Goal: Task Accomplishment & Management: Complete application form

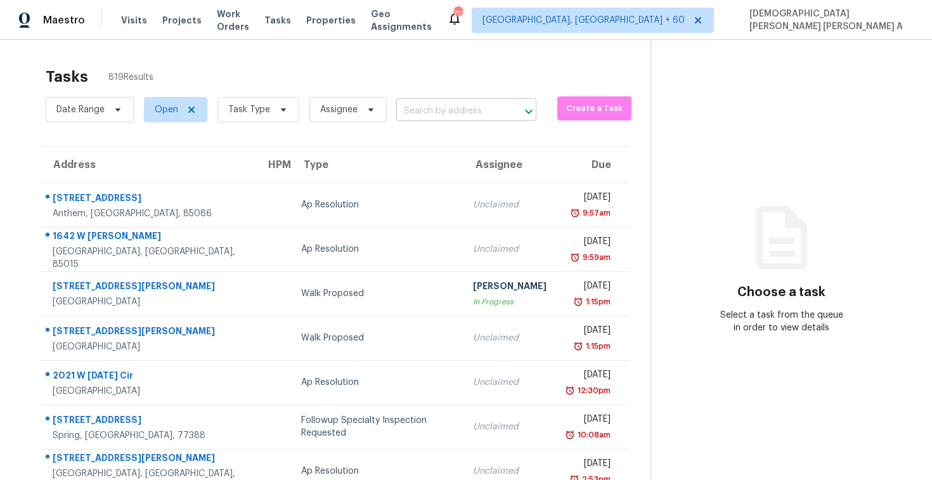
click at [466, 117] on input "text" at bounding box center [448, 111] width 105 height 20
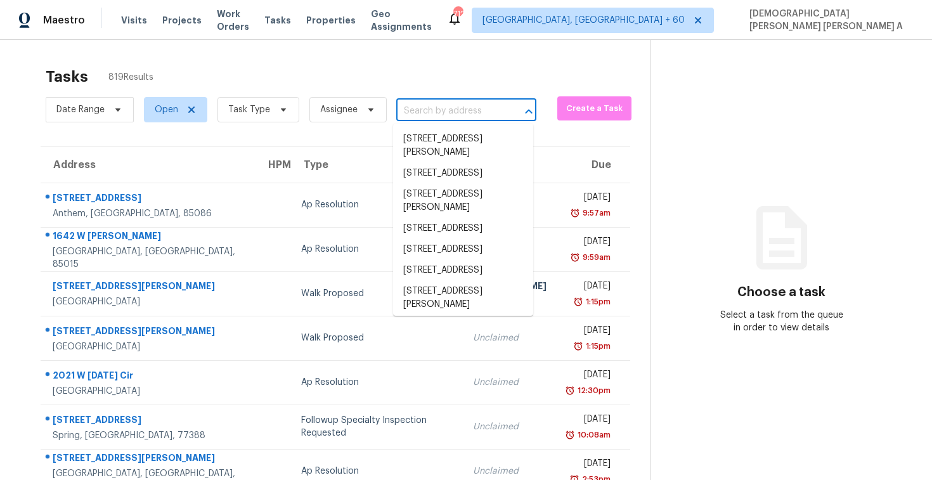
paste input "1418 Havenrock Dr, Forney, TX, 75126"
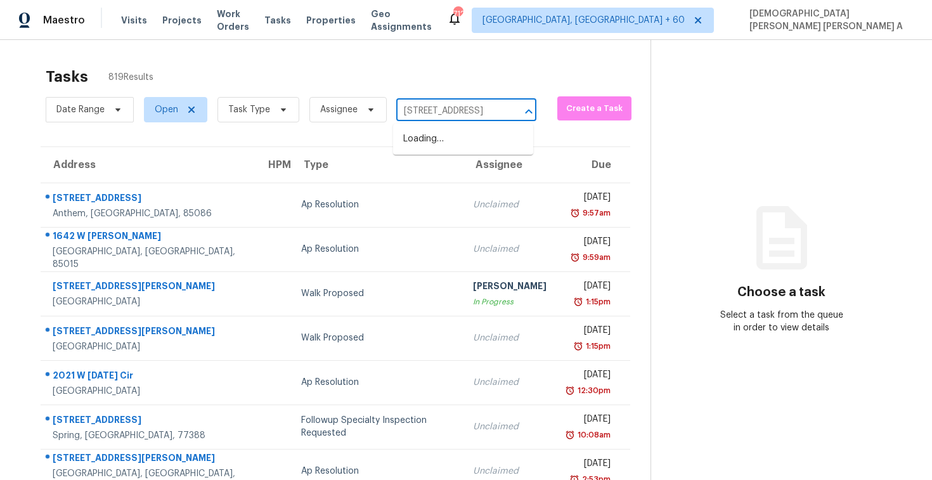
type input "1418 Havenrock Dr,"
click at [461, 145] on li "1418 Havenrock Dr, Forney, TX 75126" at bounding box center [463, 146] width 140 height 34
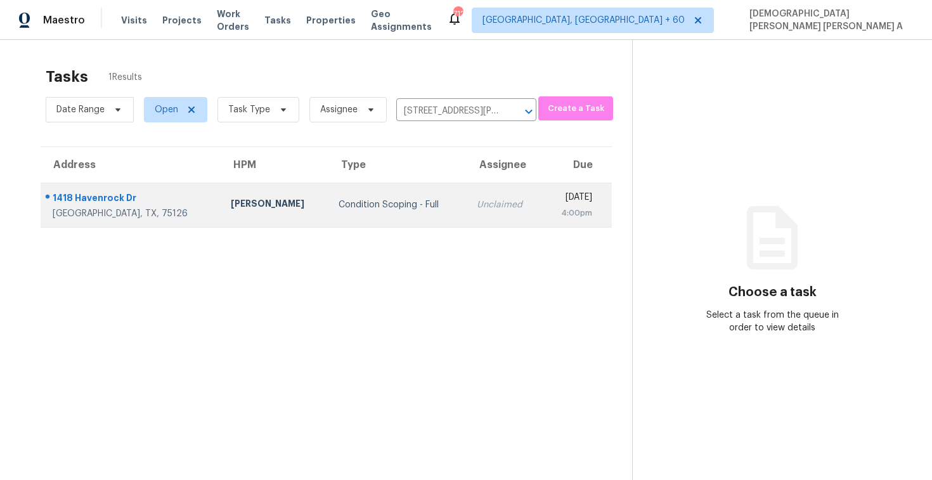
click at [477, 198] on div "Unclaimed" at bounding box center [504, 204] width 55 height 13
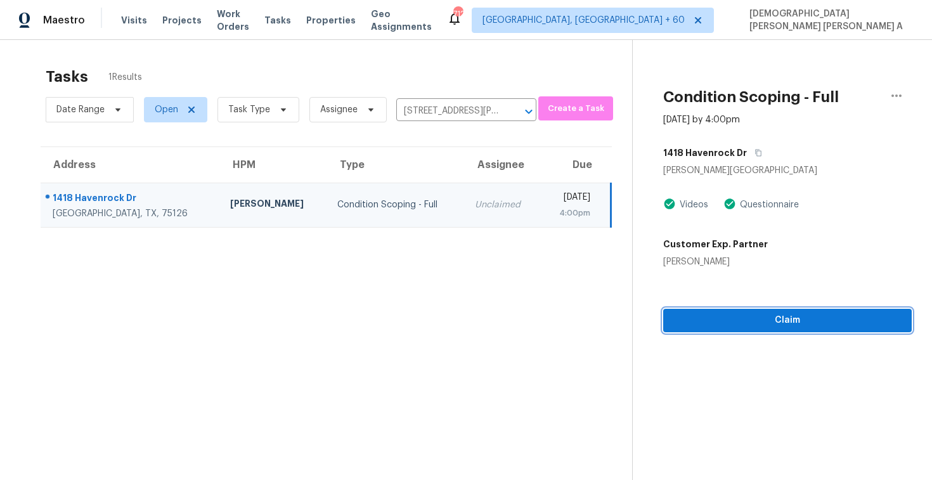
click at [729, 322] on span "Claim" at bounding box center [787, 320] width 228 height 16
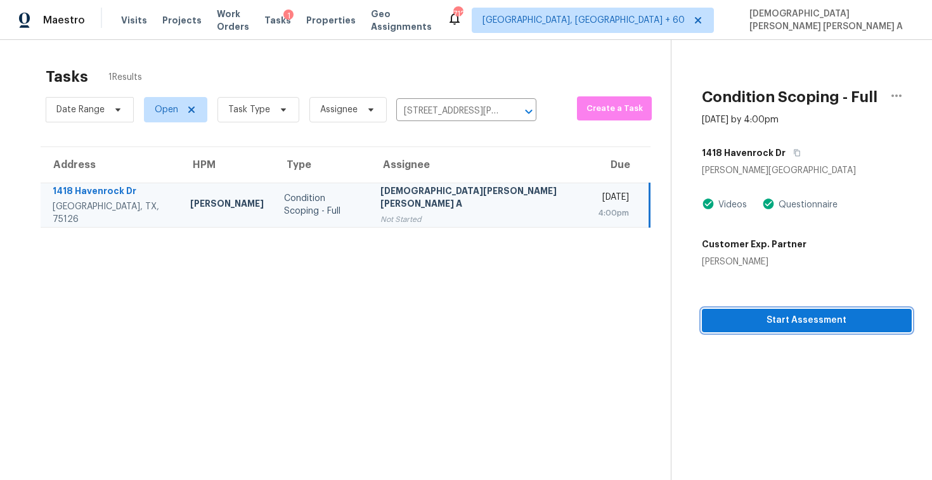
click at [740, 323] on span "Start Assessment" at bounding box center [807, 320] width 190 height 16
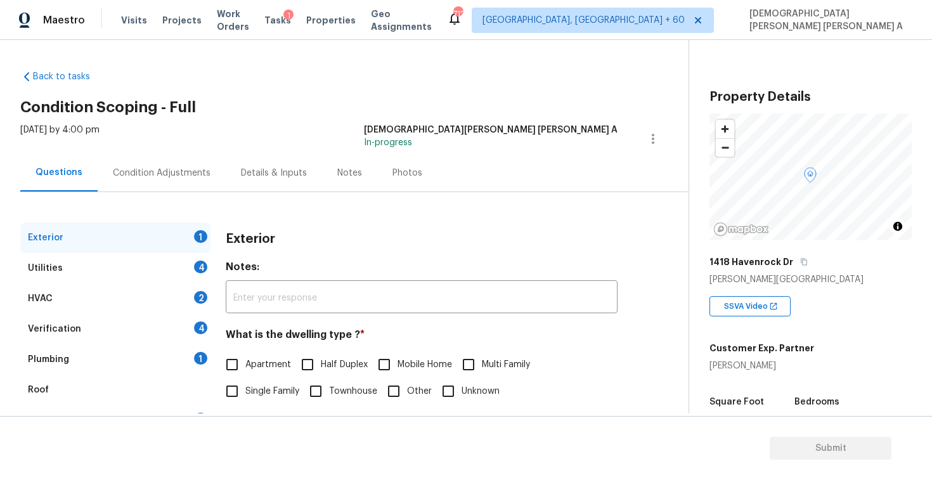
click at [346, 82] on div "Back to tasks Condition Scoping - Full Wed, Sep 24 2025 by 4:00 pm Mohamed Azee…" at bounding box center [354, 302] width 668 height 484
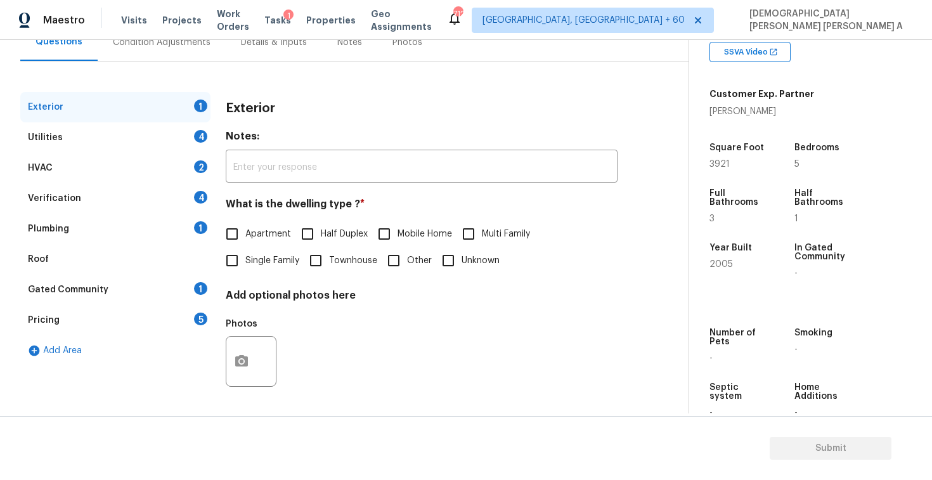
scroll to position [283, 0]
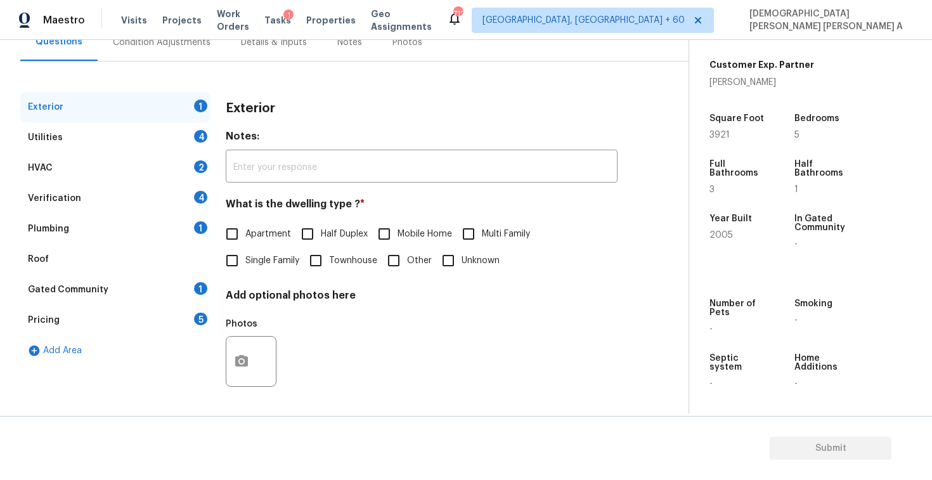
click at [238, 254] on input "Single Family" at bounding box center [232, 260] width 27 height 27
checkbox input "true"
click at [166, 141] on div "Utilities 4" at bounding box center [115, 137] width 190 height 30
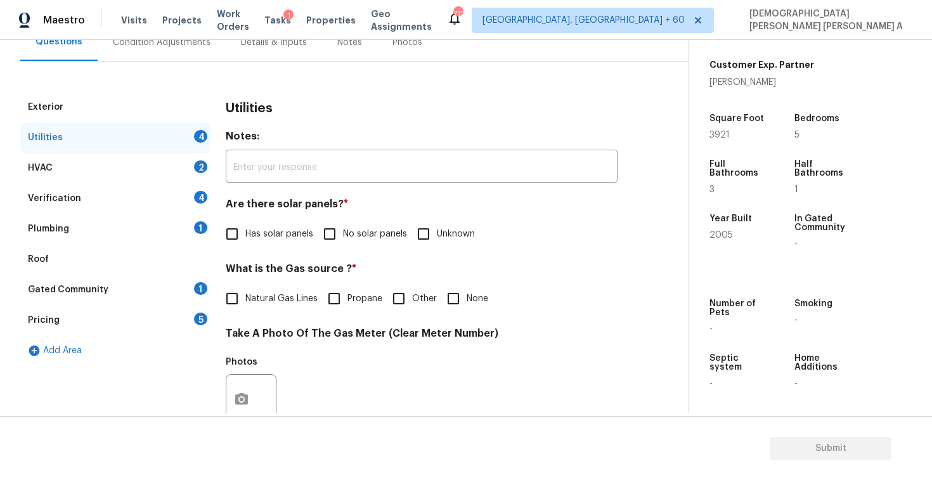
click at [326, 238] on input "No solar panels" at bounding box center [329, 234] width 27 height 27
checkbox input "true"
click at [235, 307] on input "Natural Gas Lines" at bounding box center [232, 298] width 27 height 27
checkbox input "true"
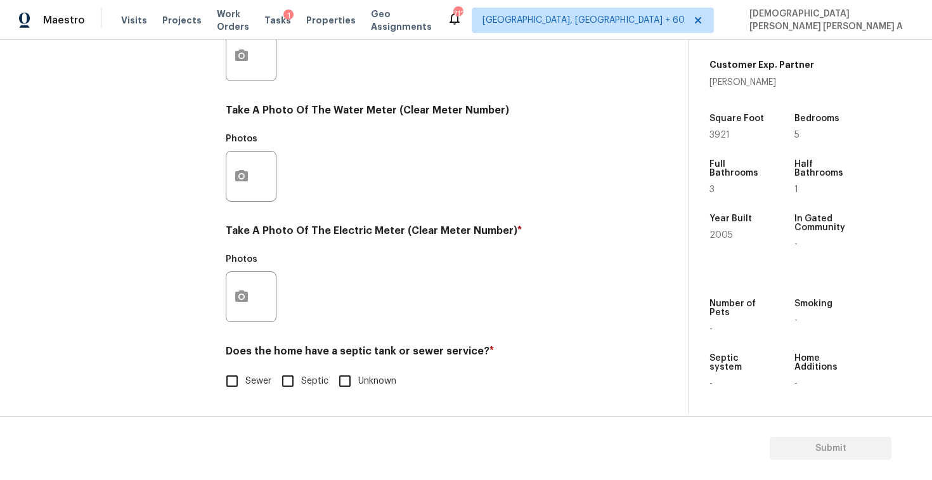
click at [228, 389] on input "Sewer" at bounding box center [232, 381] width 27 height 27
checkbox input "true"
click at [226, 308] on div at bounding box center [251, 296] width 51 height 51
click at [237, 299] on icon "button" at bounding box center [241, 295] width 13 height 11
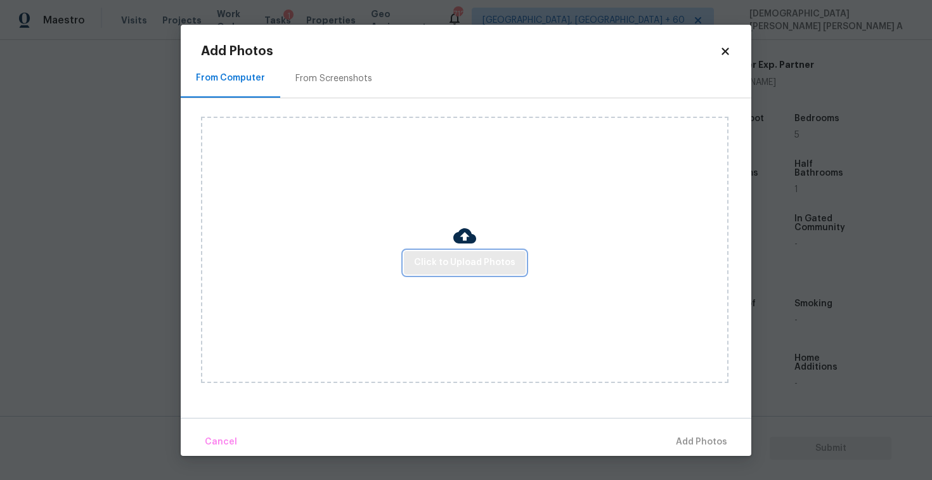
click at [482, 262] on span "Click to Upload Photos" at bounding box center [464, 263] width 101 height 16
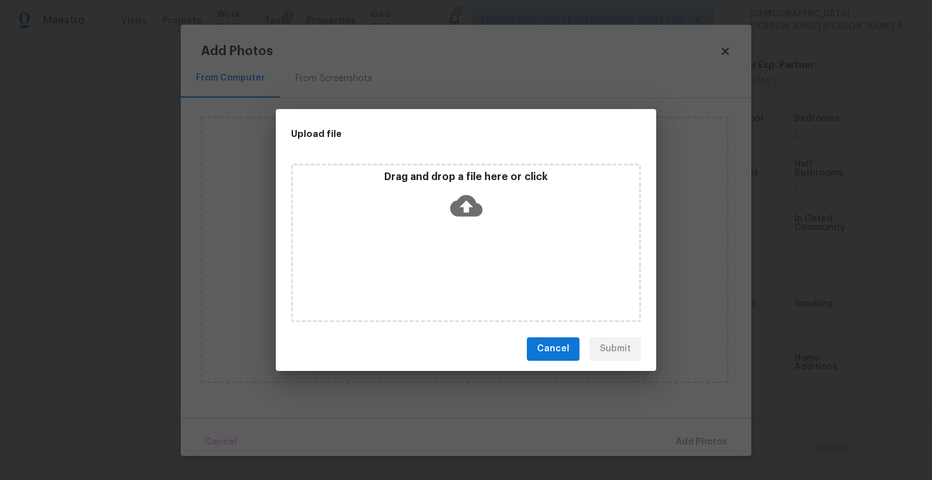
click at [478, 230] on div "Drag and drop a file here or click" at bounding box center [466, 243] width 350 height 158
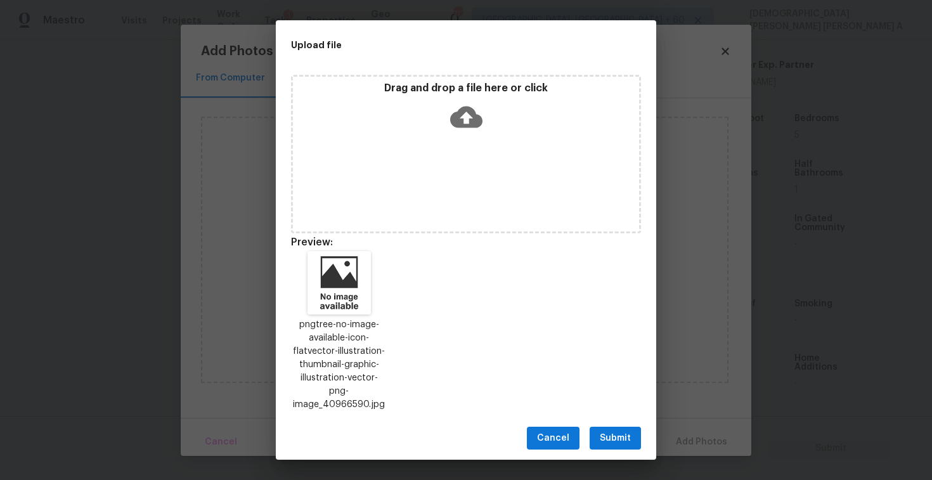
click at [612, 430] on span "Submit" at bounding box center [615, 438] width 31 height 16
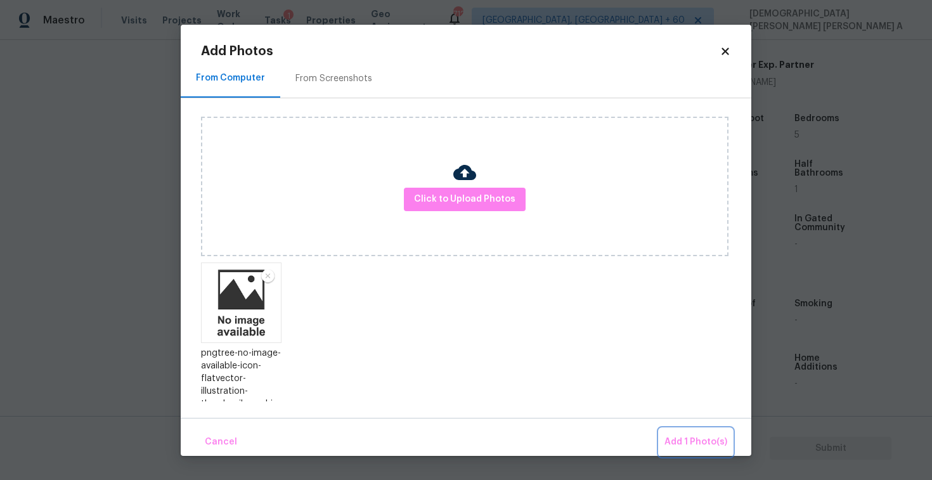
click at [688, 439] on span "Add 1 Photo(s)" at bounding box center [695, 442] width 63 height 16
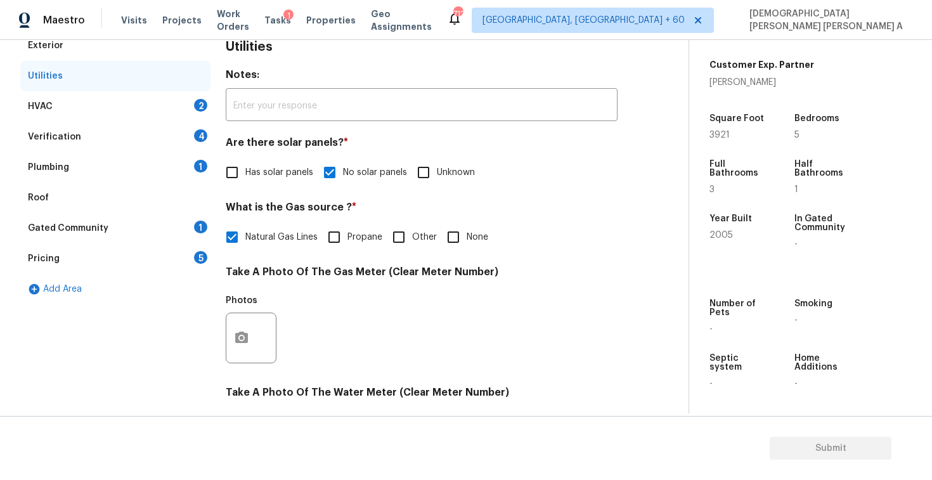
click at [144, 108] on div "HVAC 2" at bounding box center [115, 106] width 190 height 30
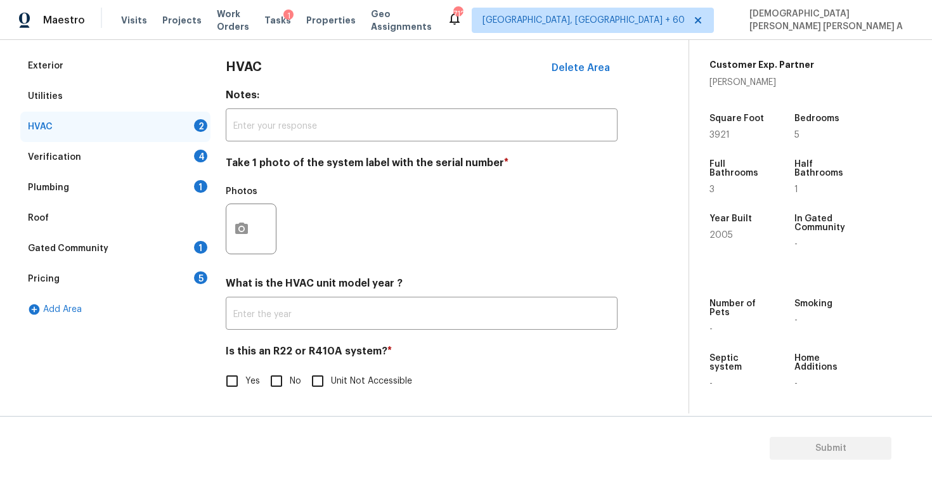
click at [275, 385] on input "No" at bounding box center [276, 381] width 27 height 27
checkbox input "true"
click at [239, 226] on icon "button" at bounding box center [241, 227] width 13 height 11
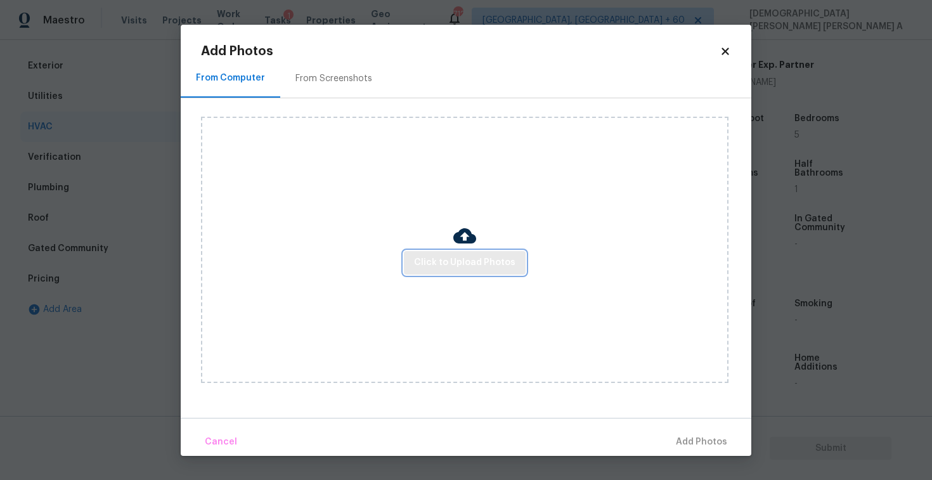
click at [472, 254] on button "Click to Upload Photos" at bounding box center [465, 262] width 122 height 23
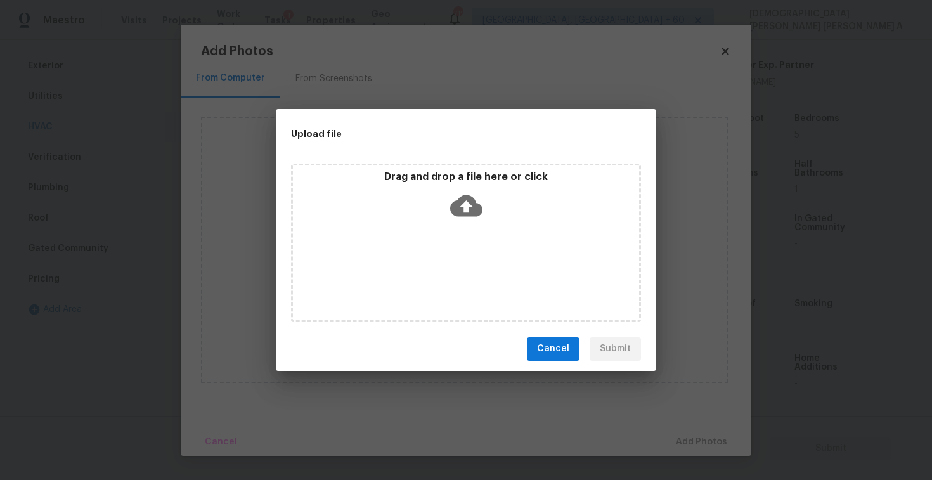
click at [470, 221] on div "Drag and drop a file here or click" at bounding box center [466, 197] width 346 height 55
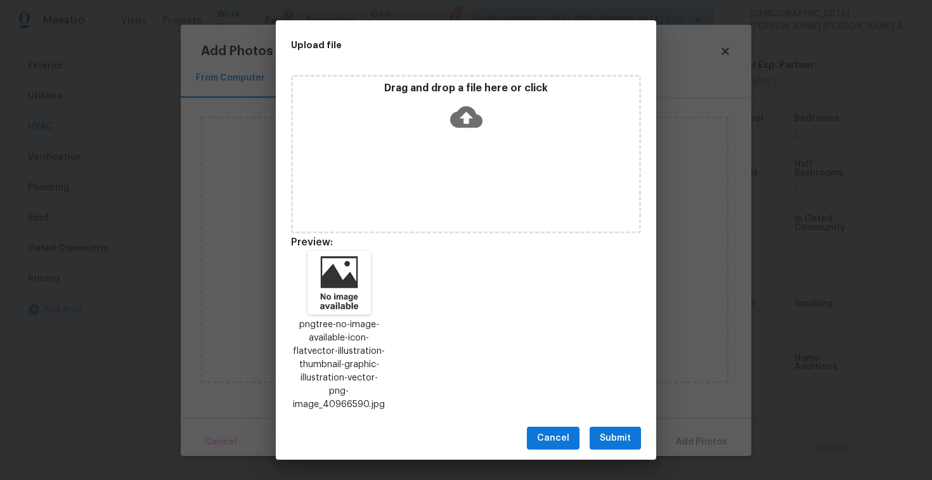
click at [613, 430] on span "Submit" at bounding box center [615, 438] width 31 height 16
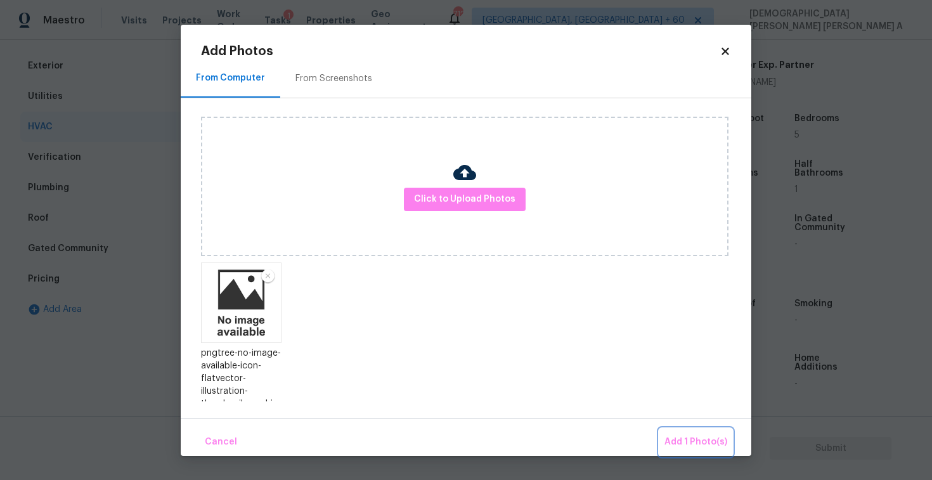
click at [688, 439] on span "Add 1 Photo(s)" at bounding box center [695, 442] width 63 height 16
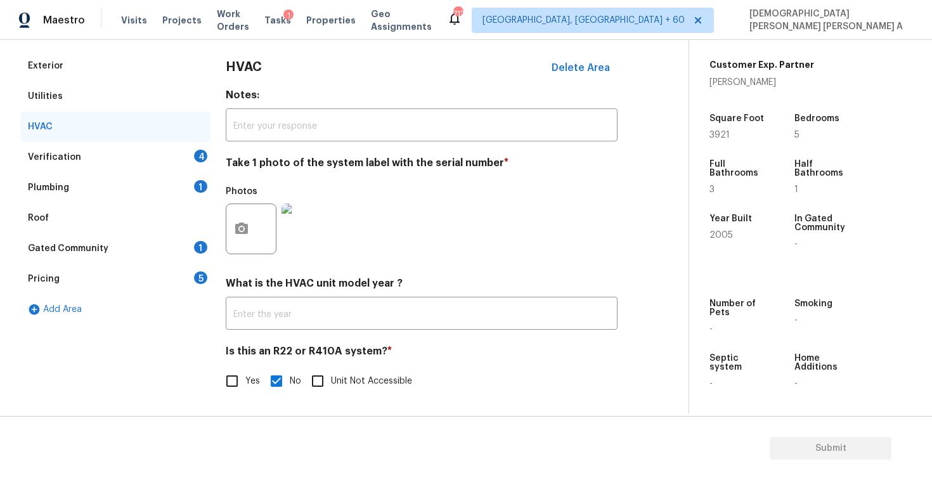
click at [139, 157] on div "Verification 4" at bounding box center [115, 157] width 190 height 30
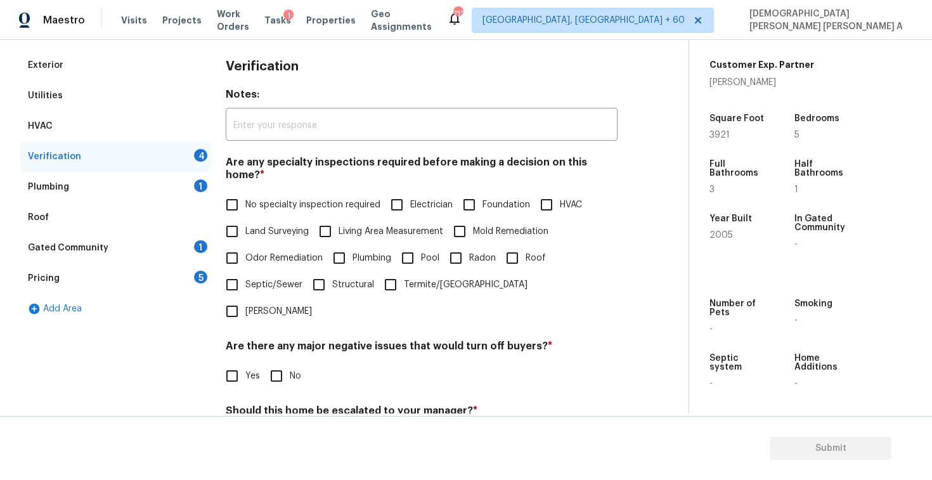
click at [237, 191] on input "No specialty inspection required" at bounding box center [232, 204] width 27 height 27
checkbox input "true"
click at [278, 363] on input "No" at bounding box center [276, 376] width 27 height 27
checkbox input "true"
click at [274, 427] on input "No" at bounding box center [276, 440] width 27 height 27
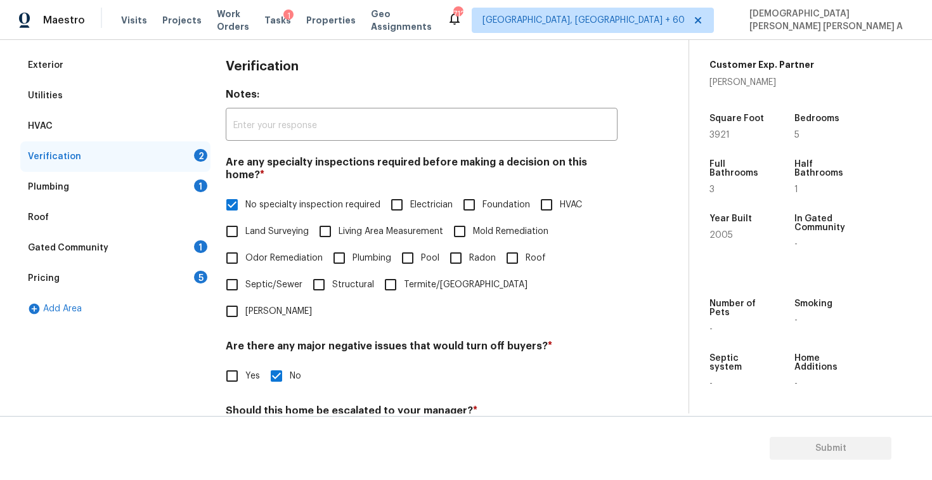
checkbox input "true"
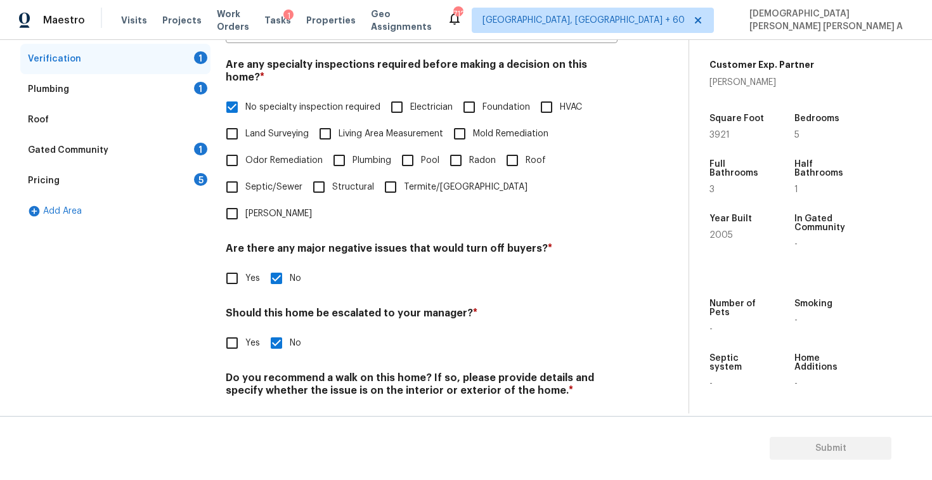
click at [274, 407] on input "No" at bounding box center [276, 420] width 27 height 27
checkbox input "true"
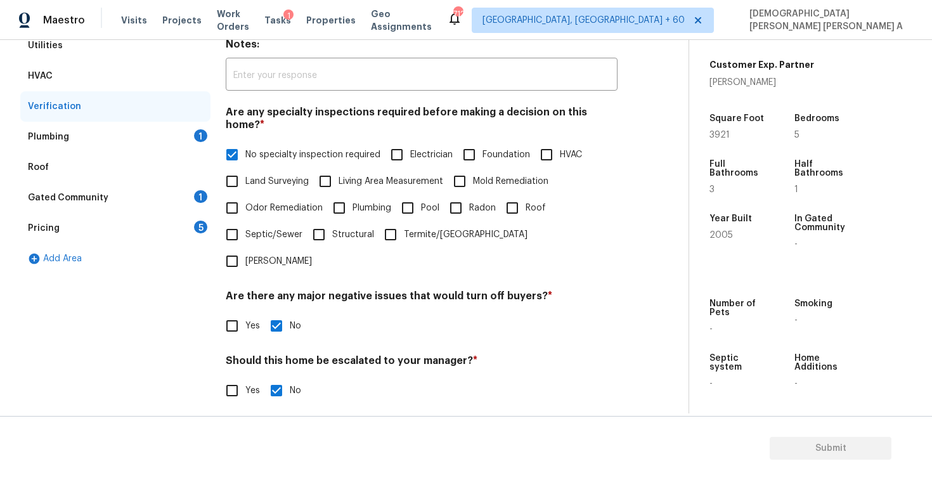
click at [175, 138] on div "Plumbing 1" at bounding box center [115, 137] width 190 height 30
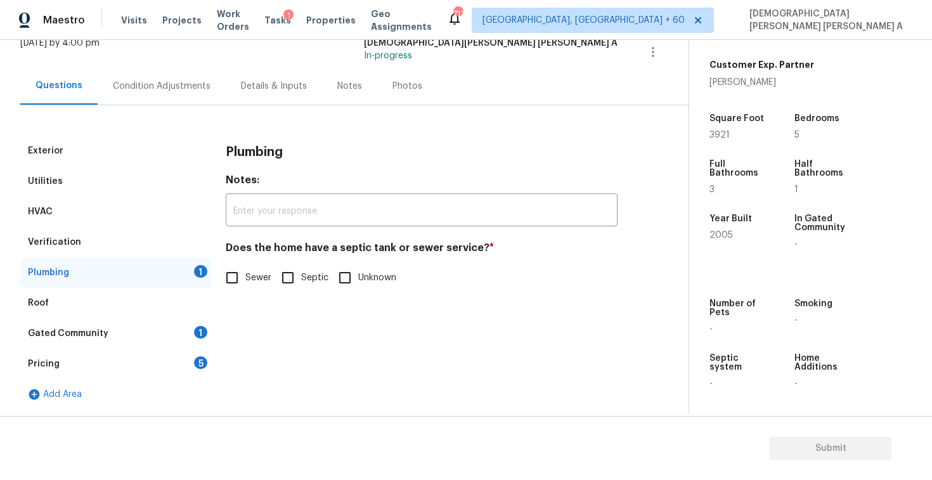
click at [229, 283] on input "Sewer" at bounding box center [232, 277] width 27 height 27
checkbox input "true"
click at [176, 337] on div "Gated Community 1" at bounding box center [115, 333] width 190 height 30
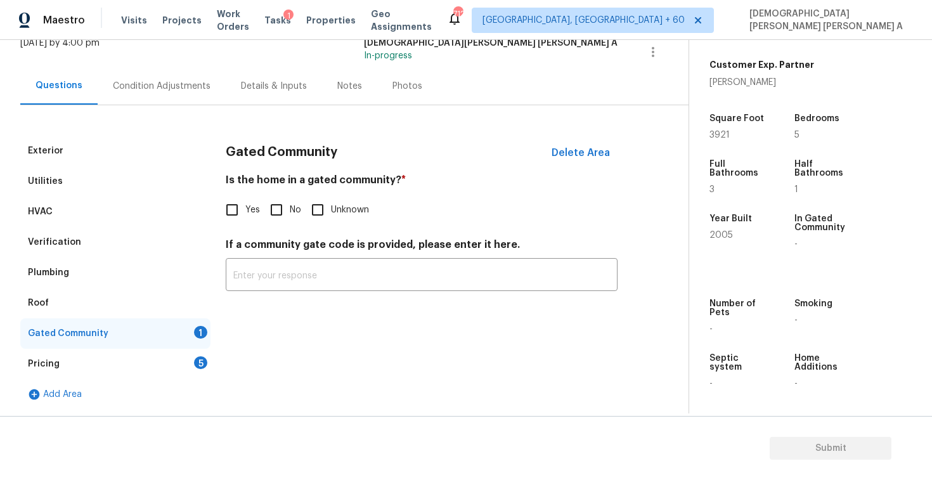
click at [278, 212] on input "No" at bounding box center [276, 209] width 27 height 27
checkbox input "true"
click at [190, 360] on div "Pricing 5" at bounding box center [115, 364] width 190 height 30
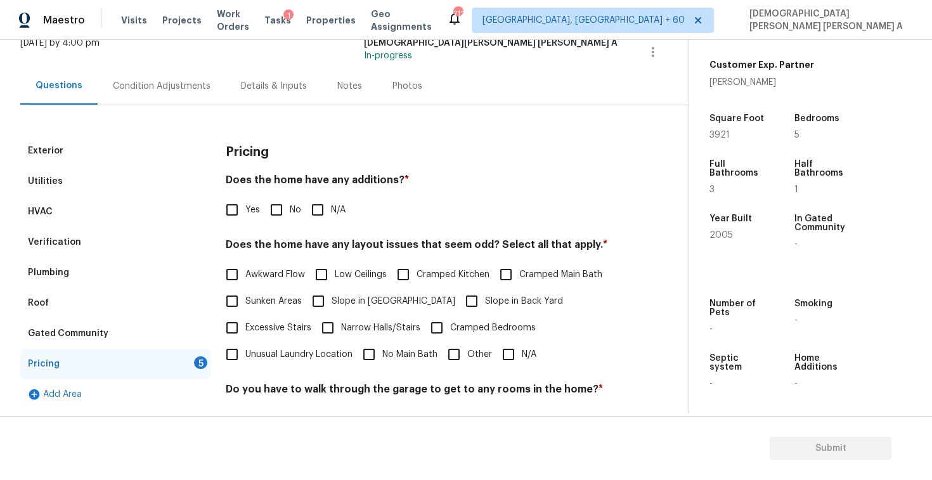
click at [271, 210] on input "No" at bounding box center [276, 209] width 27 height 27
checkbox input "true"
click at [499, 354] on input "N/A" at bounding box center [508, 354] width 27 height 27
checkbox input "true"
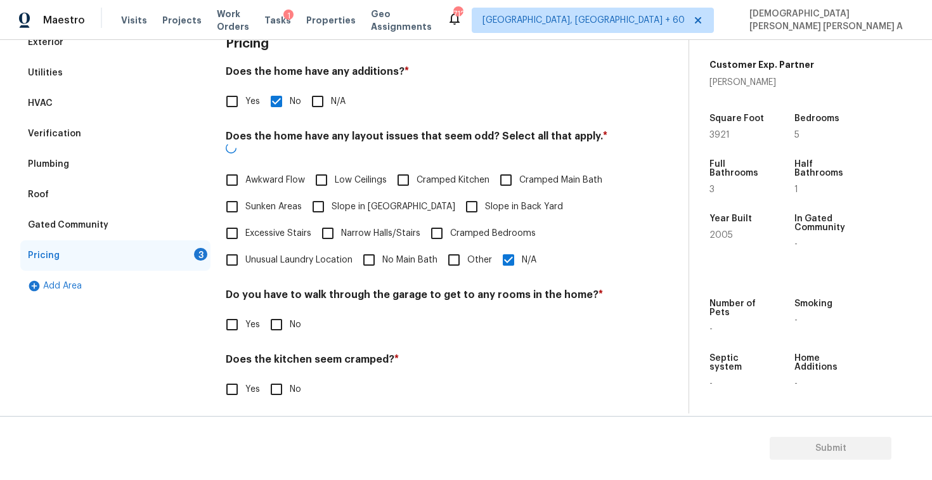
scroll to position [248, 0]
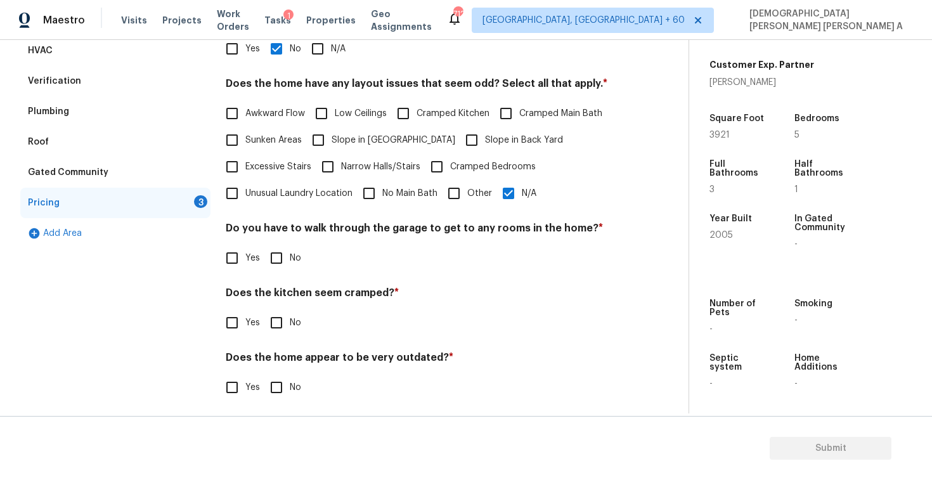
click at [278, 260] on input "No" at bounding box center [276, 258] width 27 height 27
checkbox input "true"
click at [274, 323] on input "No" at bounding box center [276, 322] width 27 height 27
checkbox input "true"
click at [270, 383] on input "No" at bounding box center [276, 388] width 27 height 27
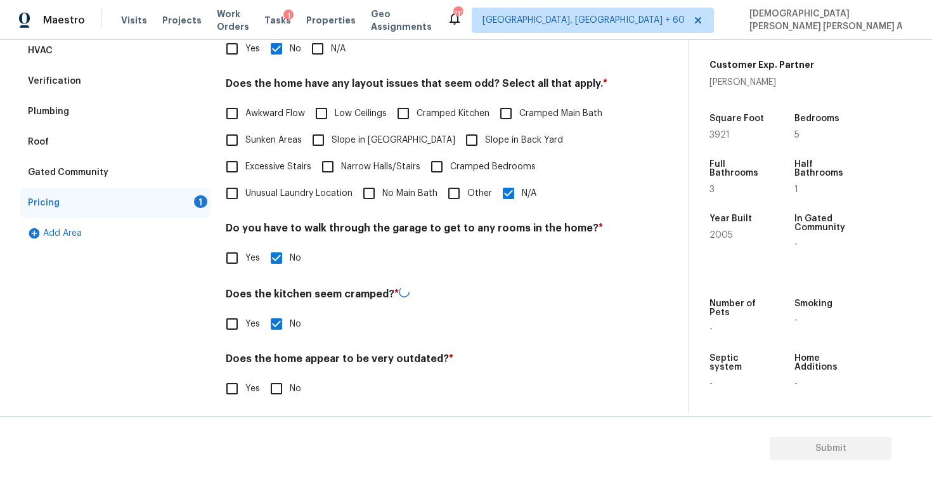
checkbox input "true"
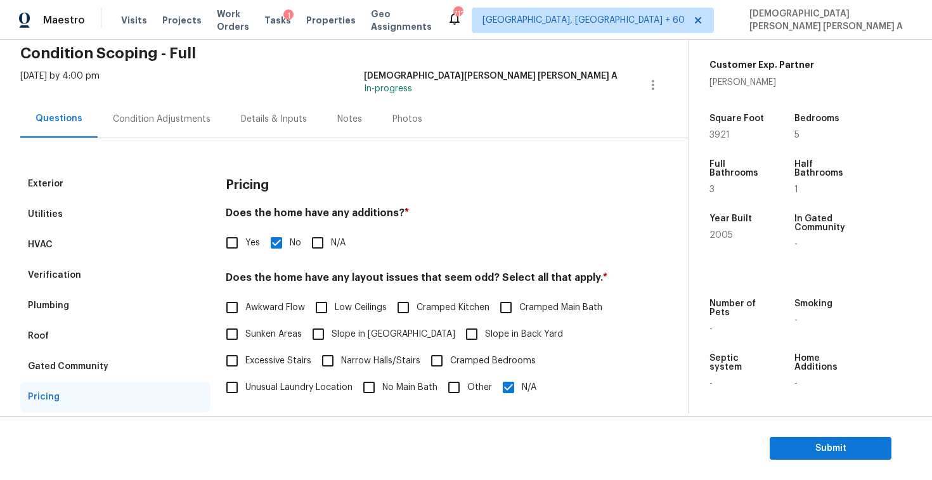
scroll to position [0, 0]
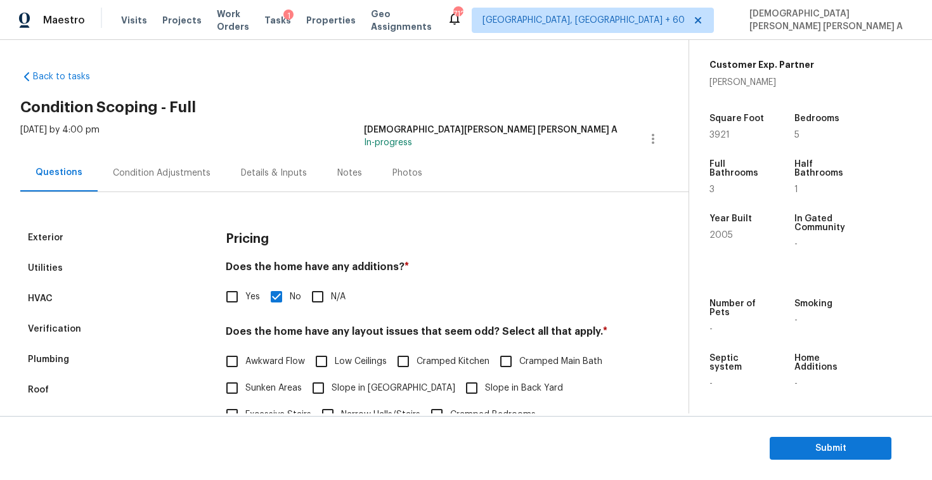
click at [177, 186] on div "Condition Adjustments" at bounding box center [162, 172] width 128 height 37
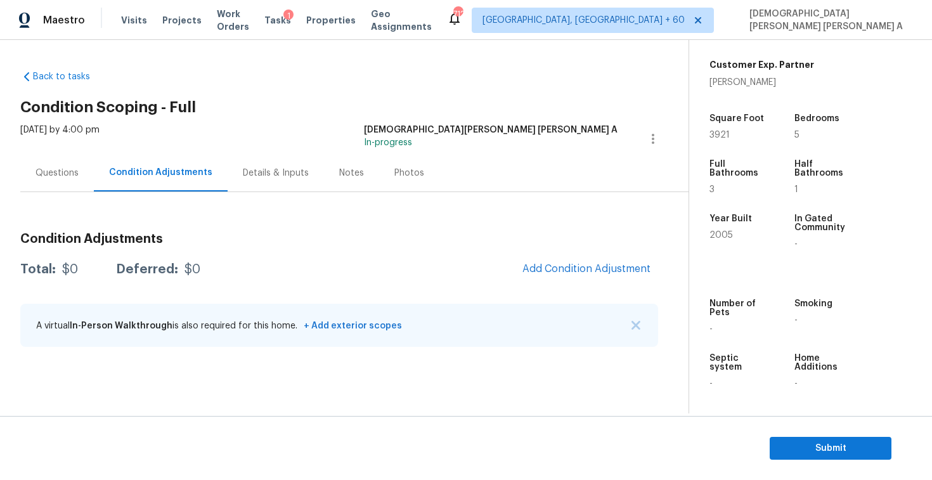
click at [405, 159] on div "Photos" at bounding box center [409, 172] width 60 height 37
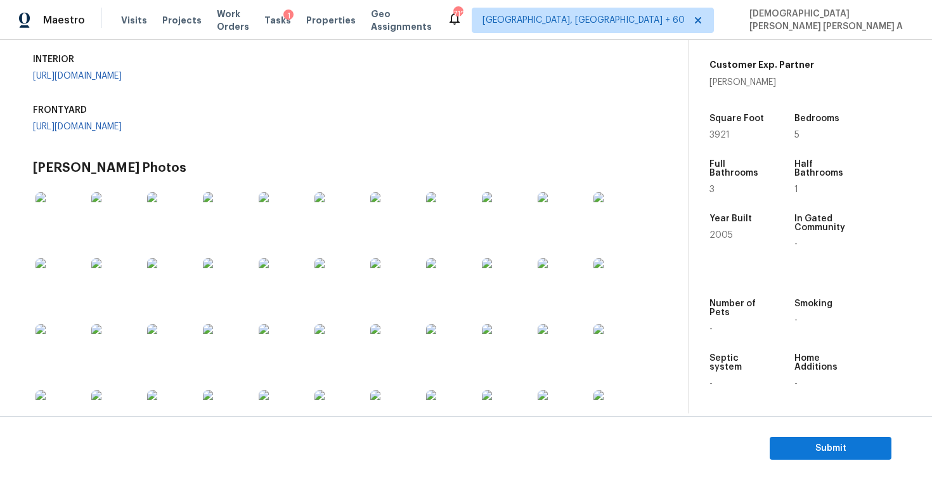
scroll to position [362, 0]
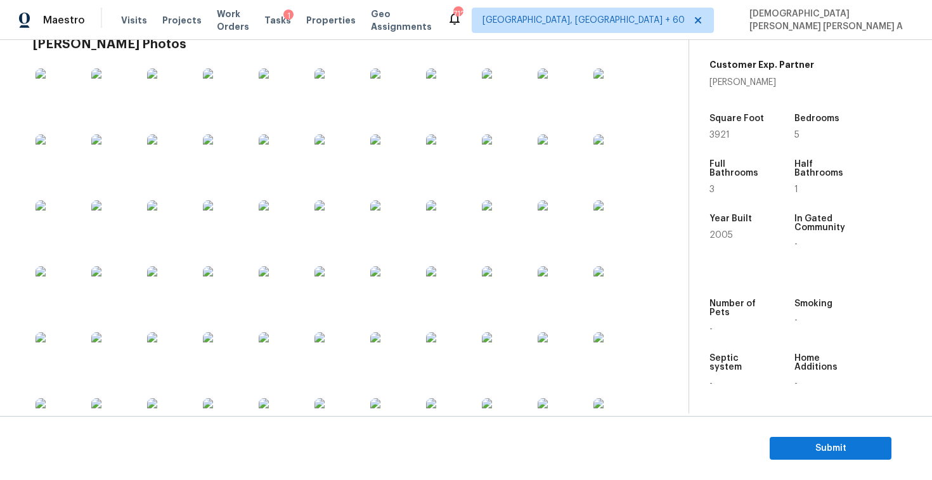
click at [72, 8] on link "https://opendoor-admin-client-upload-production.s3.amazonaws.com/uploads/Cake/S…" at bounding box center [77, 3] width 89 height 9
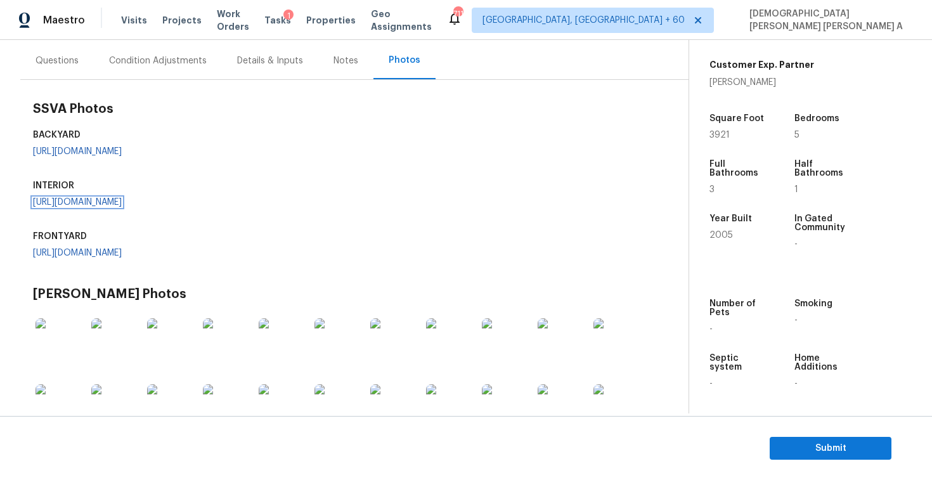
scroll to position [92, 0]
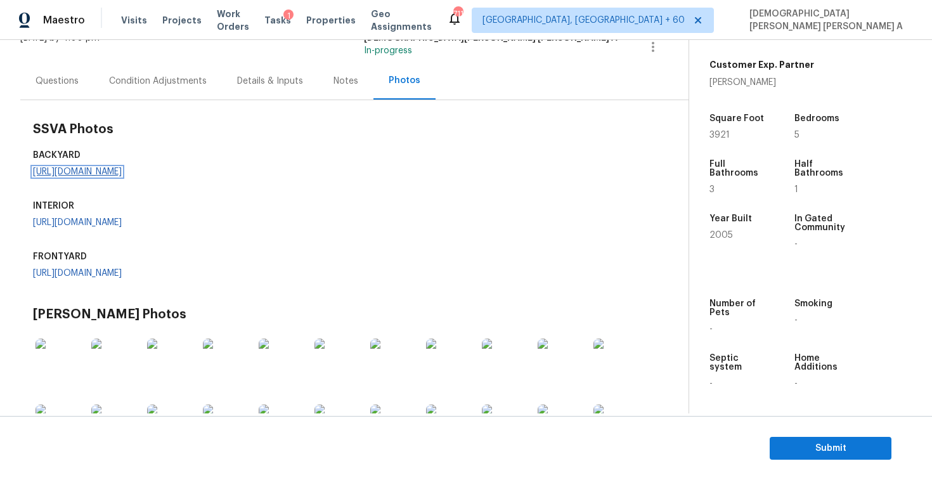
click at [102, 176] on link "https://opendoor-admin-client-upload-production.s3.amazonaws.com/uploads/Cake/S…" at bounding box center [77, 171] width 89 height 9
click at [119, 80] on div "Condition Adjustments" at bounding box center [158, 81] width 98 height 13
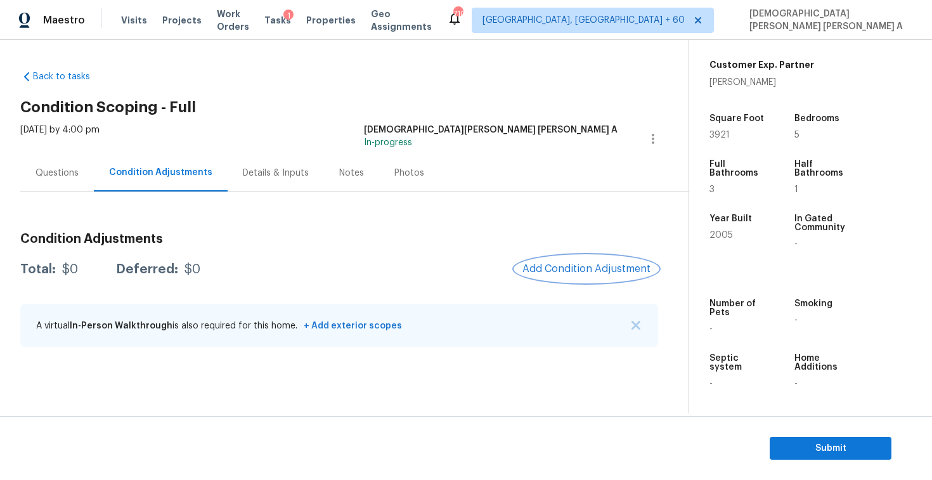
click at [577, 262] on button "Add Condition Adjustment" at bounding box center [586, 268] width 143 height 27
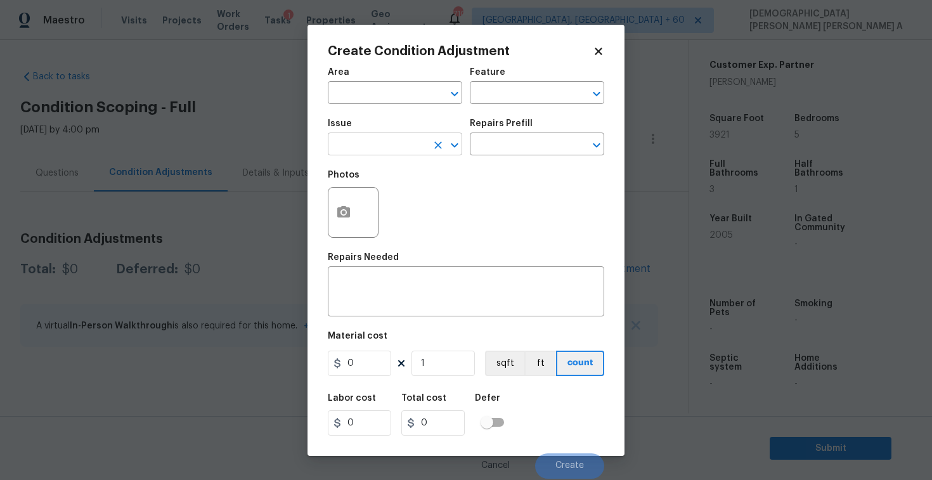
click at [392, 136] on input "text" at bounding box center [377, 146] width 99 height 20
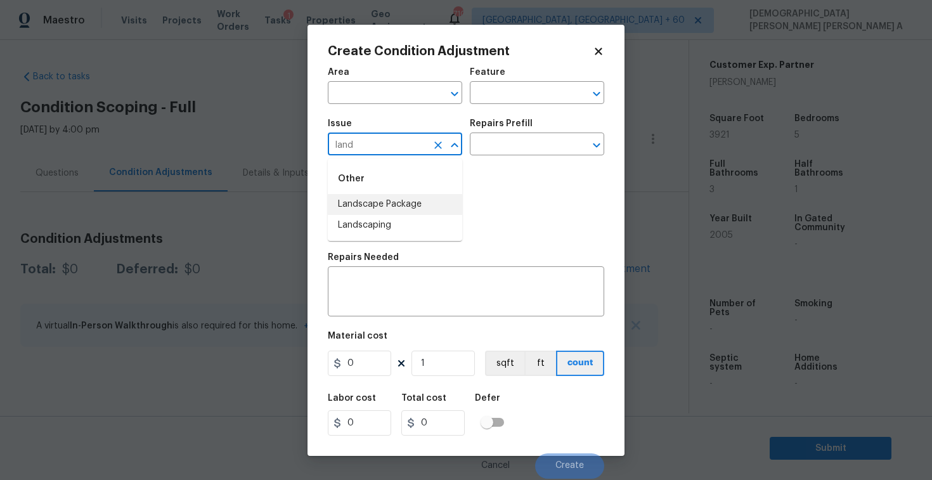
click at [399, 200] on li "Landscape Package" at bounding box center [395, 204] width 134 height 21
type input "Landscape Package"
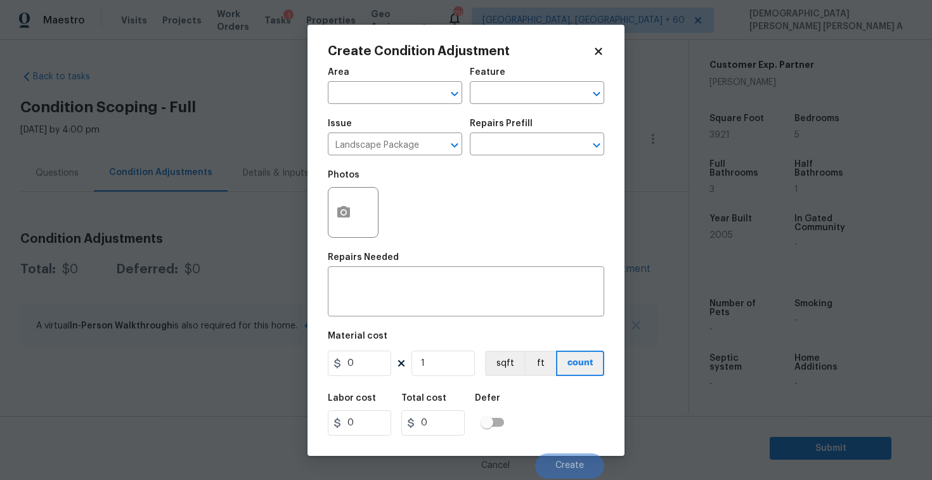
click at [499, 156] on div "Issue Landscape Package ​ Repairs Prefill ​" at bounding box center [466, 137] width 276 height 51
click at [498, 132] on div "Repairs Prefill" at bounding box center [537, 127] width 134 height 16
click at [498, 146] on input "text" at bounding box center [519, 146] width 99 height 20
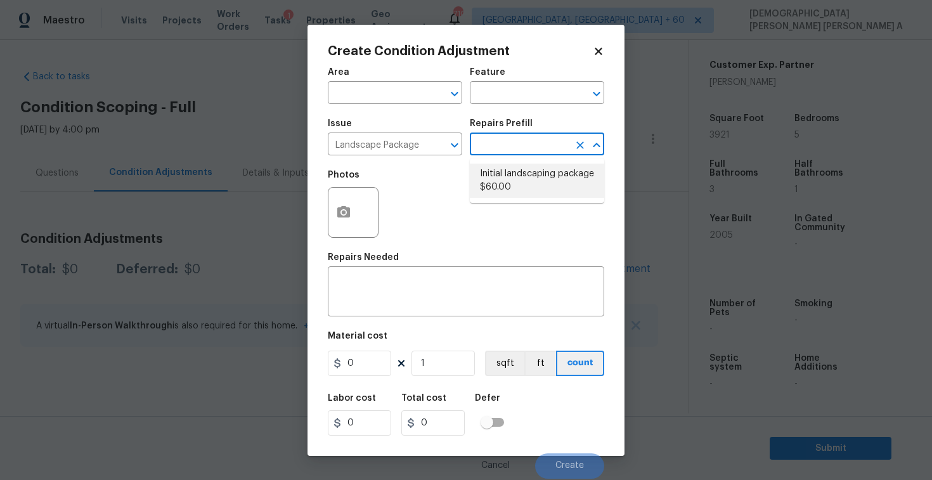
click at [500, 177] on li "Initial landscaping package $60.00" at bounding box center [537, 181] width 134 height 34
type input "Home Readiness Packages"
type textarea "Mowing of grass up to 6" in height. Mow, edge along driveways & sidewalks, trim…"
type input "60"
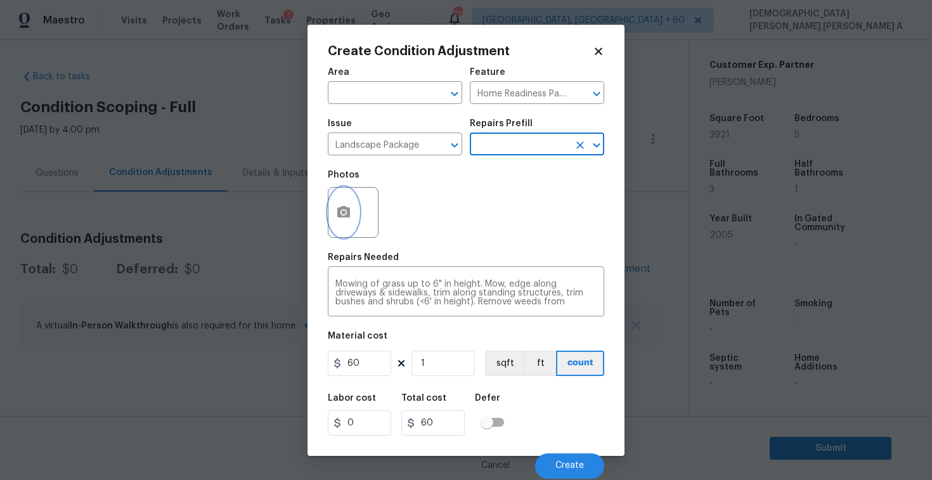
click at [331, 215] on button "button" at bounding box center [343, 212] width 30 height 49
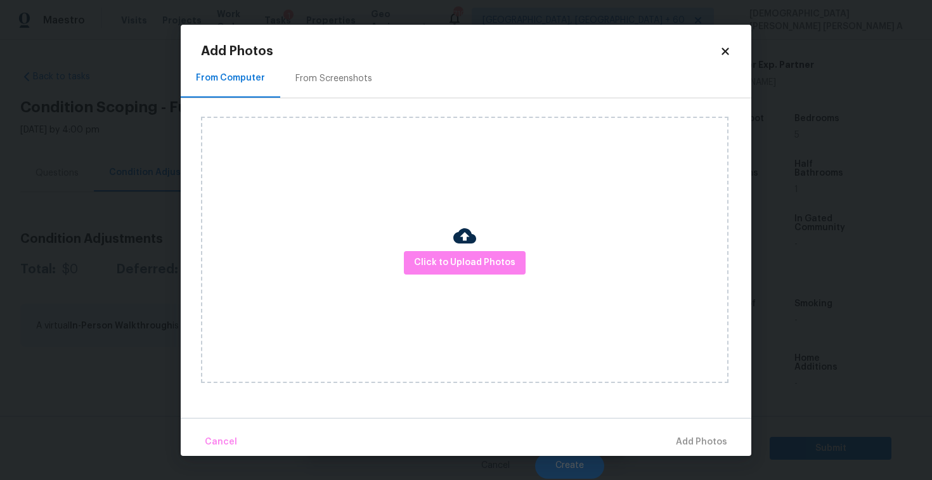
click at [311, 81] on div "From Screenshots" at bounding box center [333, 78] width 77 height 13
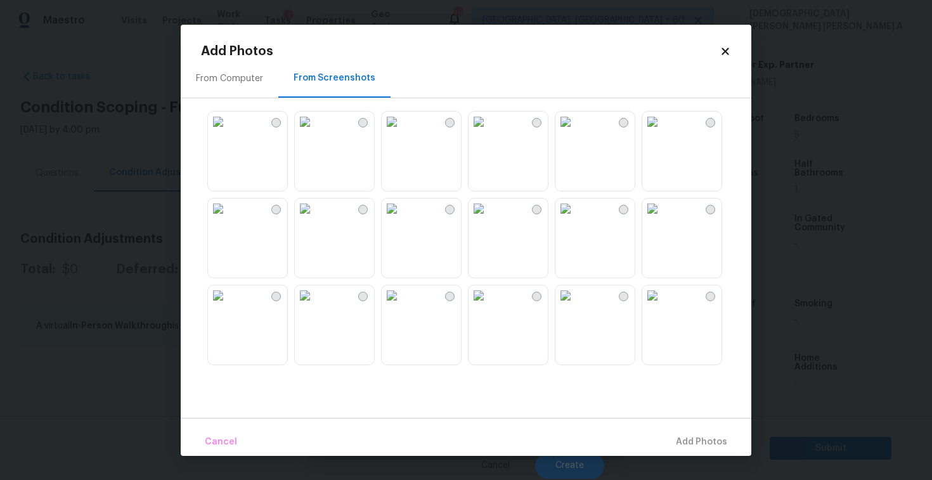
click at [489, 305] on img at bounding box center [478, 295] width 20 height 20
click at [670, 432] on button "Add 1 Photo(s)" at bounding box center [695, 441] width 73 height 27
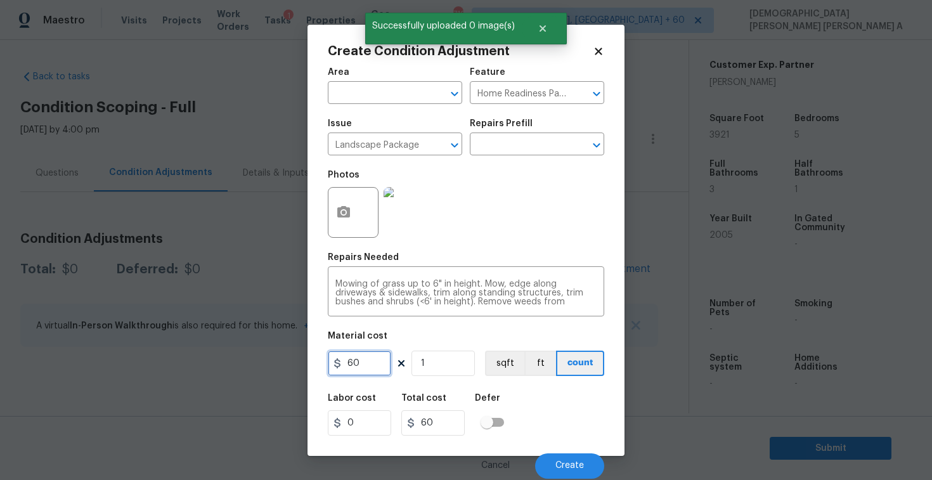
click at [361, 359] on input "60" at bounding box center [359, 362] width 63 height 25
type input "300"
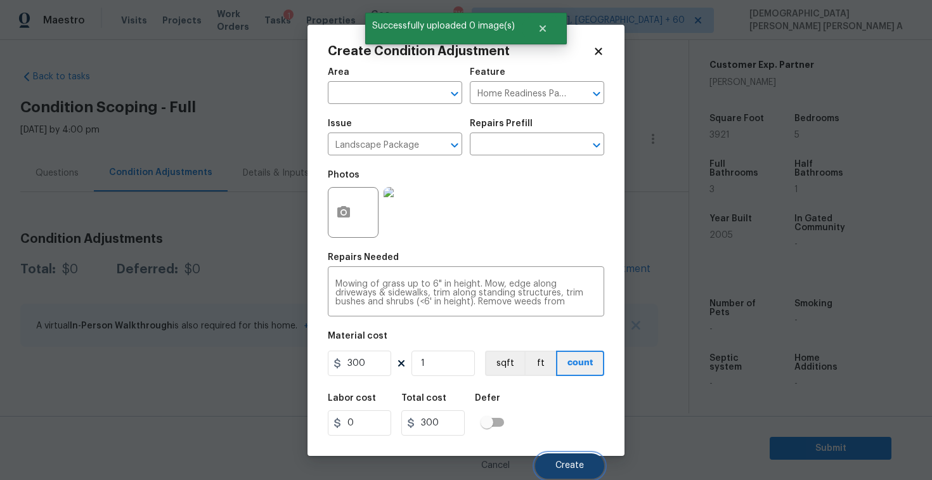
click at [566, 468] on span "Create" at bounding box center [569, 466] width 29 height 10
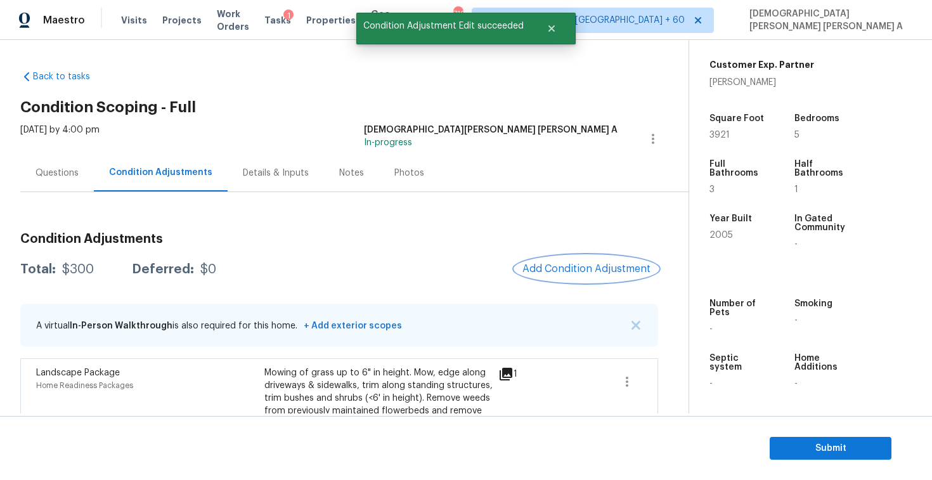
scroll to position [67, 0]
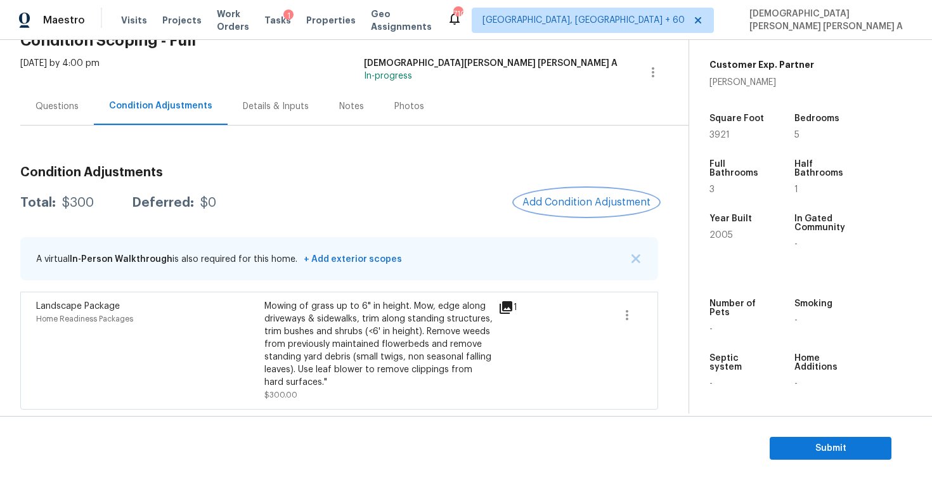
click at [594, 206] on span "Add Condition Adjustment" at bounding box center [586, 201] width 128 height 11
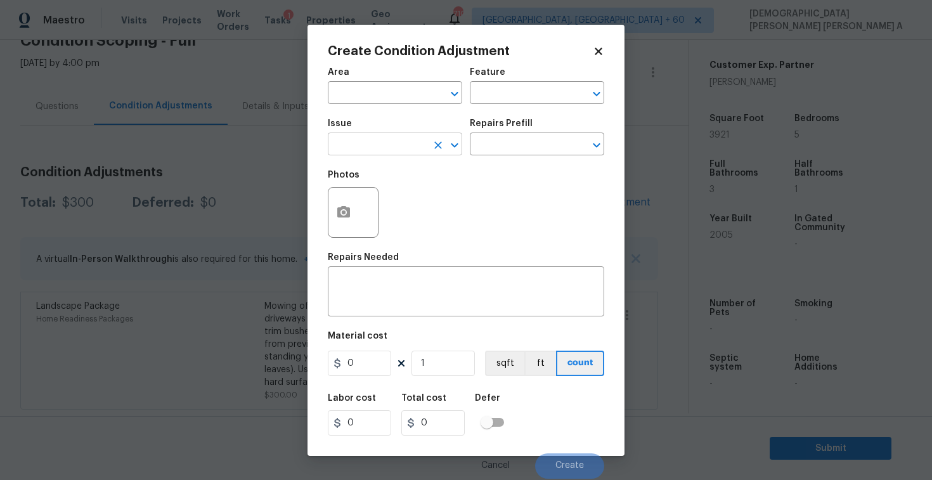
click at [381, 149] on input "text" at bounding box center [377, 146] width 99 height 20
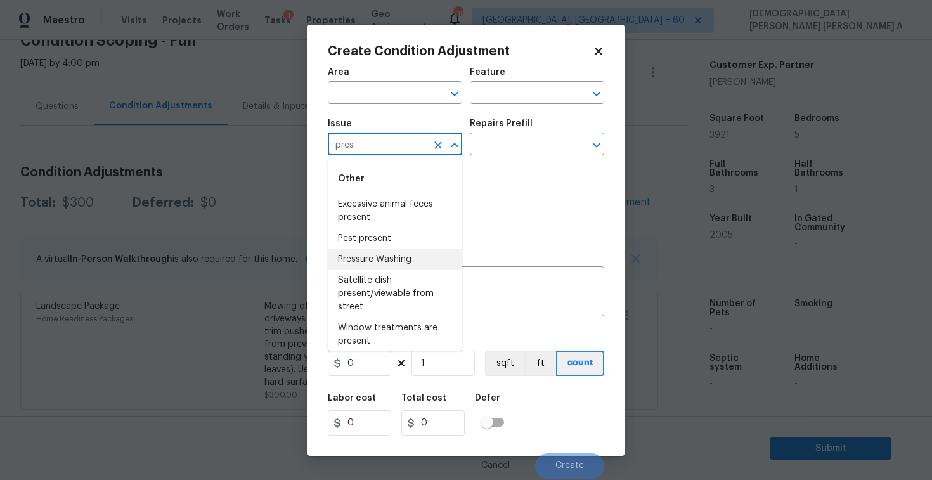
click at [375, 268] on li "Pressure Washing" at bounding box center [395, 259] width 134 height 21
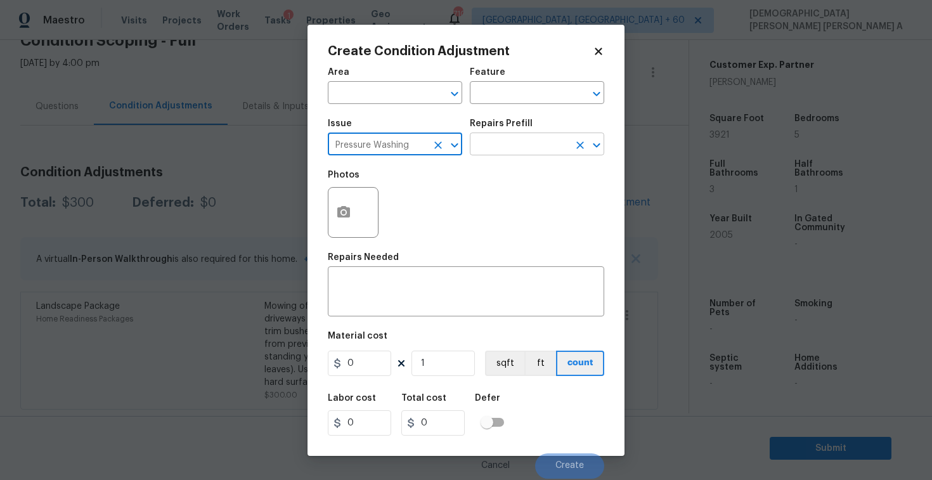
type input "Pressure Washing"
click at [532, 141] on input "text" at bounding box center [519, 146] width 99 height 20
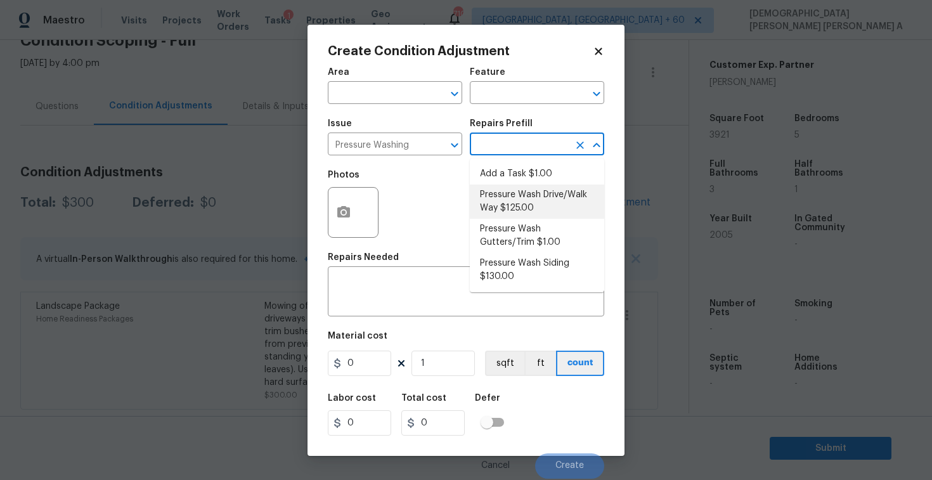
click at [511, 215] on li "Pressure Wash Drive/Walk Way $125.00" at bounding box center [537, 201] width 134 height 34
type input "Siding"
type textarea "Pressure wash the driveways/walkways as directed by the PM. Ensure that all deb…"
type input "125"
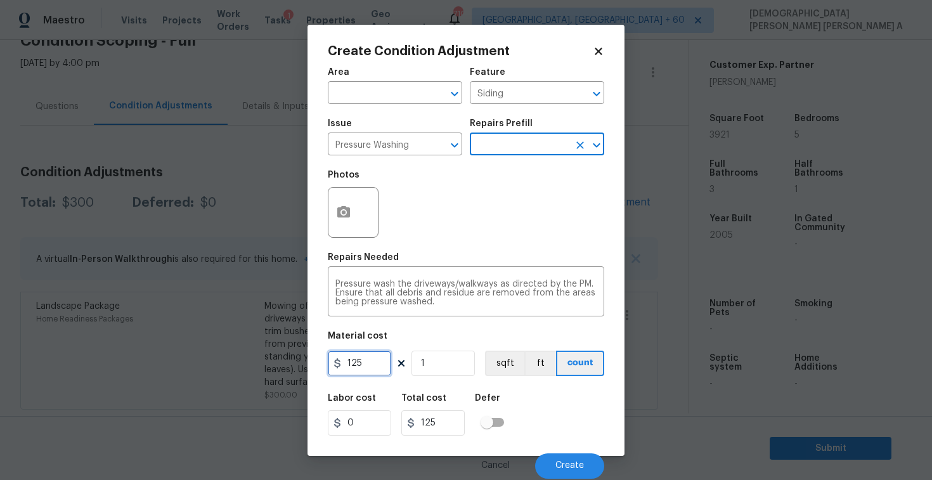
click at [359, 371] on input "125" at bounding box center [359, 362] width 63 height 25
type input "200"
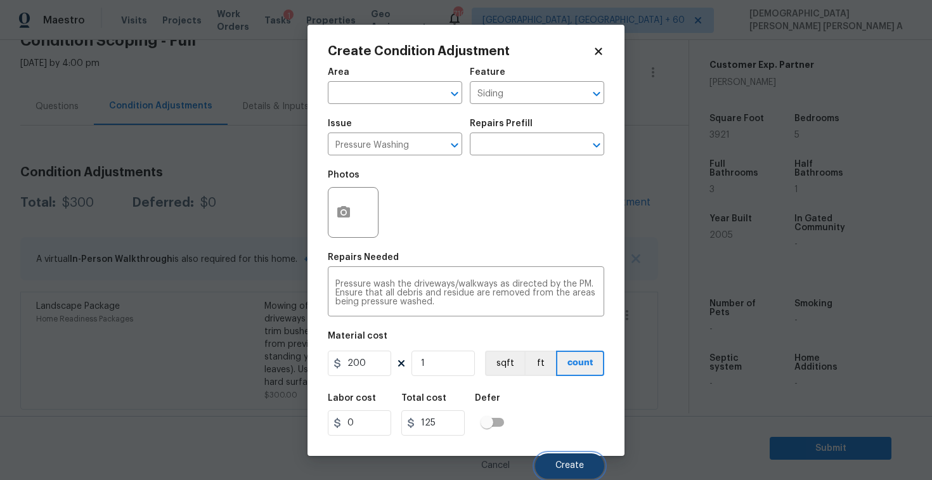
type input "200"
click at [579, 460] on button "Create" at bounding box center [569, 465] width 69 height 25
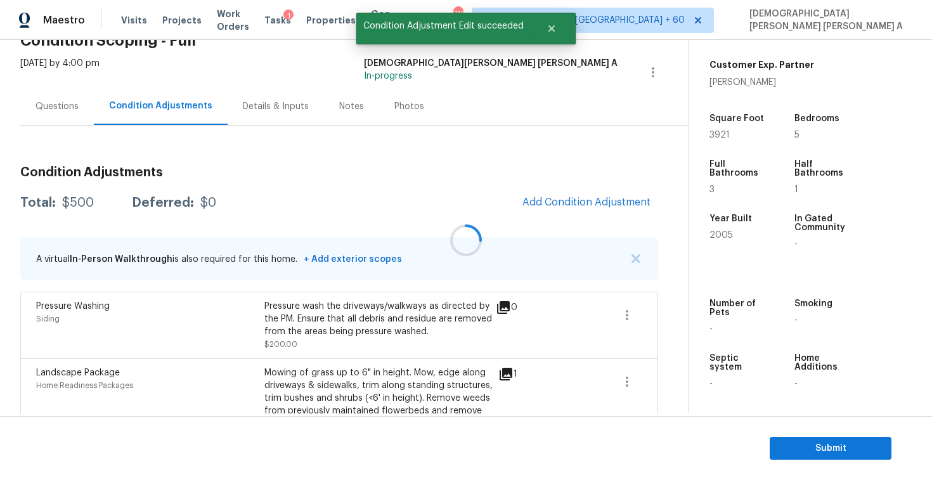
click at [575, 219] on div "Condition Adjustments Total: $500 Deferred: $0 Add Condition Adjustment A virtu…" at bounding box center [339, 315] width 638 height 319
click at [576, 210] on button "Add Condition Adjustment" at bounding box center [586, 202] width 143 height 27
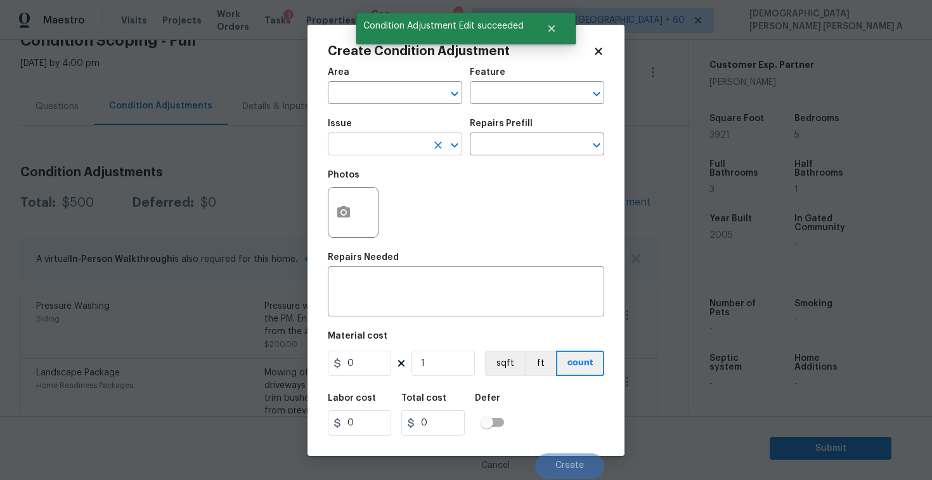
click at [385, 148] on input "text" at bounding box center [377, 146] width 99 height 20
click at [416, 214] on li "Debris/garbage on site" at bounding box center [395, 204] width 134 height 21
type input "Debris/garbage on site"
click at [524, 144] on input "text" at bounding box center [519, 146] width 99 height 20
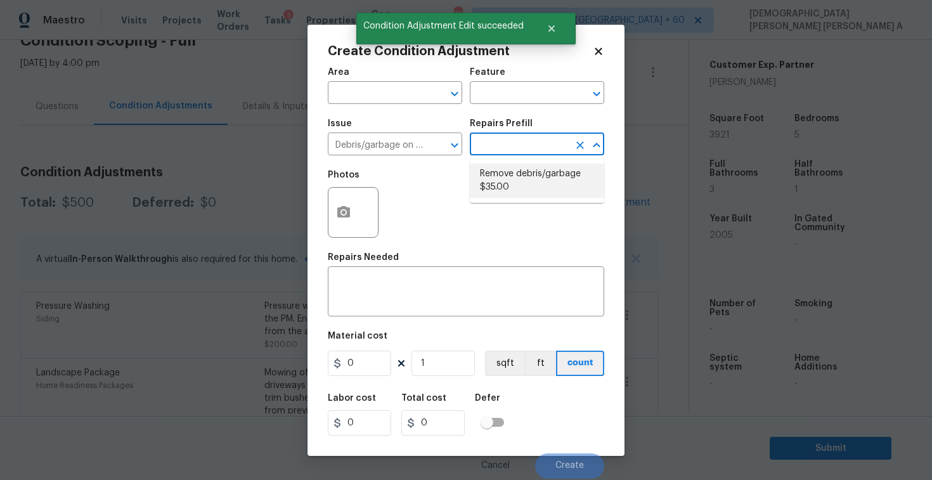
click at [503, 188] on li "Remove debris/garbage $35.00" at bounding box center [537, 181] width 134 height 34
type textarea "Remove, haul off, and properly dispose of any debris left by seller to offsite …"
type input "35"
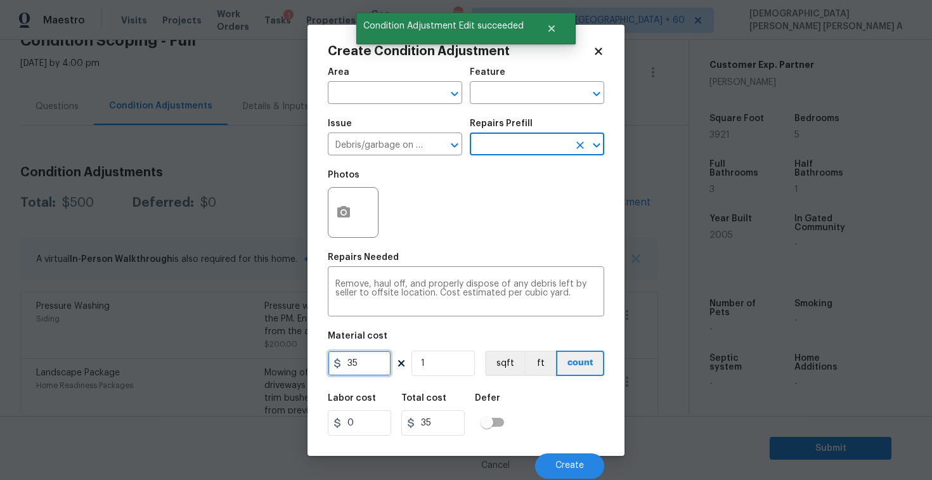
click at [364, 365] on input "35" at bounding box center [359, 362] width 63 height 25
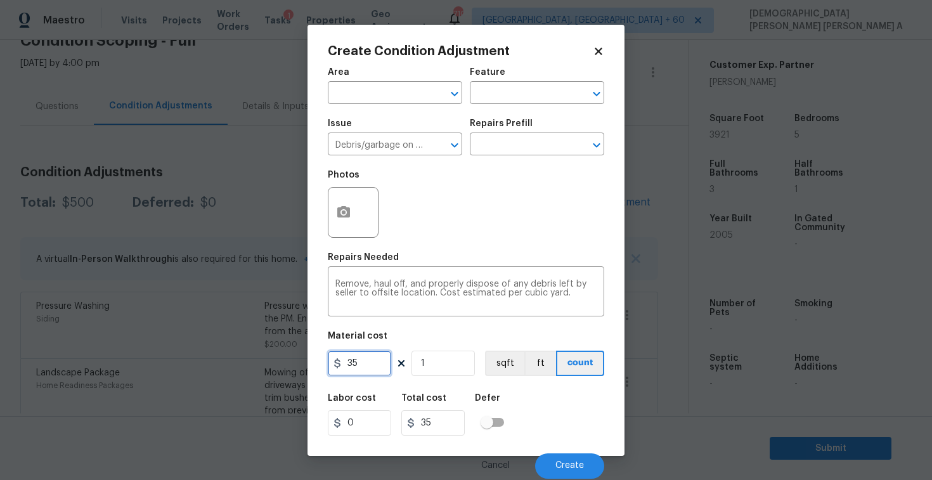
click at [364, 365] on input "35" at bounding box center [359, 362] width 63 height 25
type input "200"
click at [337, 210] on icon "button" at bounding box center [343, 211] width 13 height 11
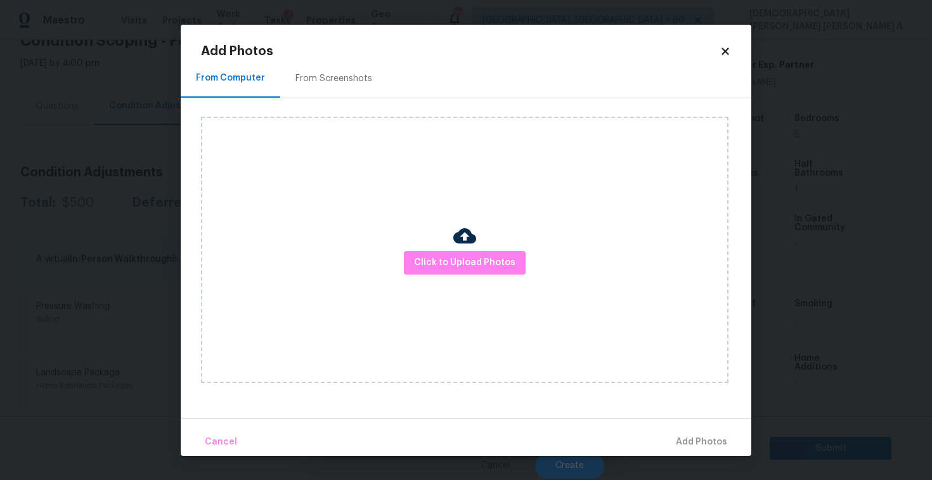
click at [318, 62] on div "From Screenshots" at bounding box center [333, 78] width 107 height 37
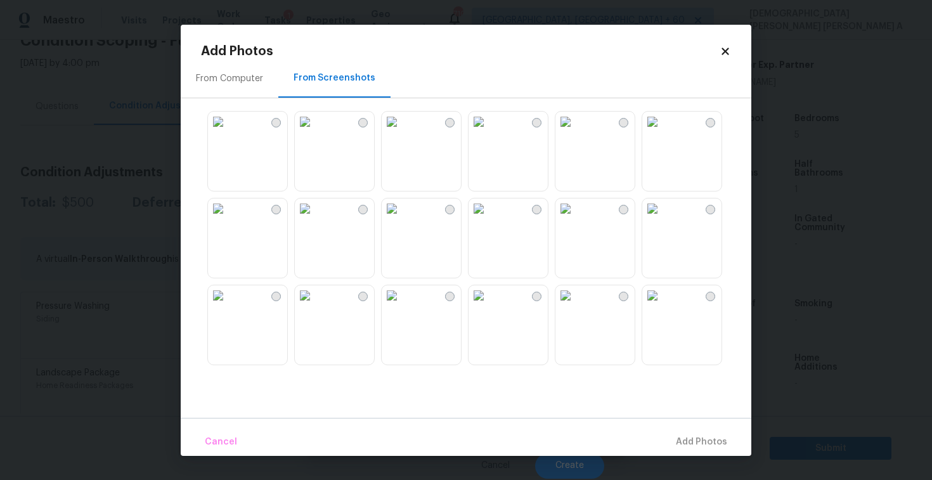
click at [489, 305] on img at bounding box center [478, 295] width 20 height 20
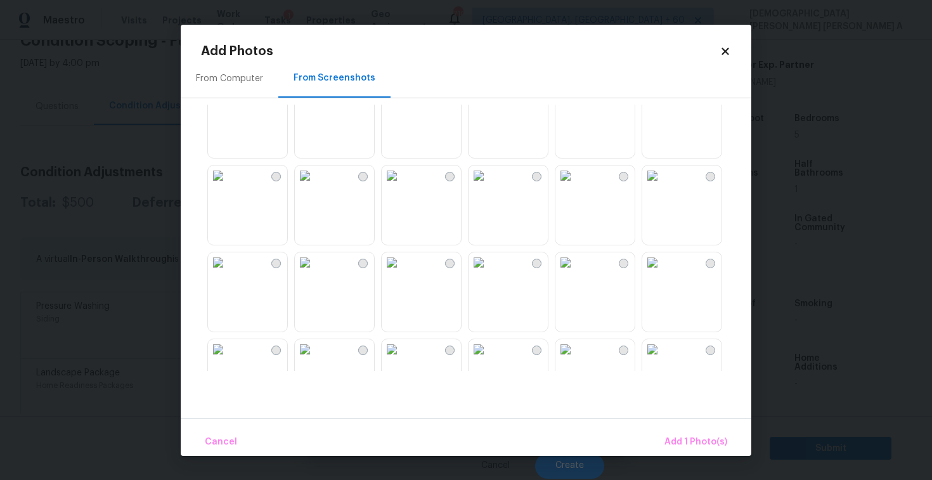
scroll to position [965, 0]
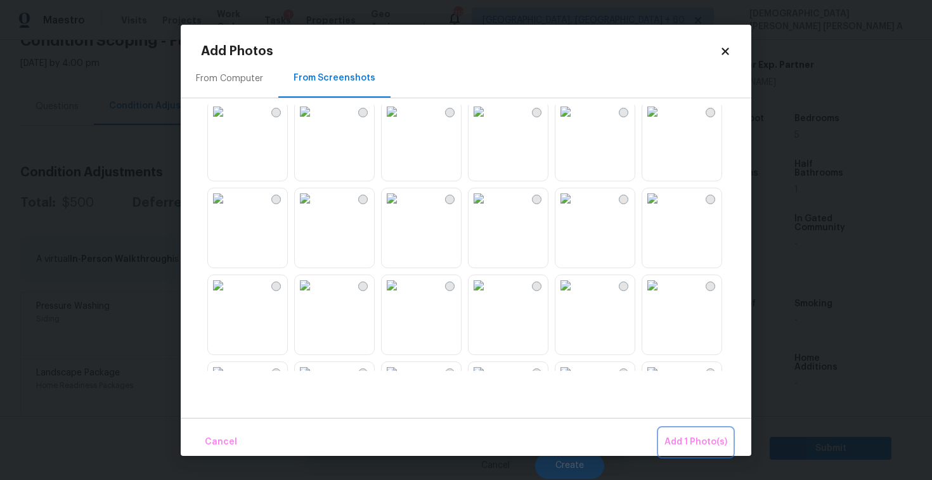
click at [700, 440] on span "Add 1 Photo(s)" at bounding box center [695, 442] width 63 height 16
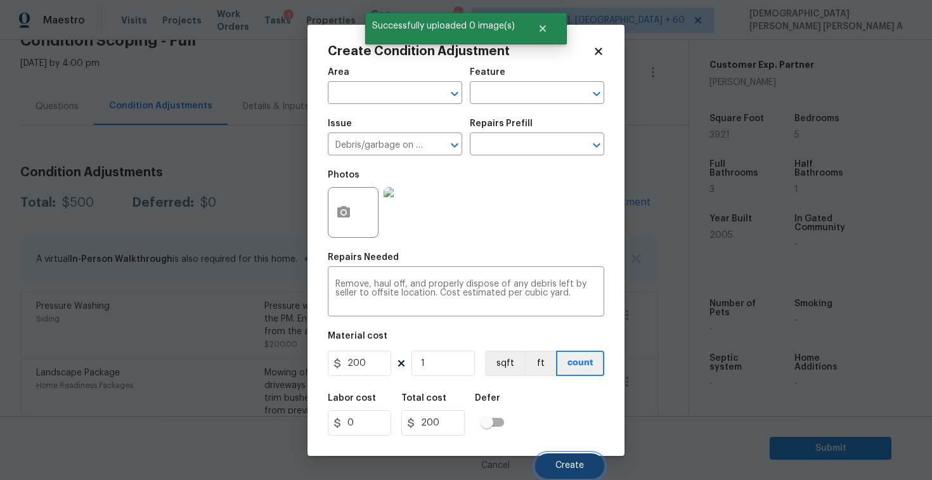
click at [591, 459] on button "Create" at bounding box center [569, 465] width 69 height 25
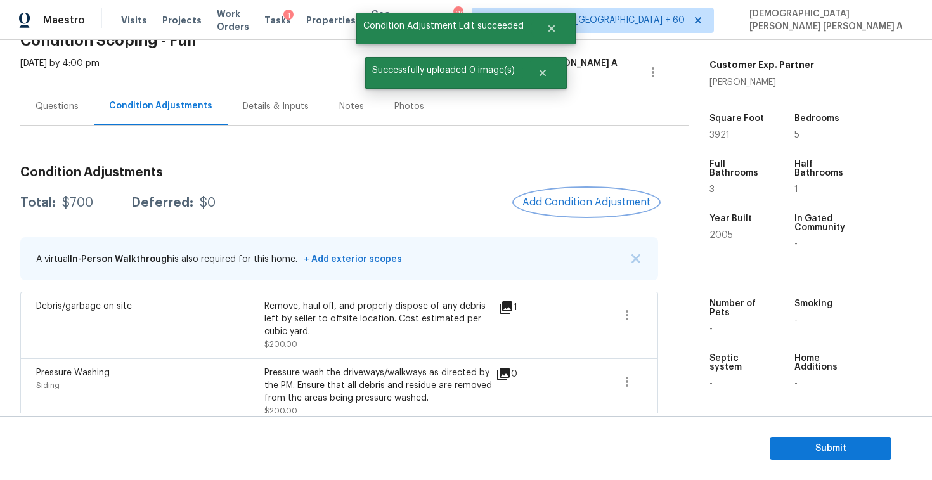
click at [559, 193] on button "Add Condition Adjustment" at bounding box center [586, 202] width 143 height 27
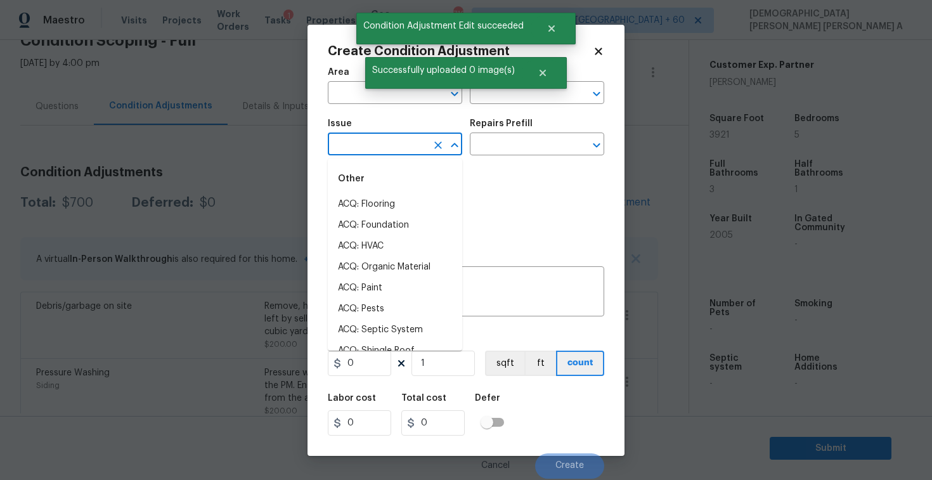
click at [375, 140] on input "text" at bounding box center [377, 146] width 99 height 20
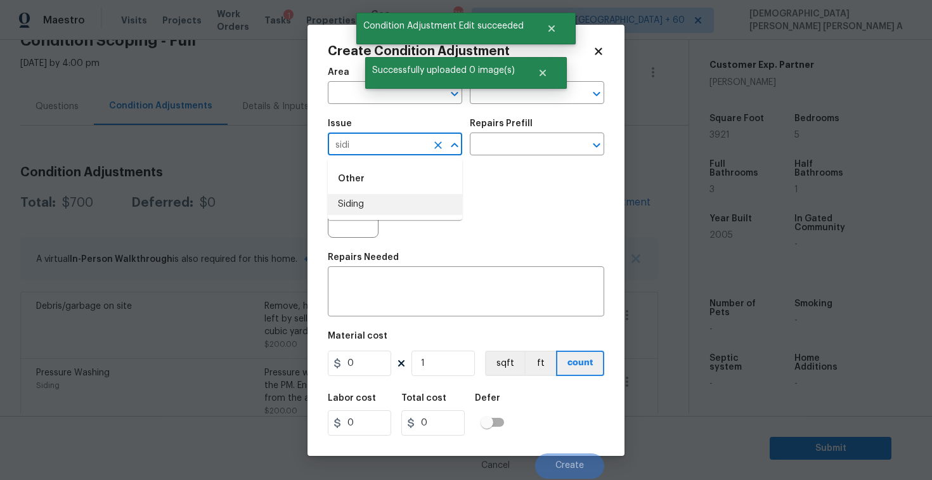
click at [384, 209] on li "Siding" at bounding box center [395, 204] width 134 height 21
type input "Siding"
click at [546, 141] on input "text" at bounding box center [519, 146] width 99 height 20
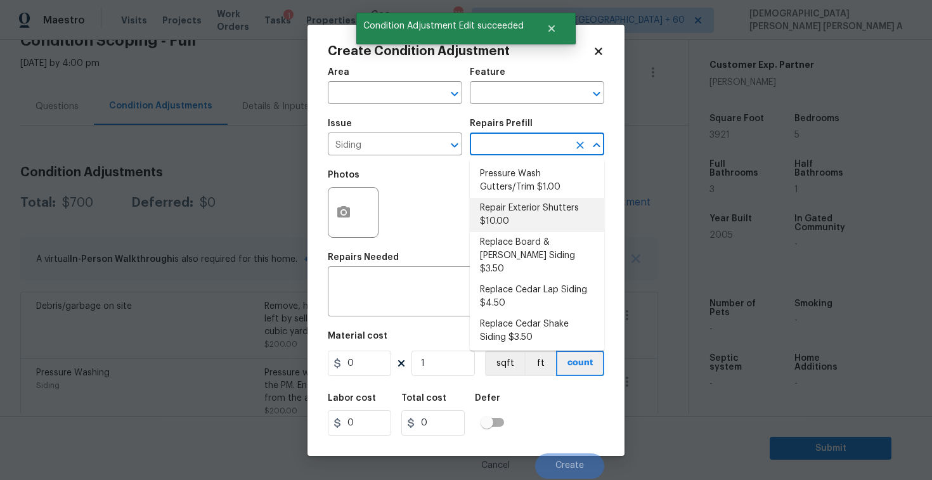
click at [521, 203] on li "Repair Exterior Shutters $10.00" at bounding box center [537, 215] width 134 height 34
type input "Siding"
type textarea "Repair the existing exterior shutters on the home (cracks, chips, holes, etc.).…"
type input "10"
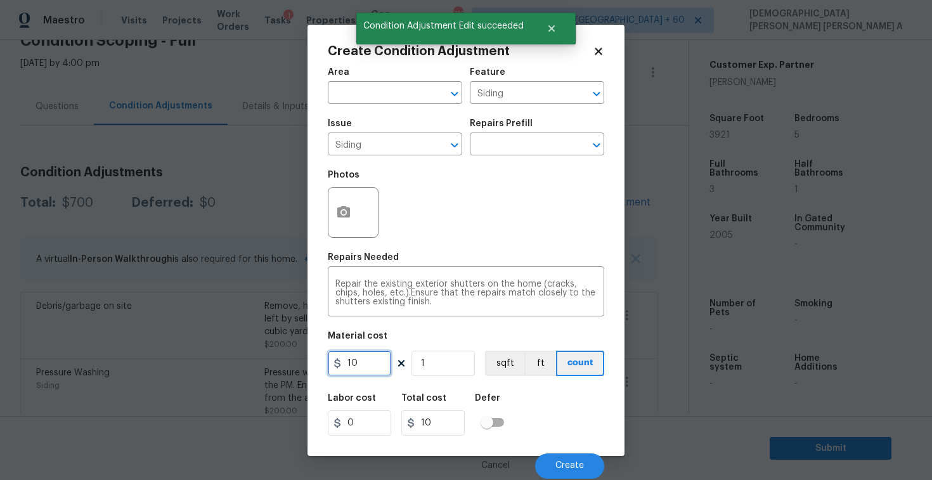
click at [385, 362] on input "10" at bounding box center [359, 362] width 63 height 25
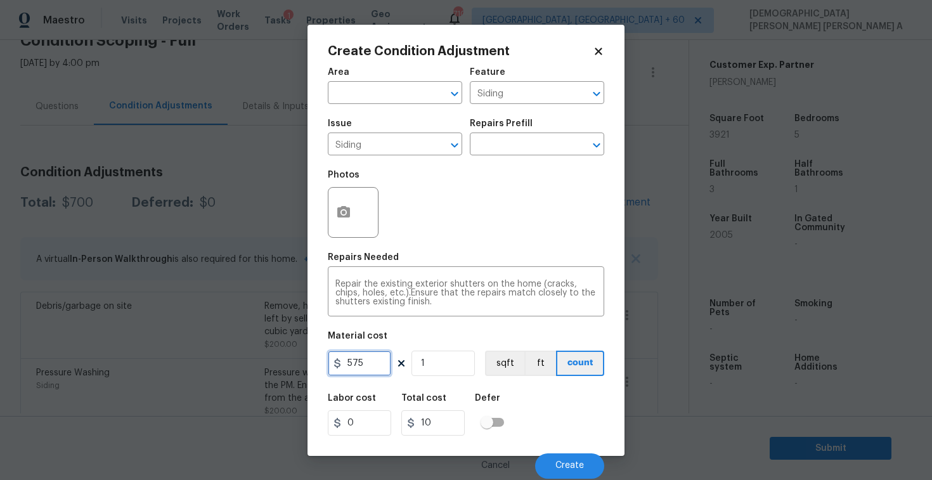
type input "575"
click at [342, 197] on button "button" at bounding box center [343, 212] width 30 height 49
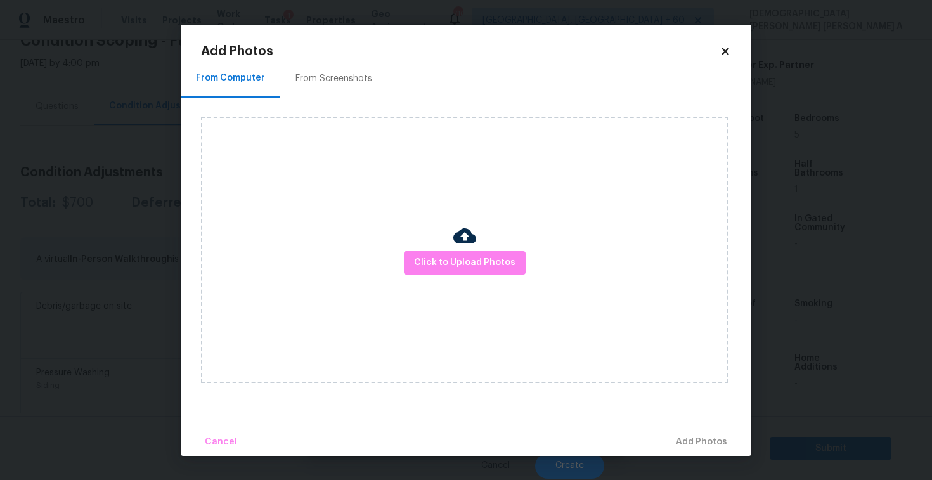
click at [304, 85] on div "From Screenshots" at bounding box center [333, 78] width 107 height 37
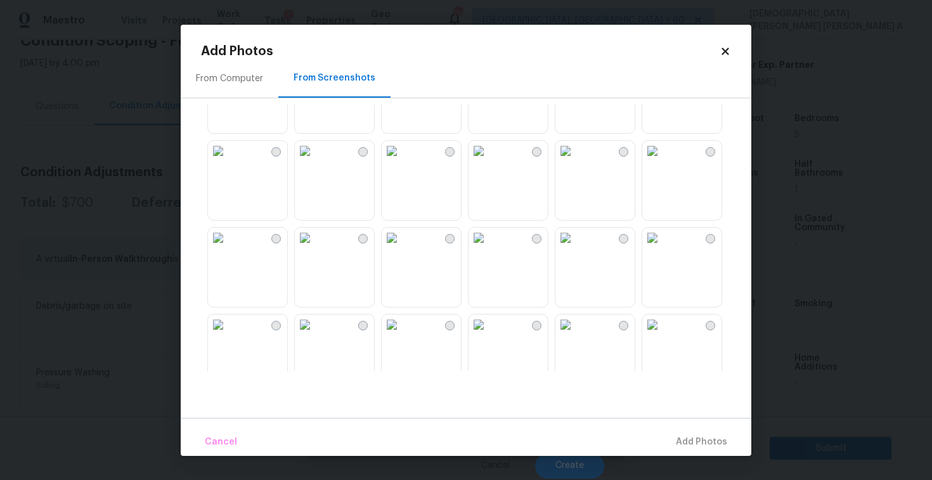
scroll to position [462, 0]
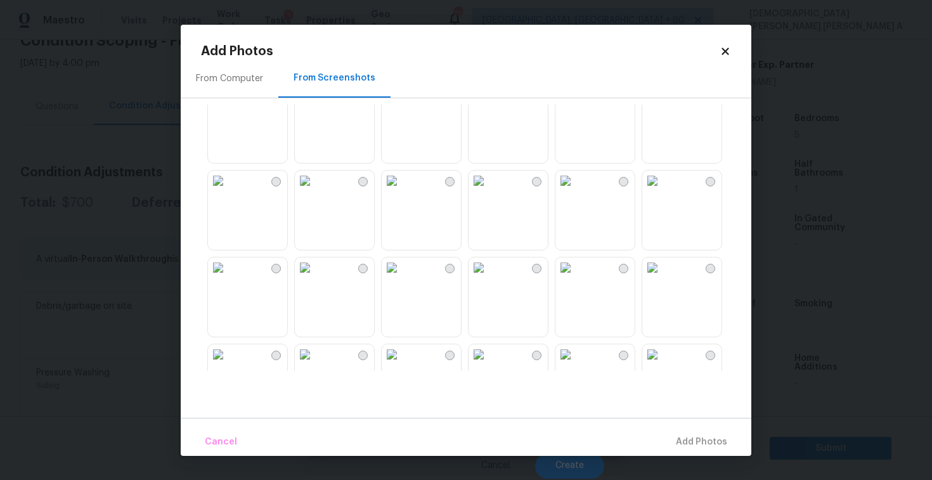
click at [489, 191] on img at bounding box center [478, 180] width 20 height 20
click at [713, 448] on span "Add 1 Photo(s)" at bounding box center [695, 442] width 63 height 16
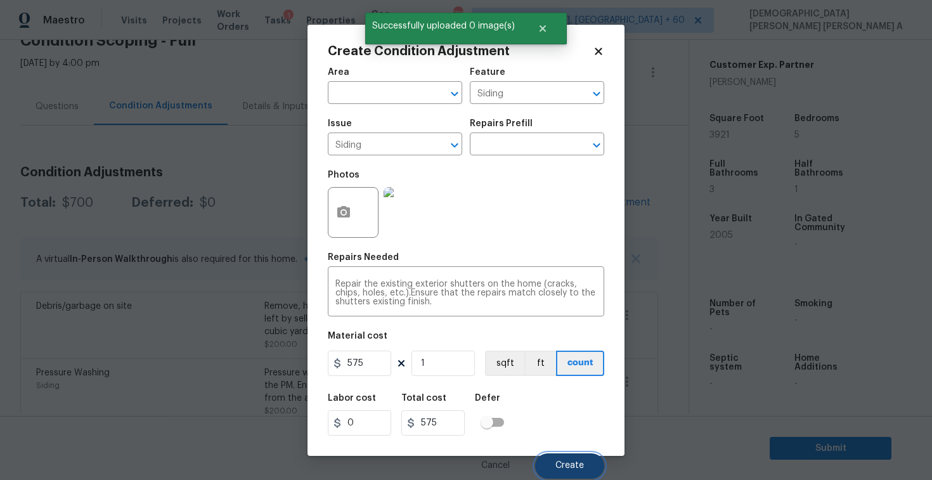
click at [567, 458] on button "Create" at bounding box center [569, 465] width 69 height 25
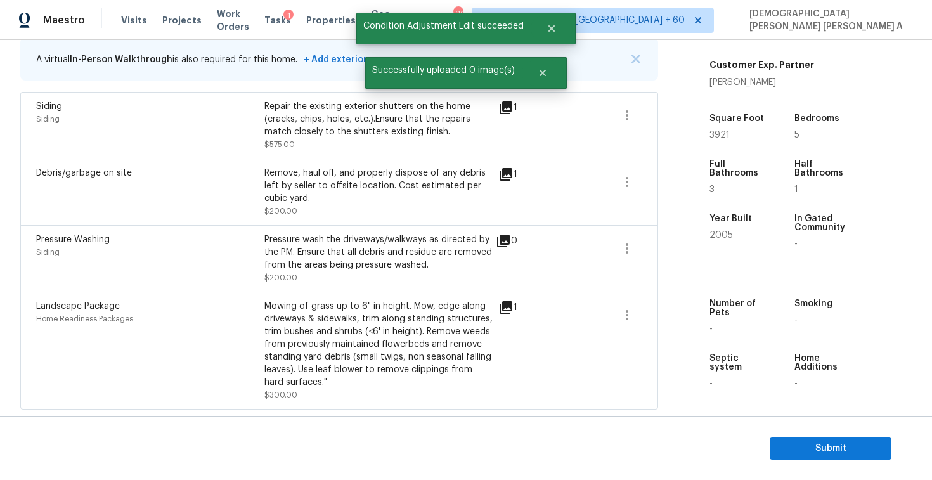
scroll to position [129, 0]
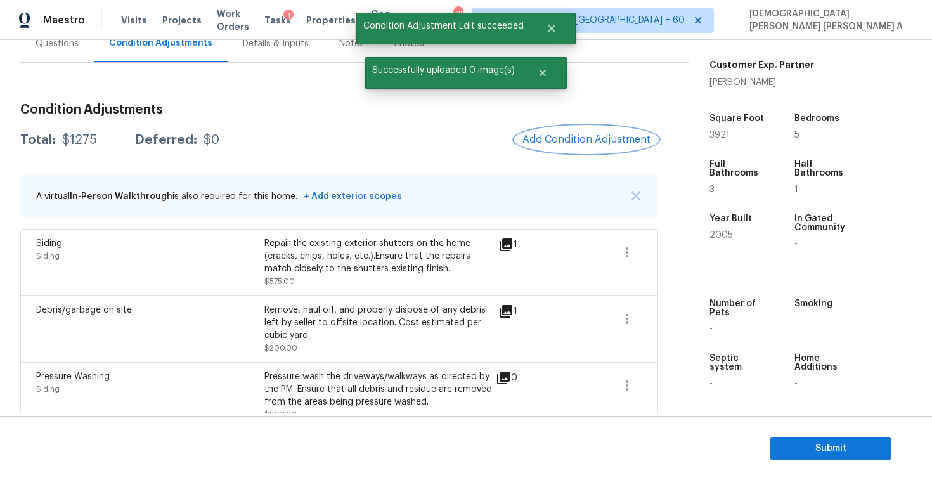
click at [588, 145] on span "Add Condition Adjustment" at bounding box center [586, 139] width 128 height 11
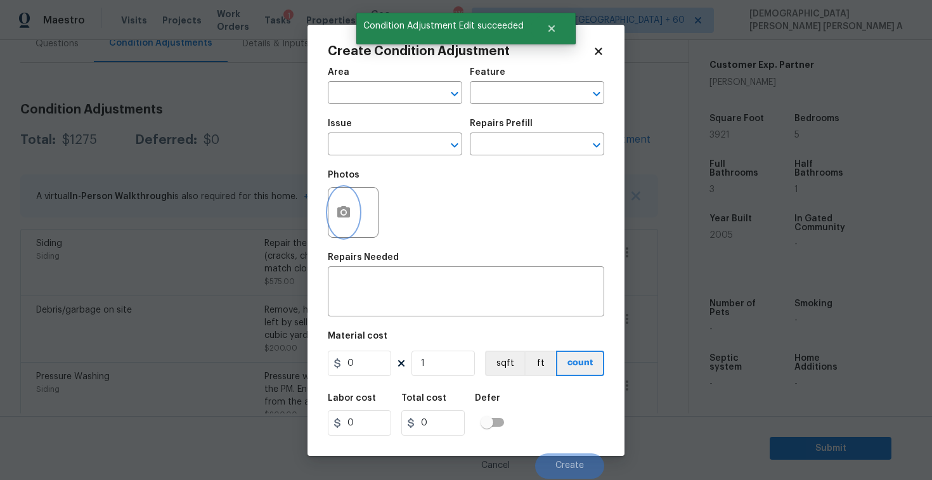
click at [349, 212] on icon "button" at bounding box center [343, 211] width 13 height 11
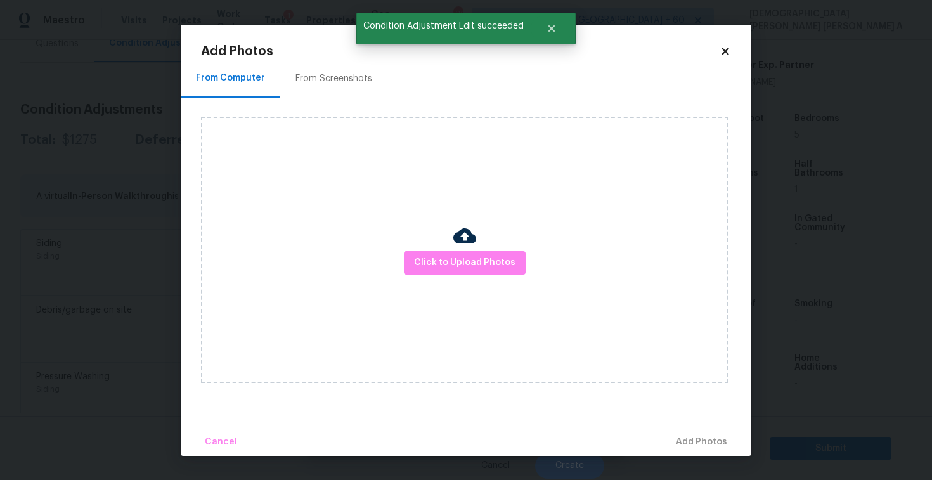
click at [318, 108] on div "Click to Upload Photos" at bounding box center [476, 249] width 550 height 303
click at [314, 73] on div "From Screenshots" at bounding box center [333, 78] width 77 height 13
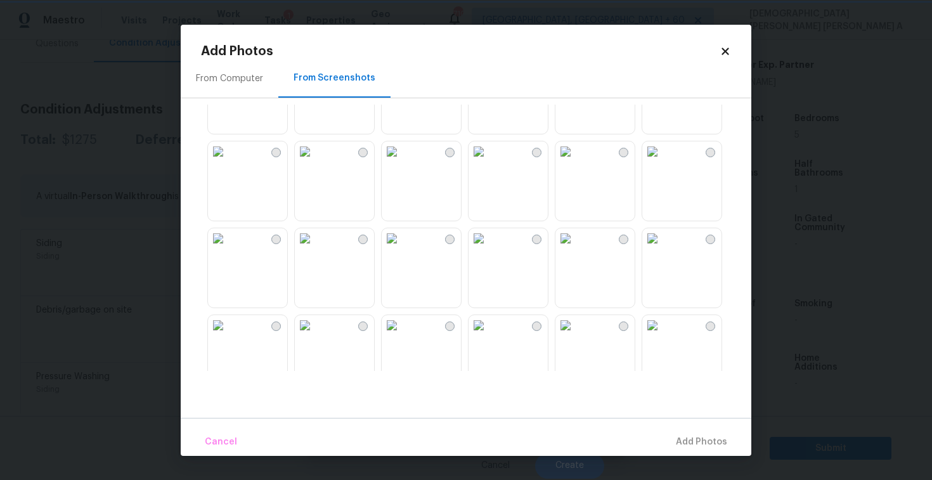
scroll to position [1211, 0]
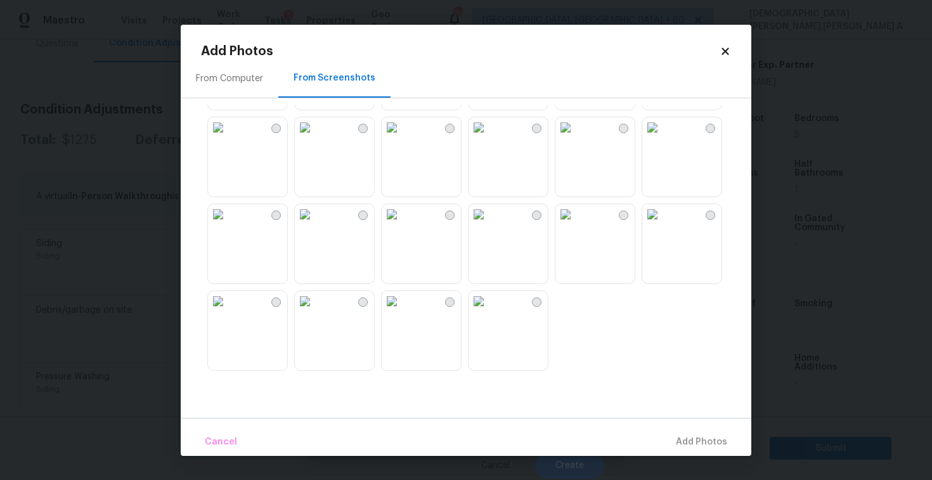
click at [725, 46] on icon at bounding box center [724, 51] width 11 height 11
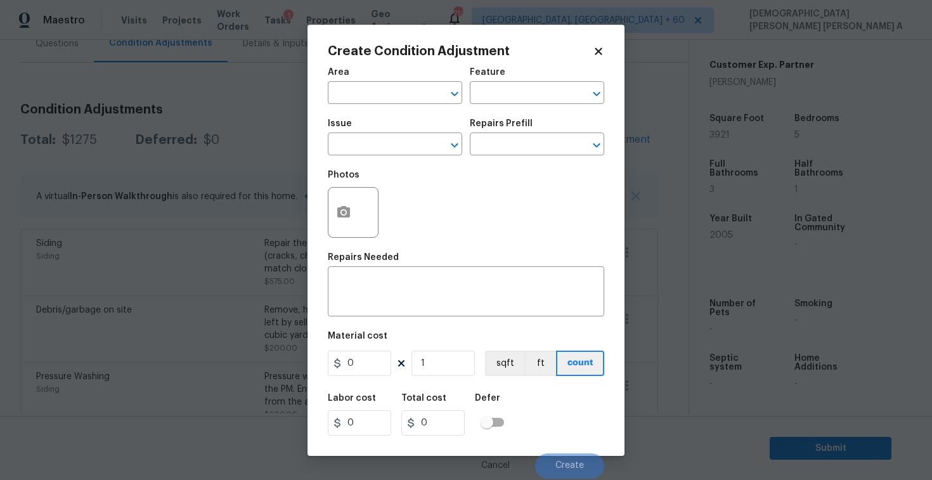
click at [596, 44] on div "Create Condition Adjustment Area ​ Feature ​ Issue ​ Repairs Prefill ​ Photos R…" at bounding box center [465, 240] width 317 height 431
click at [598, 50] on icon at bounding box center [597, 51] width 7 height 7
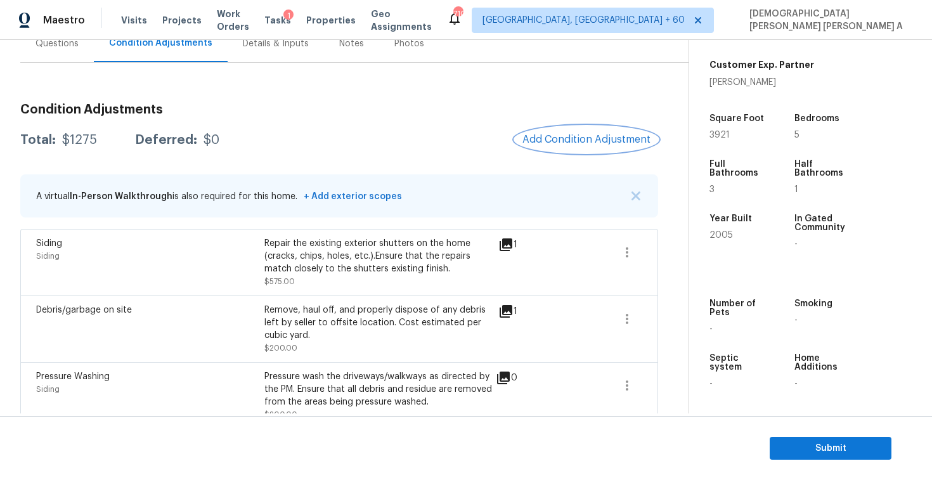
click at [591, 128] on button "Add Condition Adjustment" at bounding box center [586, 139] width 143 height 27
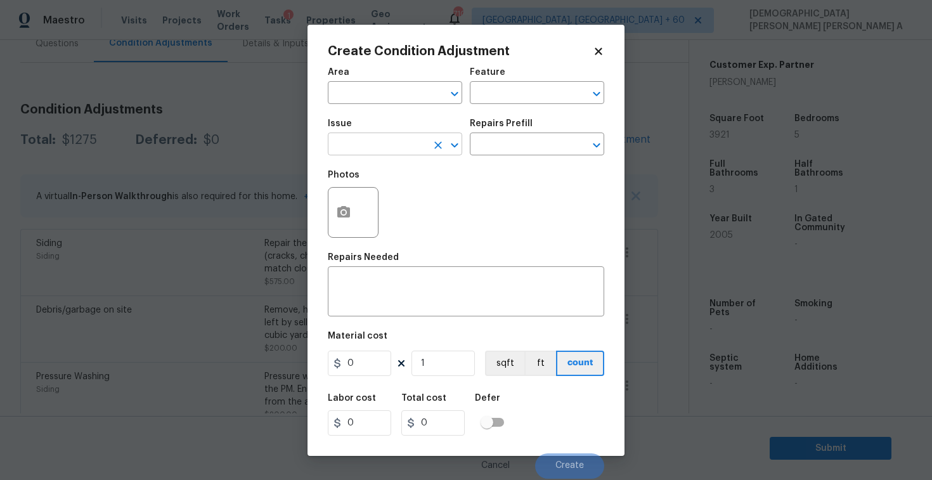
click at [380, 140] on input "text" at bounding box center [377, 146] width 99 height 20
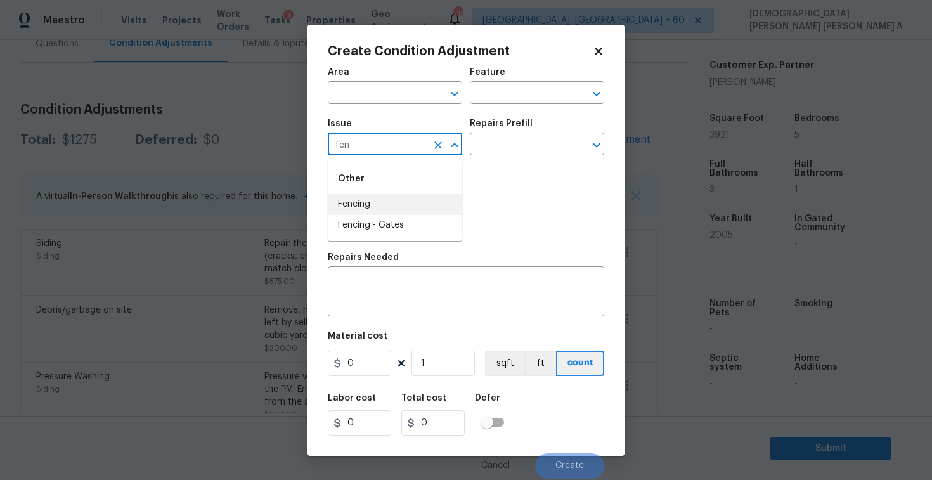
click at [384, 196] on li "Fencing" at bounding box center [395, 204] width 134 height 21
type input "Fencing"
click at [532, 146] on input "text" at bounding box center [519, 146] width 99 height 20
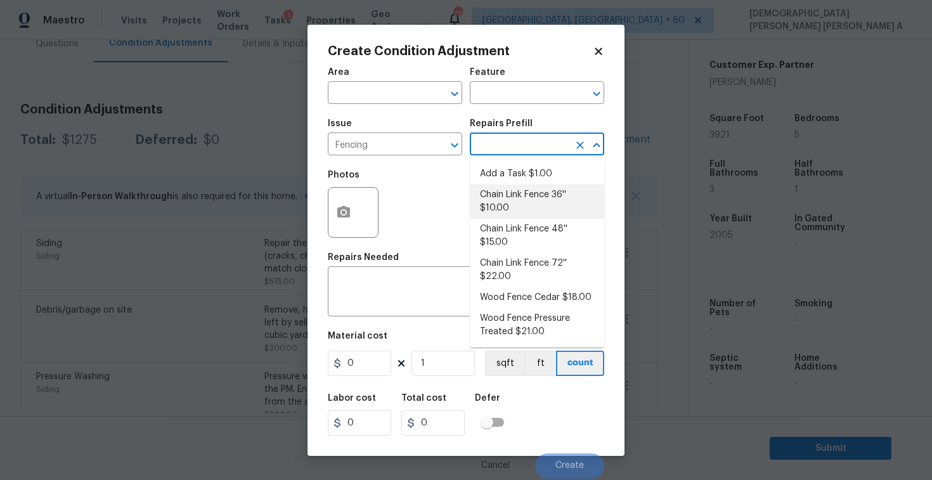
click at [511, 207] on li "Chain Link Fence 36'' $10.00" at bounding box center [537, 201] width 134 height 34
type textarea "Prep the work area and install a new 36'' chain link fence. Ensure that all of …"
type input "10"
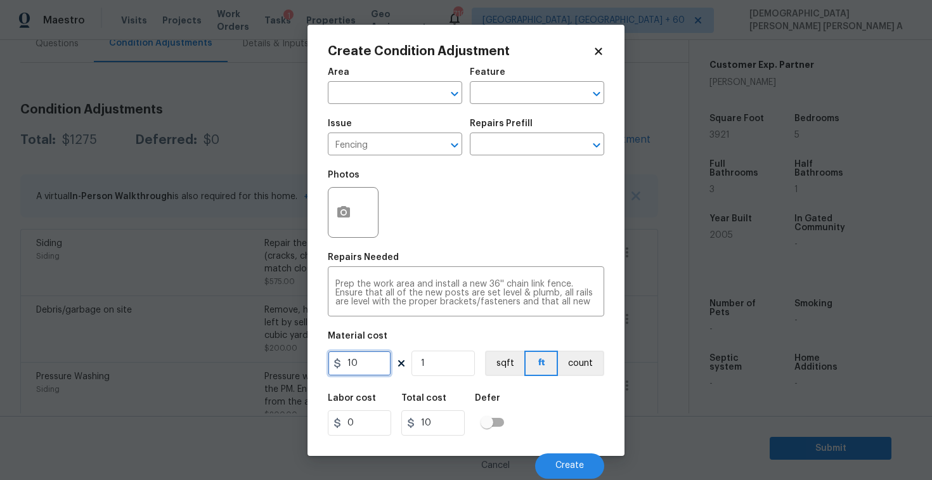
click at [377, 363] on input "10" at bounding box center [359, 362] width 63 height 25
type input "800"
click at [341, 209] on icon "button" at bounding box center [343, 211] width 13 height 11
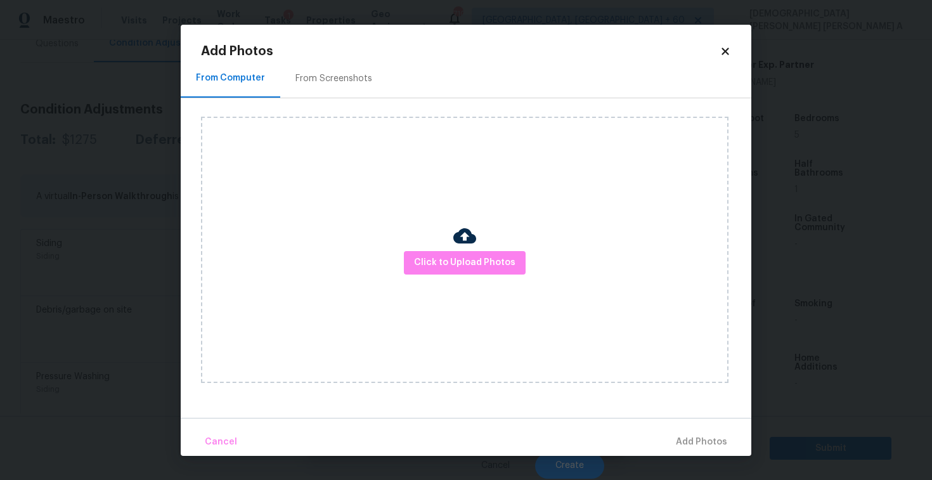
click at [299, 80] on div "From Screenshots" at bounding box center [333, 78] width 77 height 13
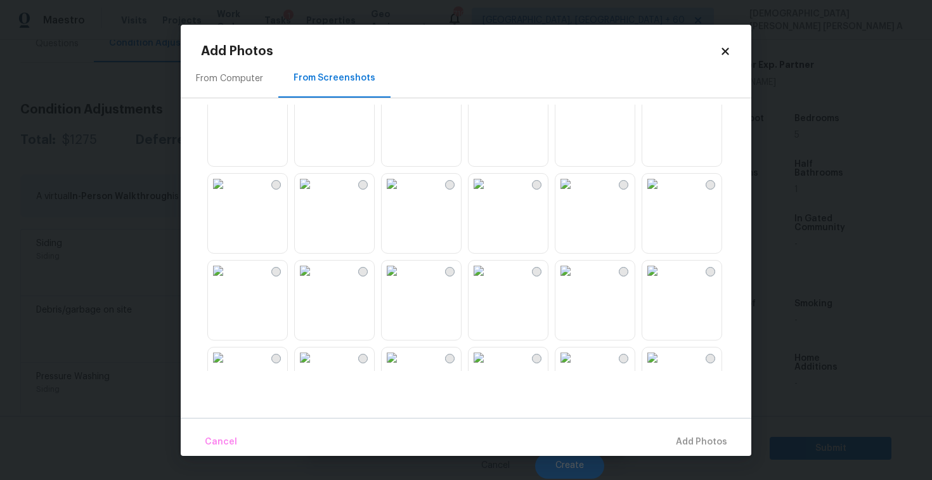
scroll to position [132, 0]
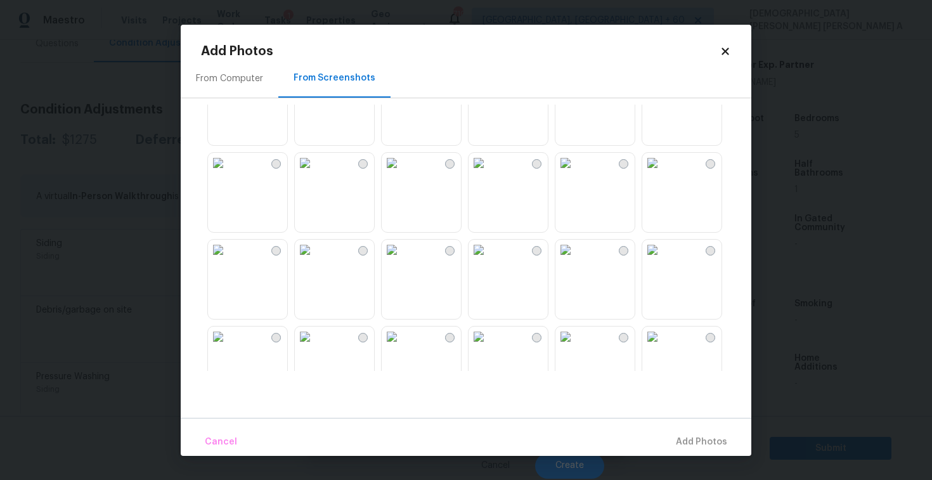
click at [489, 173] on img at bounding box center [478, 163] width 20 height 20
click at [678, 430] on button "Add 1 Photo(s)" at bounding box center [695, 441] width 73 height 27
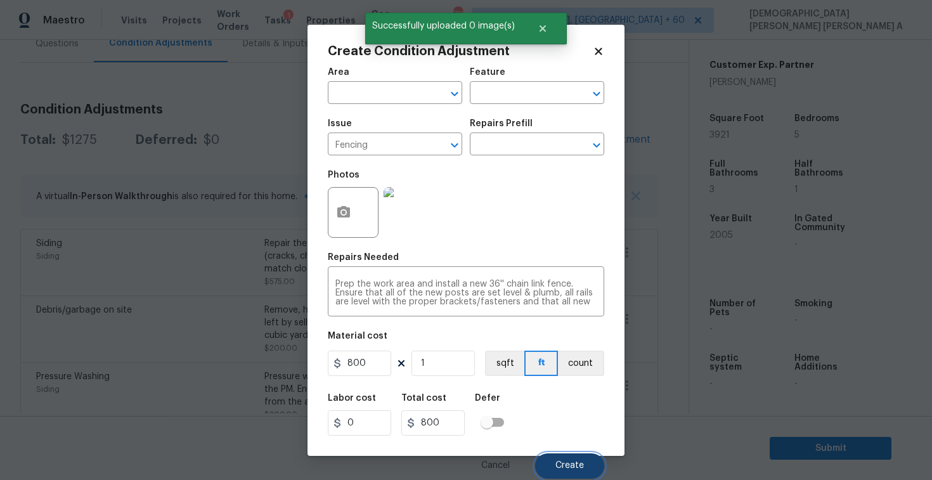
click at [586, 460] on button "Create" at bounding box center [569, 465] width 69 height 25
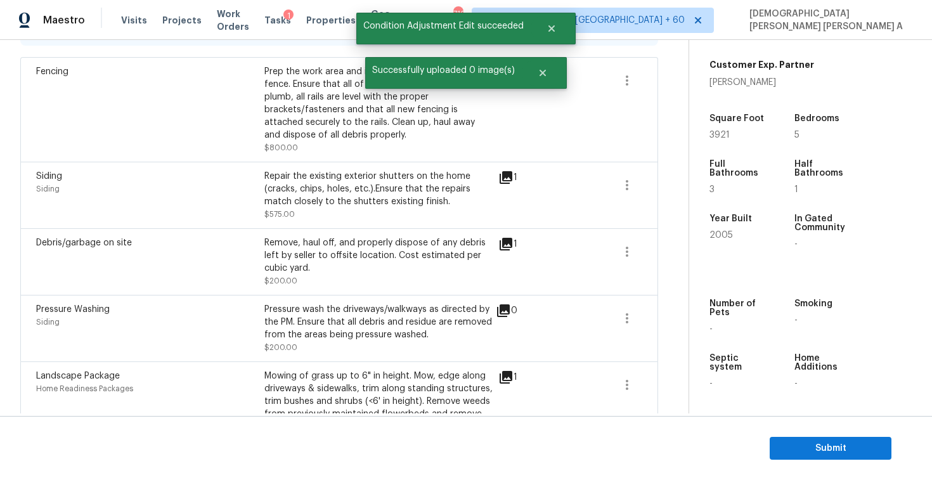
scroll to position [222, 0]
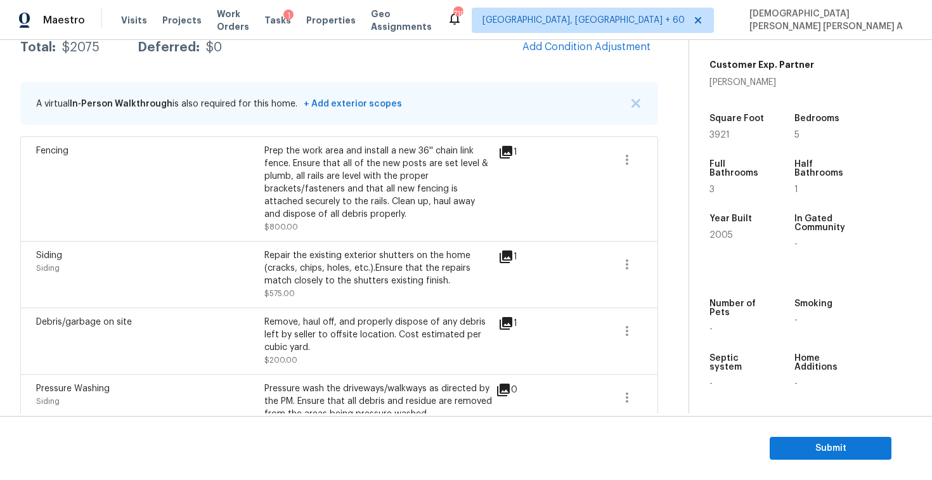
click at [432, 242] on div "Siding Siding Repair the existing exterior shutters on the home (cracks, chips,…" at bounding box center [339, 274] width 638 height 67
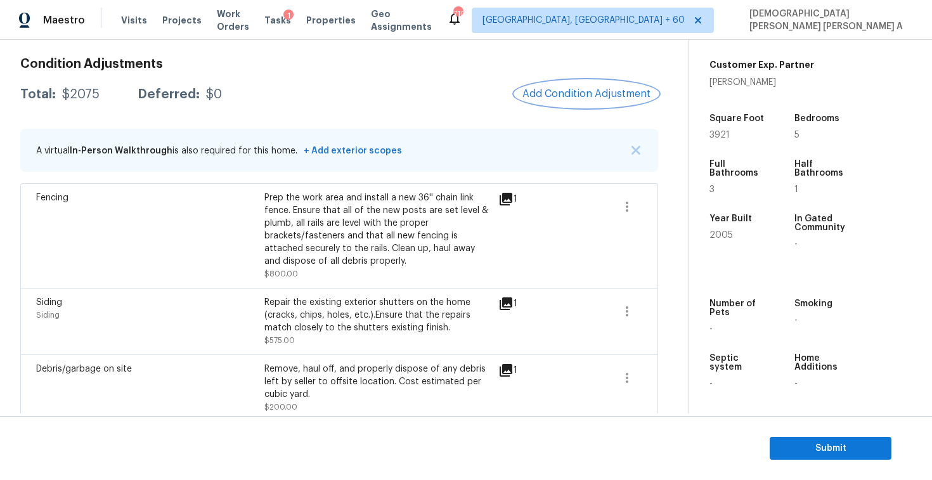
click at [558, 85] on button "Add Condition Adjustment" at bounding box center [586, 93] width 143 height 27
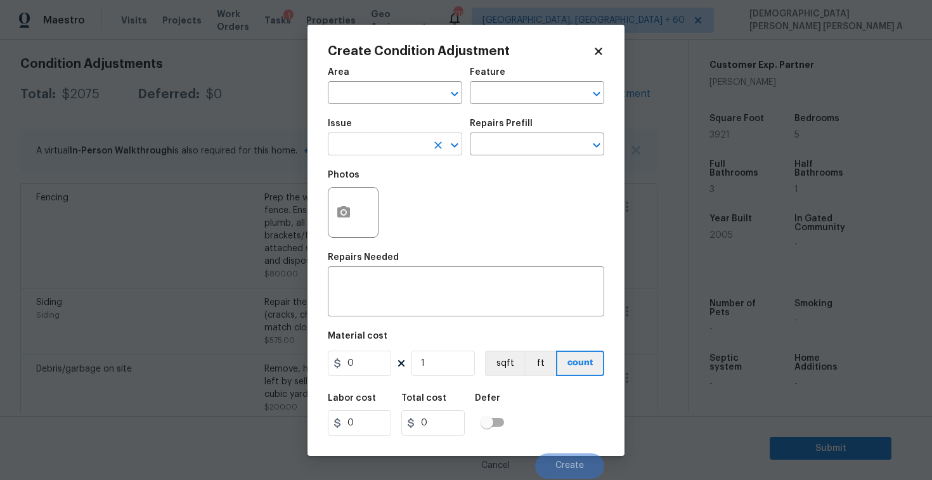
click at [384, 151] on input "text" at bounding box center [377, 146] width 99 height 20
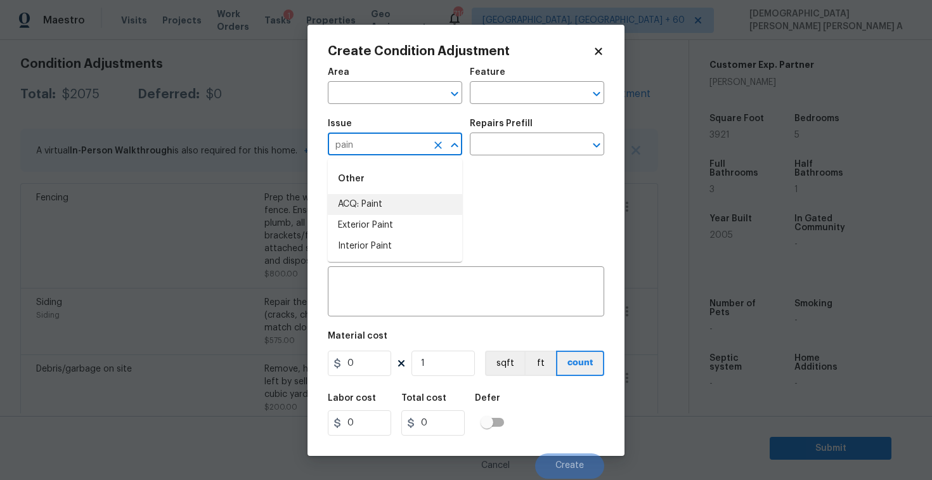
click at [382, 200] on li "ACQ: Paint" at bounding box center [395, 204] width 134 height 21
type input "ACQ: Paint"
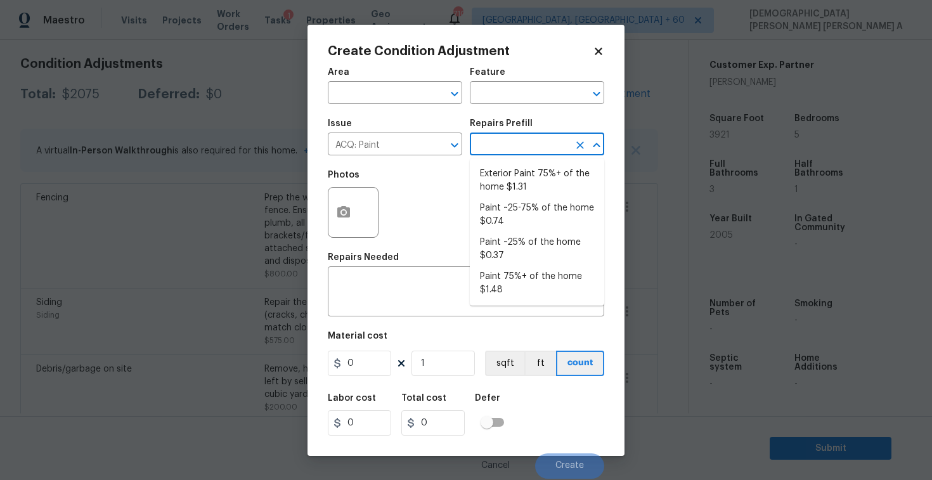
click at [522, 141] on input "text" at bounding box center [519, 146] width 99 height 20
click at [522, 205] on li "Paint ~25-75% of the home $0.74" at bounding box center [537, 215] width 134 height 34
type input "Acquisition"
type textarea "Acquisition Scope: ~25 - 75% of the home needs interior paint"
type input "0.74"
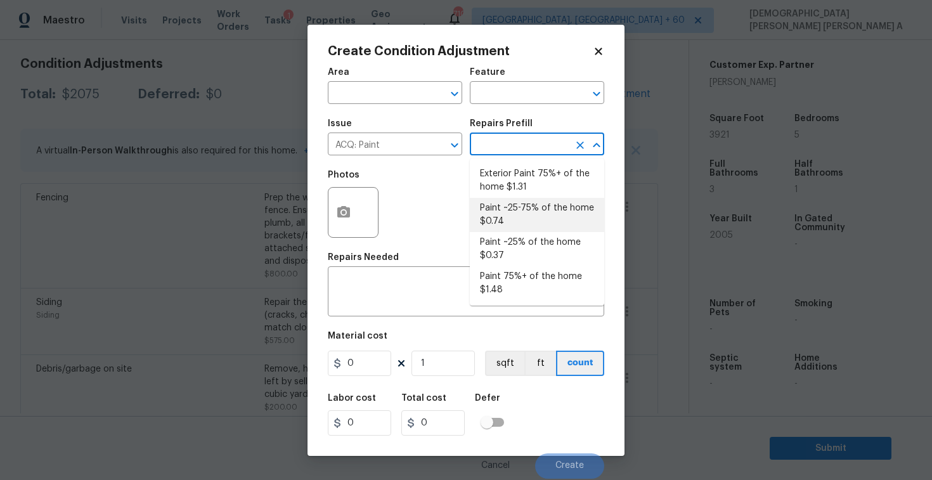
type input "0.74"
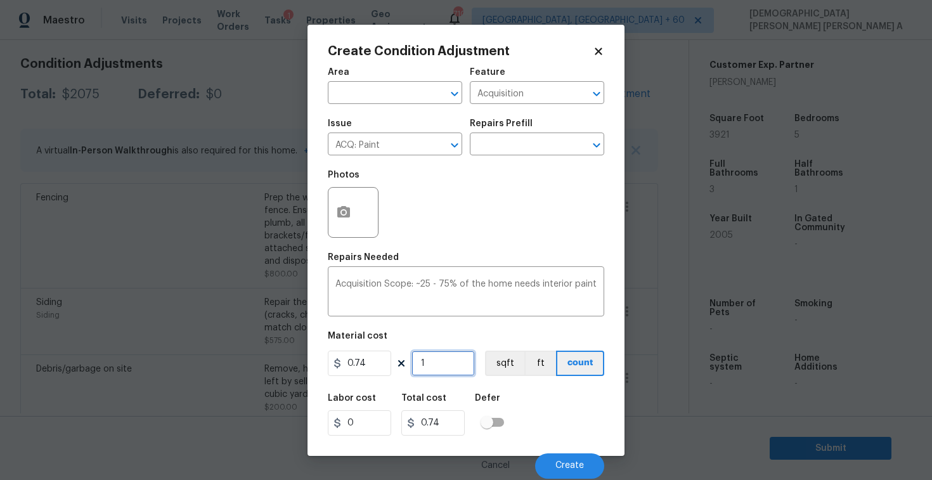
click at [440, 358] on input "1" at bounding box center [442, 362] width 63 height 25
type input "0"
type input "3"
type input "2.22"
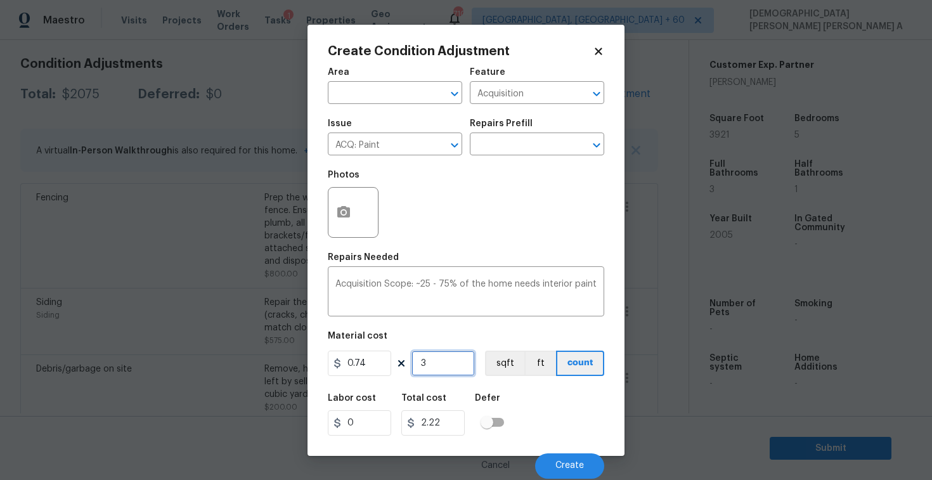
type input "39"
type input "28.86"
type input "392"
type input "290.08"
type input "3921"
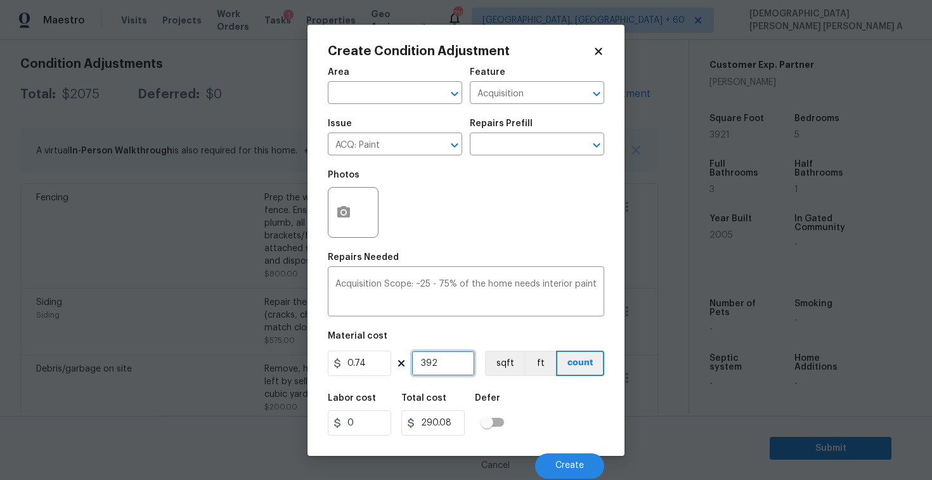
type input "2901.54"
type input "3921"
click at [344, 215] on icon "button" at bounding box center [343, 212] width 15 height 15
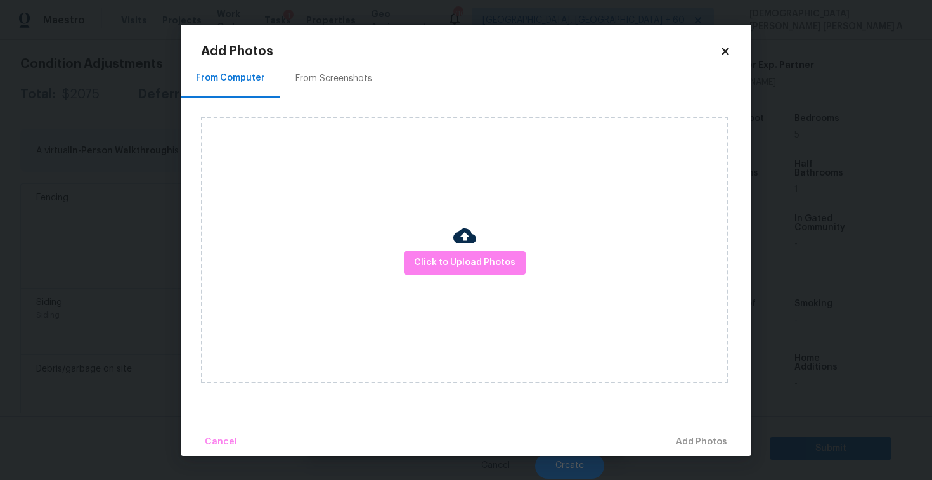
click at [319, 61] on div "From Screenshots" at bounding box center [333, 78] width 107 height 37
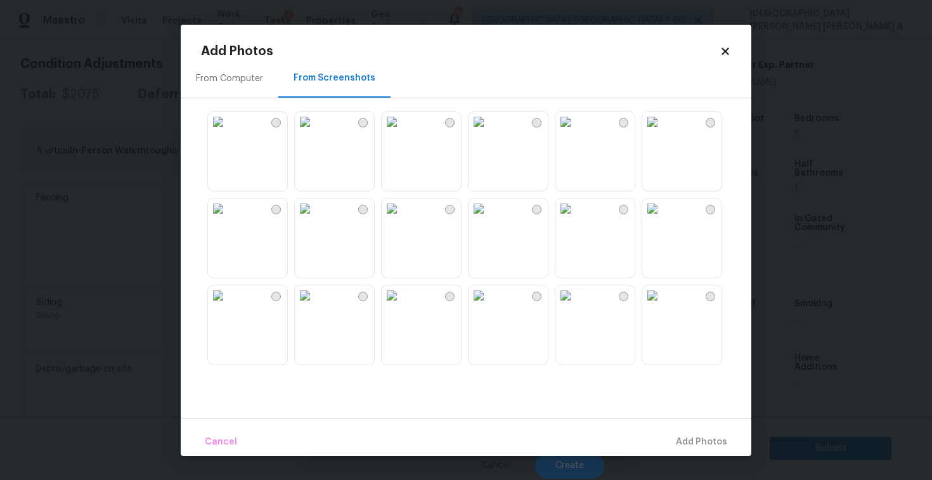
click at [315, 132] on img at bounding box center [305, 122] width 20 height 20
click at [228, 132] on img at bounding box center [218, 122] width 20 height 20
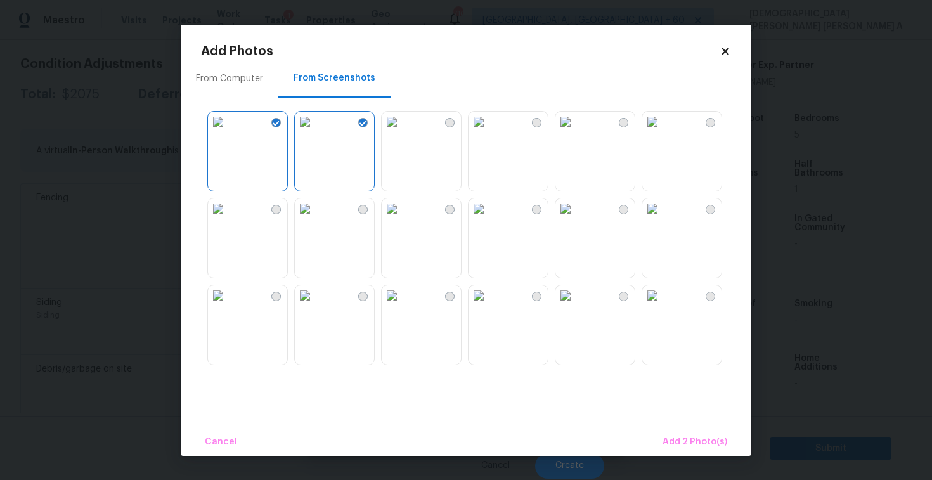
click at [315, 219] on img at bounding box center [305, 208] width 20 height 20
click at [228, 219] on img at bounding box center [218, 208] width 20 height 20
click at [662, 219] on img at bounding box center [652, 208] width 20 height 20
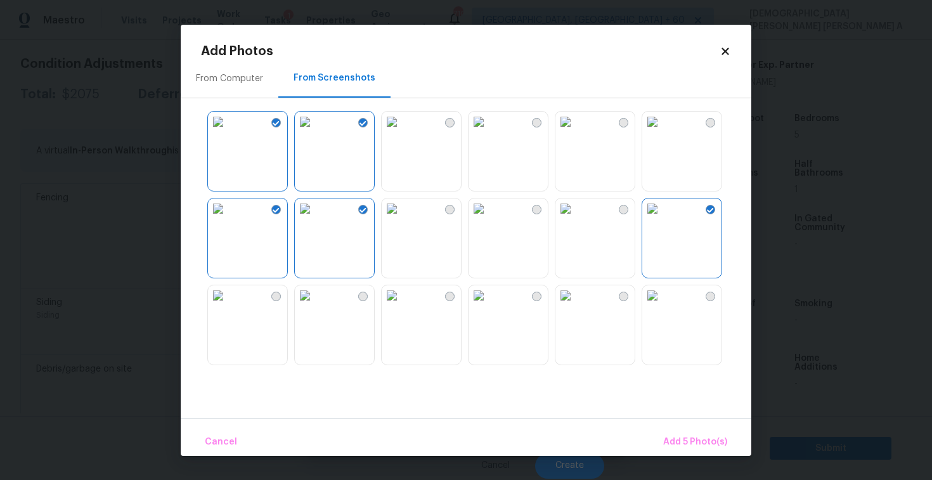
click at [575, 305] on img at bounding box center [565, 295] width 20 height 20
click at [678, 444] on span "Add 6 Photo(s)" at bounding box center [694, 442] width 65 height 16
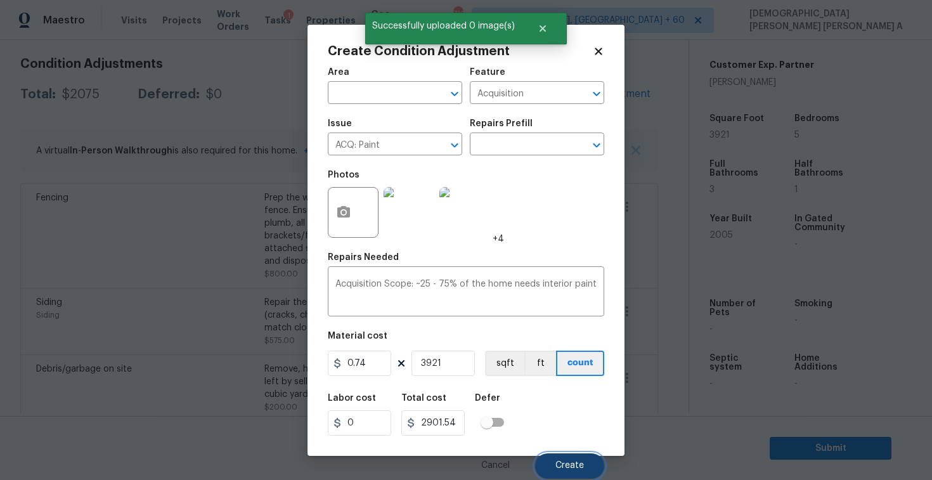
click at [577, 458] on button "Create" at bounding box center [569, 465] width 69 height 25
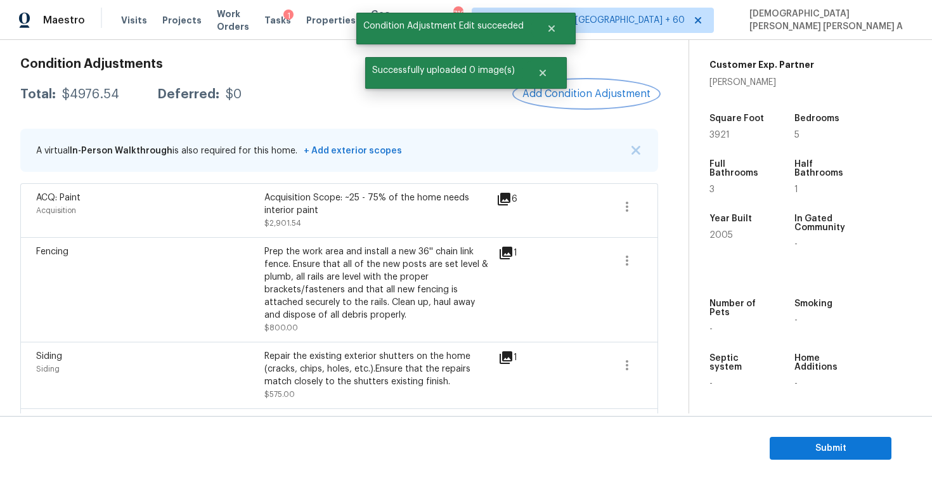
click at [563, 93] on span "Add Condition Adjustment" at bounding box center [586, 93] width 128 height 11
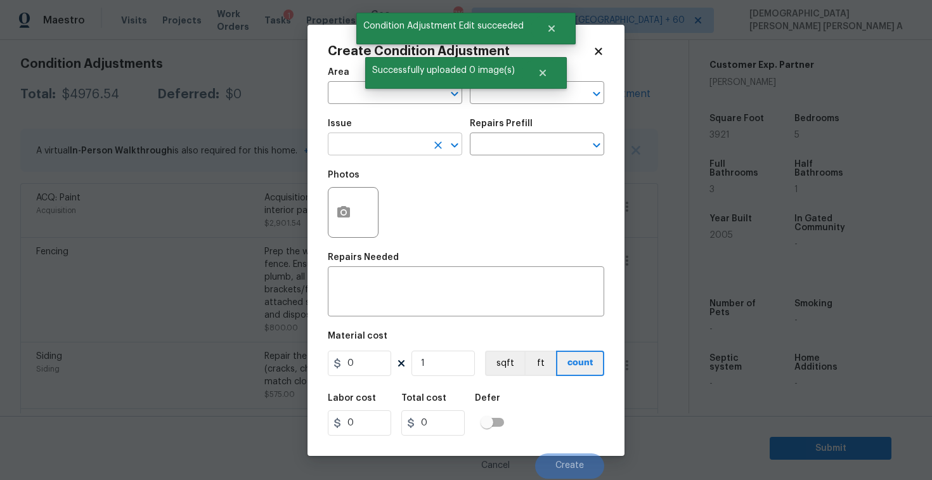
click at [382, 139] on input "text" at bounding box center [377, 146] width 99 height 20
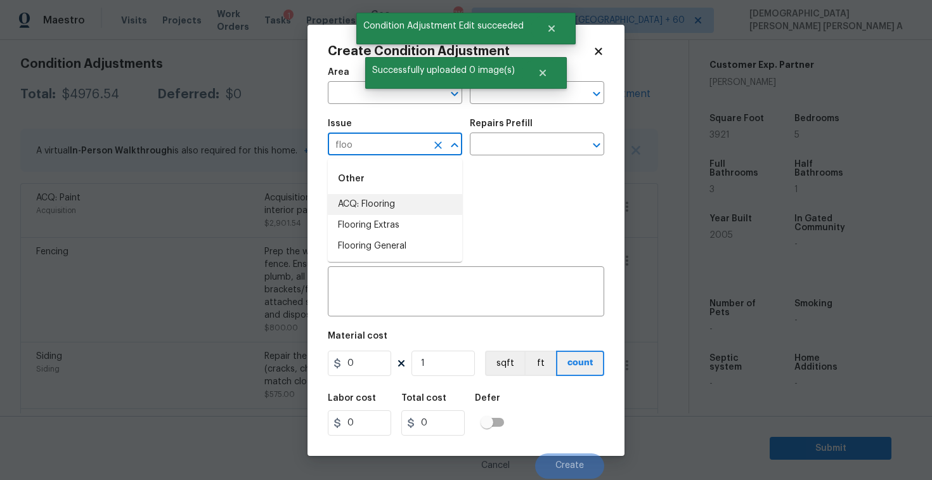
click at [392, 202] on li "ACQ: Flooring" at bounding box center [395, 204] width 134 height 21
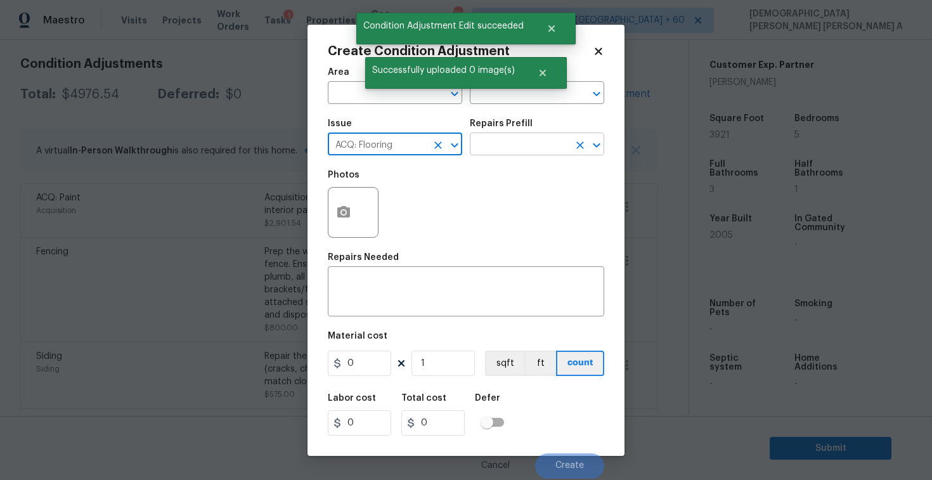
type input "ACQ: Flooring"
click at [550, 136] on input "text" at bounding box center [519, 146] width 99 height 20
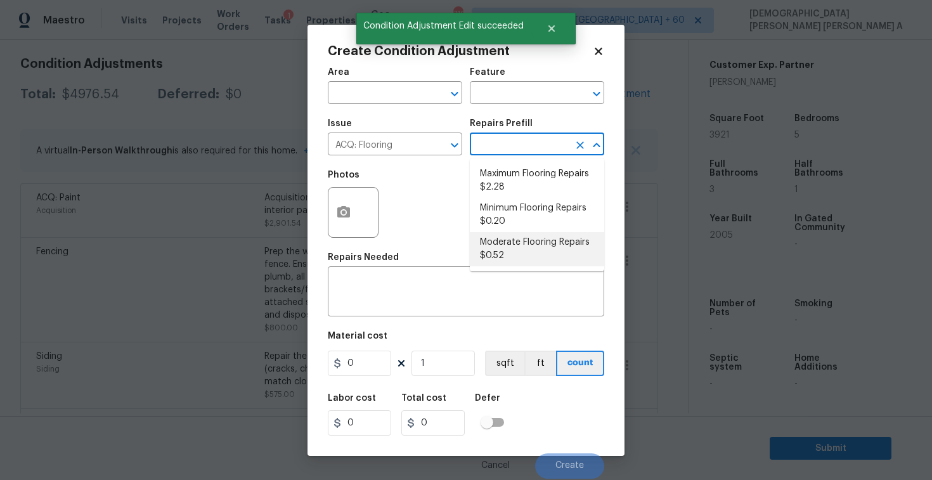
click at [517, 250] on li "Moderate Flooring Repairs $0.52" at bounding box center [537, 249] width 134 height 34
type input "Acquisition"
type textarea "Acquisition Scope: Moderate flooring repairs"
type input "0.52"
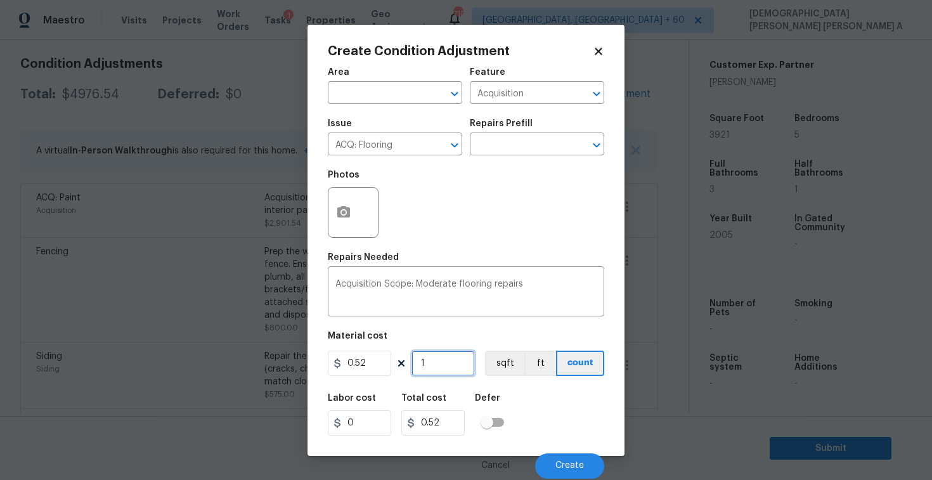
click at [453, 357] on input "1" at bounding box center [442, 362] width 63 height 25
type input "0"
type input "3"
type input "1.56"
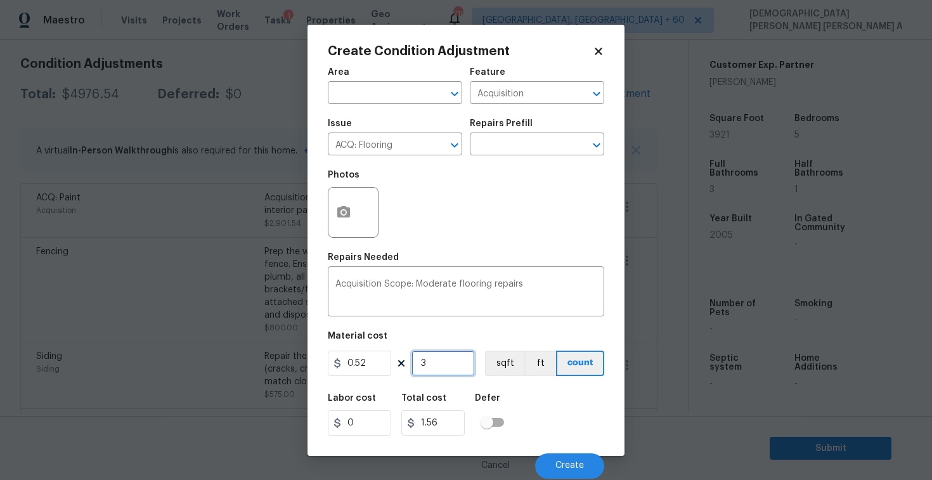
type input "39"
type input "20.28"
type input "392"
type input "203.84"
type input "3921"
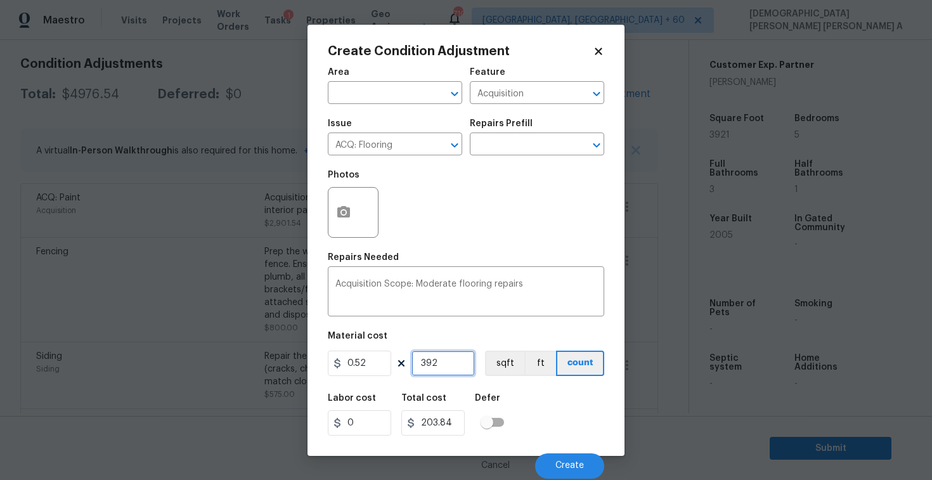
type input "2038.92"
type input "3921"
click at [337, 217] on icon "button" at bounding box center [343, 212] width 15 height 15
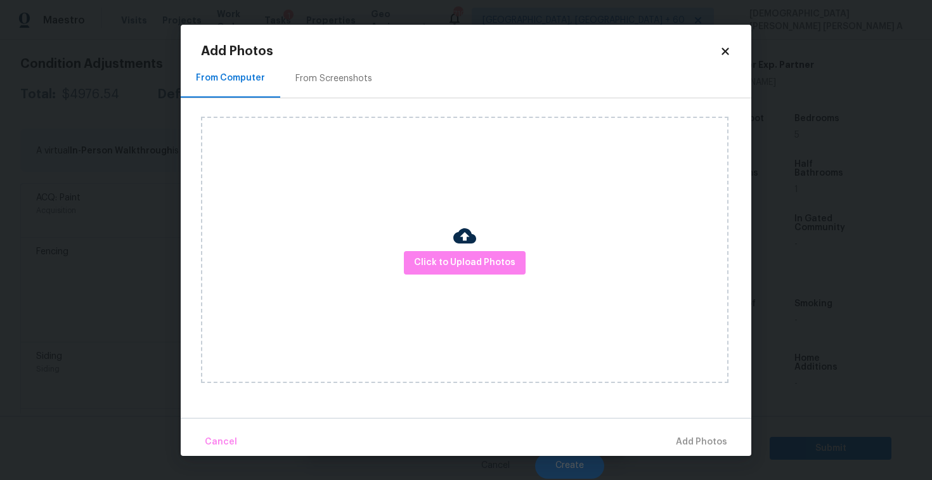
click at [318, 91] on div "From Screenshots" at bounding box center [333, 78] width 107 height 37
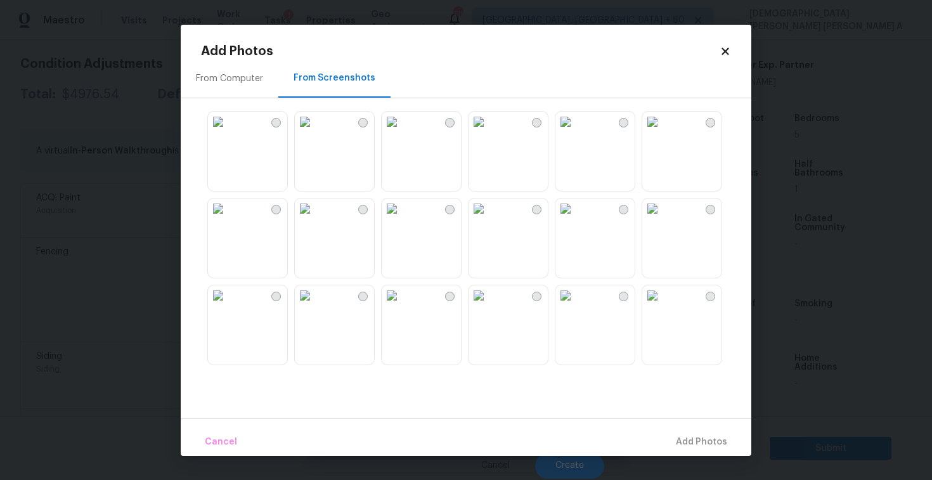
click at [315, 132] on img at bounding box center [305, 122] width 20 height 20
click at [228, 132] on img at bounding box center [218, 122] width 20 height 20
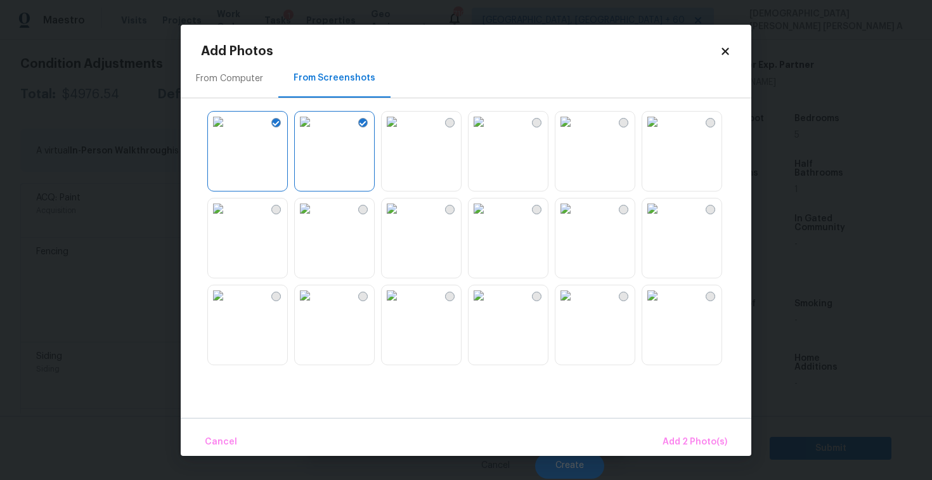
click at [489, 219] on img at bounding box center [478, 208] width 20 height 20
click at [662, 219] on img at bounding box center [652, 208] width 20 height 20
click at [575, 305] on img at bounding box center [565, 295] width 20 height 20
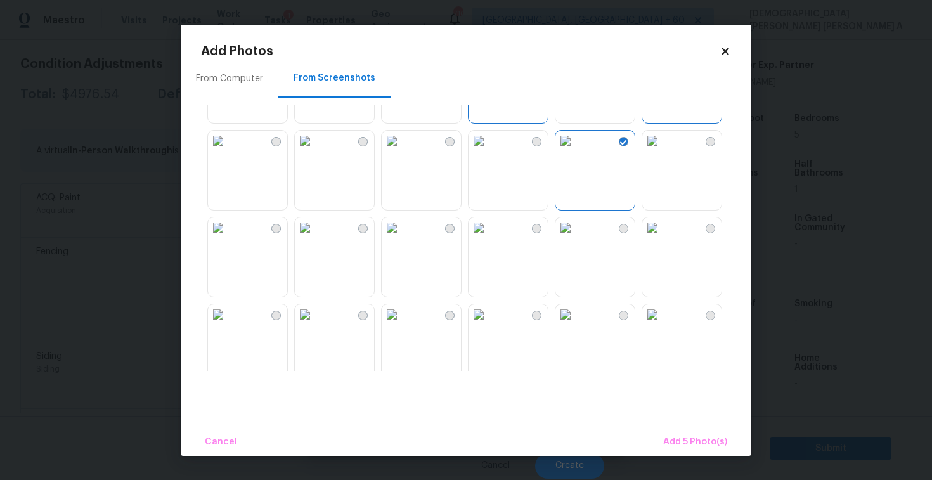
scroll to position [190, 0]
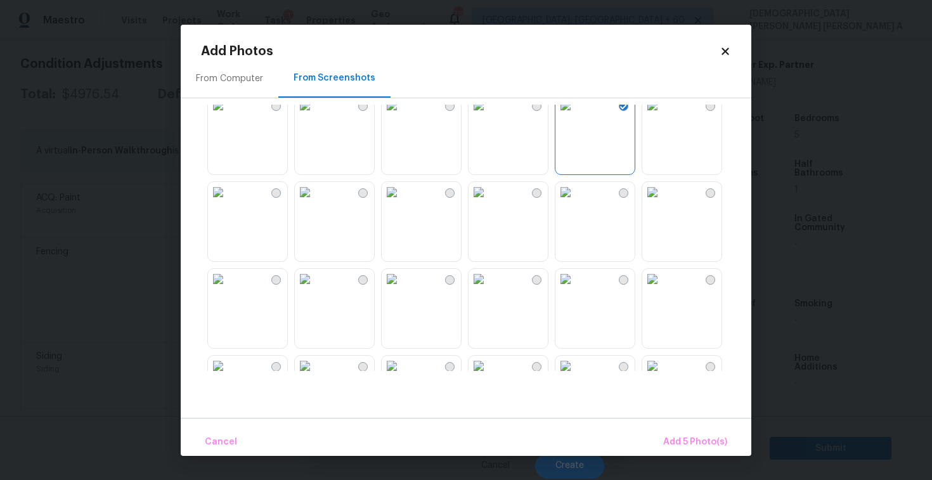
click at [228, 202] on img at bounding box center [218, 192] width 20 height 20
click at [315, 202] on img at bounding box center [305, 192] width 20 height 20
click at [402, 202] on img at bounding box center [392, 192] width 20 height 20
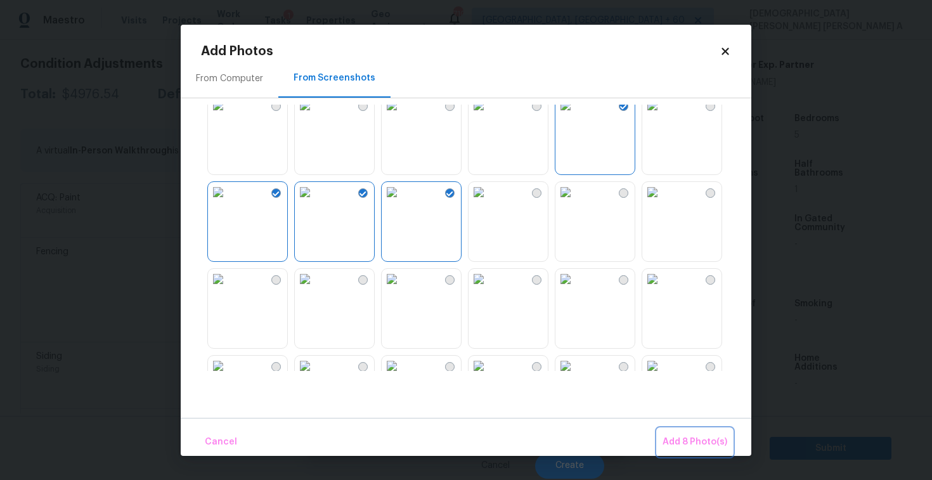
click at [670, 442] on span "Add 8 Photo(s)" at bounding box center [694, 442] width 65 height 16
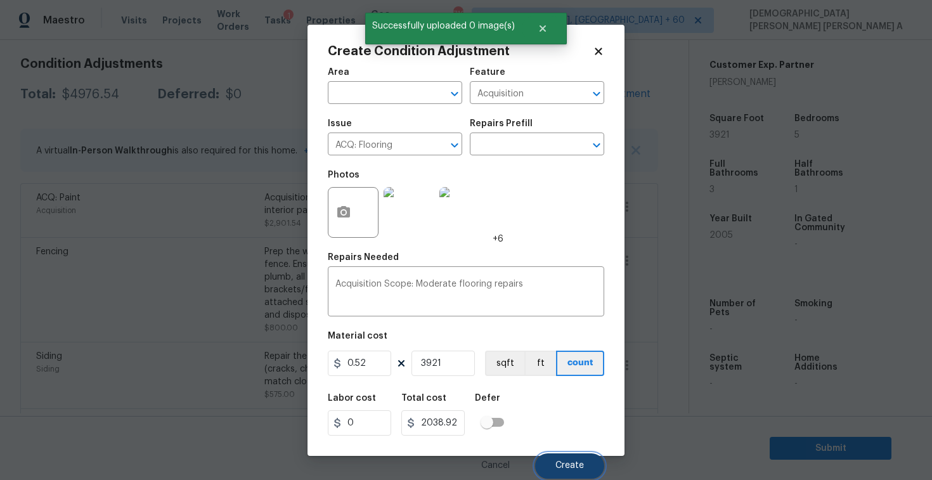
click at [574, 463] on span "Create" at bounding box center [569, 466] width 29 height 10
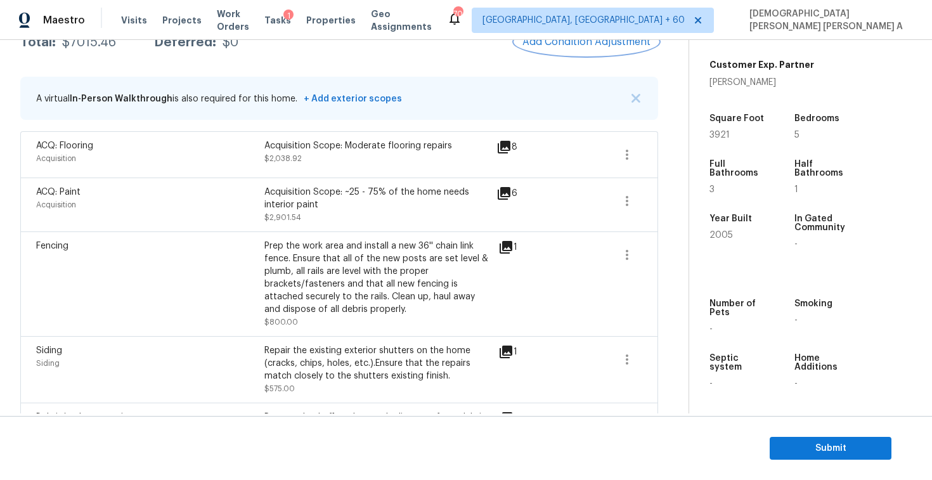
scroll to position [131, 0]
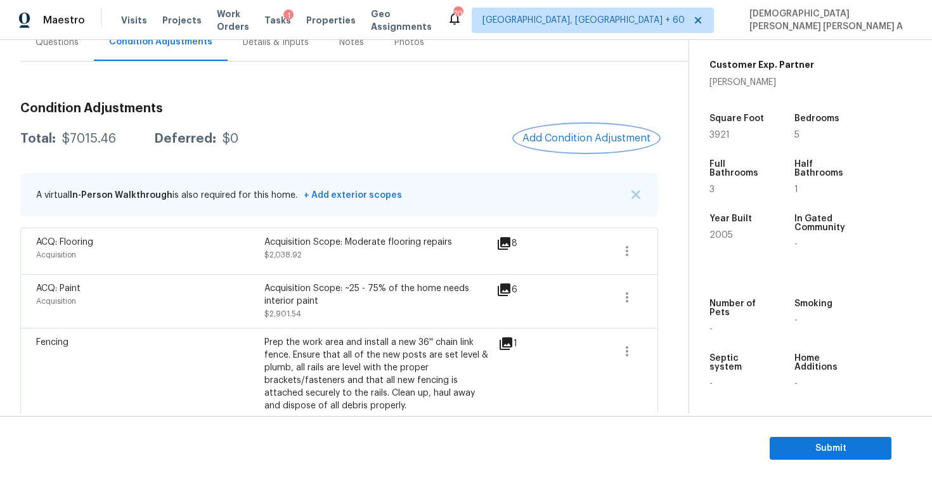
click at [569, 135] on span "Add Condition Adjustment" at bounding box center [586, 137] width 128 height 11
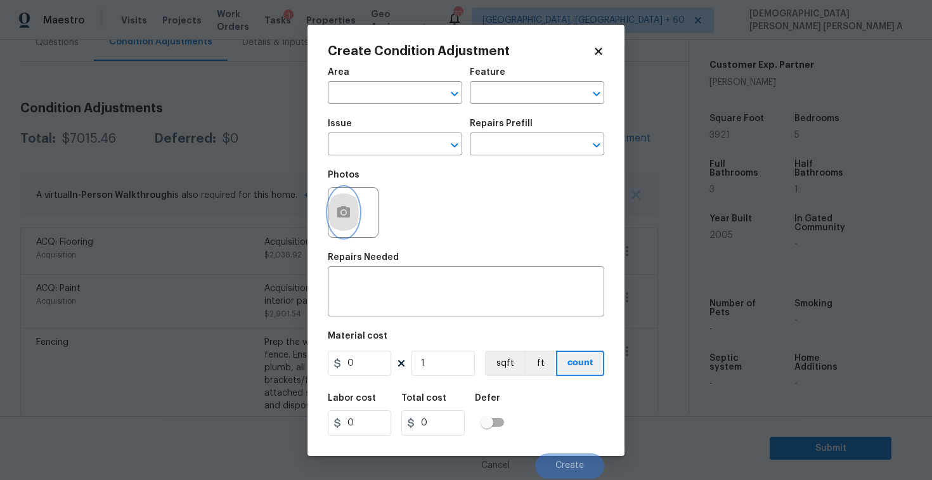
click at [346, 207] on icon "button" at bounding box center [343, 211] width 13 height 11
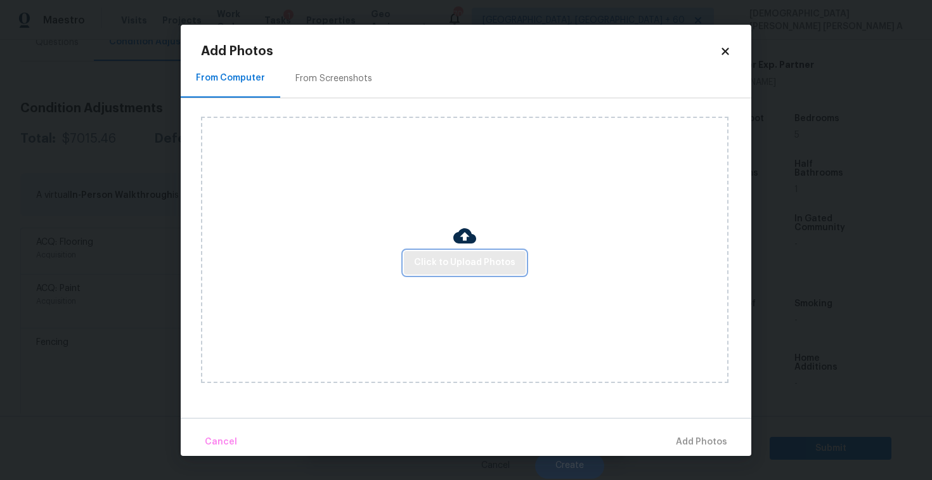
click at [465, 254] on button "Click to Upload Photos" at bounding box center [465, 262] width 122 height 23
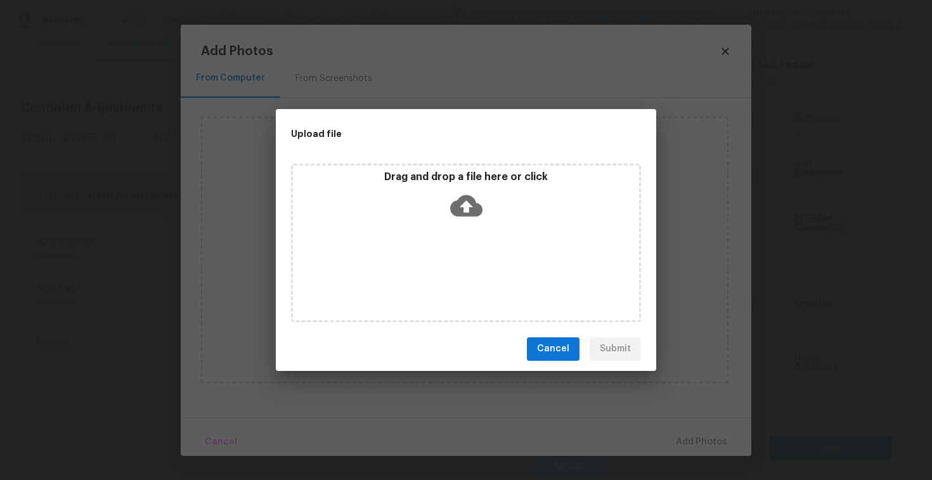
click at [461, 222] on div "Drag and drop a file here or click" at bounding box center [466, 197] width 346 height 55
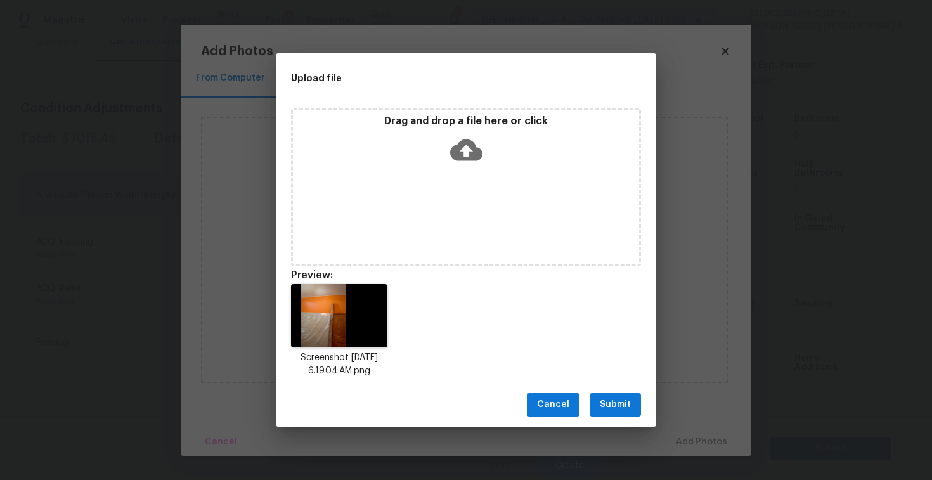
click at [620, 409] on span "Submit" at bounding box center [615, 405] width 31 height 16
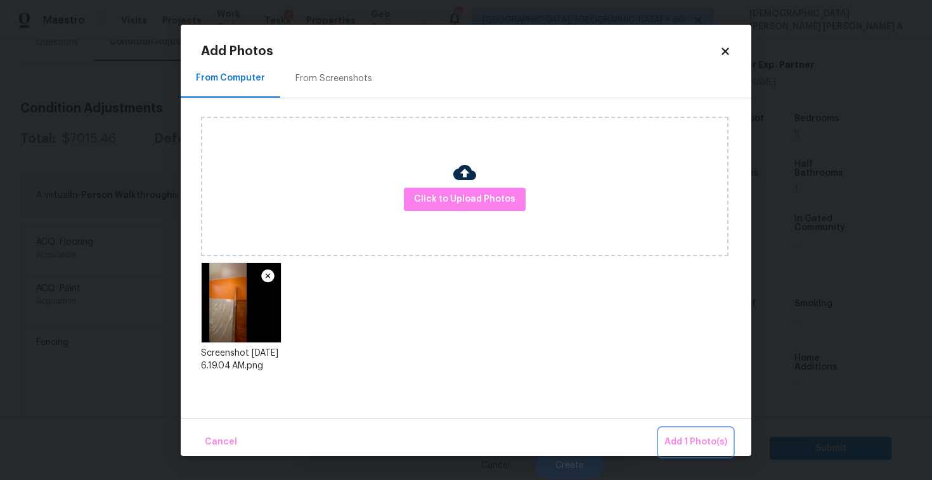
click at [705, 440] on span "Add 1 Photo(s)" at bounding box center [695, 442] width 63 height 16
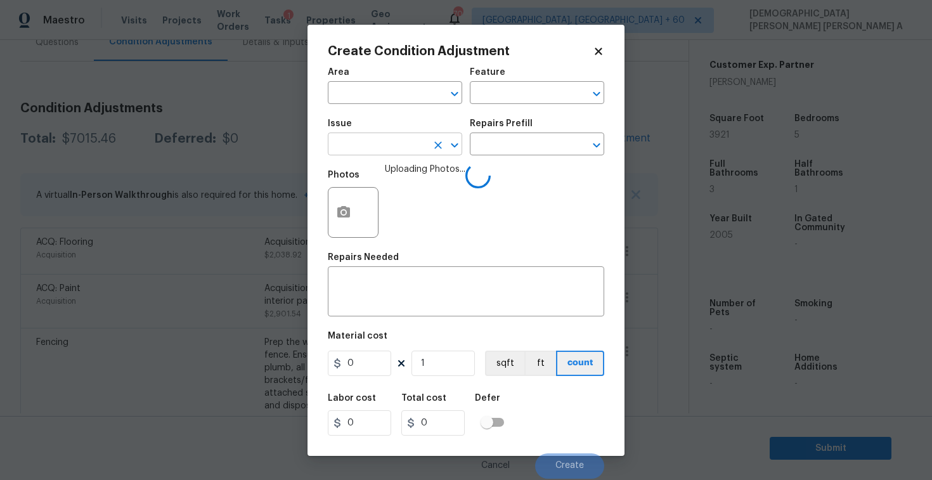
click at [385, 152] on input "text" at bounding box center [377, 146] width 99 height 20
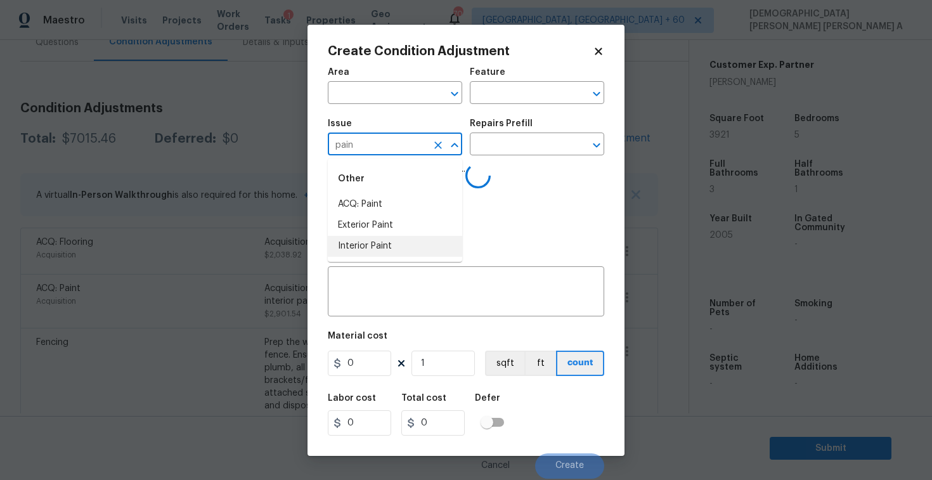
click at [379, 255] on li "Interior Paint" at bounding box center [395, 246] width 134 height 21
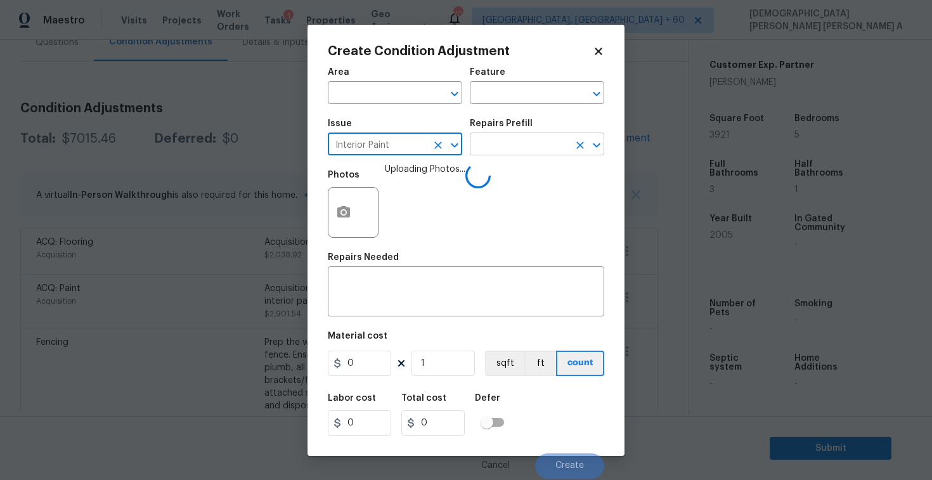
type input "Interior Paint"
click at [494, 139] on input "text" at bounding box center [519, 146] width 99 height 20
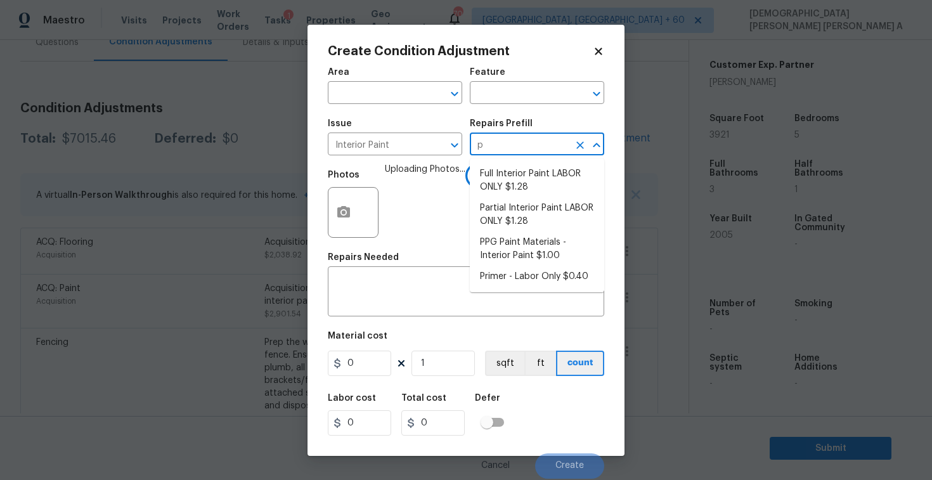
type input "pr"
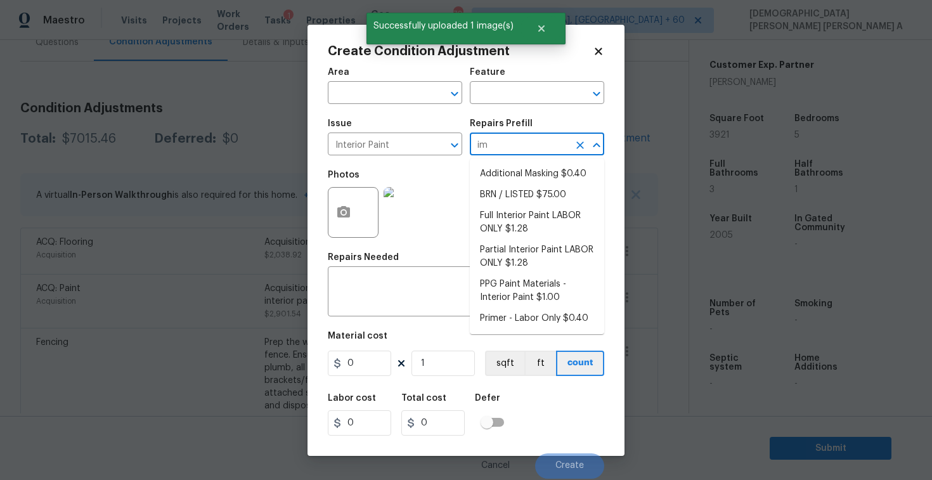
type input "ime"
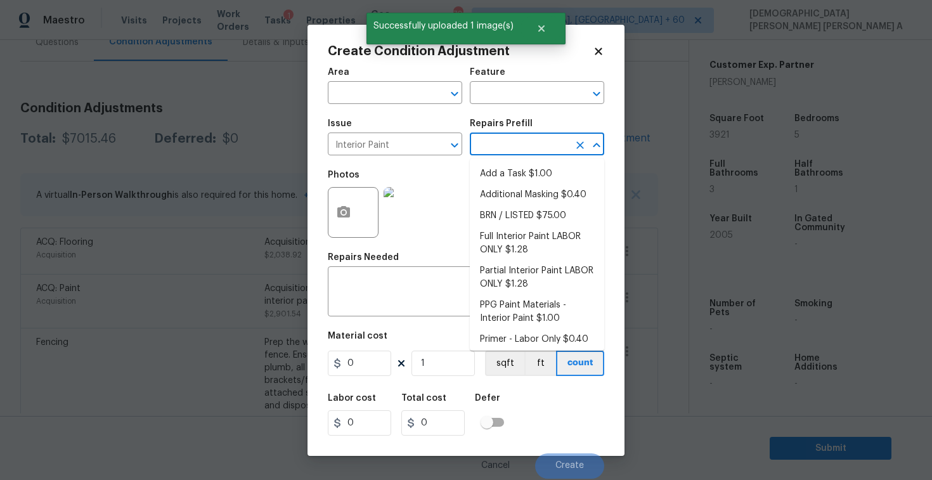
click at [491, 177] on li "Add a Task $1.00" at bounding box center [537, 174] width 134 height 21
type input "Overall Paint"
type textarea "HPM to detail"
type input "1"
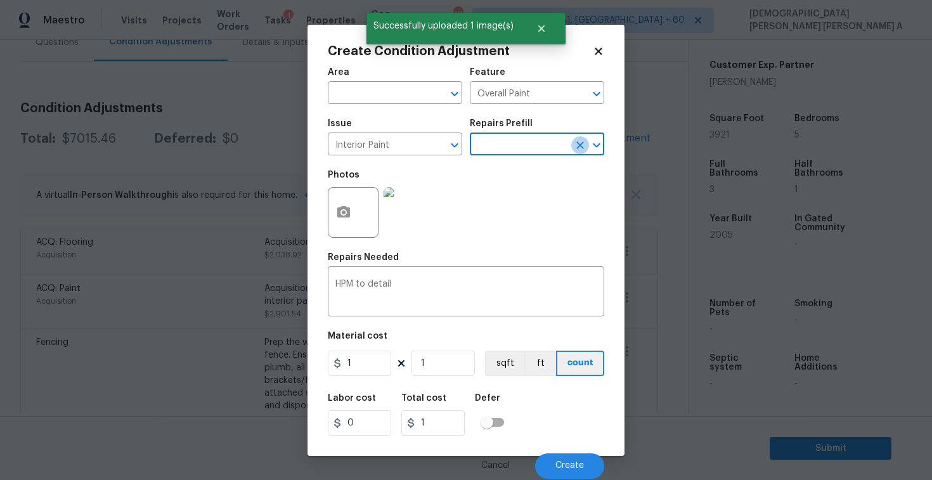
click at [577, 145] on icon "Clear" at bounding box center [580, 145] width 13 height 13
type input "prime"
click at [568, 174] on li "Primer - Labor Only $0.40" at bounding box center [537, 174] width 134 height 21
type textarea "Interior primer - PRIMER PROVIDED BY OPENDOOR - All nails, screws, drywall anch…"
type input "0.4"
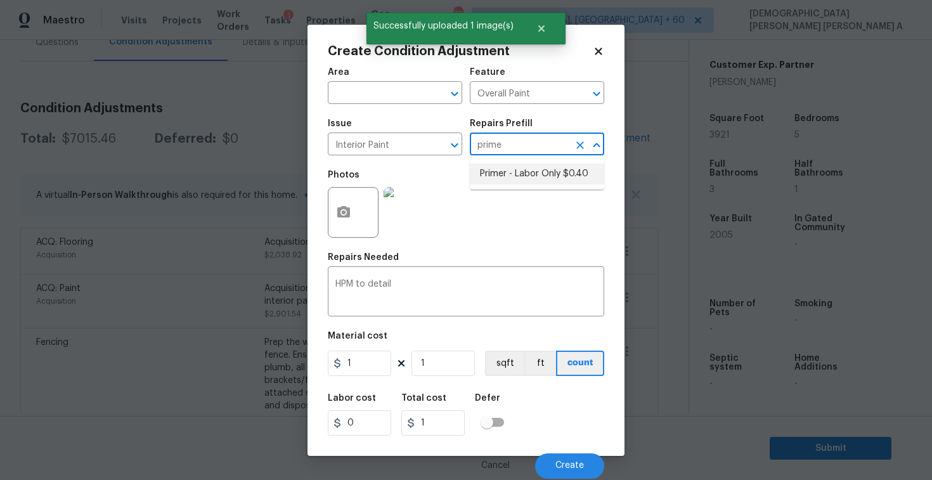
type input "0.4"
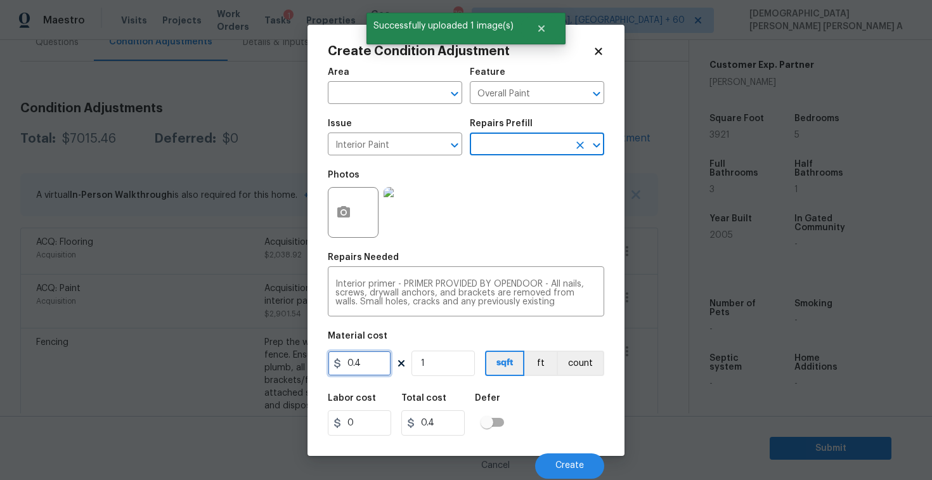
click at [359, 367] on input "0.4" at bounding box center [359, 362] width 63 height 25
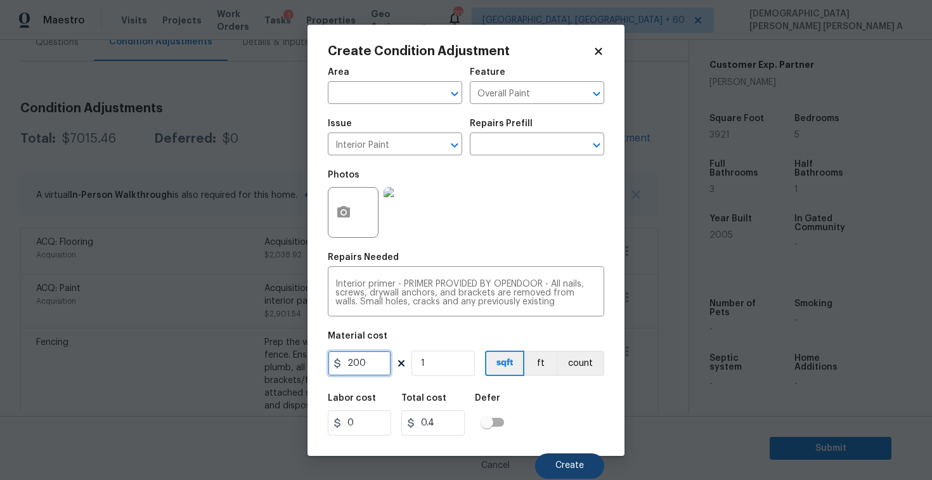
type input "200"
click at [572, 471] on button "Create" at bounding box center [569, 465] width 69 height 25
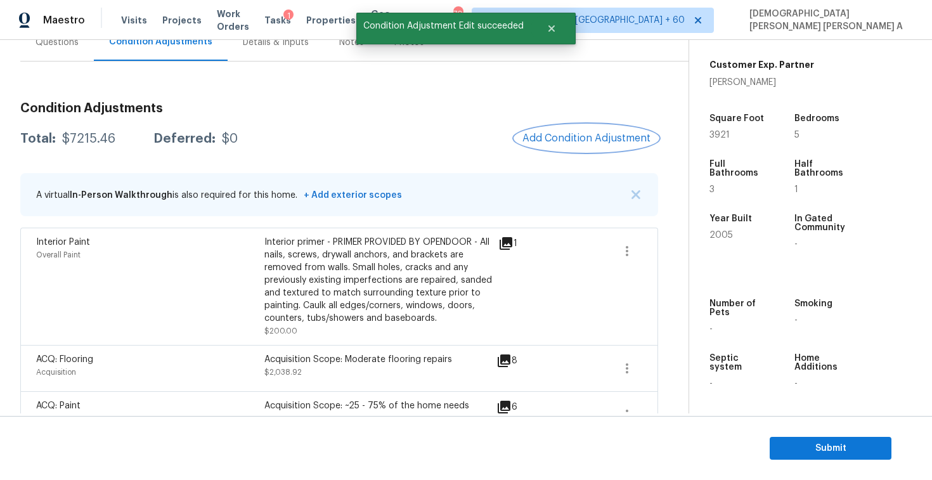
click at [588, 148] on button "Add Condition Adjustment" at bounding box center [586, 138] width 143 height 27
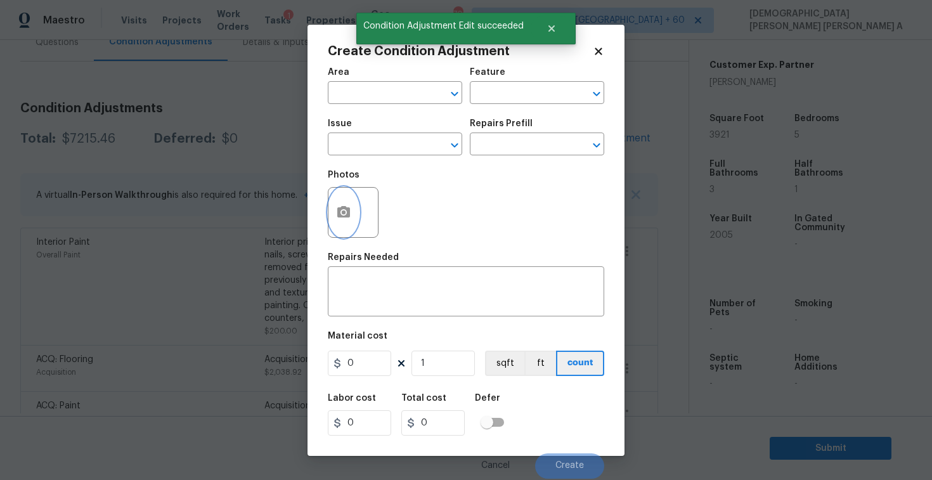
click at [346, 219] on icon "button" at bounding box center [343, 212] width 15 height 15
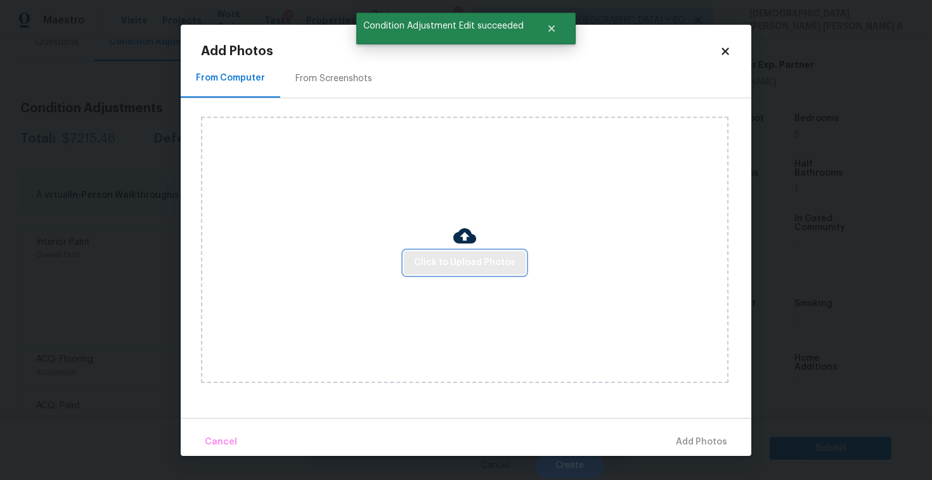
click at [480, 255] on span "Click to Upload Photos" at bounding box center [464, 263] width 101 height 16
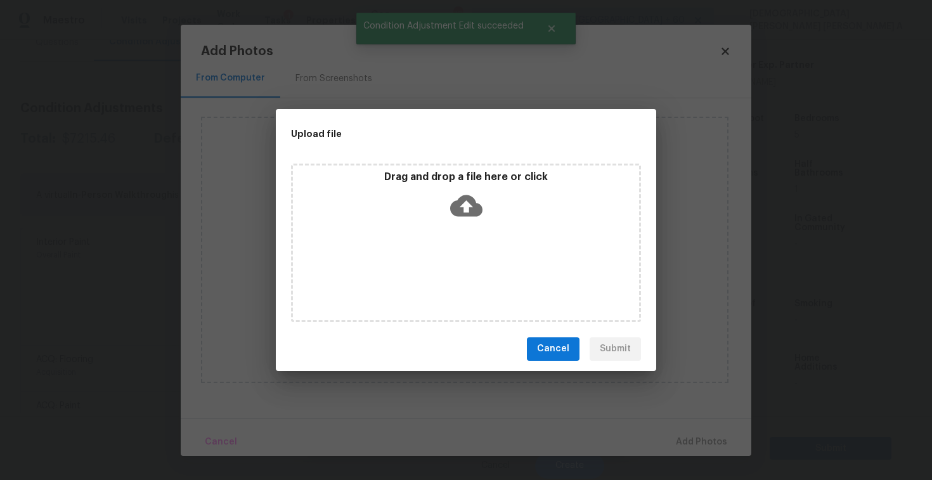
click at [466, 208] on icon at bounding box center [466, 206] width 32 height 32
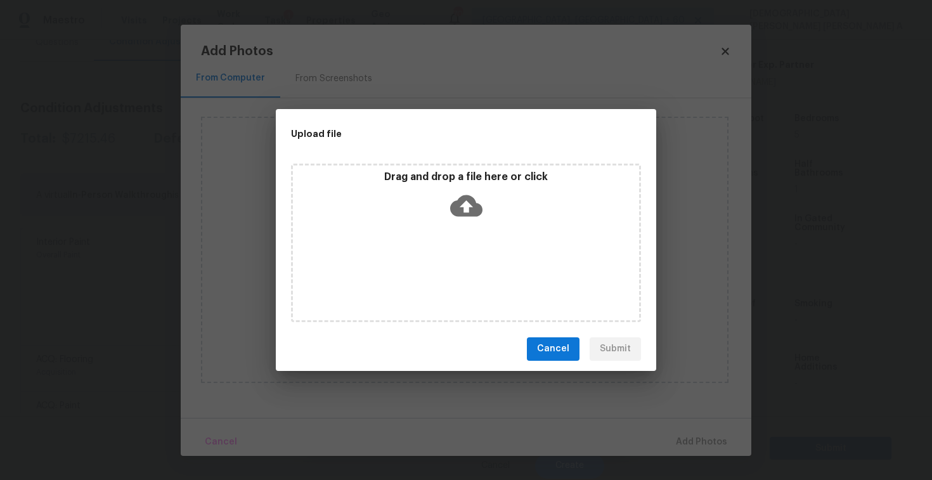
click at [568, 347] on span "Cancel" at bounding box center [553, 349] width 32 height 16
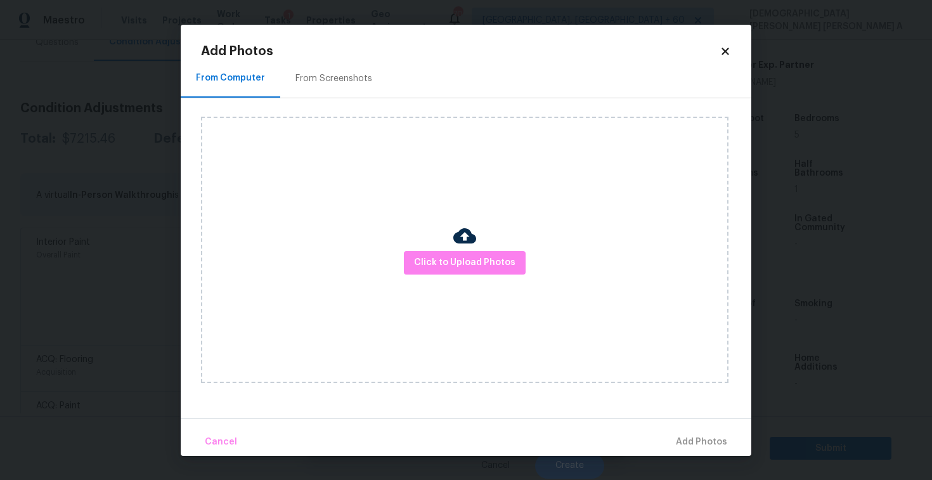
click at [721, 53] on icon at bounding box center [724, 51] width 7 height 7
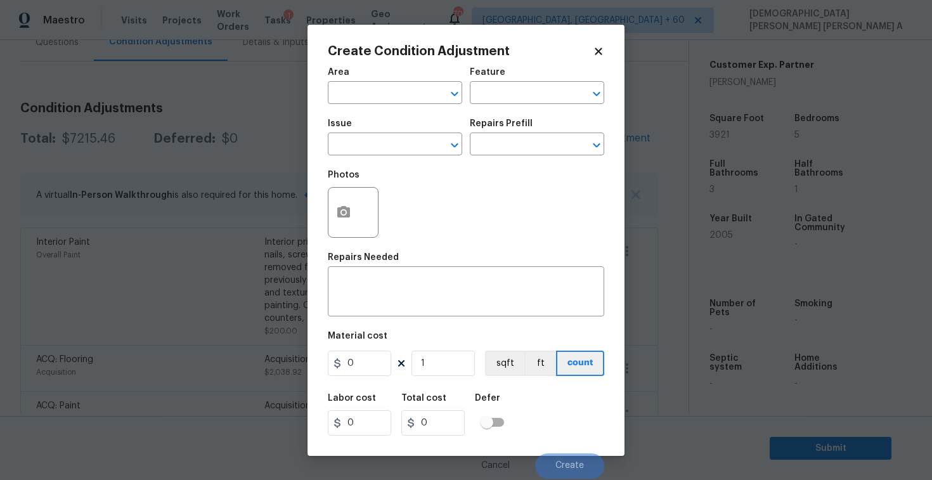
click at [600, 54] on icon at bounding box center [597, 51] width 7 height 7
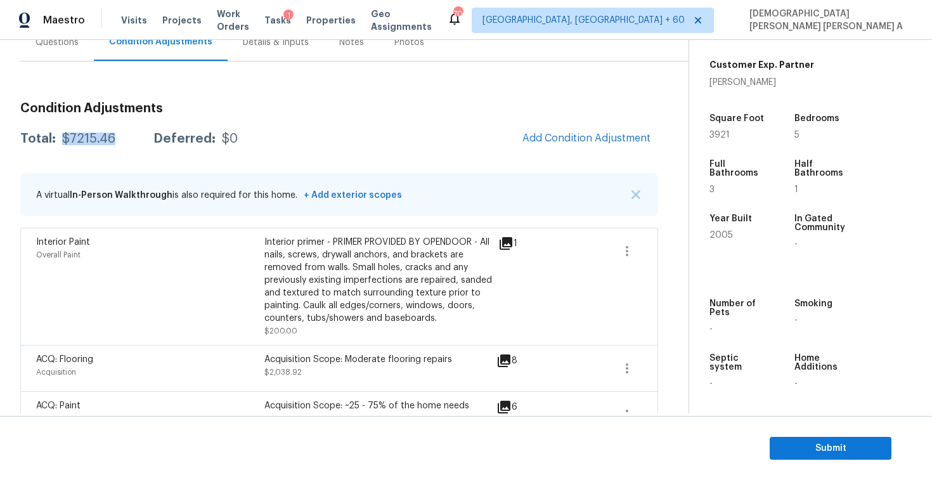
drag, startPoint x: 115, startPoint y: 142, endPoint x: 57, endPoint y: 139, distance: 58.4
click at [57, 139] on div "Total: $7215.46 Deferred: $0" at bounding box center [128, 138] width 217 height 13
copy div "$7215.46"
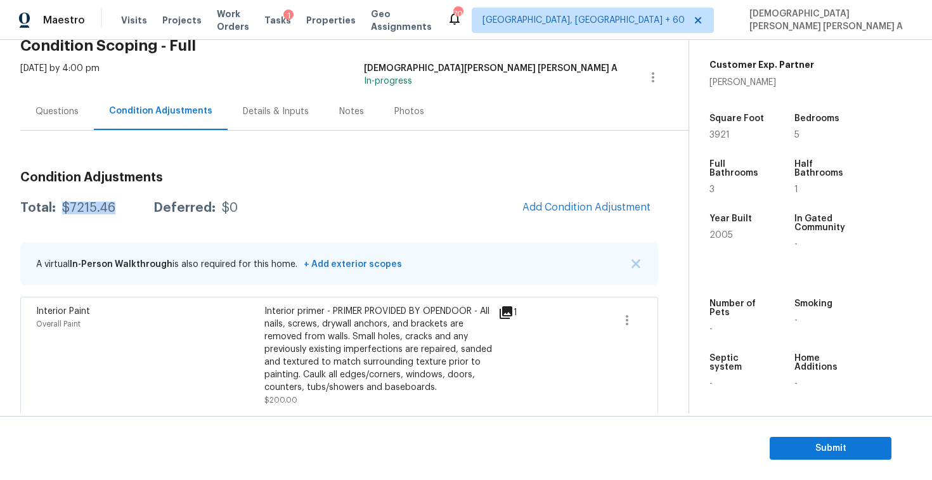
scroll to position [17, 0]
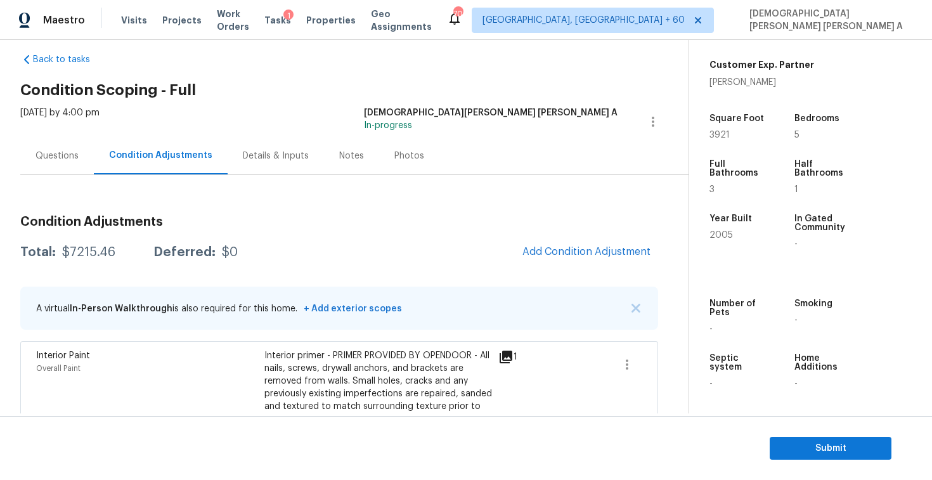
click at [26, 141] on div "Questions" at bounding box center [57, 155] width 74 height 37
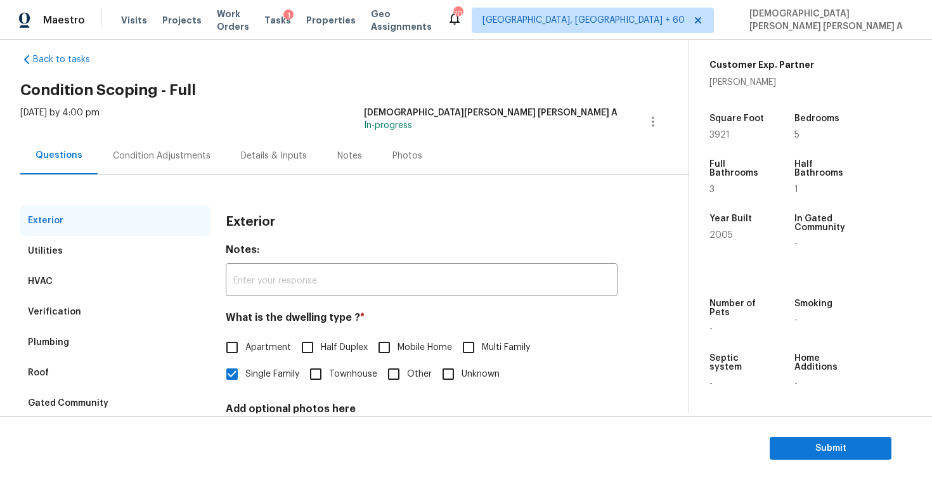
scroll to position [131, 0]
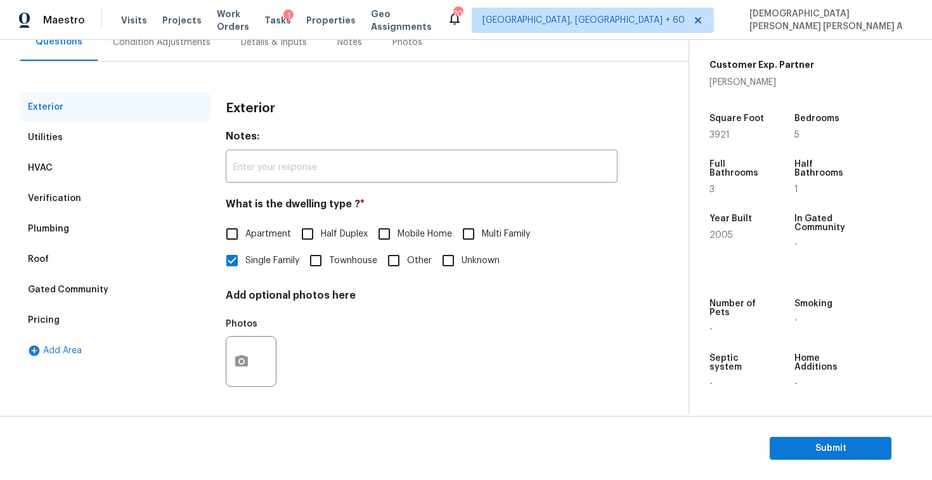
click at [83, 321] on div "Pricing" at bounding box center [115, 320] width 190 height 30
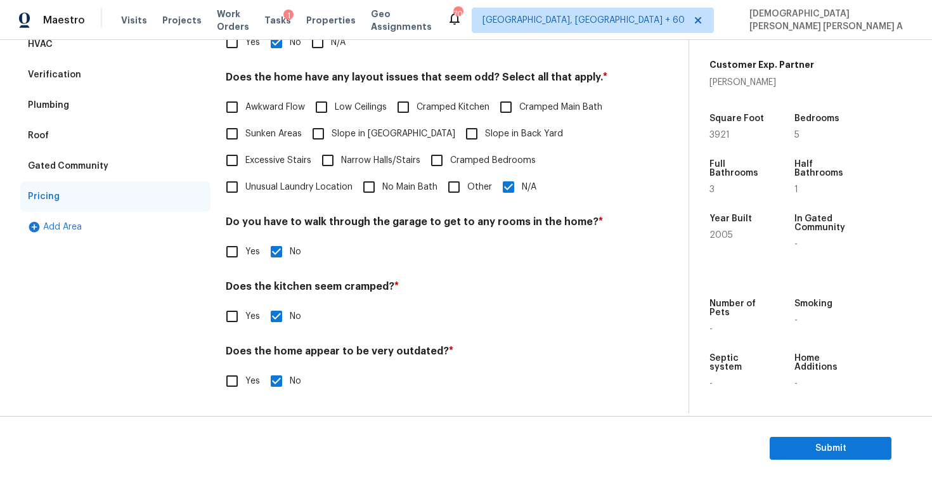
scroll to position [44, 0]
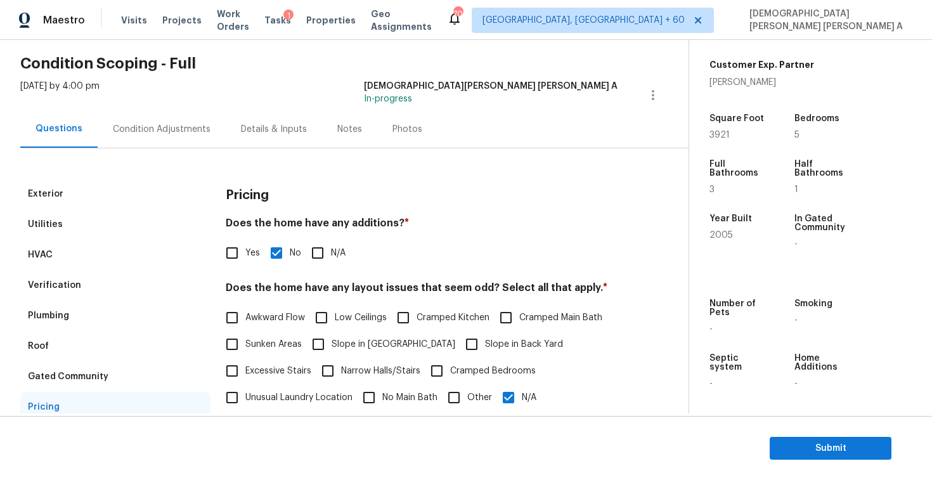
click at [119, 145] on div "Condition Adjustments" at bounding box center [162, 128] width 128 height 37
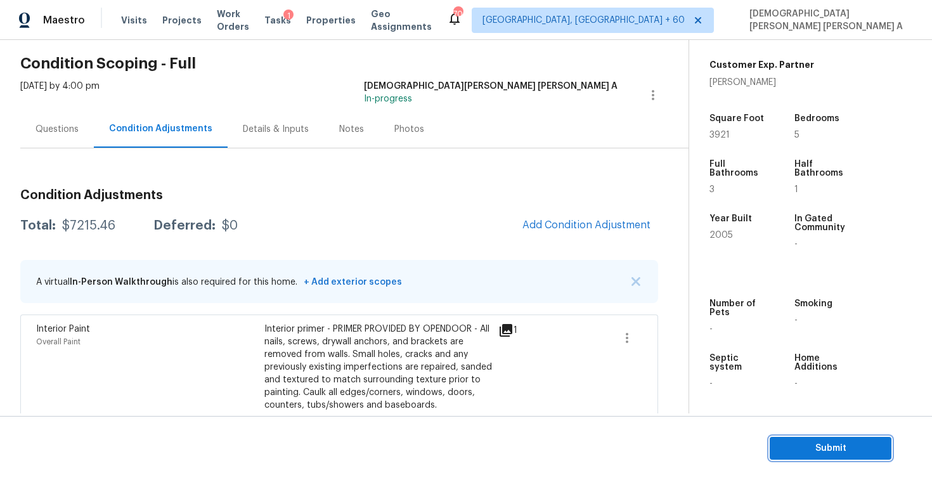
click at [805, 444] on span "Submit" at bounding box center [830, 448] width 101 height 16
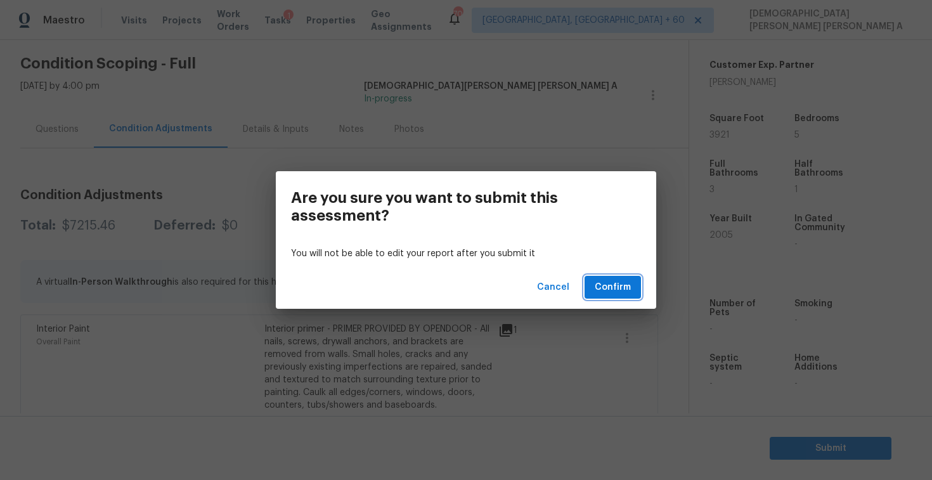
click at [621, 294] on span "Confirm" at bounding box center [612, 288] width 36 height 16
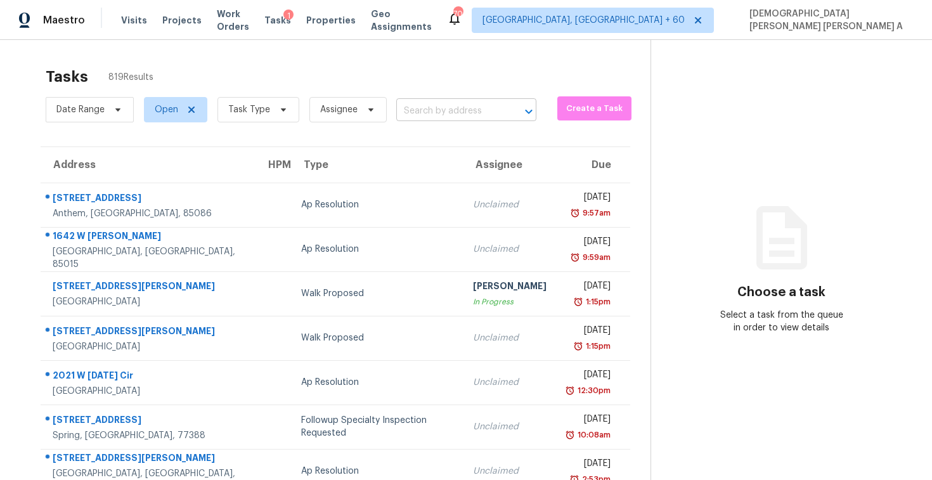
click at [412, 109] on input "text" at bounding box center [448, 111] width 105 height 20
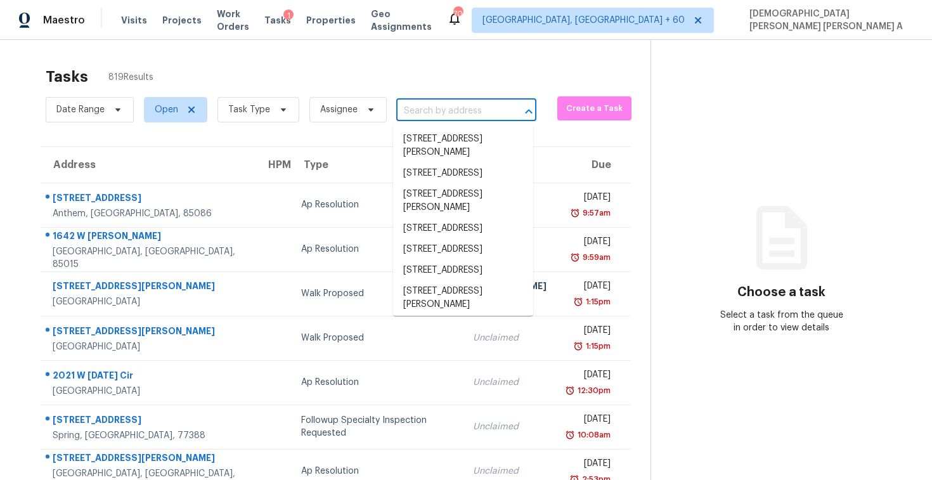
paste input "11050 Harlan St, Westminster, CO, 80020"
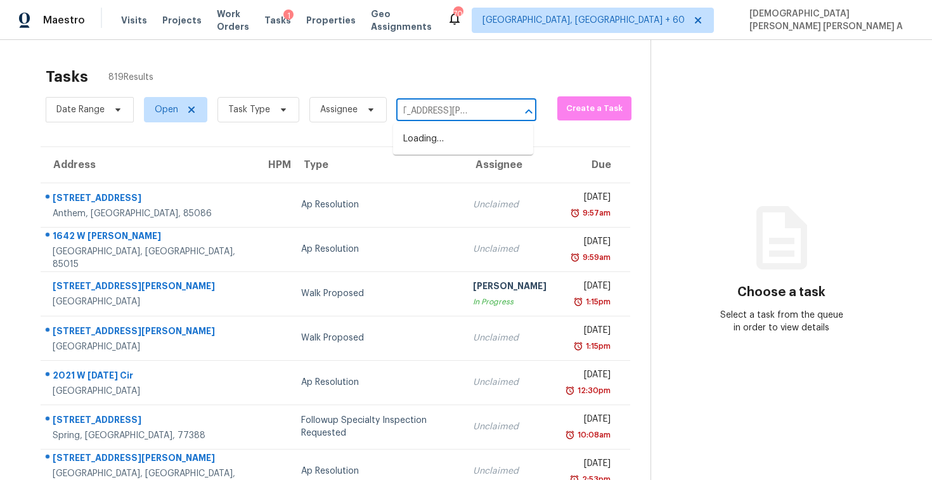
type input "11050 Harlan St, Westminster"
click at [460, 147] on li "11050 Harlan St, Westminster, CO 80020" at bounding box center [463, 146] width 140 height 34
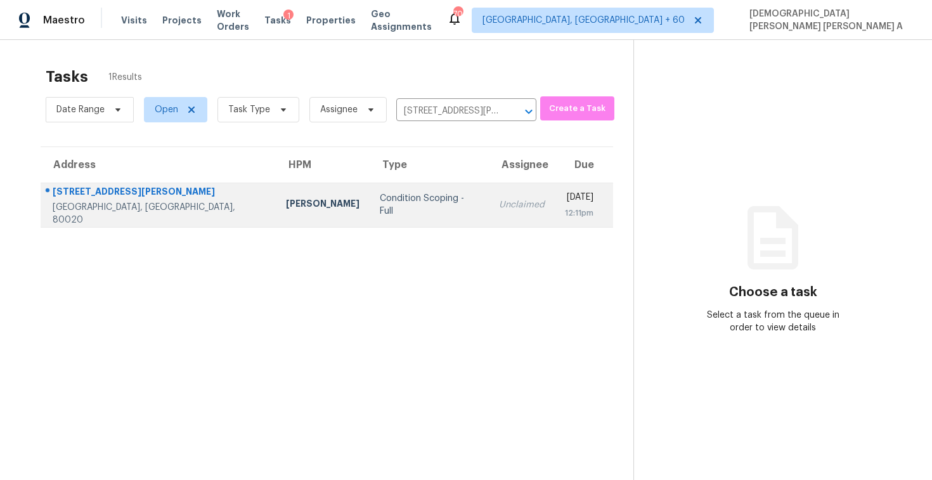
click at [489, 191] on td "Unclaimed" at bounding box center [522, 205] width 66 height 44
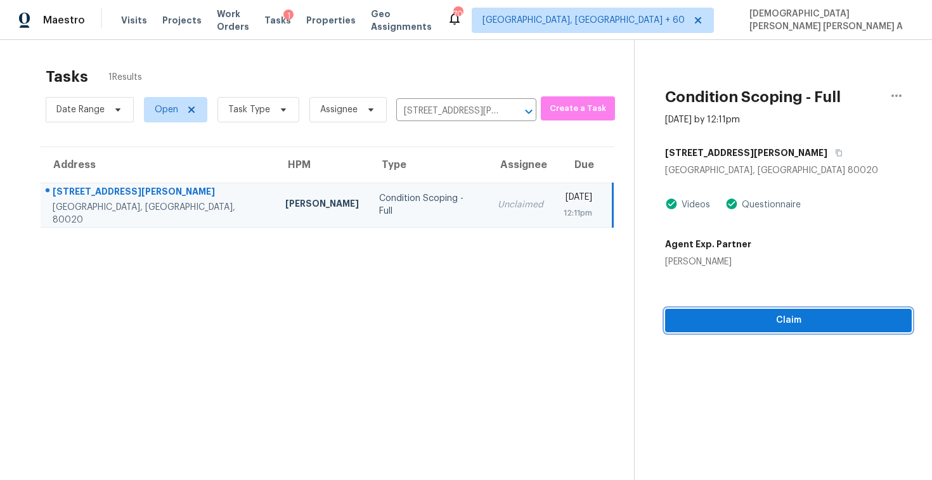
click at [726, 317] on span "Claim" at bounding box center [788, 320] width 226 height 16
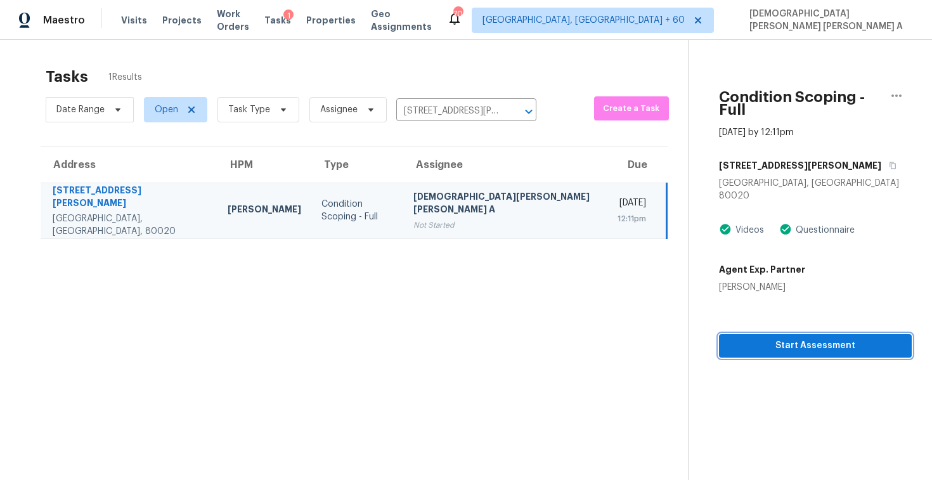
click at [729, 338] on span "Start Assessment" at bounding box center [815, 346] width 172 height 16
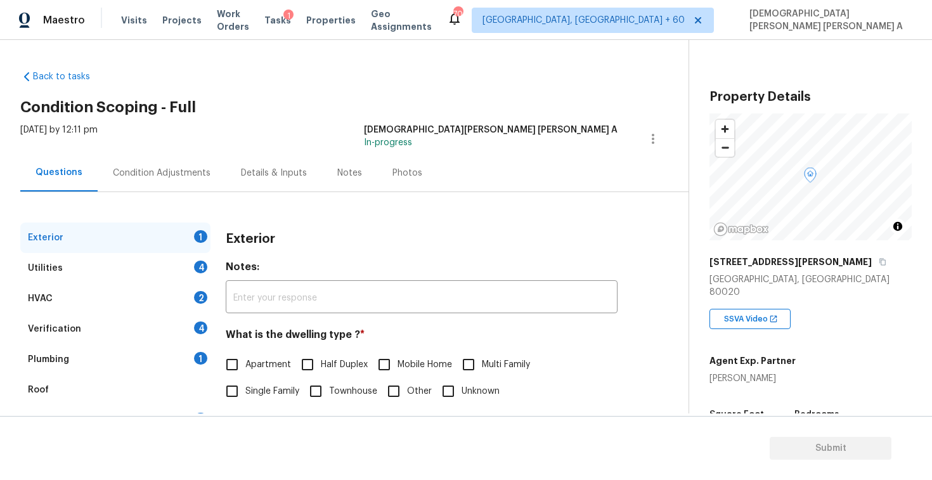
click at [313, 155] on div "Details & Inputs" at bounding box center [274, 172] width 96 height 37
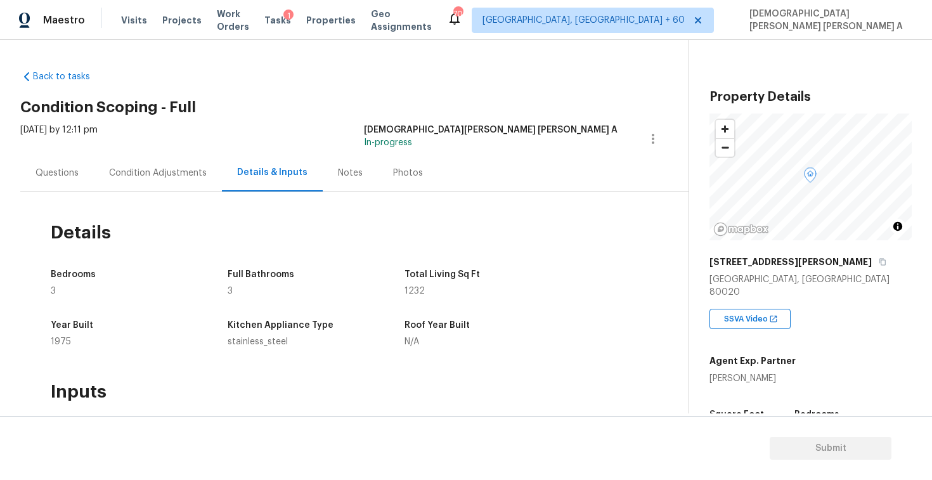
click at [46, 175] on div "Questions" at bounding box center [56, 173] width 43 height 13
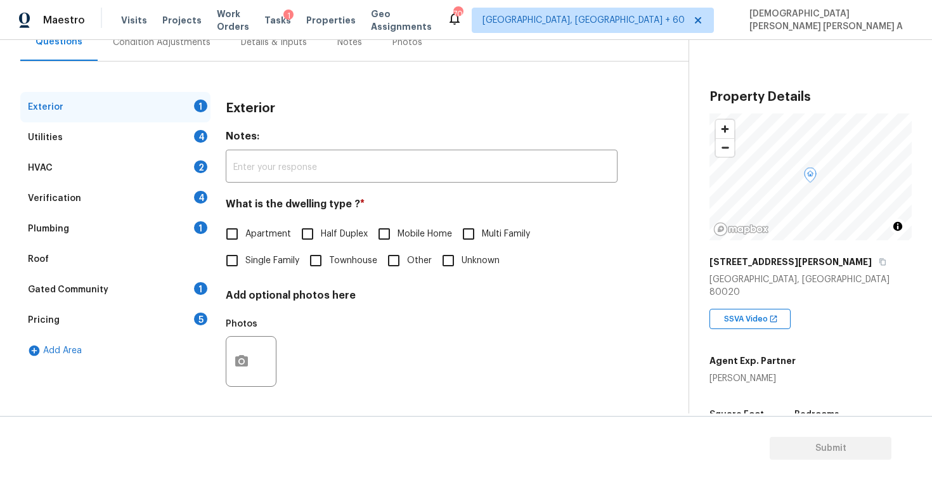
scroll to position [119, 0]
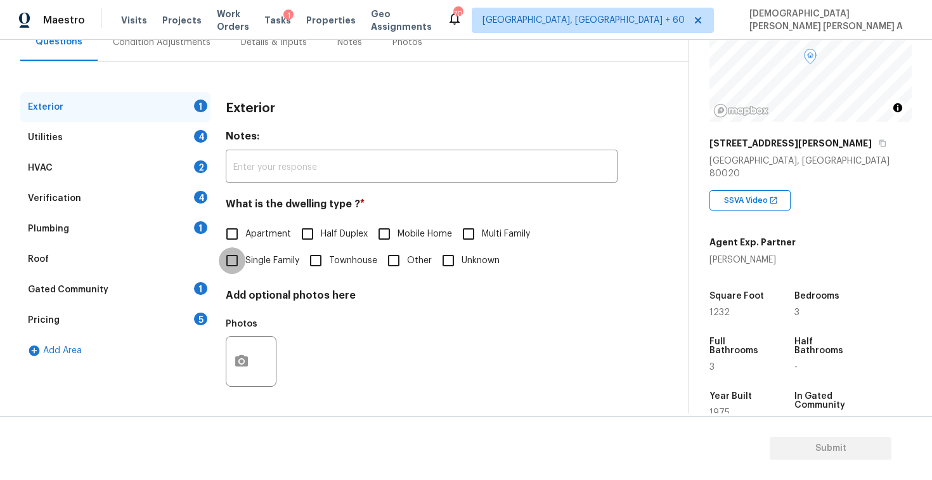
click at [230, 258] on input "Single Family" at bounding box center [232, 260] width 27 height 27
checkbox input "true"
click at [127, 141] on div "Utilities 4" at bounding box center [115, 137] width 190 height 30
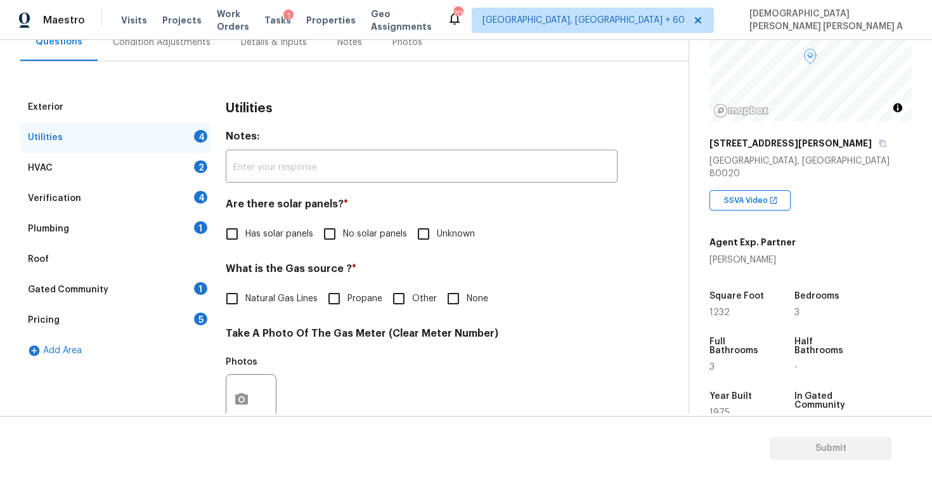
click at [333, 228] on input "No solar panels" at bounding box center [329, 234] width 27 height 27
checkbox input "true"
click at [240, 298] on input "Natural Gas Lines" at bounding box center [232, 298] width 27 height 27
checkbox input "true"
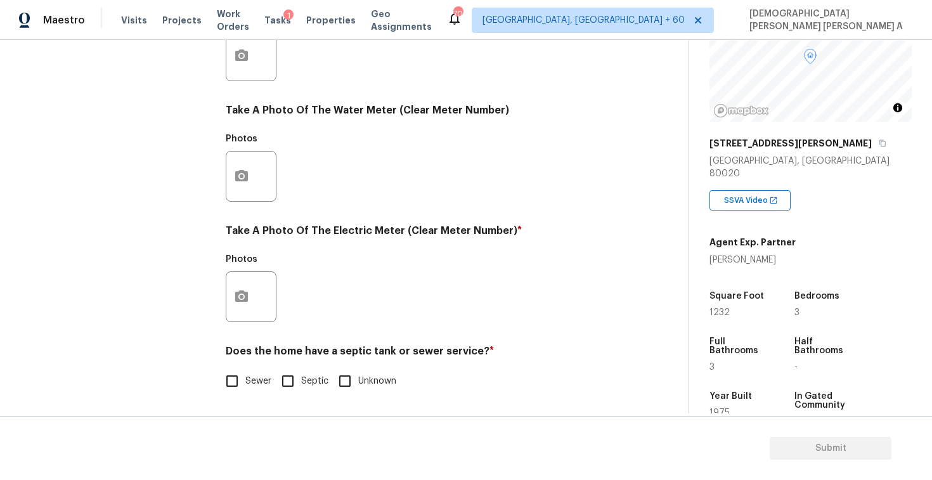
click at [228, 378] on input "Sewer" at bounding box center [232, 381] width 27 height 27
checkbox input "true"
click at [240, 319] on button "button" at bounding box center [241, 296] width 30 height 49
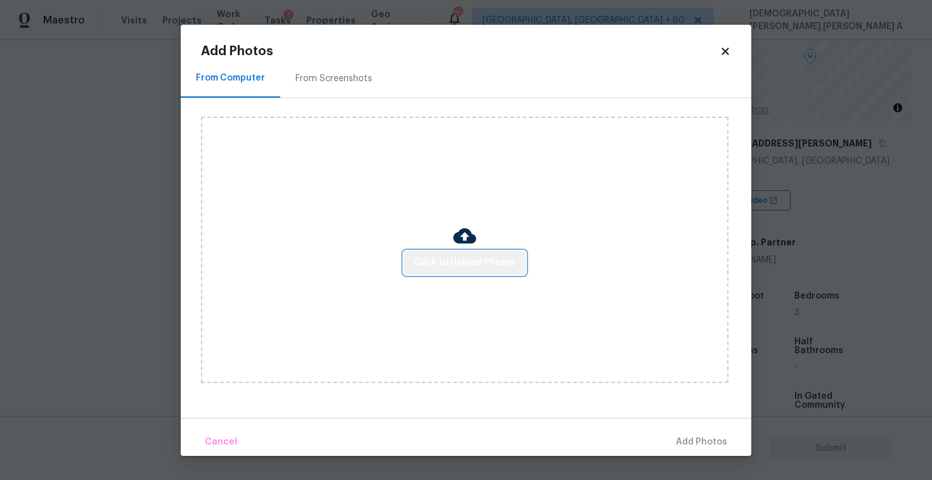
click at [480, 264] on span "Click to Upload Photos" at bounding box center [464, 263] width 101 height 16
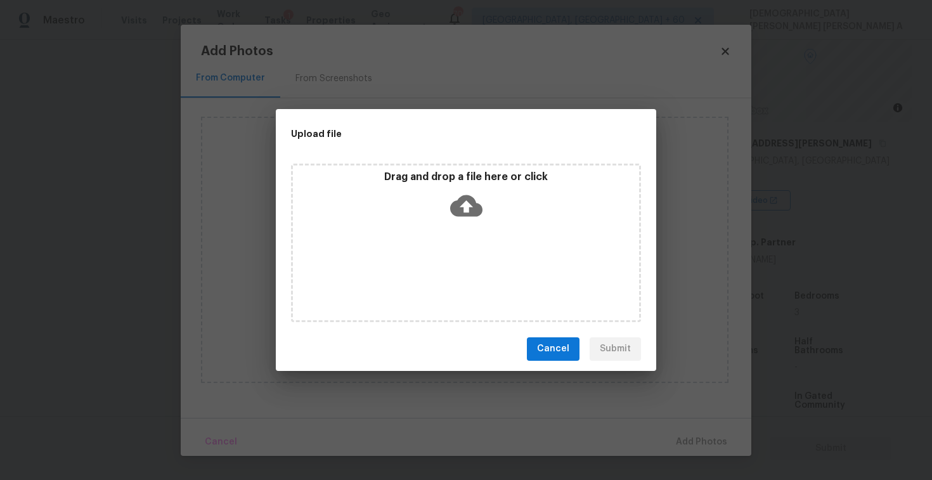
click at [463, 198] on icon at bounding box center [466, 206] width 32 height 22
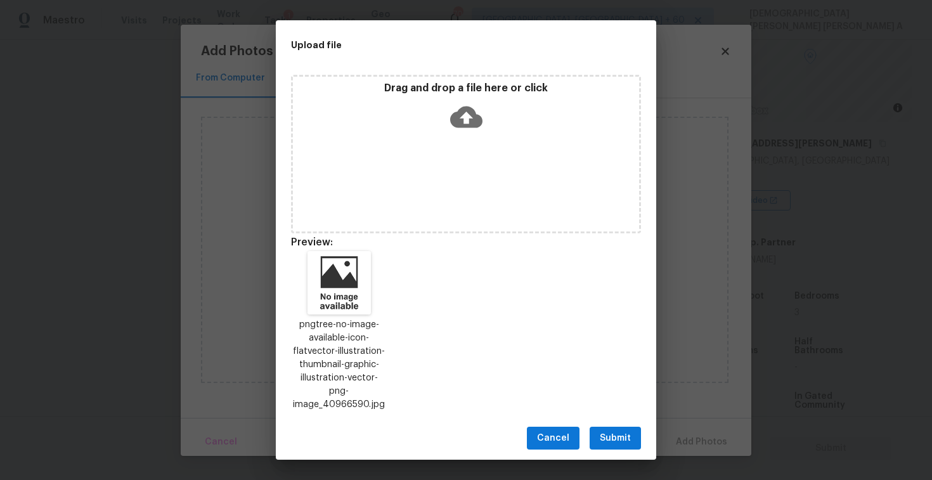
click at [612, 430] on span "Submit" at bounding box center [615, 438] width 31 height 16
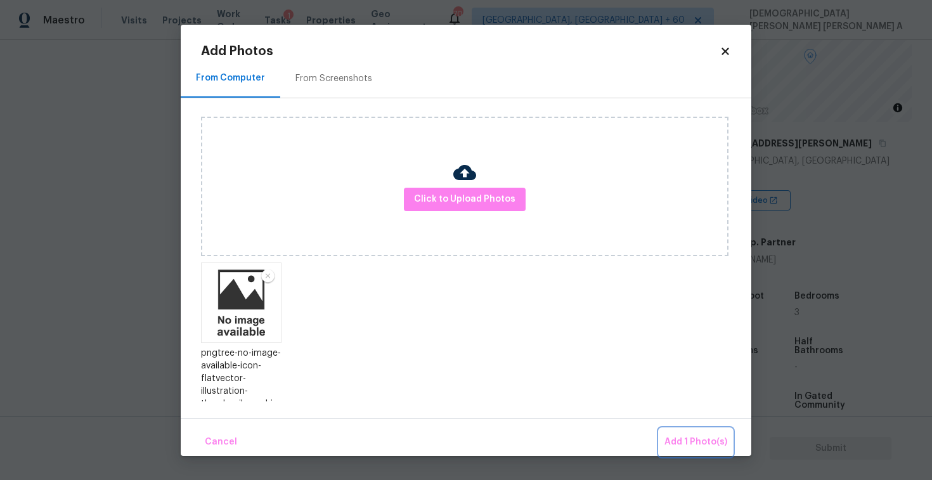
click at [718, 437] on span "Add 1 Photo(s)" at bounding box center [695, 442] width 63 height 16
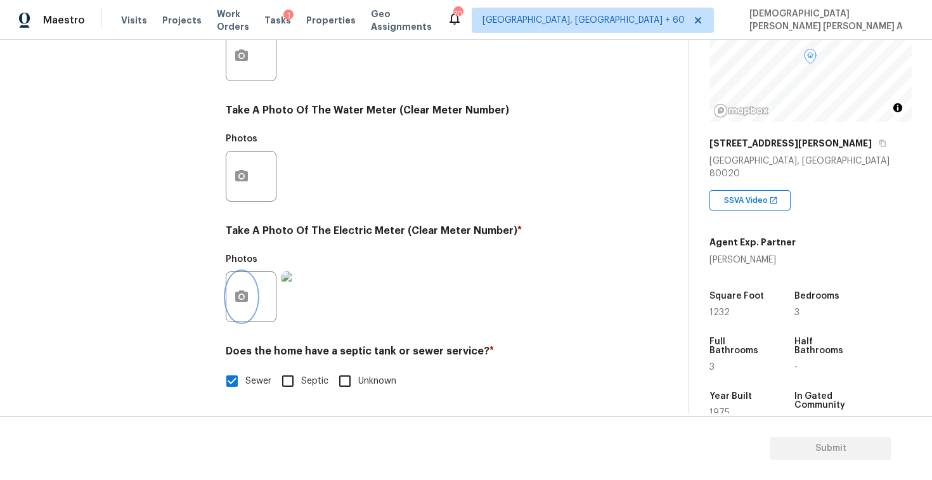
scroll to position [0, 0]
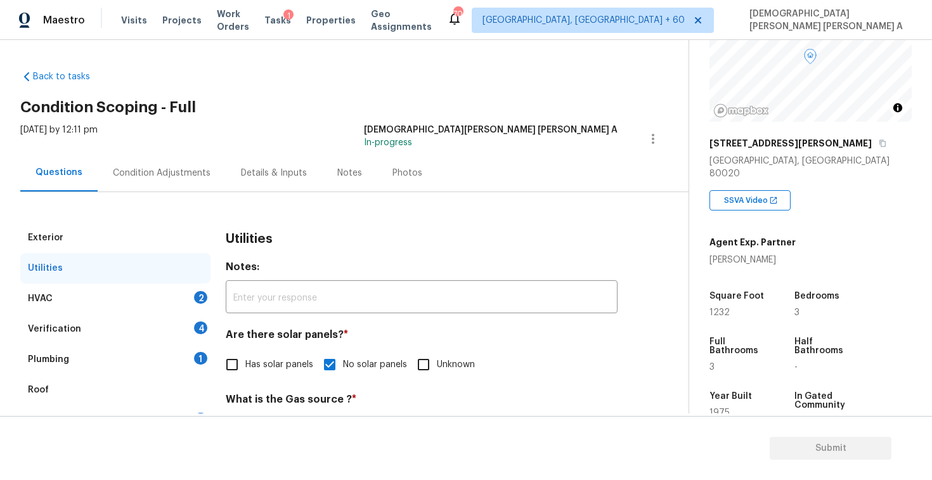
click at [94, 295] on div "HVAC 2" at bounding box center [115, 298] width 190 height 30
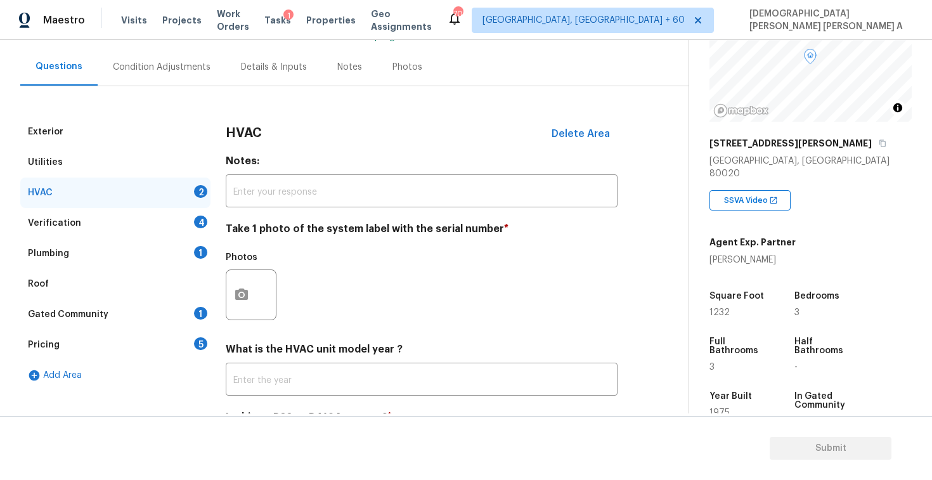
scroll to position [171, 0]
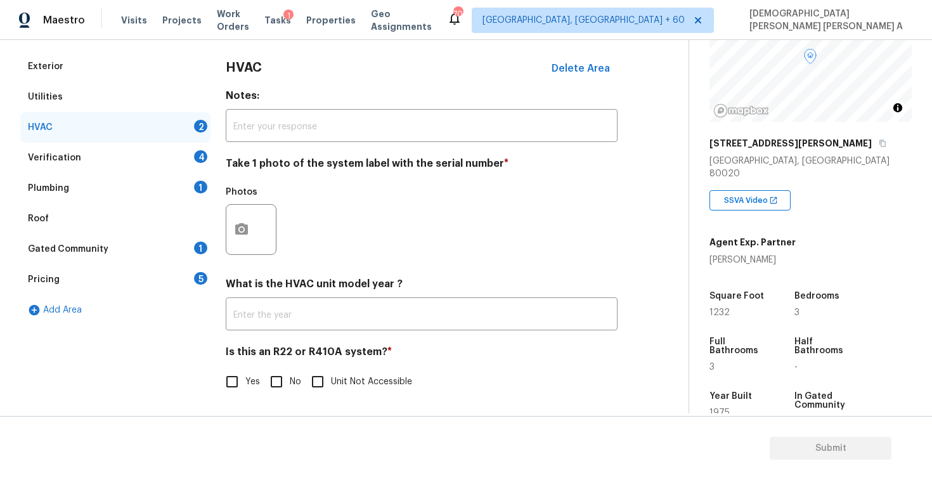
click at [266, 378] on input "No" at bounding box center [276, 381] width 27 height 27
checkbox input "true"
click at [216, 193] on div "Exterior Utilities HVAC 1 Verification 4 Plumbing 1 Roof Gated Community 1 Pric…" at bounding box center [339, 230] width 638 height 359
click at [247, 245] on button "button" at bounding box center [241, 229] width 30 height 49
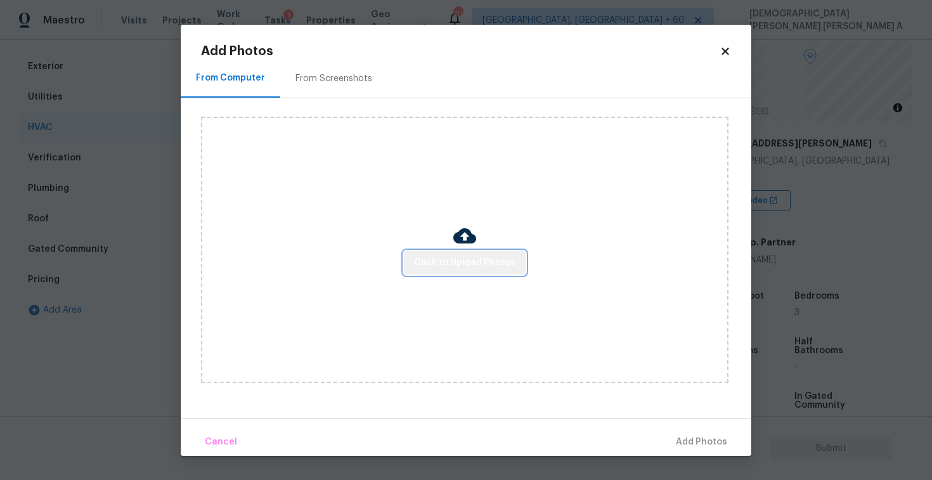
click at [488, 267] on span "Click to Upload Photos" at bounding box center [464, 263] width 101 height 16
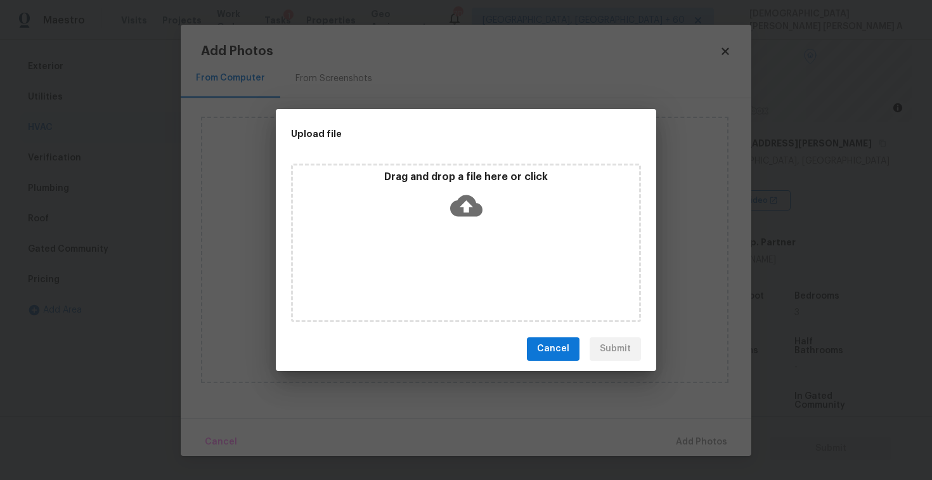
click at [458, 206] on icon at bounding box center [466, 206] width 32 height 22
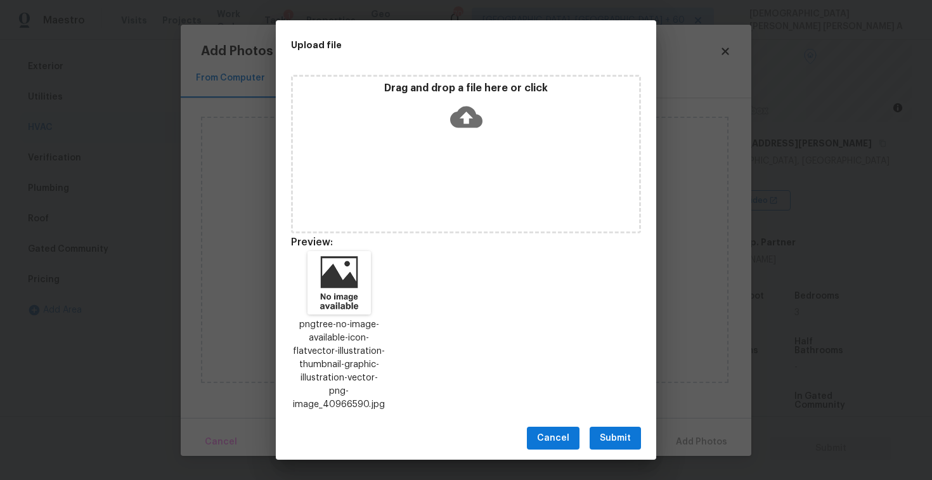
click at [619, 430] on span "Submit" at bounding box center [615, 438] width 31 height 16
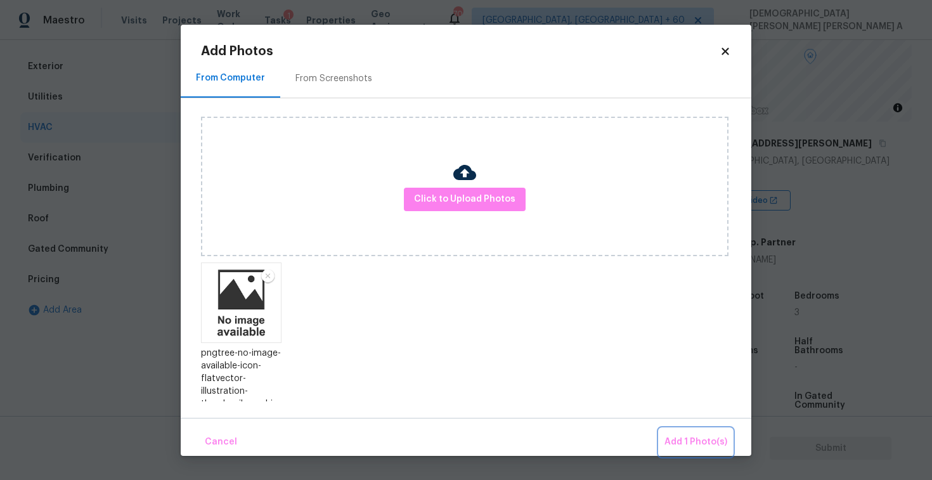
click at [702, 440] on span "Add 1 Photo(s)" at bounding box center [695, 442] width 63 height 16
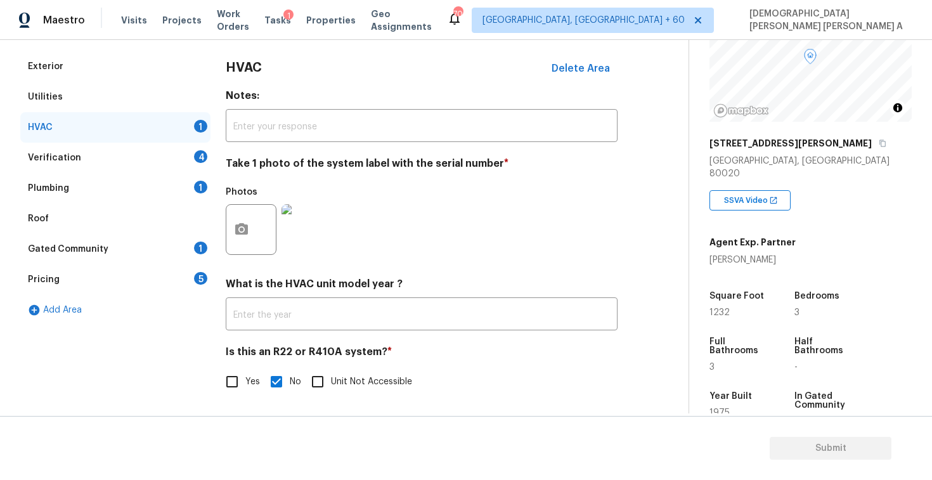
click at [107, 157] on div "Verification 4" at bounding box center [115, 158] width 190 height 30
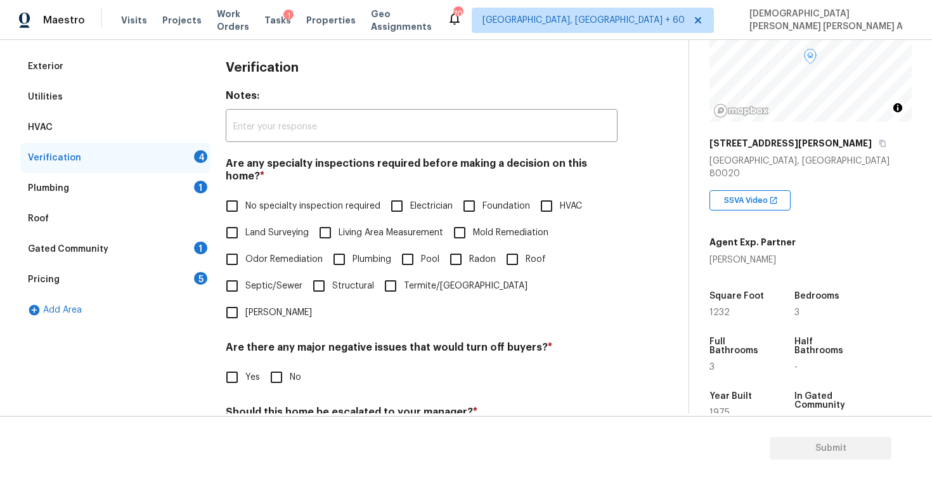
click at [230, 203] on input "No specialty inspection required" at bounding box center [232, 206] width 27 height 27
checkbox input "true"
click at [278, 364] on input "No" at bounding box center [276, 377] width 27 height 27
checkbox input "true"
click at [274, 428] on input "No" at bounding box center [276, 441] width 27 height 27
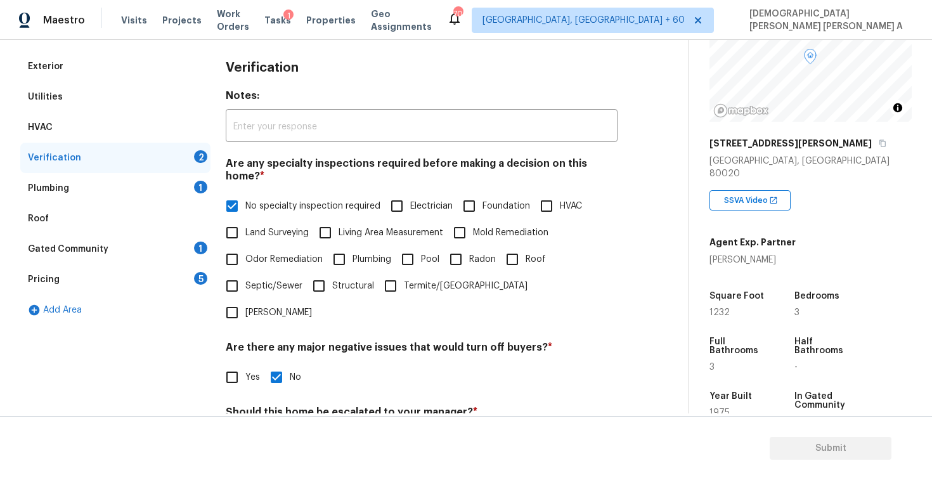
checkbox input "true"
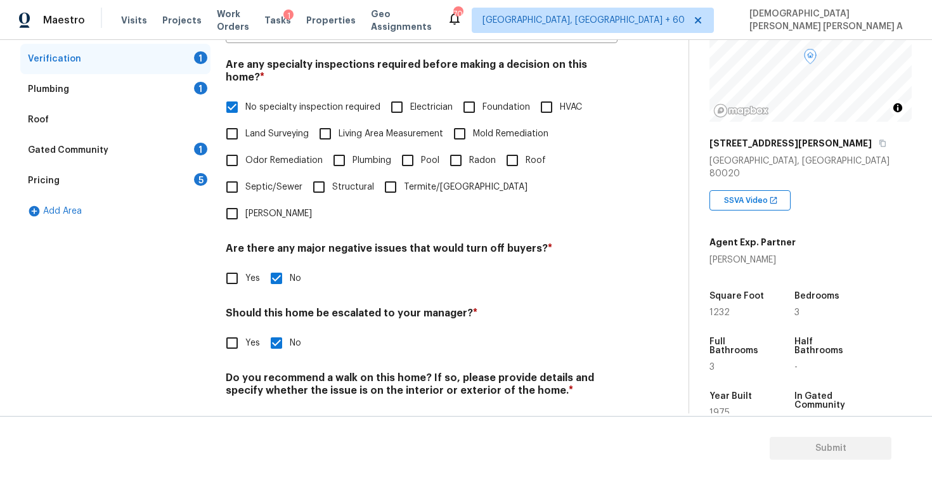
click at [275, 407] on input "No" at bounding box center [276, 420] width 27 height 27
checkbox input "true"
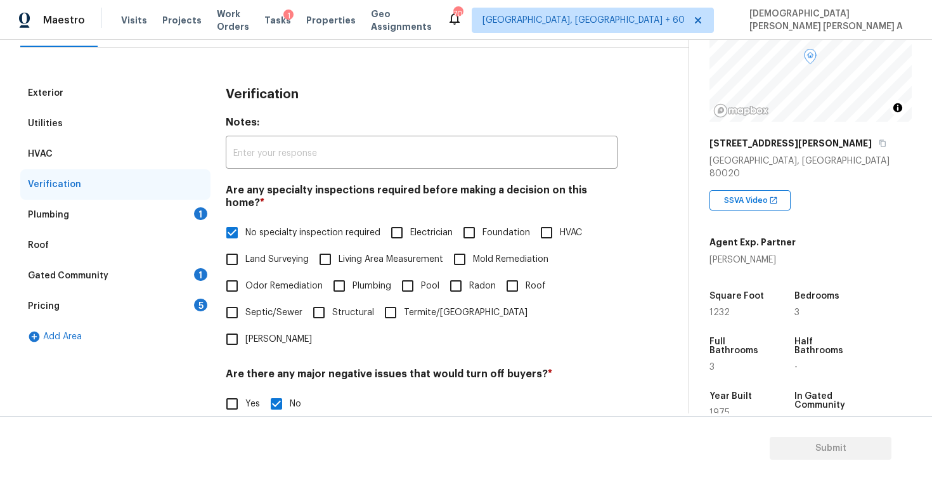
click at [166, 214] on div "Plumbing 1" at bounding box center [115, 215] width 190 height 30
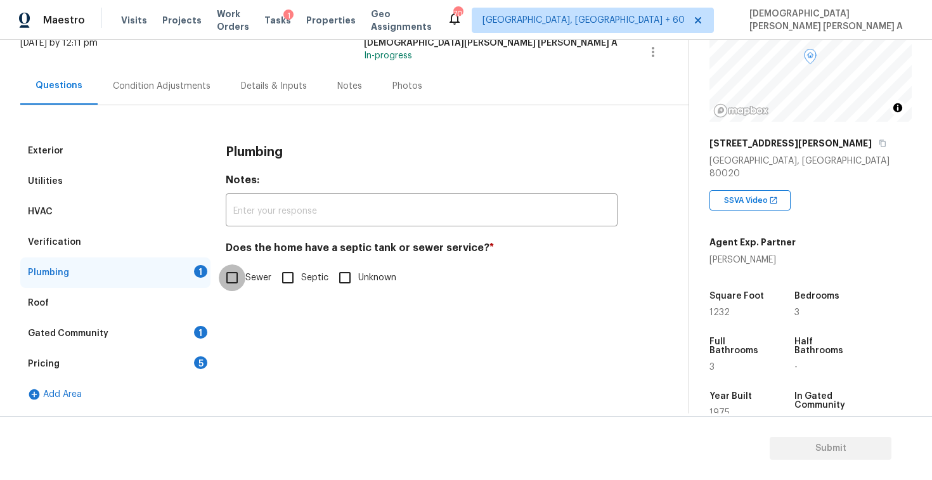
click at [240, 284] on input "Sewer" at bounding box center [232, 277] width 27 height 27
checkbox input "true"
click at [150, 342] on div "Gated Community 1" at bounding box center [115, 333] width 190 height 30
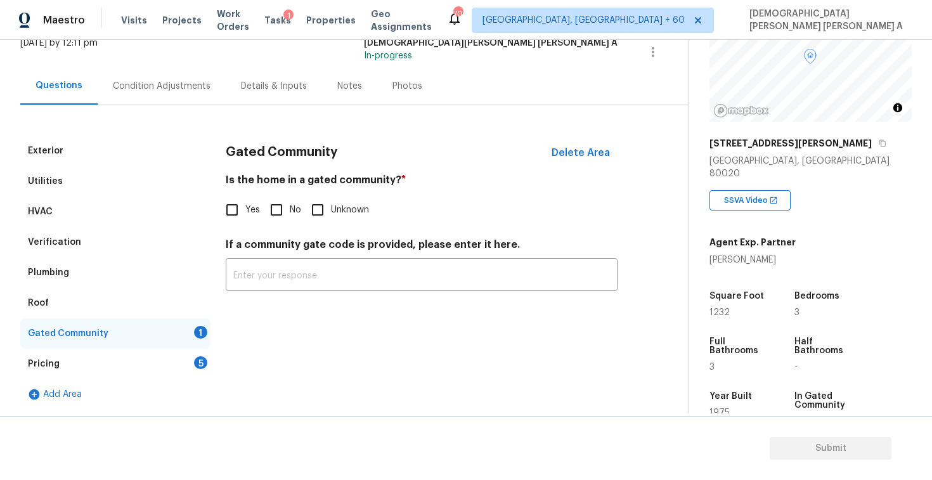
click at [280, 212] on input "No" at bounding box center [276, 209] width 27 height 27
checkbox input "true"
click at [174, 377] on div "Pricing 5" at bounding box center [115, 364] width 190 height 30
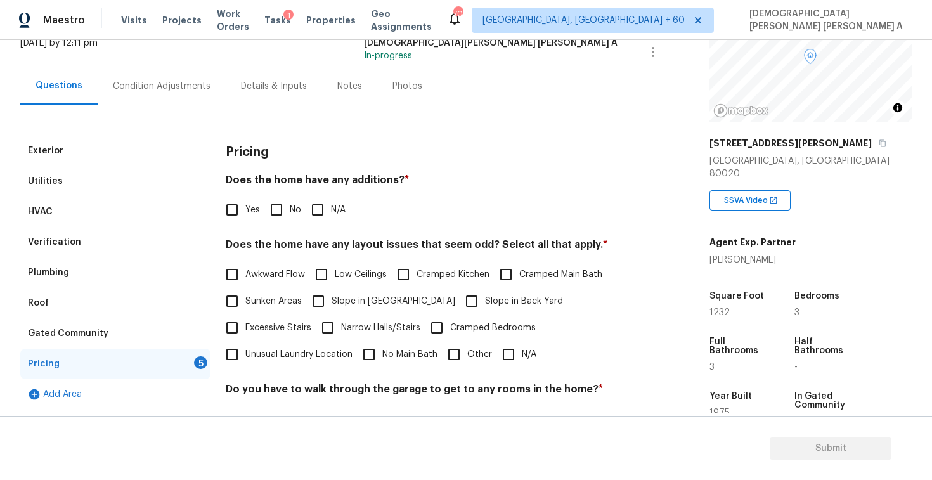
click at [267, 213] on input "No" at bounding box center [276, 209] width 27 height 27
checkbox input "true"
click at [513, 356] on input "N/A" at bounding box center [508, 354] width 27 height 27
checkbox input "true"
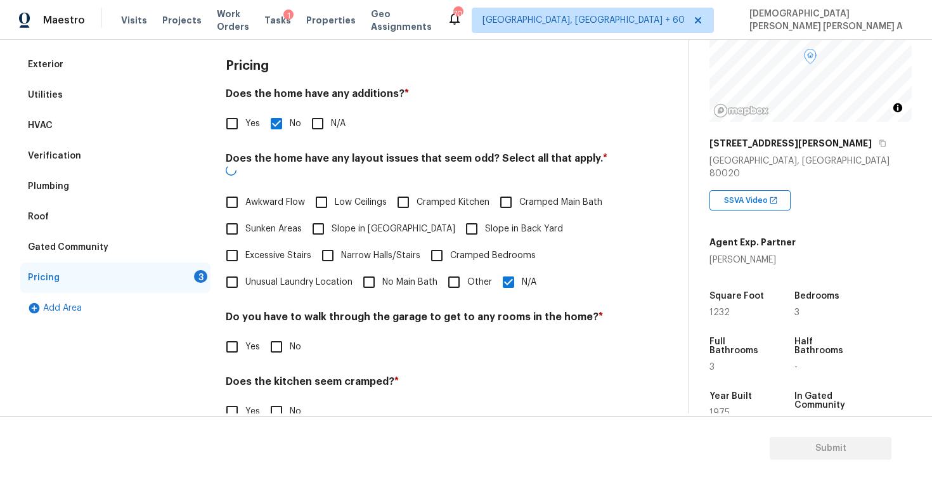
scroll to position [171, 0]
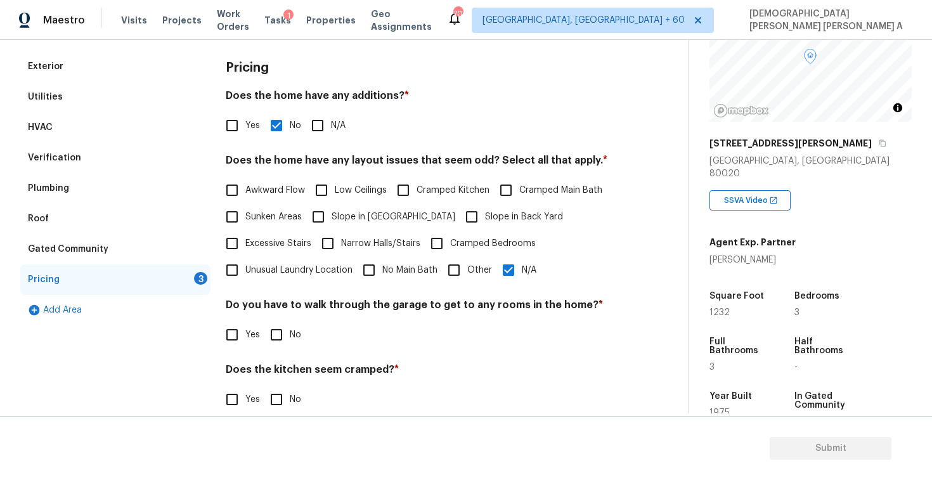
click at [269, 326] on input "No" at bounding box center [276, 334] width 27 height 27
checkbox input "true"
click at [274, 404] on input "No" at bounding box center [276, 399] width 27 height 27
checkbox input "true"
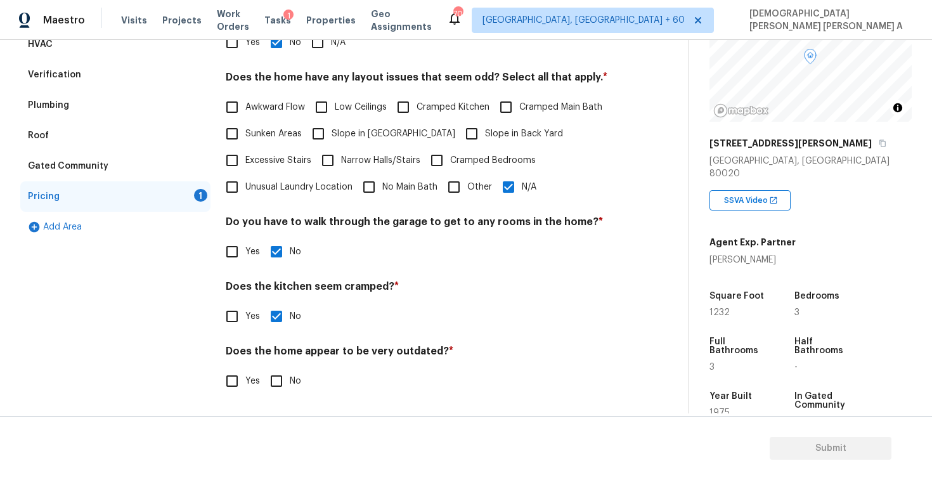
click at [275, 368] on input "No" at bounding box center [276, 381] width 27 height 27
checkbox input "true"
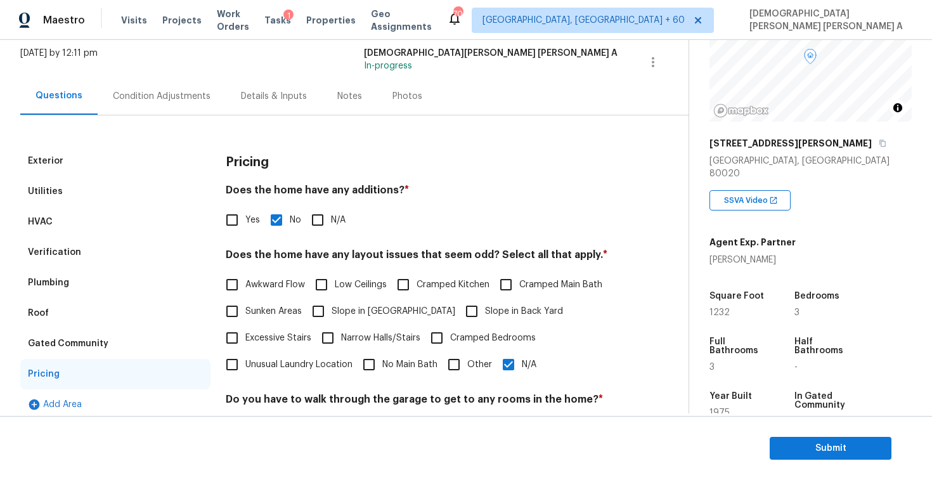
scroll to position [0, 0]
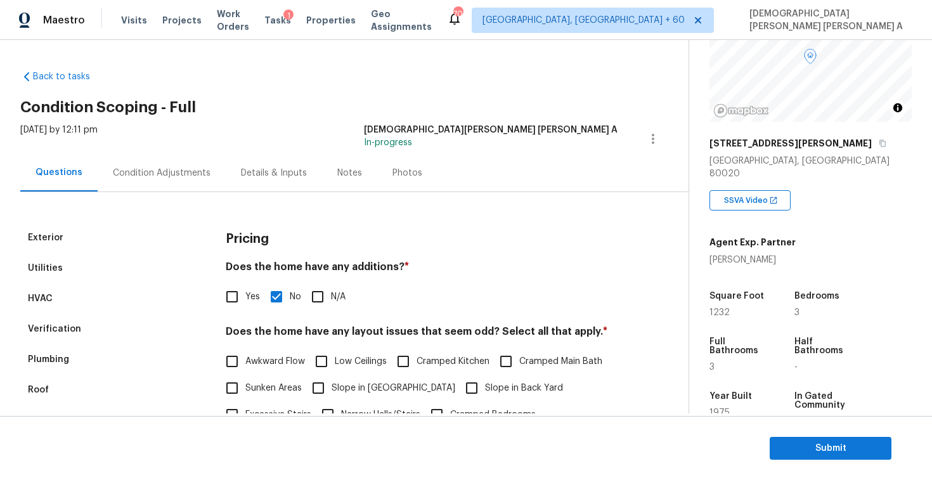
click at [402, 169] on div "Photos" at bounding box center [407, 173] width 30 height 13
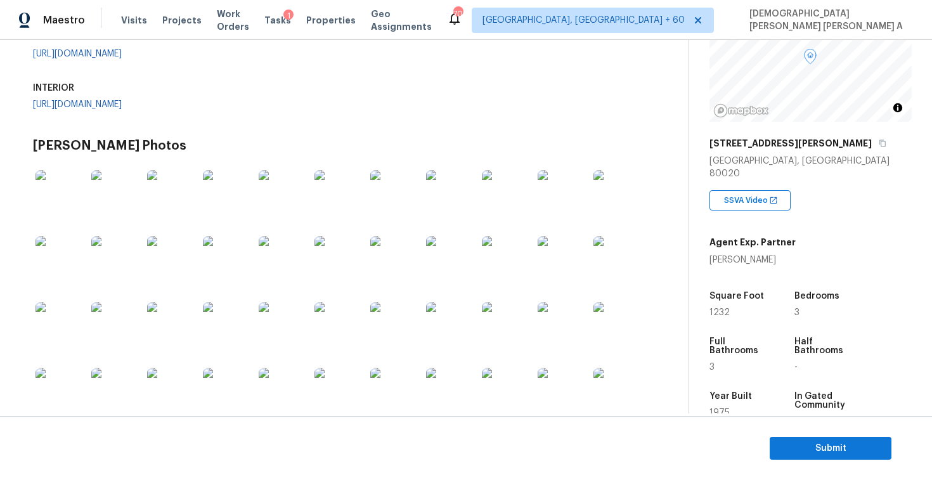
scroll to position [323, 0]
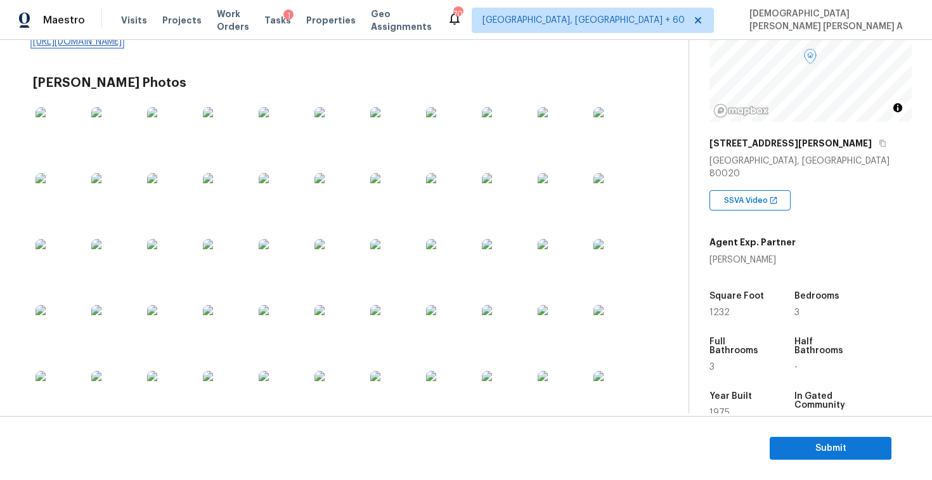
click at [122, 46] on link "https://opendoor-admin-client-upload-production.s3.amazonaws.com/uploads/Cake/S…" at bounding box center [77, 41] width 89 height 9
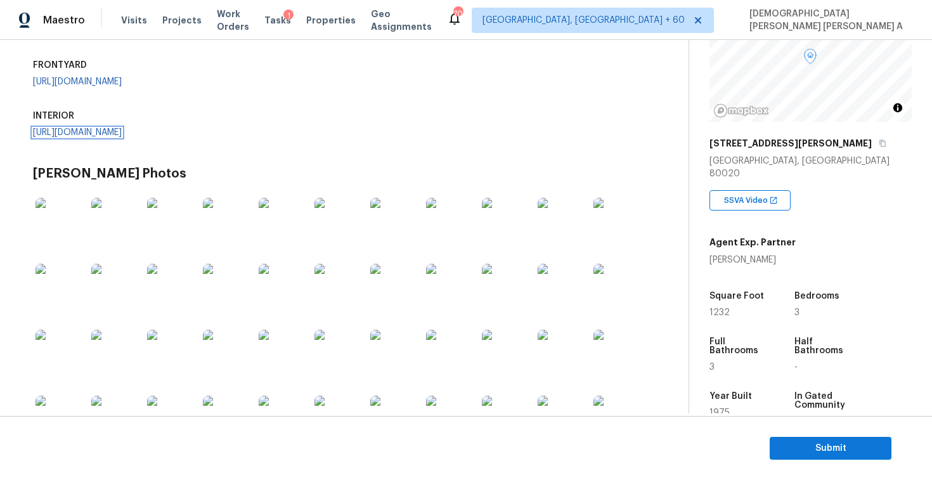
scroll to position [164, 0]
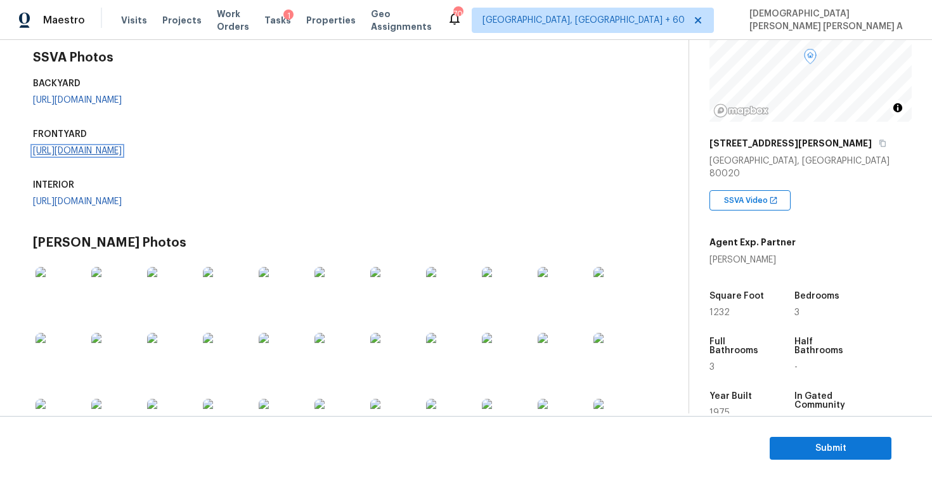
click at [122, 155] on link "https://opendoor-admin-client-upload-production.s3.amazonaws.com/uploads/Cake/S…" at bounding box center [77, 150] width 89 height 9
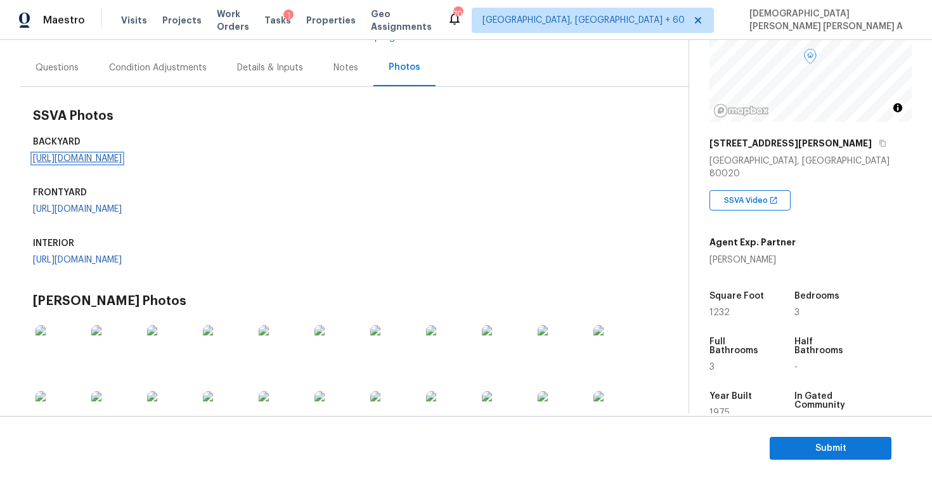
click at [85, 163] on link "https://opendoor-admin-client-upload-production.s3.amazonaws.com/uploads/Cake/S…" at bounding box center [77, 158] width 89 height 9
click at [178, 76] on div "Condition Adjustments" at bounding box center [158, 67] width 128 height 37
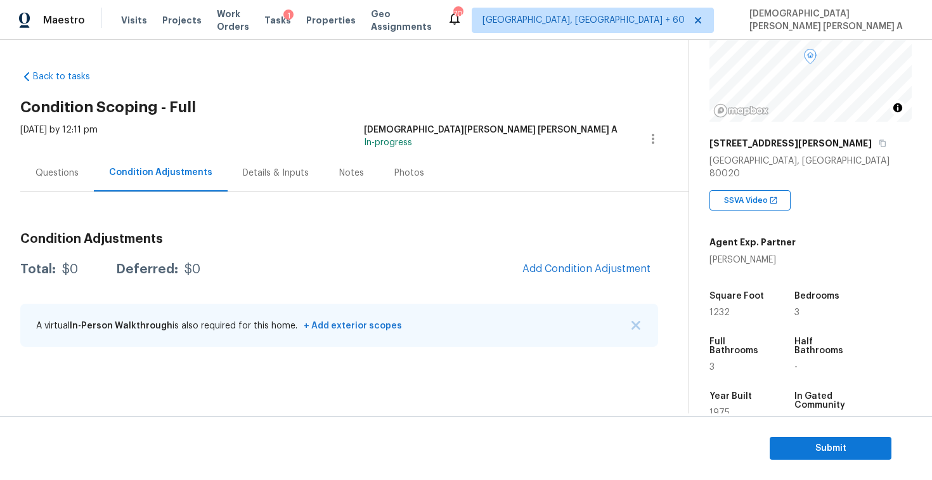
click at [434, 140] on div "Wed, Sep 24 2025 by 12:11 pm Mohamed Azeem Mohsin A In-progress" at bounding box center [354, 139] width 668 height 30
click at [588, 257] on button "Add Condition Adjustment" at bounding box center [586, 268] width 143 height 27
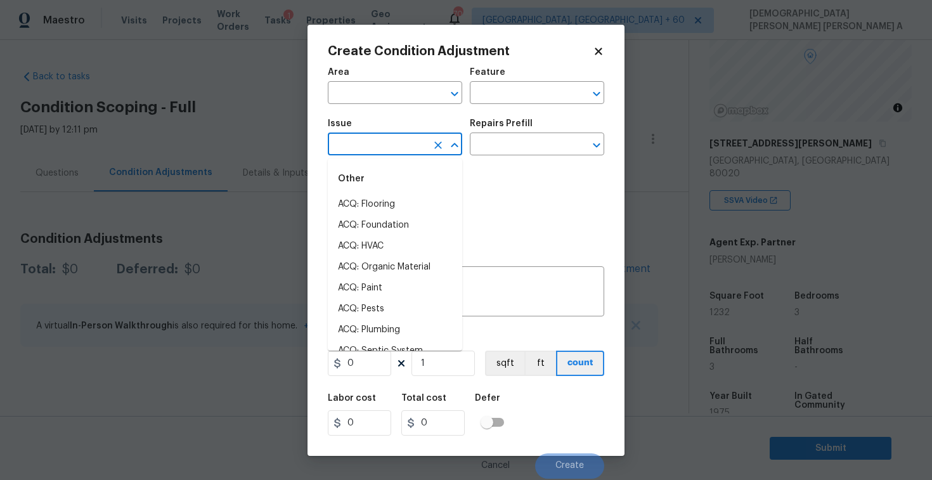
click at [379, 151] on input "text" at bounding box center [377, 146] width 99 height 20
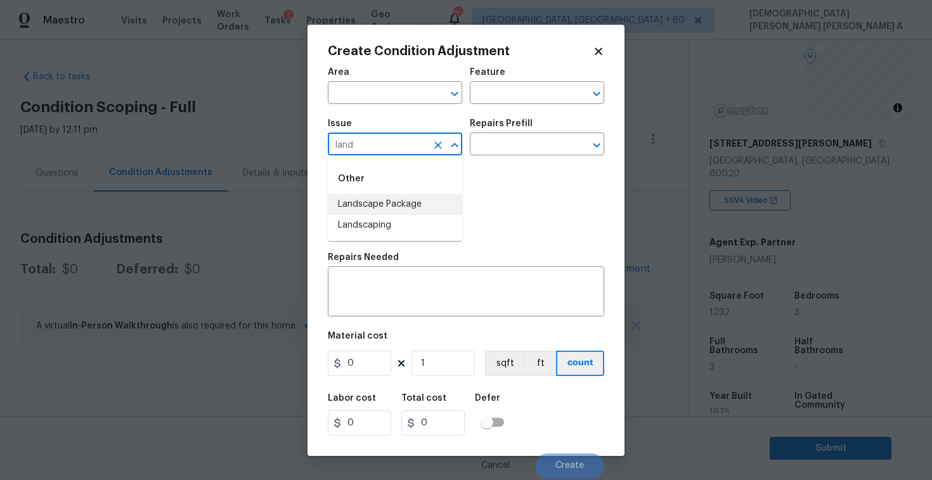
click at [378, 200] on li "Landscape Package" at bounding box center [395, 204] width 134 height 21
type input "Landscape Package"
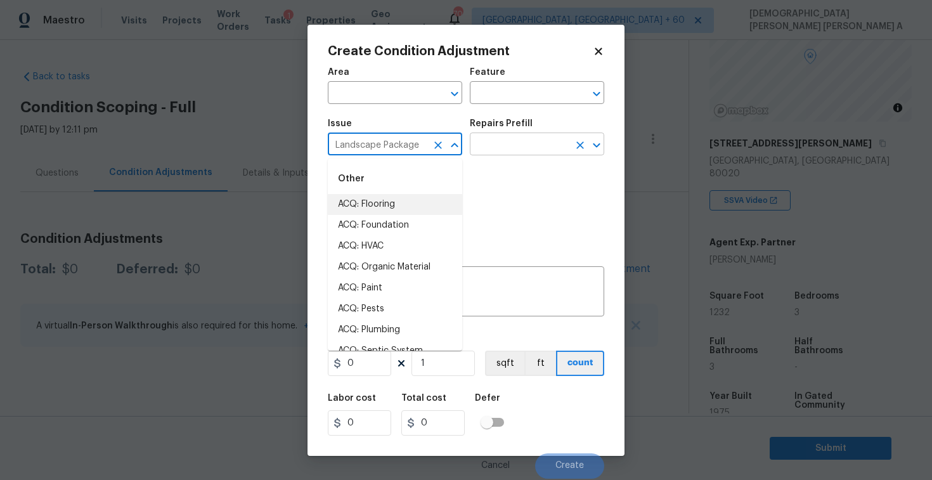
click at [524, 146] on input "text" at bounding box center [519, 146] width 99 height 20
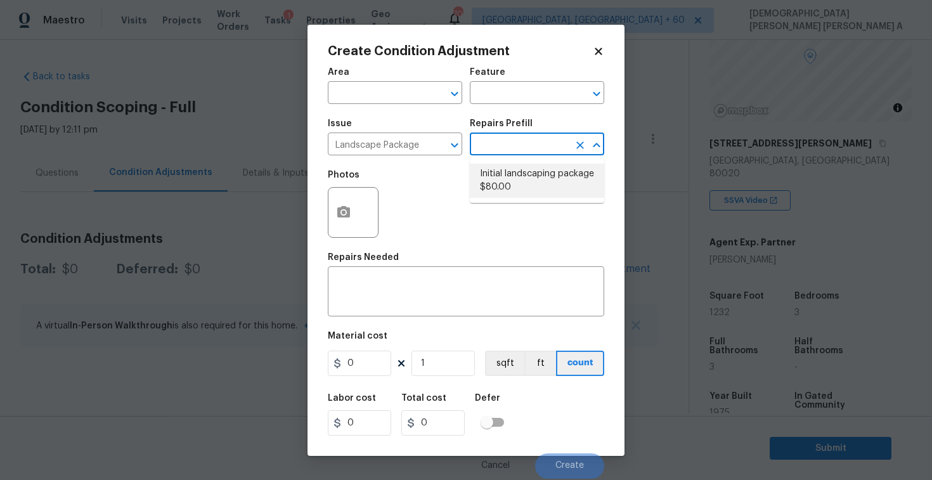
click at [512, 183] on li "Initial landscaping package $80.00" at bounding box center [537, 181] width 134 height 34
type input "Home Readiness Packages"
type textarea "Mowing of grass up to 6" in height. Mow, edge along driveways & sidewalks, trim…"
type input "80"
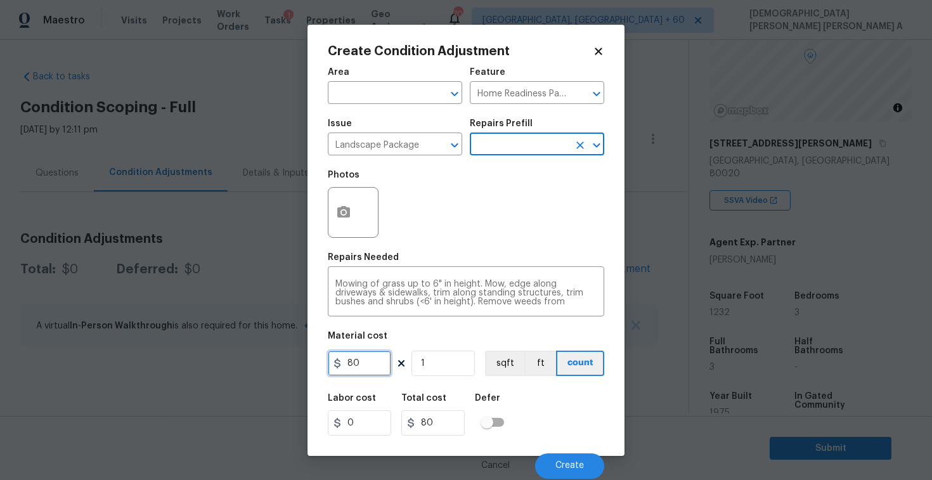
click at [378, 365] on input "80" at bounding box center [359, 362] width 63 height 25
type input "2000"
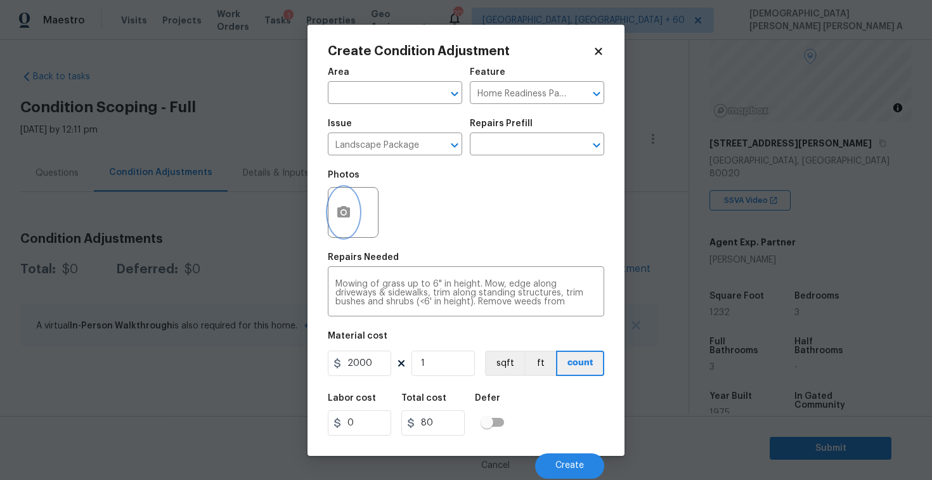
type input "2000"
click at [342, 203] on button "button" at bounding box center [343, 212] width 30 height 49
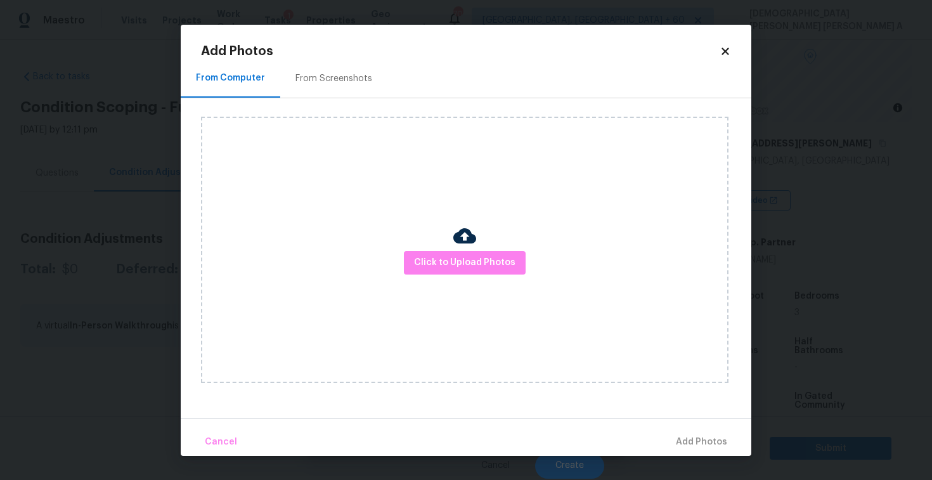
click at [314, 81] on div "From Screenshots" at bounding box center [333, 78] width 77 height 13
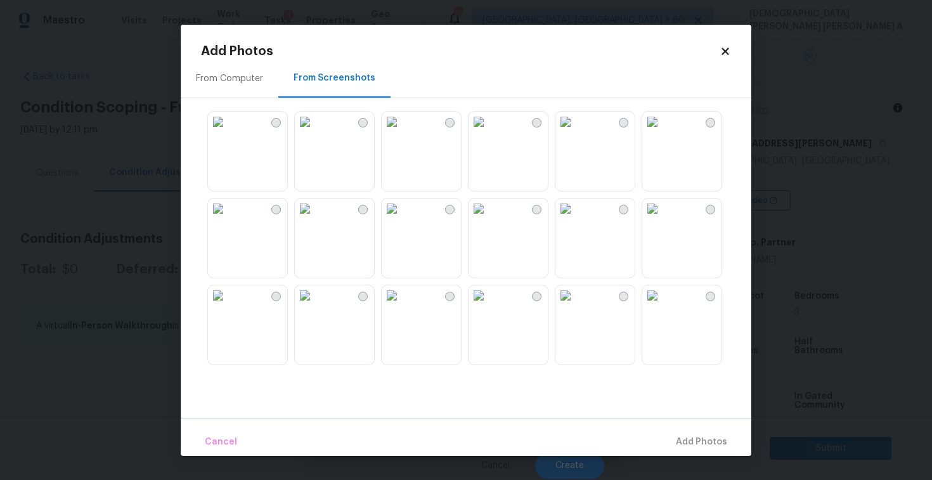
click at [228, 132] on img at bounding box center [218, 122] width 20 height 20
click at [662, 305] on img at bounding box center [652, 295] width 20 height 20
click at [662, 132] on img at bounding box center [652, 122] width 20 height 20
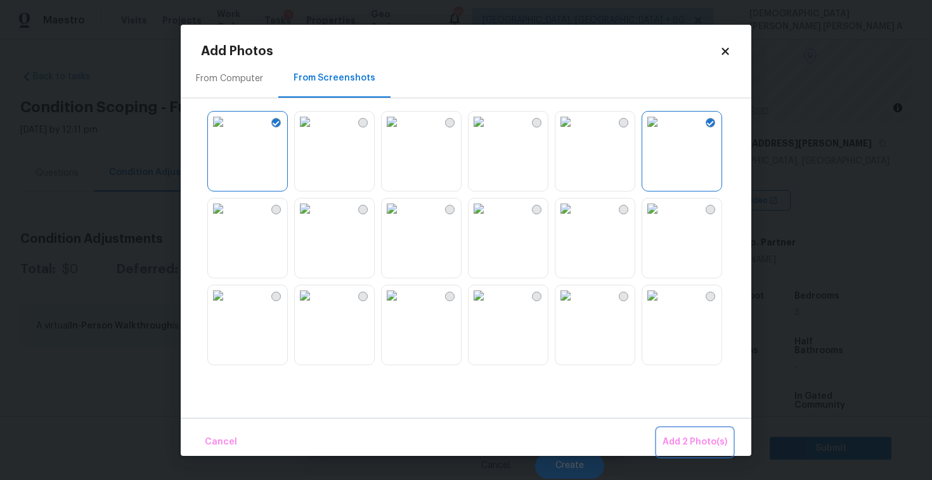
click at [679, 435] on span "Add 2 Photo(s)" at bounding box center [694, 442] width 65 height 16
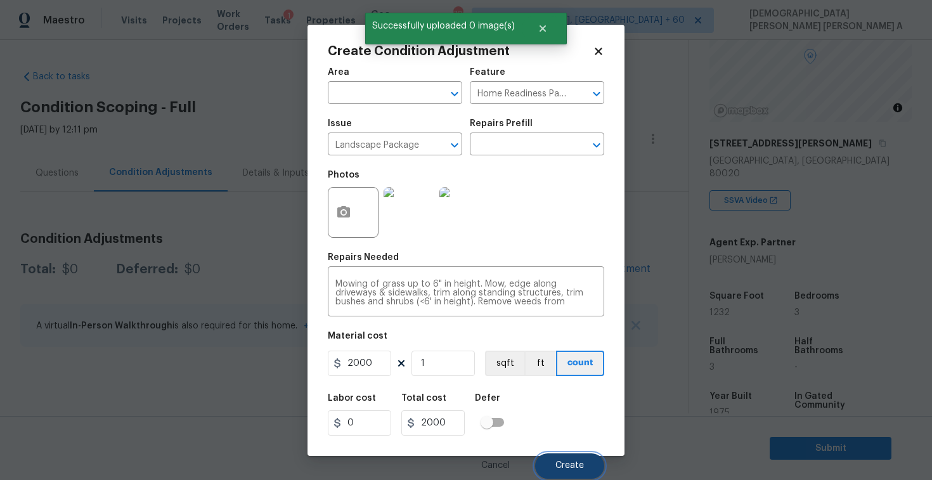
click at [575, 472] on button "Create" at bounding box center [569, 465] width 69 height 25
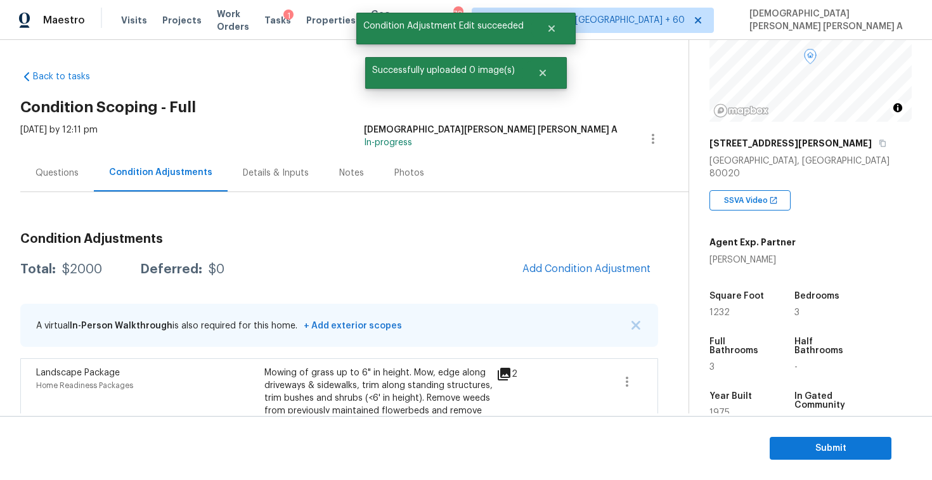
click at [61, 169] on div "Questions" at bounding box center [56, 173] width 43 height 13
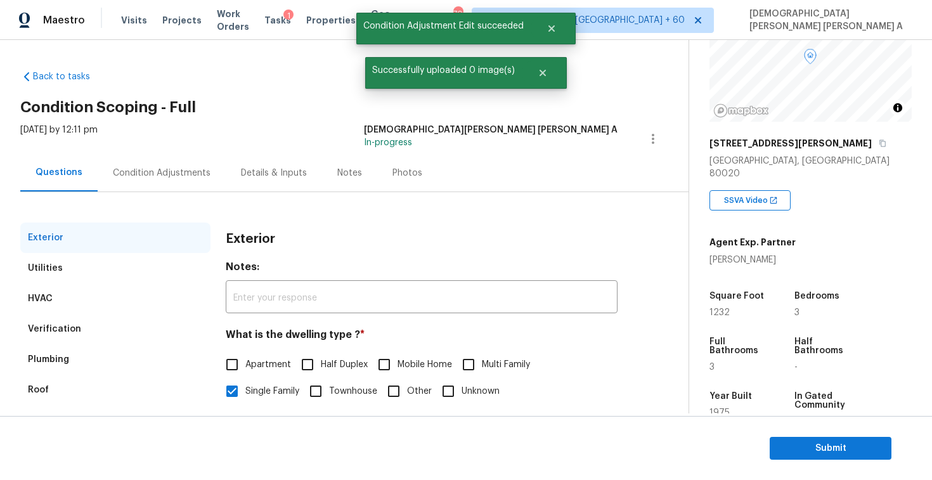
scroll to position [131, 0]
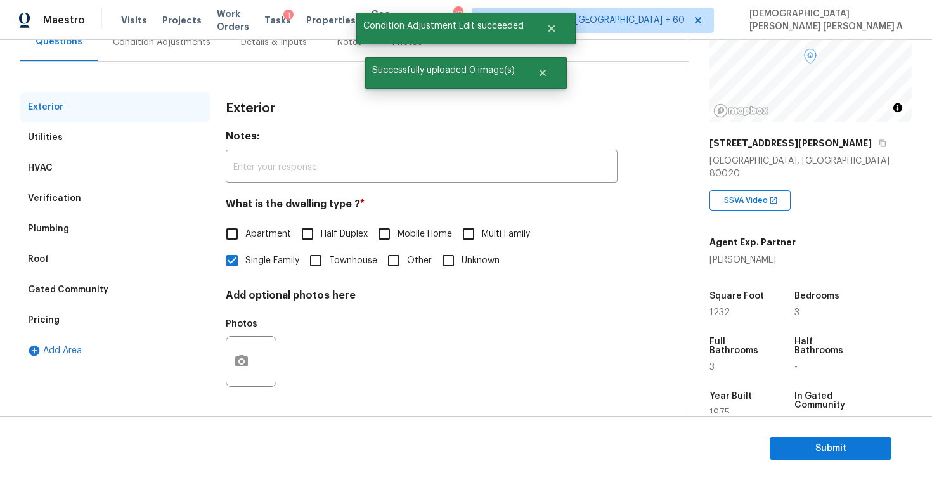
click at [79, 325] on div "Pricing" at bounding box center [115, 320] width 190 height 30
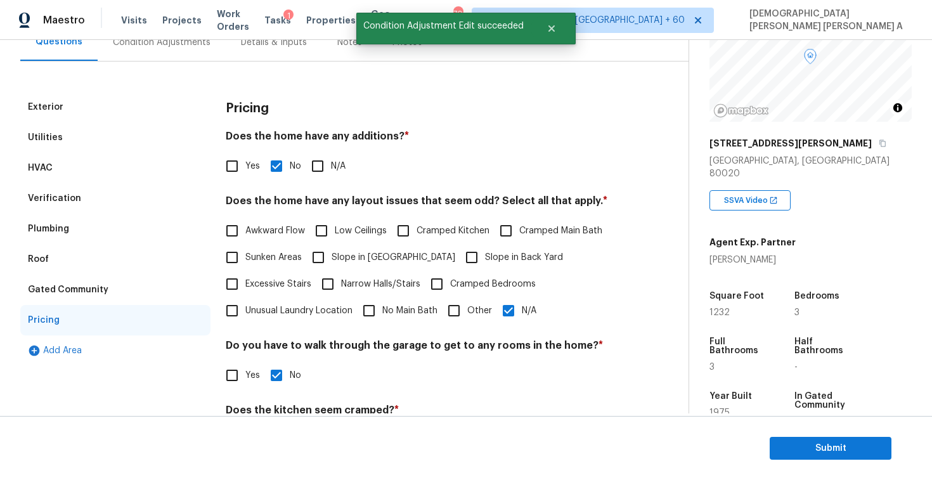
scroll to position [167, 0]
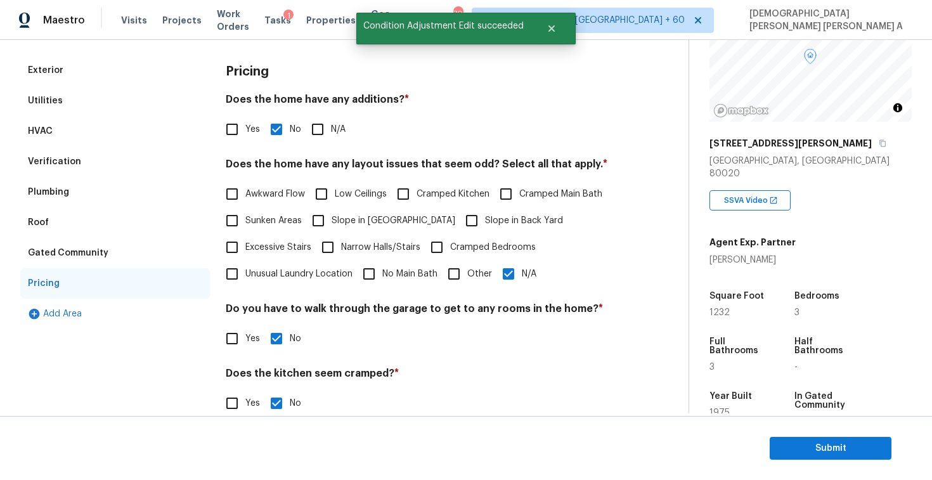
click at [516, 278] on input "N/A" at bounding box center [508, 273] width 27 height 27
checkbox input "false"
click at [462, 273] on input "Other" at bounding box center [453, 273] width 27 height 27
checkbox input "true"
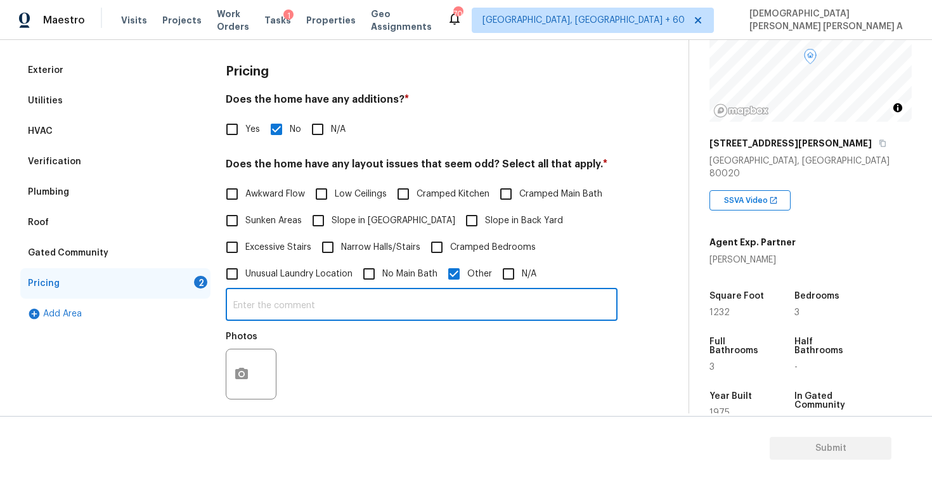
click at [408, 313] on input "text" at bounding box center [422, 306] width 392 height 30
type input "Moderate slope"
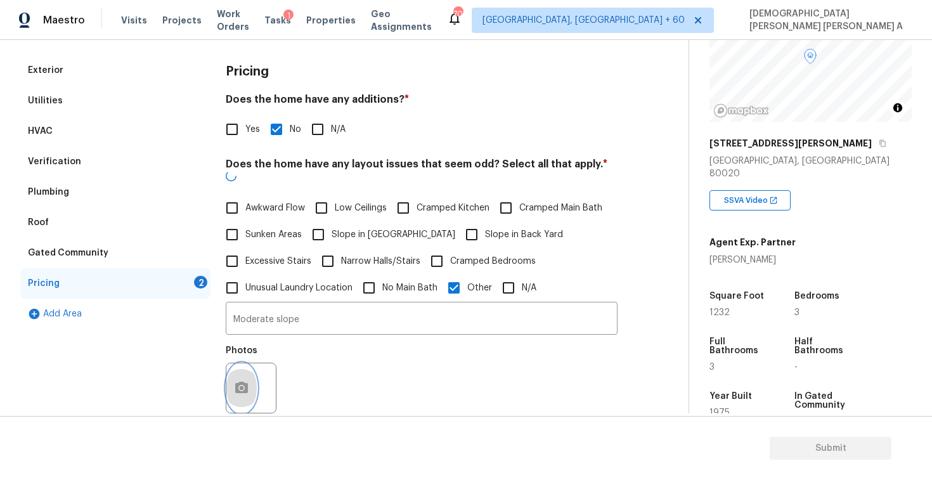
click at [243, 382] on icon "button" at bounding box center [241, 387] width 13 height 11
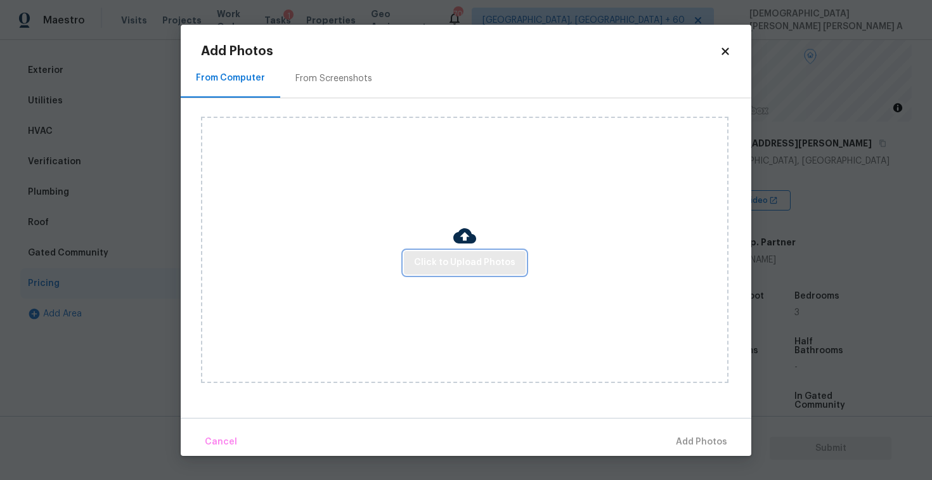
click at [441, 262] on span "Click to Upload Photos" at bounding box center [464, 263] width 101 height 16
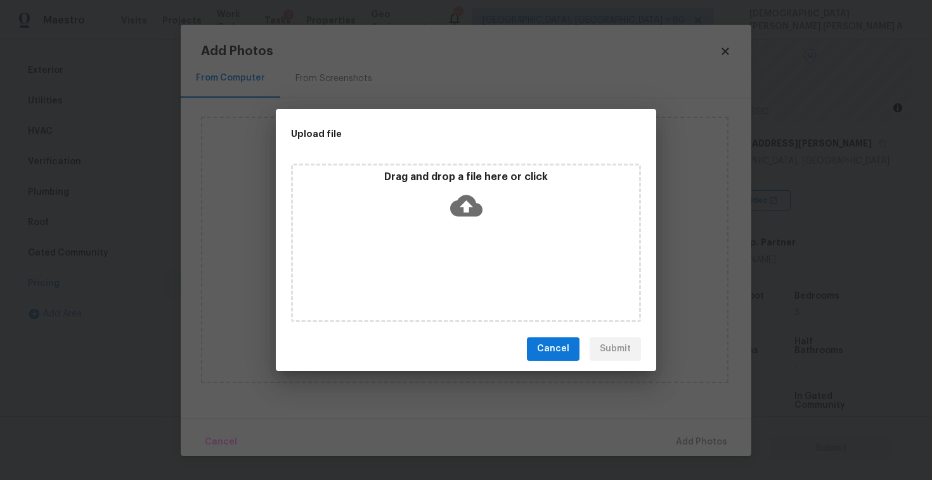
click at [465, 215] on icon at bounding box center [466, 206] width 32 height 32
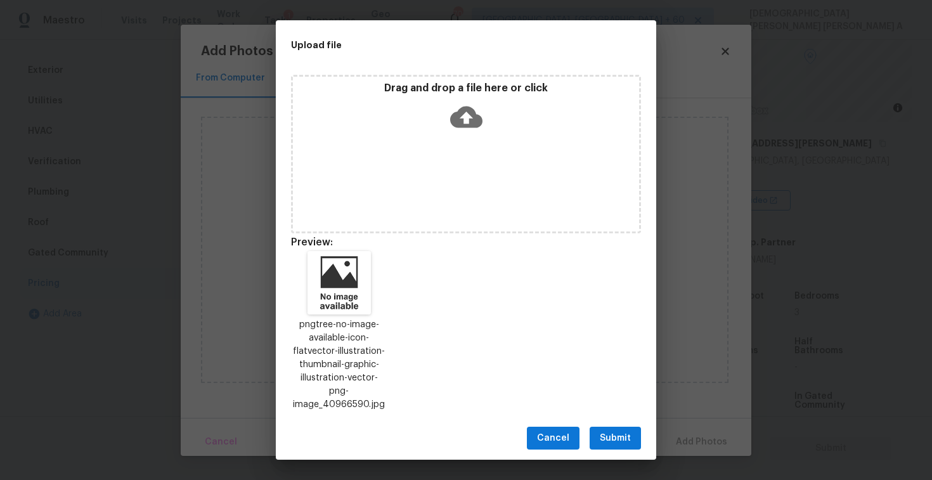
click at [620, 430] on span "Submit" at bounding box center [615, 438] width 31 height 16
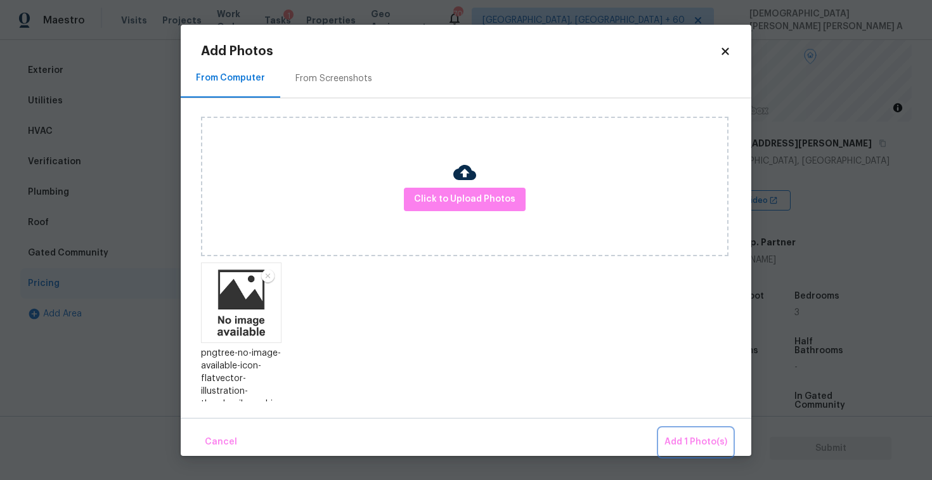
click at [717, 450] on button "Add 1 Photo(s)" at bounding box center [695, 441] width 73 height 27
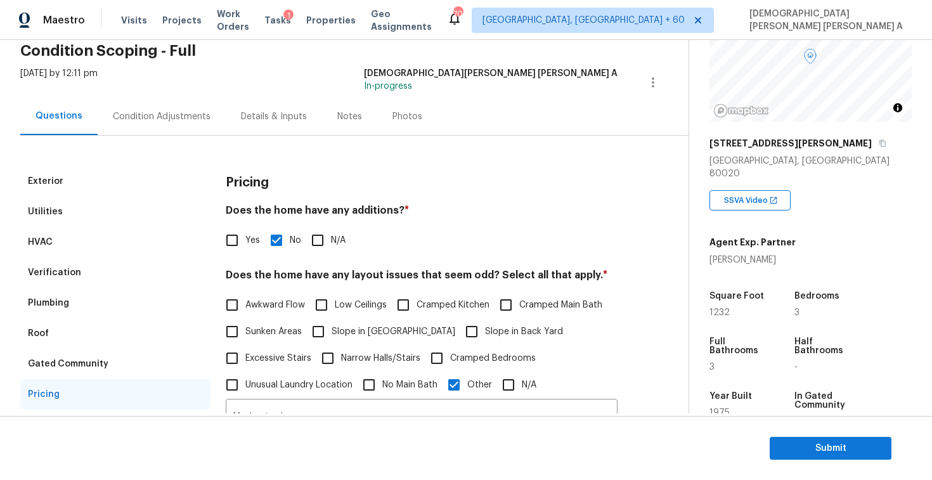
scroll to position [35, 0]
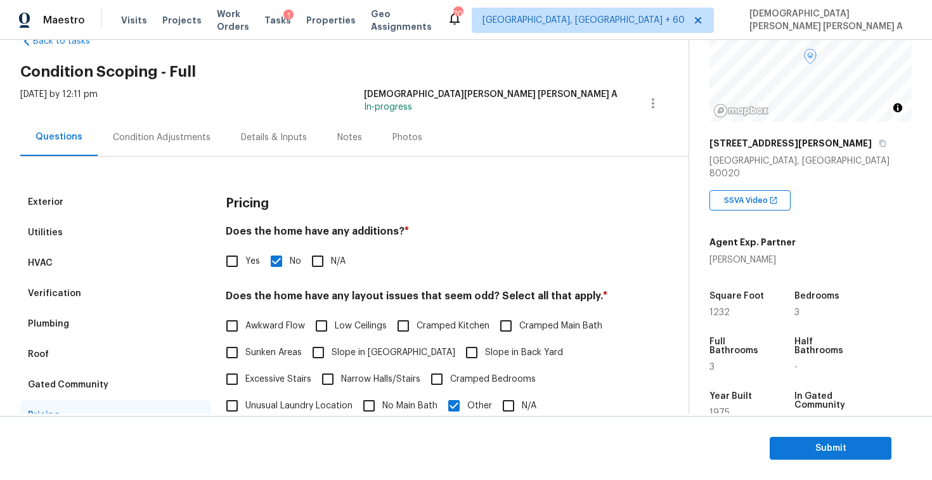
click at [176, 124] on div "Condition Adjustments" at bounding box center [162, 137] width 128 height 37
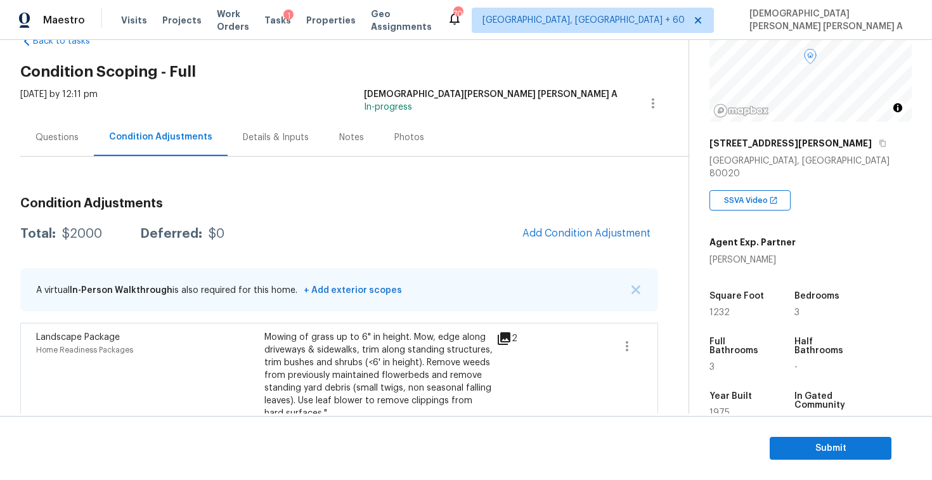
scroll to position [67, 0]
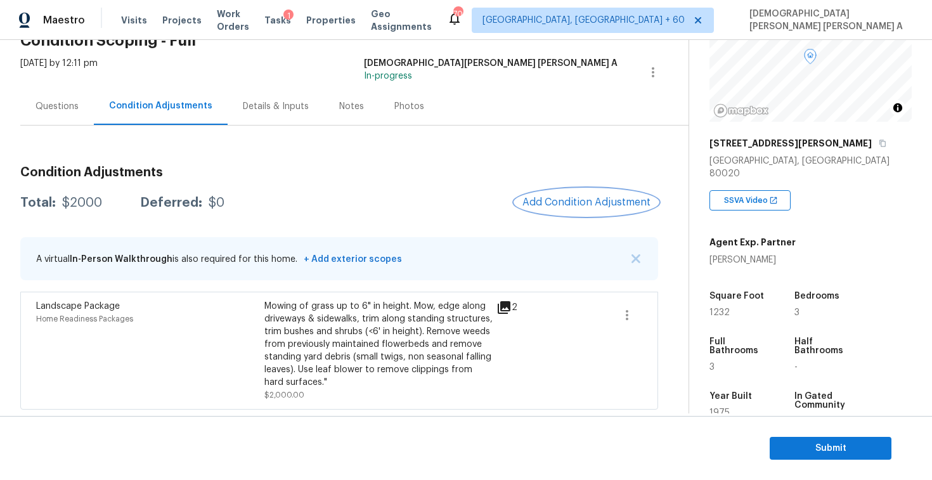
click at [572, 193] on button "Add Condition Adjustment" at bounding box center [586, 202] width 143 height 27
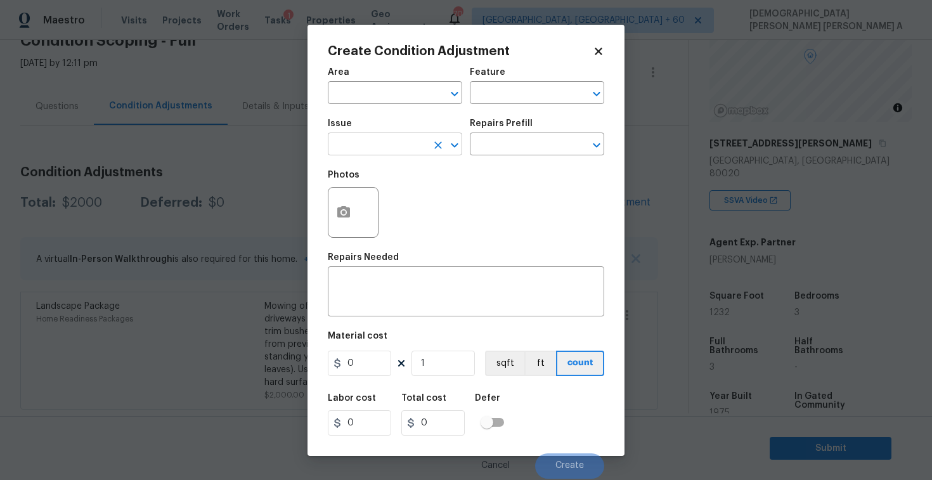
click at [376, 138] on input "text" at bounding box center [377, 146] width 99 height 20
click at [378, 203] on li "Pressure Washing" at bounding box center [395, 204] width 134 height 21
type input "Pressure Washing"
click at [510, 139] on input "text" at bounding box center [519, 146] width 99 height 20
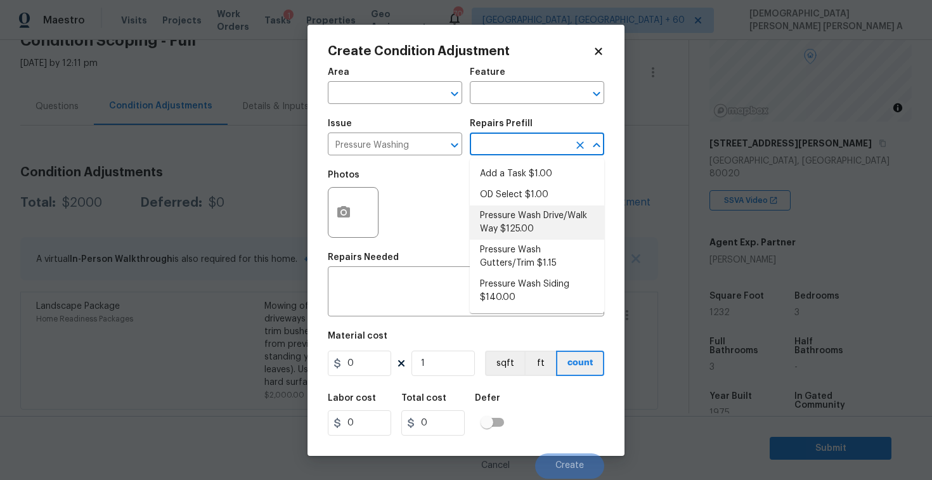
click at [507, 224] on li "Pressure Wash Drive/Walk Way $125.00" at bounding box center [537, 222] width 134 height 34
type input "Siding"
type textarea "Pressure wash the driveways/walkways as directed by the PM. Ensure that all deb…"
type input "125"
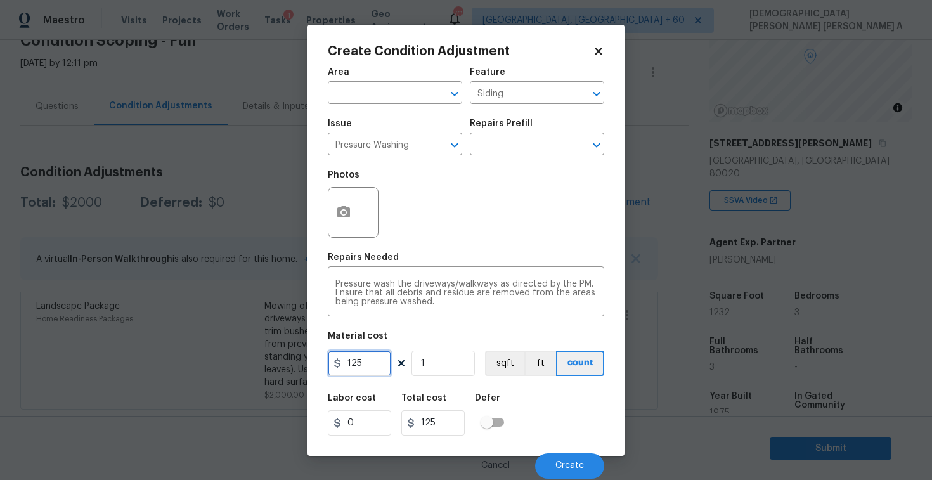
click at [375, 356] on input "125" at bounding box center [359, 362] width 63 height 25
type input "200"
click at [547, 461] on button "Create" at bounding box center [569, 465] width 69 height 25
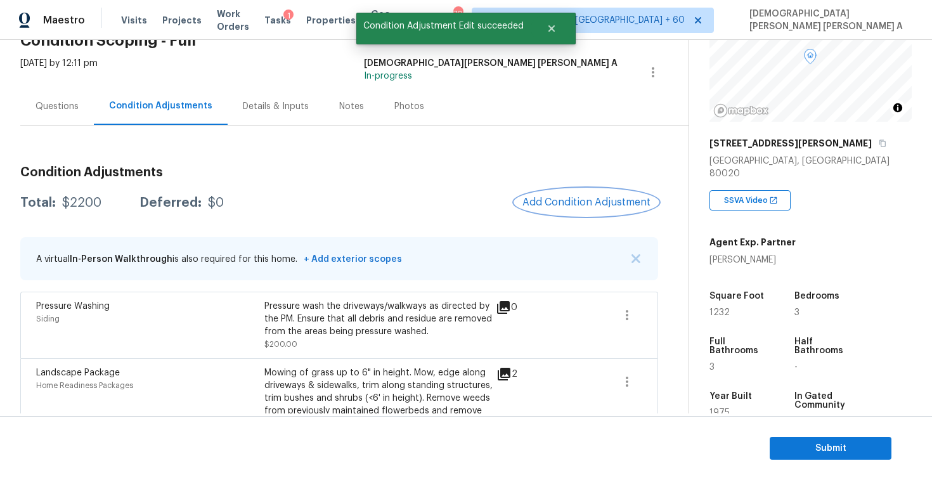
scroll to position [134, 0]
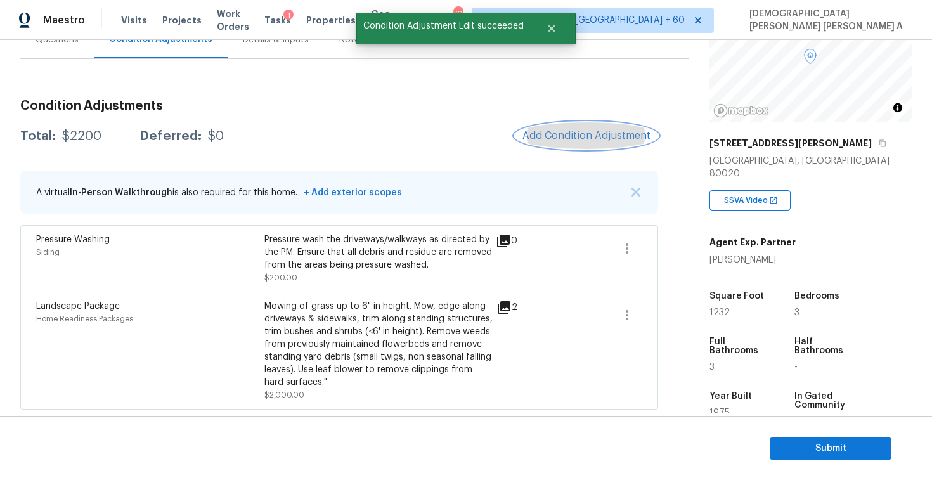
click at [589, 135] on span "Add Condition Adjustment" at bounding box center [586, 135] width 128 height 11
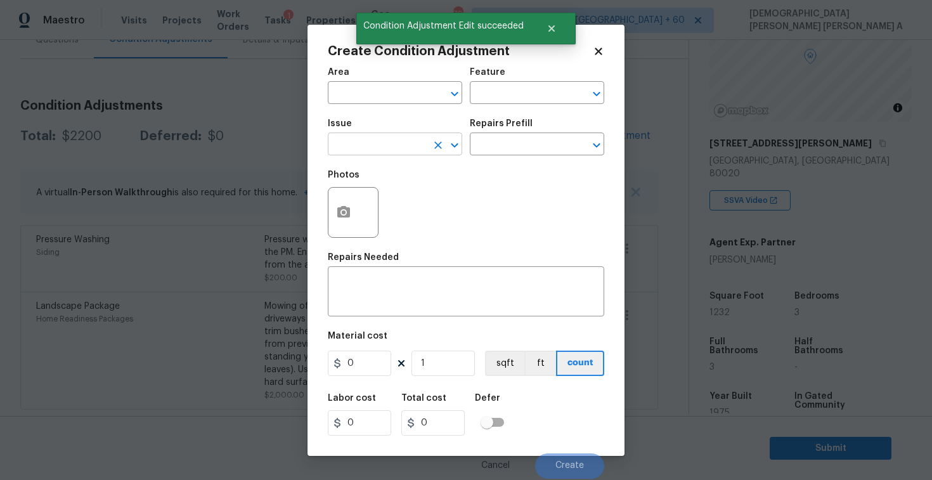
click at [378, 146] on input "text" at bounding box center [377, 146] width 99 height 20
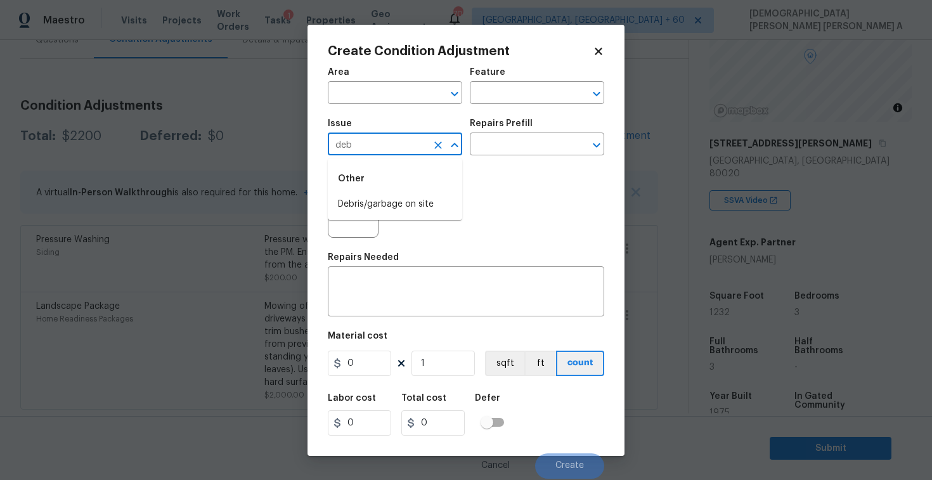
click at [388, 200] on li "Debris/garbage on site" at bounding box center [395, 204] width 134 height 21
type input "Debris/garbage on site"
click at [506, 142] on input "text" at bounding box center [519, 146] width 99 height 20
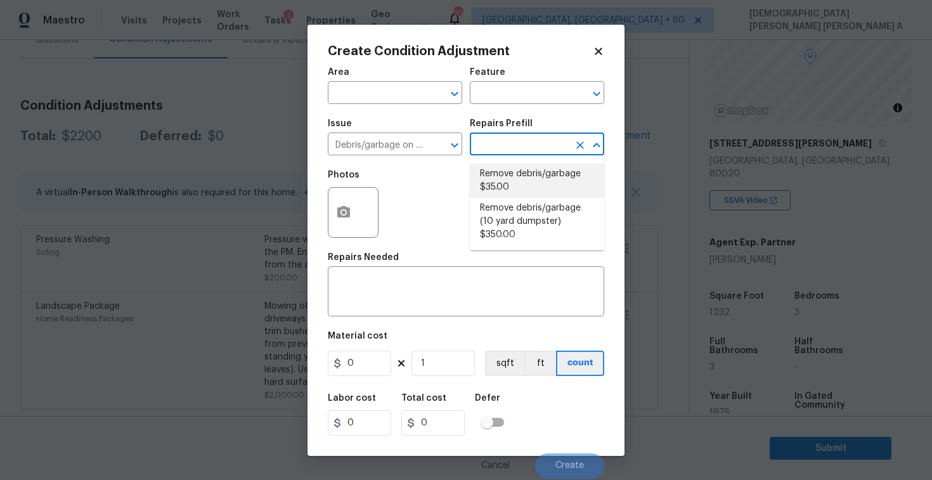
click at [498, 171] on li "Remove debris/garbage $35.00" at bounding box center [537, 181] width 134 height 34
type textarea "Remove, haul off, and properly dispose of any debris left by seller to offsite …"
type input "35"
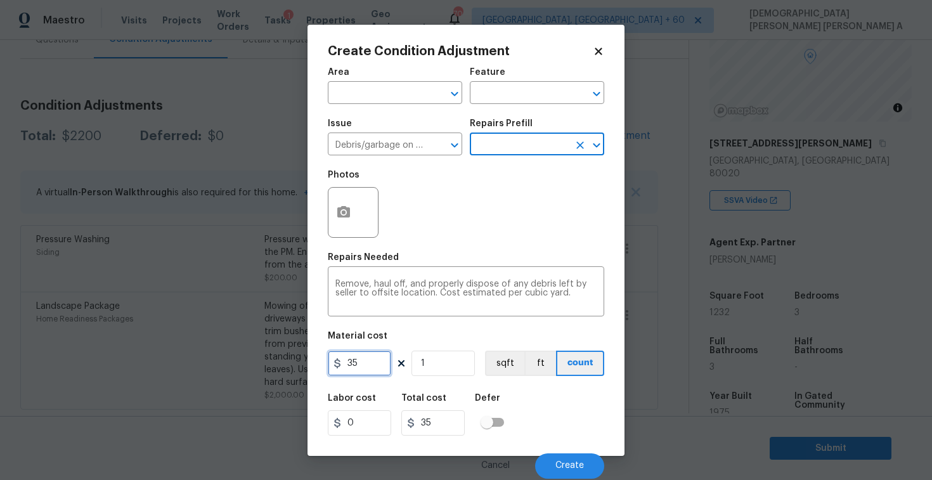
click at [378, 359] on input "35" at bounding box center [359, 362] width 63 height 25
type input "100"
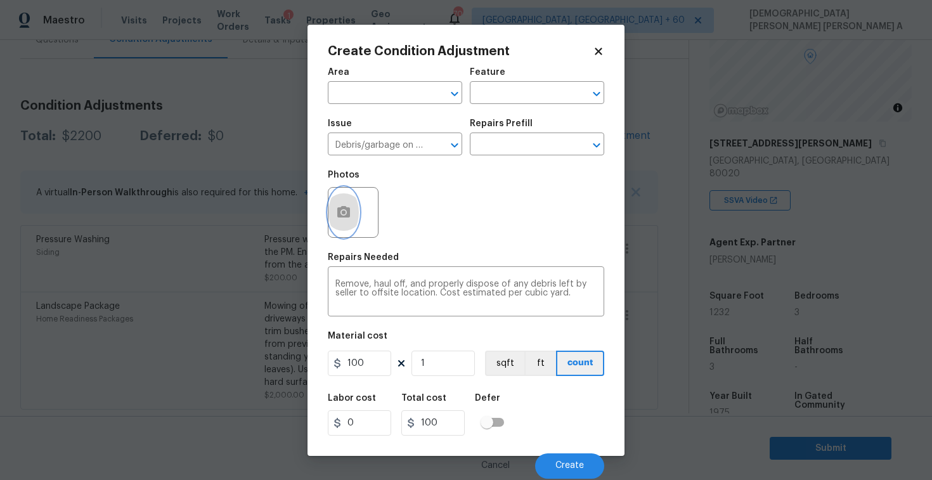
click at [350, 219] on icon "button" at bounding box center [343, 212] width 15 height 15
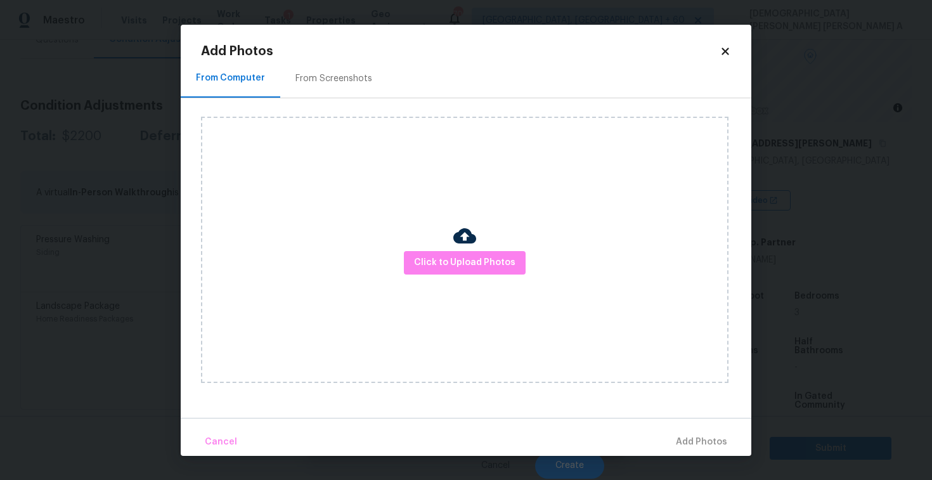
click at [309, 82] on div "From Screenshots" at bounding box center [333, 78] width 77 height 13
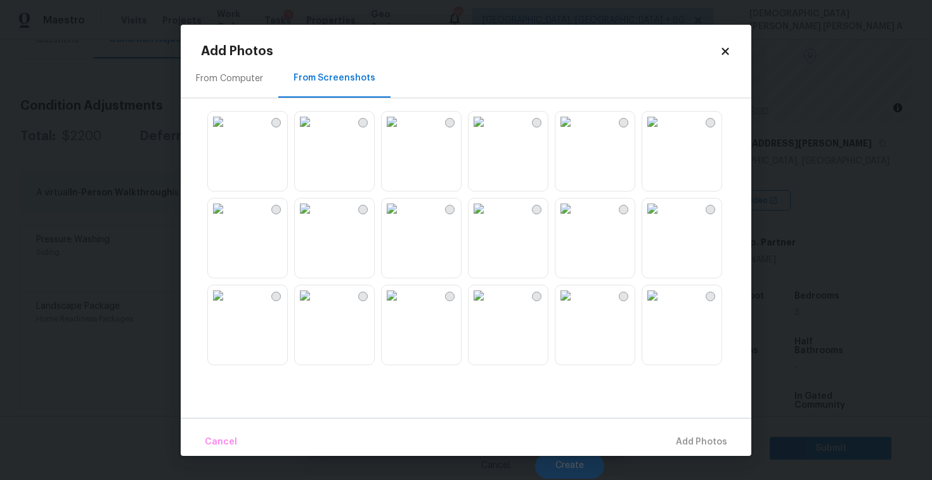
click at [489, 132] on img at bounding box center [478, 122] width 20 height 20
click at [191, 157] on div "From Computer From Screenshots" at bounding box center [466, 238] width 570 height 357
click at [228, 132] on img at bounding box center [218, 122] width 20 height 20
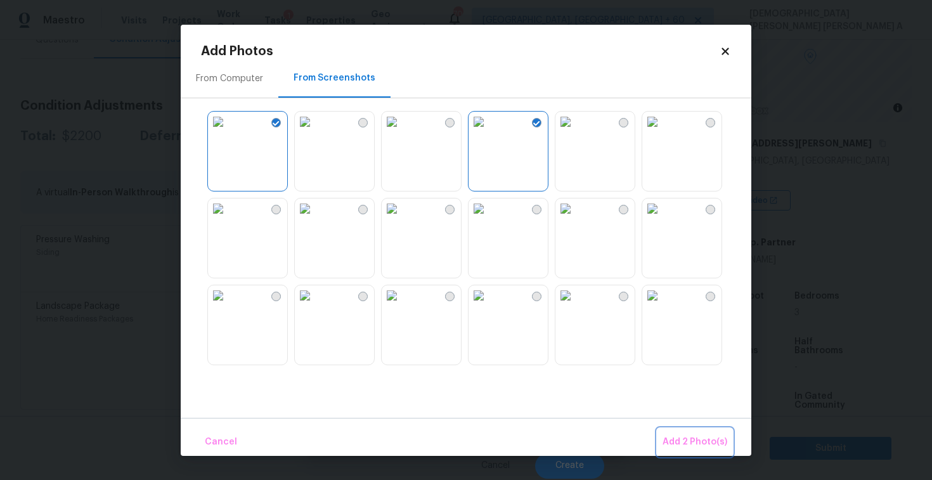
click at [687, 439] on span "Add 2 Photo(s)" at bounding box center [694, 442] width 65 height 16
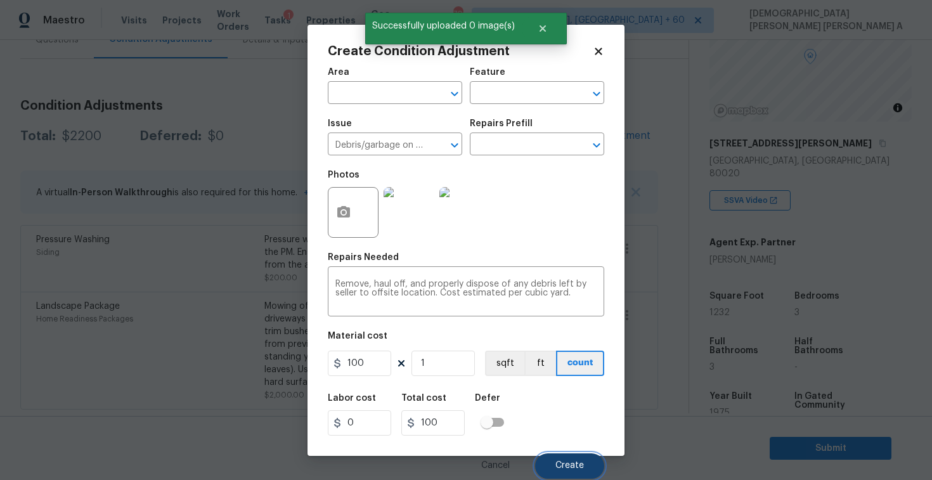
click at [564, 463] on span "Create" at bounding box center [569, 466] width 29 height 10
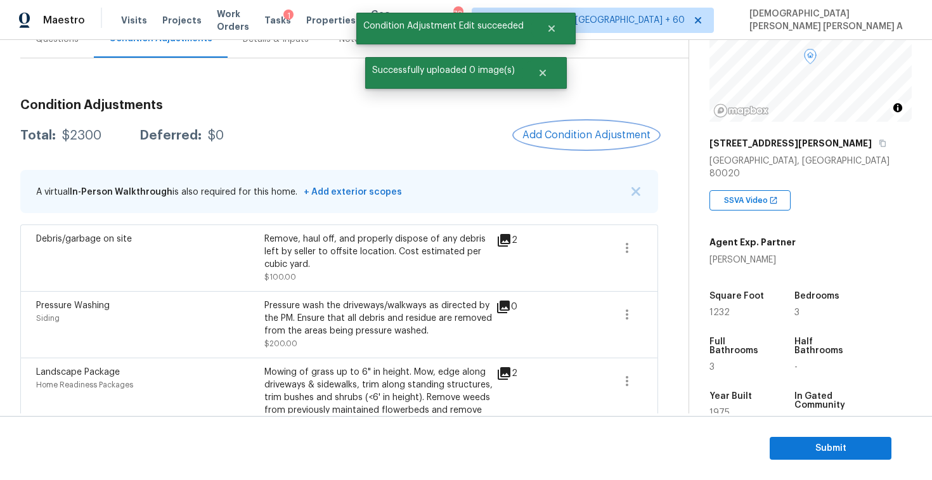
click at [589, 138] on span "Add Condition Adjustment" at bounding box center [586, 134] width 128 height 11
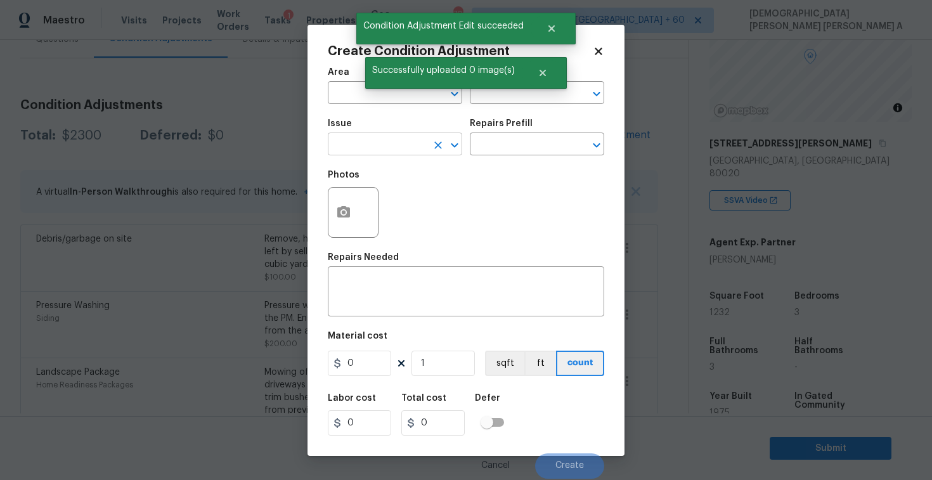
click at [354, 145] on input "text" at bounding box center [377, 146] width 99 height 20
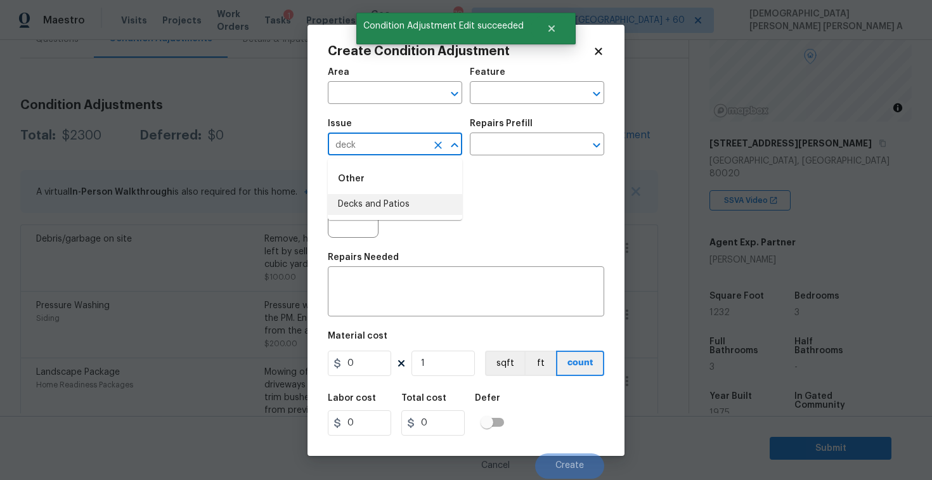
click at [368, 215] on ul "Other Decks and Patios" at bounding box center [395, 188] width 134 height 61
click at [383, 199] on li "Decks and Patios" at bounding box center [395, 204] width 134 height 21
type input "Decks and Patios"
click at [522, 143] on input "text" at bounding box center [519, 146] width 99 height 20
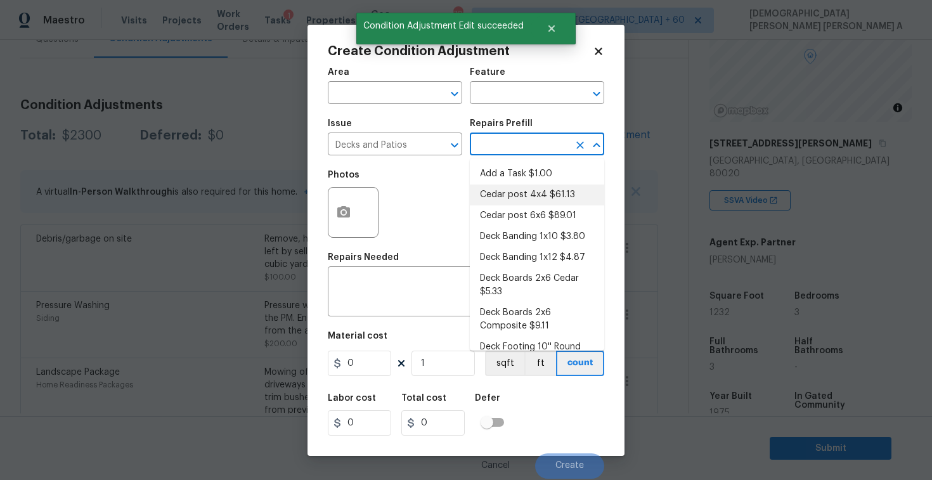
click at [516, 191] on li "Cedar post 4x4 $61.13" at bounding box center [537, 194] width 134 height 21
type input "Deck"
type textarea "Remove the existing 4x4x8 cedar post/footing (if needed) and prep the area for …"
type input "61.13"
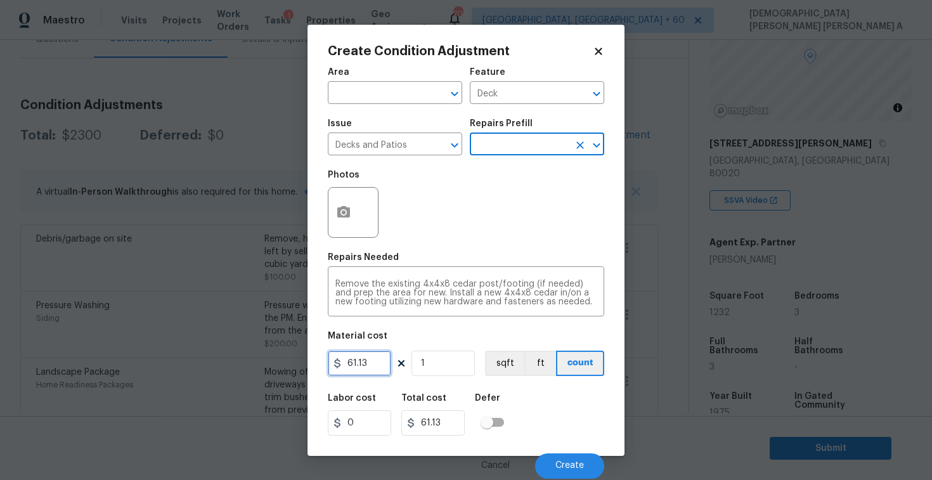
click at [372, 362] on input "61.13" at bounding box center [359, 362] width 63 height 25
type input "800"
click at [337, 228] on button "button" at bounding box center [343, 212] width 30 height 49
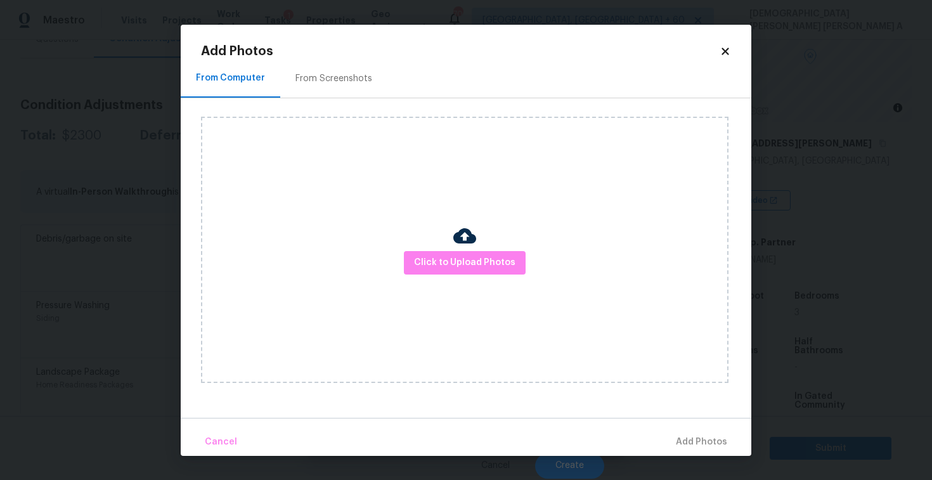
click at [375, 65] on div "From Screenshots" at bounding box center [333, 78] width 107 height 37
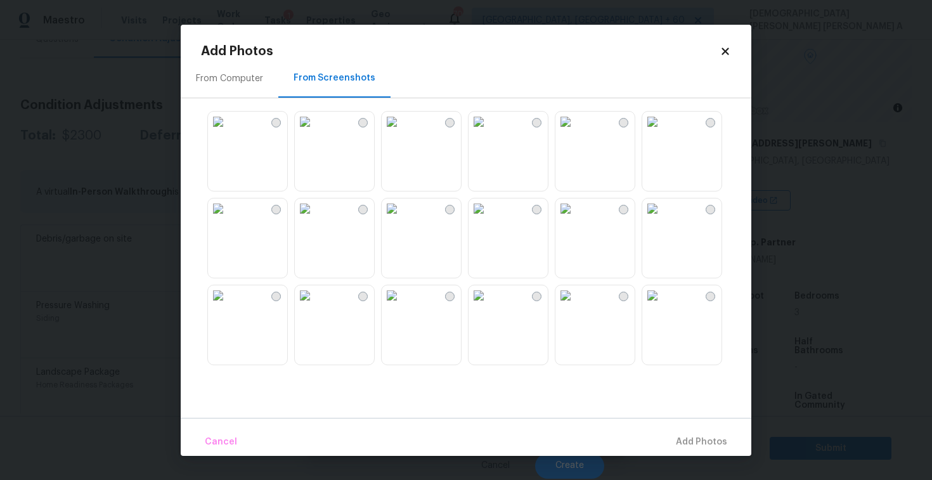
click at [662, 132] on img at bounding box center [652, 122] width 20 height 20
click at [662, 219] on img at bounding box center [652, 208] width 20 height 20
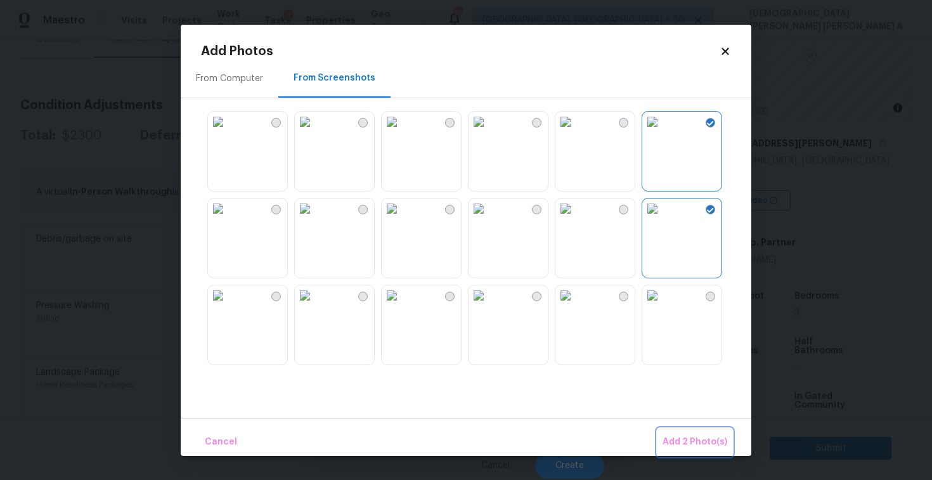
click at [689, 435] on span "Add 2 Photo(s)" at bounding box center [694, 442] width 65 height 16
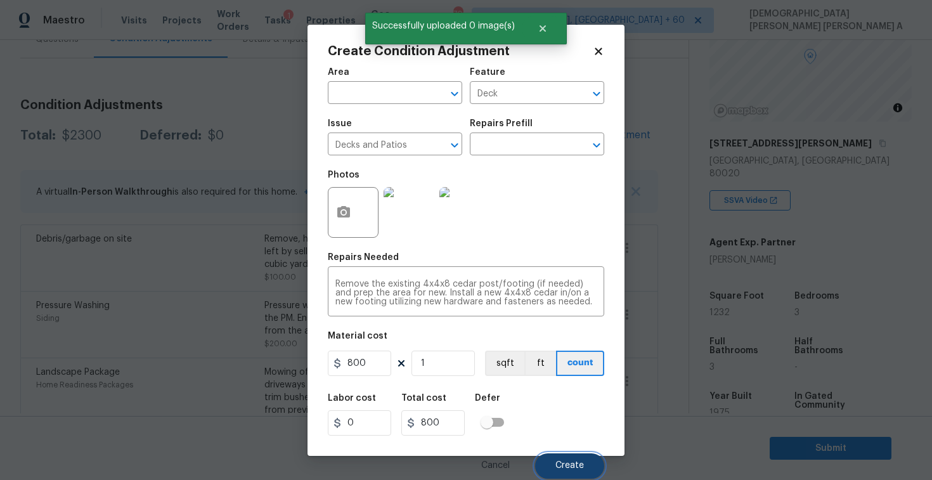
click at [573, 464] on span "Create" at bounding box center [569, 466] width 29 height 10
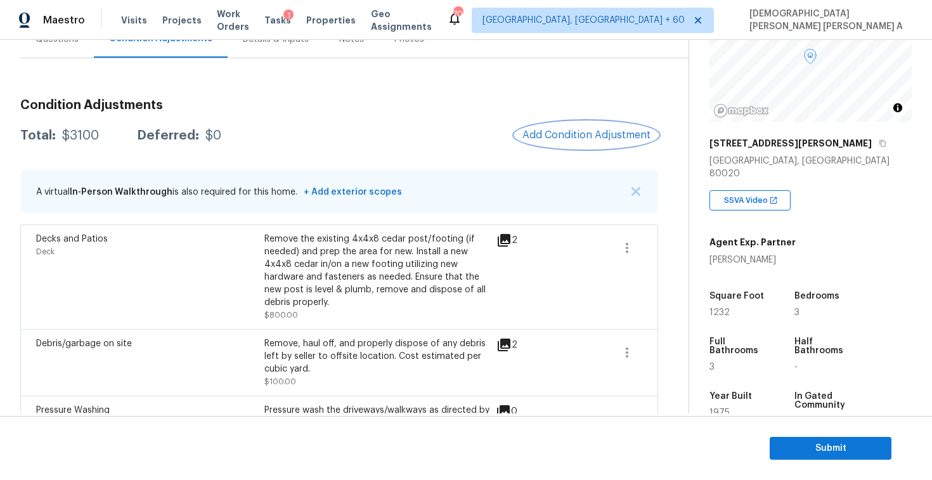
click at [579, 126] on button "Add Condition Adjustment" at bounding box center [586, 135] width 143 height 27
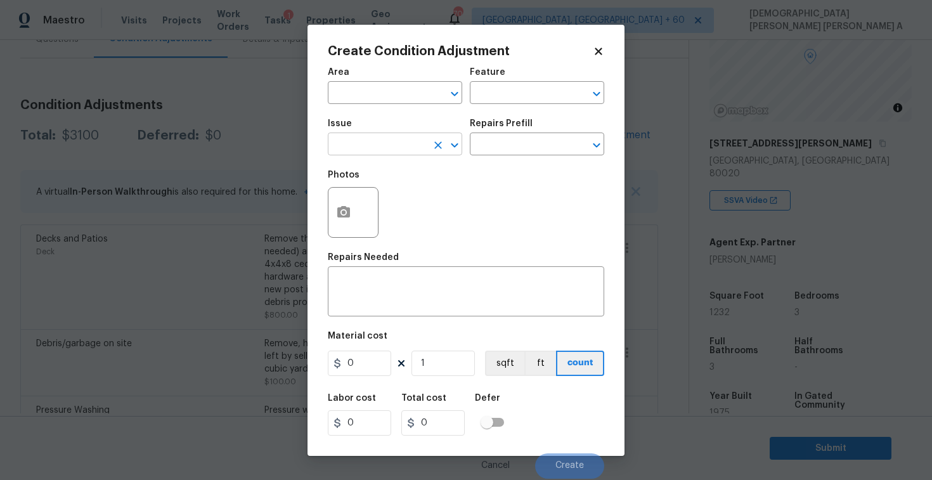
click at [383, 143] on input "text" at bounding box center [377, 146] width 99 height 20
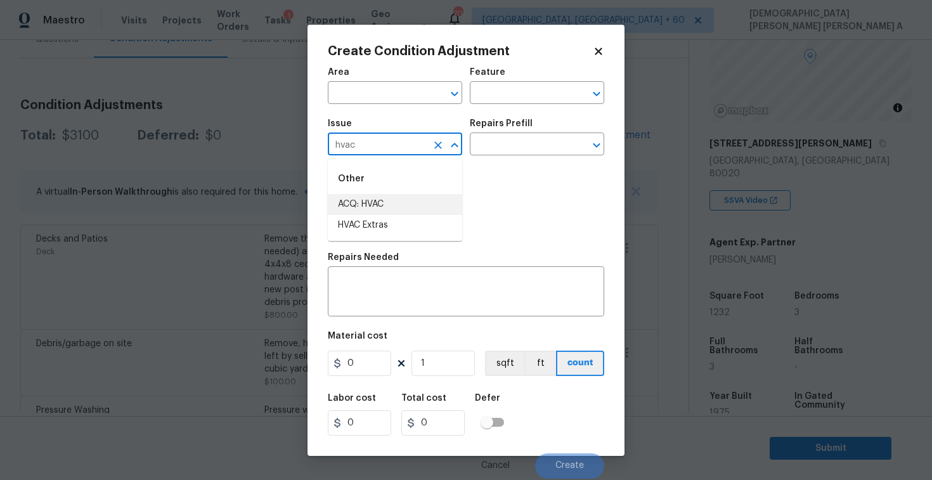
click at [387, 207] on li "ACQ: HVAC" at bounding box center [395, 204] width 134 height 21
type input "ACQ: HVAC"
click at [530, 144] on input "text" at bounding box center [519, 146] width 99 height 20
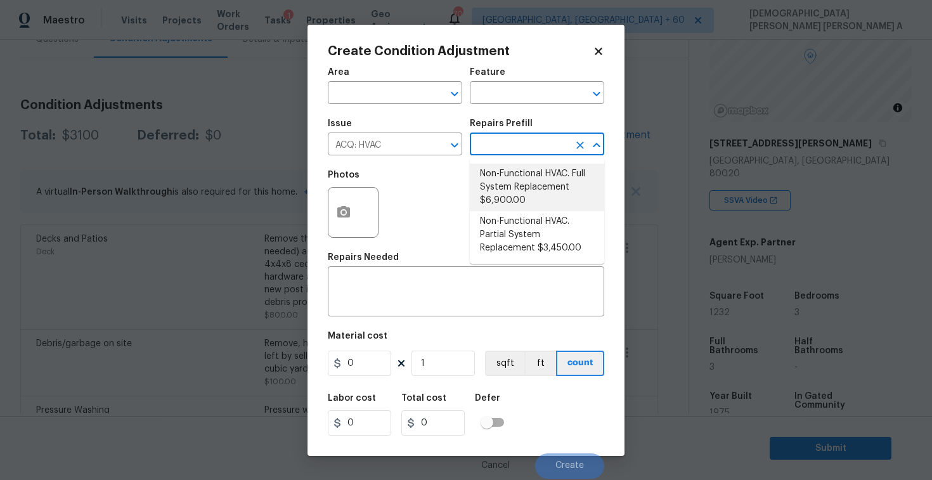
click at [520, 187] on li "Non-Functional HVAC. Full System Replacement $6,900.00" at bounding box center [537, 188] width 134 height 48
type input "Acquisition"
type textarea "Acquisition Scope: Full System Replacement"
type input "6900"
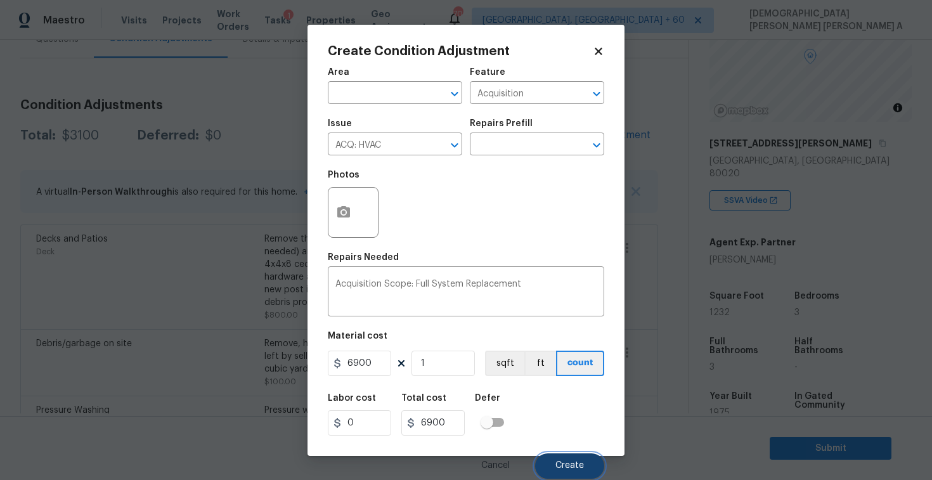
click at [570, 468] on span "Create" at bounding box center [569, 466] width 29 height 10
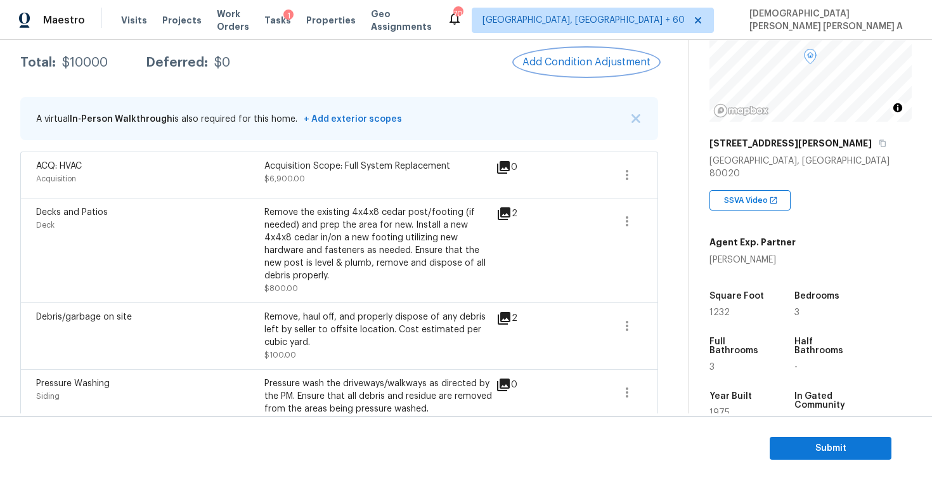
scroll to position [98, 0]
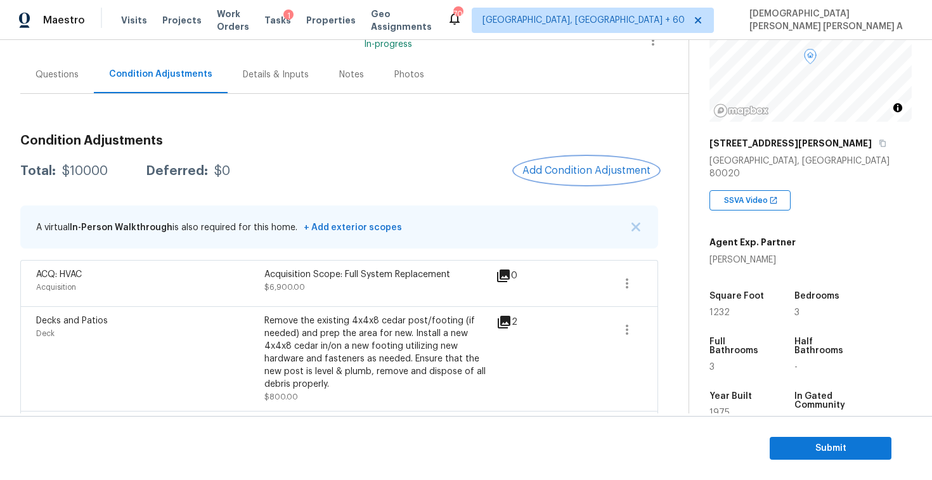
click at [578, 173] on span "Add Condition Adjustment" at bounding box center [586, 170] width 128 height 11
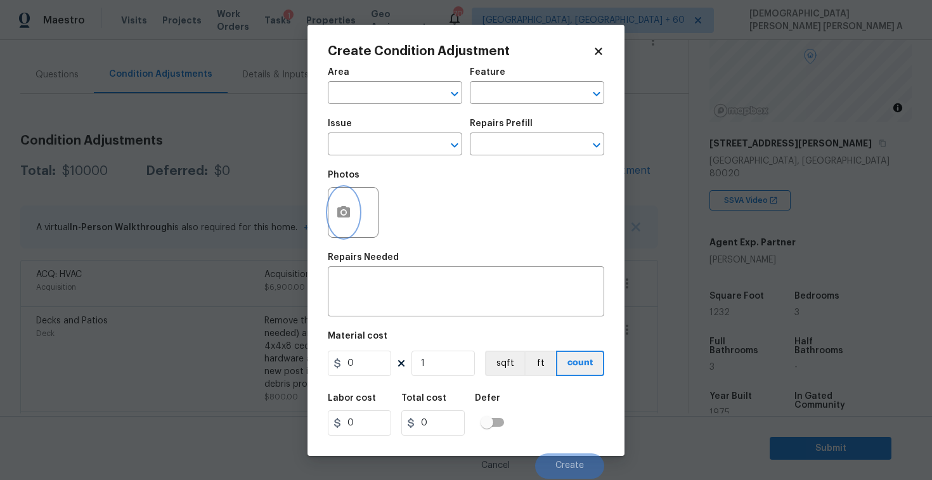
click at [339, 200] on button "button" at bounding box center [343, 212] width 30 height 49
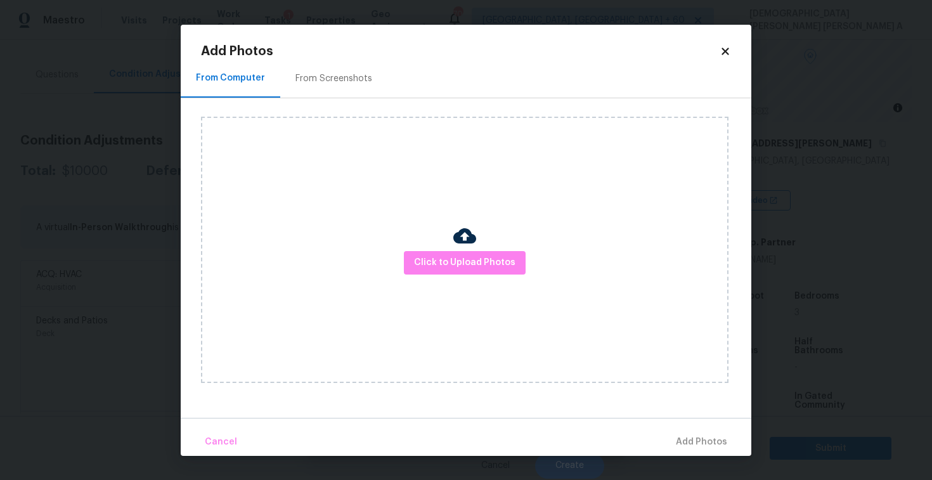
click at [313, 70] on div "From Screenshots" at bounding box center [333, 78] width 107 height 37
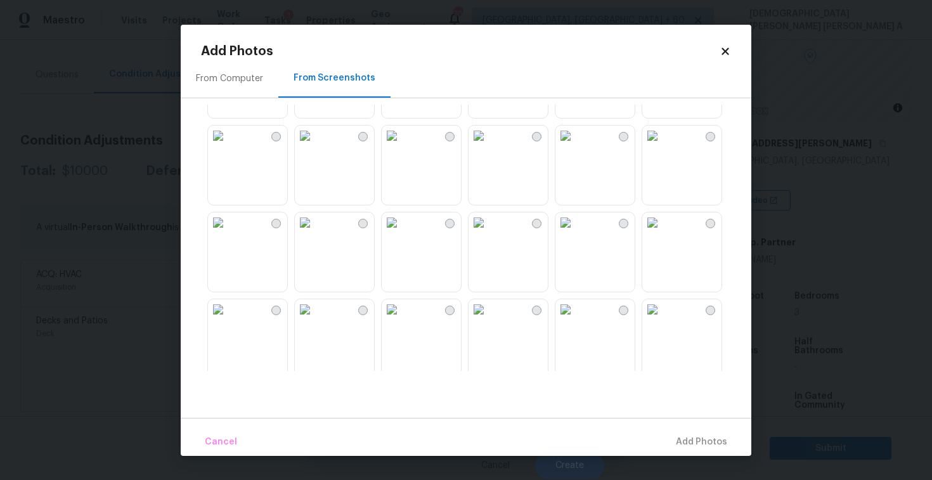
scroll to position [1211, 0]
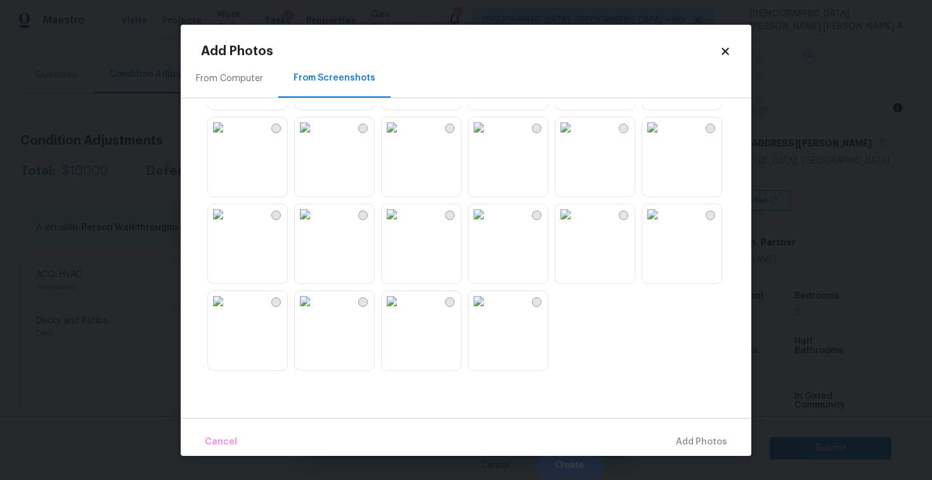
click at [485, 311] on img at bounding box center [478, 301] width 20 height 20
click at [693, 444] on span "Add 1 Photo(s)" at bounding box center [695, 442] width 63 height 16
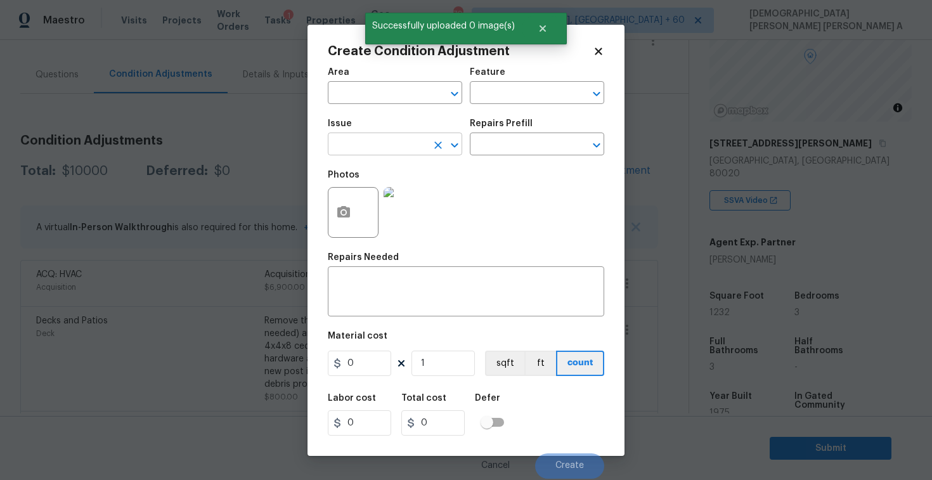
click at [392, 150] on input "text" at bounding box center [377, 146] width 99 height 20
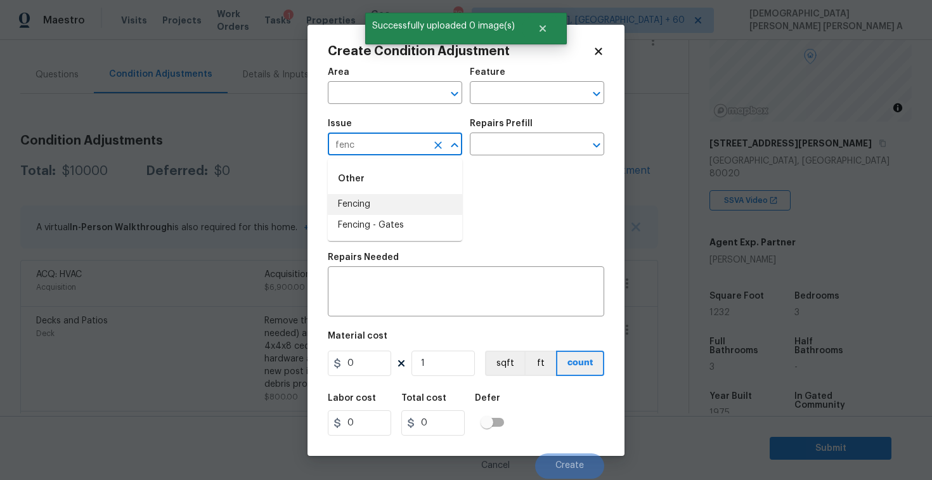
click at [395, 207] on li "Fencing" at bounding box center [395, 204] width 134 height 21
type input "Fencing"
click at [499, 141] on input "text" at bounding box center [519, 146] width 99 height 20
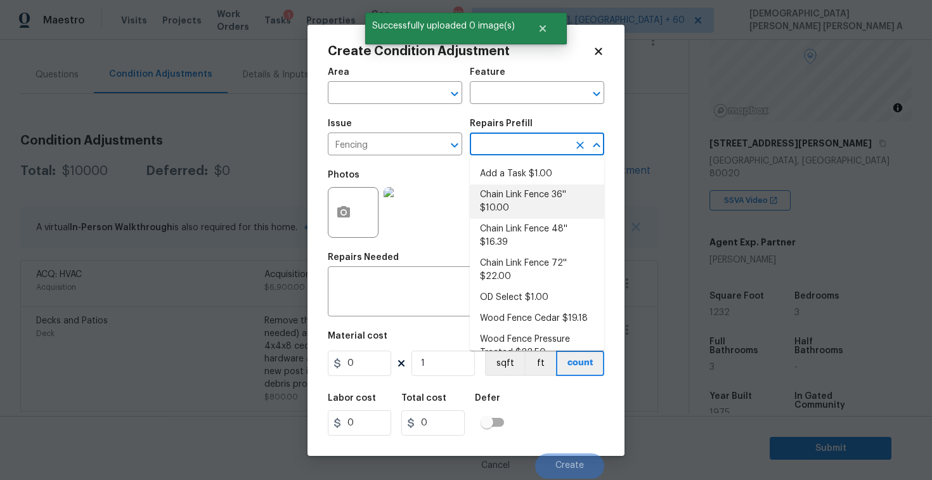
click at [492, 214] on li "Chain Link Fence 36'' $10.00" at bounding box center [537, 201] width 134 height 34
type textarea "Prep the work area and install a new 36'' chain link fence. Ensure that all of …"
type input "10"
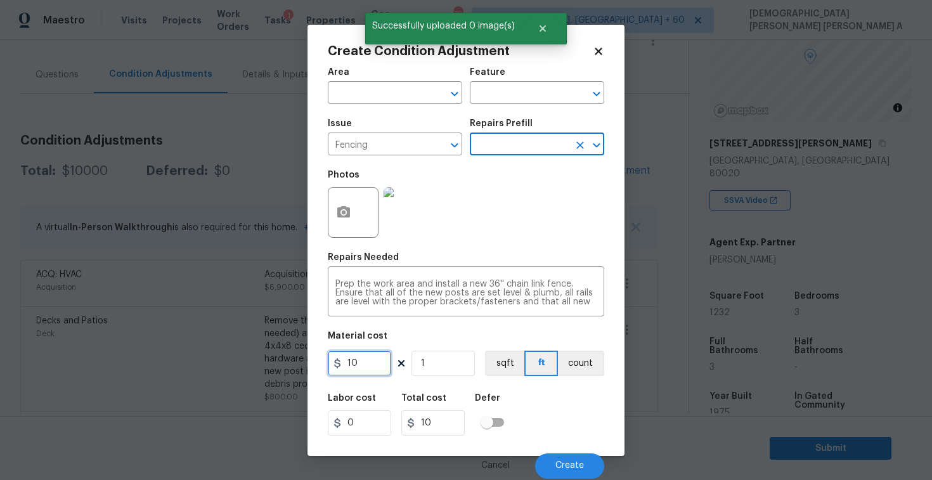
click at [373, 367] on input "10" at bounding box center [359, 362] width 63 height 25
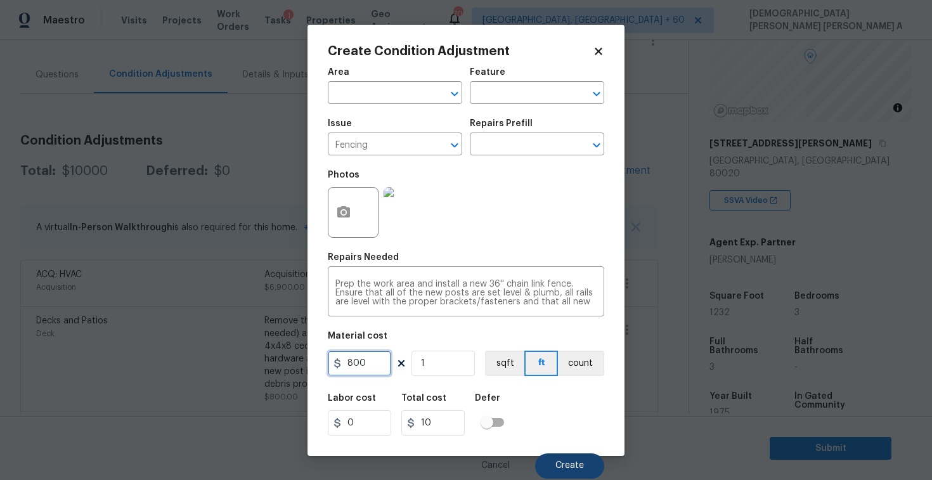
type input "800"
click at [544, 461] on button "Create" at bounding box center [569, 465] width 69 height 25
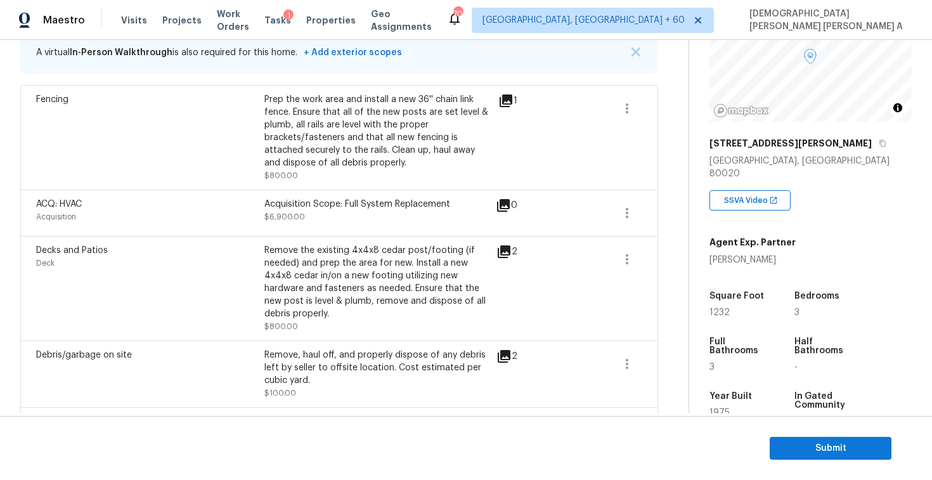
scroll to position [183, 0]
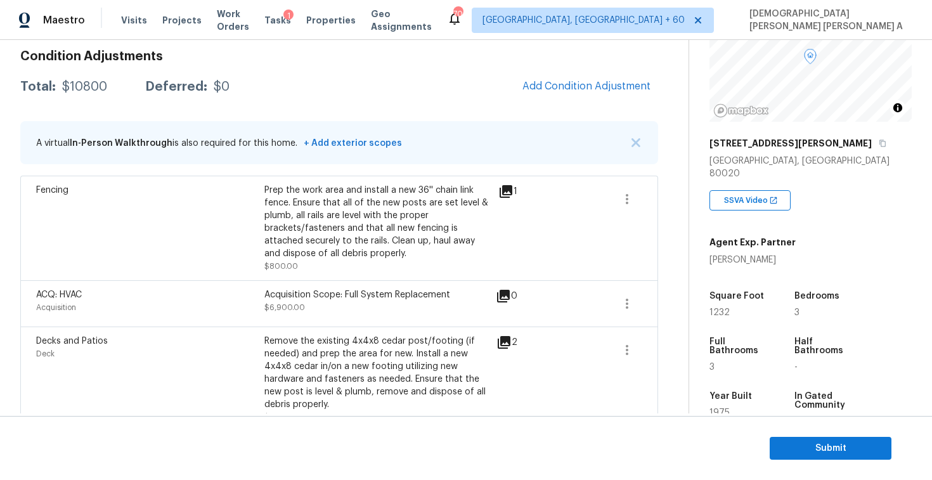
click at [527, 98] on span "Add Condition Adjustment" at bounding box center [586, 87] width 143 height 28
click at [563, 81] on span "Add Condition Adjustment" at bounding box center [586, 85] width 128 height 11
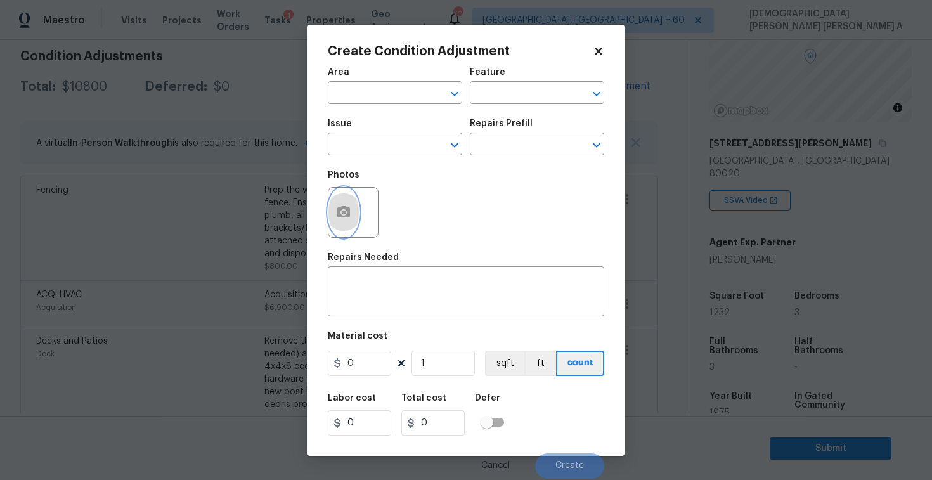
click at [347, 210] on icon "button" at bounding box center [343, 211] width 13 height 11
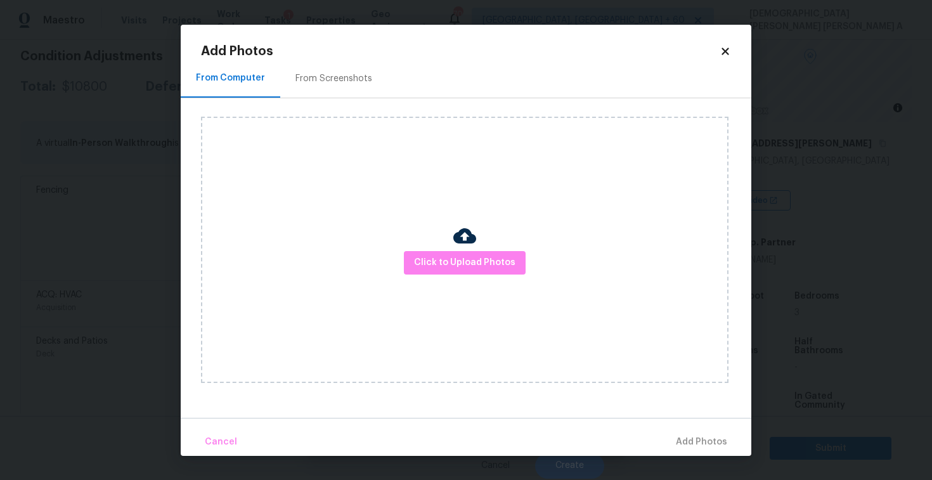
click at [346, 64] on div "From Screenshots" at bounding box center [333, 78] width 107 height 37
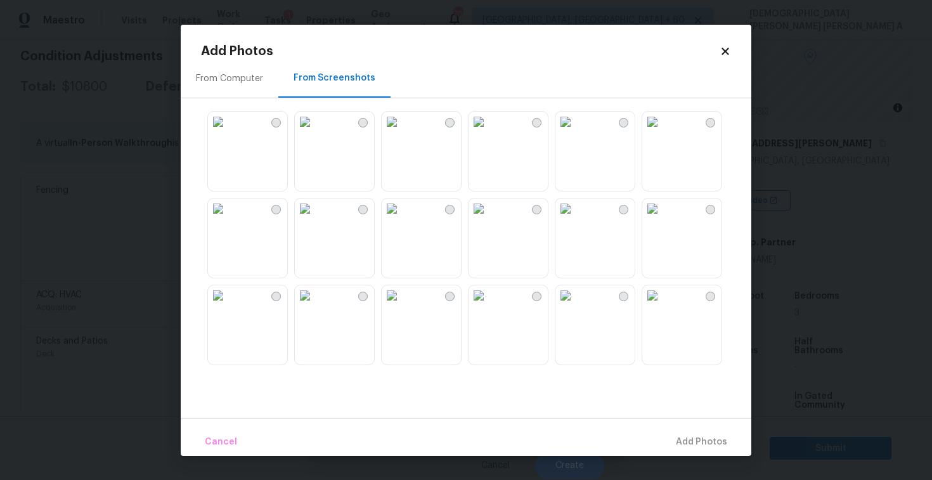
click at [315, 132] on img at bounding box center [305, 122] width 20 height 20
click at [686, 430] on button "Add 1 Photo(s)" at bounding box center [695, 441] width 73 height 27
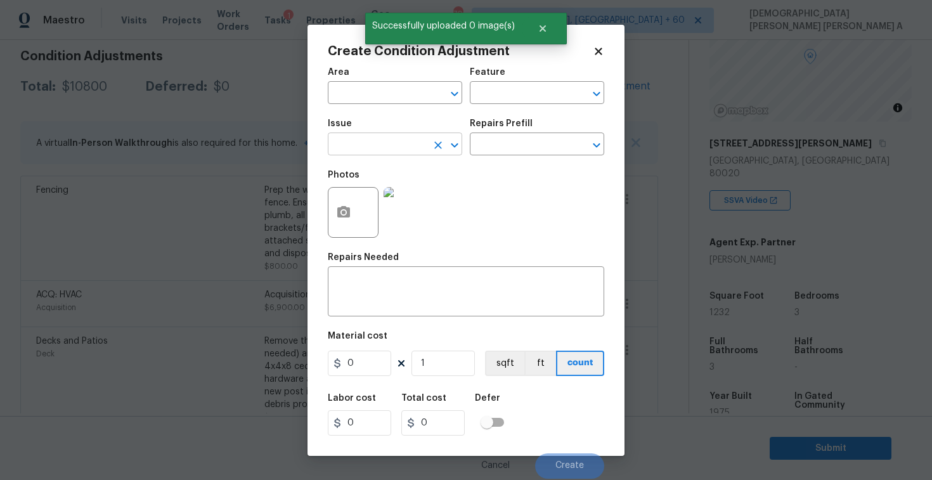
click at [344, 143] on input "text" at bounding box center [377, 146] width 99 height 20
click at [352, 202] on li "Siding" at bounding box center [395, 204] width 134 height 21
type input "Siding"
click at [532, 146] on input "text" at bounding box center [519, 146] width 99 height 20
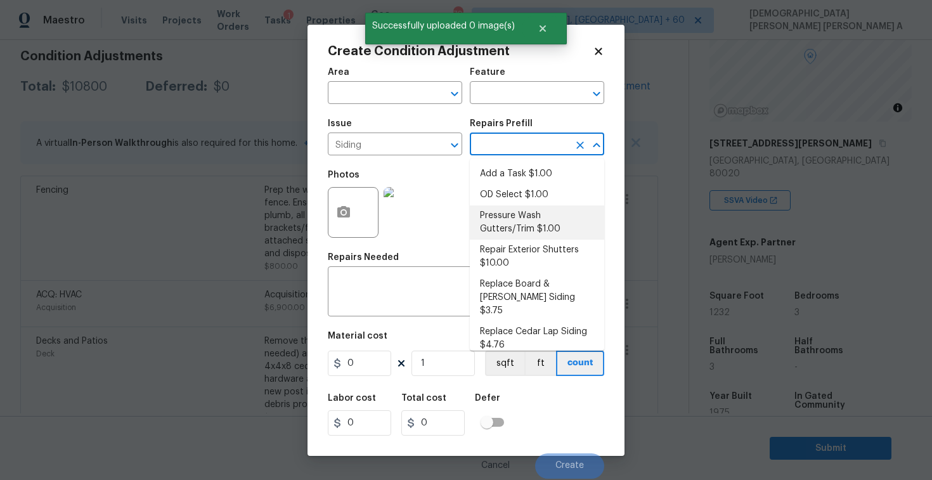
click at [506, 212] on li "Pressure Wash Gutters/Trim $1.00" at bounding box center [537, 222] width 134 height 34
type input "Siding"
type textarea "Protect areas as needed for pressure washing. Pressure wash the gutters and tri…"
type input "1"
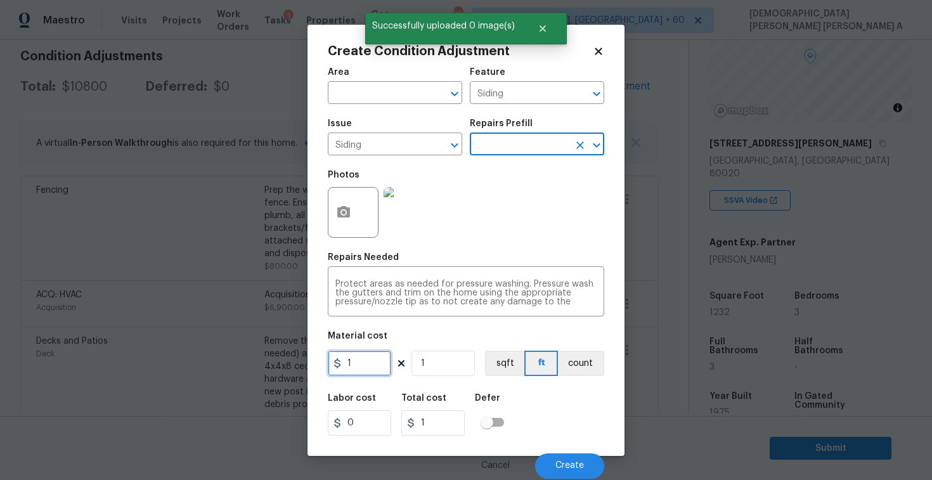
click at [367, 369] on input "1" at bounding box center [359, 362] width 63 height 25
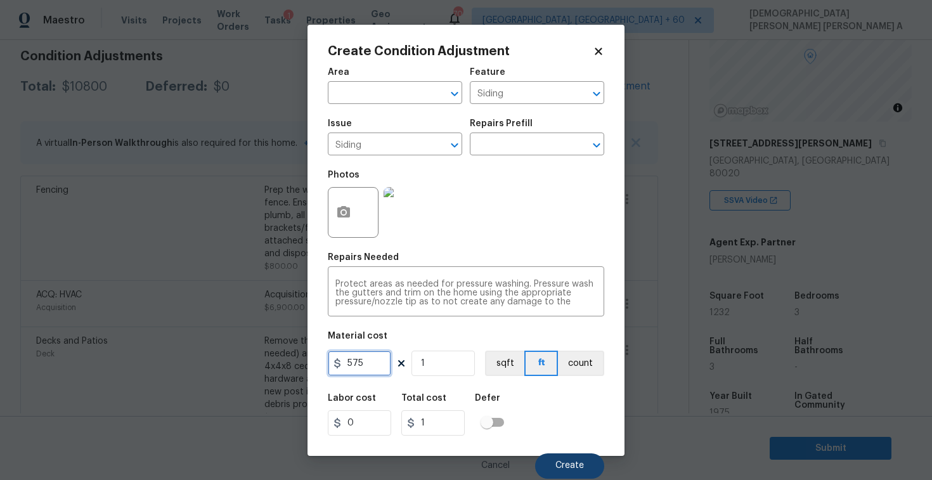
type input "575"
click at [558, 470] on span "Create" at bounding box center [569, 466] width 29 height 10
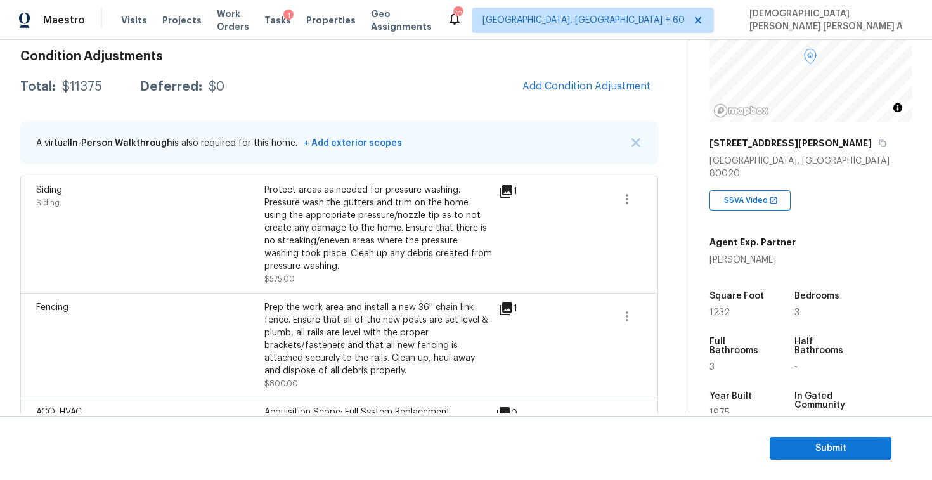
click at [565, 70] on div "Condition Adjustments Total: $11375 Deferred: $0 Add Condition Adjustment A vir…" at bounding box center [339, 419] width 638 height 759
click at [565, 84] on span "Add Condition Adjustment" at bounding box center [586, 85] width 128 height 11
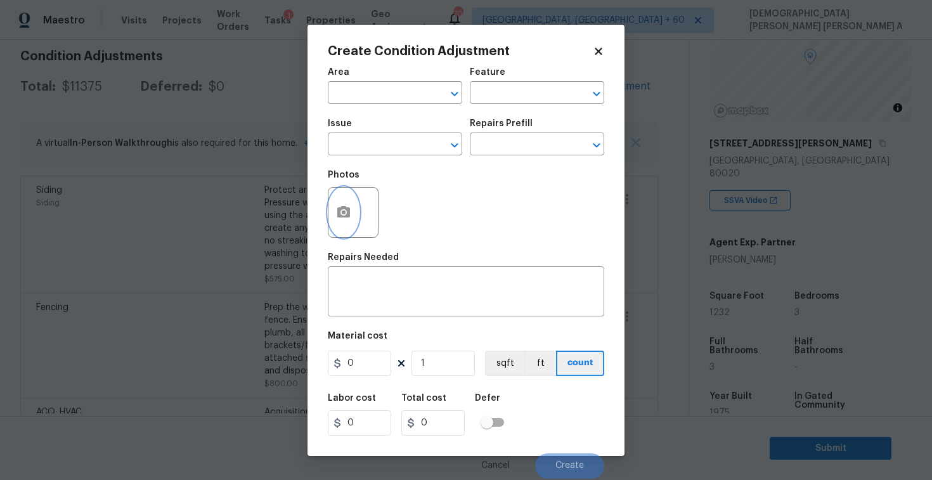
click at [340, 217] on icon "button" at bounding box center [343, 211] width 13 height 11
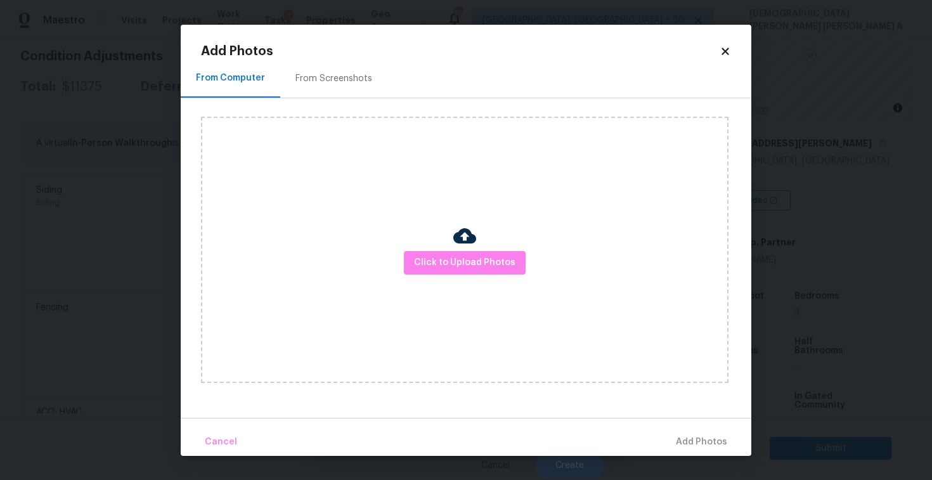
click at [327, 86] on div "From Screenshots" at bounding box center [333, 78] width 107 height 37
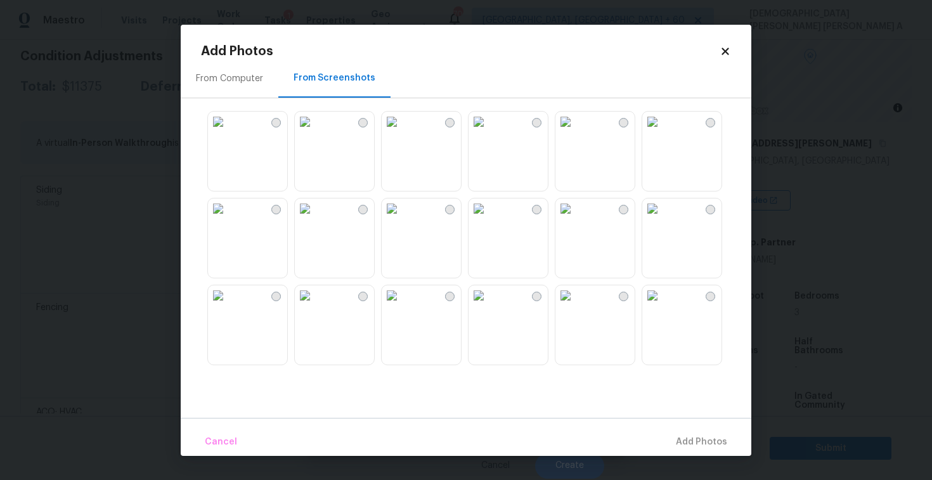
click at [575, 219] on img at bounding box center [565, 208] width 20 height 20
click at [489, 219] on img at bounding box center [478, 208] width 20 height 20
click at [315, 305] on img at bounding box center [305, 295] width 20 height 20
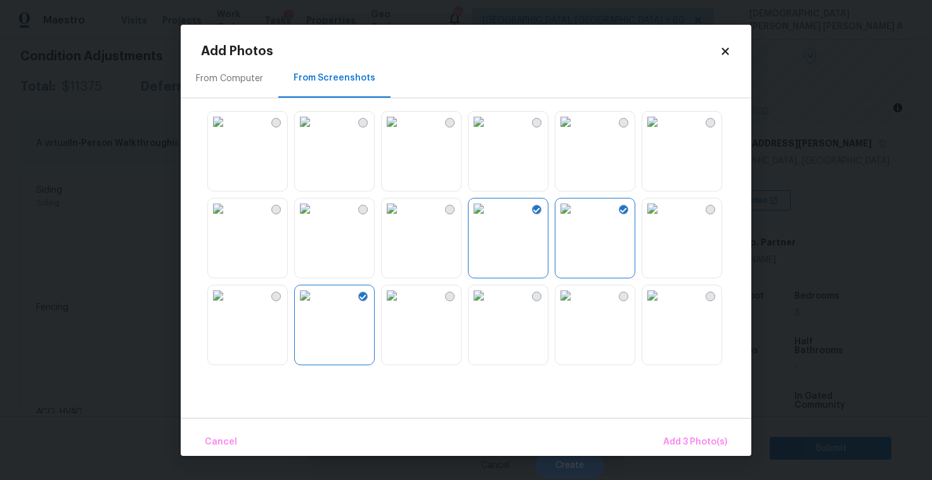
click at [228, 305] on img at bounding box center [218, 295] width 20 height 20
click at [668, 430] on button "Add 4 Photo(s)" at bounding box center [694, 441] width 75 height 27
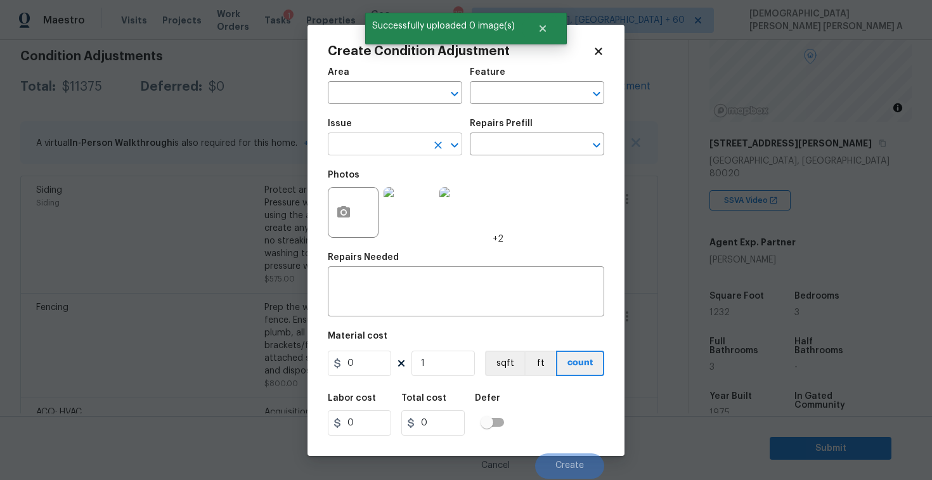
click at [382, 148] on input "text" at bounding box center [377, 146] width 99 height 20
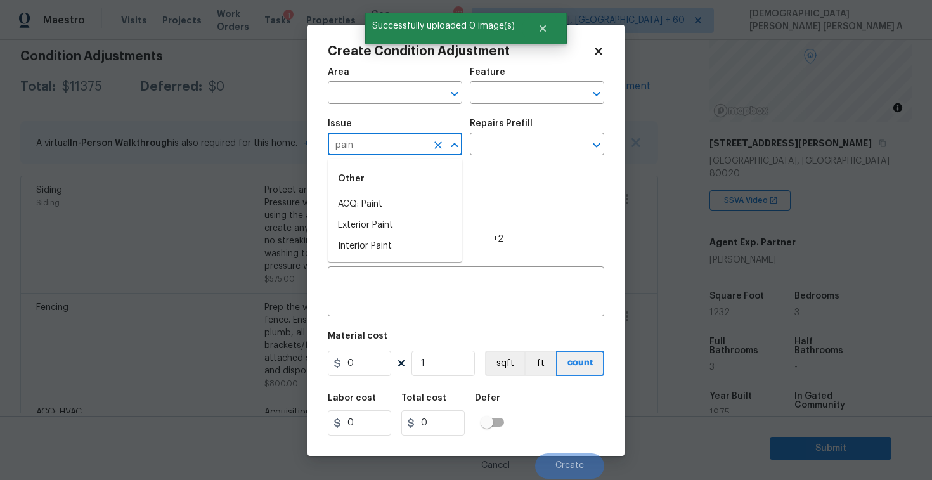
click at [371, 201] on li "ACQ: Paint" at bounding box center [395, 204] width 134 height 21
type input "ACQ: Paint"
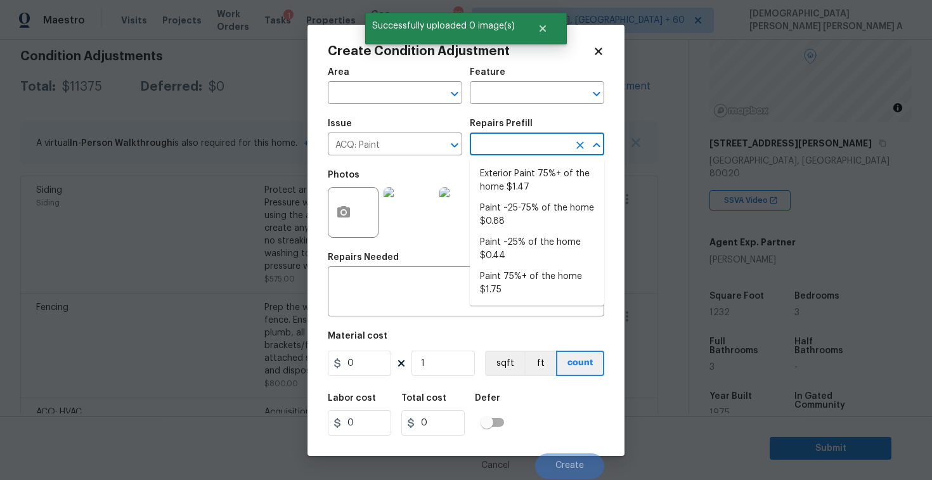
click at [517, 143] on input "text" at bounding box center [519, 146] width 99 height 20
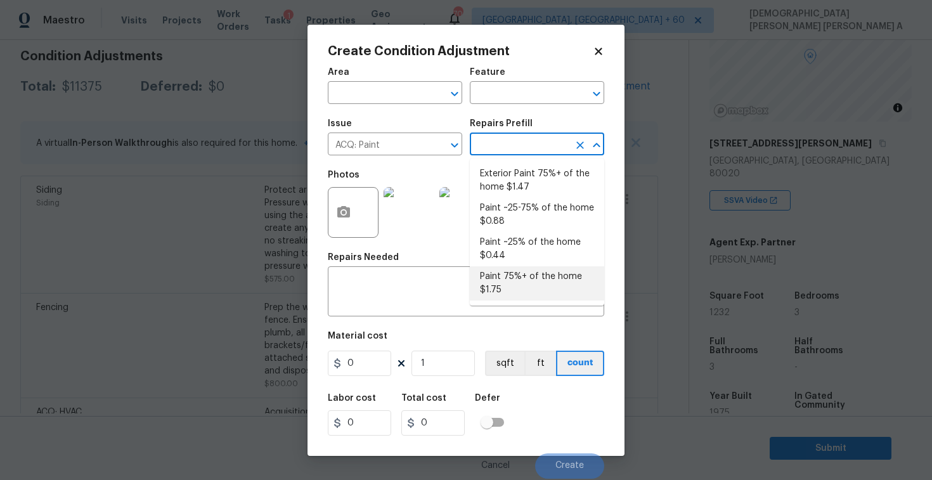
click at [519, 280] on li "Paint 75%+ of the home $1.75" at bounding box center [537, 283] width 134 height 34
type input "Acquisition"
type textarea "Acquisition Scope: 75%+ of the home will likely require interior paint"
type input "1.75"
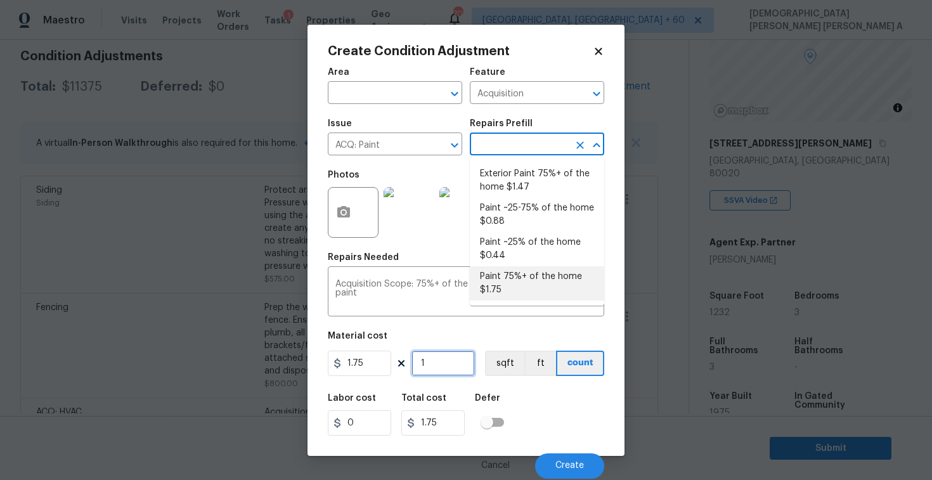
click at [452, 371] on input "1" at bounding box center [442, 362] width 63 height 25
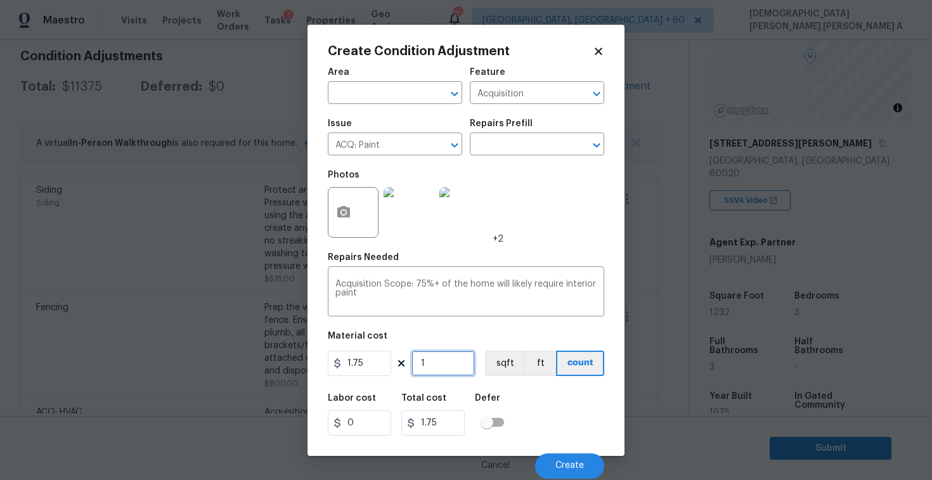
type input "12"
type input "21"
type input "123"
type input "215.25"
type input "1232"
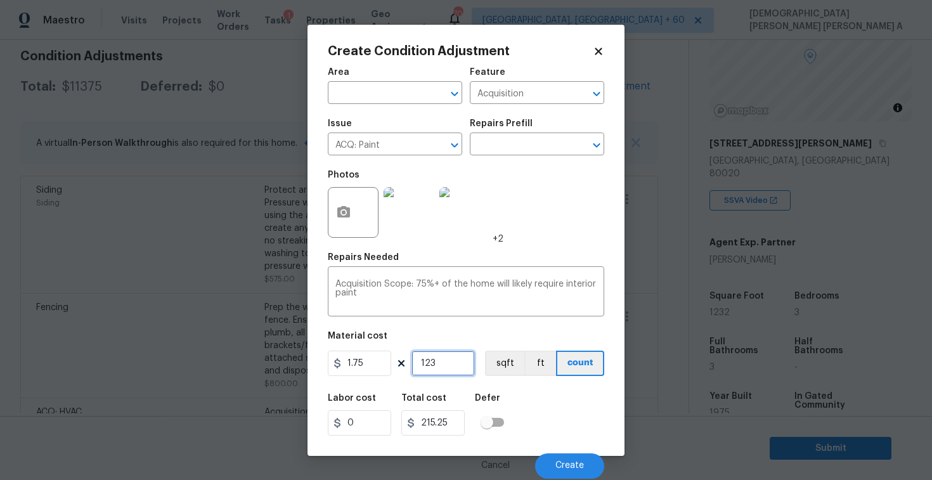
type input "2156"
type input "1232"
click at [503, 371] on button "sqft" at bounding box center [504, 362] width 39 height 25
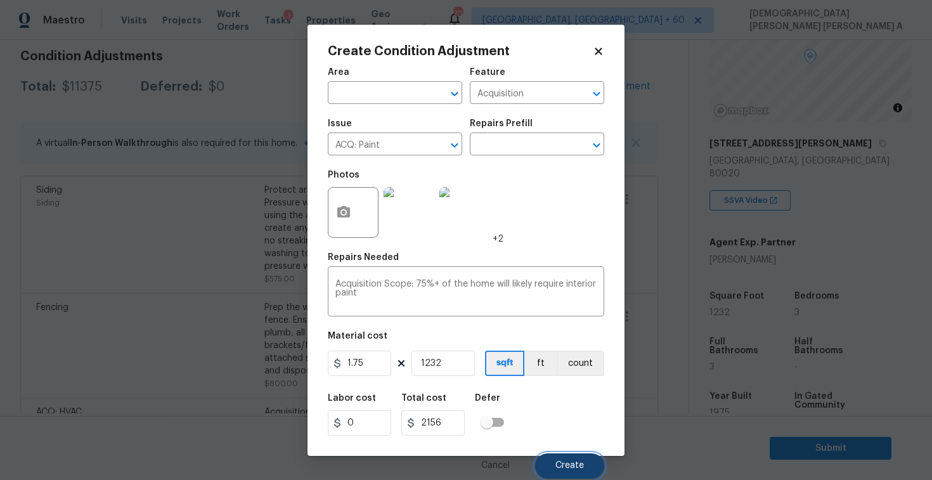
click at [574, 466] on span "Create" at bounding box center [569, 466] width 29 height 10
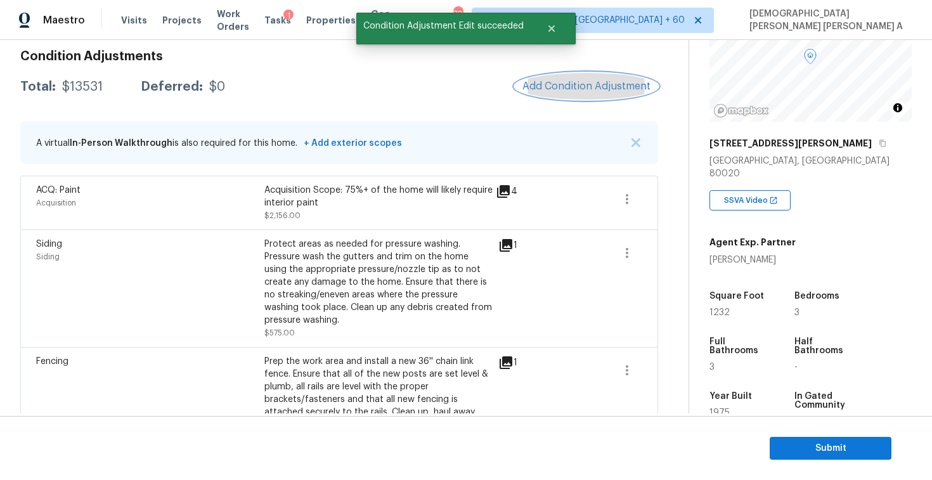
click at [564, 89] on span "Add Condition Adjustment" at bounding box center [586, 85] width 128 height 11
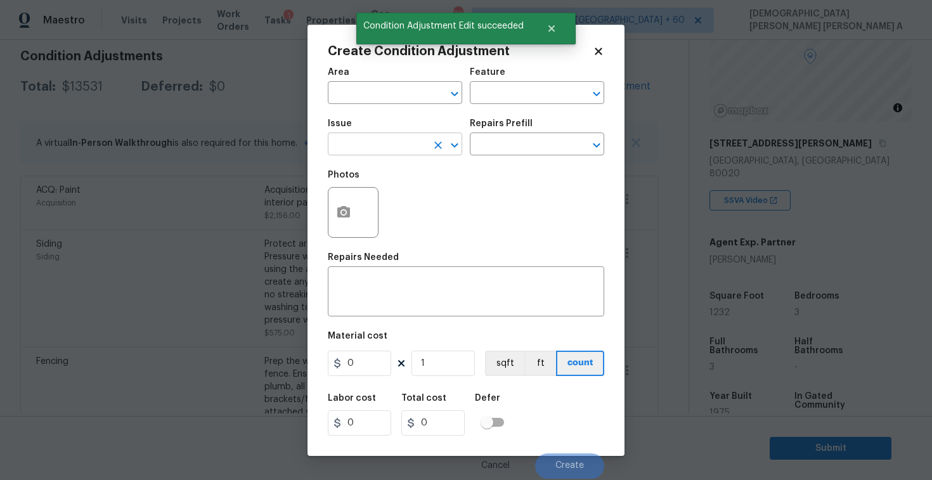
click at [370, 147] on input "text" at bounding box center [377, 146] width 99 height 20
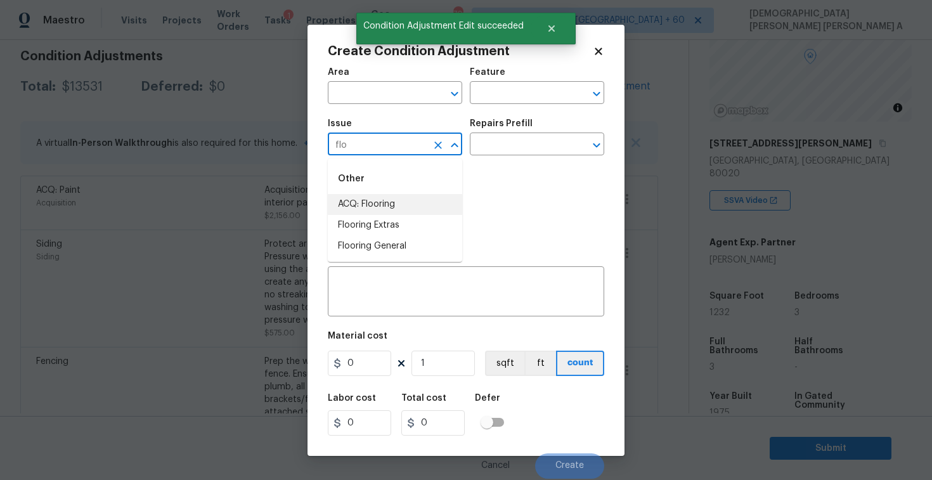
click at [366, 196] on li "ACQ: Flooring" at bounding box center [395, 204] width 134 height 21
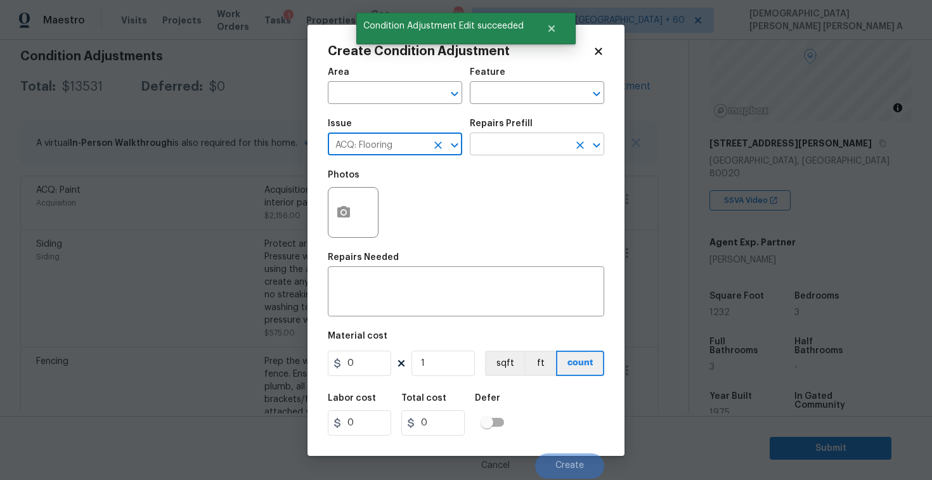
type input "ACQ: Flooring"
click at [547, 145] on input "text" at bounding box center [519, 146] width 99 height 20
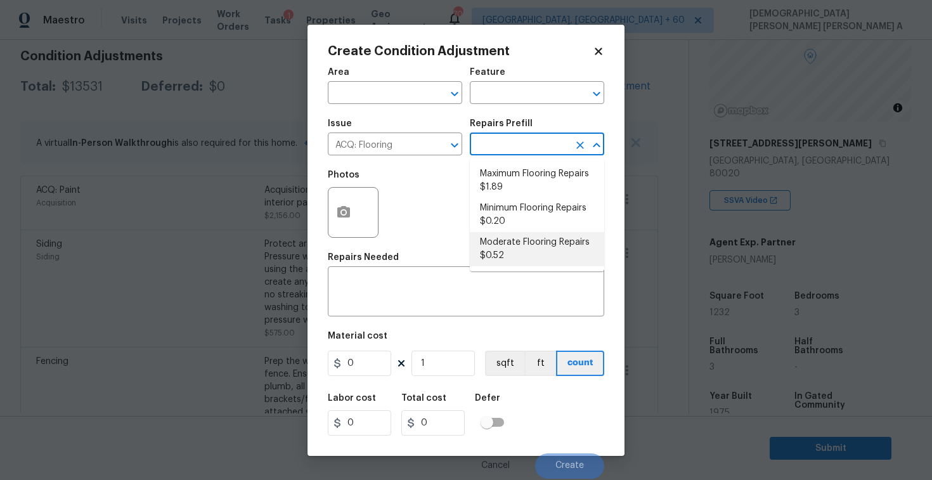
click at [512, 252] on li "Moderate Flooring Repairs $0.52" at bounding box center [537, 249] width 134 height 34
type input "Acquisition"
type textarea "Acquisition Scope: Moderate flooring repairs"
type input "0.52"
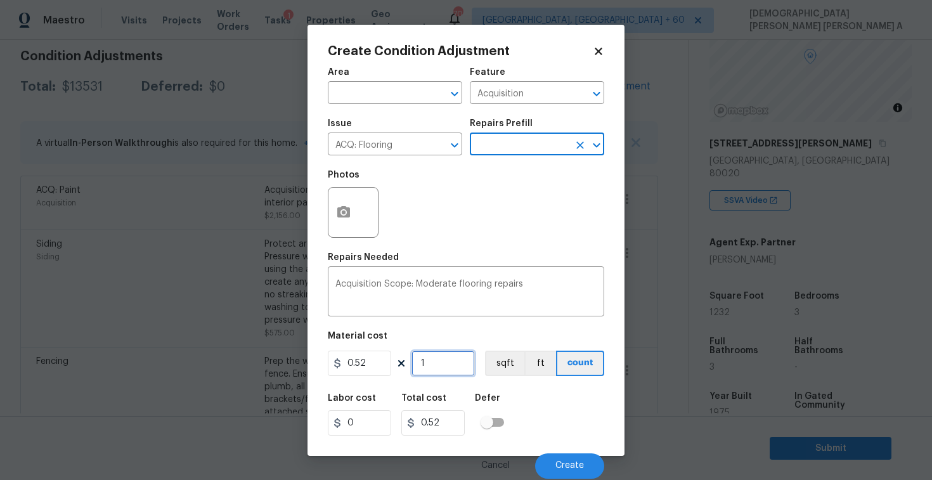
click at [444, 368] on input "1" at bounding box center [442, 362] width 63 height 25
type input "12"
type input "6.24"
type input "123"
type input "63.96"
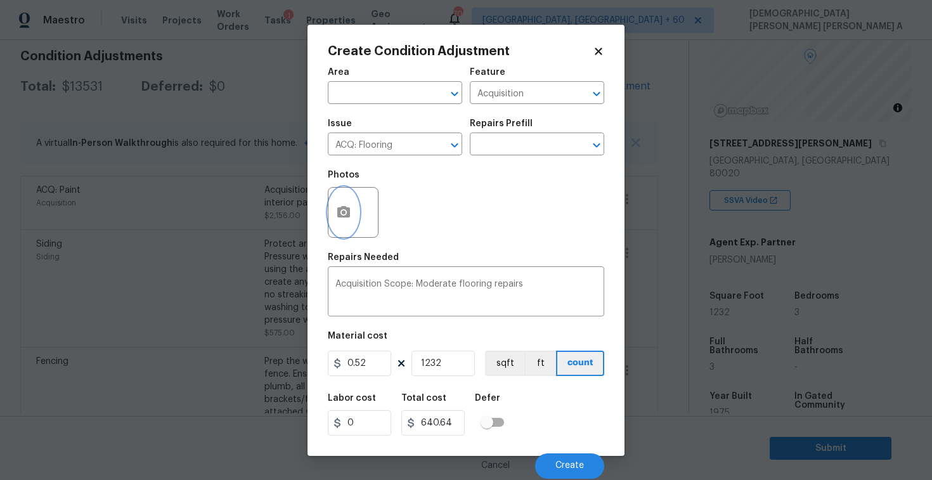
click at [348, 220] on icon "button" at bounding box center [343, 212] width 15 height 15
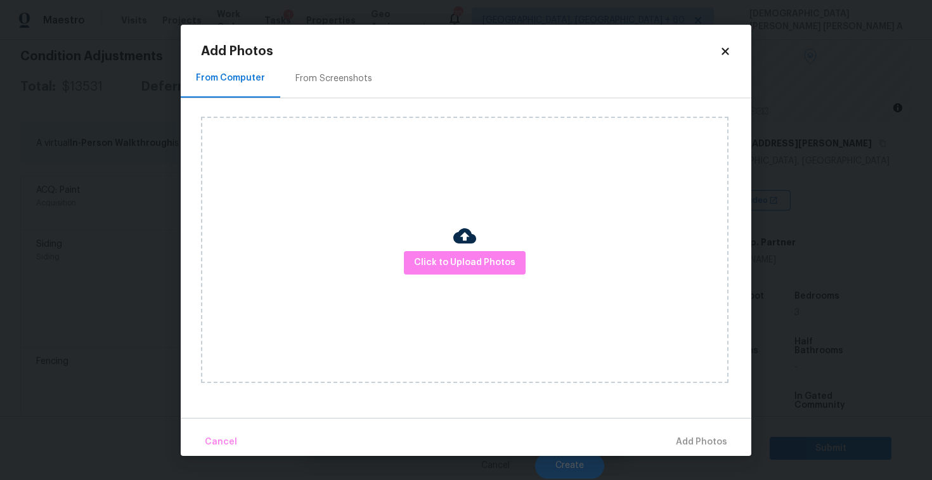
click at [294, 63] on div "From Screenshots" at bounding box center [333, 78] width 107 height 37
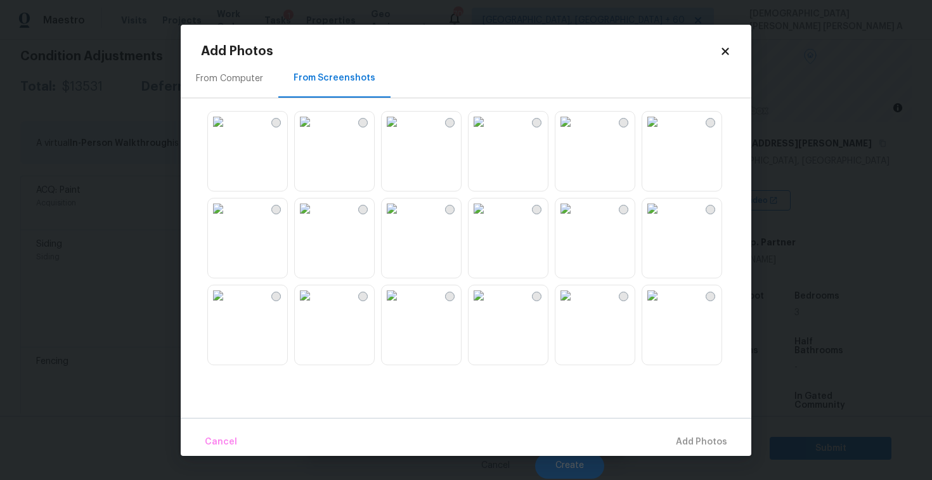
click at [489, 219] on img at bounding box center [478, 208] width 20 height 20
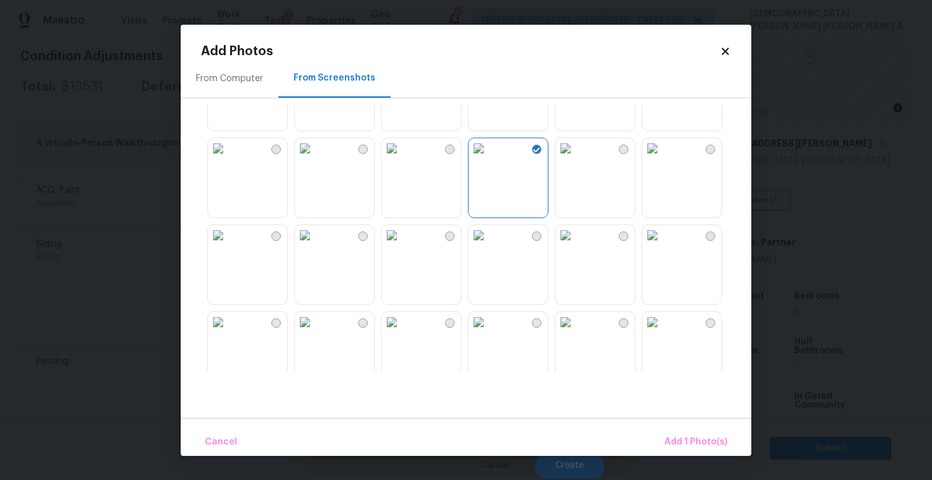
scroll to position [82, 0]
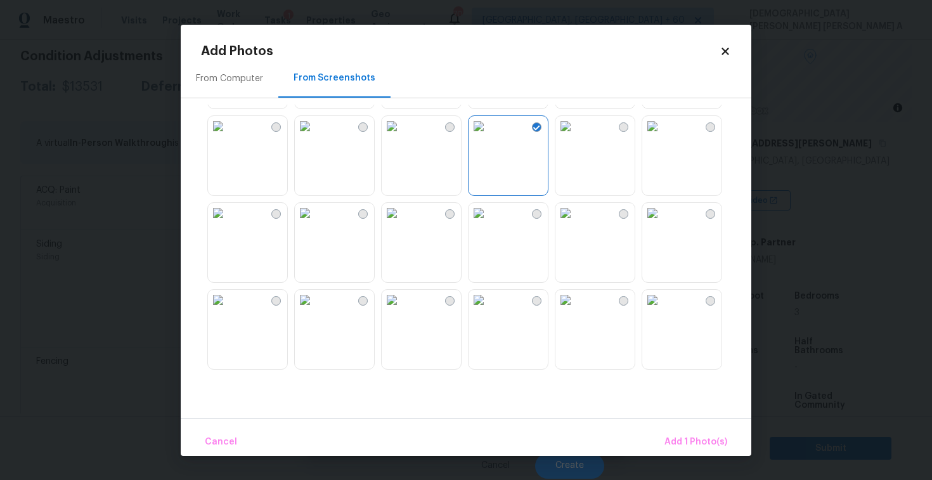
click at [315, 223] on img at bounding box center [305, 213] width 20 height 20
click at [228, 223] on img at bounding box center [218, 213] width 20 height 20
click at [660, 217] on img at bounding box center [652, 213] width 20 height 20
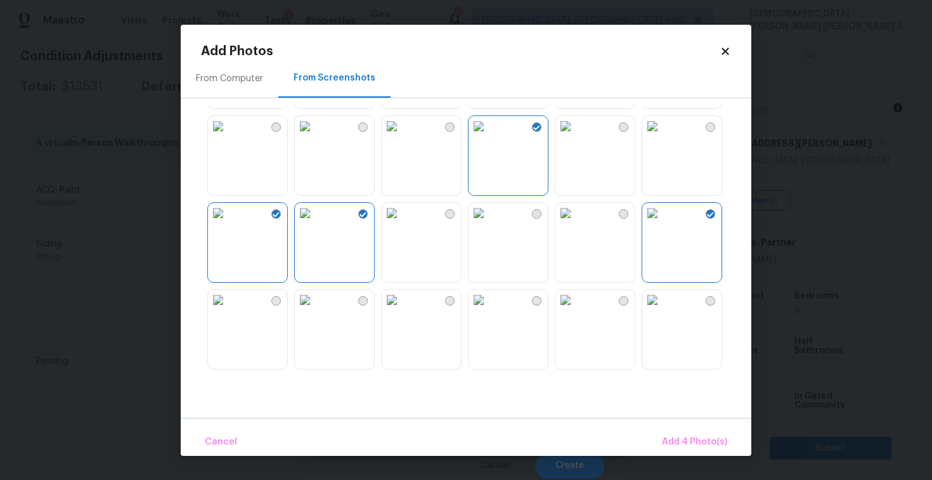
click at [660, 217] on img at bounding box center [652, 213] width 20 height 20
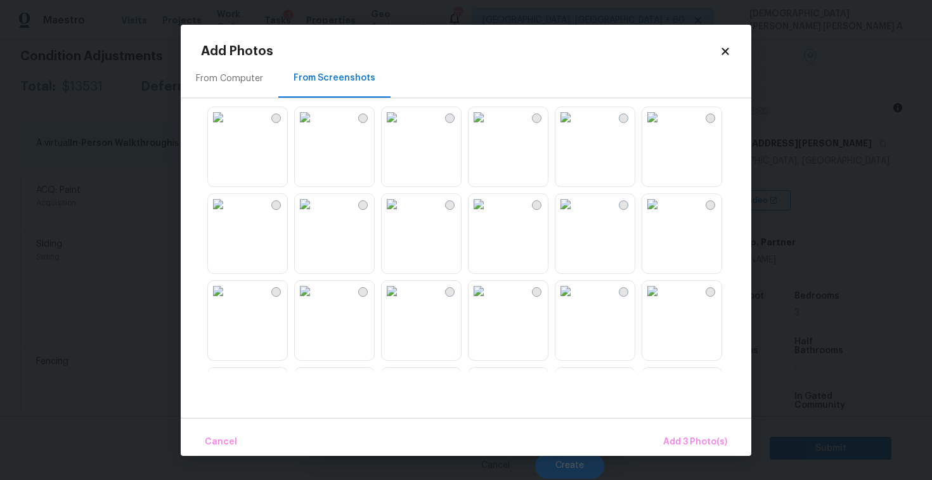
scroll to position [536, 0]
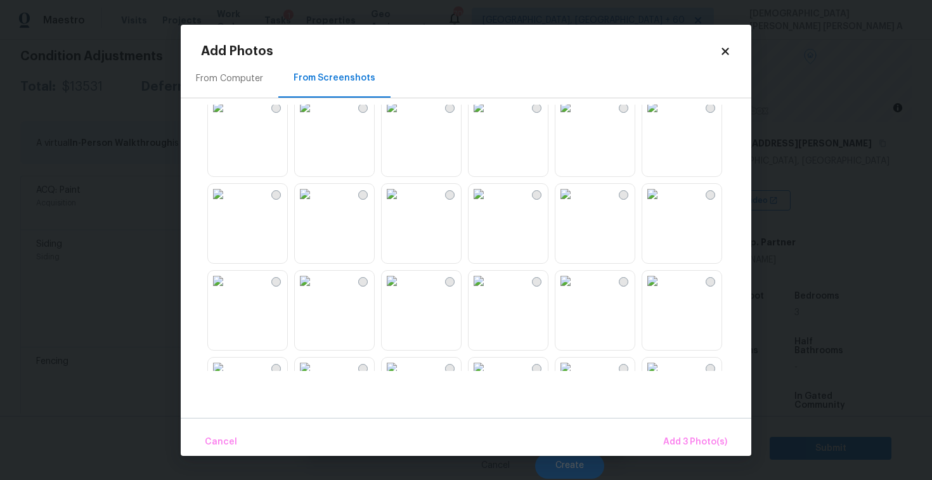
click at [507, 356] on div at bounding box center [476, 238] width 550 height 266
click at [489, 291] on img at bounding box center [478, 281] width 20 height 20
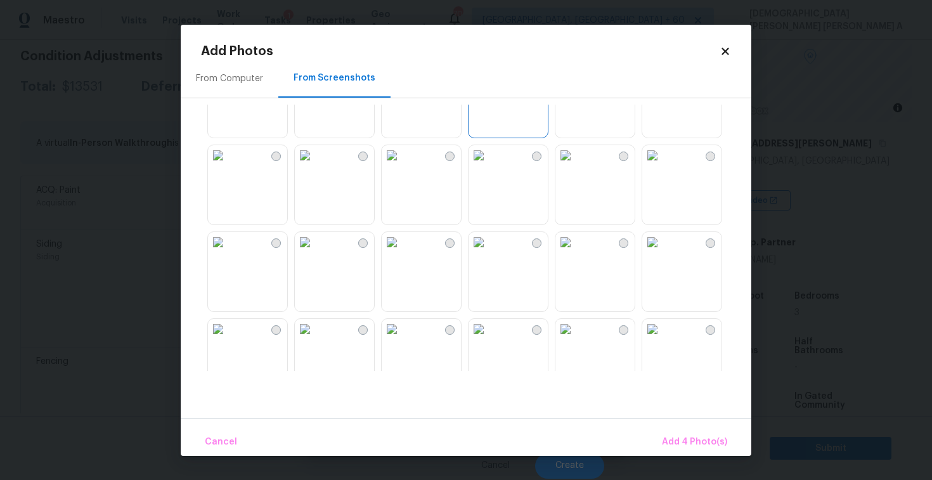
click at [489, 252] on img at bounding box center [478, 242] width 20 height 20
click at [575, 252] on img at bounding box center [565, 242] width 20 height 20
click at [662, 252] on img at bounding box center [652, 242] width 20 height 20
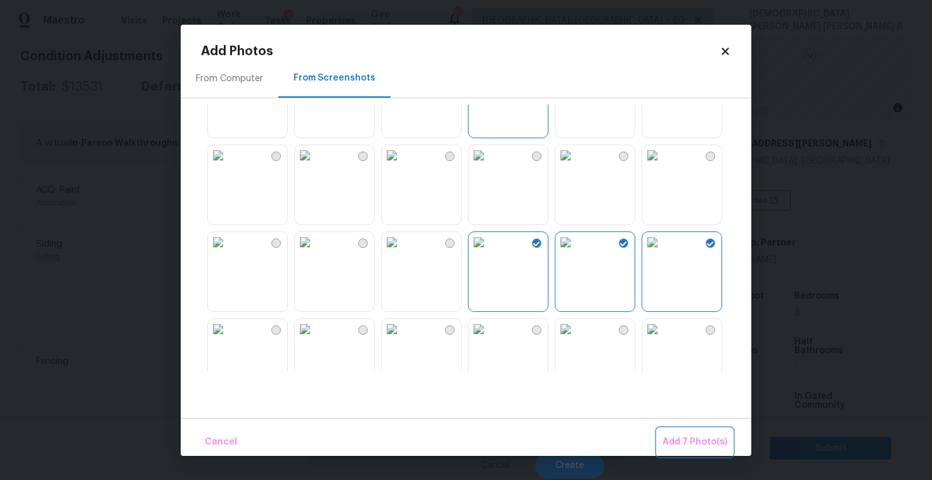
click at [698, 442] on span "Add 7 Photo(s)" at bounding box center [694, 442] width 65 height 16
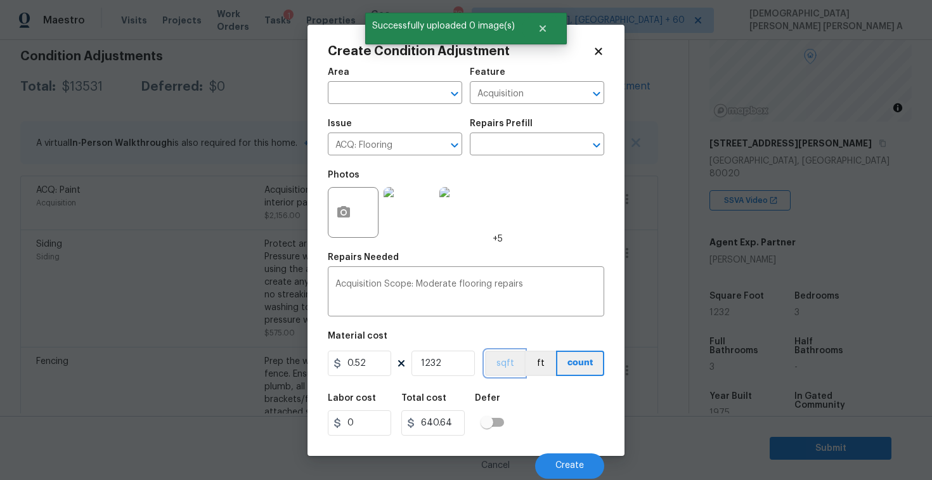
click at [498, 352] on button "sqft" at bounding box center [504, 362] width 39 height 25
click at [566, 469] on span "Create" at bounding box center [569, 466] width 29 height 10
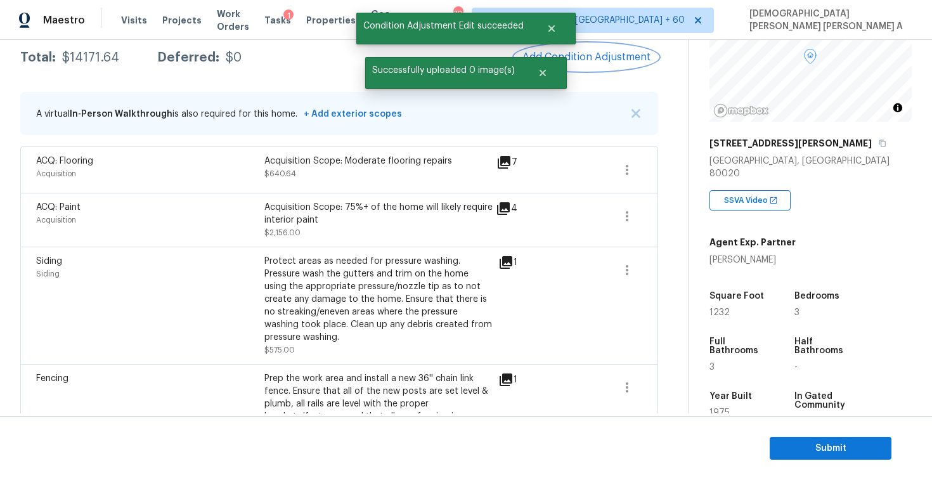
scroll to position [183, 0]
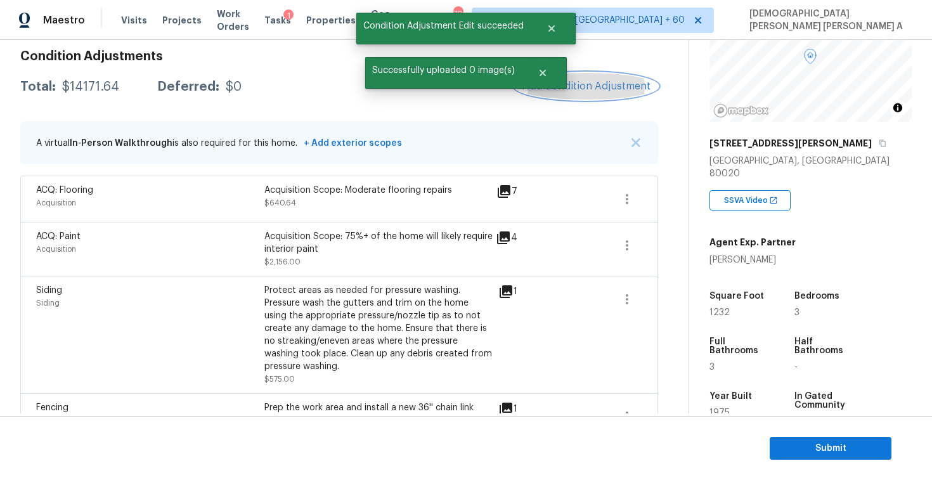
click at [615, 84] on span "Add Condition Adjustment" at bounding box center [586, 85] width 128 height 11
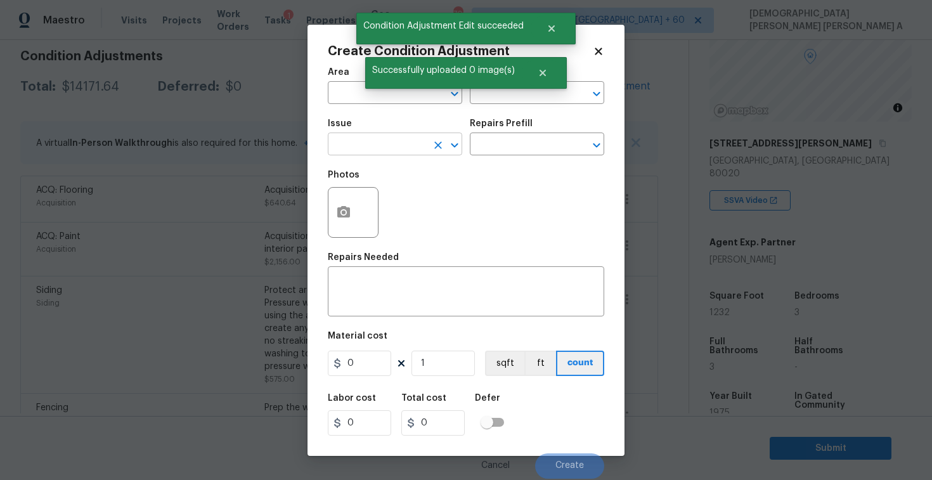
click at [394, 150] on input "text" at bounding box center [377, 146] width 99 height 20
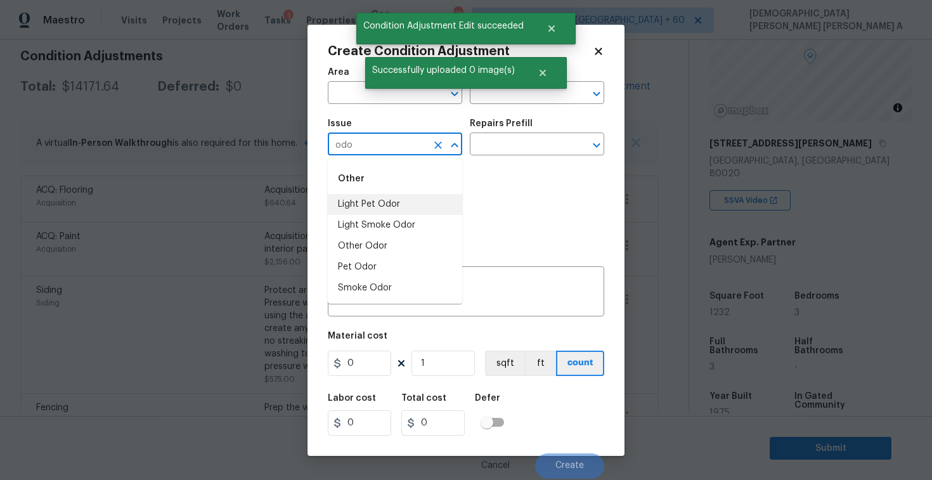
click at [409, 202] on li "Light Pet Odor" at bounding box center [395, 204] width 134 height 21
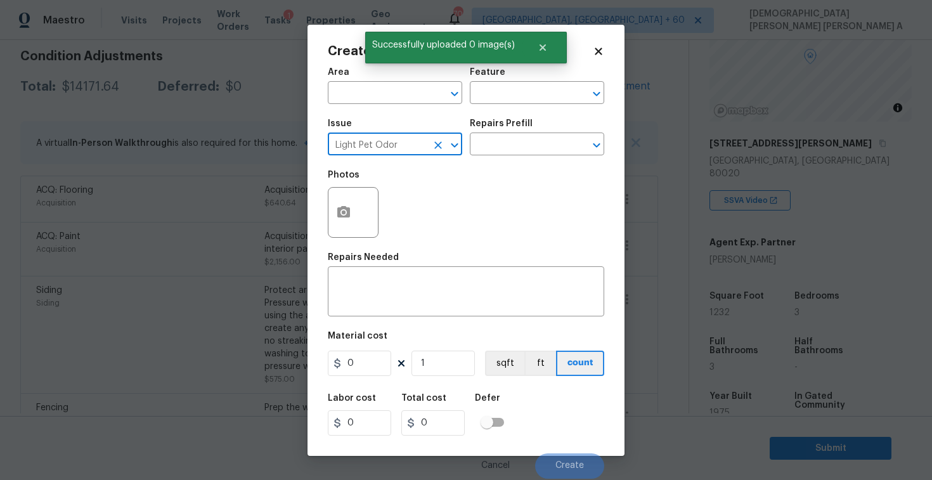
click at [549, 123] on div "Repairs Prefill" at bounding box center [537, 127] width 134 height 16
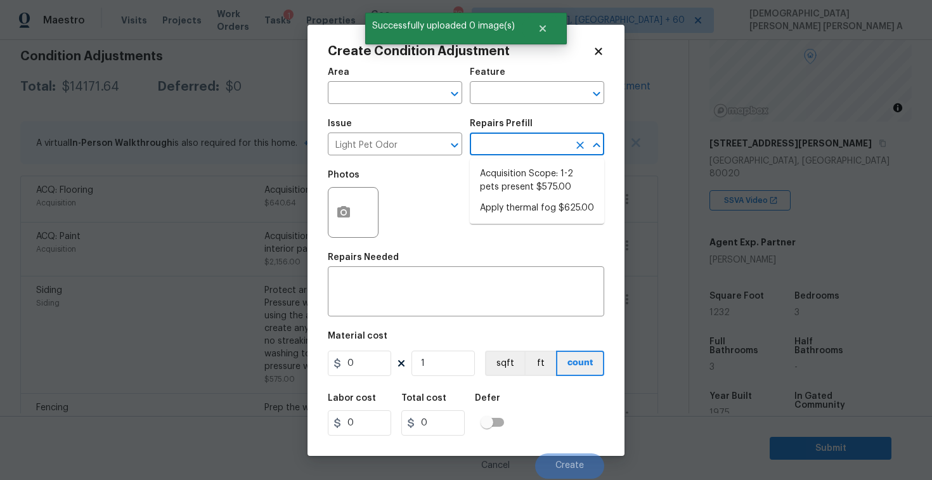
click at [536, 140] on input "text" at bounding box center [519, 146] width 99 height 20
click at [506, 184] on li "Acquisition Scope: 1-2 pets present $575.00" at bounding box center [537, 181] width 134 height 34
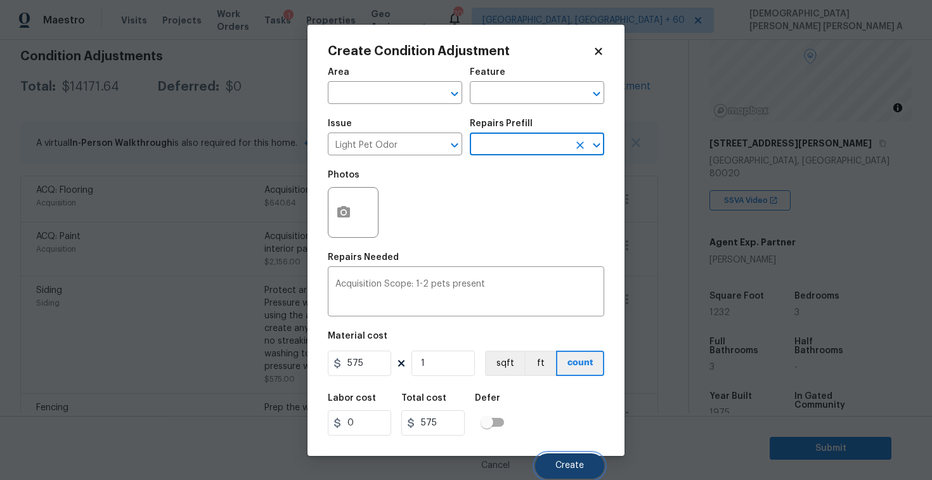
click at [572, 456] on button "Create" at bounding box center [569, 465] width 69 height 25
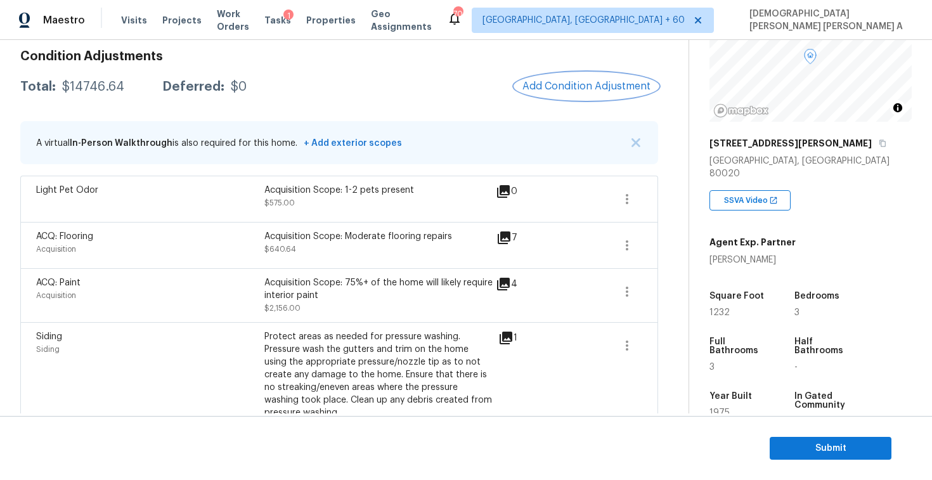
click at [582, 94] on button "Add Condition Adjustment" at bounding box center [586, 86] width 143 height 27
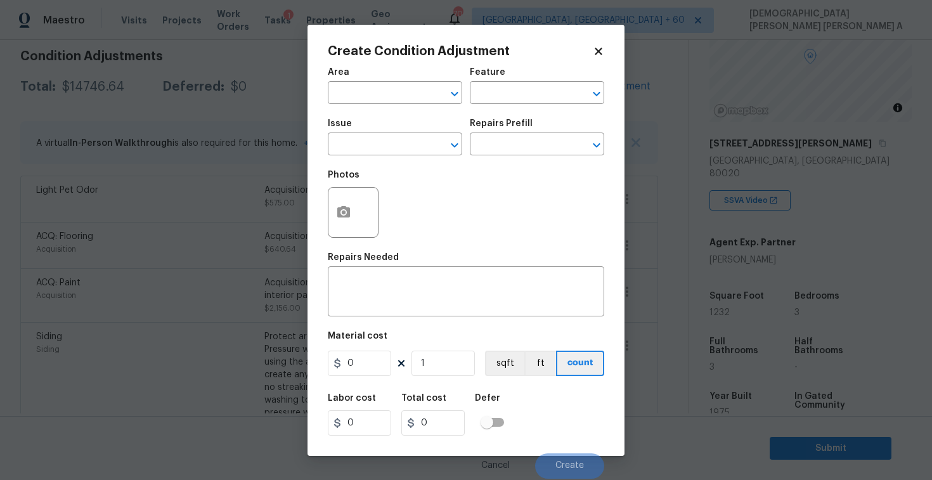
click at [343, 156] on span "Issue ​" at bounding box center [395, 137] width 134 height 51
click at [345, 148] on input "text" at bounding box center [377, 146] width 99 height 20
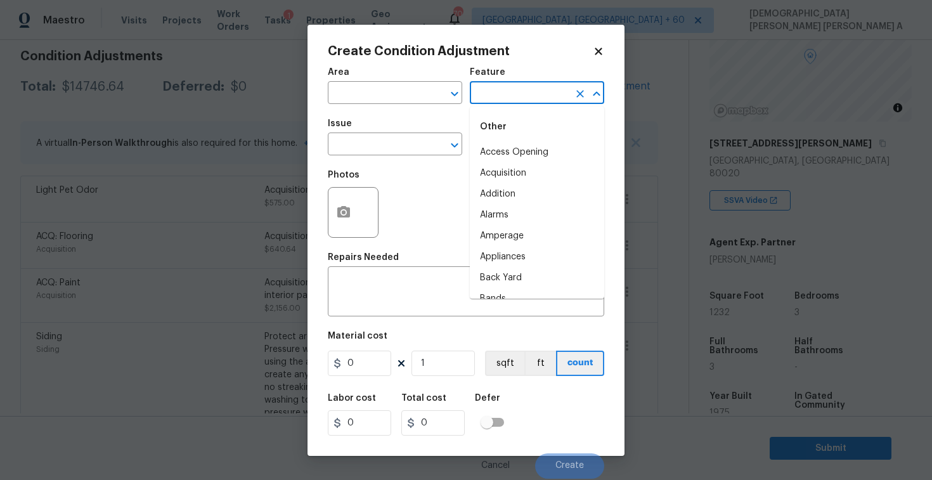
click at [486, 92] on input "text" at bounding box center [519, 94] width 99 height 20
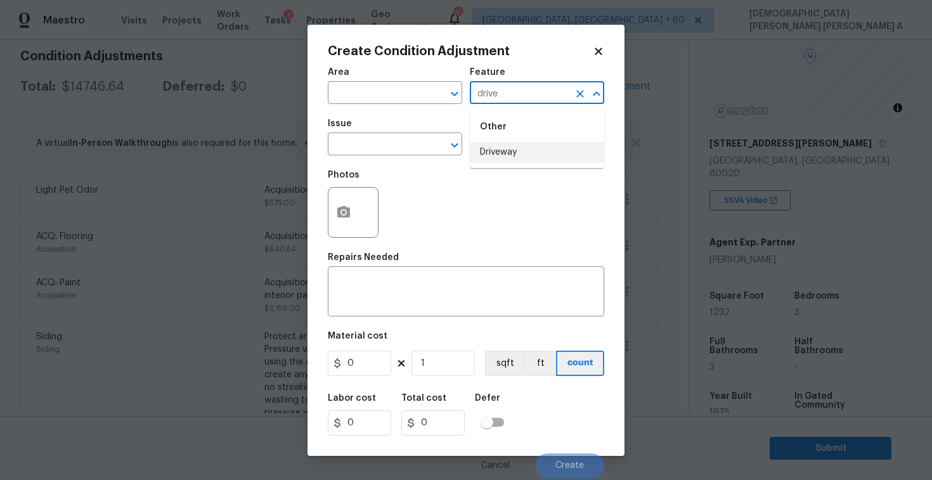
click at [501, 151] on li "Driveway" at bounding box center [537, 152] width 134 height 21
click at [401, 163] on div "Photos" at bounding box center [466, 204] width 276 height 82
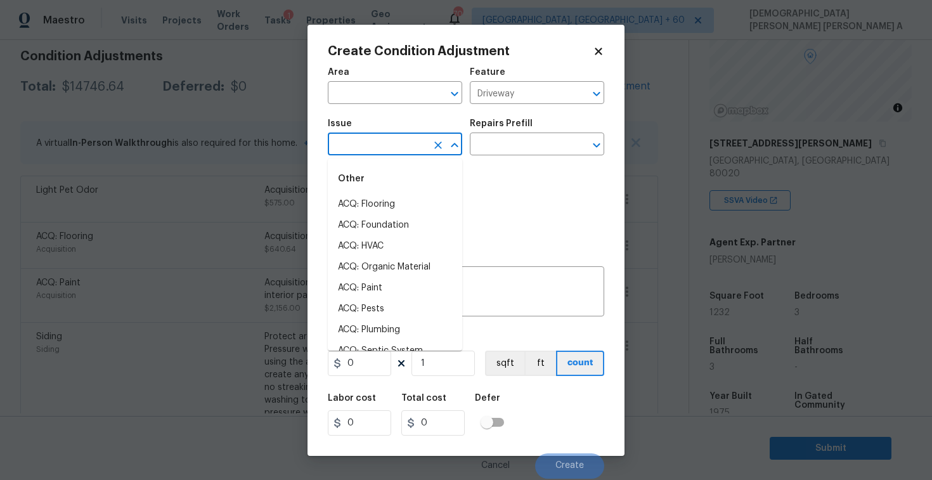
click at [394, 143] on input "text" at bounding box center [377, 146] width 99 height 20
click at [510, 288] on textarea at bounding box center [465, 293] width 261 height 27
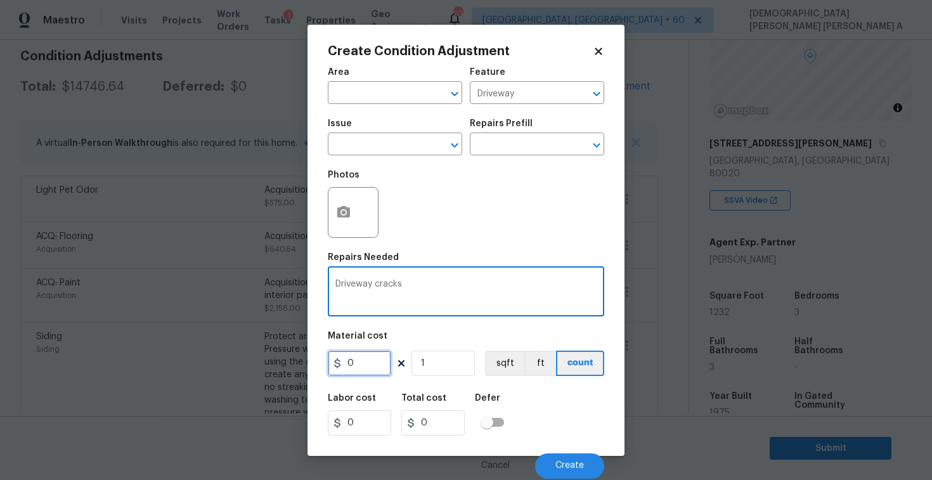
click at [375, 371] on input "0" at bounding box center [359, 362] width 63 height 25
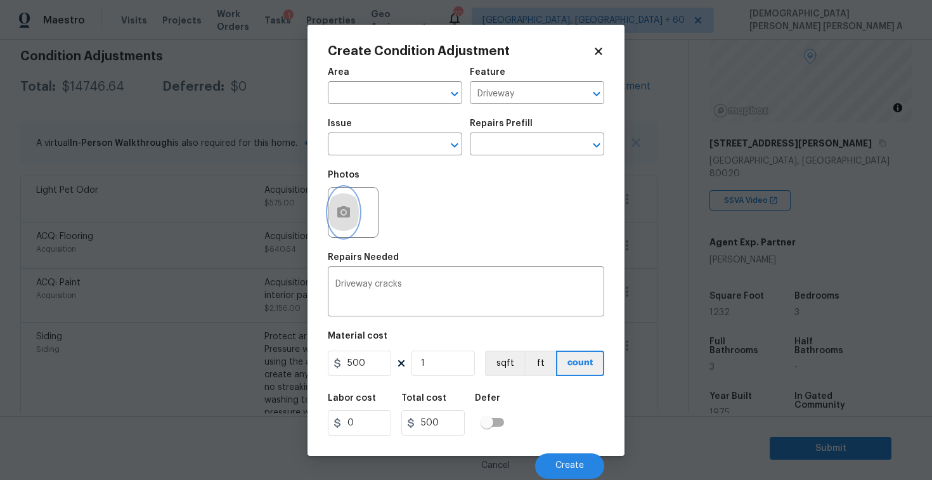
click at [337, 218] on icon "button" at bounding box center [343, 212] width 15 height 15
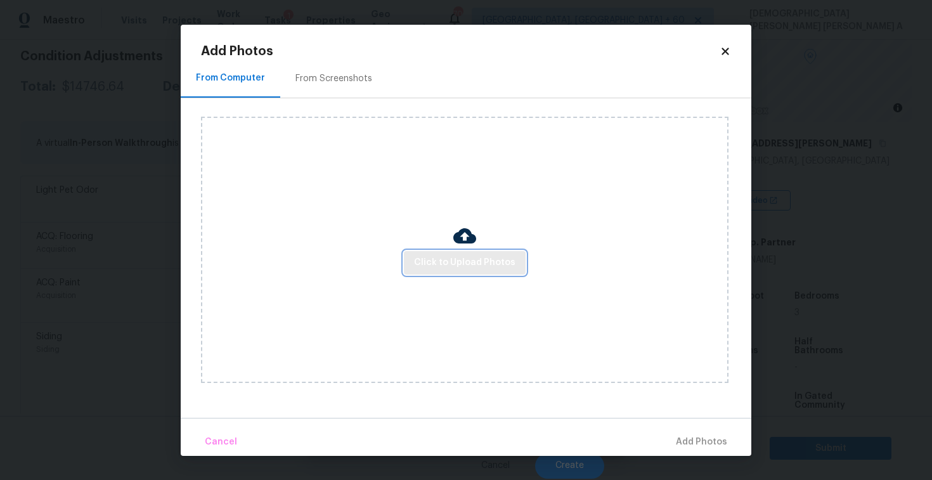
click at [477, 262] on span "Click to Upload Photos" at bounding box center [464, 263] width 101 height 16
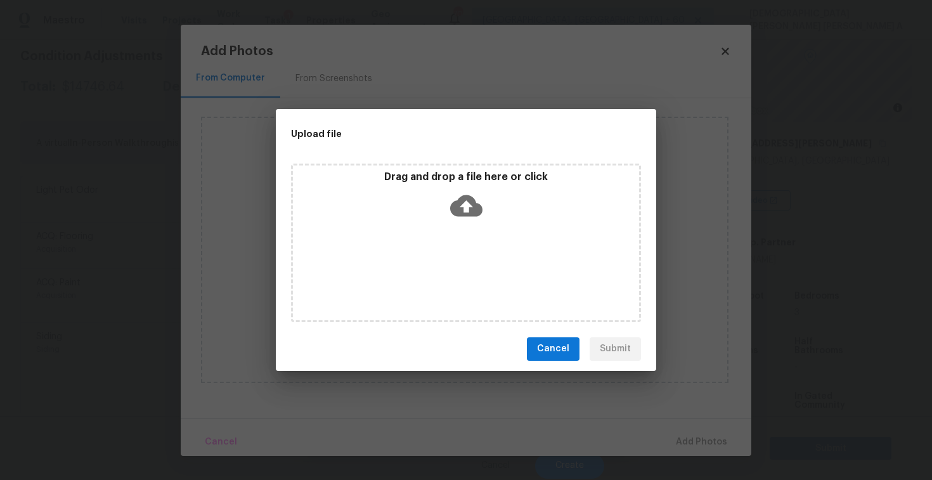
click at [465, 235] on div "Drag and drop a file here or click" at bounding box center [466, 243] width 350 height 158
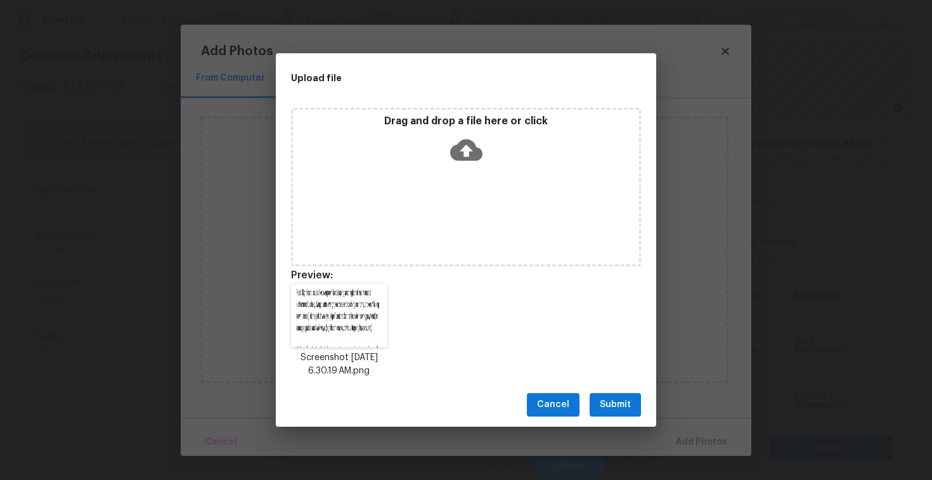
click at [615, 414] on button "Submit" at bounding box center [614, 404] width 51 height 23
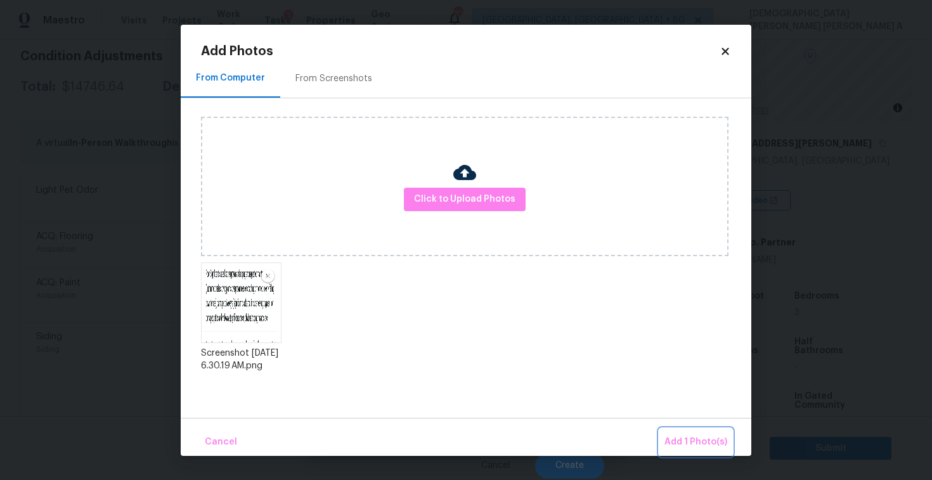
click at [684, 435] on span "Add 1 Photo(s)" at bounding box center [695, 442] width 63 height 16
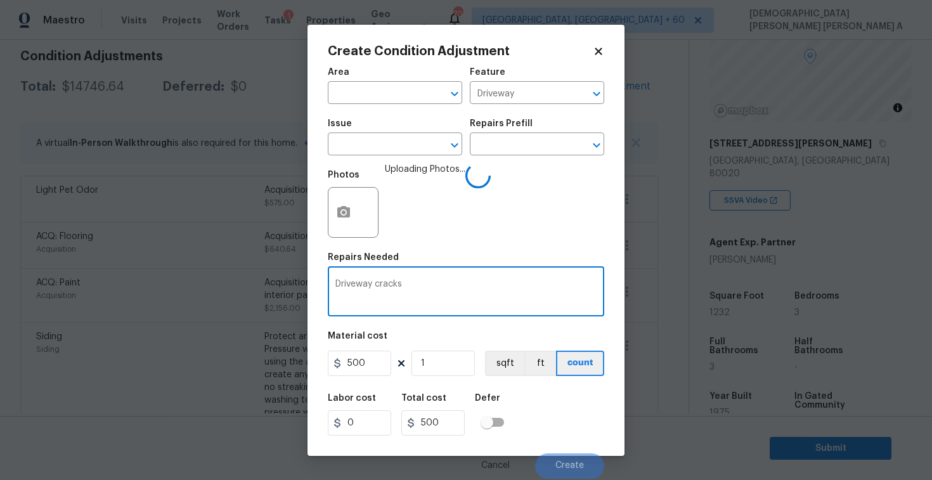
click at [336, 285] on textarea "Driveway cracks" at bounding box center [465, 293] width 261 height 27
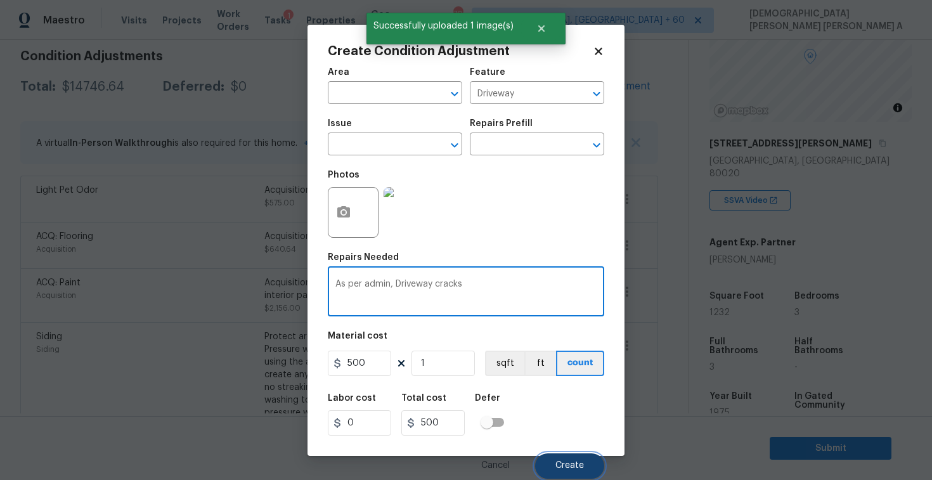
click at [577, 467] on span "Create" at bounding box center [569, 466] width 29 height 10
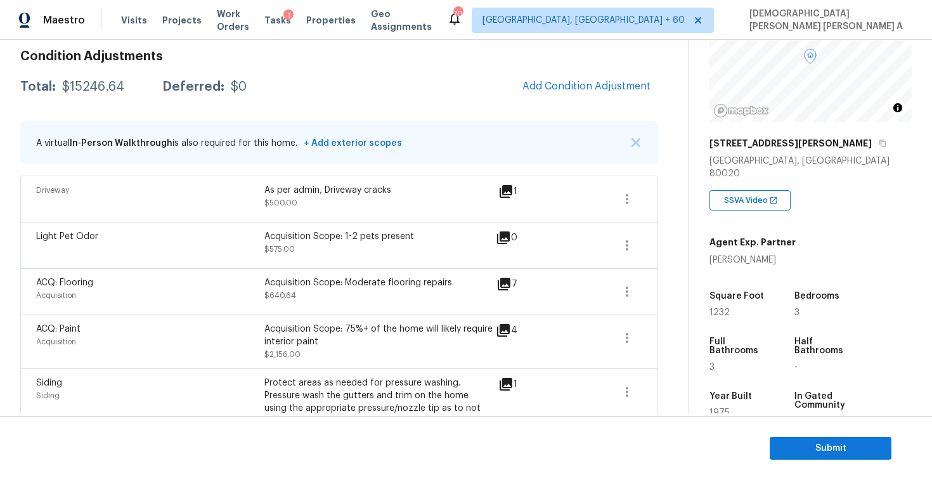
click at [427, 99] on div "Total: $15246.64 Deferred: $0 Add Condition Adjustment" at bounding box center [339, 87] width 638 height 28
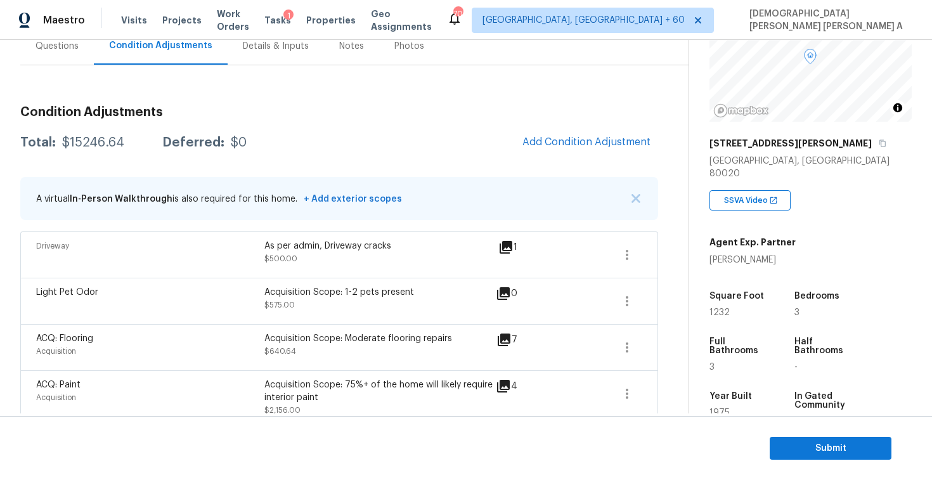
scroll to position [68, 0]
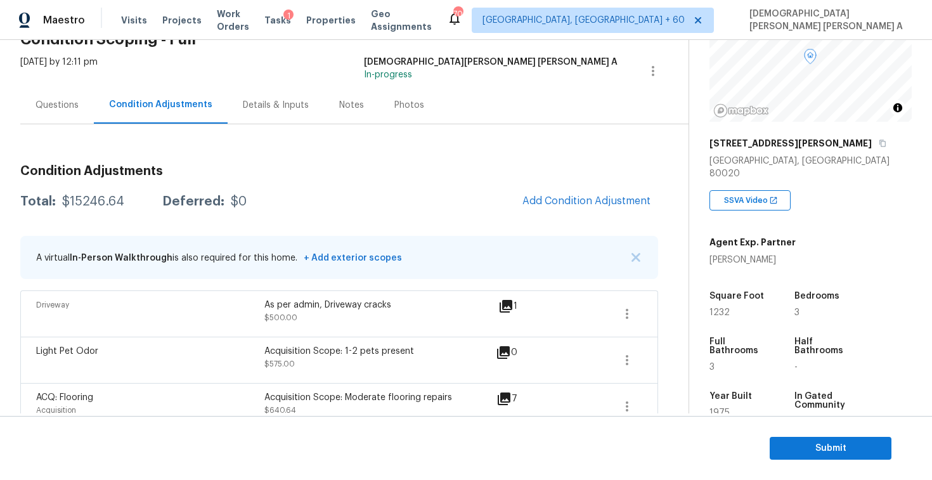
click at [396, 101] on div "Photos" at bounding box center [409, 105] width 30 height 13
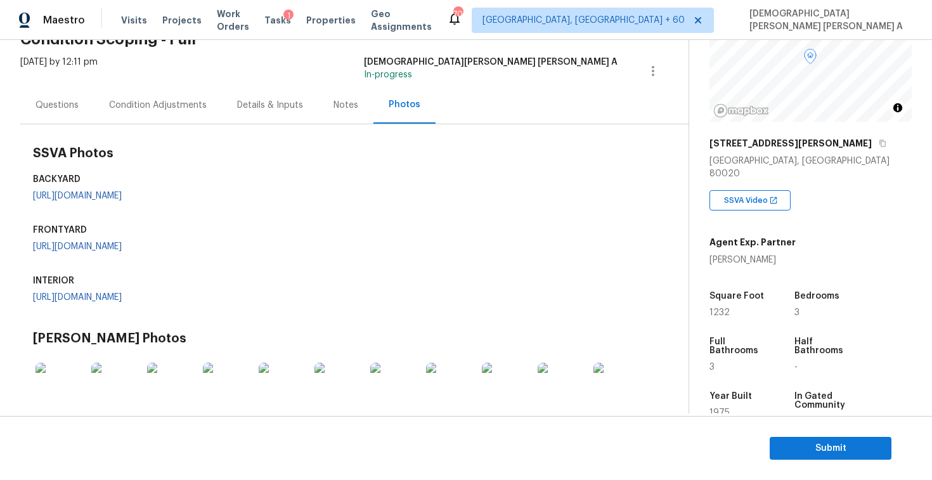
click at [438, 170] on div "SSVA Photos BACKYARD https://opendoor-admin-client-upload-production.s3.amazona…" at bounding box center [345, 229] width 625 height 185
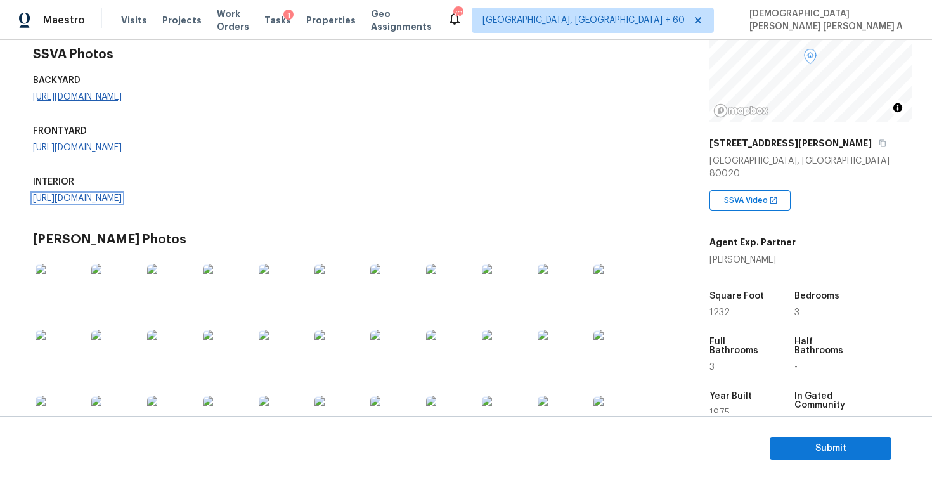
scroll to position [0, 0]
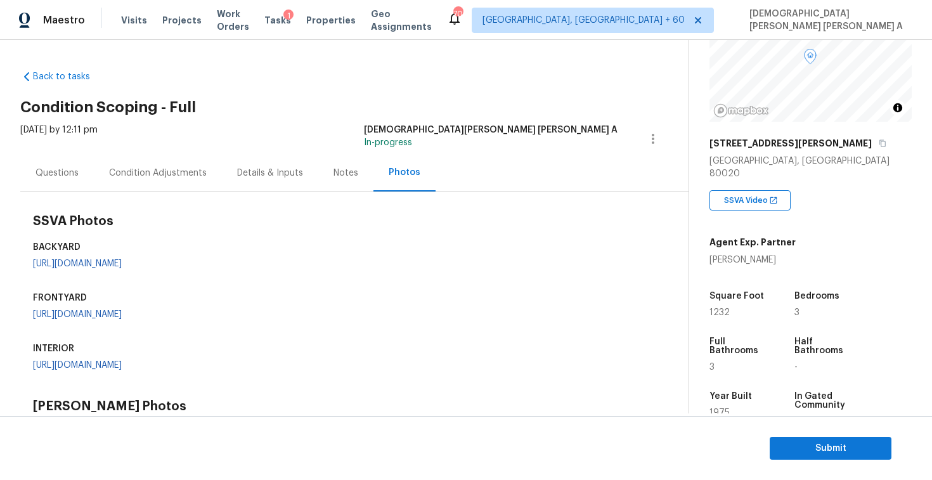
click at [144, 174] on div "Condition Adjustments" at bounding box center [158, 173] width 98 height 13
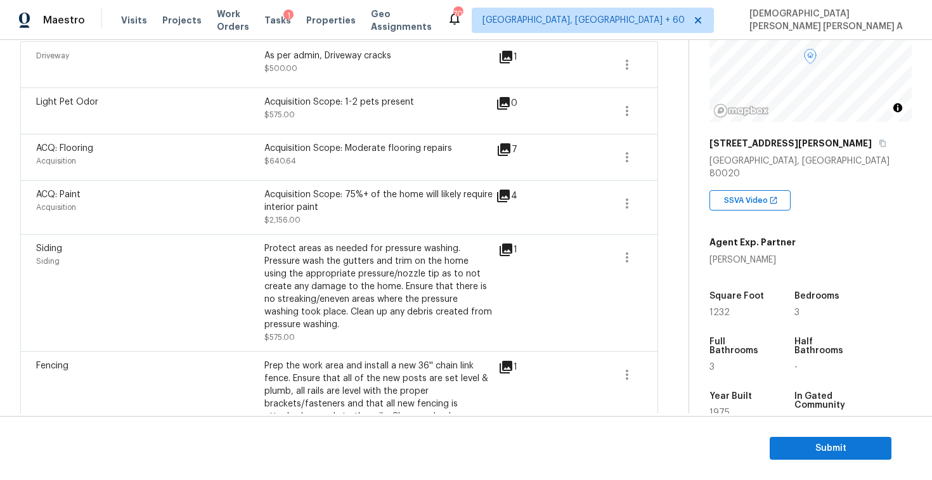
scroll to position [183, 0]
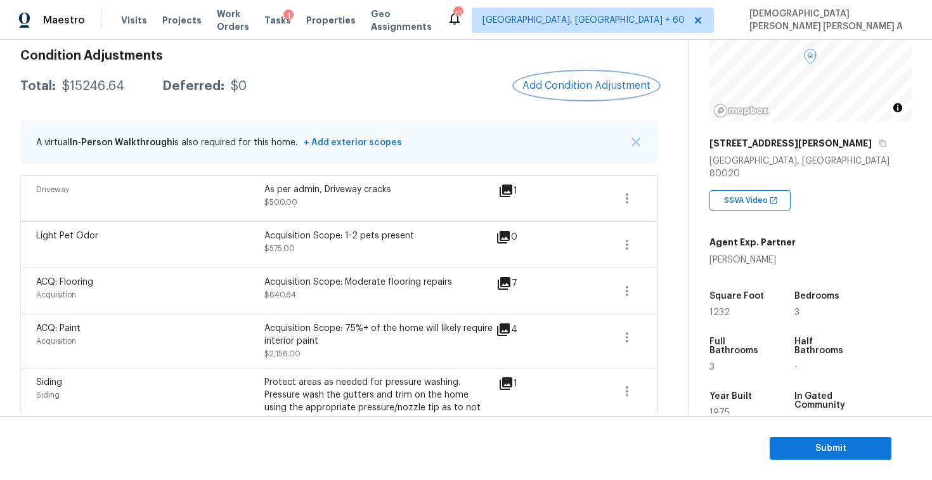
click at [607, 98] on button "Add Condition Adjustment" at bounding box center [586, 85] width 143 height 27
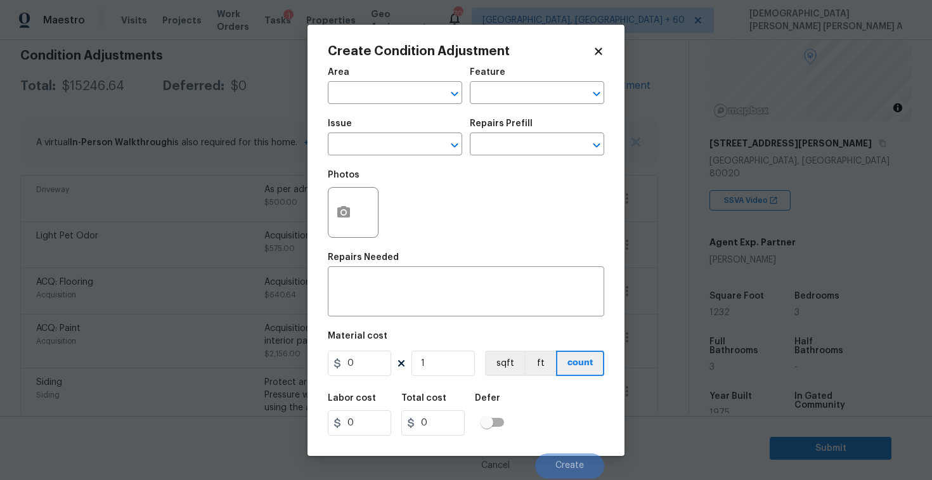
click at [362, 215] on div at bounding box center [353, 212] width 51 height 51
click at [338, 220] on button "button" at bounding box center [343, 212] width 30 height 49
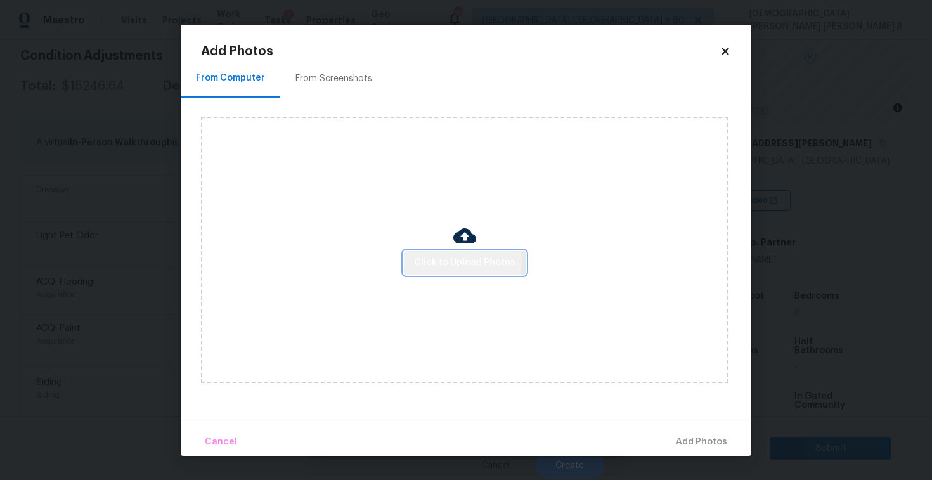
click at [444, 260] on span "Click to Upload Photos" at bounding box center [464, 263] width 101 height 16
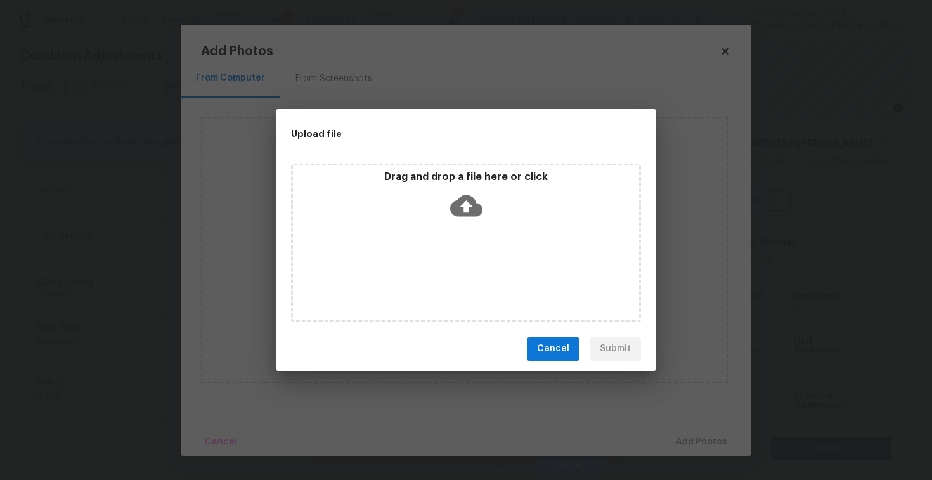
click at [470, 198] on icon at bounding box center [466, 206] width 32 height 22
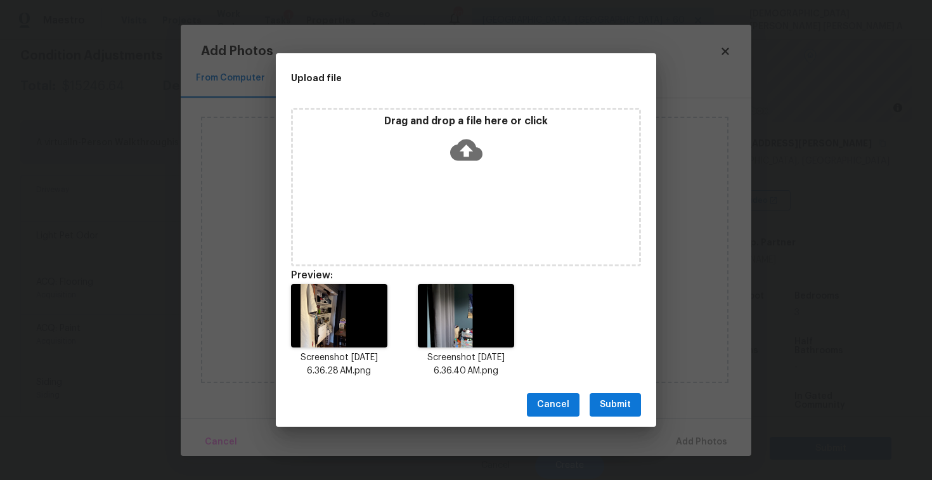
click at [614, 404] on span "Submit" at bounding box center [615, 405] width 31 height 16
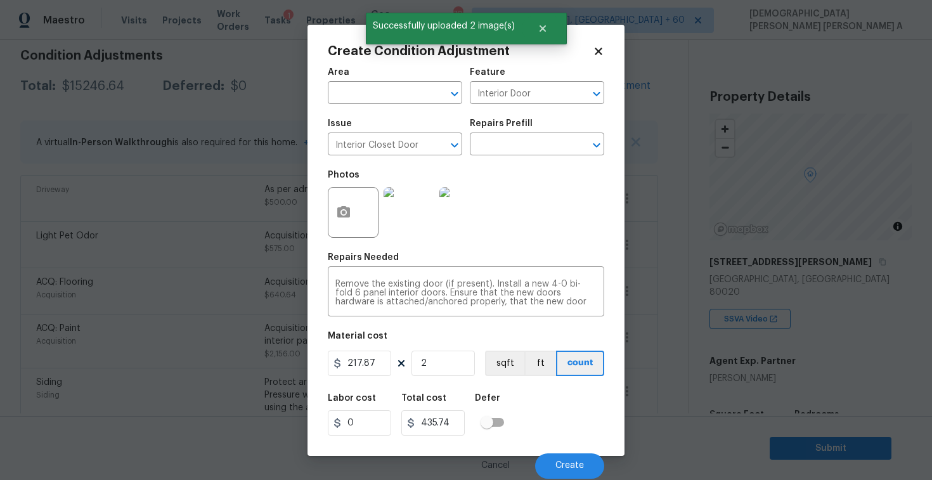
scroll to position [119, 0]
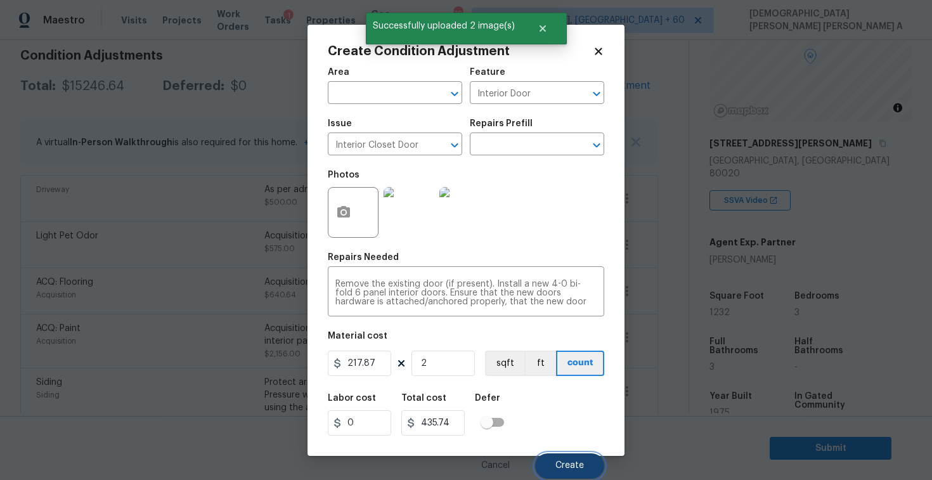
click at [566, 454] on button "Create" at bounding box center [569, 465] width 69 height 25
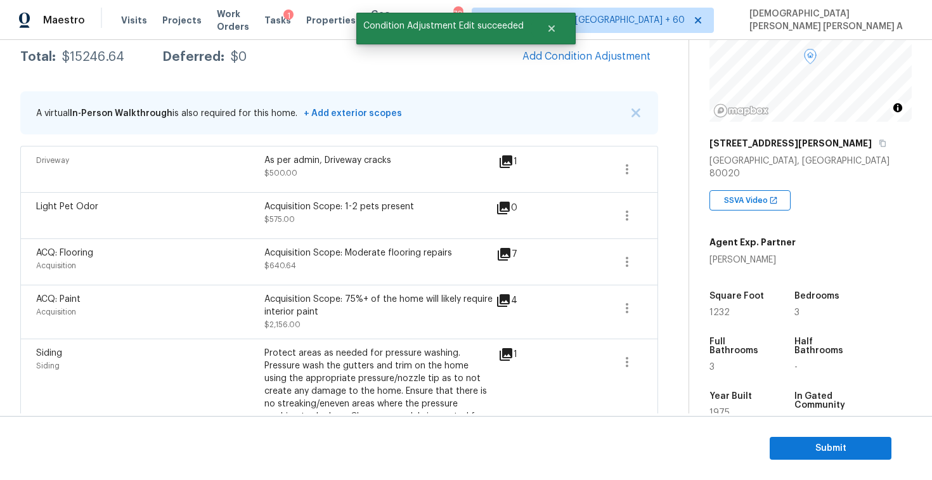
scroll to position [183, 0]
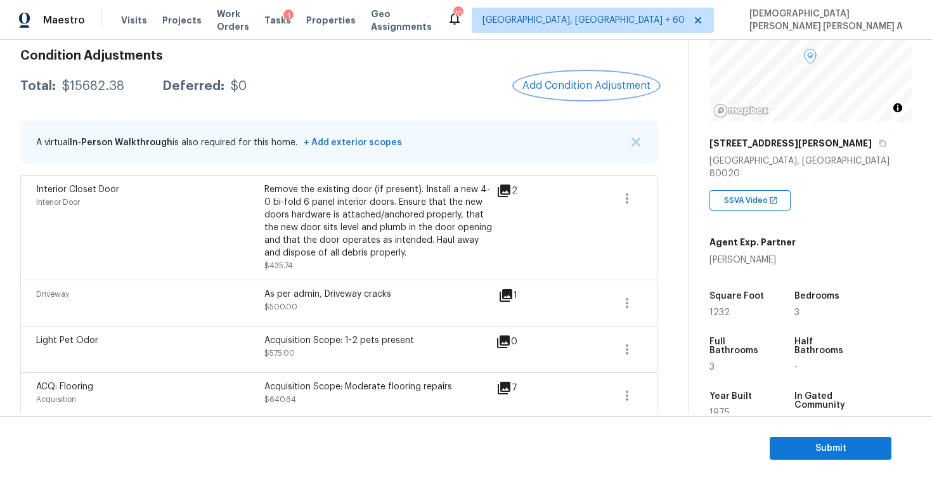
click at [575, 74] on button "Add Condition Adjustment" at bounding box center [586, 85] width 143 height 27
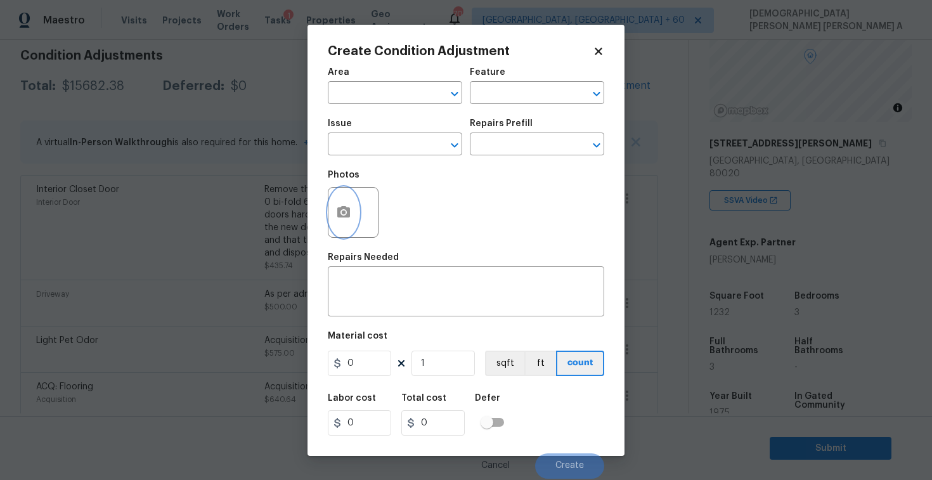
click at [352, 202] on button "button" at bounding box center [343, 212] width 30 height 49
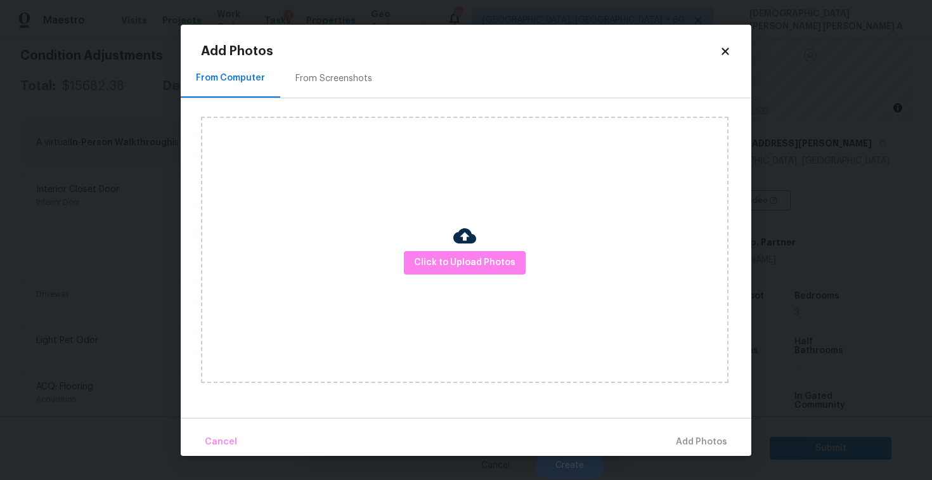
click at [499, 276] on div "Click to Upload Photos" at bounding box center [464, 250] width 527 height 266
click at [477, 251] on button "Click to Upload Photos" at bounding box center [465, 262] width 122 height 23
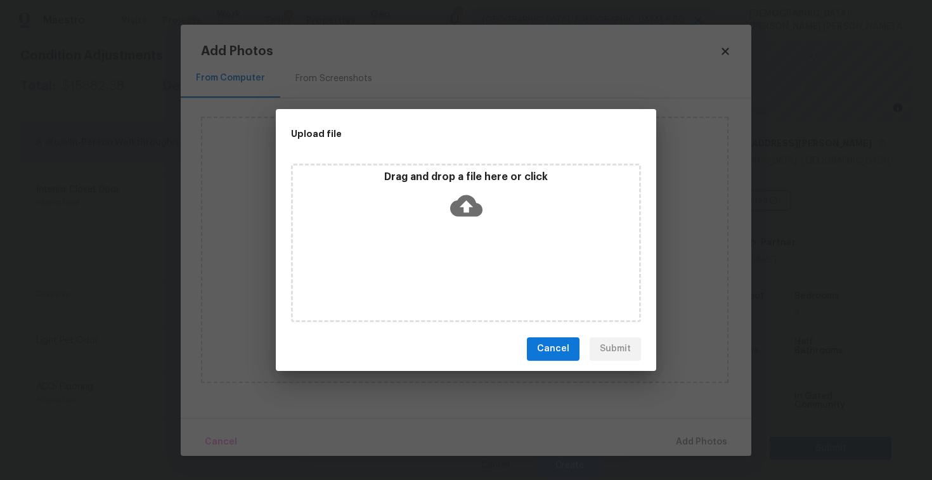
click at [459, 182] on p "Drag and drop a file here or click" at bounding box center [466, 176] width 346 height 13
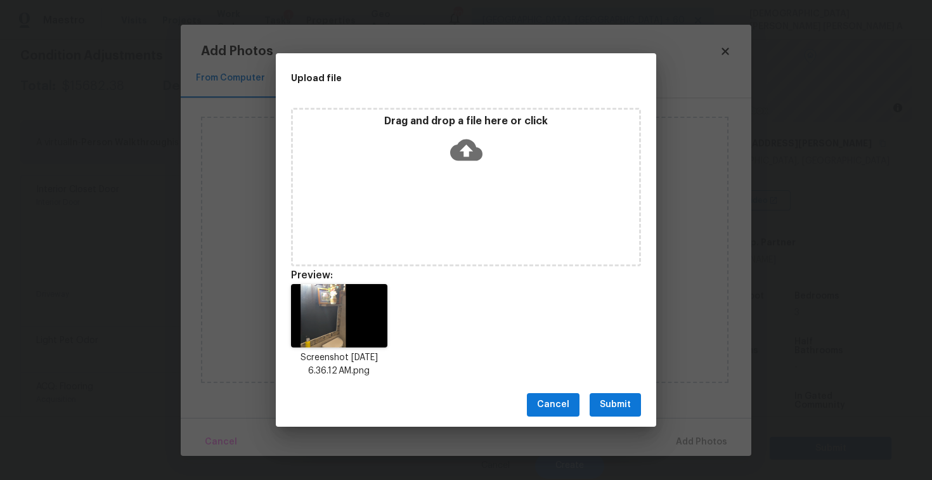
click at [618, 411] on span "Submit" at bounding box center [615, 405] width 31 height 16
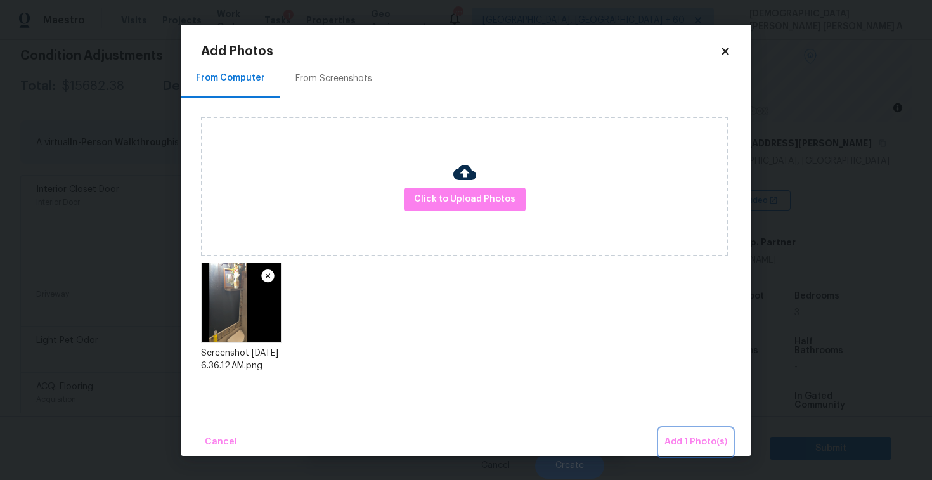
click at [690, 435] on span "Add 1 Photo(s)" at bounding box center [695, 442] width 63 height 16
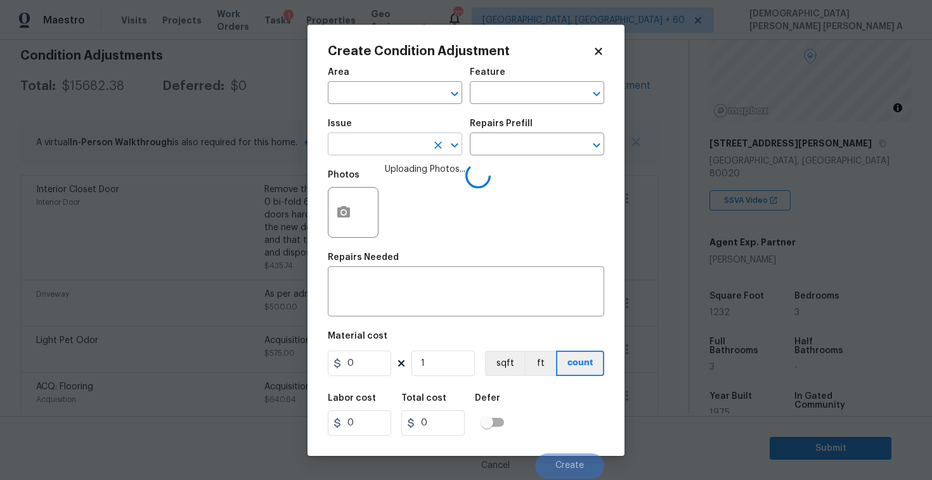
click at [380, 145] on input "text" at bounding box center [377, 146] width 99 height 20
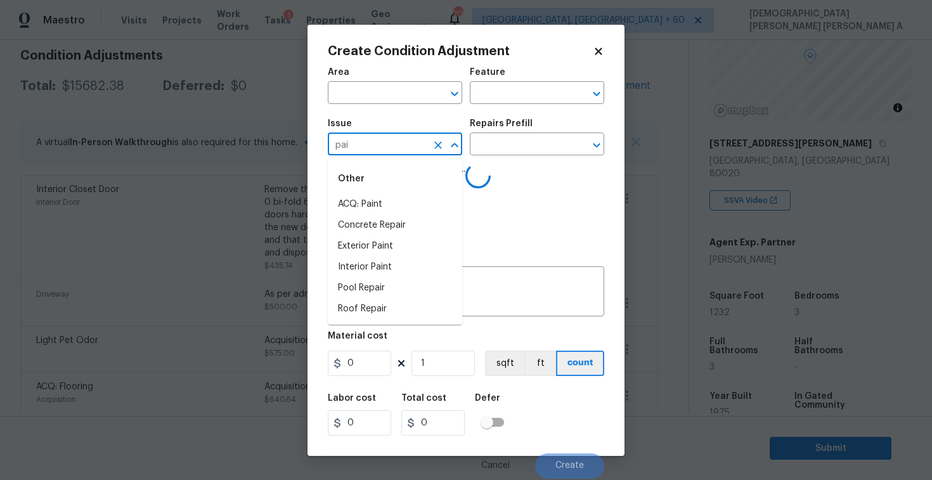
type input "pain"
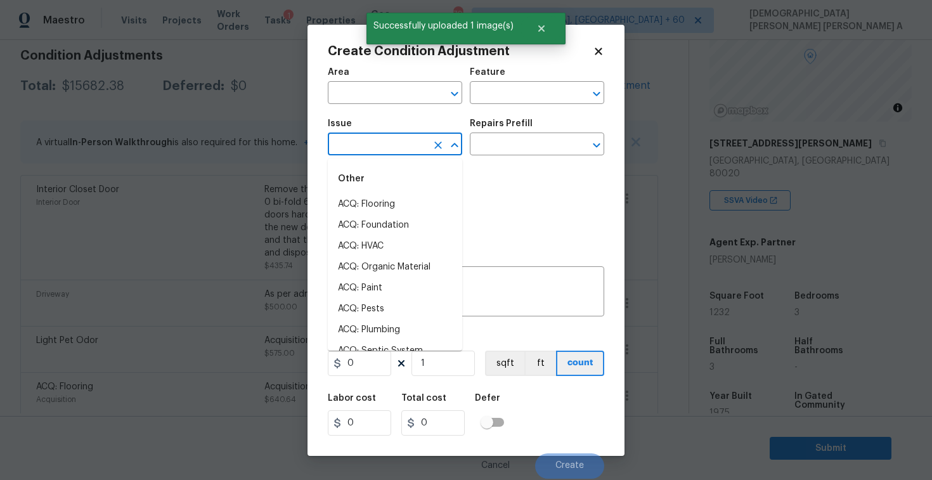
click at [437, 145] on icon "Clear" at bounding box center [438, 145] width 8 height 8
click at [408, 146] on input "text" at bounding box center [377, 146] width 99 height 20
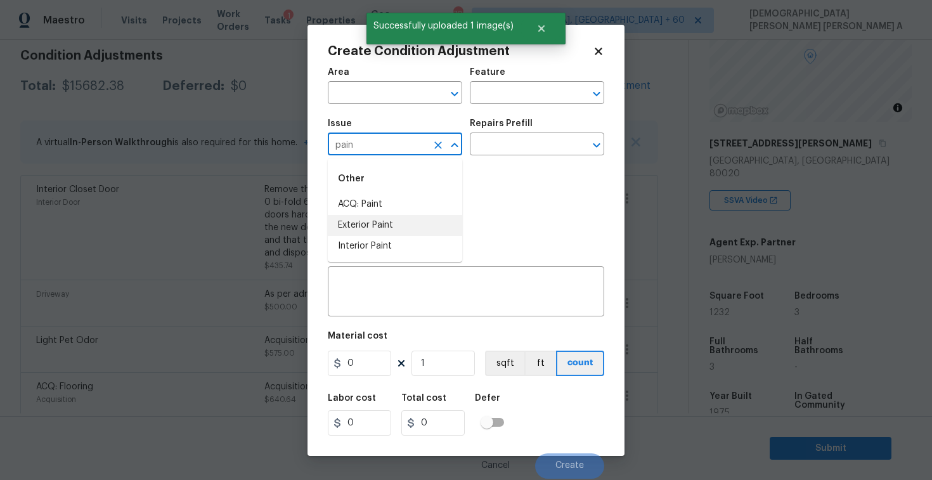
click at [401, 244] on li "Interior Paint" at bounding box center [395, 246] width 134 height 21
type input "Interior Paint"
click at [548, 141] on input "text" at bounding box center [519, 146] width 99 height 20
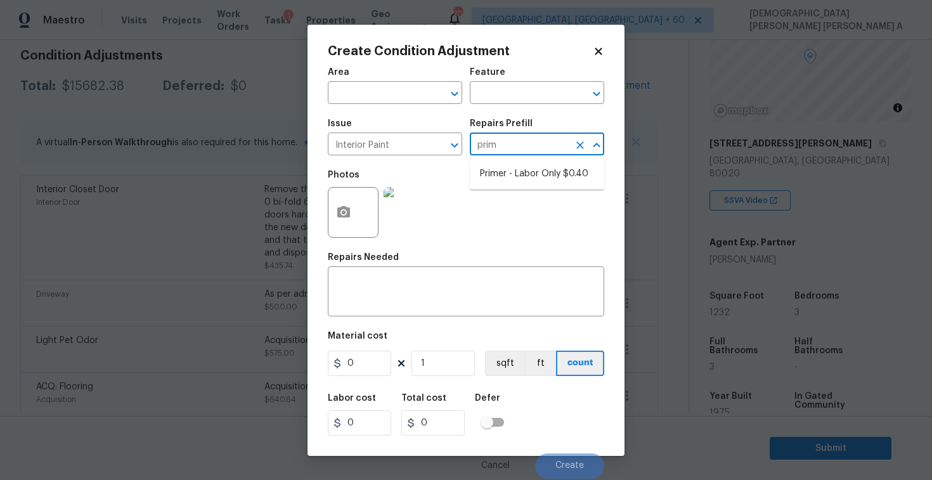
type input "prime"
click at [517, 167] on li "Primer - Labor Only $0.40" at bounding box center [537, 174] width 134 height 21
type input "Overall Paint"
type textarea "Interior primer - PRIMER PROVIDED BY OPENDOOR - All nails, screws, drywall anch…"
type input "0.4"
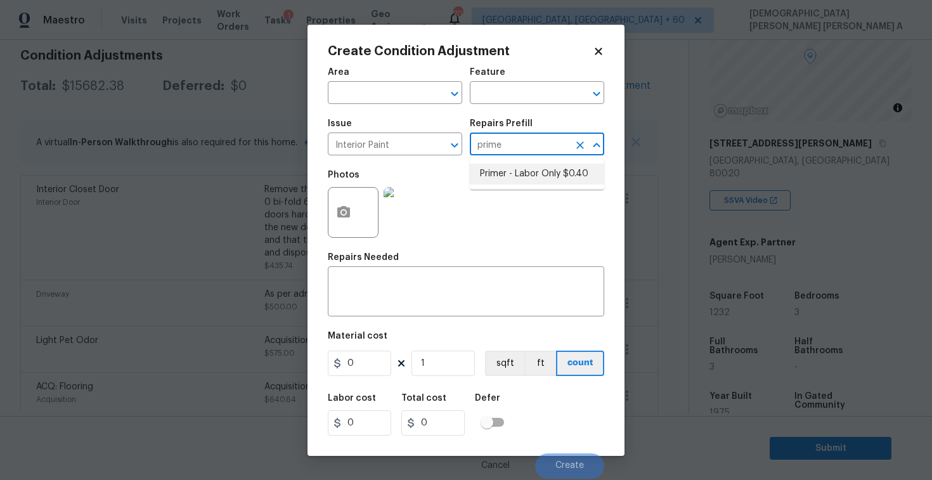
type input "0.4"
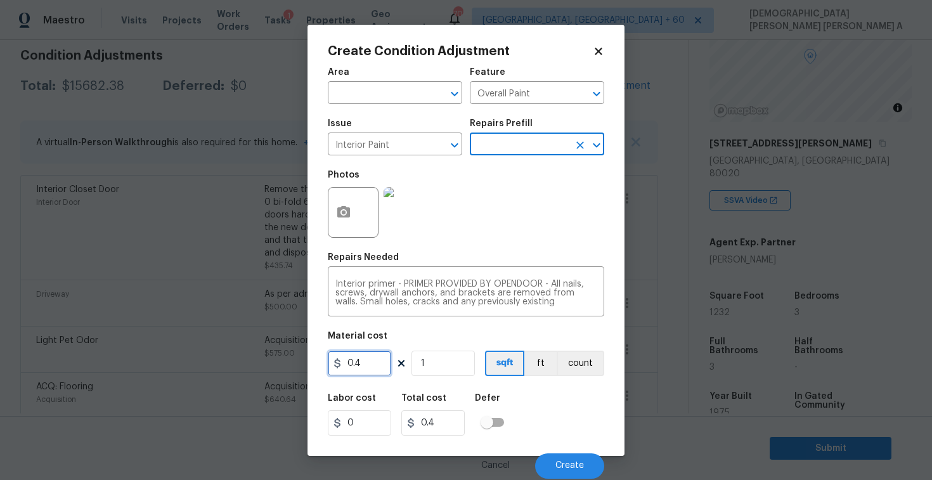
click at [370, 370] on input "0.4" at bounding box center [359, 362] width 63 height 25
type input "200"
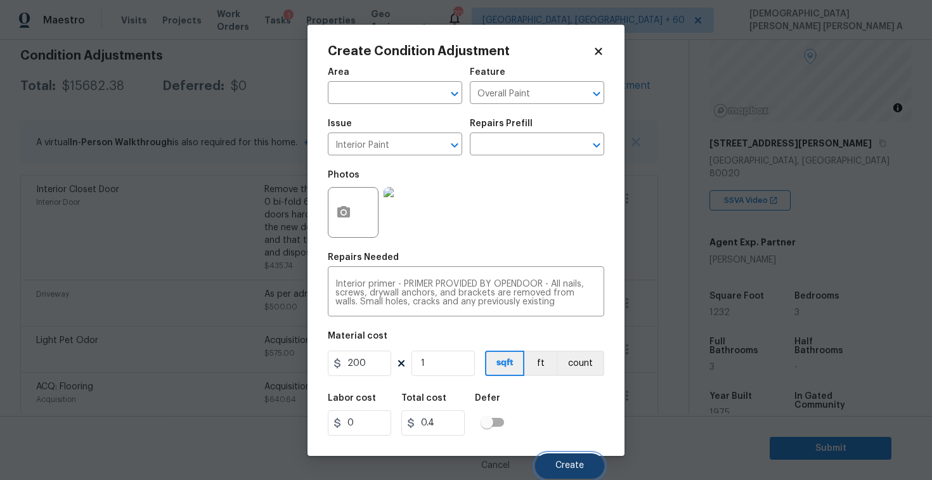
type input "200"
click at [570, 470] on span "Create" at bounding box center [569, 466] width 29 height 10
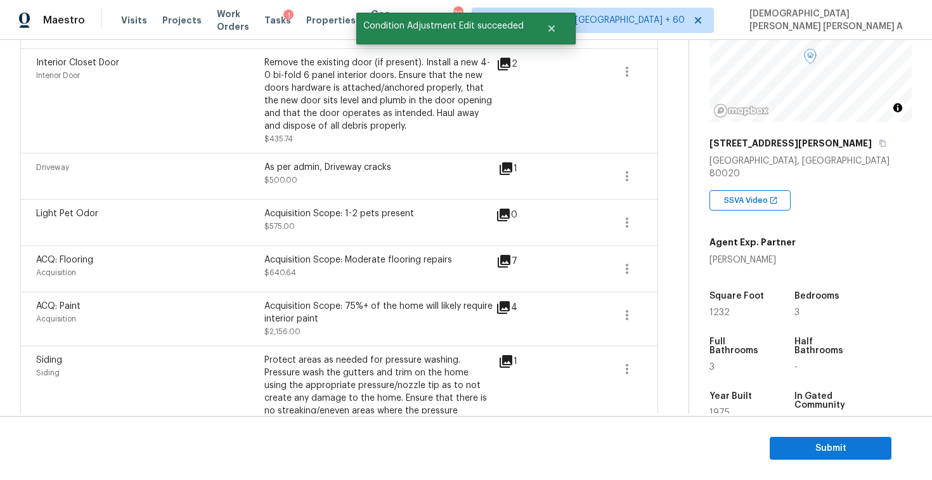
scroll to position [148, 0]
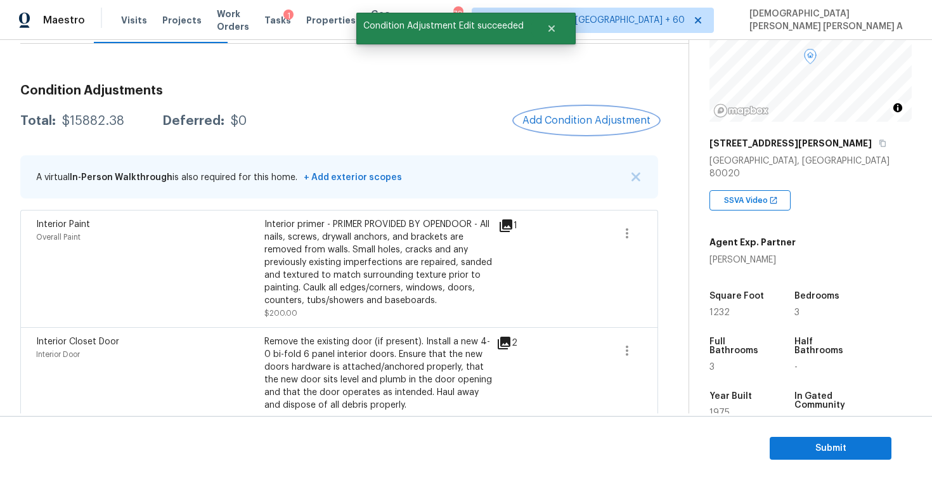
click at [565, 131] on button "Add Condition Adjustment" at bounding box center [586, 120] width 143 height 27
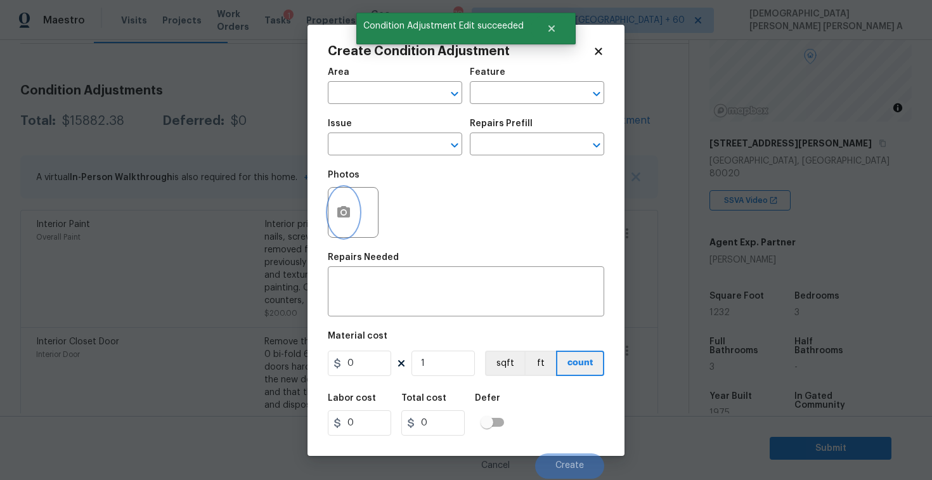
click at [346, 214] on icon "button" at bounding box center [343, 211] width 13 height 11
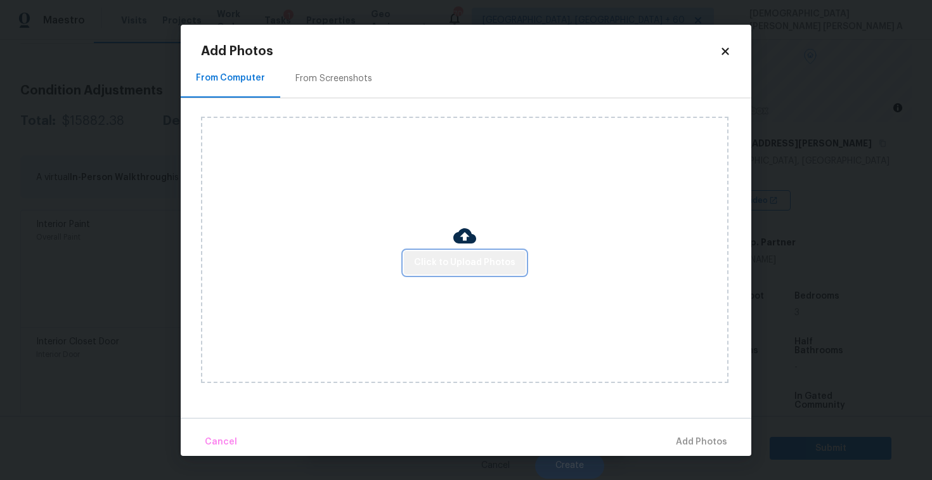
click at [492, 259] on span "Click to Upload Photos" at bounding box center [464, 263] width 101 height 16
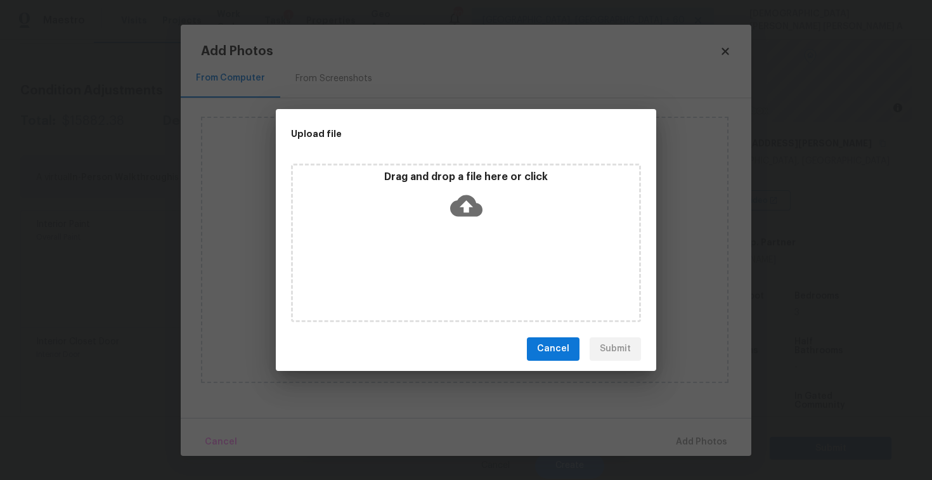
click at [468, 218] on icon at bounding box center [466, 206] width 32 height 32
click at [541, 342] on span "Cancel" at bounding box center [553, 349] width 32 height 16
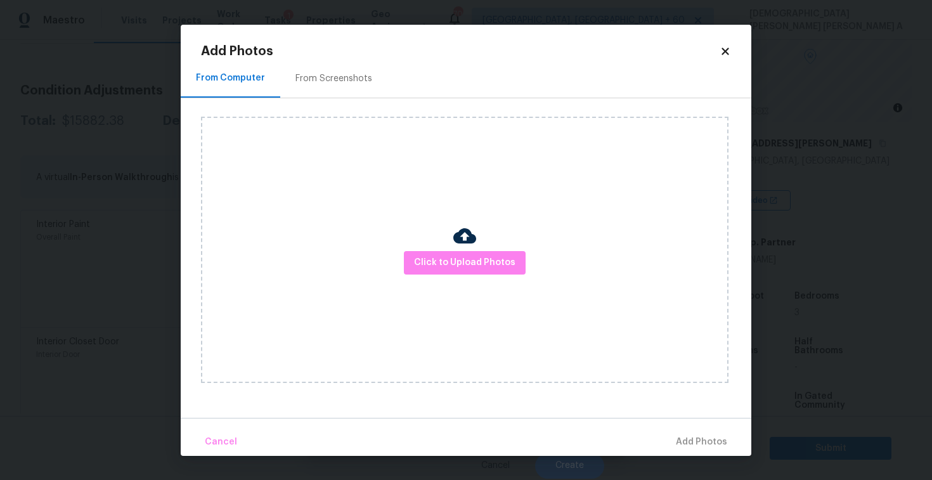
click at [722, 56] on div "Add Photos" at bounding box center [466, 51] width 530 height 13
click at [726, 50] on icon at bounding box center [724, 51] width 7 height 7
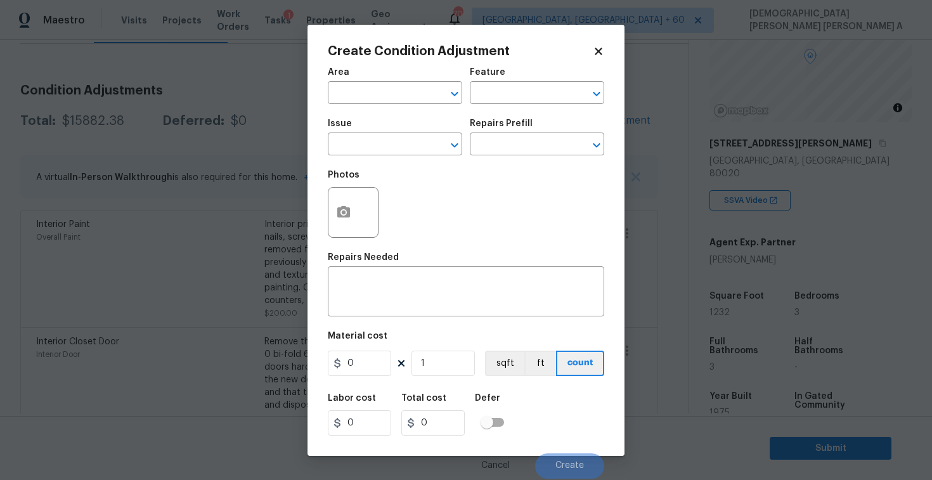
click at [589, 51] on h2 "Create Condition Adjustment" at bounding box center [460, 51] width 265 height 13
click at [595, 51] on icon at bounding box center [598, 51] width 11 height 11
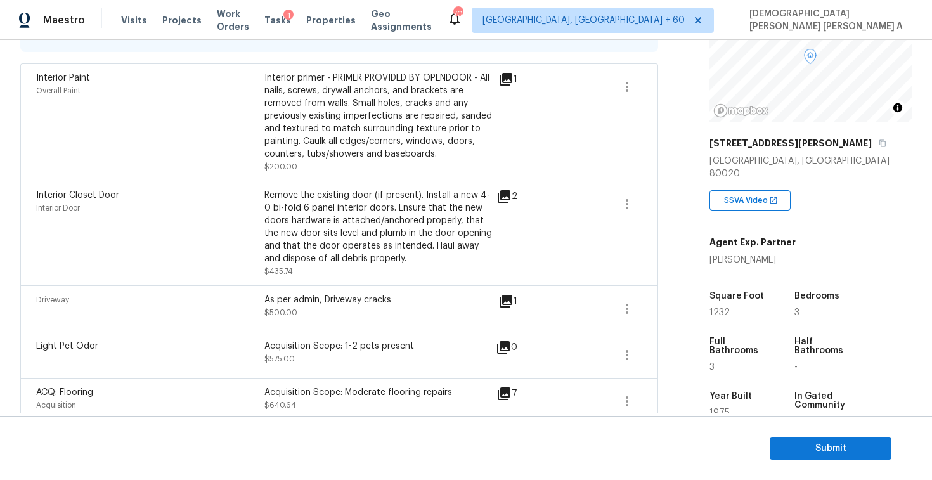
scroll to position [196, 0]
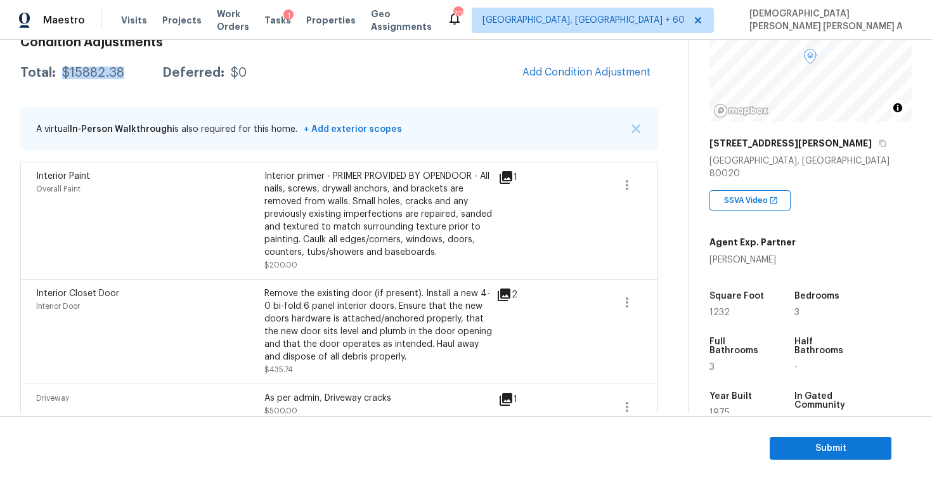
drag, startPoint x: 132, startPoint y: 82, endPoint x: 58, endPoint y: 68, distance: 74.7
click at [58, 68] on div "Total: $15882.38 Deferred: $0 Add Condition Adjustment" at bounding box center [339, 73] width 638 height 28
copy div "$15882.38"
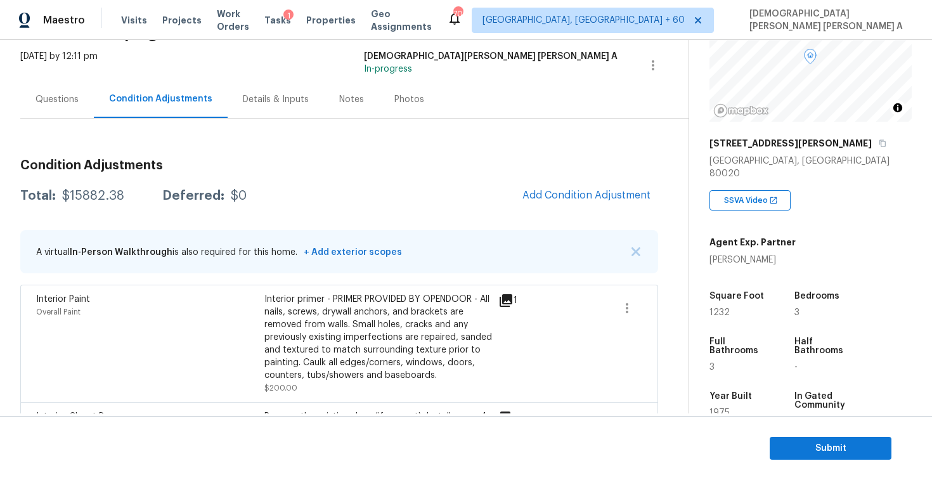
click at [65, 115] on div "Questions" at bounding box center [57, 98] width 74 height 37
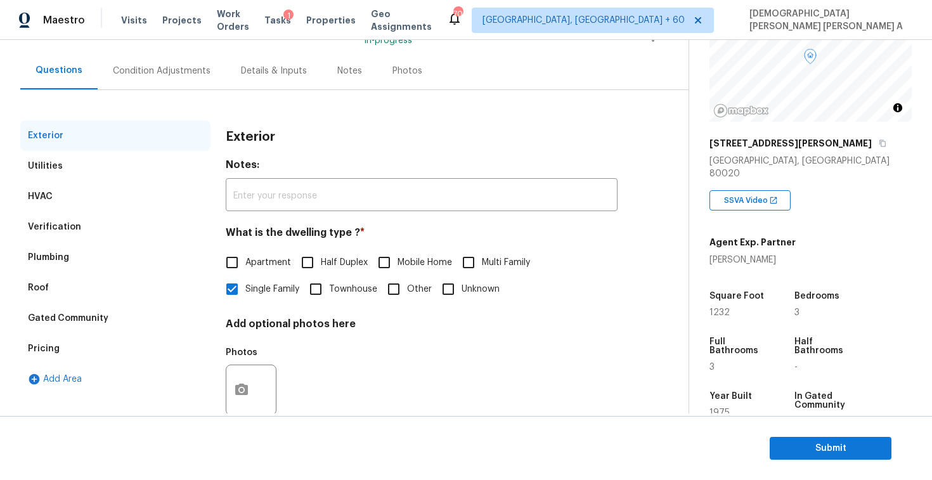
click at [83, 236] on div "Verification" at bounding box center [115, 227] width 190 height 30
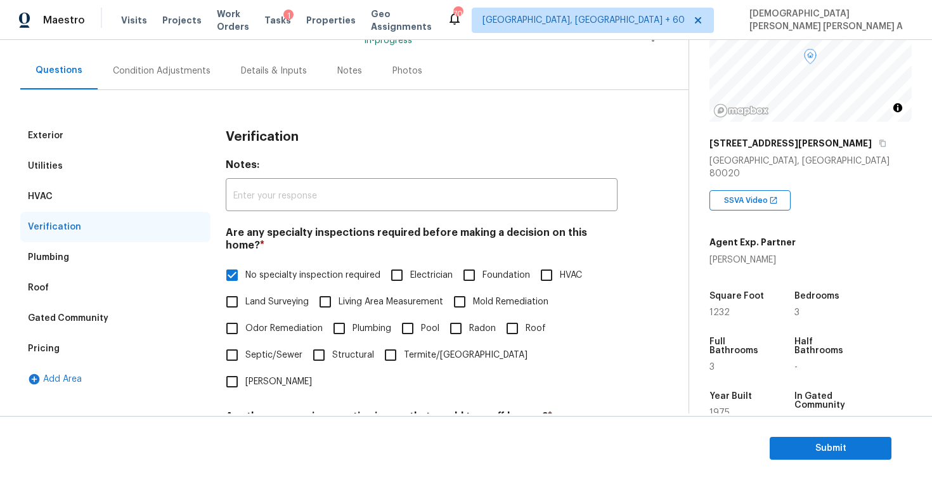
scroll to position [270, 0]
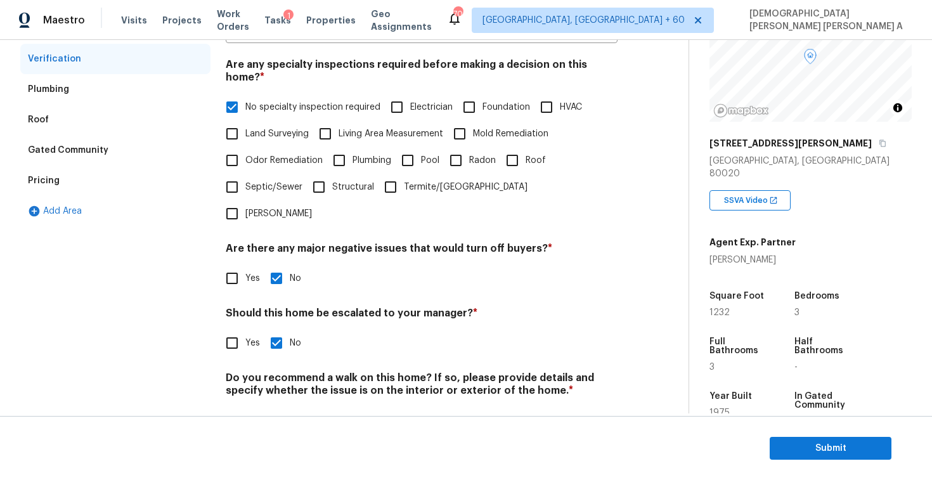
click at [67, 176] on div "Pricing" at bounding box center [115, 180] width 190 height 30
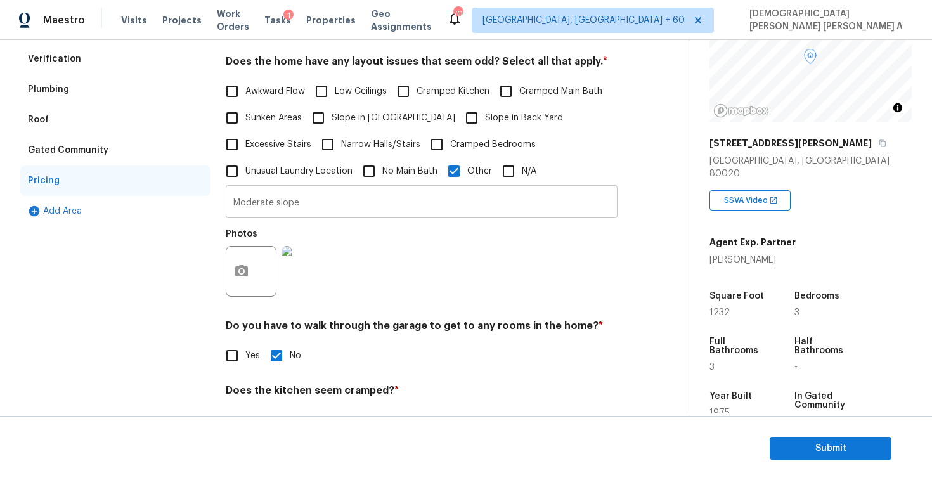
click at [267, 200] on input "Moderate slope" at bounding box center [422, 203] width 392 height 30
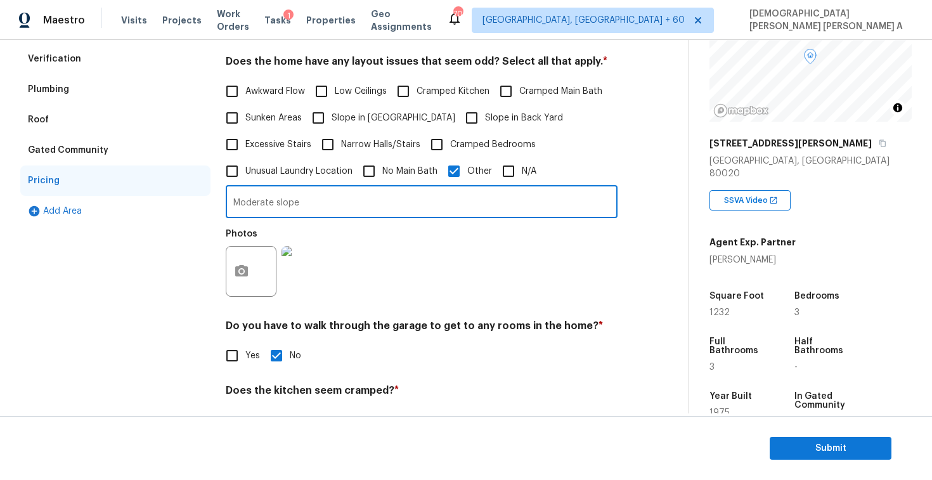
click at [267, 200] on input "Moderate slope" at bounding box center [422, 203] width 392 height 30
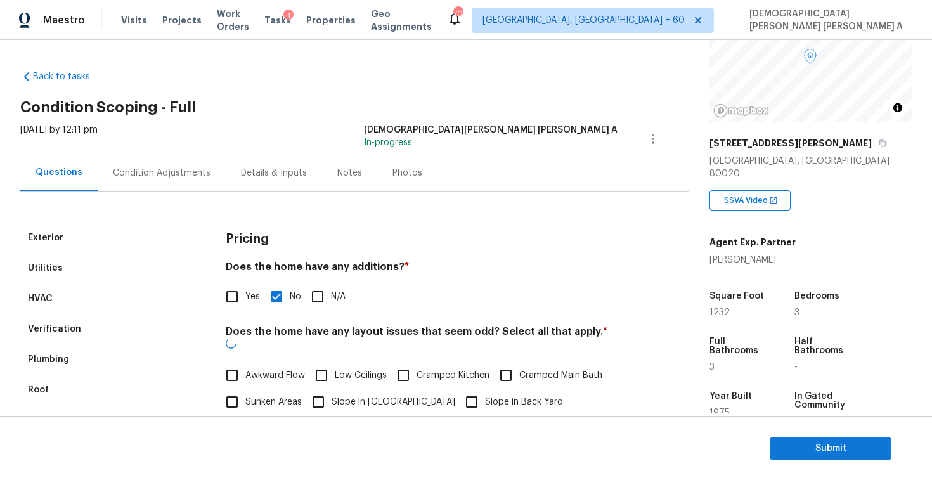
click at [134, 169] on div "Condition Adjustments" at bounding box center [162, 173] width 98 height 13
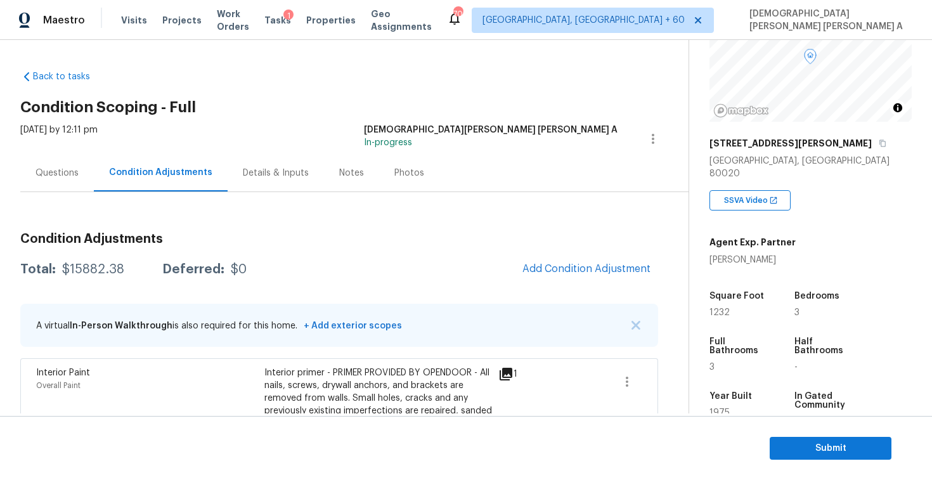
click at [68, 188] on div "Questions" at bounding box center [57, 172] width 74 height 37
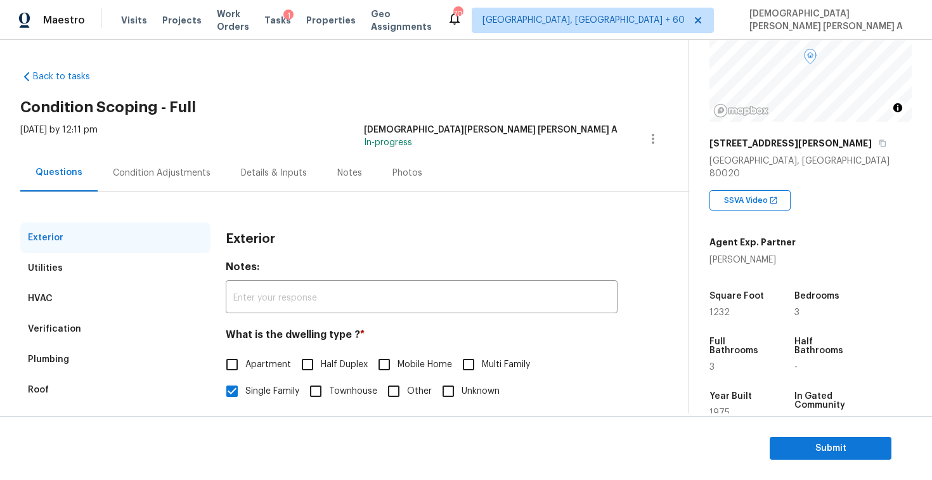
scroll to position [89, 0]
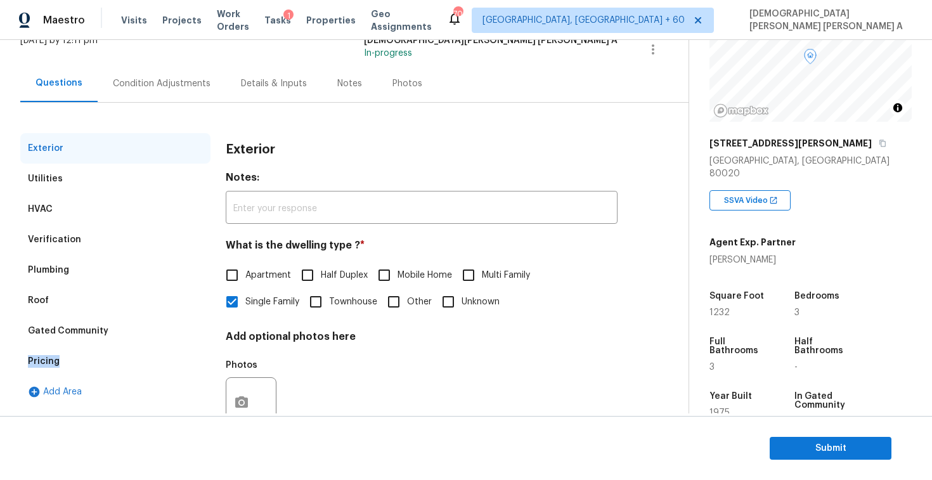
click at [66, 355] on div "Pricing" at bounding box center [115, 361] width 190 height 30
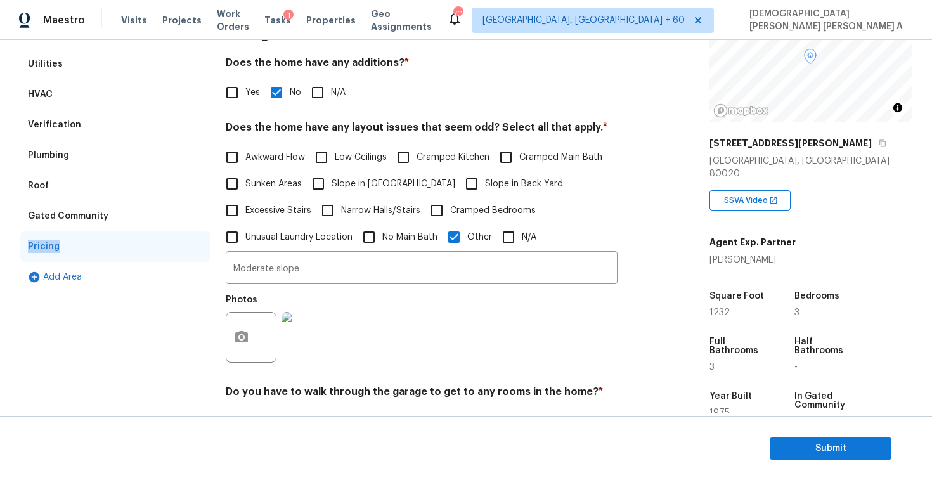
scroll to position [0, 0]
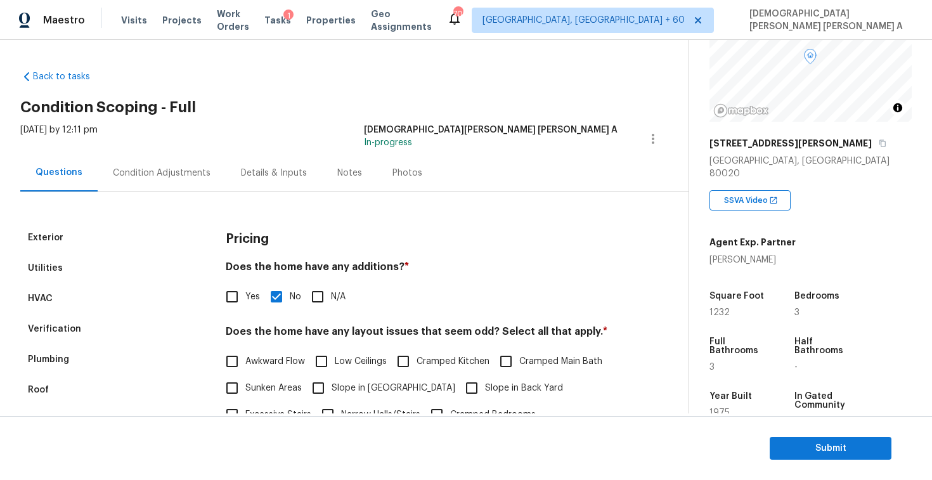
click at [156, 160] on div "Condition Adjustments" at bounding box center [162, 172] width 128 height 37
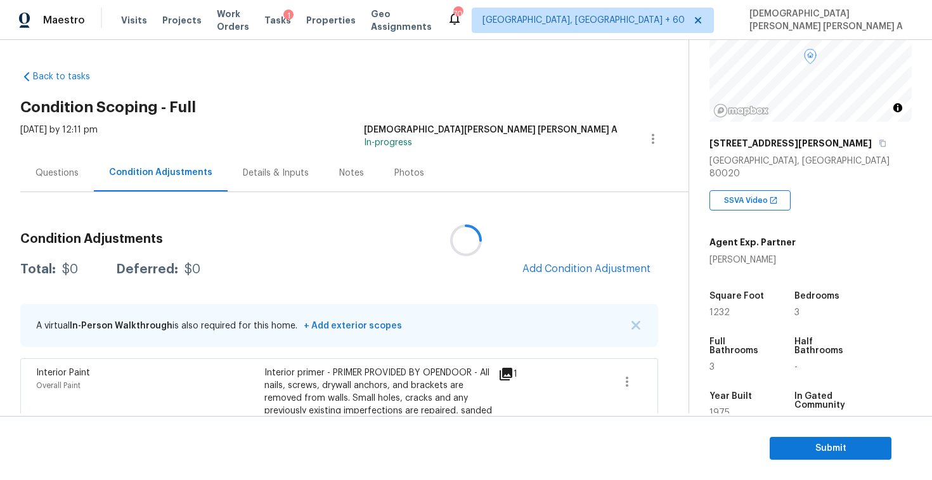
click at [581, 273] on div at bounding box center [466, 240] width 932 height 480
click at [581, 273] on span "Add Condition Adjustment" at bounding box center [586, 268] width 128 height 11
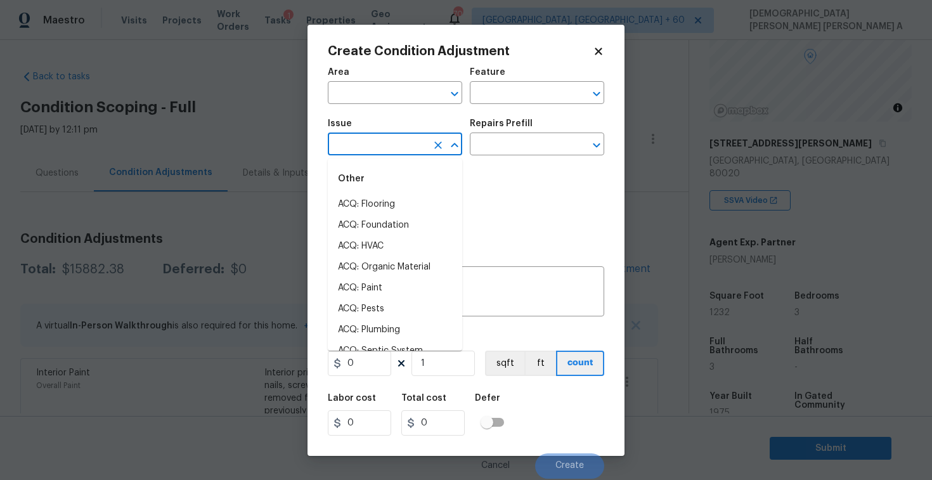
click at [390, 146] on input "text" at bounding box center [377, 146] width 99 height 20
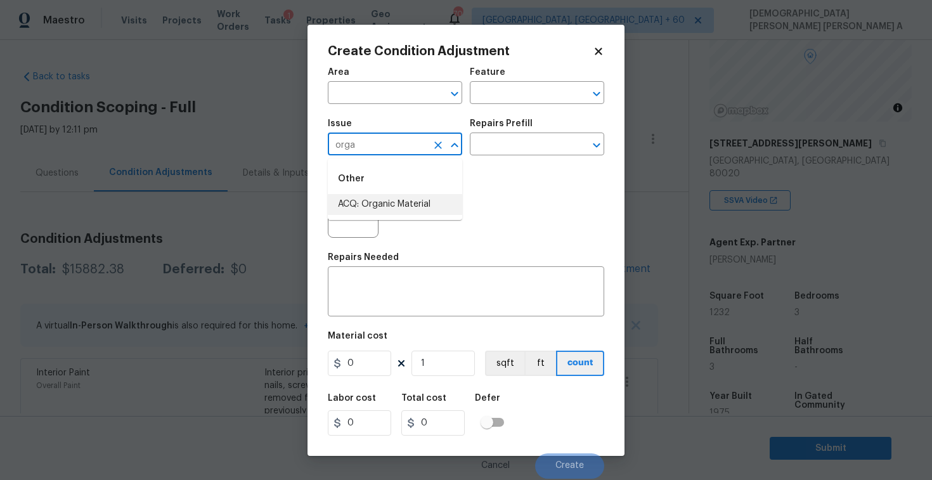
click at [403, 210] on li "ACQ: Organic Material" at bounding box center [395, 204] width 134 height 21
type input "ACQ: Organic Material"
click at [529, 143] on input "text" at bounding box center [519, 146] width 99 height 20
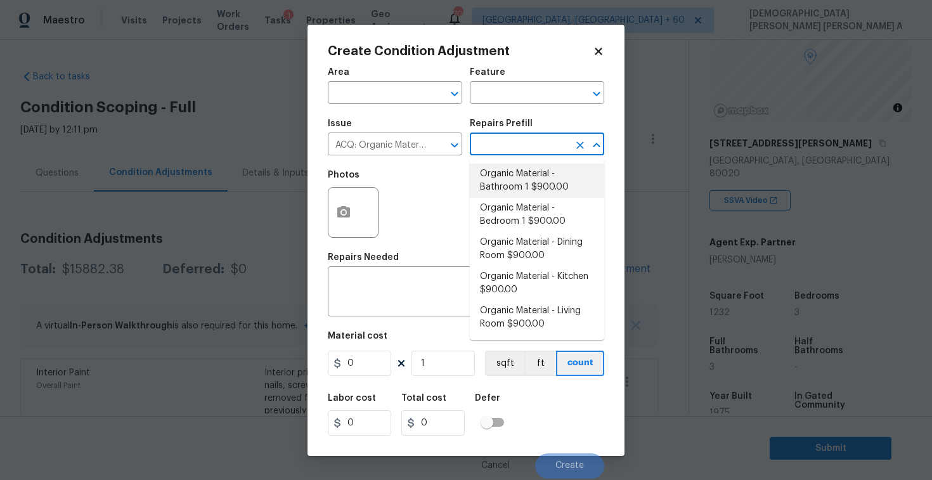
click at [514, 195] on li "Organic Material - Bathroom 1 $900.00" at bounding box center [537, 181] width 134 height 34
type input "Acquisition"
type textarea "Acquisition Scope: Conditions Conducive to Organic Material - Bathroom 1 Discla…"
type input "900"
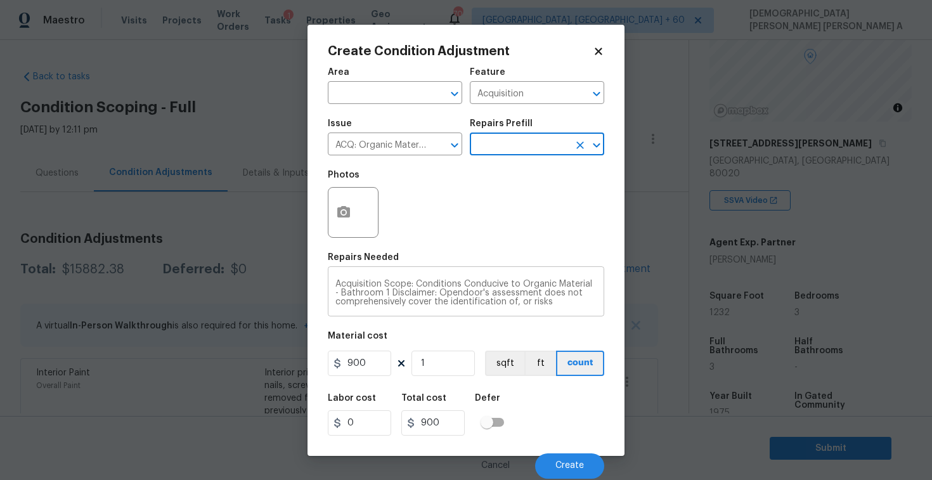
click at [366, 294] on textarea "Acquisition Scope: Conditions Conducive to Organic Material - Bathroom 1 Discla…" at bounding box center [465, 293] width 261 height 27
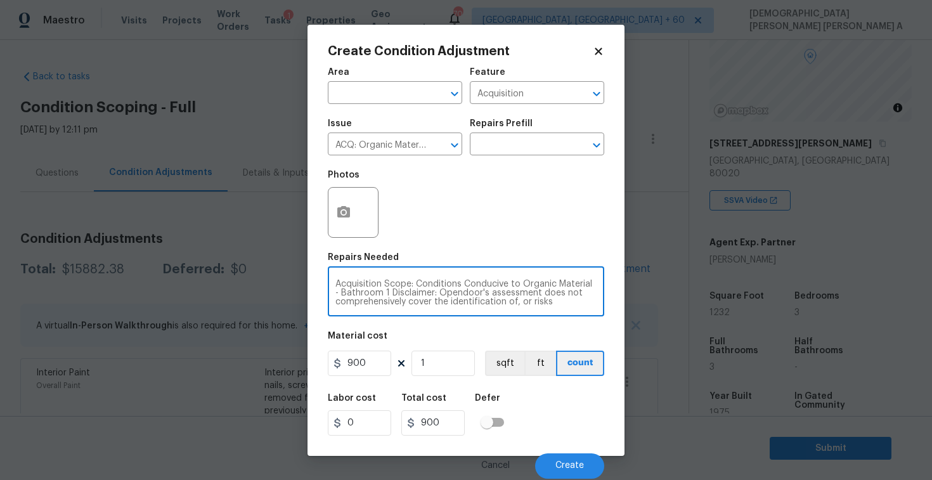
click at [366, 294] on textarea "Acquisition Scope: Conditions Conducive to Organic Material - Bathroom 1 Discla…" at bounding box center [465, 293] width 261 height 27
type textarea "Acquisition Scope: Conditions Conducive to Organic Material -As per admin 1 Dis…"
click at [578, 456] on button "Create" at bounding box center [569, 465] width 69 height 25
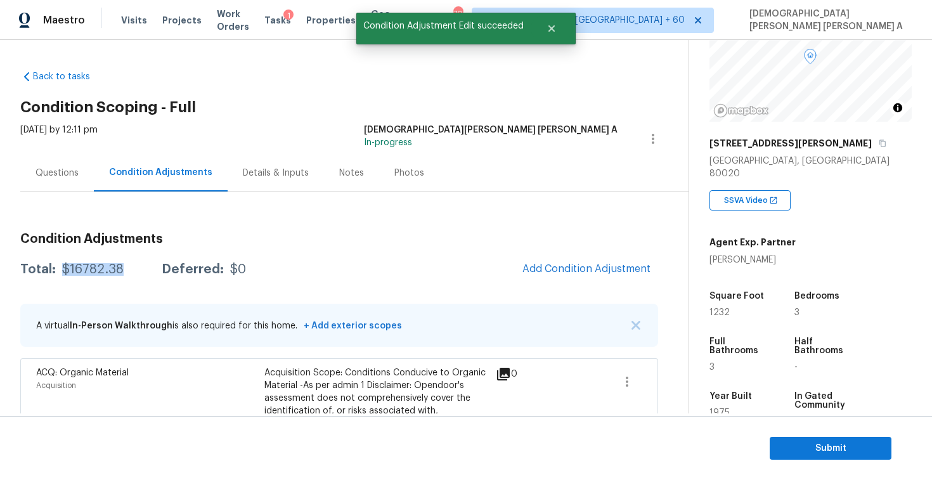
drag, startPoint x: 123, startPoint y: 274, endPoint x: 63, endPoint y: 271, distance: 60.3
click at [63, 271] on div "Total: $16782.38 Deferred: $0" at bounding box center [133, 269] width 226 height 13
copy div "$16782.38"
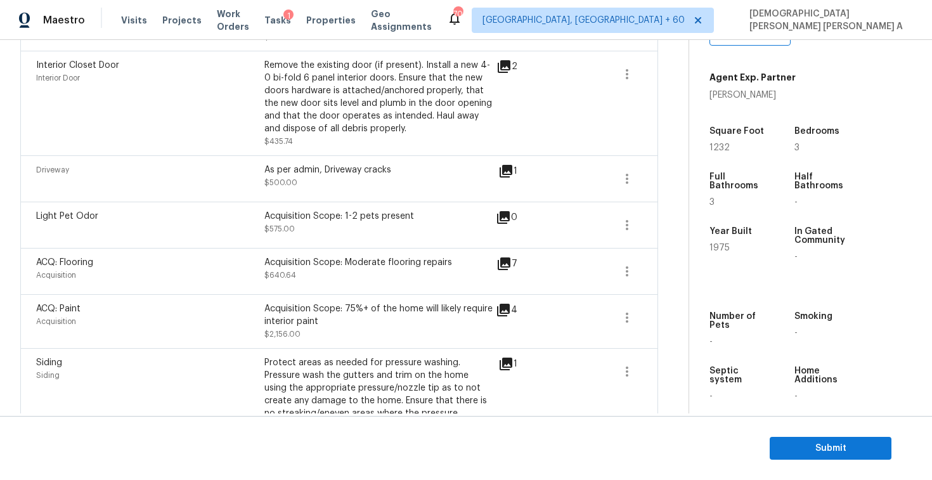
scroll to position [105, 0]
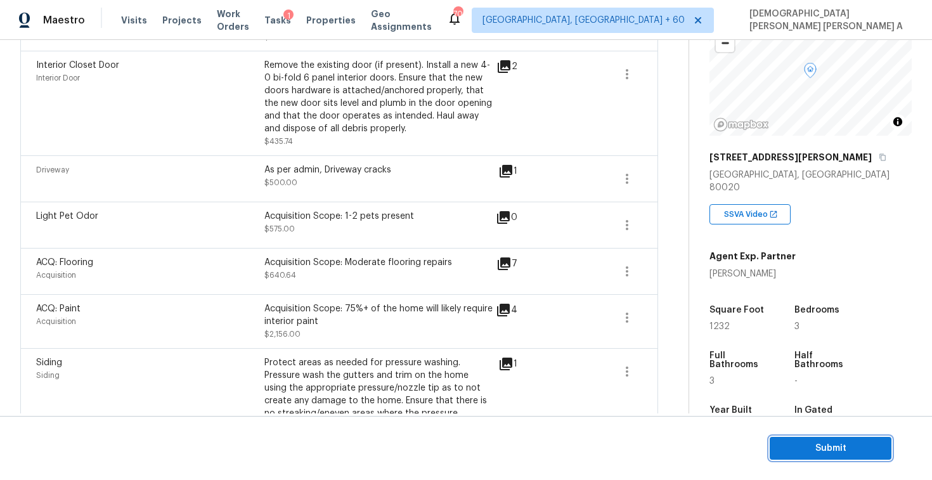
click at [825, 441] on span "Submit" at bounding box center [830, 448] width 101 height 16
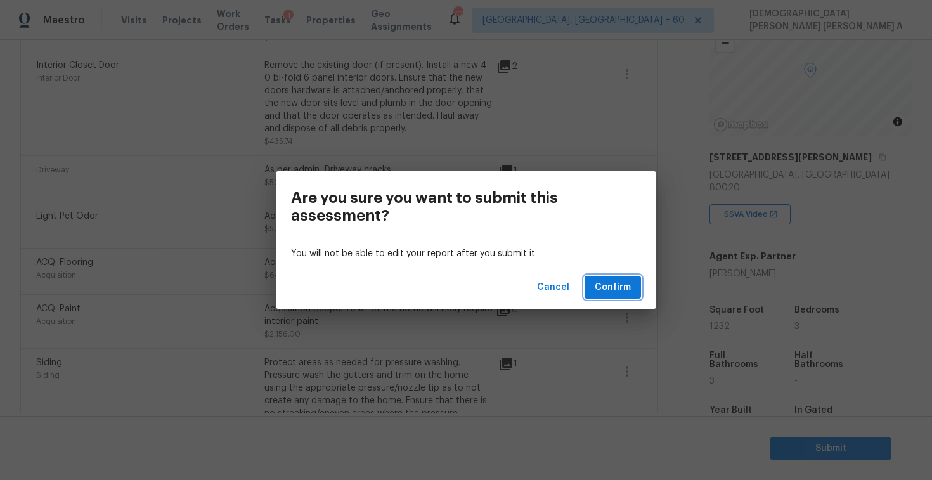
click at [608, 276] on button "Confirm" at bounding box center [612, 287] width 56 height 23
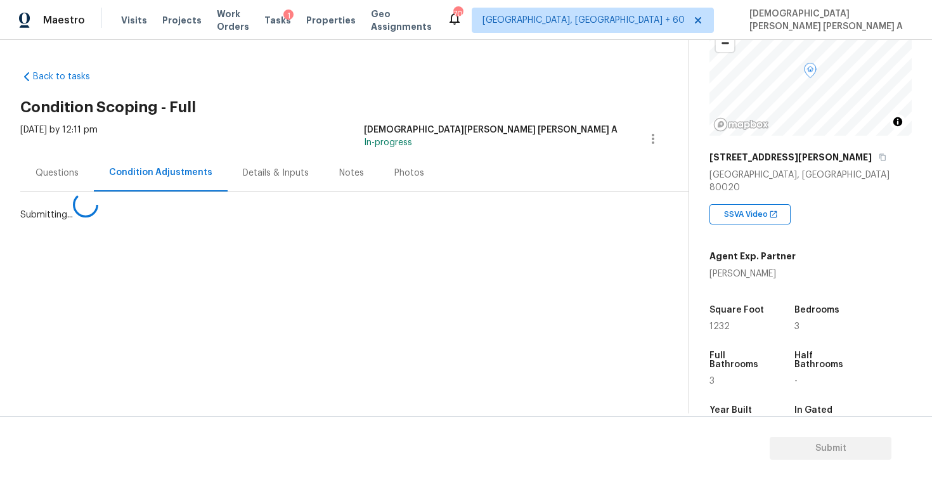
scroll to position [0, 0]
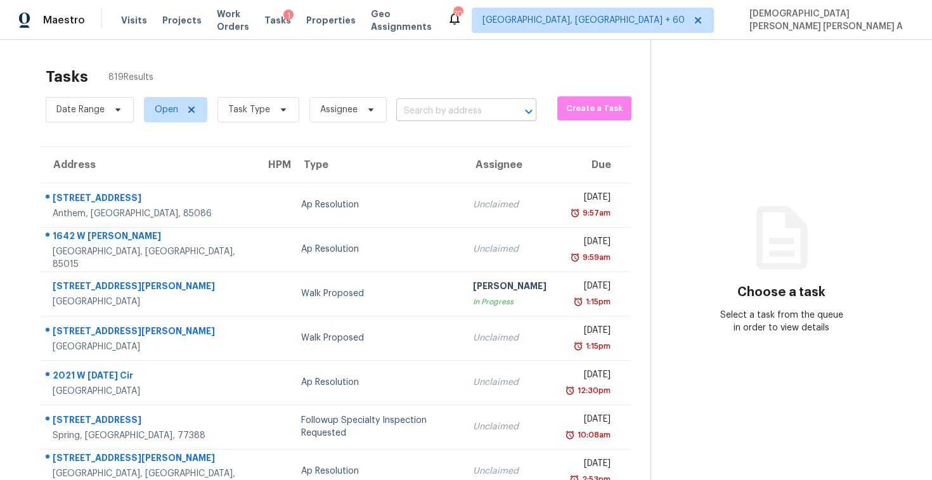
click at [456, 102] on input "text" at bounding box center [448, 111] width 105 height 20
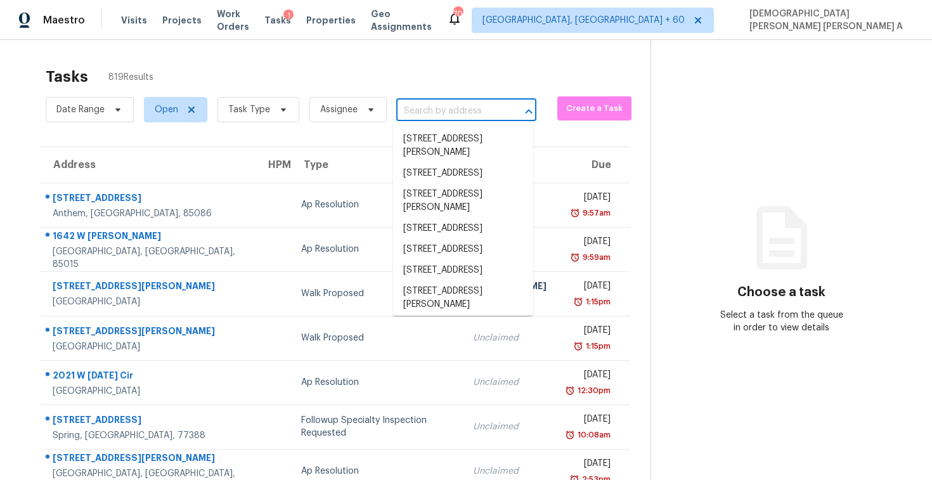
paste input "5522 Inverness Dr, Durham, NC, 27712"
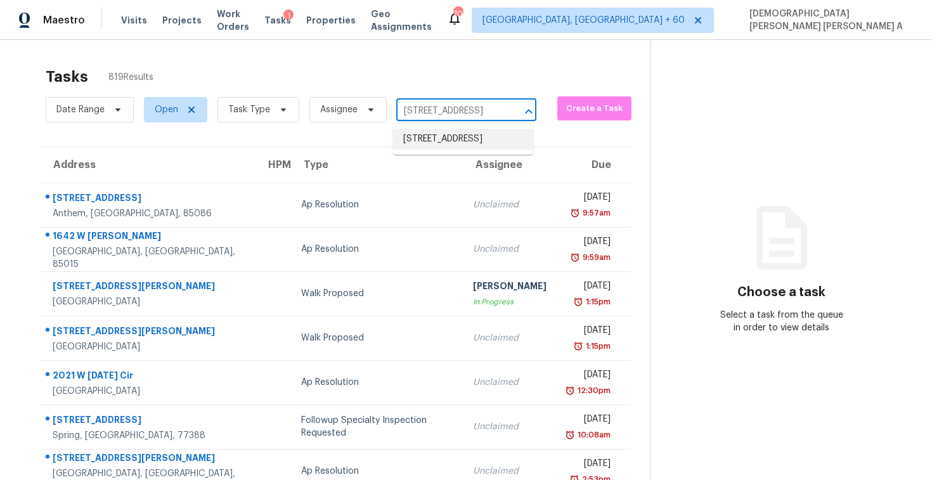
type input "5522 Inverness Dr, Durham, NC, 2771"
click at [455, 149] on li "5522 Inverness Dr, Durham, NC 27712" at bounding box center [463, 139] width 140 height 21
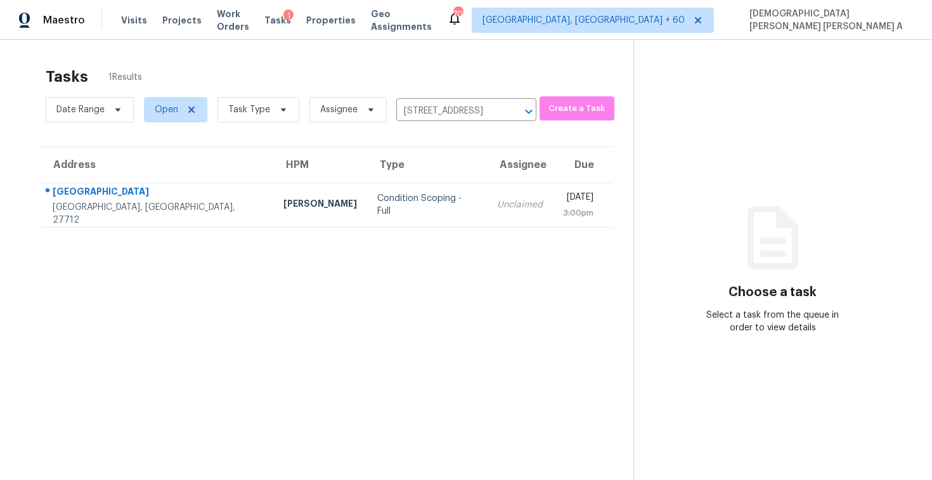
click at [487, 193] on td "Unclaimed" at bounding box center [520, 205] width 66 height 44
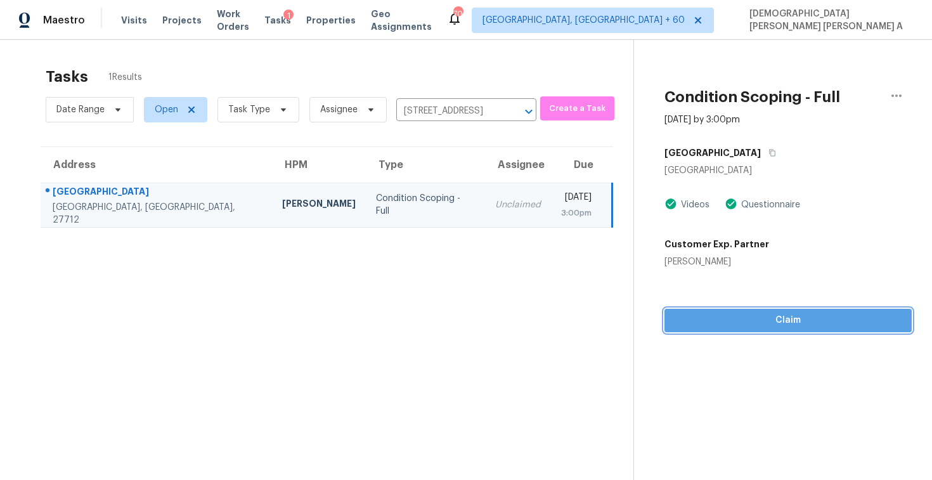
click at [718, 330] on button "Claim" at bounding box center [787, 320] width 247 height 23
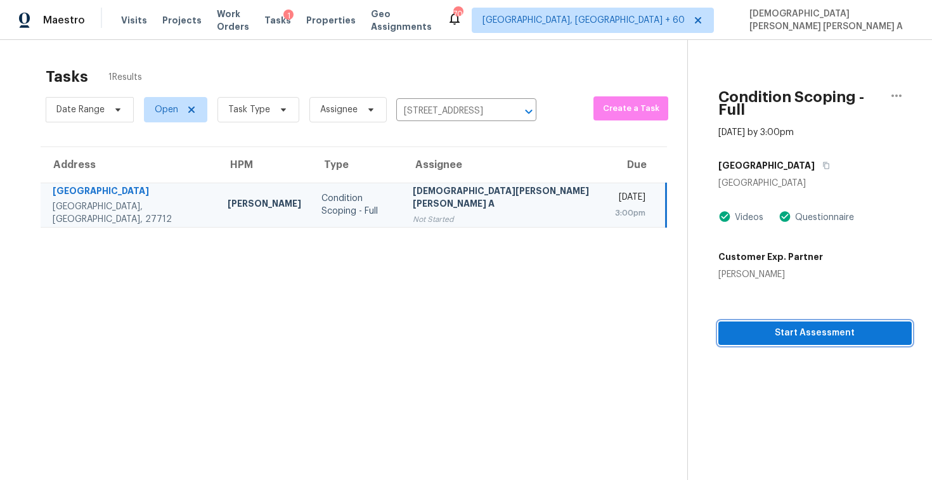
click at [733, 326] on span "Start Assessment" at bounding box center [814, 333] width 173 height 16
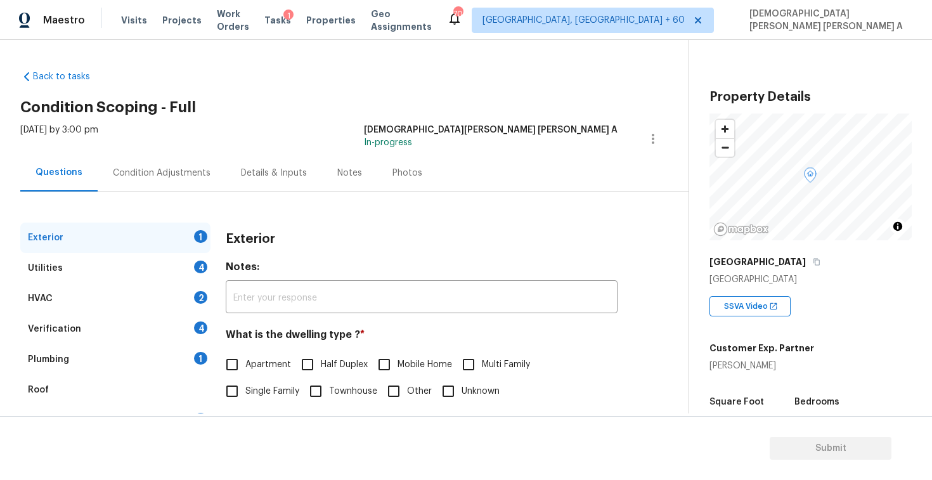
click at [350, 85] on div "Back to tasks Condition Scoping - Full Wed, Sep 24 2025 by 3:00 pm Mohamed Azee…" at bounding box center [354, 302] width 668 height 484
click at [226, 389] on input "Single Family" at bounding box center [232, 391] width 27 height 27
checkbox input "true"
click at [157, 280] on div "Utilities 4" at bounding box center [115, 268] width 190 height 30
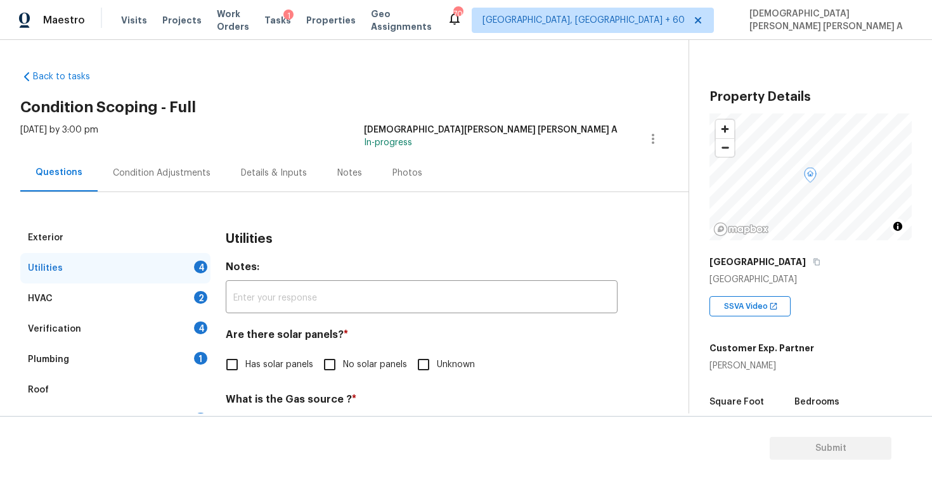
scroll to position [56, 0]
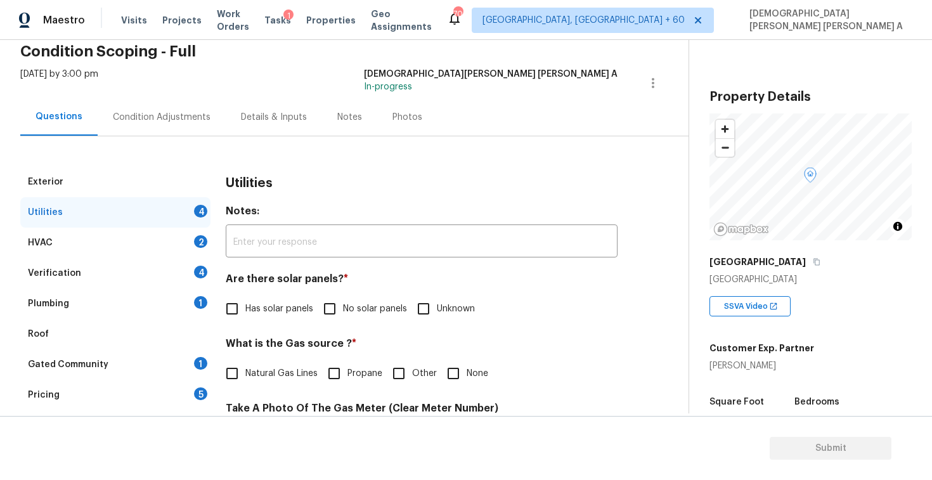
click at [328, 311] on input "No solar panels" at bounding box center [329, 308] width 27 height 27
checkbox input "true"
click at [231, 383] on input "Natural Gas Lines" at bounding box center [232, 373] width 27 height 27
checkbox input "true"
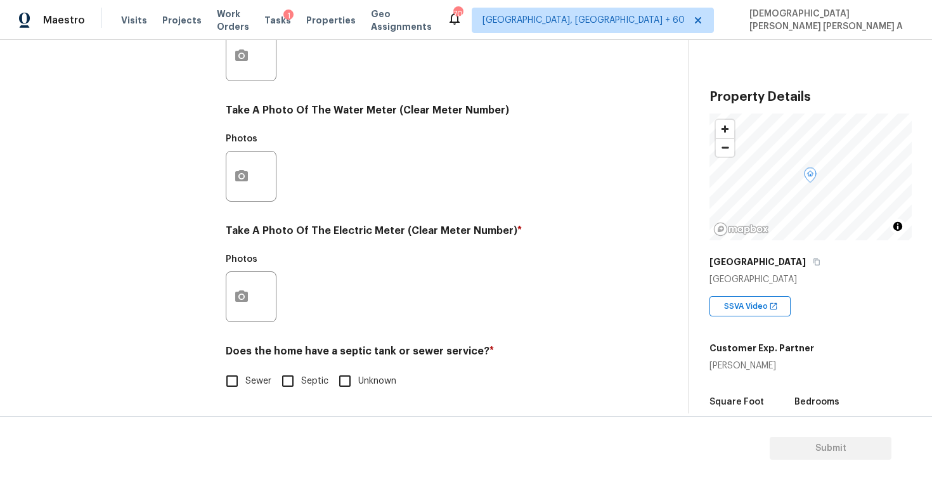
click at [226, 383] on input "Sewer" at bounding box center [232, 381] width 27 height 27
checkbox input "true"
click at [251, 305] on button "button" at bounding box center [241, 296] width 30 height 49
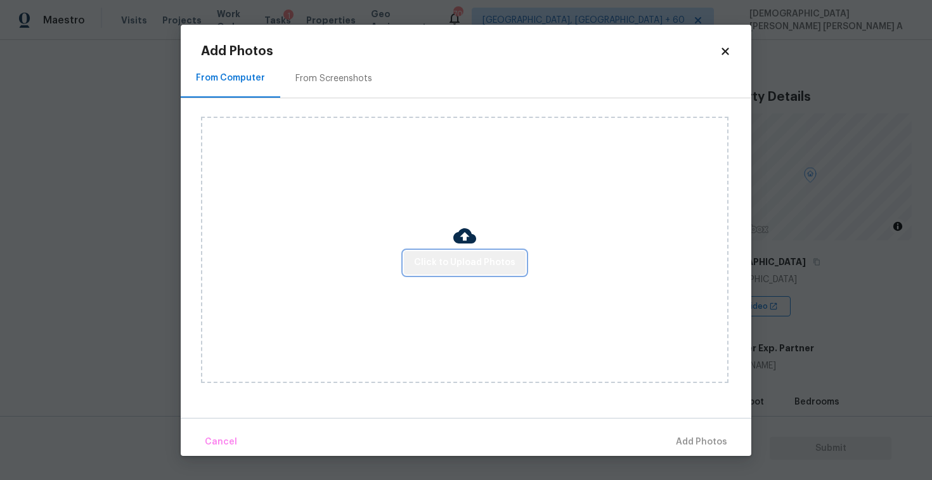
click at [494, 266] on span "Click to Upload Photos" at bounding box center [464, 263] width 101 height 16
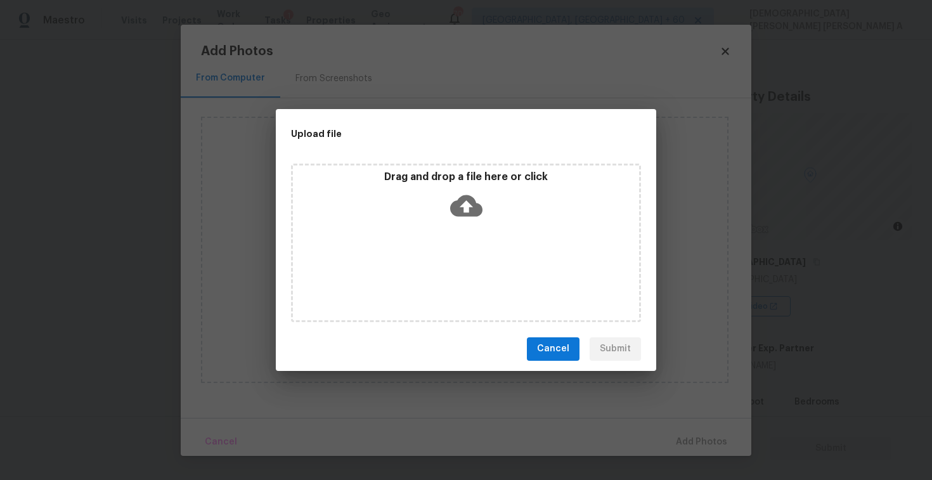
click at [483, 212] on div "Drag and drop a file here or click" at bounding box center [466, 197] width 346 height 55
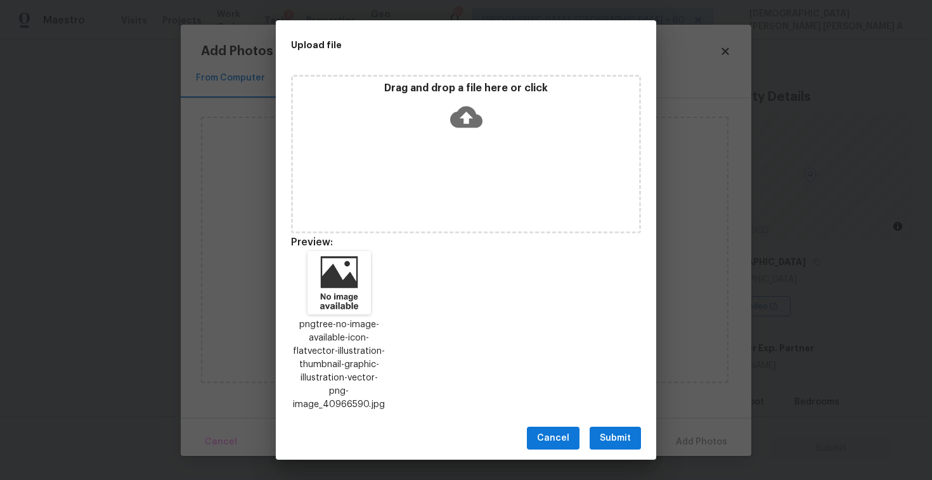
click at [608, 439] on button "Submit" at bounding box center [614, 438] width 51 height 23
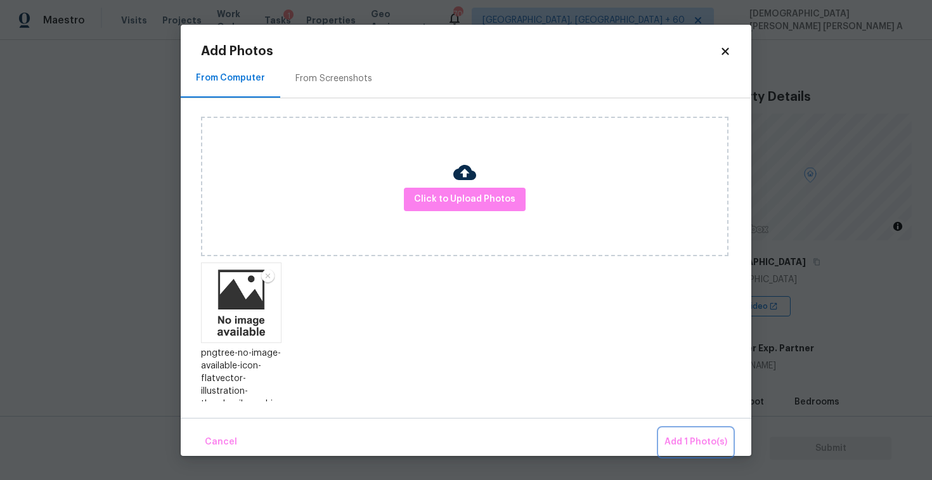
click at [678, 439] on span "Add 1 Photo(s)" at bounding box center [695, 442] width 63 height 16
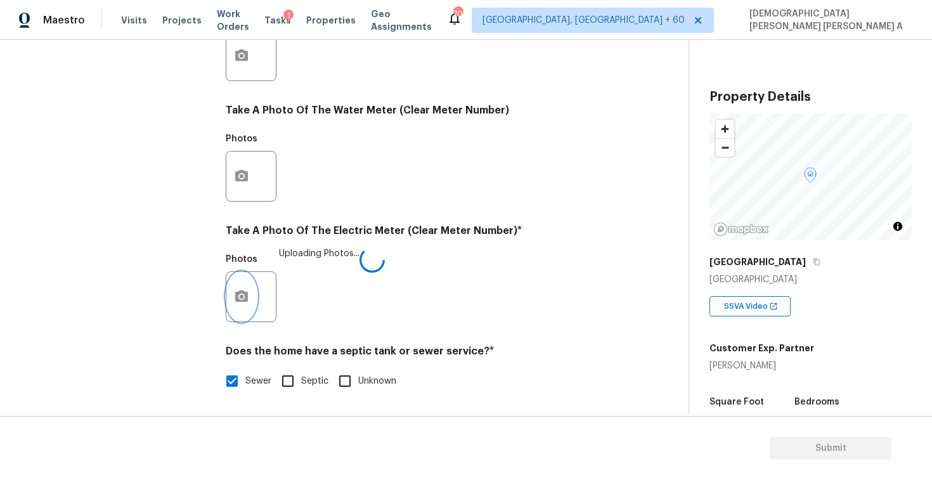
scroll to position [92, 0]
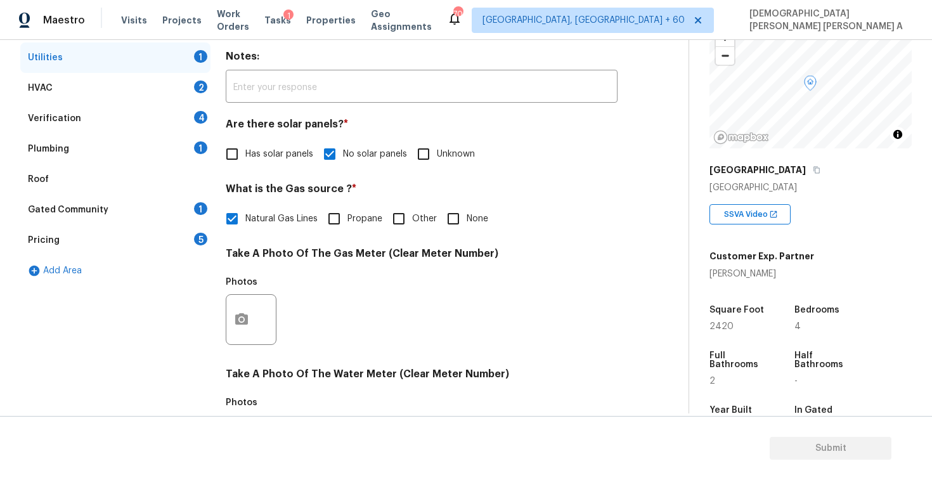
click at [145, 83] on div "HVAC 2" at bounding box center [115, 88] width 190 height 30
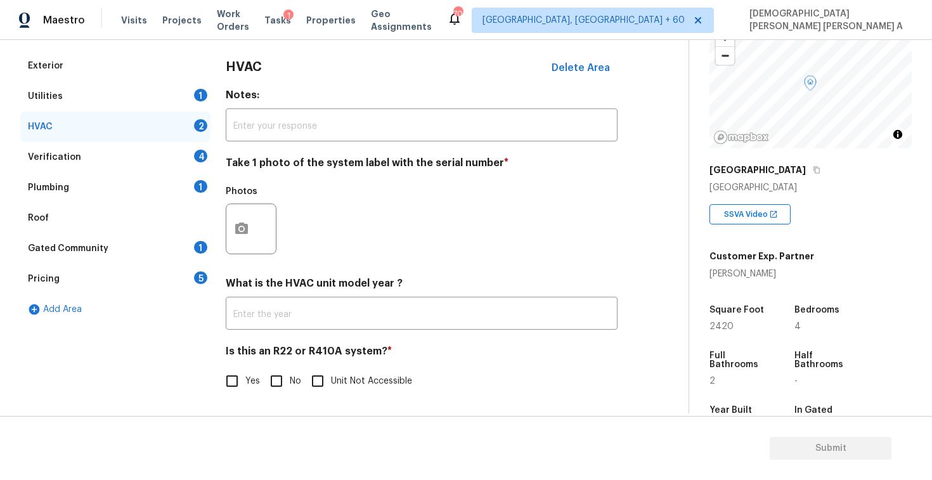
scroll to position [172, 0]
click at [276, 385] on input "No" at bounding box center [276, 381] width 27 height 27
checkbox input "true"
click at [248, 222] on icon "button" at bounding box center [241, 228] width 15 height 15
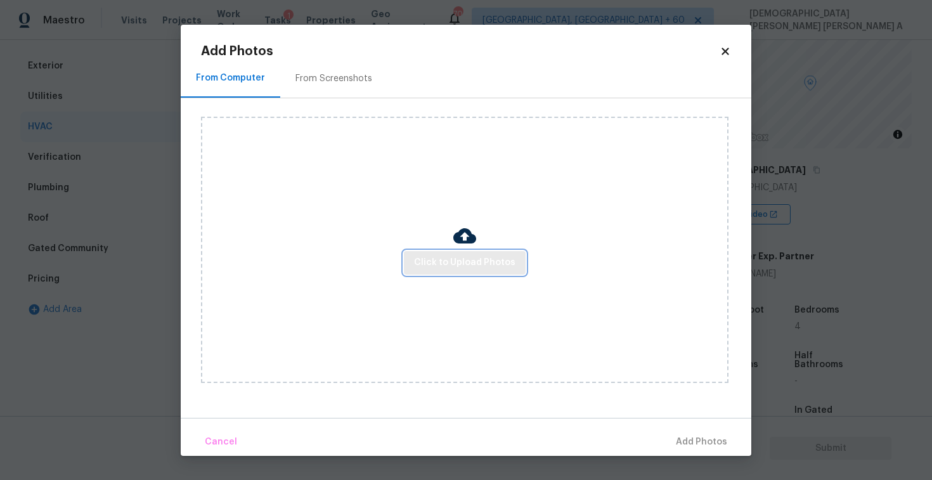
click at [467, 271] on button "Click to Upload Photos" at bounding box center [465, 262] width 122 height 23
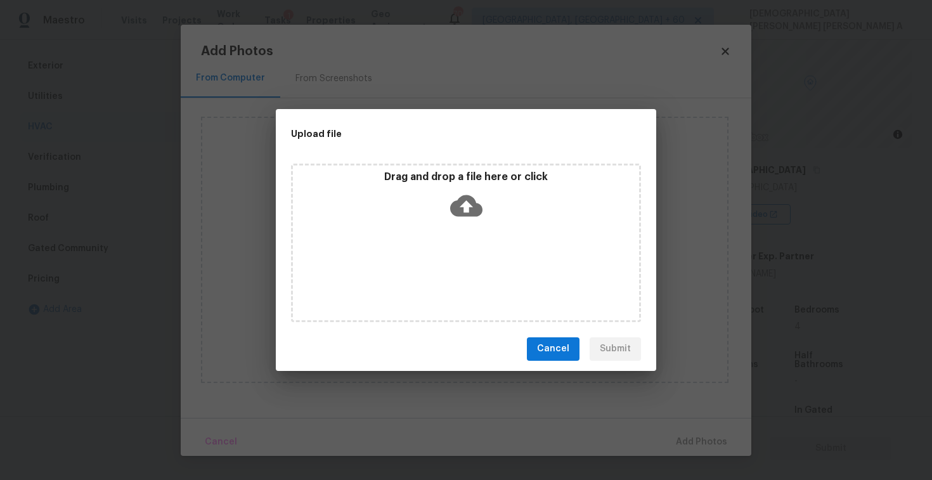
click at [460, 202] on icon at bounding box center [466, 206] width 32 height 22
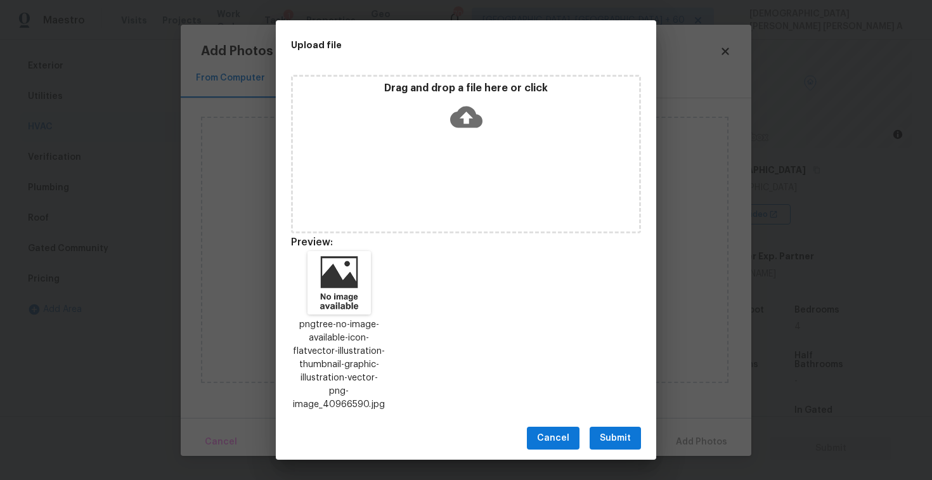
click at [608, 430] on span "Submit" at bounding box center [615, 438] width 31 height 16
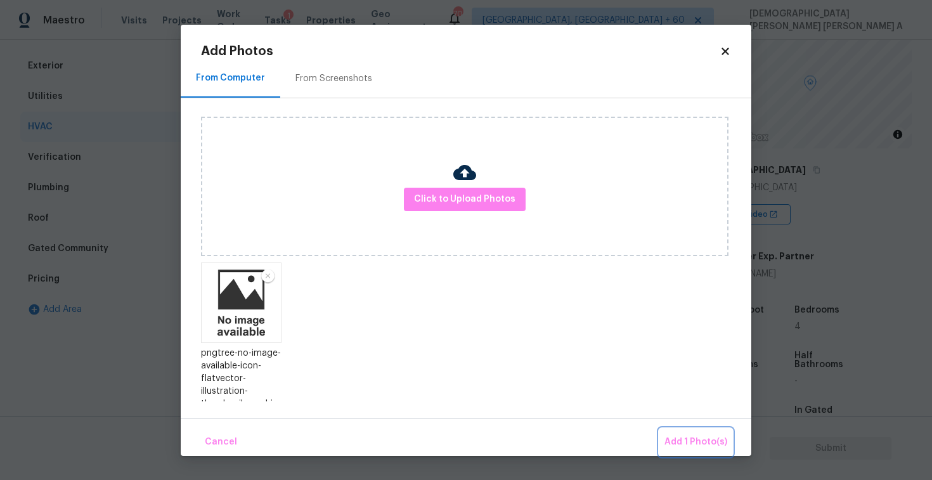
click at [695, 440] on span "Add 1 Photo(s)" at bounding box center [695, 442] width 63 height 16
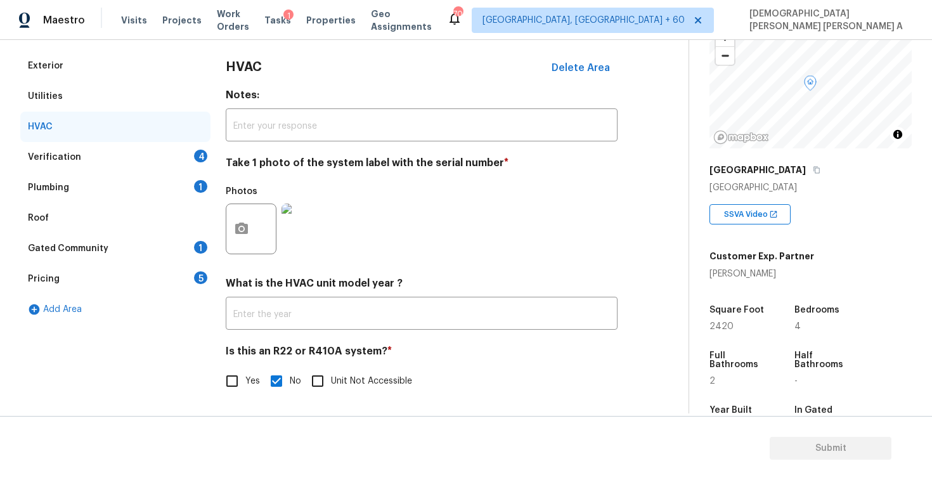
click at [134, 146] on div "Verification 4" at bounding box center [115, 157] width 190 height 30
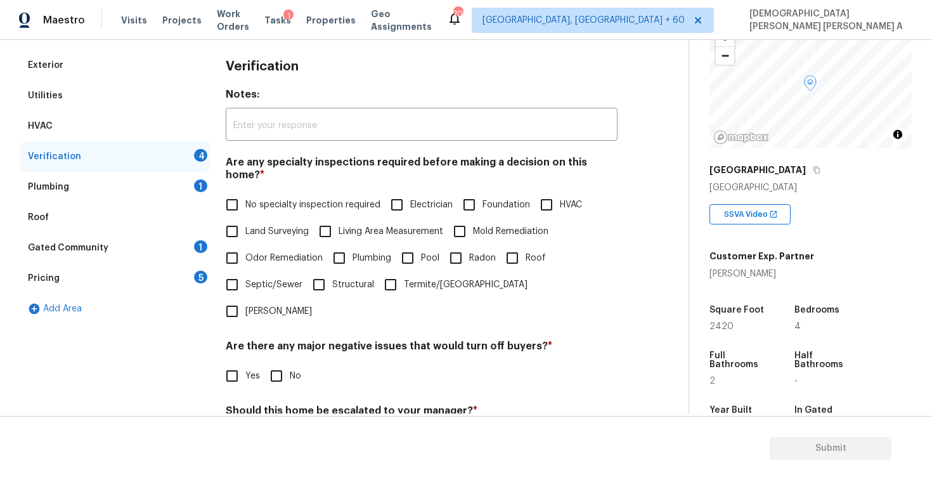
click at [228, 191] on input "No specialty inspection required" at bounding box center [232, 204] width 27 height 27
checkbox input "true"
click at [276, 352] on div "Verification Notes: ​ Are any specialty inspections required before making a de…" at bounding box center [422, 298] width 392 height 496
click at [275, 363] on input "No" at bounding box center [276, 376] width 27 height 27
checkbox input "true"
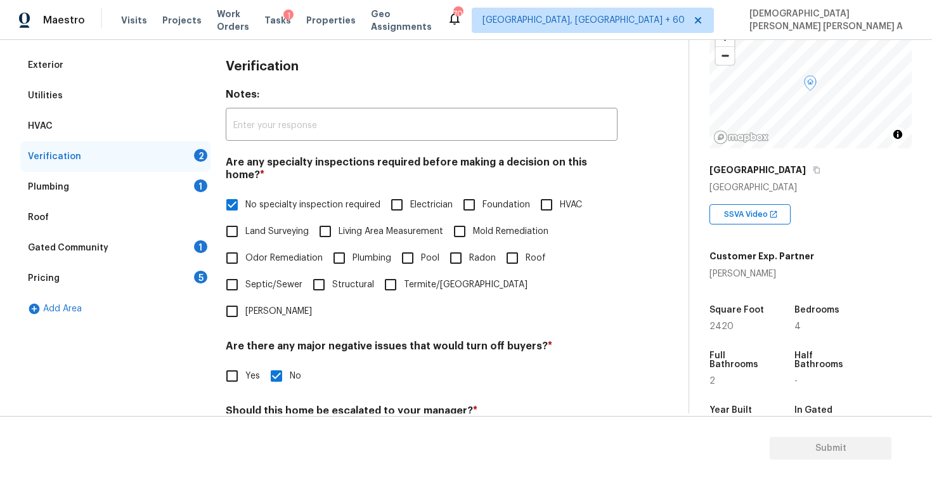
click at [275, 427] on input "No" at bounding box center [276, 440] width 27 height 27
checkbox input "true"
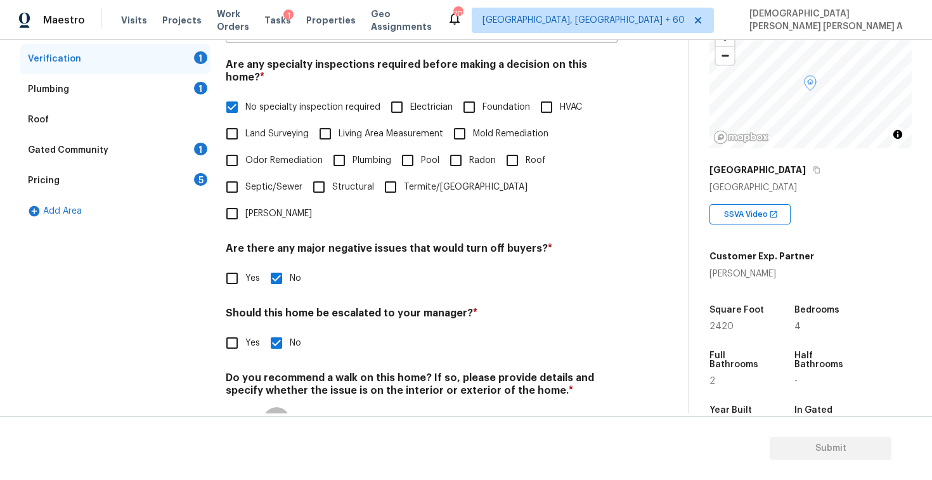
click at [279, 407] on input "No" at bounding box center [276, 420] width 27 height 27
checkbox input "true"
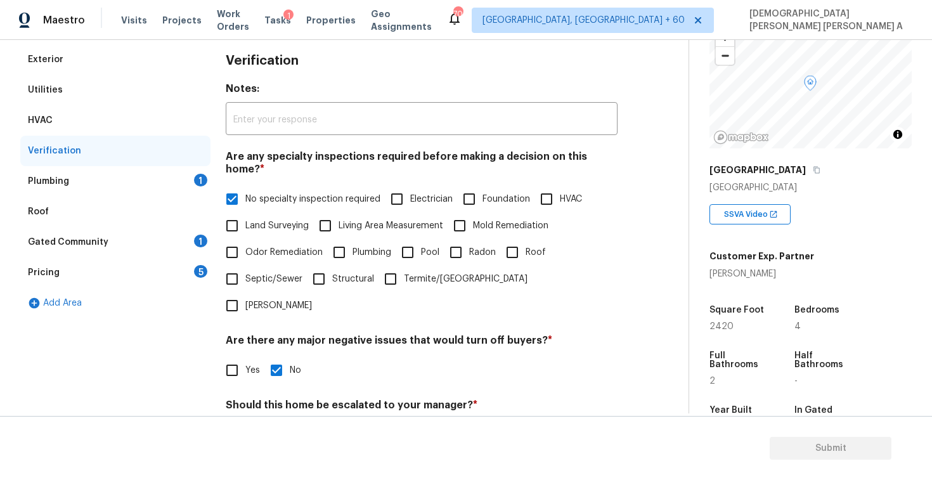
click at [147, 174] on div "Plumbing 1" at bounding box center [115, 181] width 190 height 30
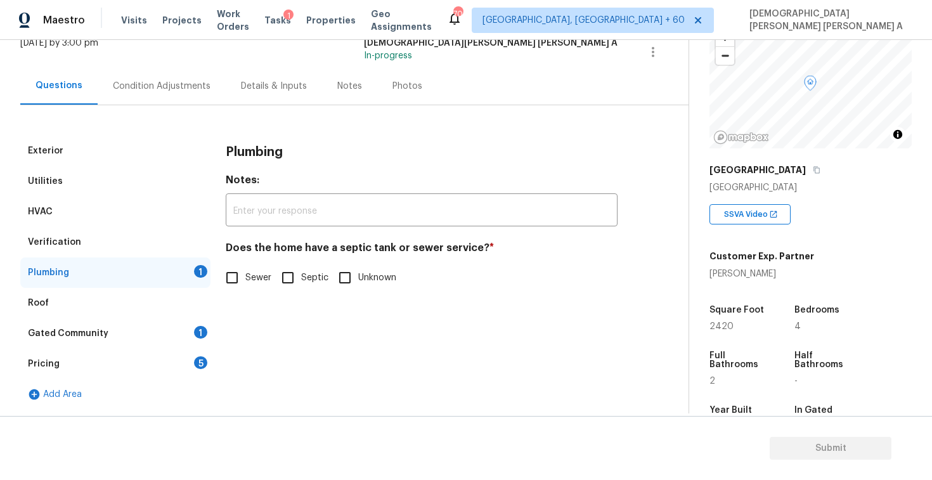
scroll to position [87, 0]
click at [241, 290] on input "Sewer" at bounding box center [232, 277] width 27 height 27
checkbox input "true"
click at [141, 342] on div "Gated Community 1" at bounding box center [115, 333] width 190 height 30
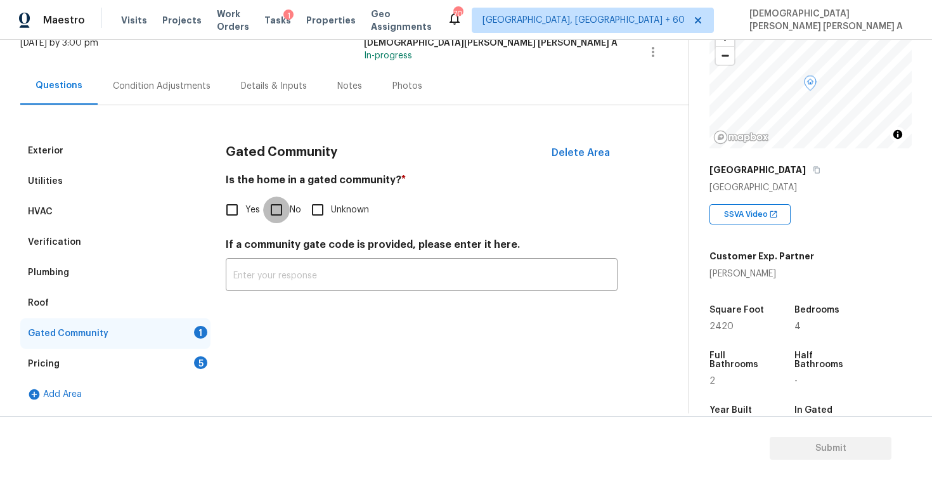
click at [274, 217] on input "No" at bounding box center [276, 209] width 27 height 27
checkbox input "true"
click at [185, 361] on div "Pricing 5" at bounding box center [115, 364] width 190 height 30
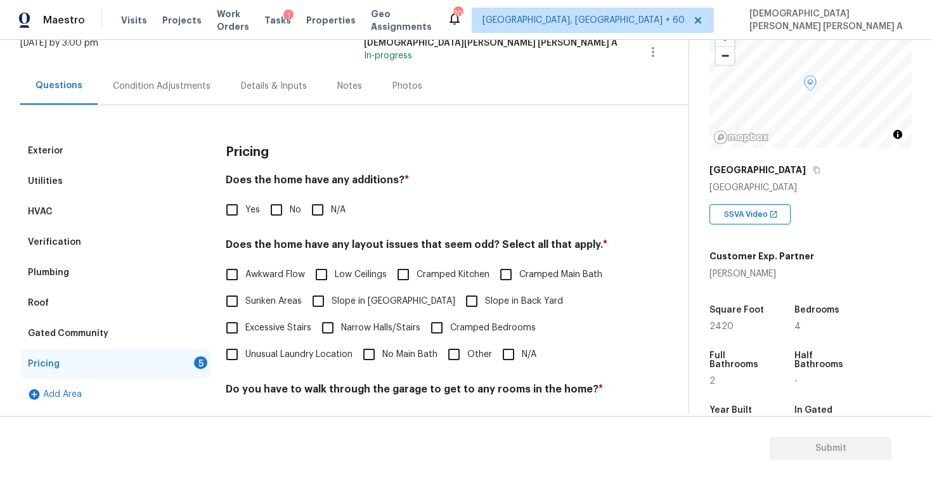
click at [273, 219] on input "No" at bounding box center [276, 209] width 27 height 27
checkbox input "true"
click at [514, 349] on input "N/A" at bounding box center [508, 354] width 27 height 27
checkbox input "true"
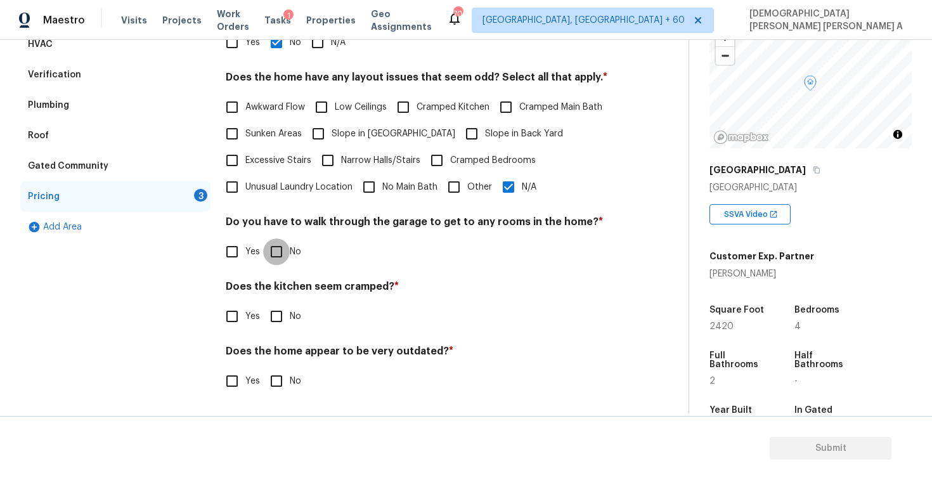
click at [271, 243] on input "No" at bounding box center [276, 251] width 27 height 27
checkbox input "true"
click at [273, 315] on input "No" at bounding box center [276, 317] width 27 height 27
checkbox input "true"
click at [273, 378] on input "No" at bounding box center [276, 381] width 27 height 27
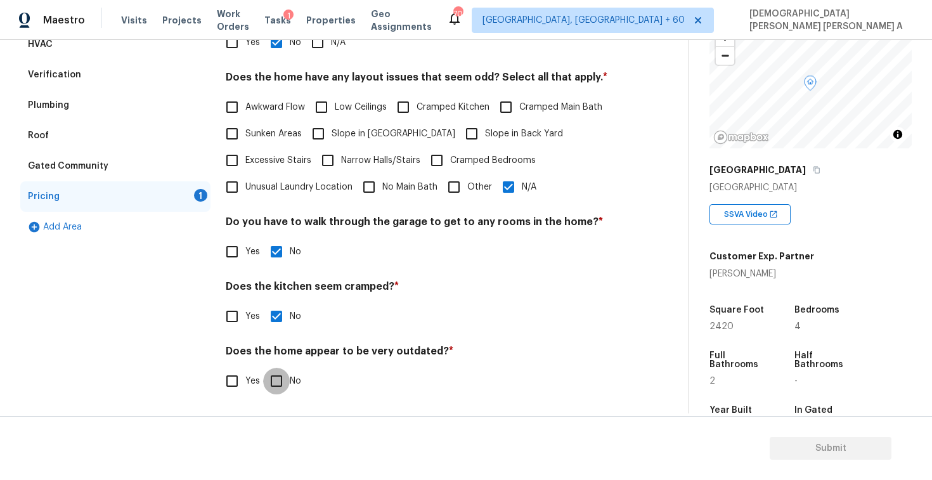
checkbox input "true"
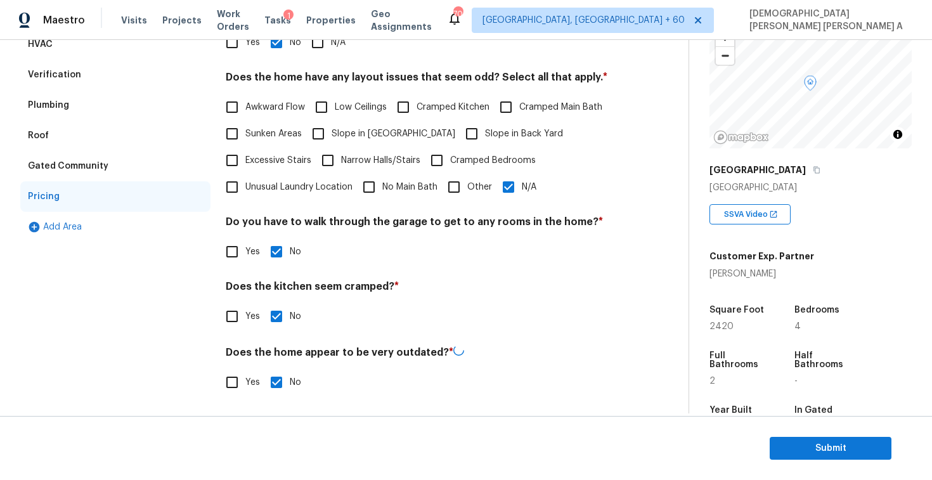
scroll to position [0, 0]
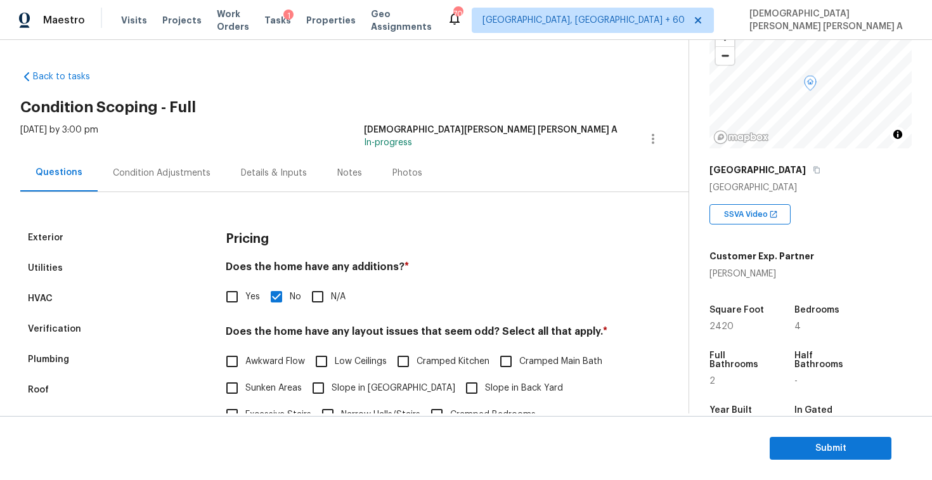
click at [149, 162] on div "Condition Adjustments" at bounding box center [162, 172] width 128 height 37
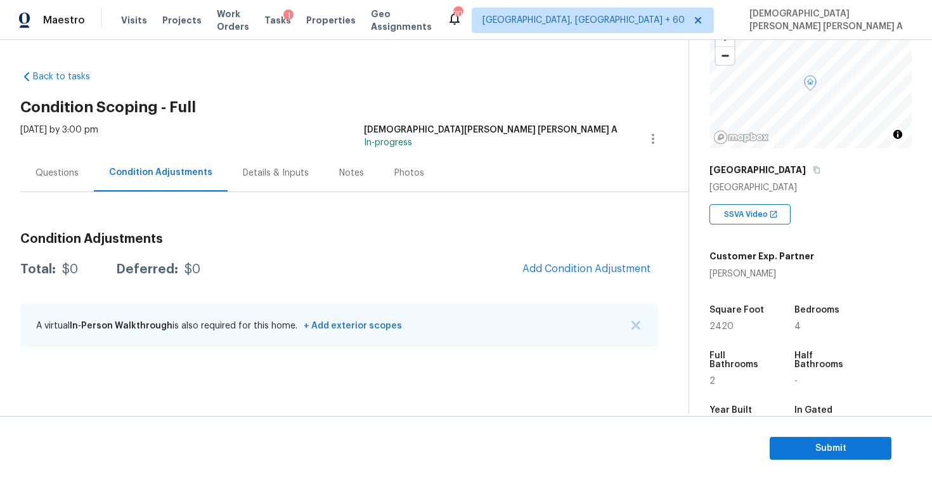
click at [51, 179] on div "Questions" at bounding box center [57, 172] width 74 height 37
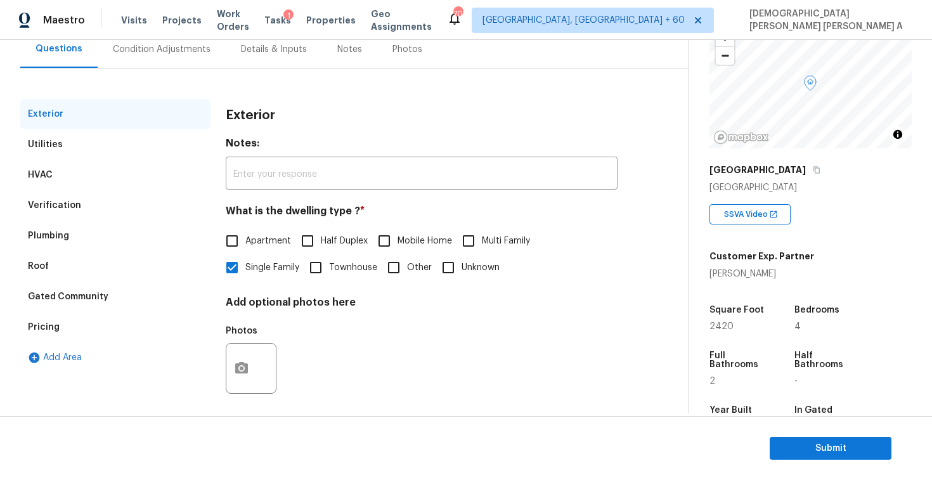
scroll to position [131, 0]
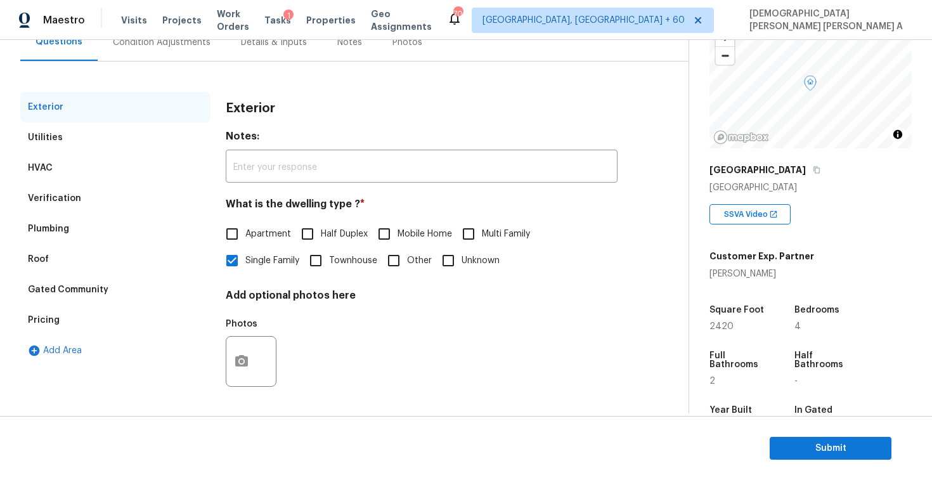
click at [60, 305] on div "Pricing" at bounding box center [115, 320] width 190 height 30
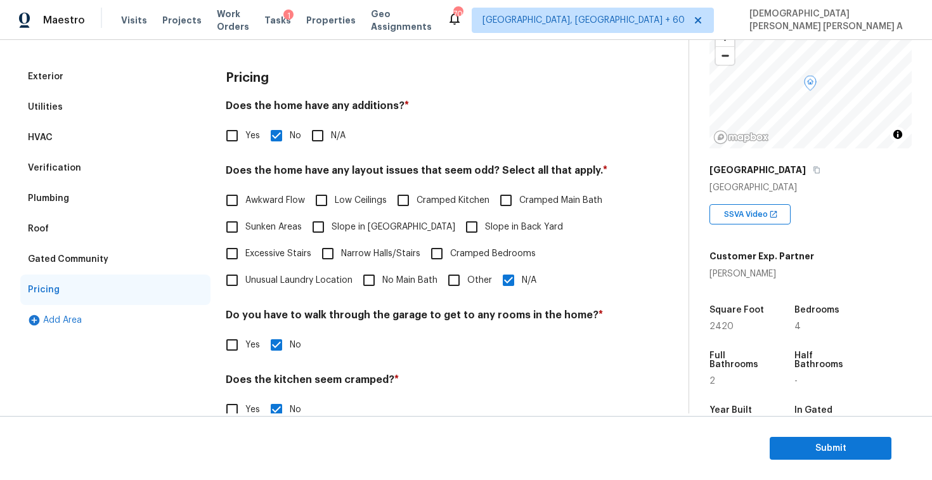
scroll to position [174, 0]
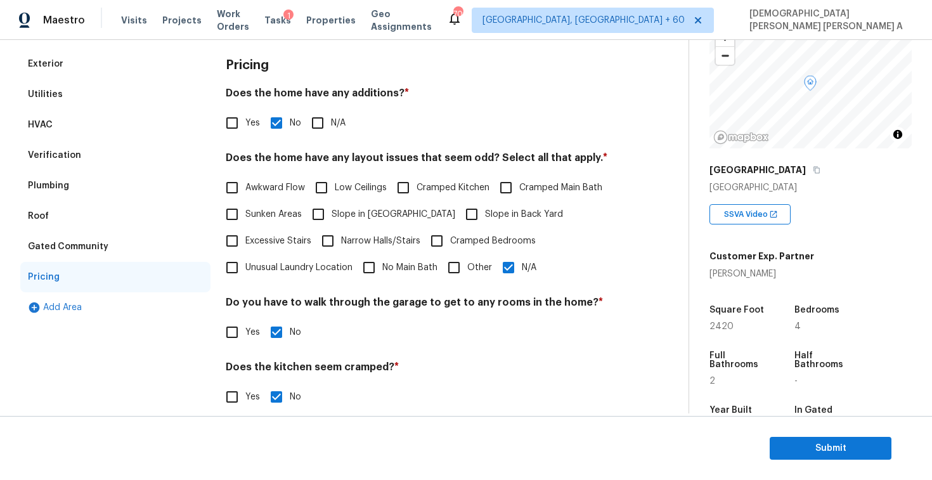
click at [505, 264] on input "N/A" at bounding box center [508, 267] width 27 height 27
checkbox input "false"
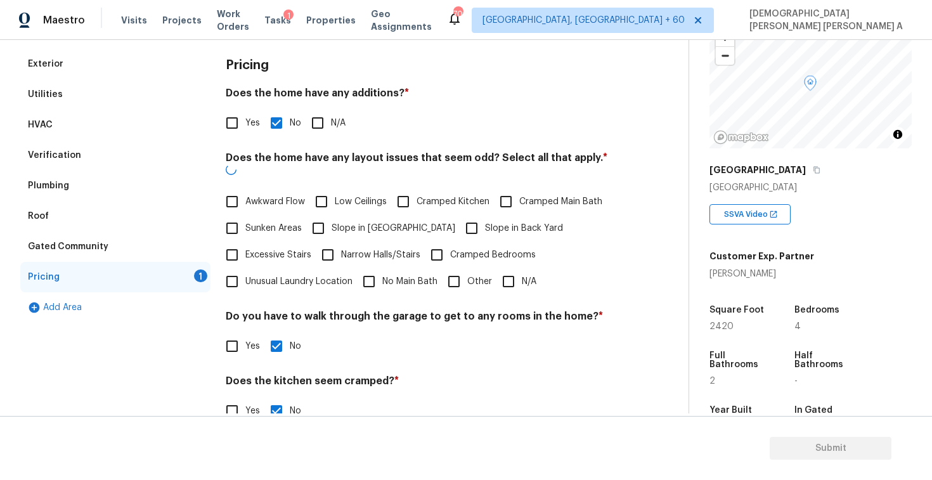
click at [450, 268] on input "Other" at bounding box center [453, 281] width 27 height 27
checkbox input "true"
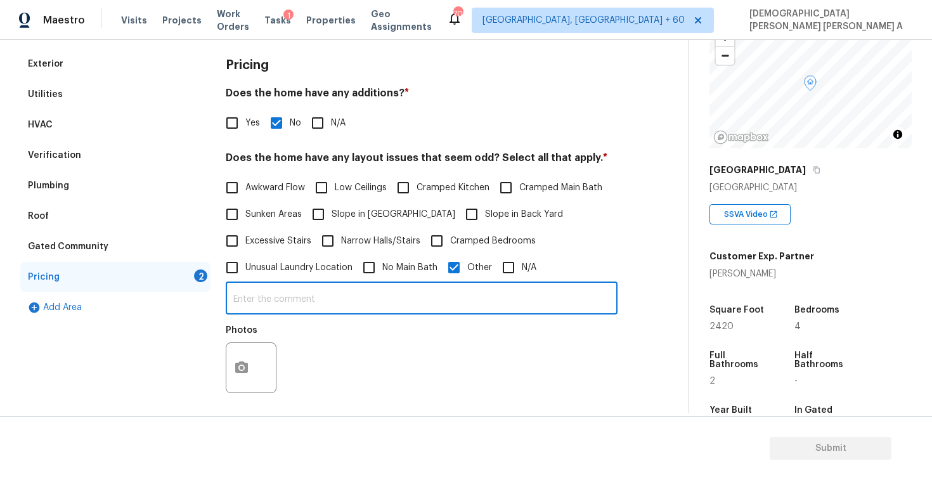
click at [418, 305] on input "text" at bounding box center [422, 300] width 392 height 30
type input "Minor slope"
click at [243, 345] on button "button" at bounding box center [241, 367] width 30 height 49
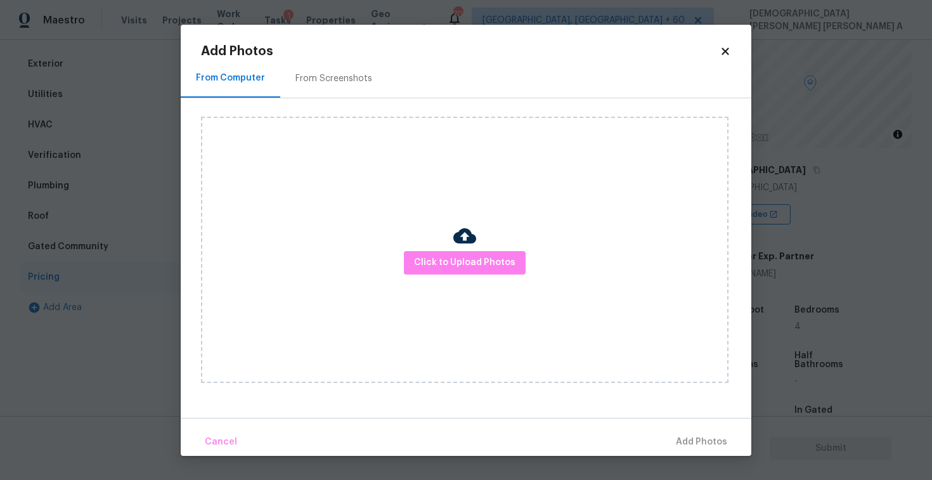
click at [307, 82] on div "From Screenshots" at bounding box center [333, 78] width 77 height 13
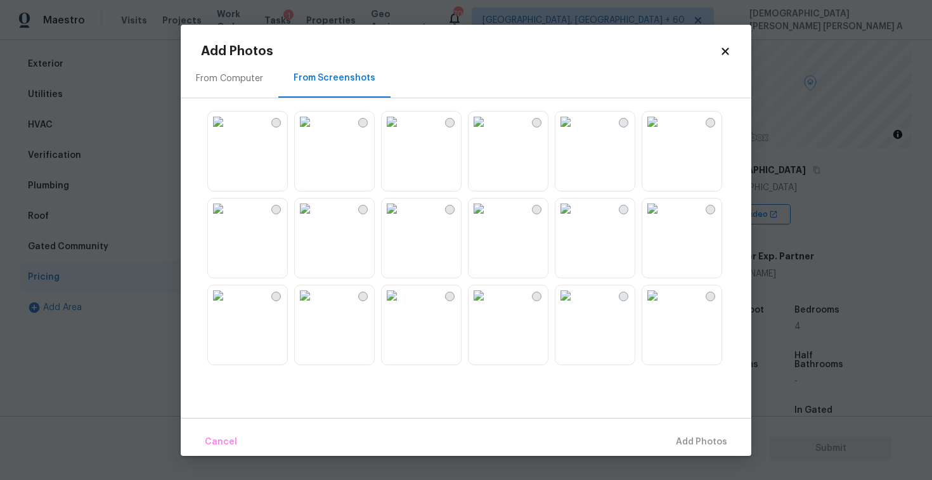
click at [315, 132] on img at bounding box center [305, 122] width 20 height 20
click at [228, 132] on img at bounding box center [218, 122] width 20 height 20
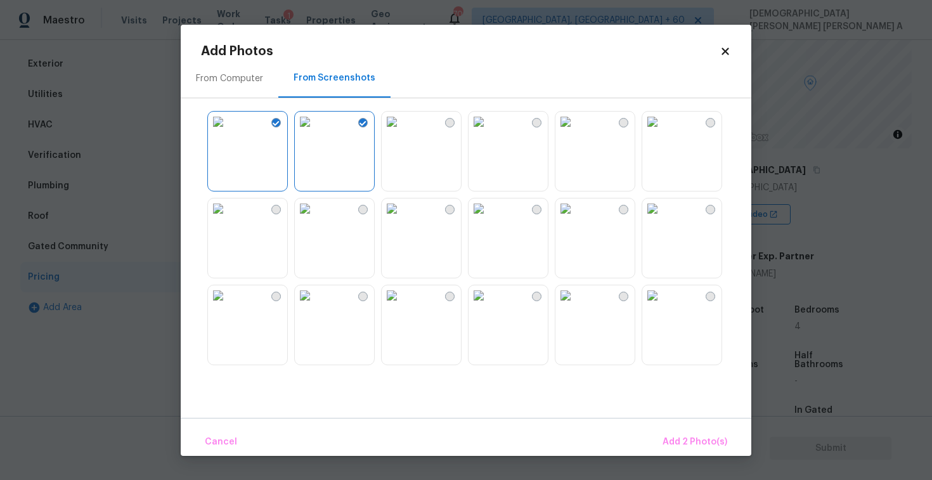
click at [228, 219] on img at bounding box center [218, 208] width 20 height 20
click at [717, 434] on span "Add 3 Photo(s)" at bounding box center [695, 442] width 64 height 16
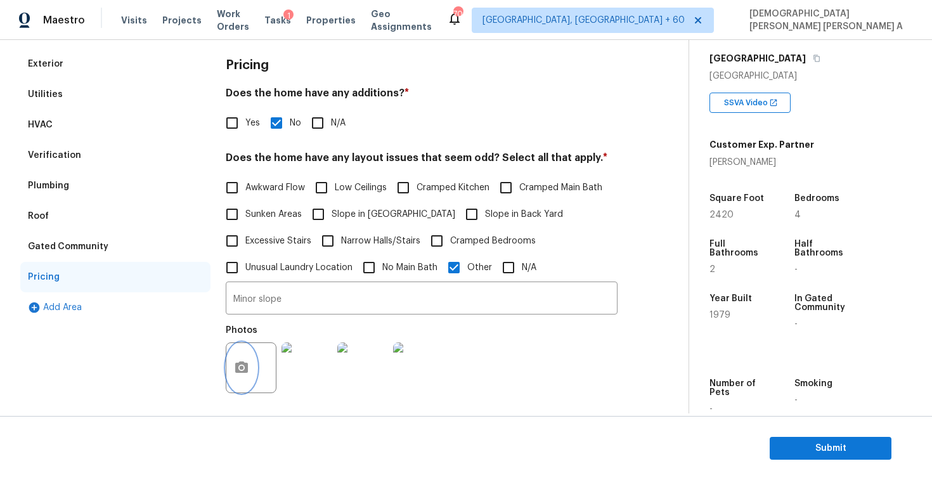
scroll to position [10, 0]
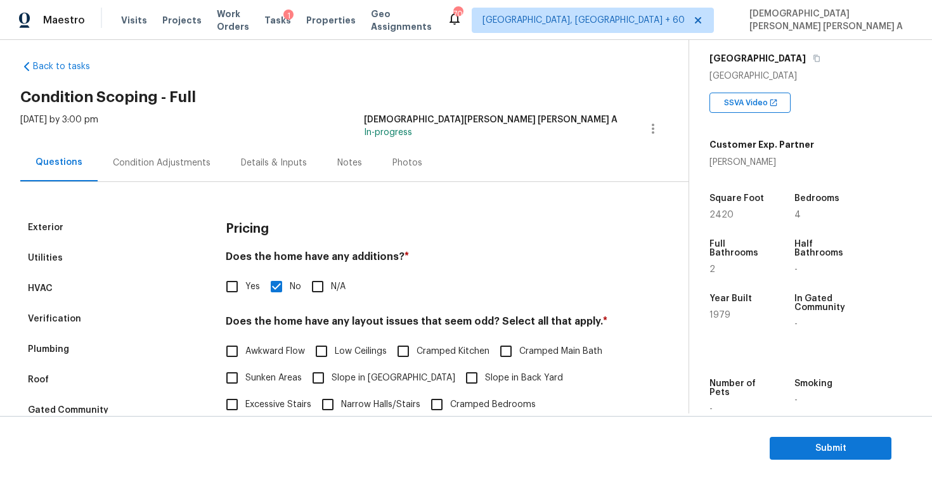
click at [153, 158] on div "Condition Adjustments" at bounding box center [162, 163] width 98 height 13
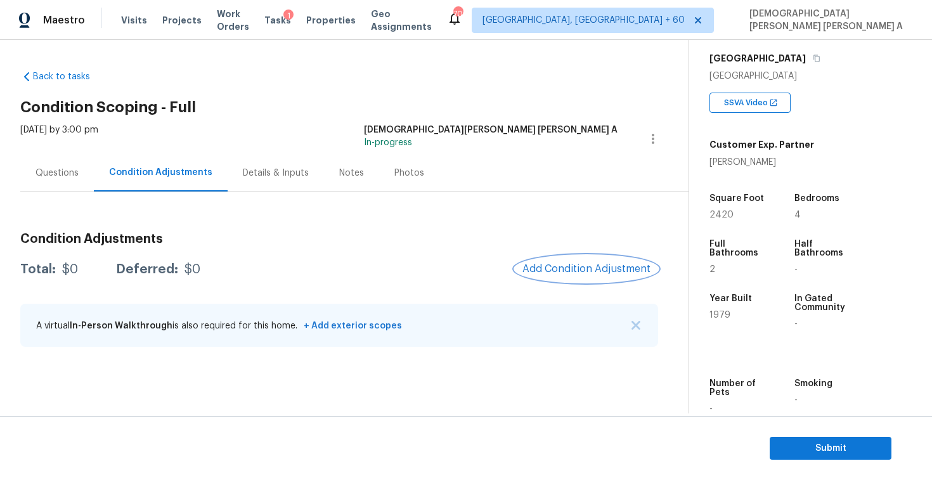
click at [578, 257] on button "Add Condition Adjustment" at bounding box center [586, 268] width 143 height 27
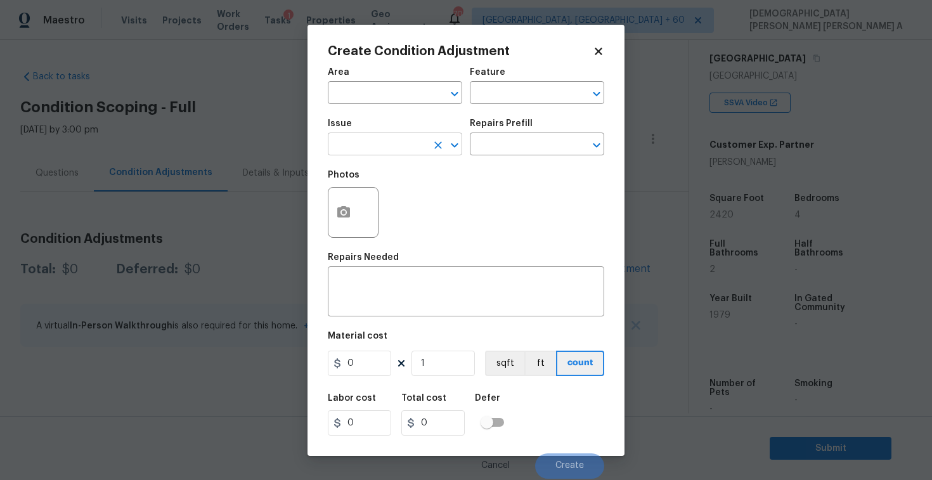
click at [367, 149] on input "text" at bounding box center [377, 146] width 99 height 20
type input "land"
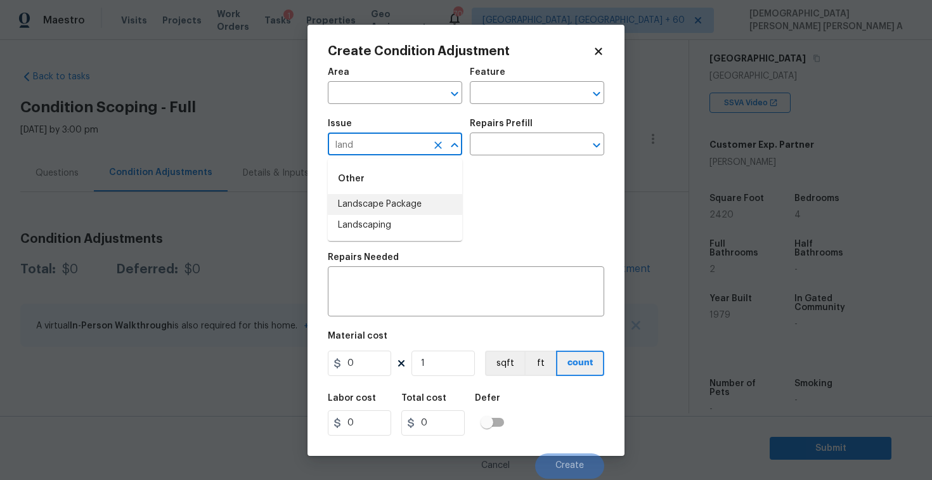
click at [429, 200] on li "Landscape Package" at bounding box center [395, 204] width 134 height 21
type input "Landscape Package"
click at [560, 127] on div "Repairs Prefill" at bounding box center [537, 127] width 134 height 16
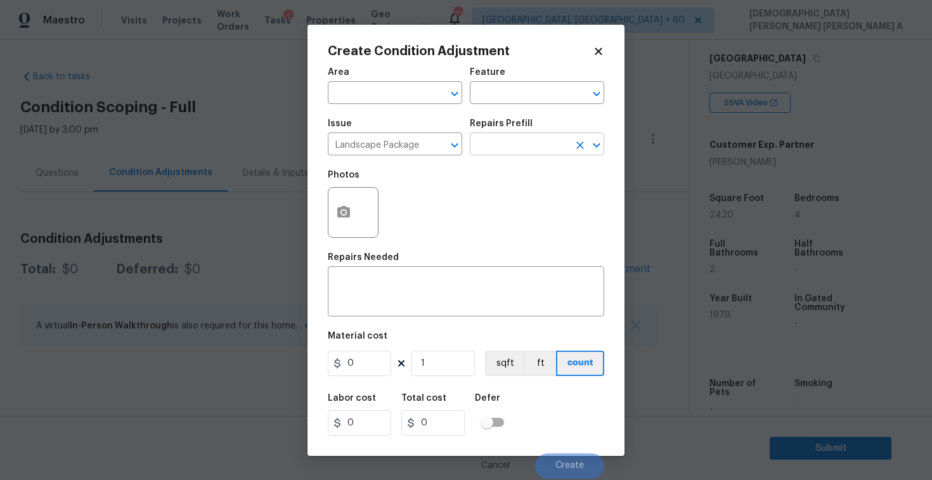
click at [543, 146] on input "text" at bounding box center [519, 146] width 99 height 20
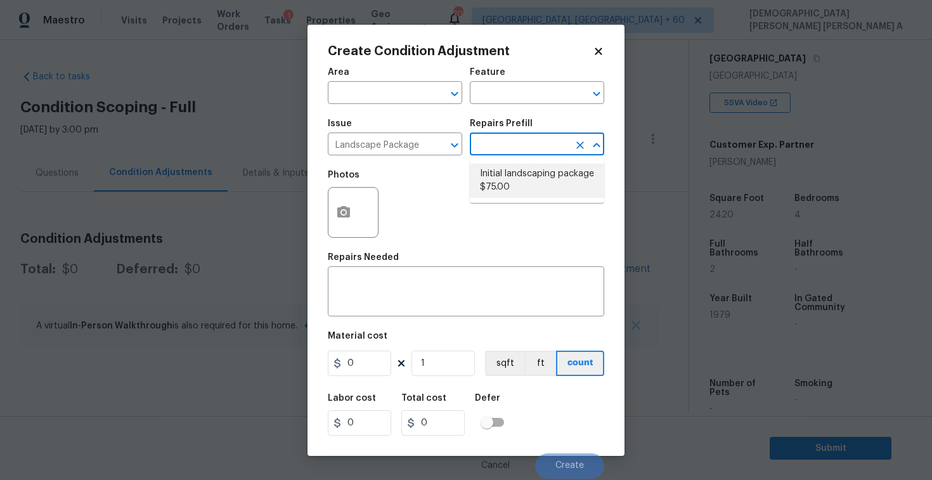
click at [520, 168] on li "Initial landscaping package $75.00" at bounding box center [537, 181] width 134 height 34
type input "Home Readiness Packages"
type textarea "Mowing of grass up to 6" in height. Mow, edge along driveways & sidewalks, trim…"
type input "75"
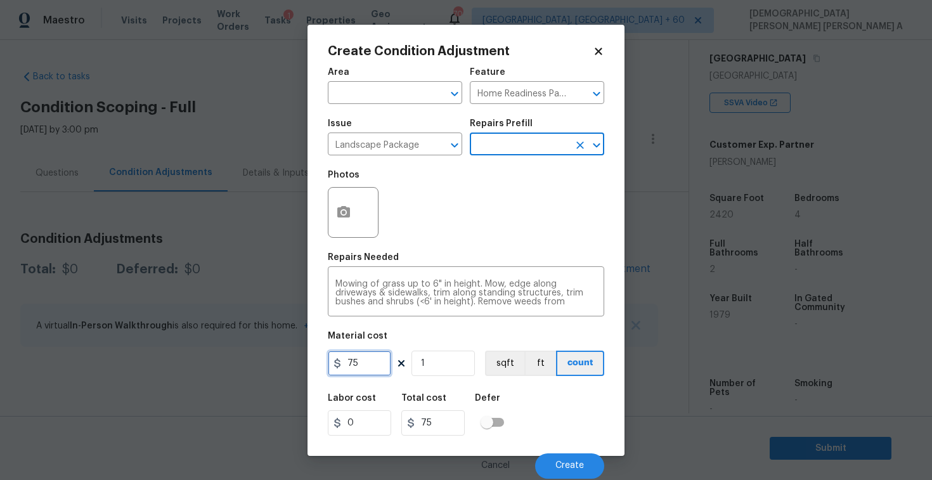
click at [370, 370] on input "75" at bounding box center [359, 362] width 63 height 25
type input "300"
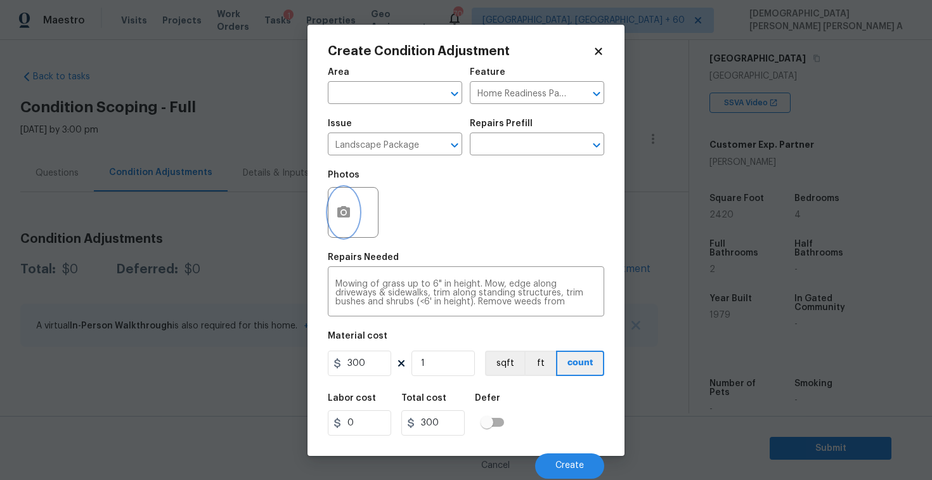
click at [342, 213] on circle "button" at bounding box center [344, 212] width 4 height 4
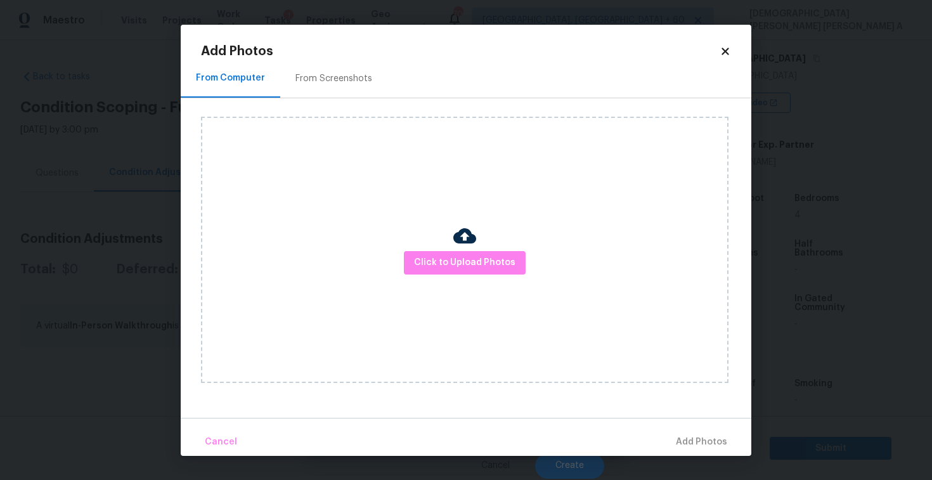
click at [326, 77] on div "From Screenshots" at bounding box center [333, 78] width 77 height 13
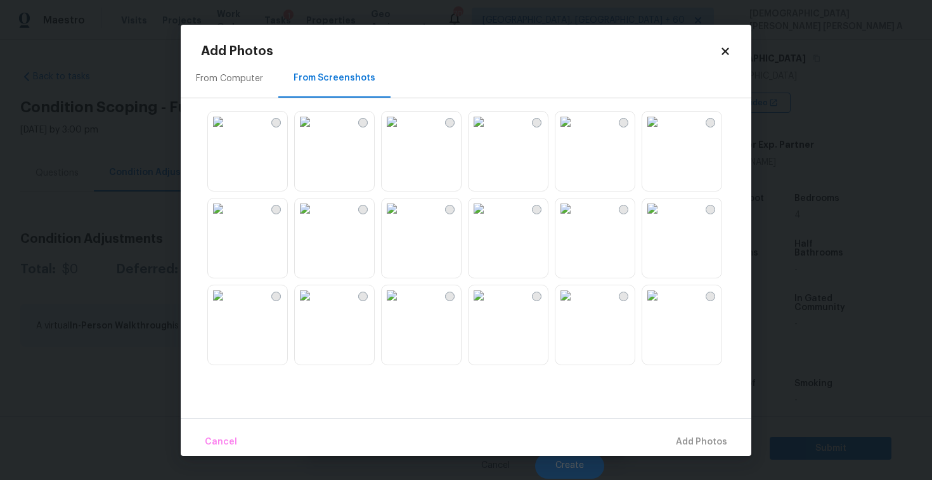
click at [575, 132] on img at bounding box center [565, 122] width 20 height 20
click at [228, 219] on img at bounding box center [218, 208] width 20 height 20
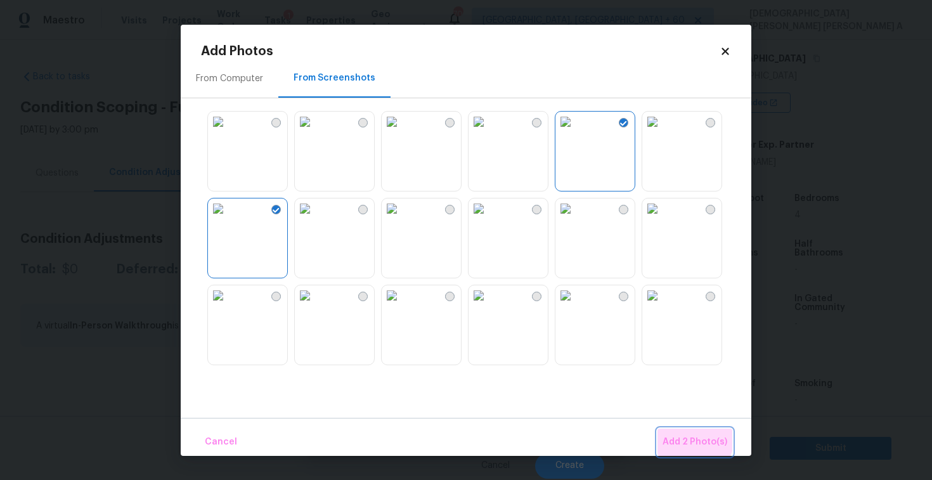
click at [681, 432] on button "Add 2 Photo(s)" at bounding box center [694, 441] width 75 height 27
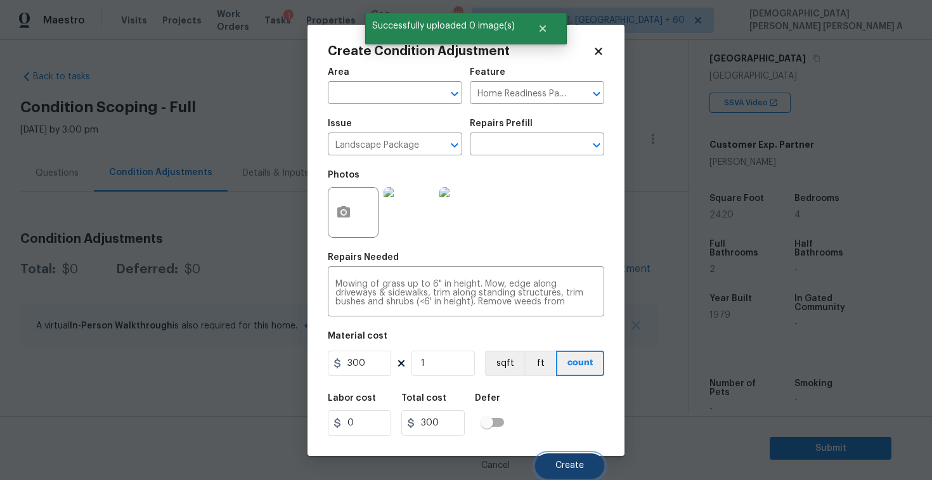
click at [563, 453] on button "Create" at bounding box center [569, 465] width 69 height 25
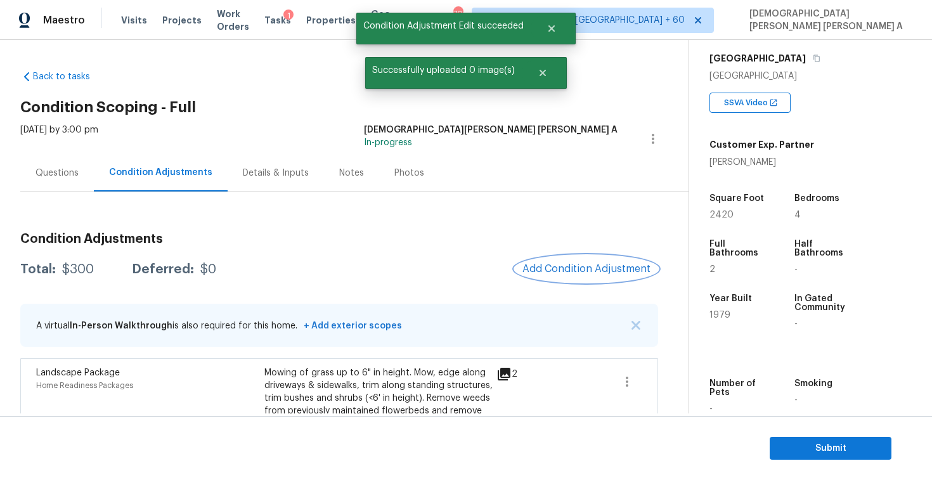
scroll to position [67, 0]
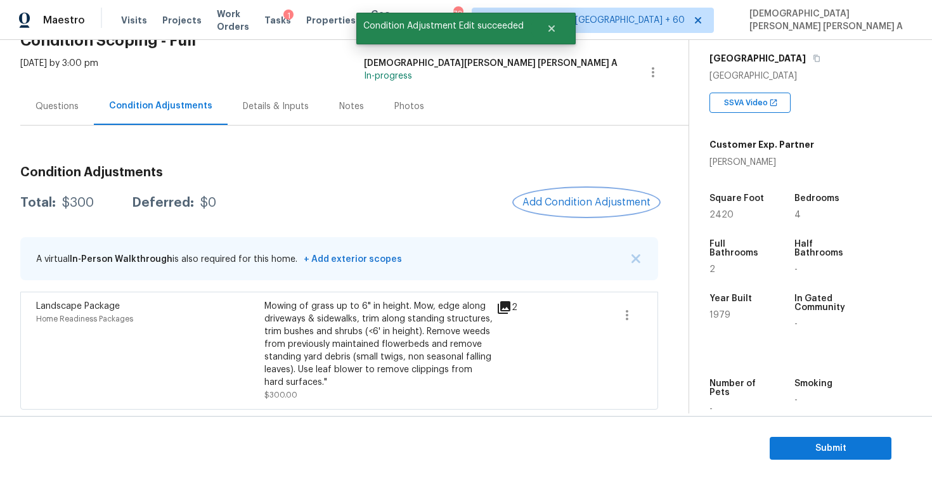
click at [570, 195] on button "Add Condition Adjustment" at bounding box center [586, 202] width 143 height 27
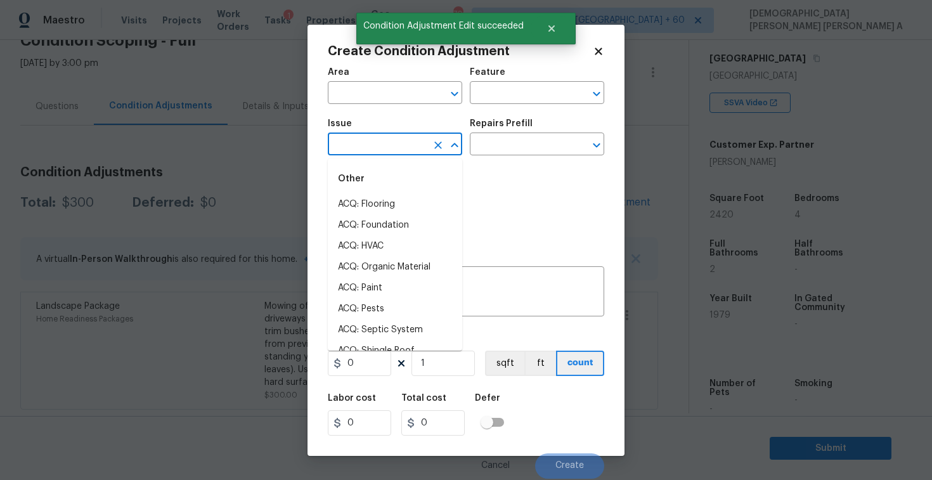
click at [383, 140] on input "text" at bounding box center [377, 146] width 99 height 20
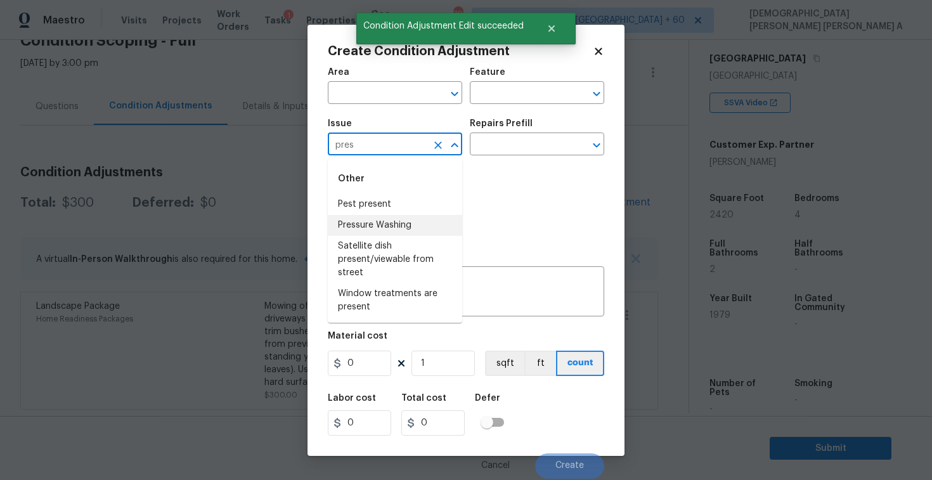
click at [380, 222] on li "Pressure Washing" at bounding box center [395, 225] width 134 height 21
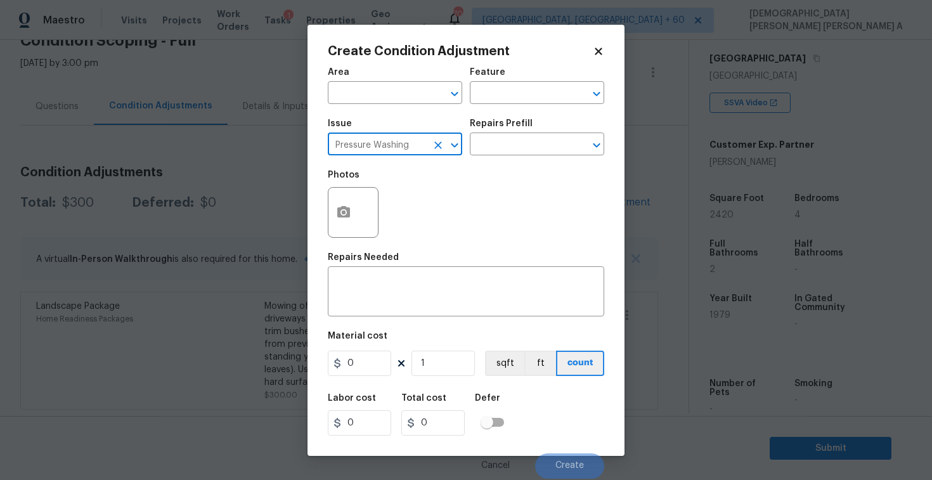
type input "Pressure Washing"
click at [484, 134] on div "Repairs Prefill" at bounding box center [537, 127] width 134 height 16
click at [499, 148] on input "text" at bounding box center [519, 146] width 99 height 20
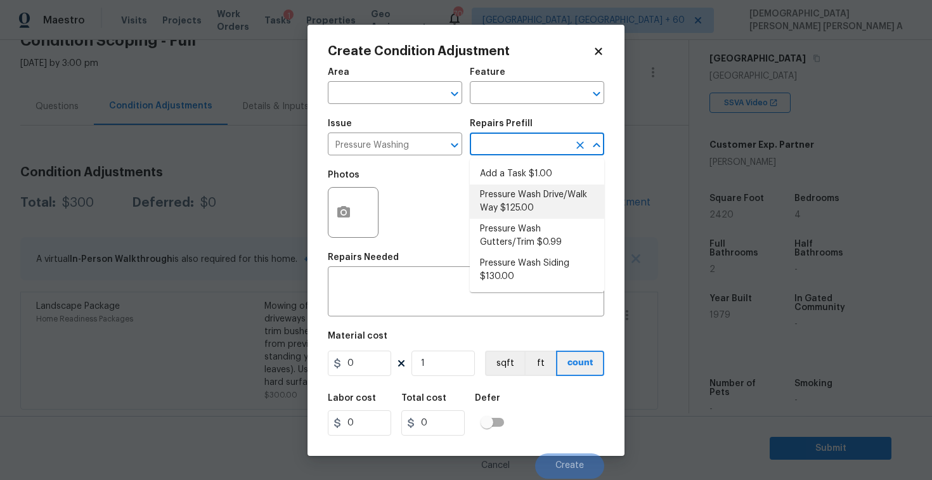
click at [499, 198] on li "Pressure Wash Drive/Walk Way $125.00" at bounding box center [537, 201] width 134 height 34
type input "Siding"
type textarea "Pressure wash the driveways/walkways as directed by the PM. Ensure that all deb…"
type input "125"
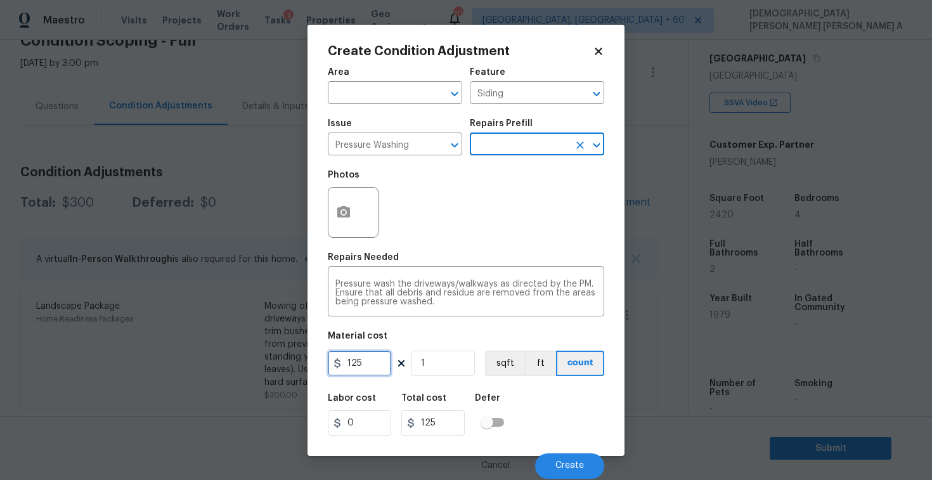
click at [359, 363] on input "125" at bounding box center [359, 362] width 63 height 25
type input "200"
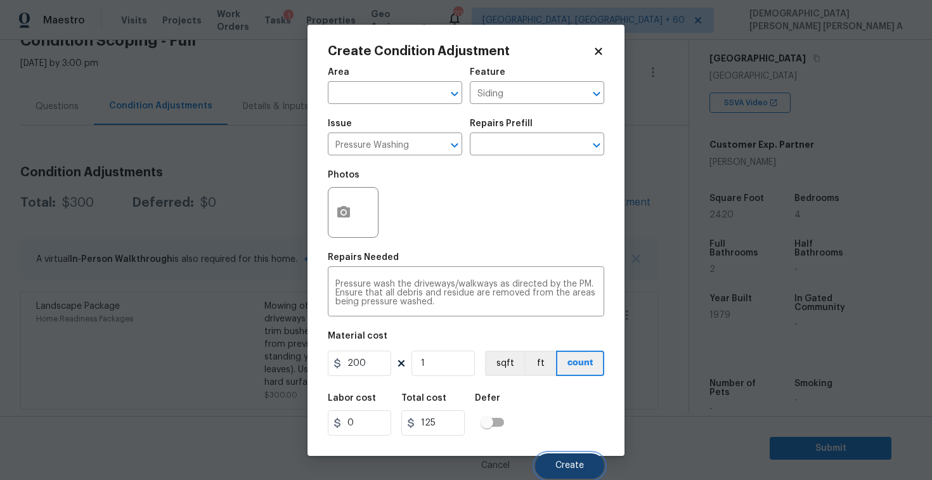
type input "200"
click at [548, 454] on button "Create" at bounding box center [569, 465] width 69 height 25
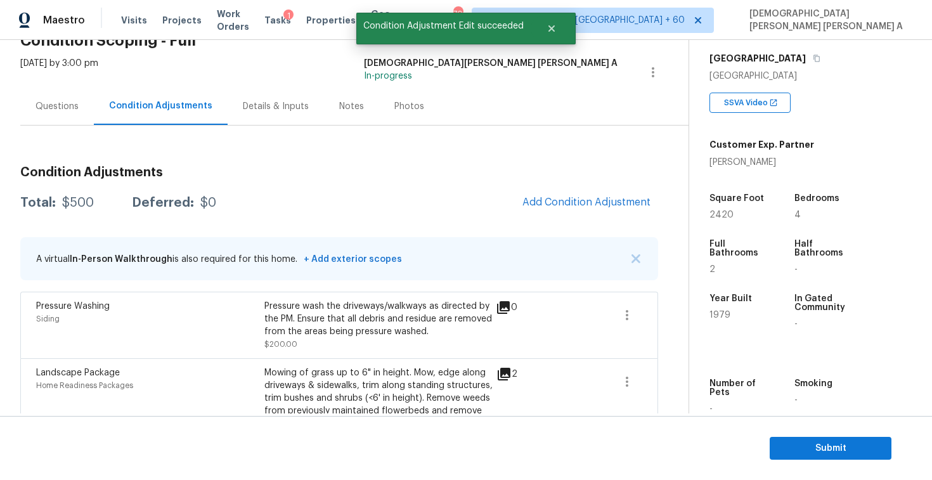
click at [588, 218] on div "Condition Adjustments Total: $500 Deferred: $0 Add Condition Adjustment A virtu…" at bounding box center [339, 316] width 638 height 320
click at [565, 196] on span "Add Condition Adjustment" at bounding box center [586, 201] width 128 height 11
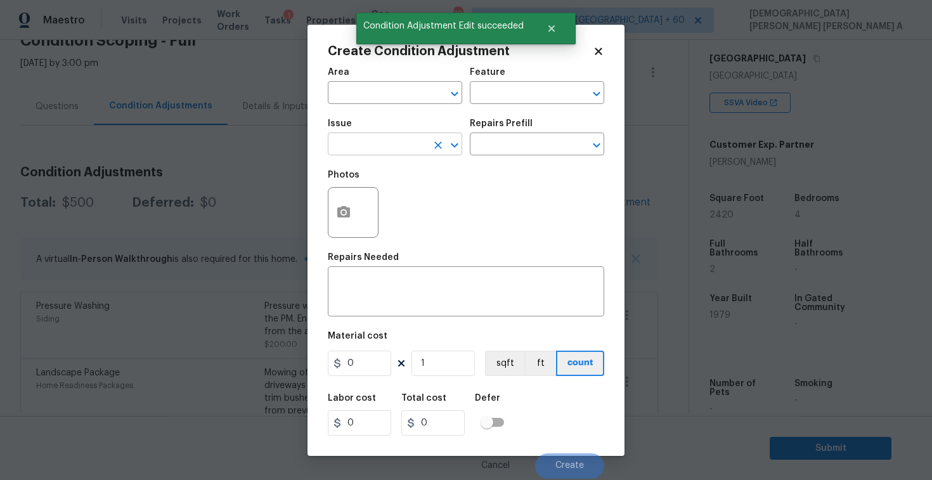
click at [357, 138] on input "text" at bounding box center [377, 146] width 99 height 20
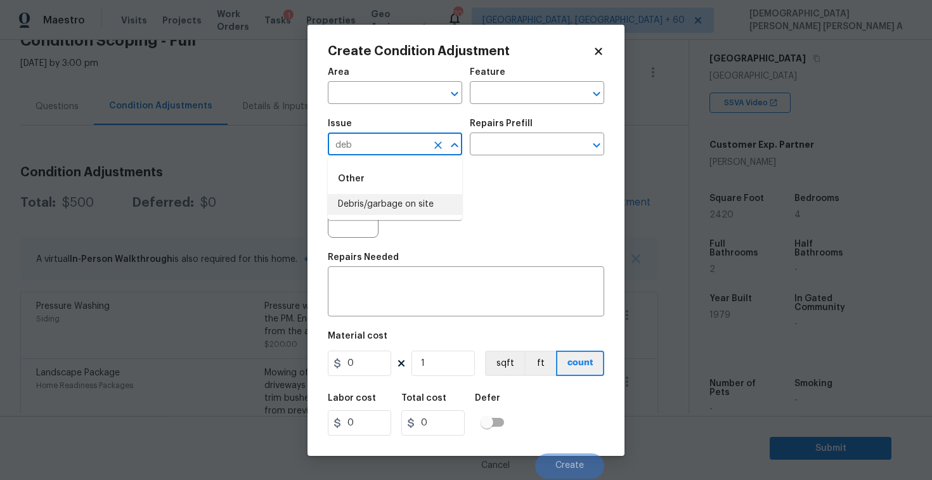
click at [392, 206] on li "Debris/garbage on site" at bounding box center [395, 204] width 134 height 21
type input "Debris/garbage on site"
click at [520, 138] on input "text" at bounding box center [519, 146] width 99 height 20
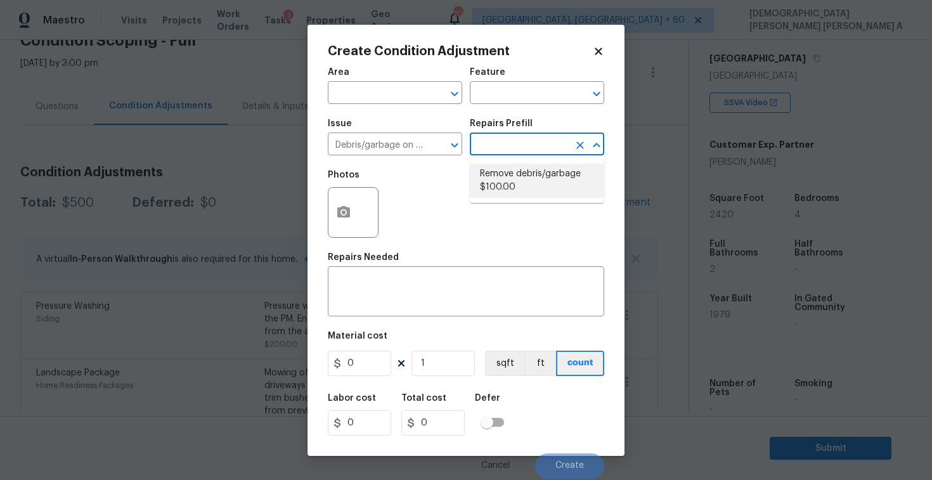
click at [515, 167] on li "Remove debris/garbage $100.00" at bounding box center [537, 181] width 134 height 34
type textarea "Remove, haul off, and properly dispose of any debris left by seller to offsite …"
type input "100"
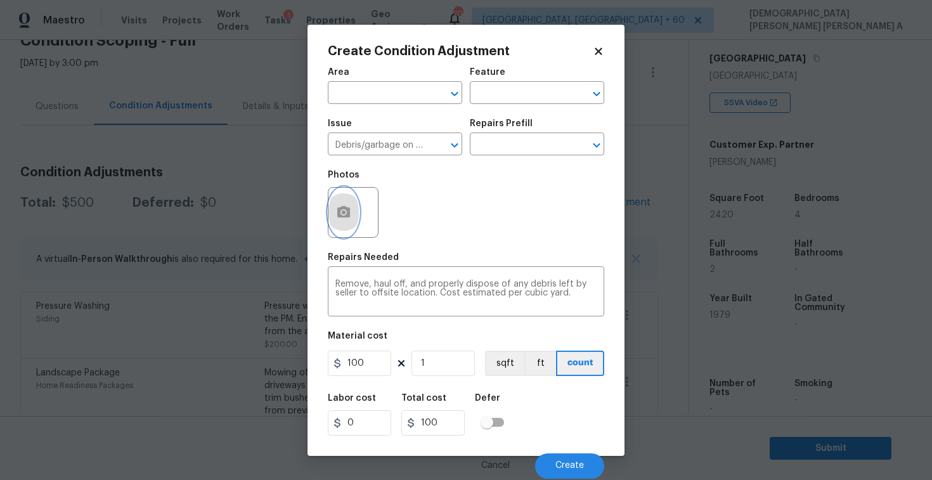
click at [350, 215] on icon "button" at bounding box center [343, 212] width 15 height 15
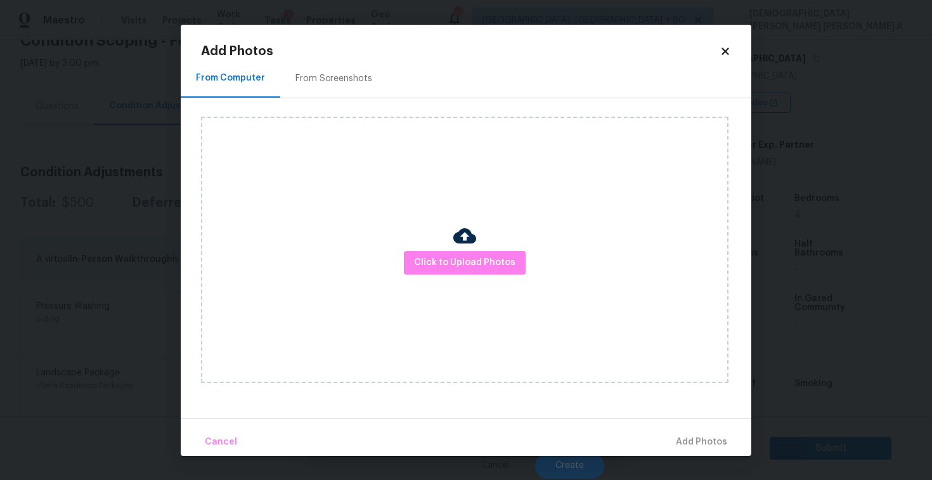
click at [329, 80] on div "From Screenshots" at bounding box center [333, 78] width 77 height 13
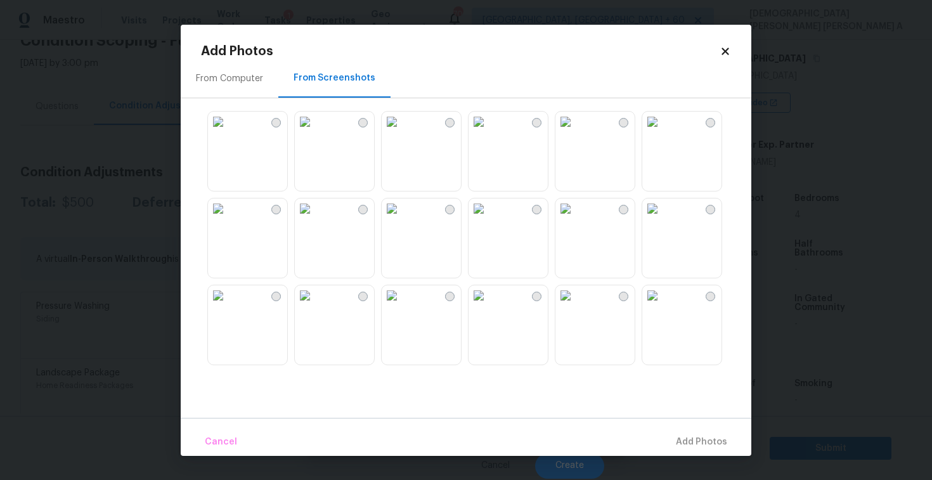
click at [228, 214] on img at bounding box center [218, 208] width 20 height 20
click at [228, 132] on img at bounding box center [218, 122] width 20 height 20
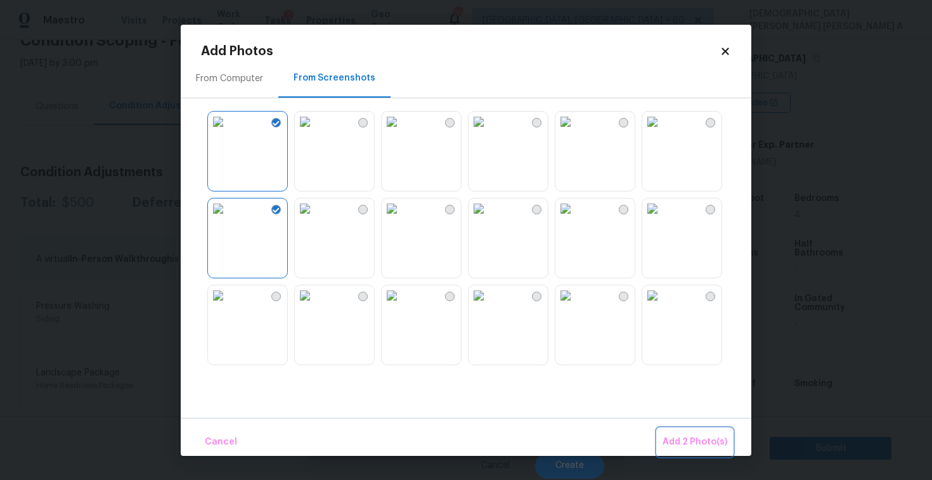
click at [688, 443] on span "Add 2 Photo(s)" at bounding box center [694, 442] width 65 height 16
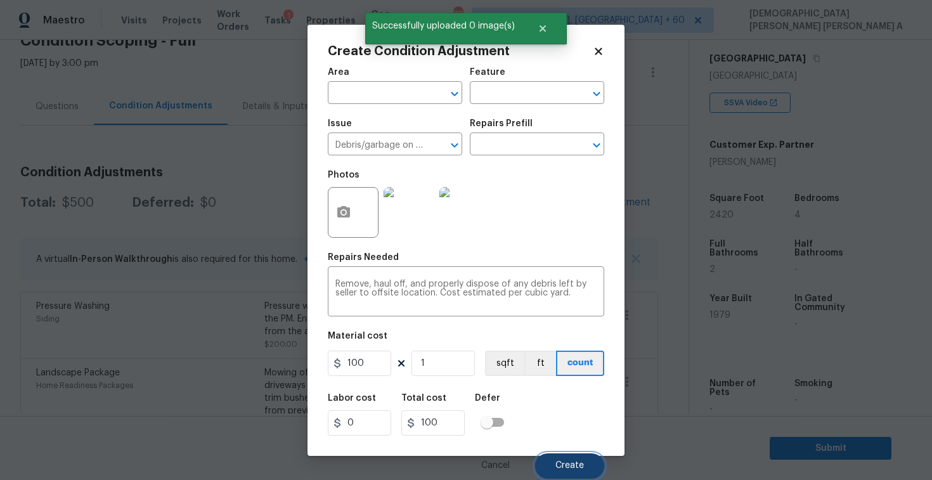
click at [565, 460] on button "Create" at bounding box center [569, 465] width 69 height 25
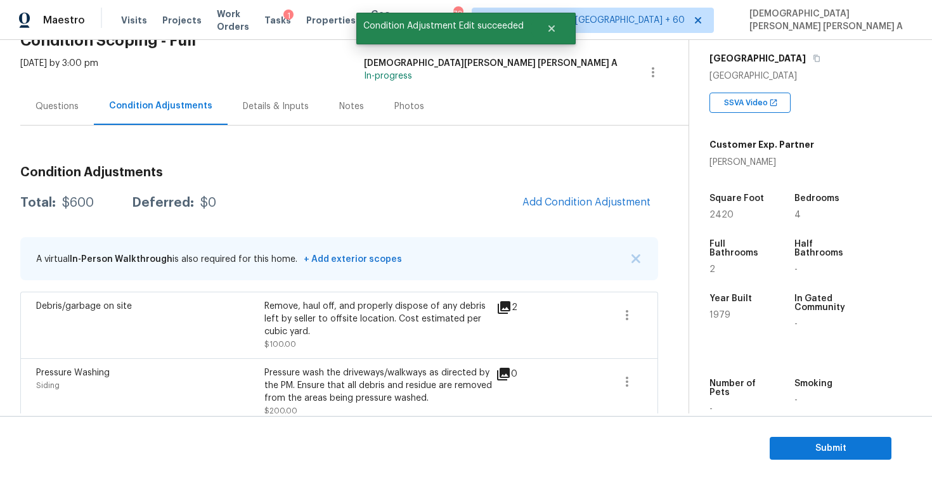
click at [391, 115] on div "Photos" at bounding box center [409, 105] width 60 height 37
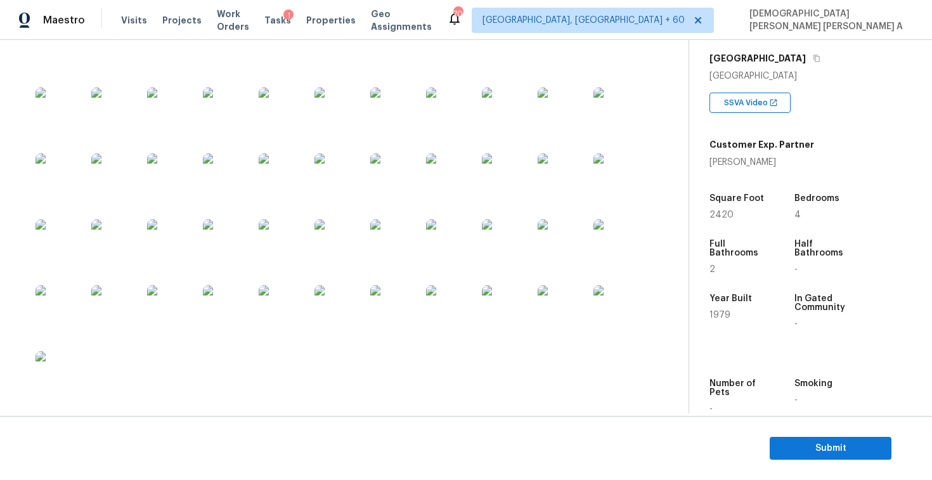
scroll to position [887, 0]
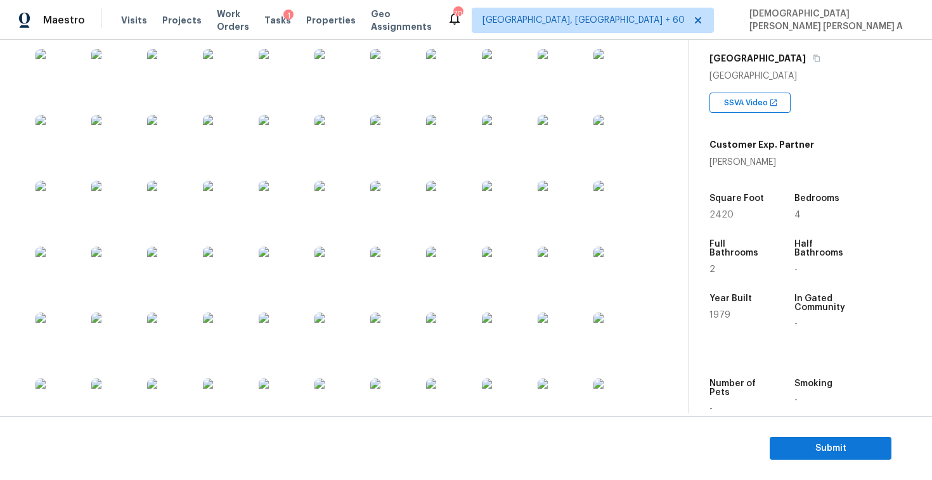
scroll to position [608, 0]
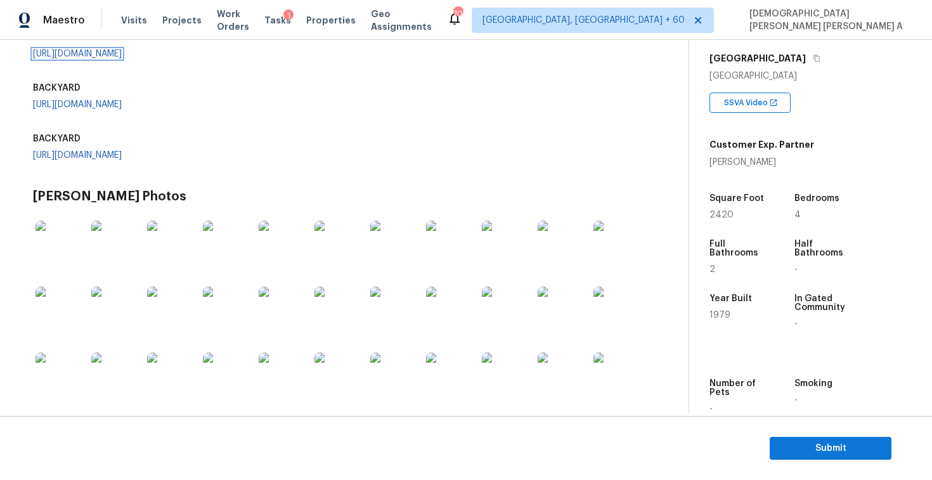
scroll to position [417, 0]
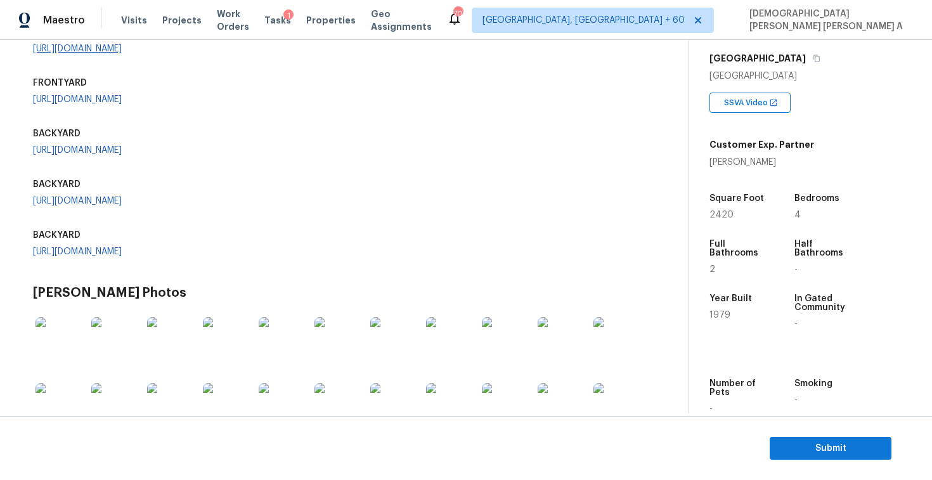
scroll to position [301, 0]
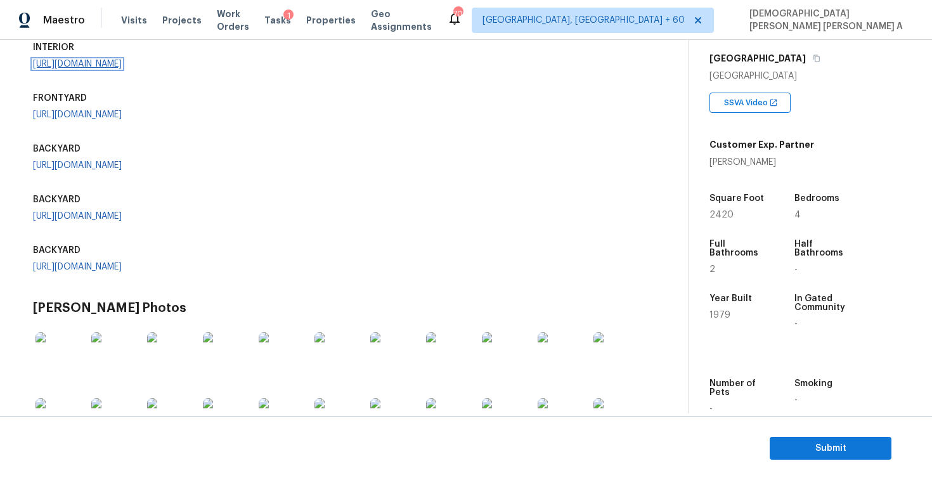
click at [122, 68] on link "https://opendoor-admin-client-upload-production.s3.amazonaws.com/uploads/Cake/S…" at bounding box center [77, 64] width 89 height 9
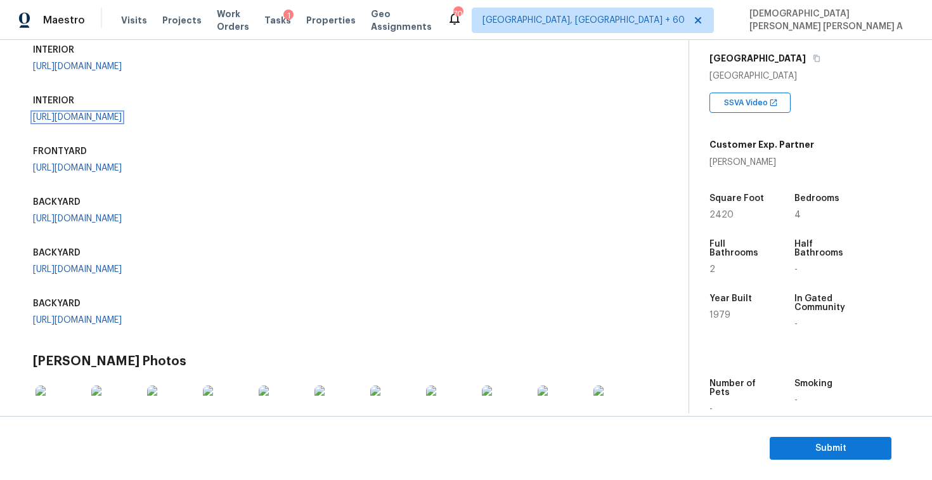
scroll to position [240, 0]
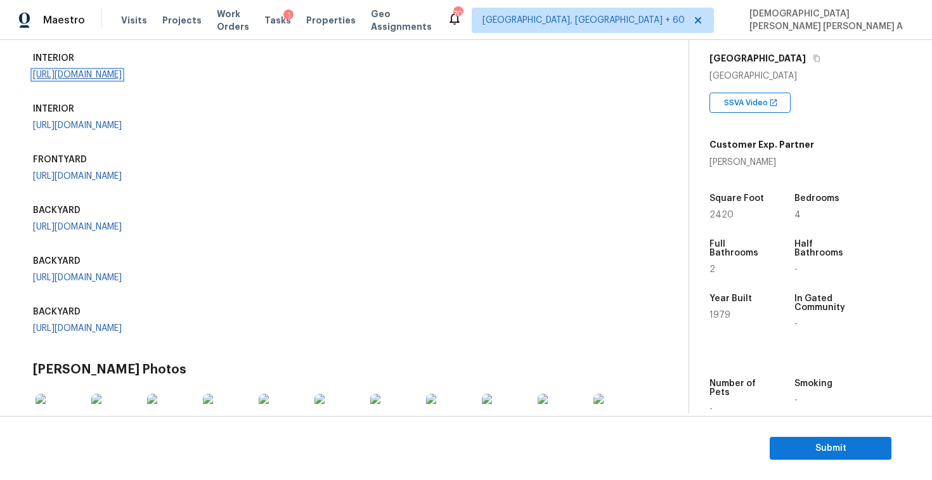
click at [85, 79] on link "https://opendoor-admin-client-upload-production.s3.amazonaws.com/uploads/Cake/S…" at bounding box center [77, 74] width 89 height 9
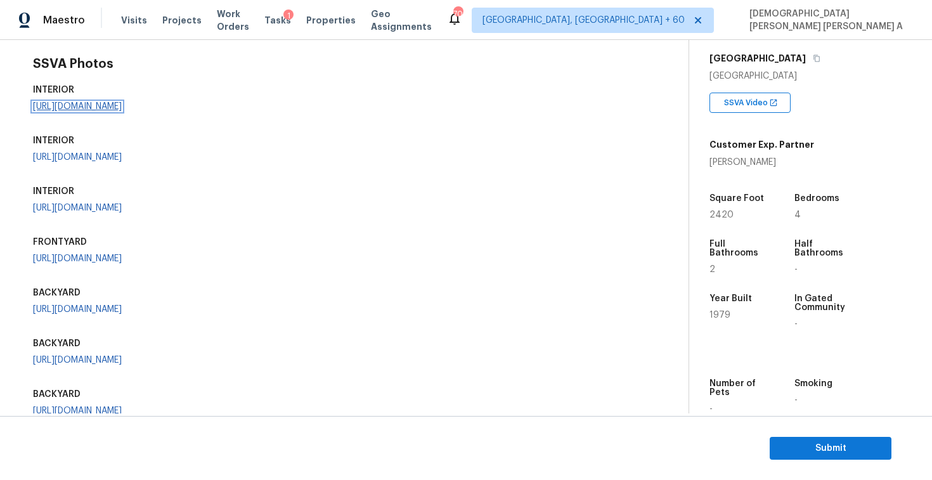
click at [99, 111] on link "https://opendoor-admin-client-upload-production.s3.amazonaws.com/uploads/Cake/S…" at bounding box center [77, 106] width 89 height 9
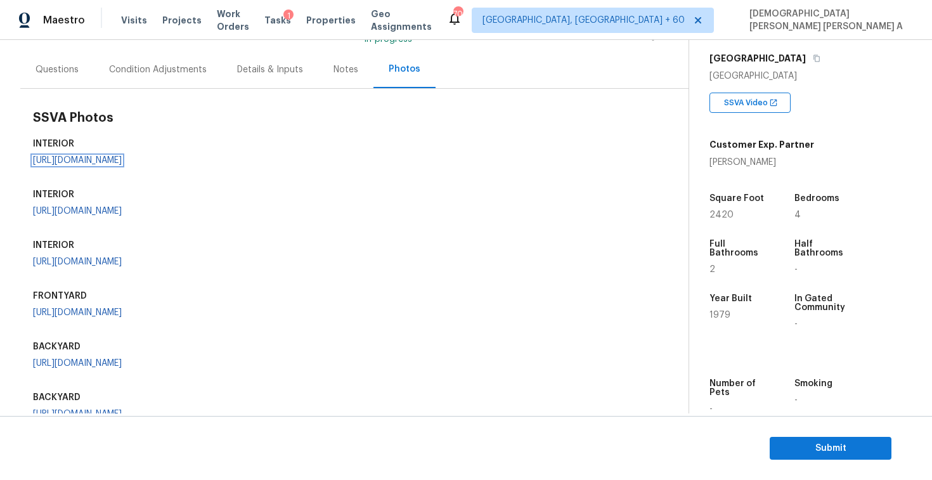
scroll to position [5, 0]
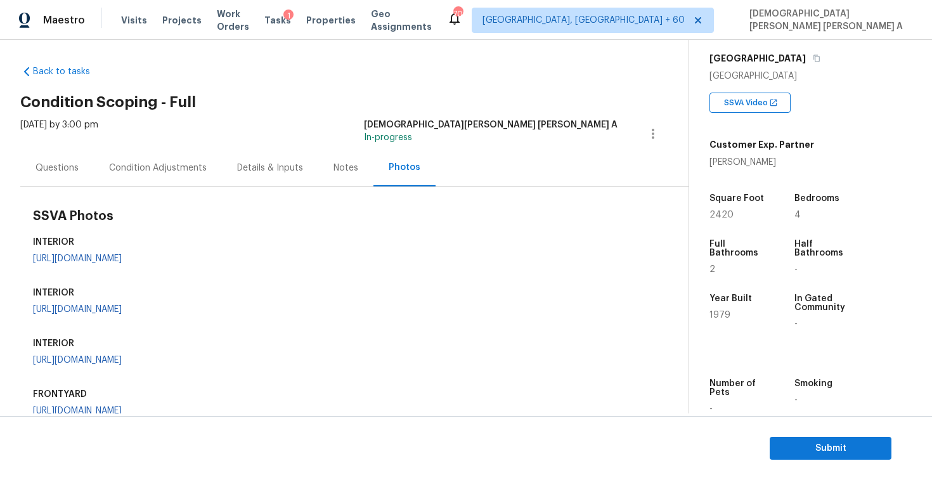
click at [37, 162] on div "Questions" at bounding box center [56, 168] width 43 height 13
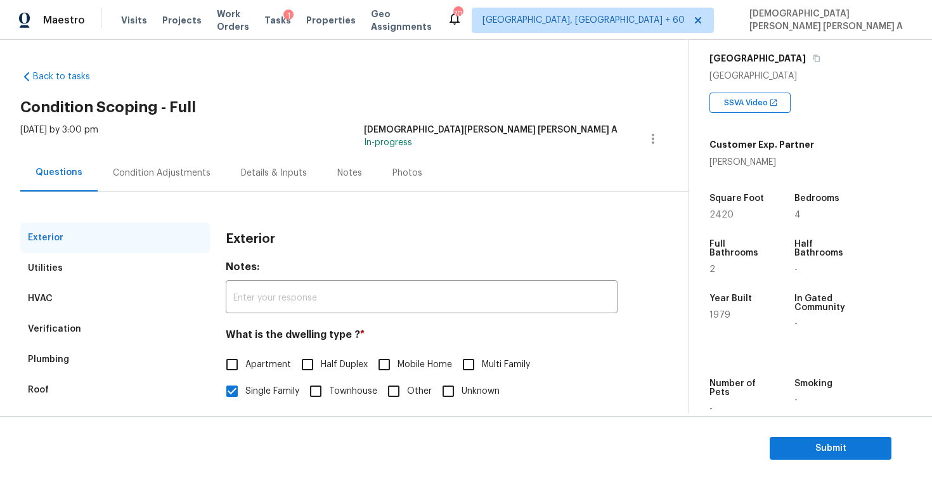
click at [139, 174] on div "Condition Adjustments" at bounding box center [162, 173] width 98 height 13
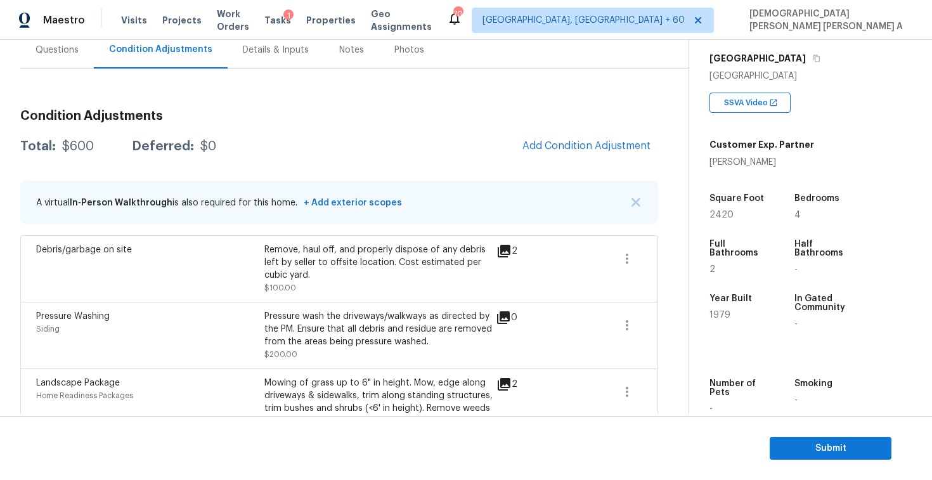
scroll to position [108, 0]
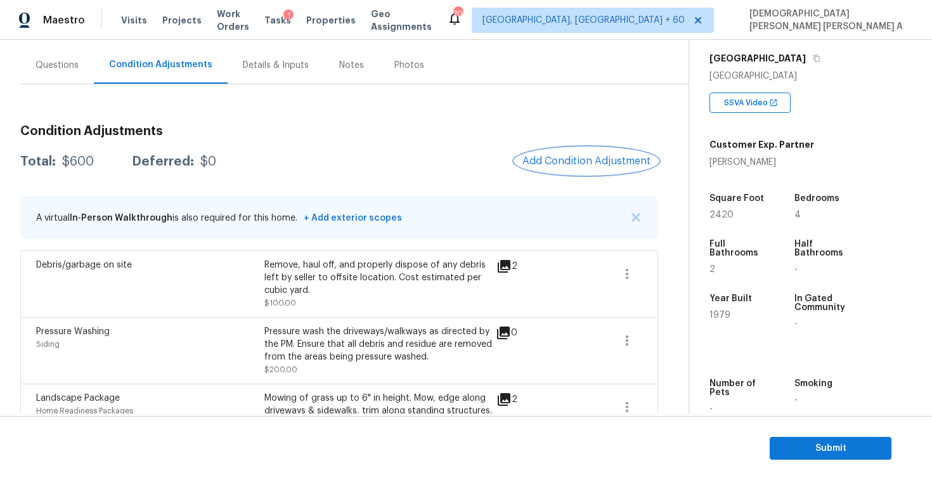
click at [588, 155] on span "Add Condition Adjustment" at bounding box center [586, 160] width 128 height 11
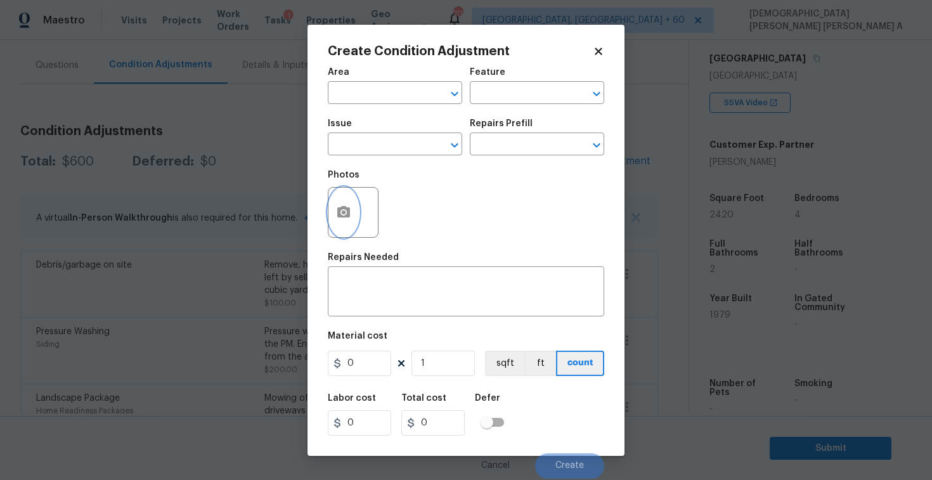
click at [340, 219] on icon "button" at bounding box center [343, 212] width 15 height 15
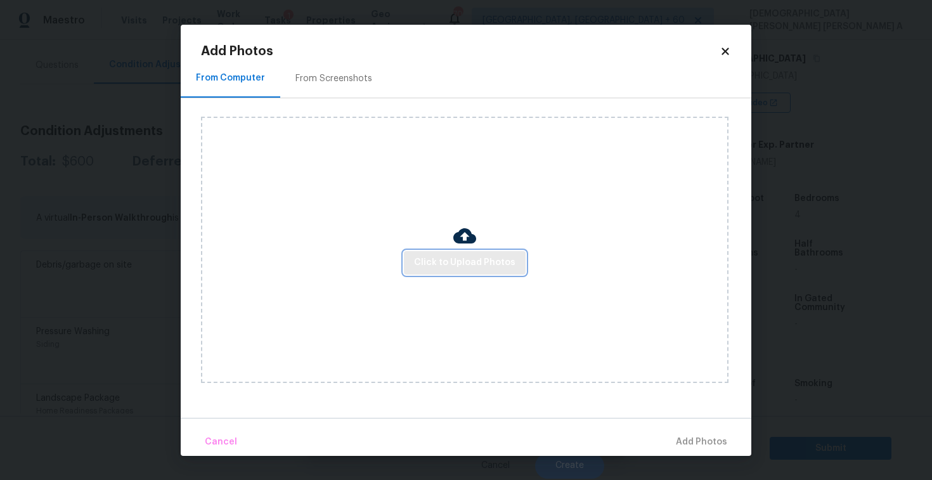
click at [464, 252] on button "Click to Upload Photos" at bounding box center [465, 262] width 122 height 23
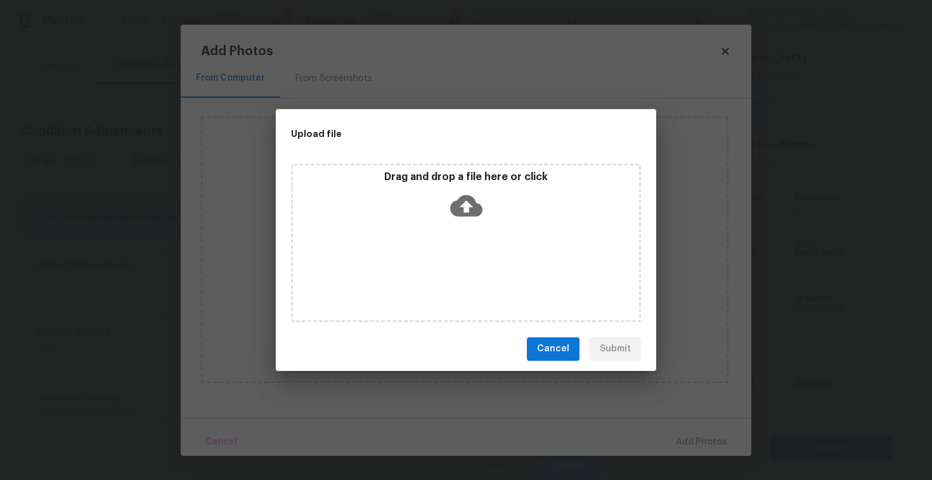
click at [463, 215] on icon at bounding box center [466, 206] width 32 height 32
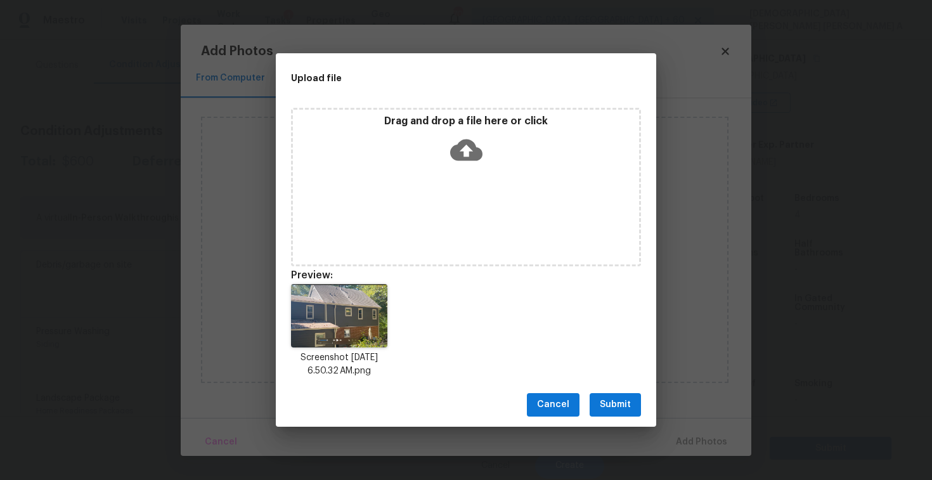
click at [608, 405] on span "Submit" at bounding box center [615, 405] width 31 height 16
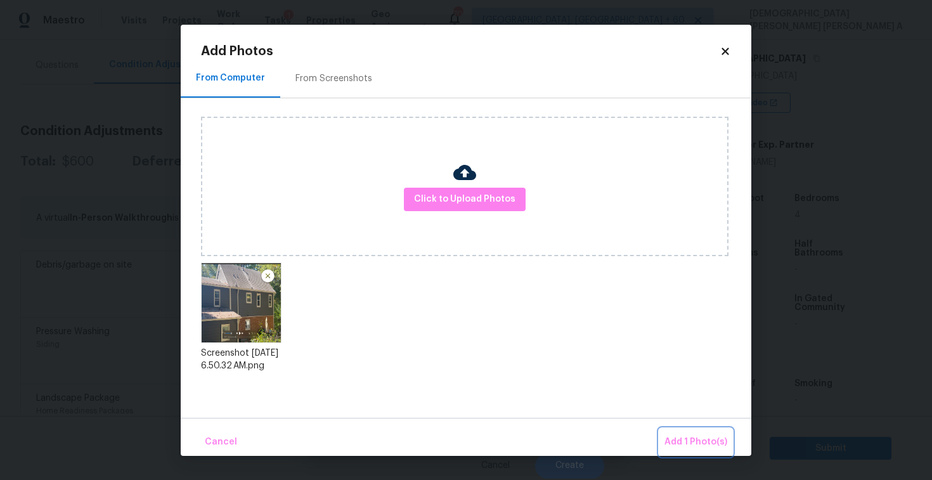
click at [690, 446] on span "Add 1 Photo(s)" at bounding box center [695, 442] width 63 height 16
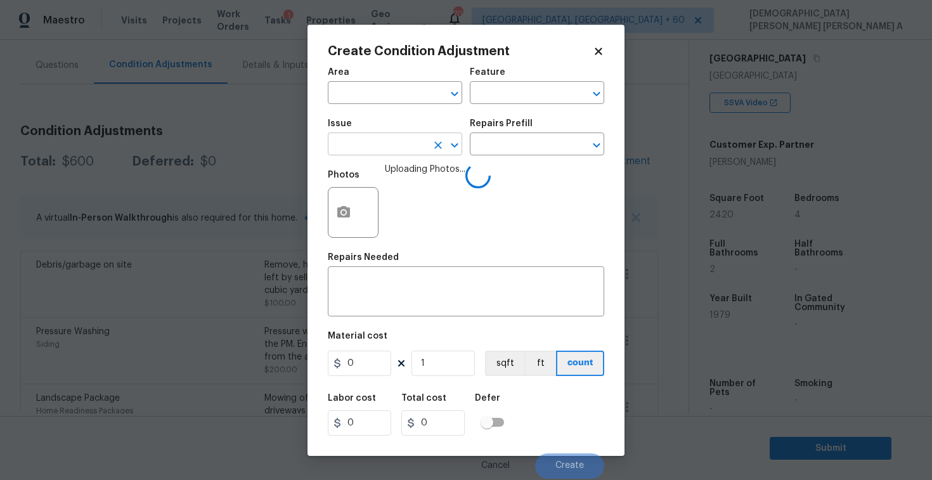
click at [347, 142] on input "text" at bounding box center [377, 146] width 99 height 20
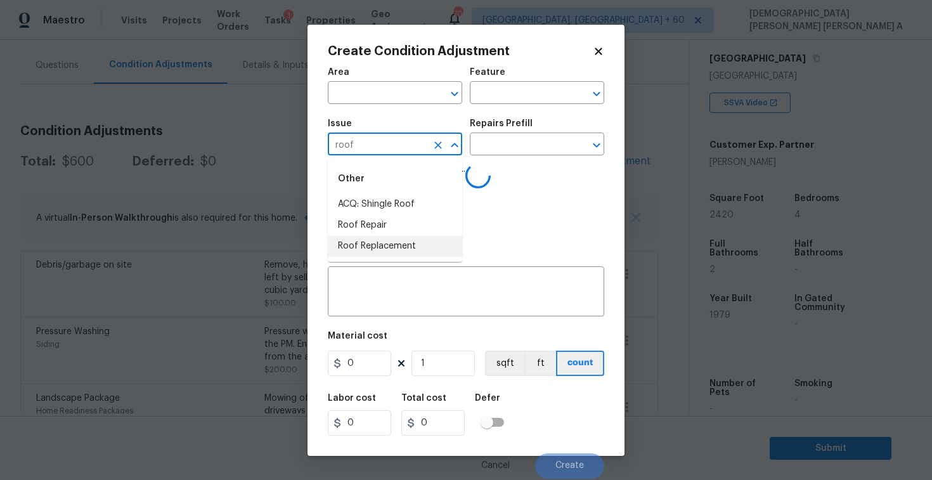
click at [367, 227] on li "Roof Repair" at bounding box center [395, 225] width 134 height 21
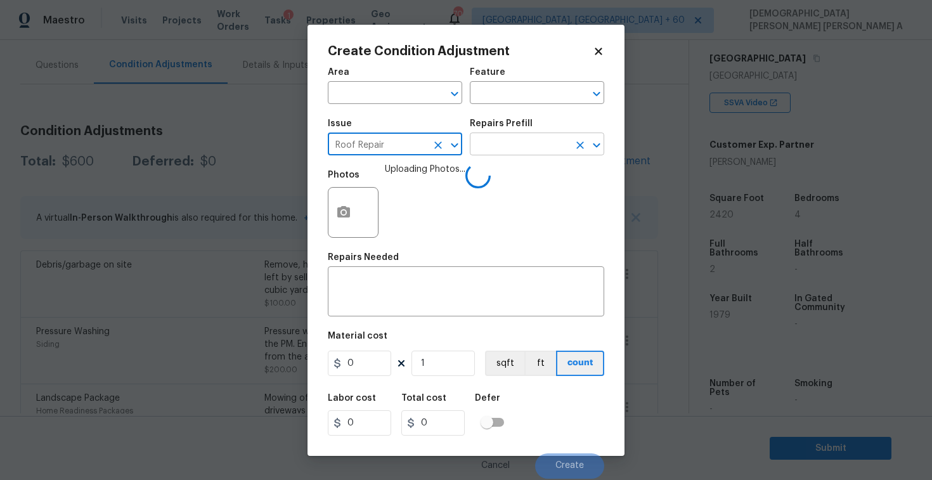
type input "Roof Repair"
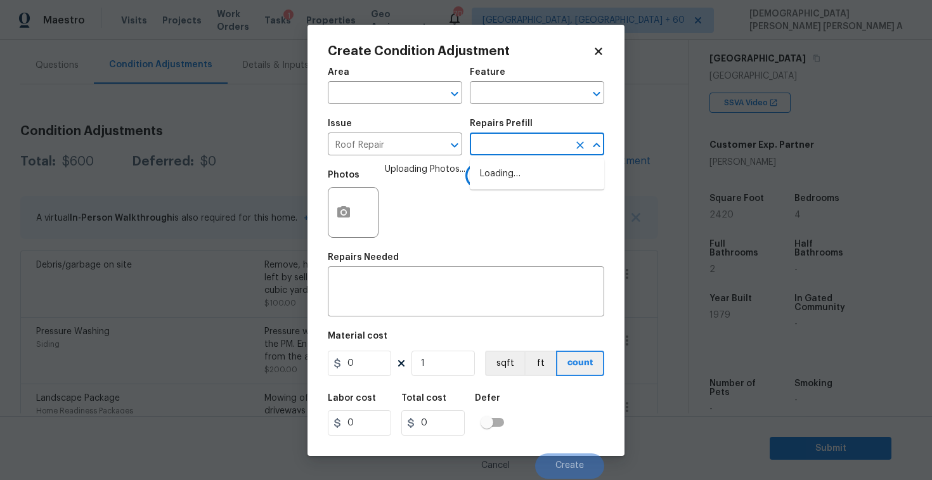
click at [536, 143] on input "text" at bounding box center [519, 146] width 99 height 20
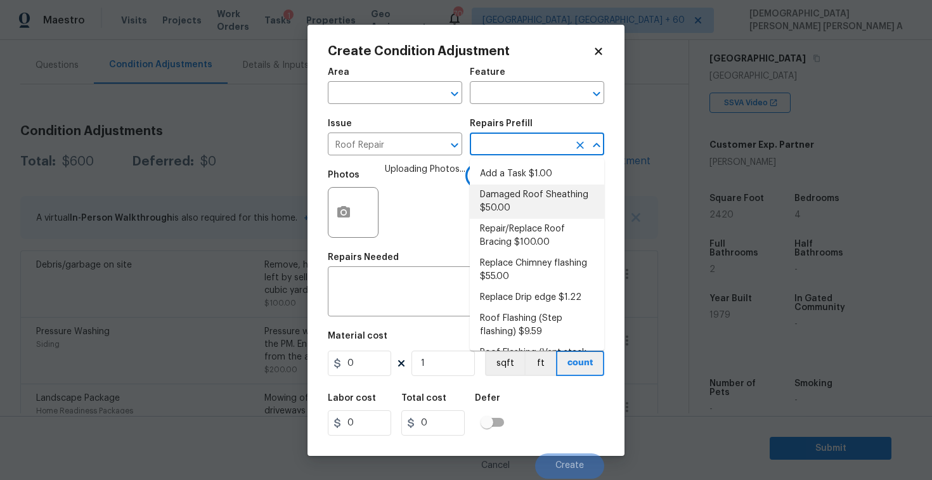
click at [526, 205] on li "Damaged Roof Sheathing $50.00" at bounding box center [537, 201] width 134 height 34
type input "[PERSON_NAME] and Trim"
type textarea "Remove the existing damaged/rotted OSB plywood on the roof and replace with new…"
type input "50"
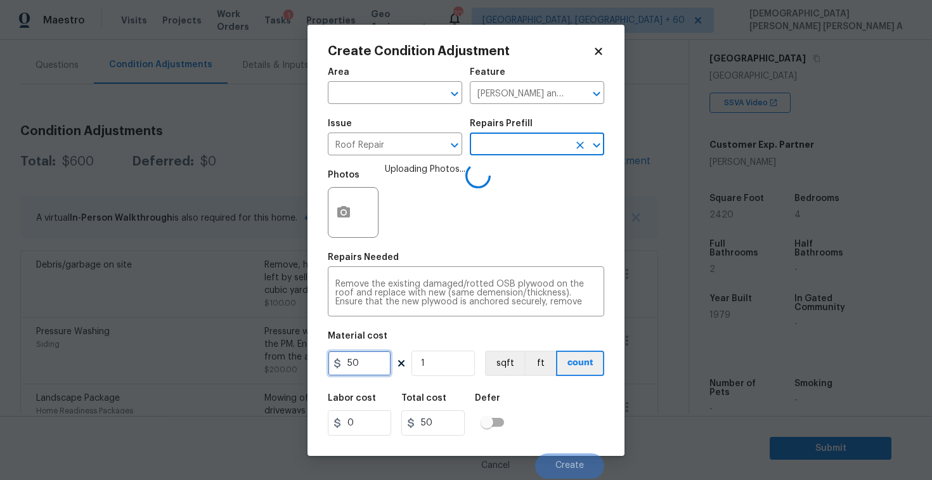
click at [361, 368] on input "50" at bounding box center [359, 362] width 63 height 25
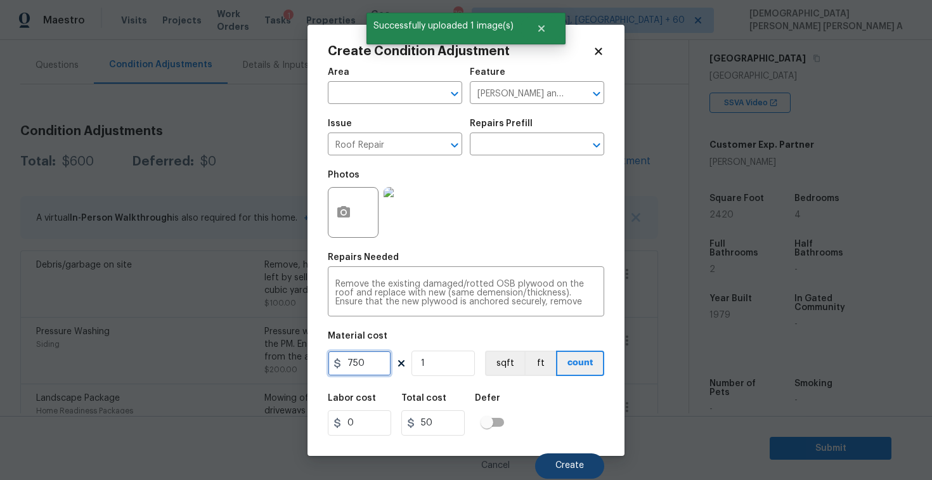
type input "750"
click at [586, 467] on button "Create" at bounding box center [569, 465] width 69 height 25
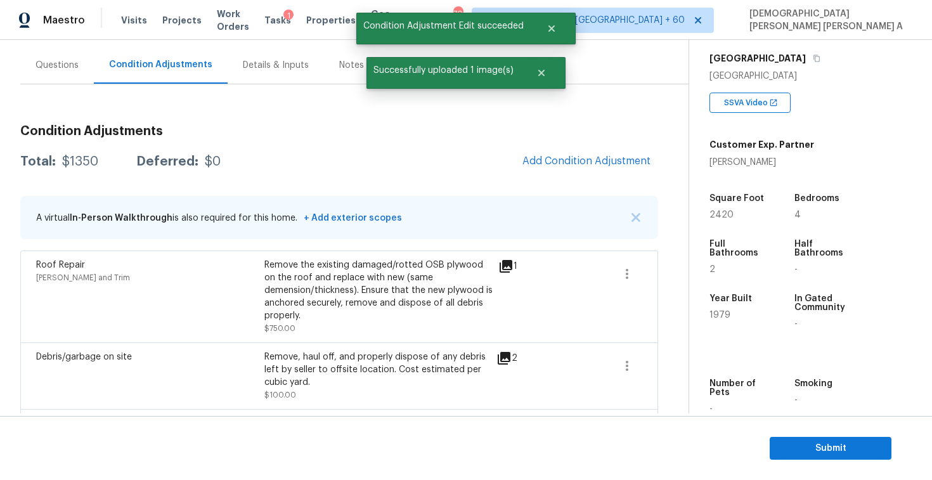
click at [589, 174] on span "Add Condition Adjustment" at bounding box center [586, 162] width 143 height 28
click at [587, 167] on button "Add Condition Adjustment" at bounding box center [586, 161] width 143 height 27
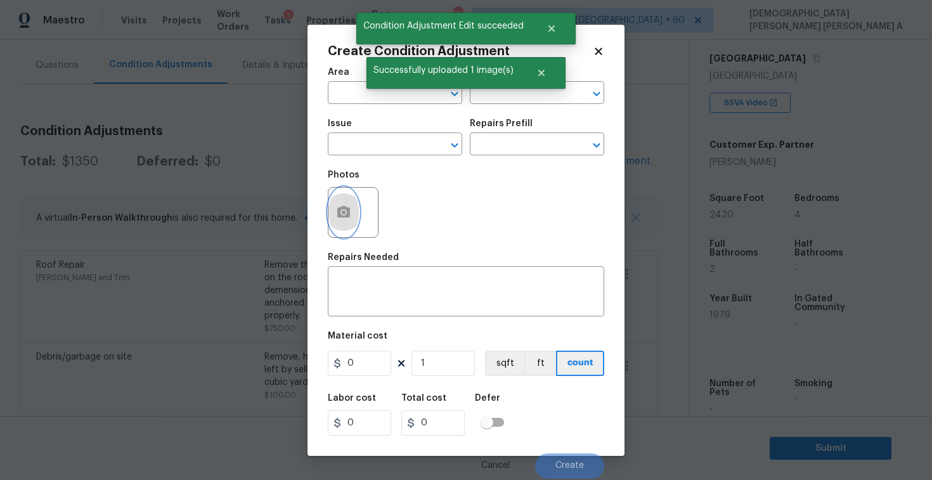
click at [345, 207] on icon "button" at bounding box center [343, 211] width 13 height 11
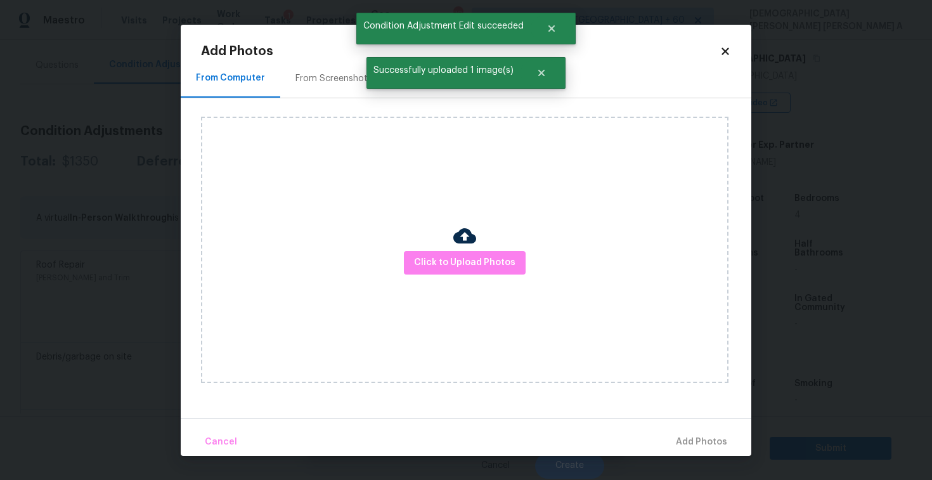
click at [485, 280] on div "Click to Upload Photos" at bounding box center [464, 250] width 527 height 266
click at [484, 274] on div "Click to Upload Photos" at bounding box center [464, 250] width 527 height 266
click at [479, 246] on div "Click to Upload Photos" at bounding box center [464, 250] width 527 height 266
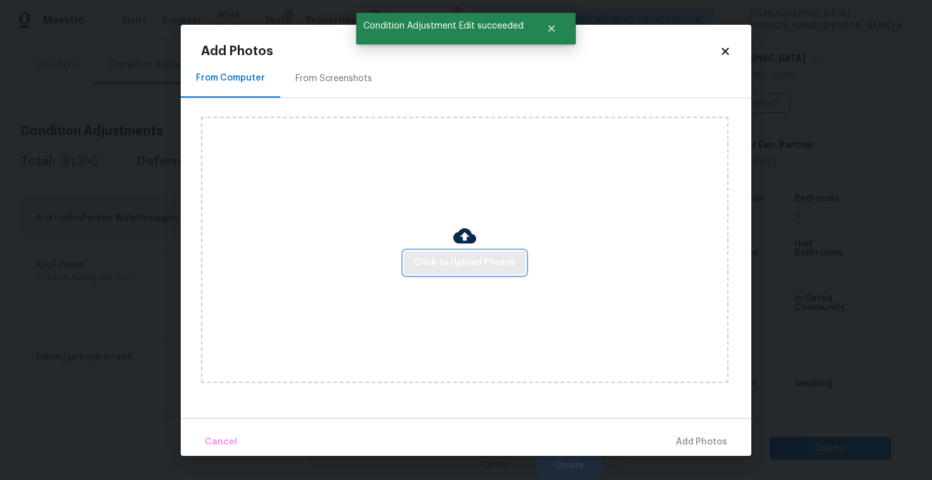
click at [478, 261] on span "Click to Upload Photos" at bounding box center [464, 263] width 101 height 16
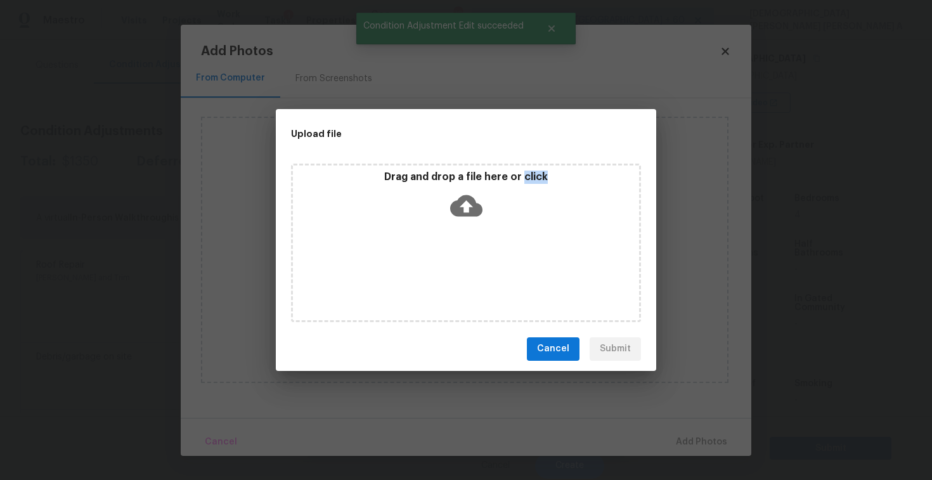
drag, startPoint x: 478, startPoint y: 261, endPoint x: 478, endPoint y: 247, distance: 14.6
click at [478, 254] on div "Drag and drop a file here or click" at bounding box center [466, 243] width 350 height 158
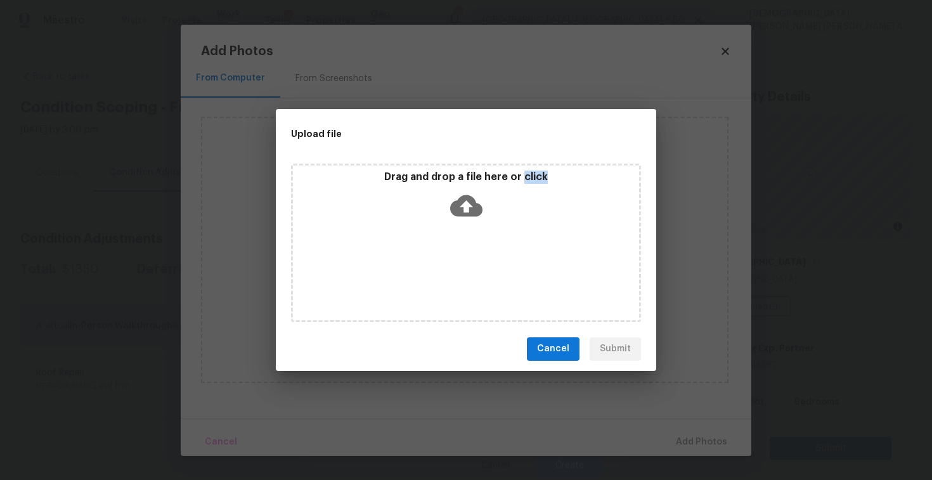
scroll to position [203, 0]
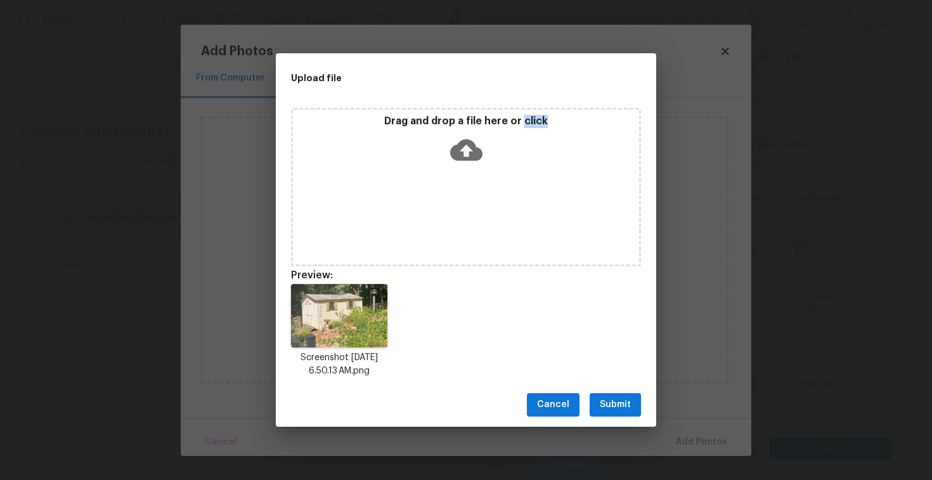
click at [619, 406] on span "Submit" at bounding box center [615, 405] width 31 height 16
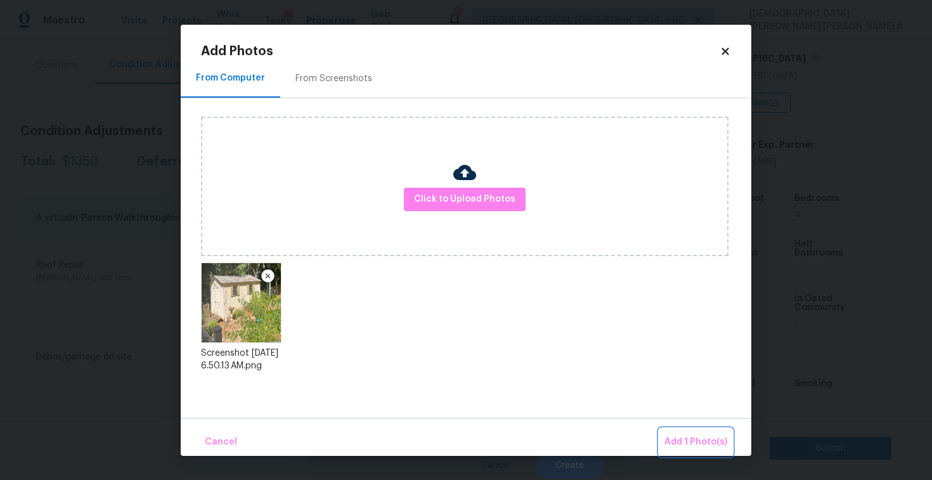
click at [682, 436] on span "Add 1 Photo(s)" at bounding box center [695, 442] width 63 height 16
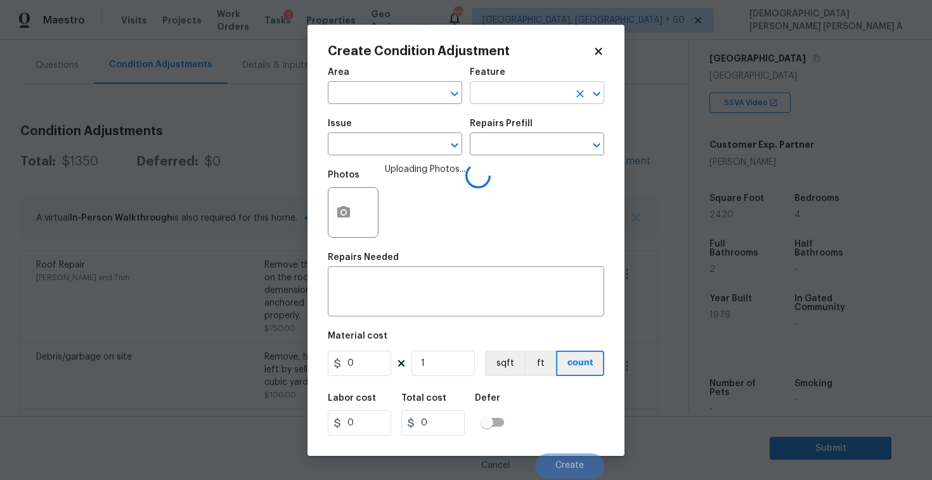
click at [498, 103] on input "text" at bounding box center [519, 94] width 99 height 20
click at [523, 153] on li "Shed" at bounding box center [537, 152] width 134 height 21
type input "Shed"
click at [431, 291] on textarea at bounding box center [465, 293] width 261 height 27
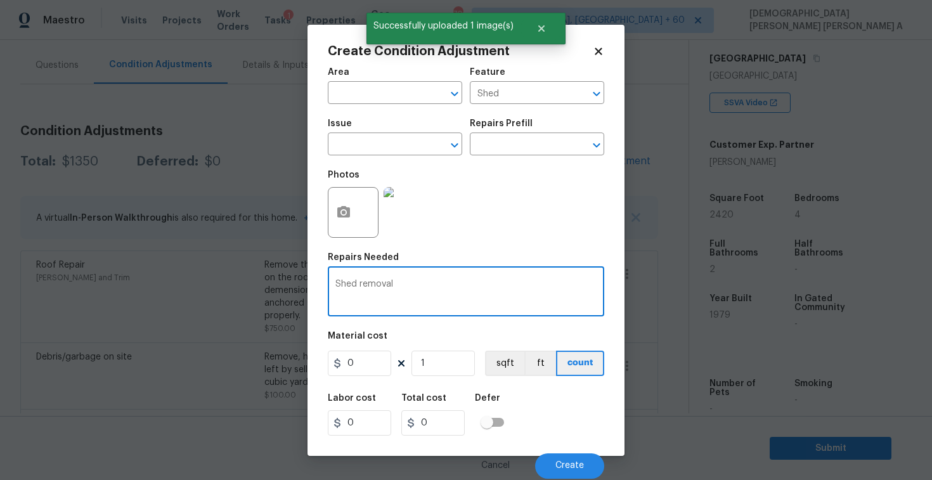
type textarea "Shed removal"
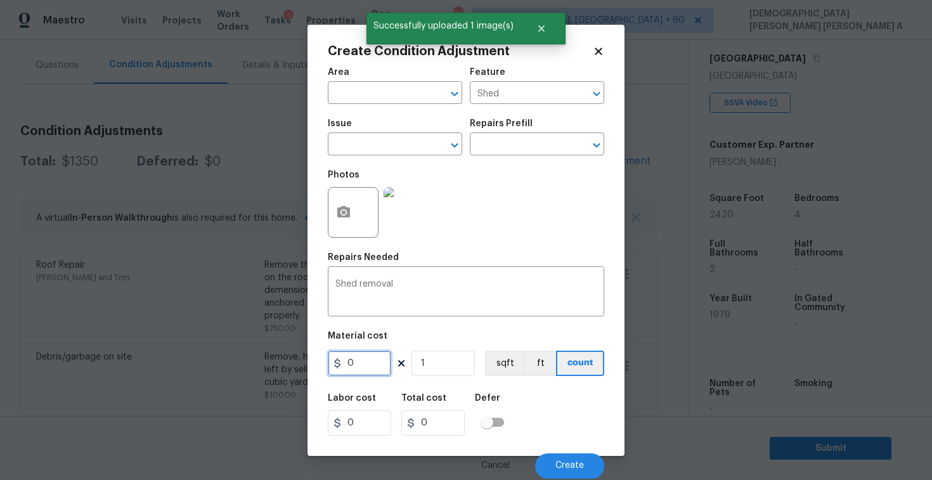
click at [356, 367] on input "0" at bounding box center [359, 362] width 63 height 25
type input "1000"
click at [567, 463] on span "Create" at bounding box center [569, 466] width 29 height 10
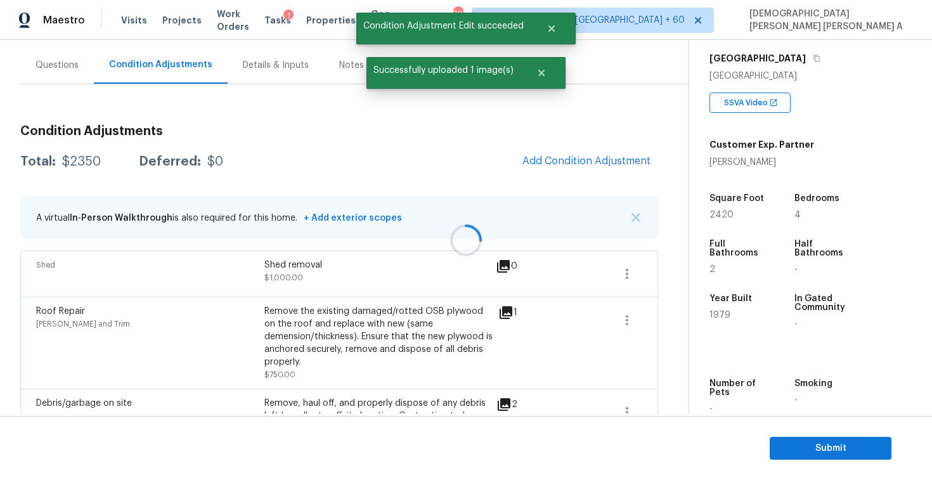
click at [598, 169] on div at bounding box center [466, 240] width 932 height 480
click at [598, 169] on button "Add Condition Adjustment" at bounding box center [586, 161] width 143 height 27
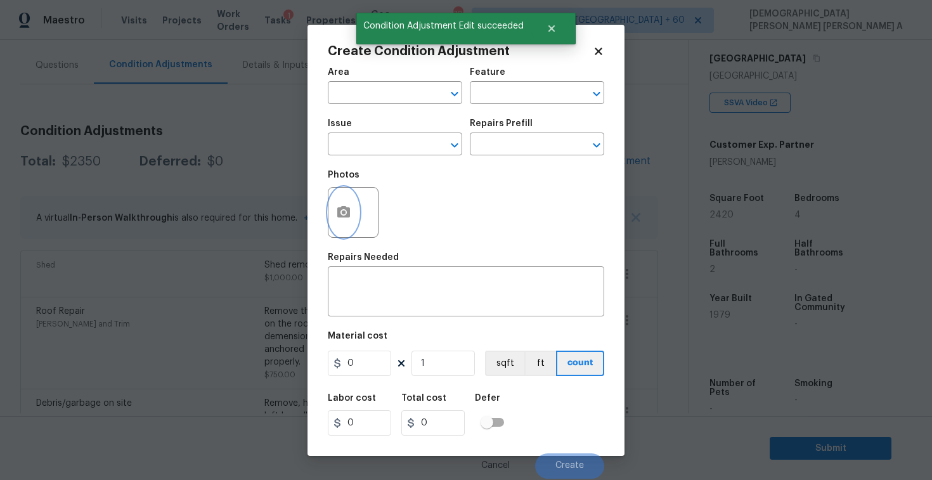
click at [351, 206] on button "button" at bounding box center [343, 212] width 30 height 49
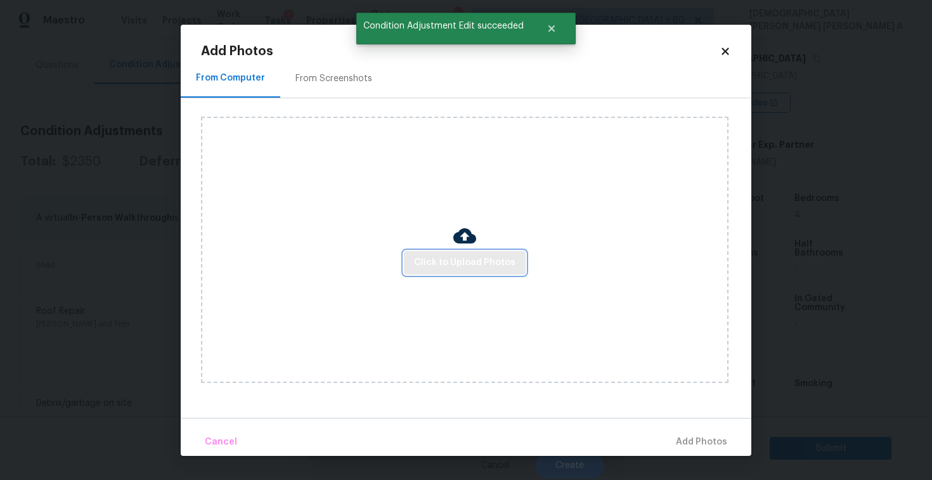
click at [504, 267] on span "Click to Upload Photos" at bounding box center [464, 263] width 101 height 16
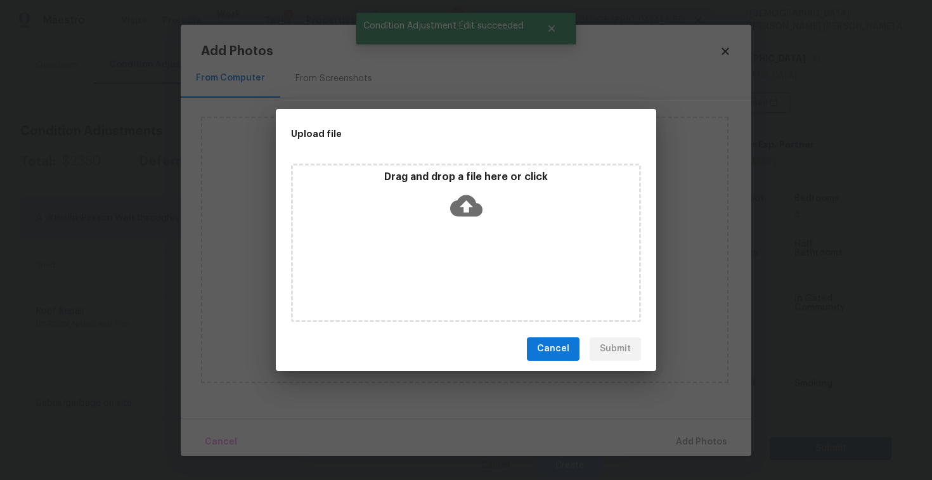
click at [476, 207] on icon at bounding box center [466, 206] width 32 height 22
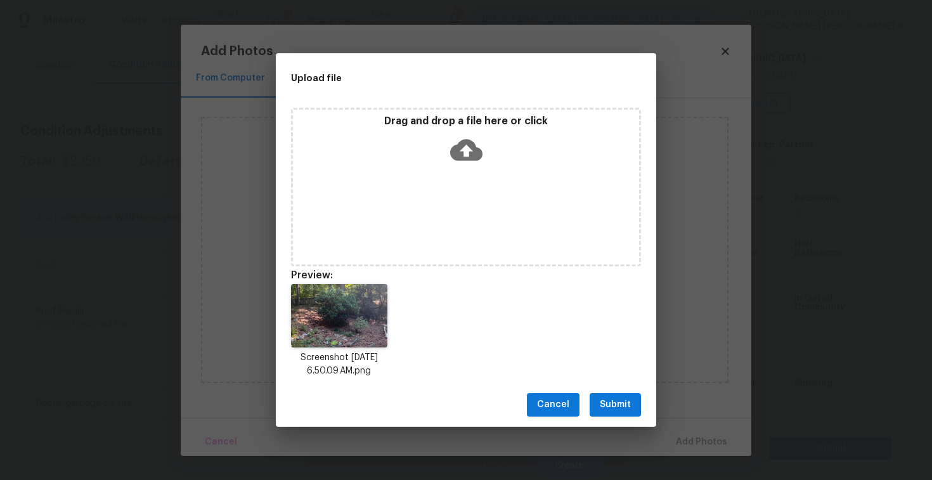
click at [617, 402] on span "Submit" at bounding box center [615, 405] width 31 height 16
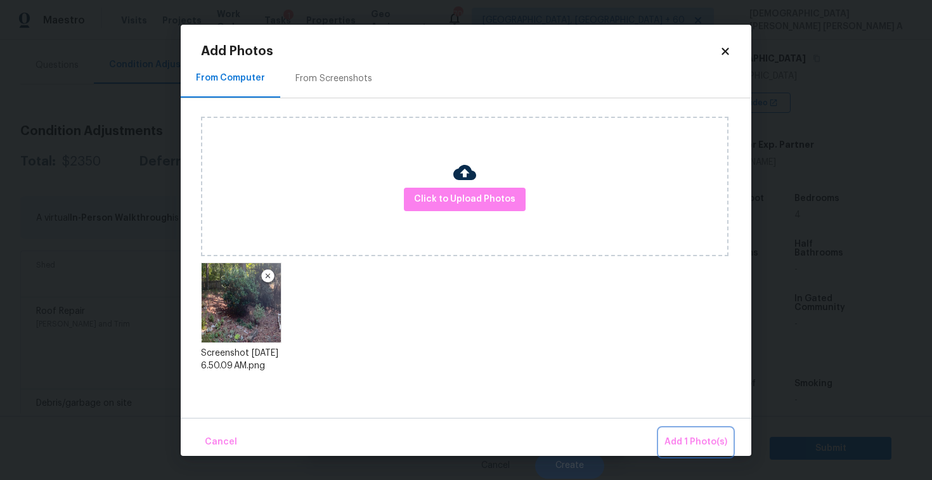
click at [692, 436] on span "Add 1 Photo(s)" at bounding box center [695, 442] width 63 height 16
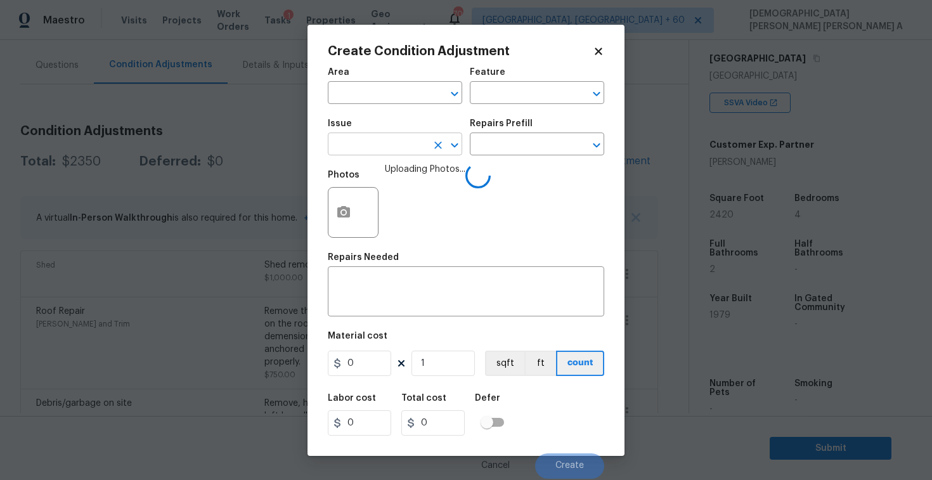
click at [366, 146] on input "text" at bounding box center [377, 146] width 99 height 20
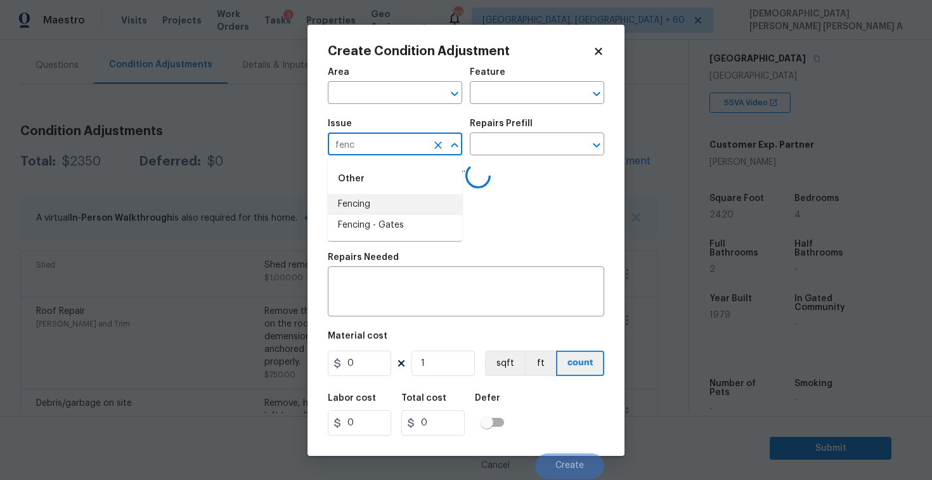
click at [366, 202] on li "Fencing" at bounding box center [395, 204] width 134 height 21
type input "Fencing"
click at [508, 167] on div "Photos Uploading Photos..." at bounding box center [466, 204] width 276 height 82
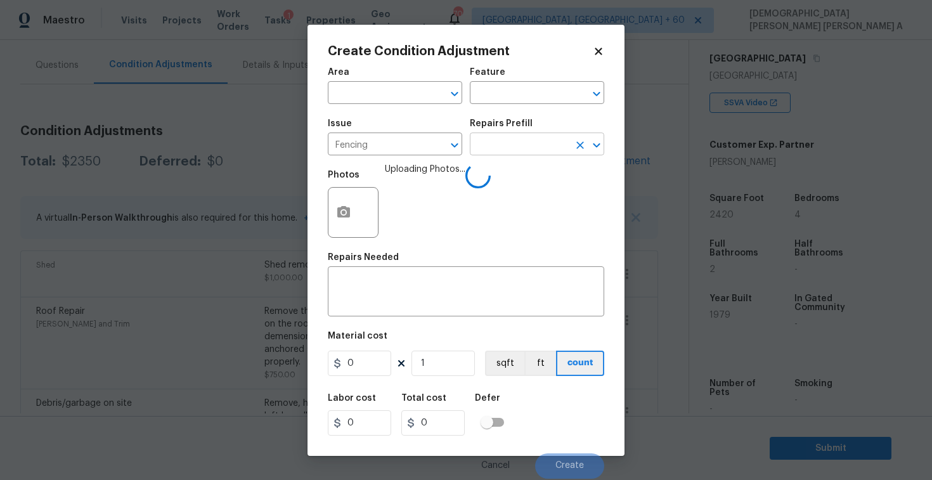
click at [516, 136] on input "text" at bounding box center [519, 146] width 99 height 20
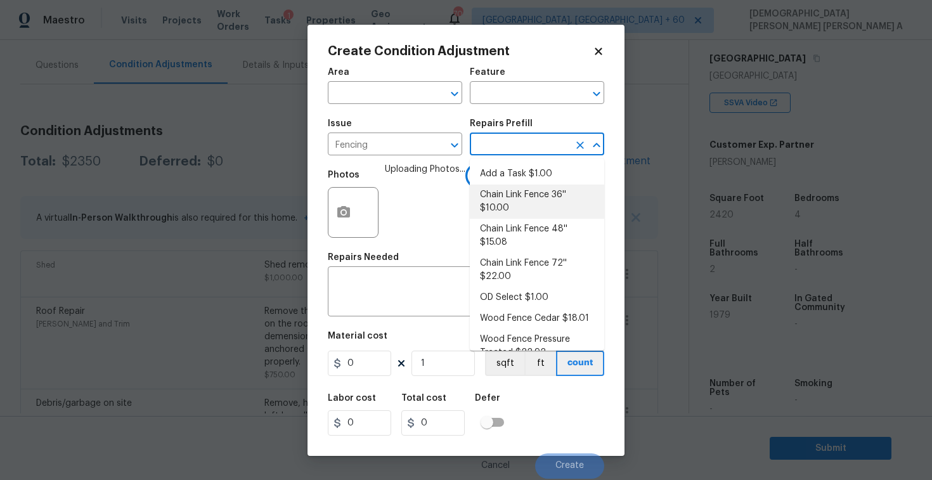
click at [506, 205] on li "Chain Link Fence 36'' $10.00" at bounding box center [537, 201] width 134 height 34
type textarea "Prep the work area and install a new 36'' chain link fence. Ensure that all of …"
type input "10"
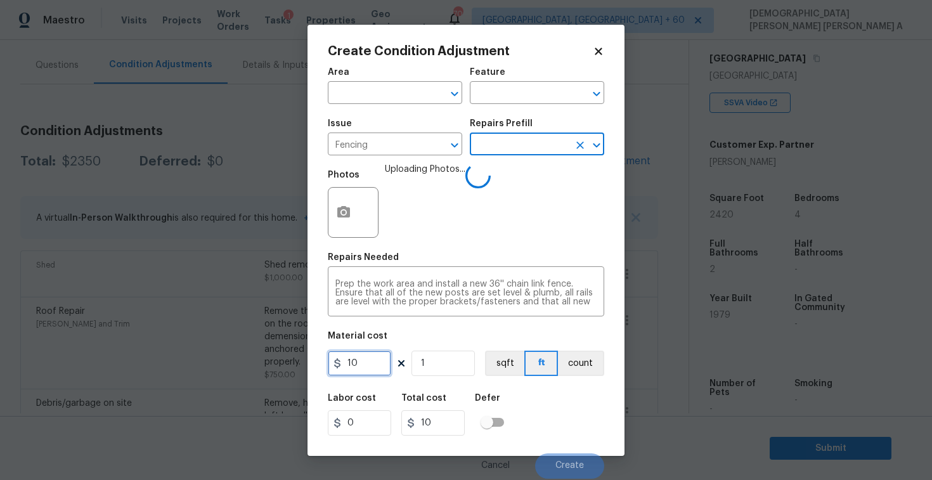
click at [371, 369] on input "10" at bounding box center [359, 362] width 63 height 25
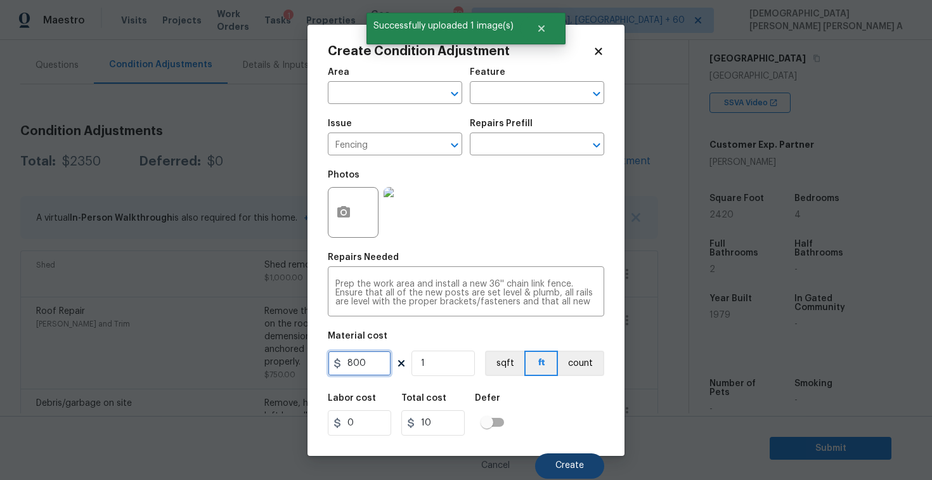
type input "800"
click at [573, 461] on span "Create" at bounding box center [569, 466] width 29 height 10
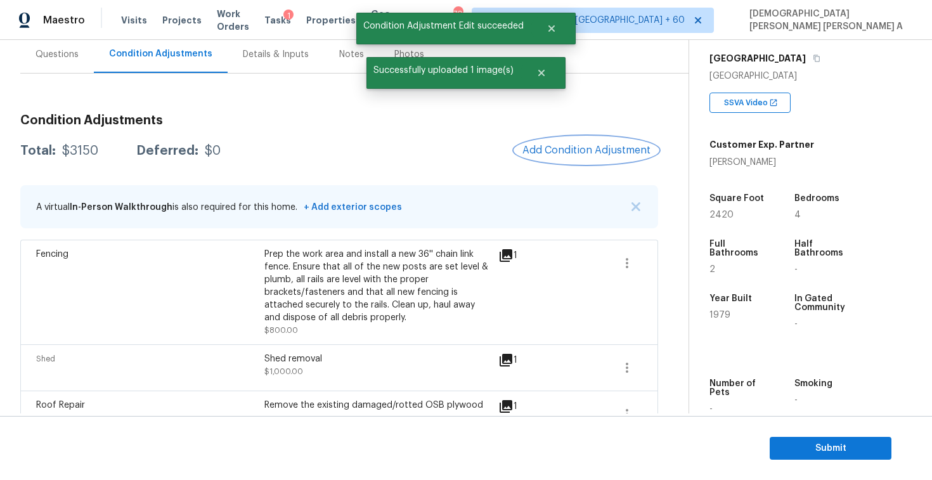
scroll to position [92, 0]
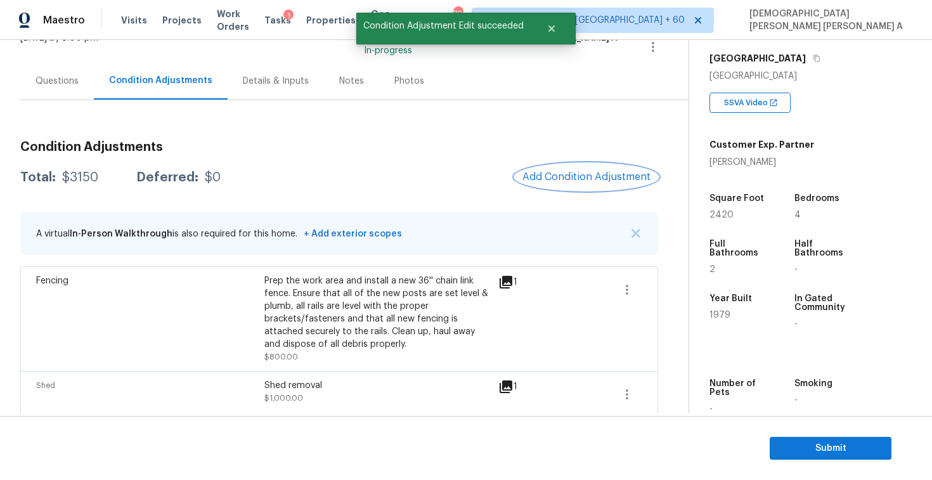
click at [586, 177] on span "Add Condition Adjustment" at bounding box center [586, 176] width 128 height 11
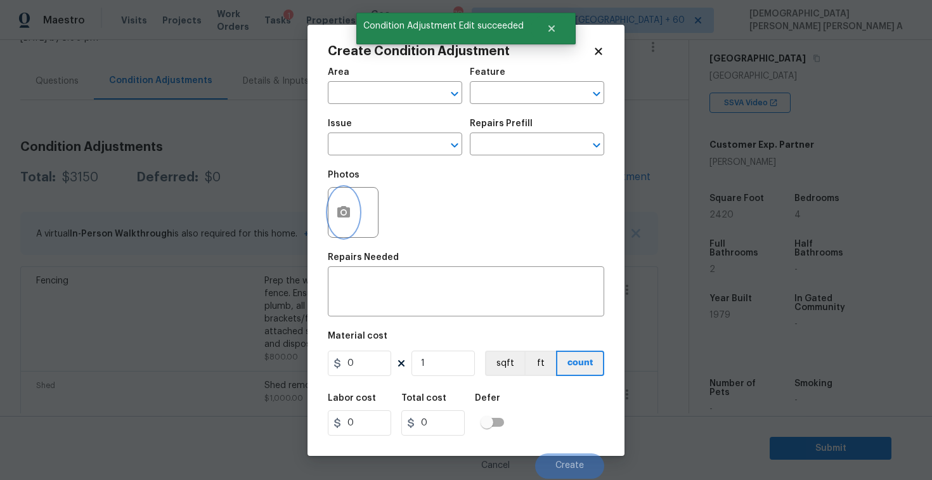
click at [341, 215] on icon "button" at bounding box center [343, 211] width 13 height 11
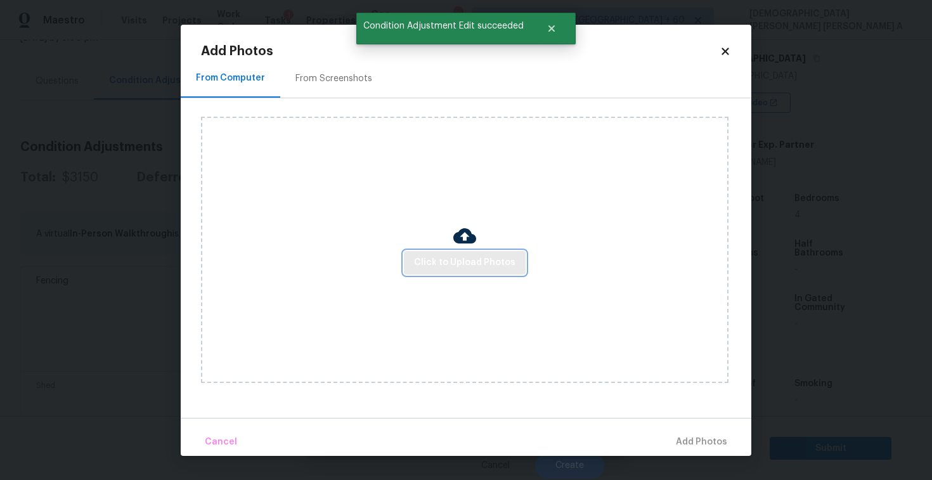
click at [465, 261] on span "Click to Upload Photos" at bounding box center [464, 263] width 101 height 16
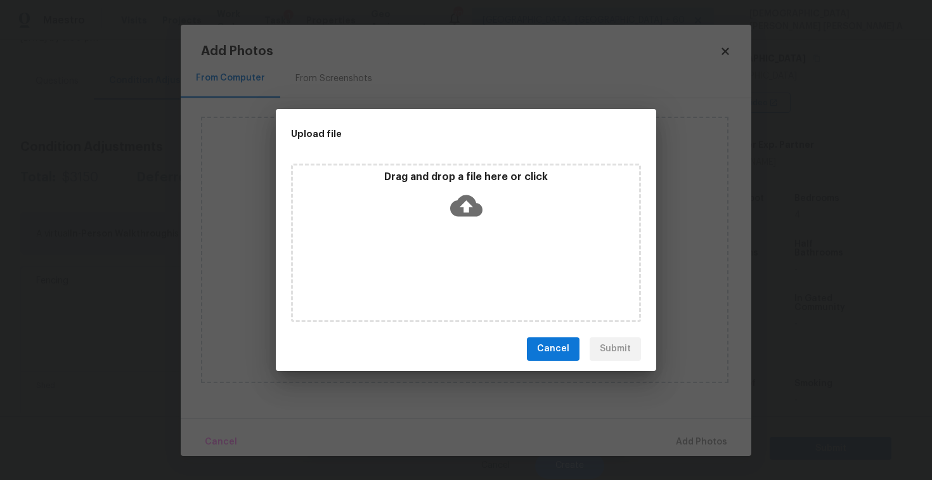
click at [465, 214] on icon at bounding box center [466, 206] width 32 height 22
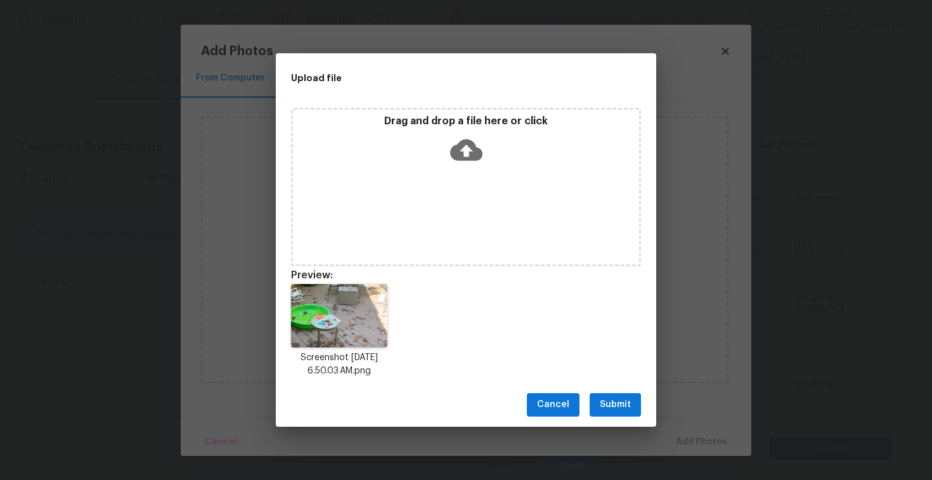
click at [614, 401] on span "Submit" at bounding box center [615, 405] width 31 height 16
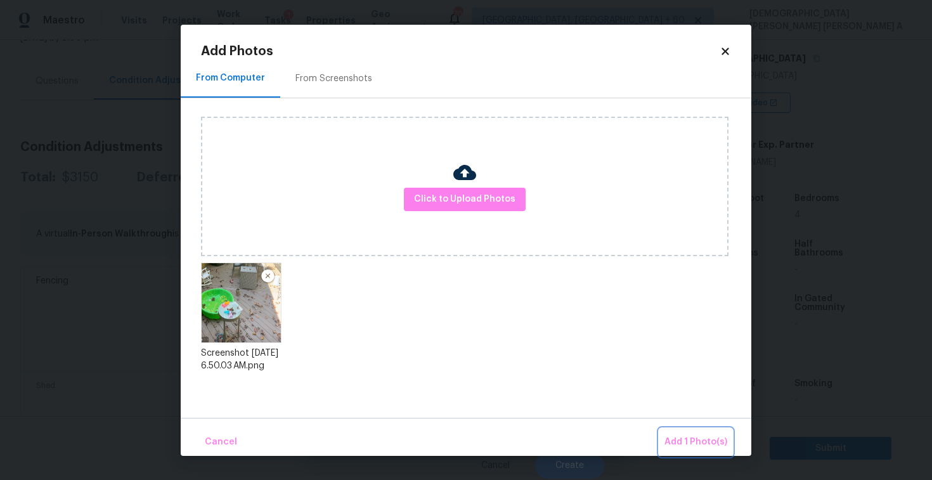
click at [695, 435] on span "Add 1 Photo(s)" at bounding box center [695, 442] width 63 height 16
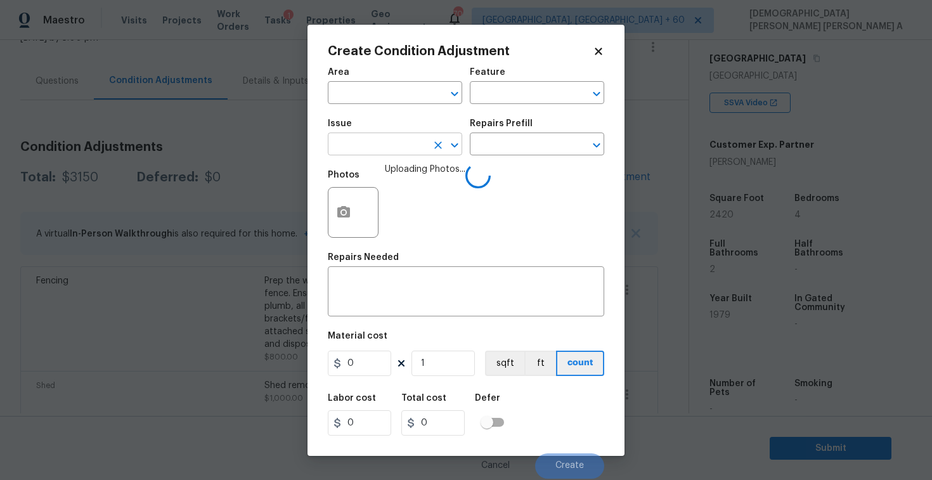
click at [404, 139] on input "text" at bounding box center [377, 146] width 99 height 20
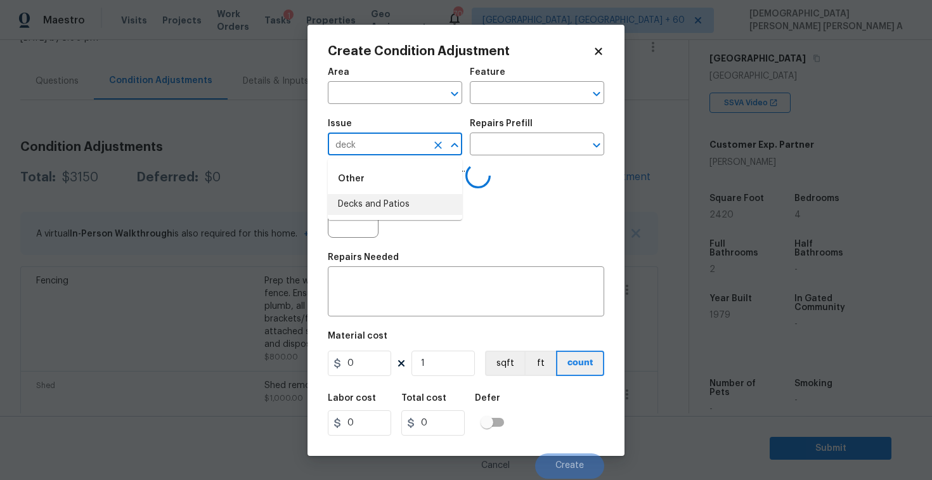
click at [415, 207] on li "Decks and Patios" at bounding box center [395, 204] width 134 height 21
type input "Decks and Patios"
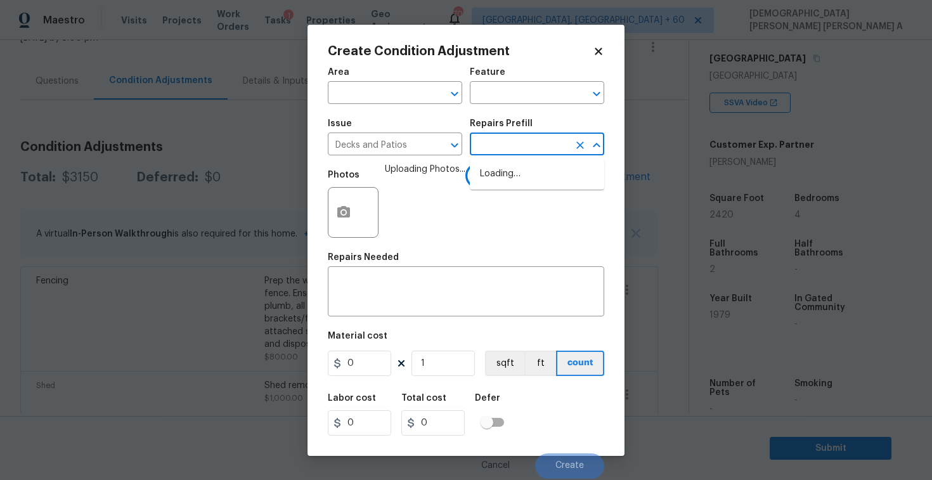
click at [541, 143] on input "text" at bounding box center [519, 146] width 99 height 20
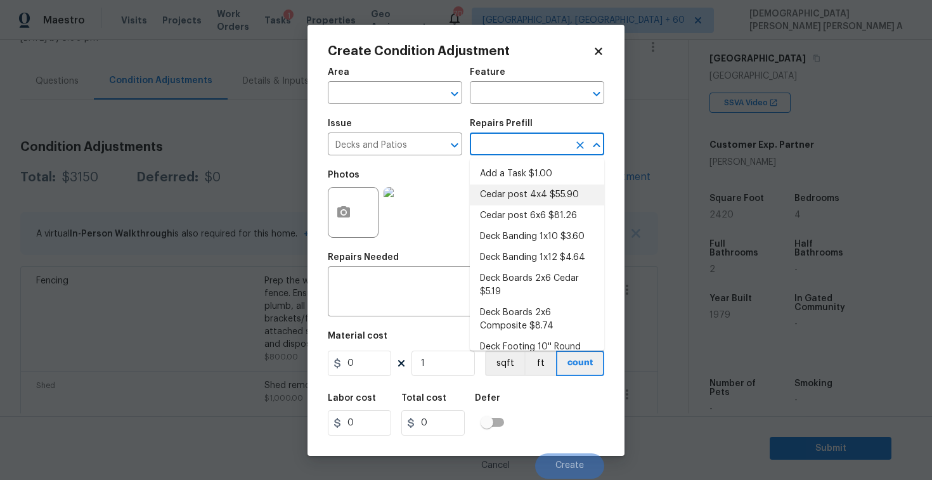
click at [543, 200] on li "Cedar post 4x4 $55.90" at bounding box center [537, 194] width 134 height 21
type input "Deck"
type textarea "Remove the existing 4x4x8 cedar post/footing (if needed) and prep the area for …"
type input "55.9"
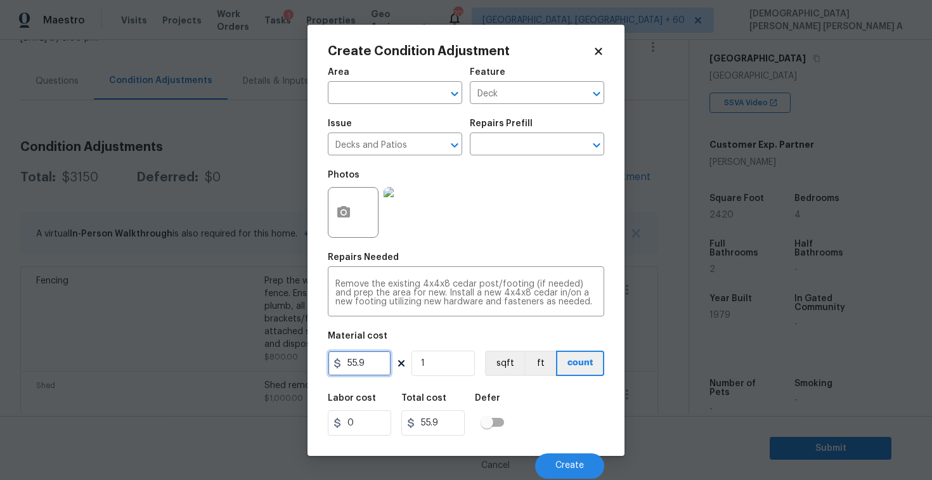
click at [382, 364] on input "55.9" at bounding box center [359, 362] width 63 height 25
click at [381, 364] on input "55.9" at bounding box center [359, 362] width 63 height 25
type input "800"
click at [562, 451] on div "Cancel Create" at bounding box center [466, 460] width 276 height 35
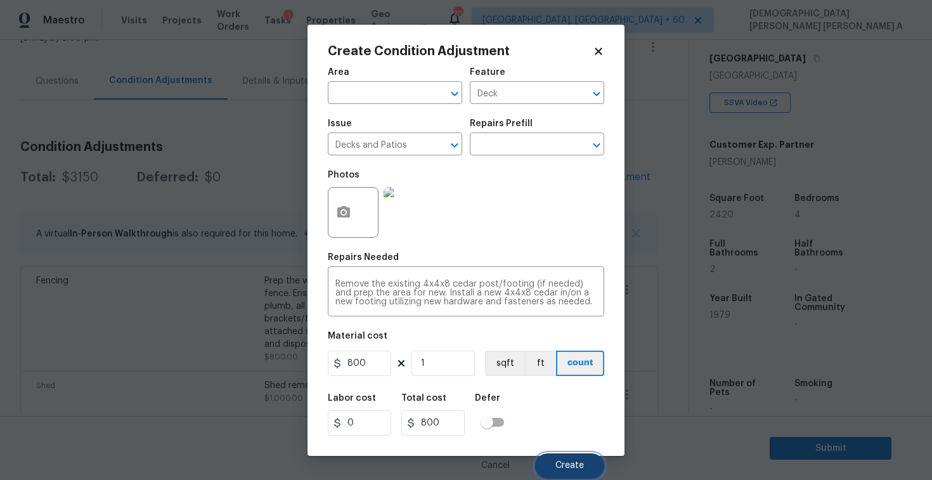
click at [562, 460] on button "Create" at bounding box center [569, 465] width 69 height 25
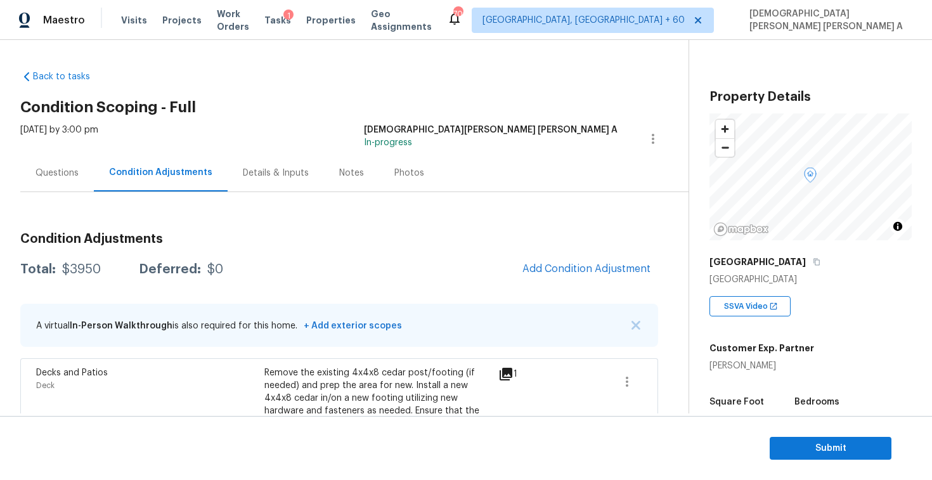
scroll to position [203, 0]
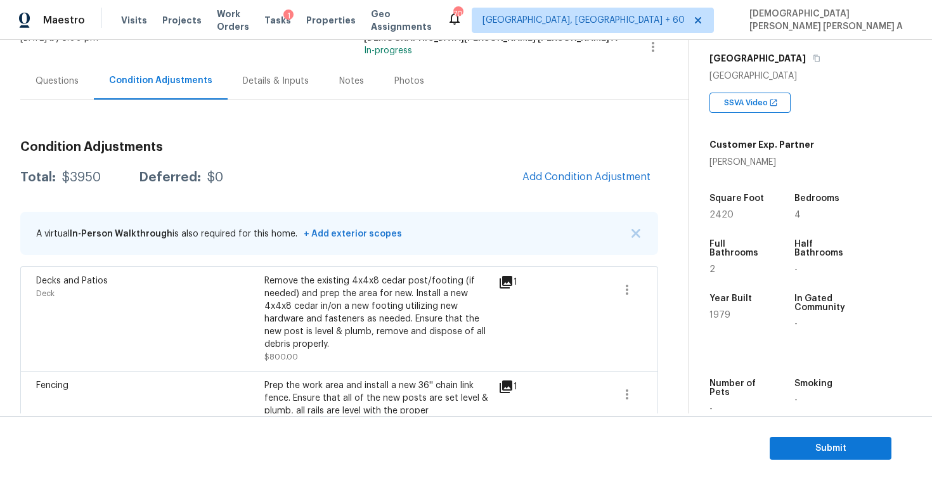
click at [424, 92] on div "Photos" at bounding box center [409, 80] width 60 height 37
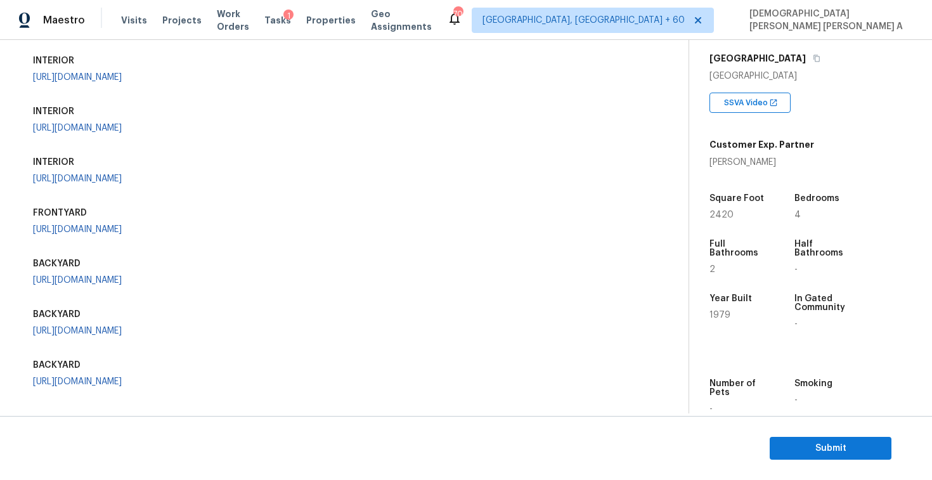
scroll to position [164, 0]
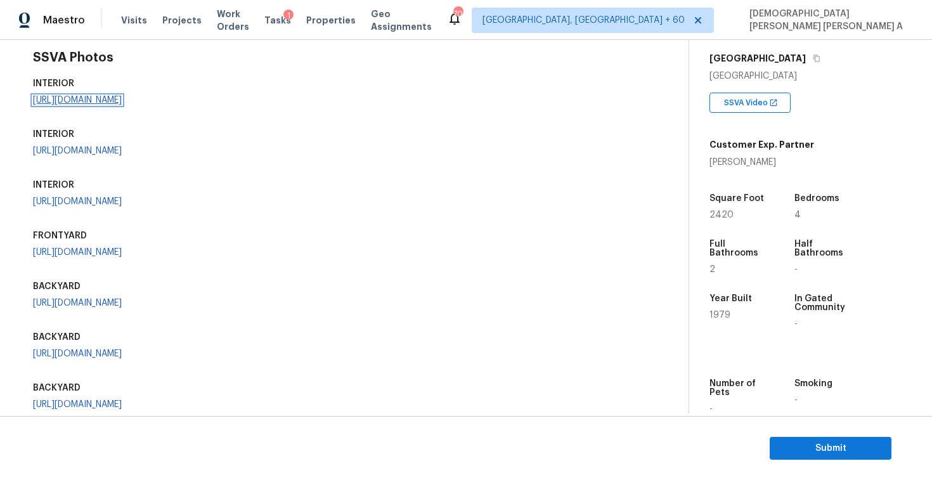
click at [122, 105] on link "[URL][DOMAIN_NAME]" at bounding box center [77, 100] width 89 height 9
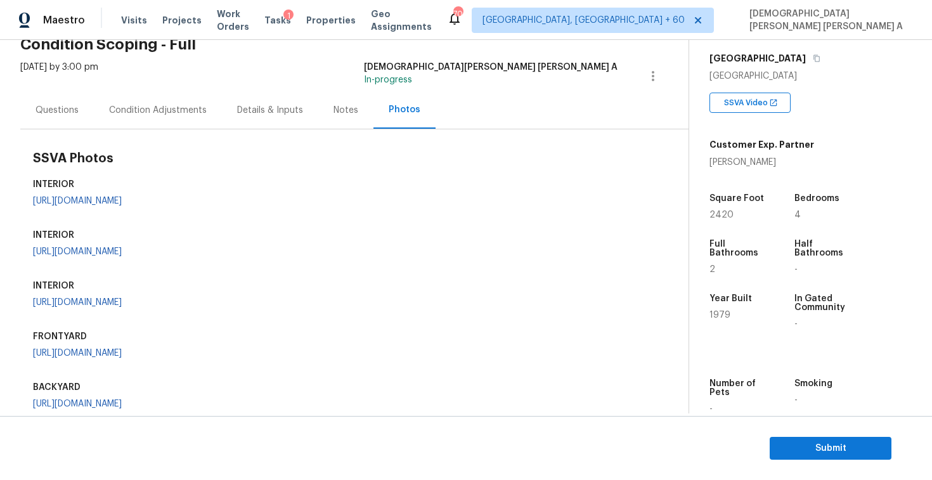
click at [158, 113] on div "Condition Adjustments" at bounding box center [158, 110] width 98 height 13
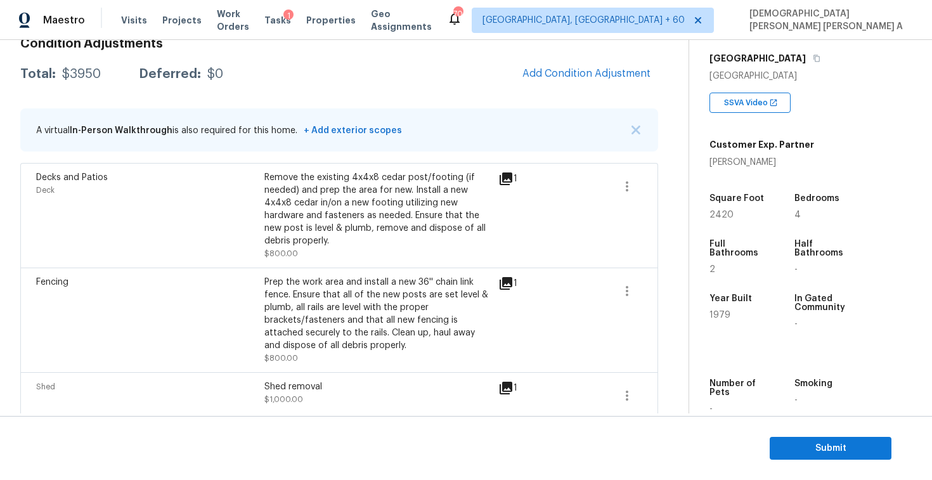
scroll to position [184, 0]
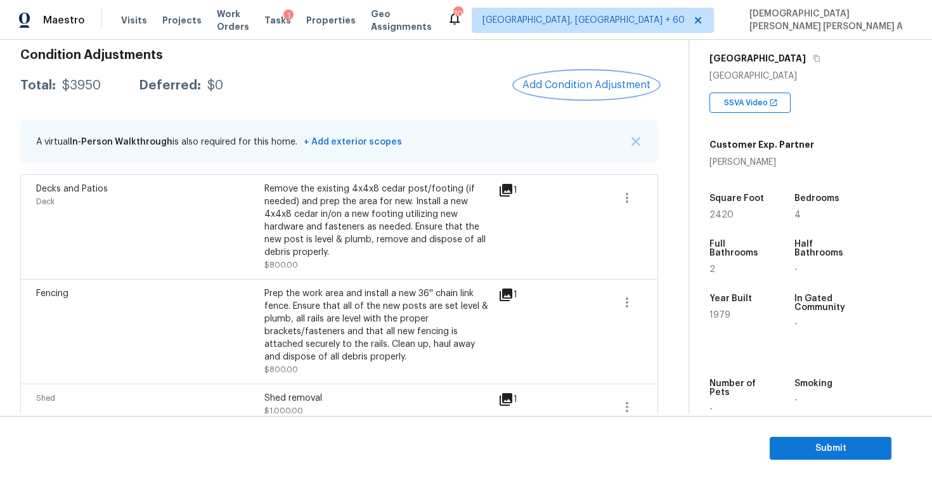
click at [608, 80] on span "Add Condition Adjustment" at bounding box center [586, 84] width 128 height 11
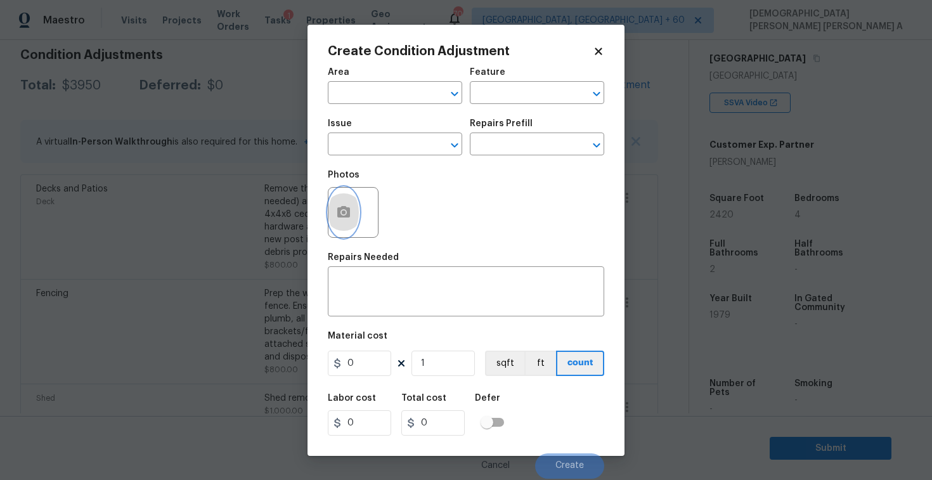
click at [347, 207] on icon "button" at bounding box center [343, 211] width 13 height 11
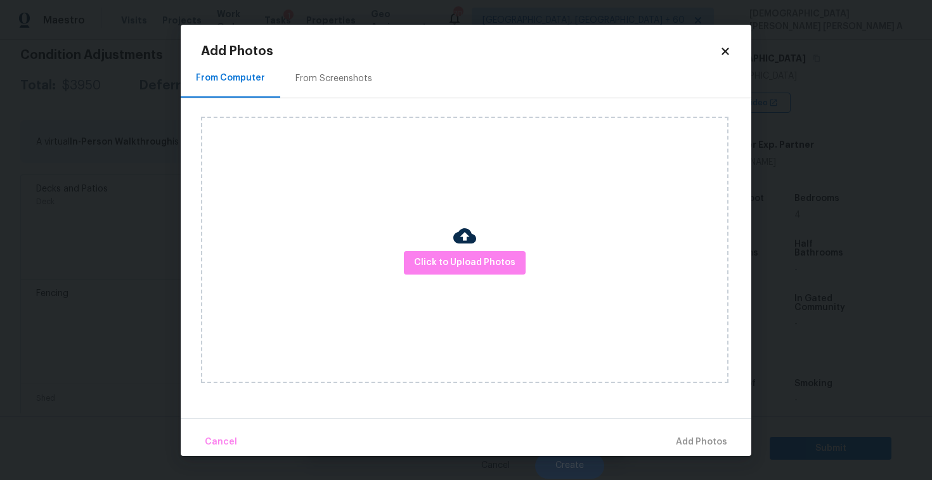
click at [456, 250] on div at bounding box center [464, 237] width 23 height 27
click at [472, 266] on span "Click to Upload Photos" at bounding box center [464, 263] width 101 height 16
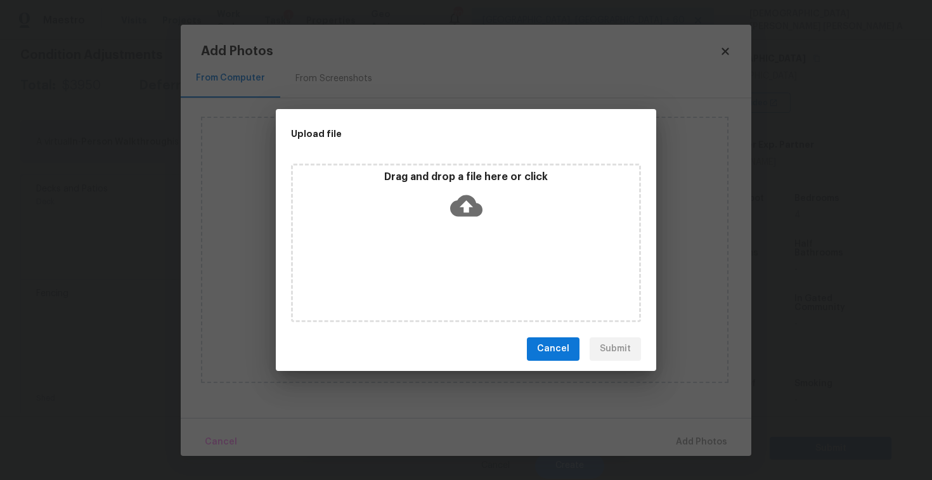
click at [466, 219] on icon at bounding box center [466, 206] width 32 height 32
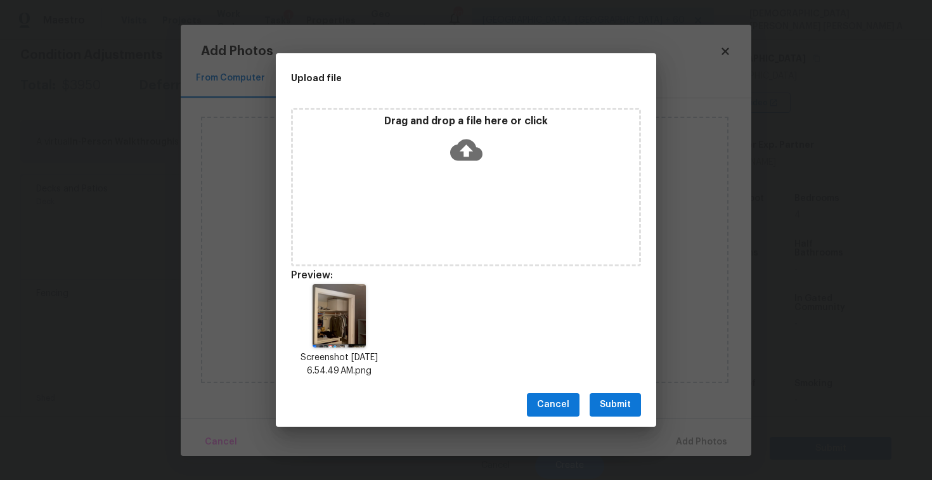
click at [619, 406] on span "Submit" at bounding box center [615, 405] width 31 height 16
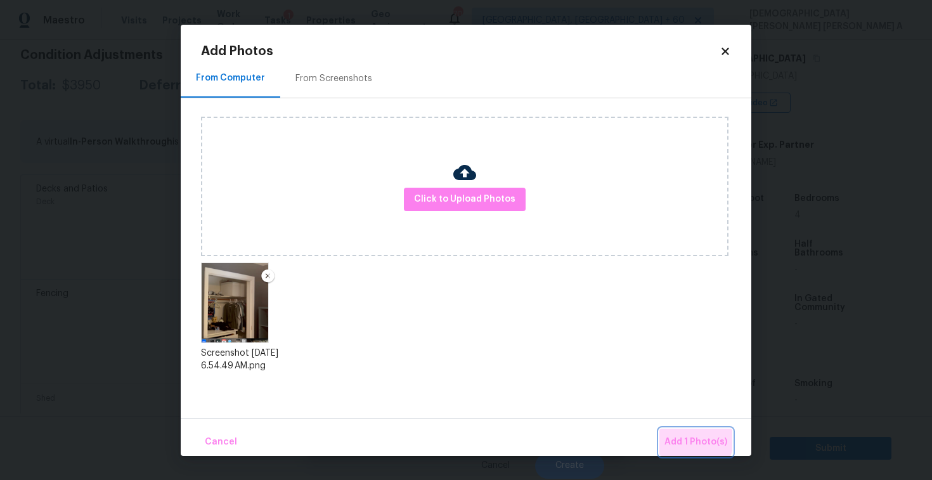
click at [683, 436] on span "Add 1 Photo(s)" at bounding box center [695, 442] width 63 height 16
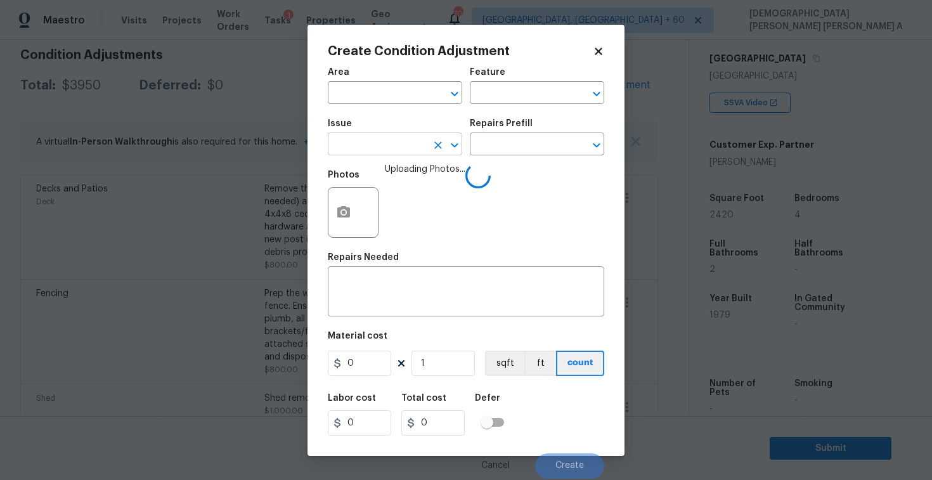
click at [366, 148] on input "text" at bounding box center [377, 146] width 99 height 20
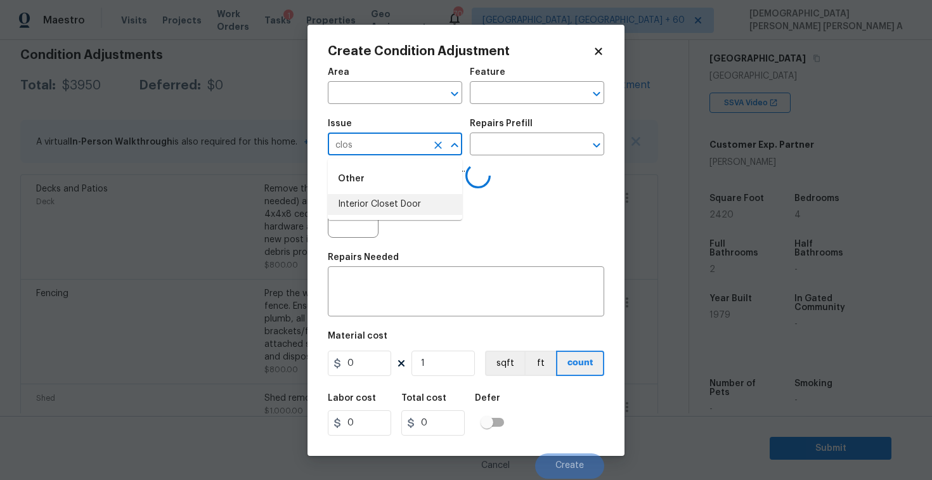
click at [375, 208] on li "Interior Closet Door" at bounding box center [395, 204] width 134 height 21
type input "Interior Closet Door"
click at [499, 142] on input "text" at bounding box center [519, 146] width 99 height 20
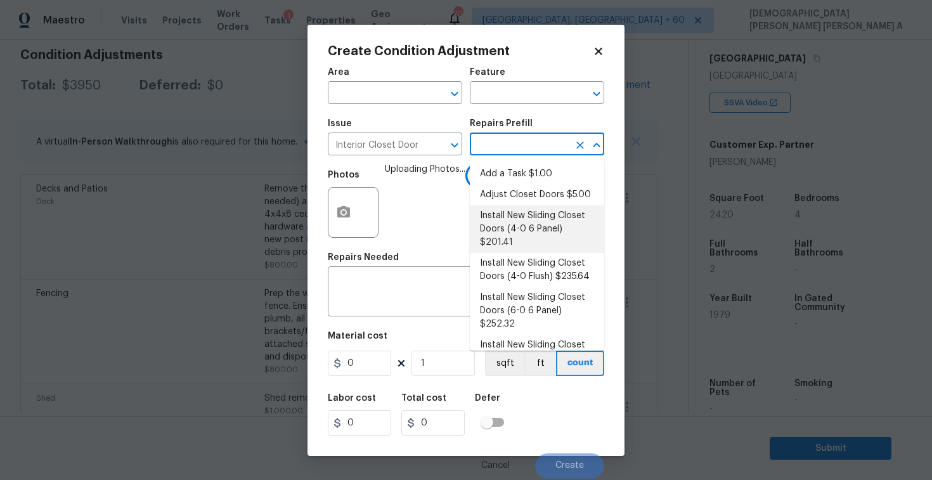
click at [503, 224] on li "Install New Sliding Closet Doors (4-0 6 Panel) $201.41" at bounding box center [537, 229] width 134 height 48
type input "Interior Door"
type textarea "Remove the existing door (if present). Install a new 4-0 bi-fold 6 panel interi…"
type input "201.41"
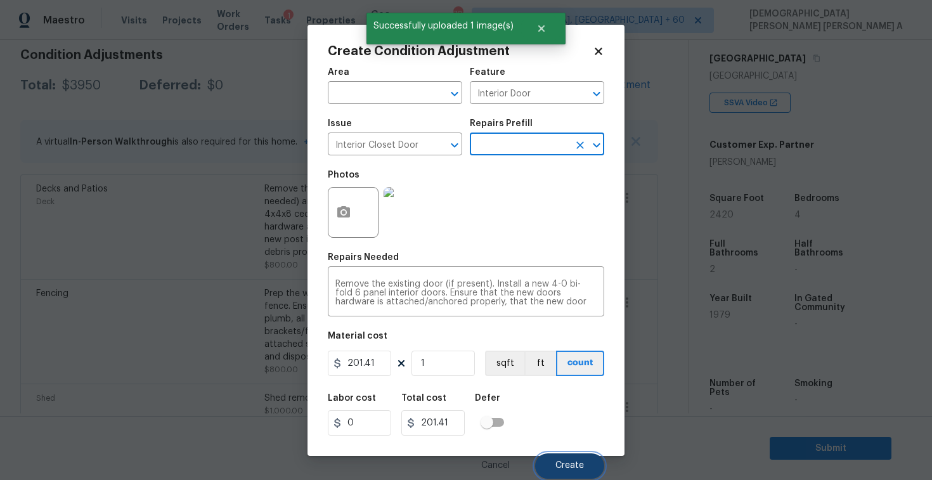
click at [574, 460] on button "Create" at bounding box center [569, 465] width 69 height 25
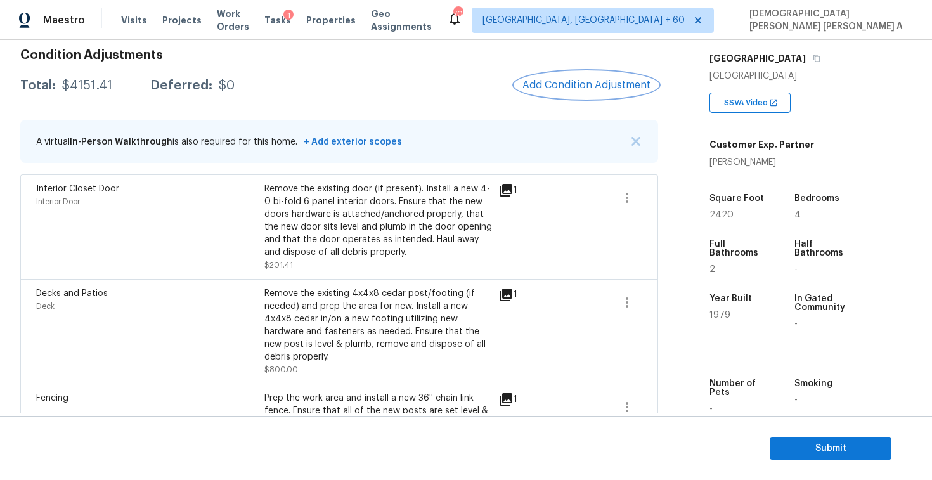
scroll to position [56, 0]
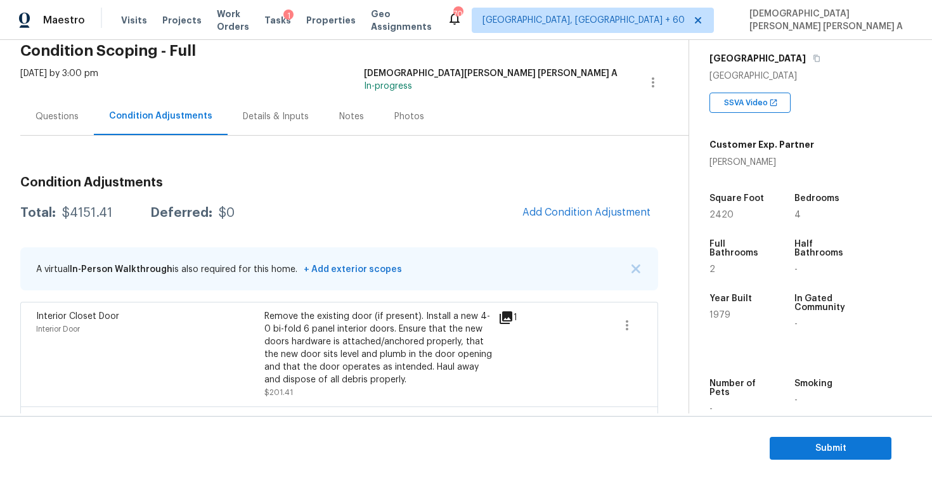
click at [406, 119] on div "Photos" at bounding box center [409, 116] width 30 height 13
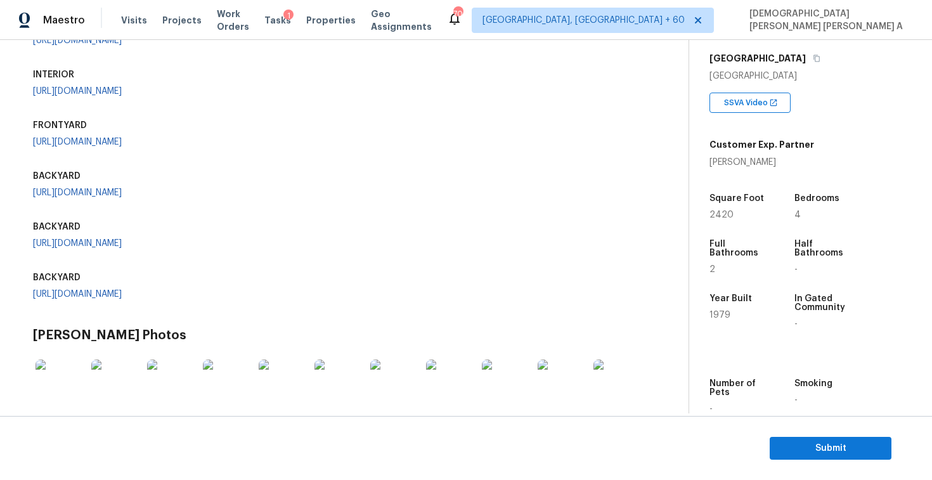
scroll to position [280, 0]
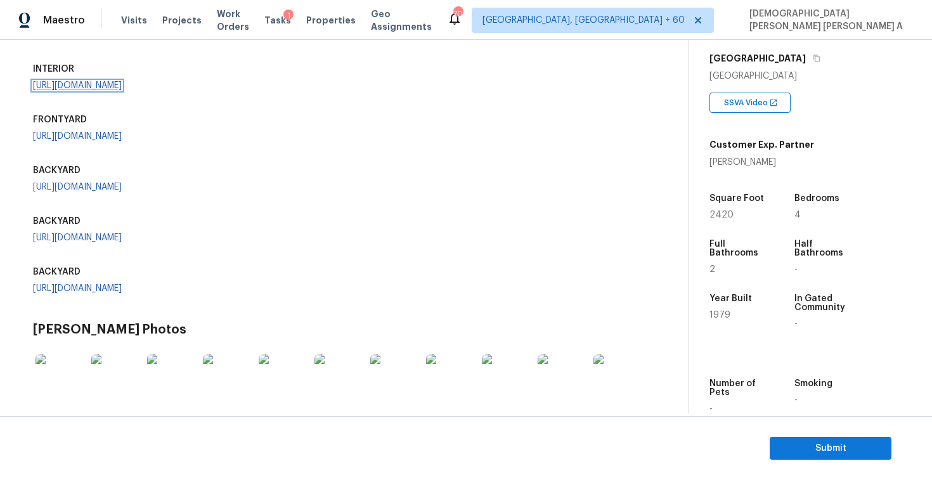
click at [89, 90] on link "https://opendoor-admin-client-upload-production.s3.amazonaws.com/uploads/Cake/S…" at bounding box center [77, 85] width 89 height 9
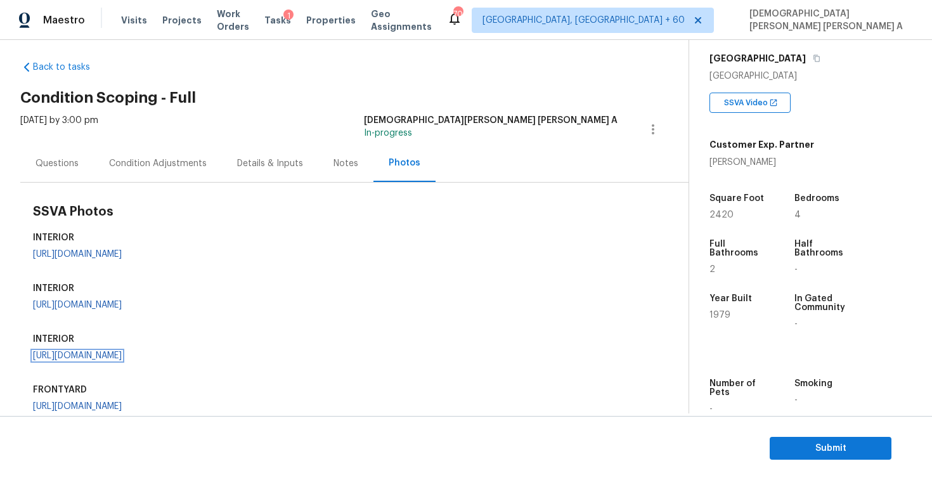
scroll to position [0, 0]
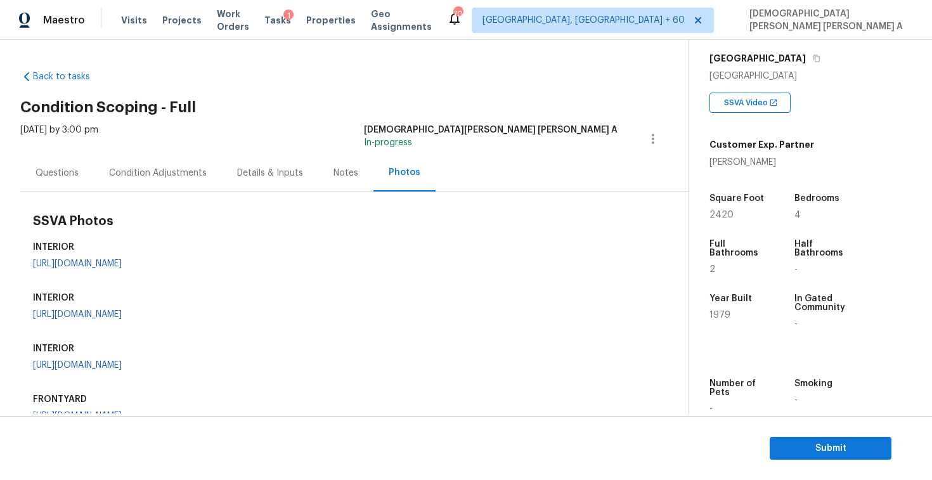
click at [133, 186] on div "Condition Adjustments" at bounding box center [158, 172] width 128 height 37
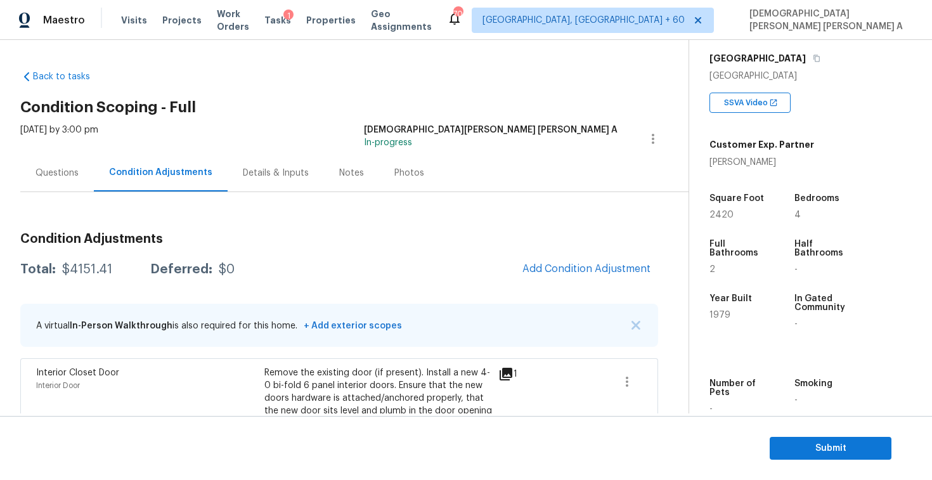
click at [46, 182] on div "Questions" at bounding box center [57, 172] width 74 height 37
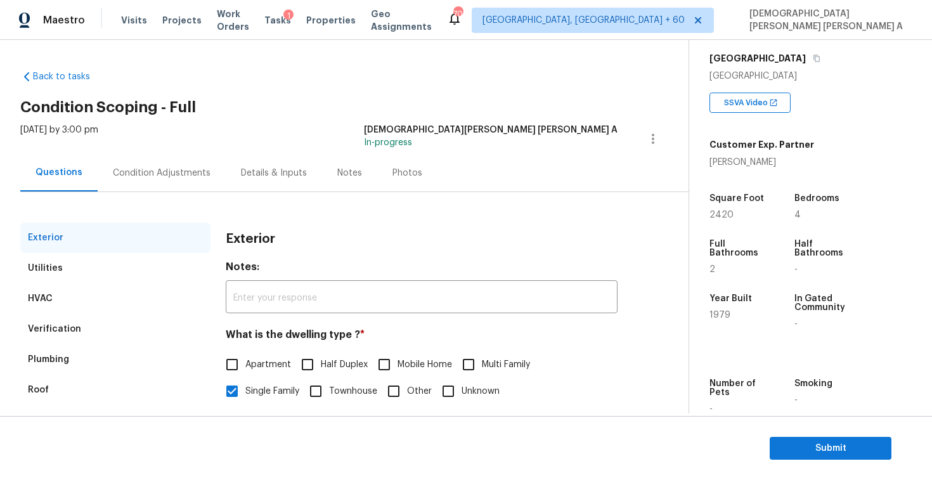
scroll to position [65, 0]
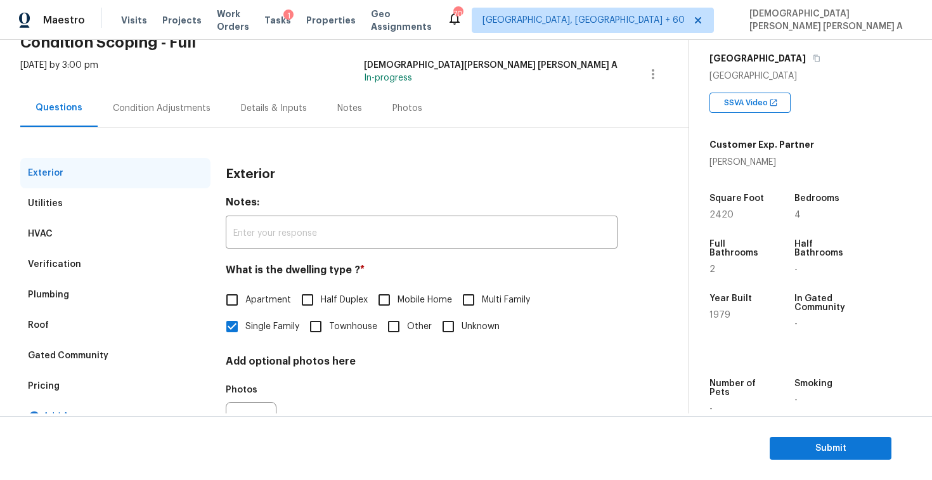
click at [177, 96] on div "Condition Adjustments" at bounding box center [162, 107] width 128 height 37
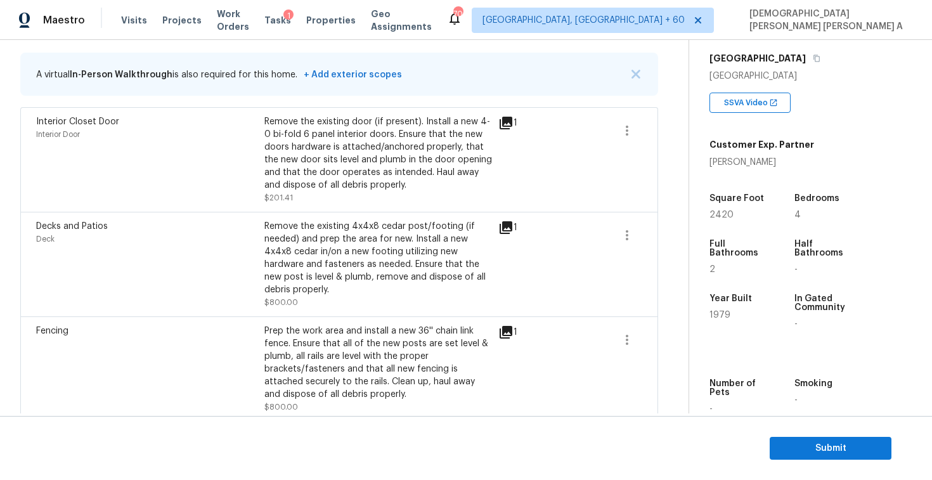
scroll to position [200, 0]
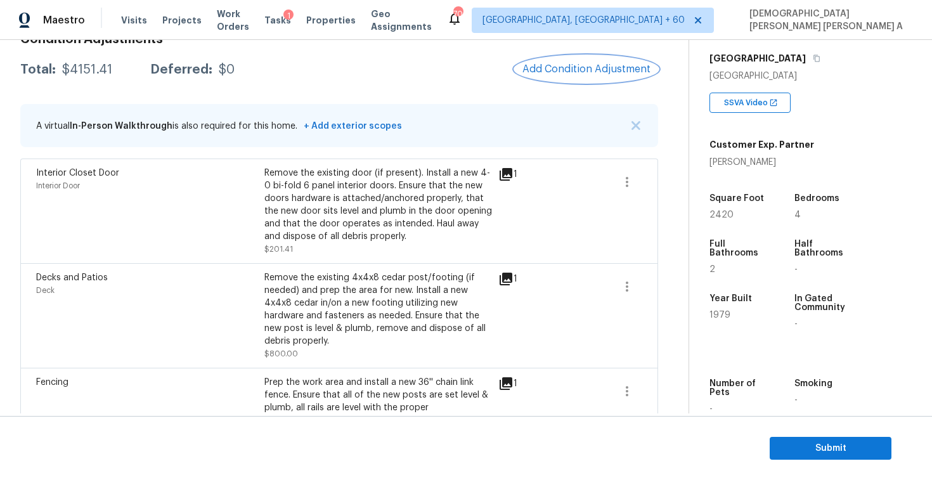
click at [571, 78] on button "Add Condition Adjustment" at bounding box center [586, 69] width 143 height 27
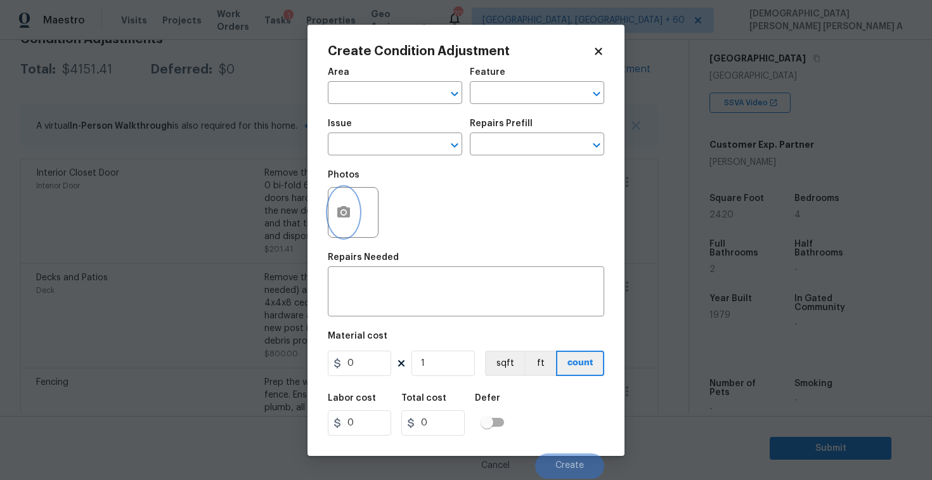
click at [332, 213] on button "button" at bounding box center [343, 212] width 30 height 49
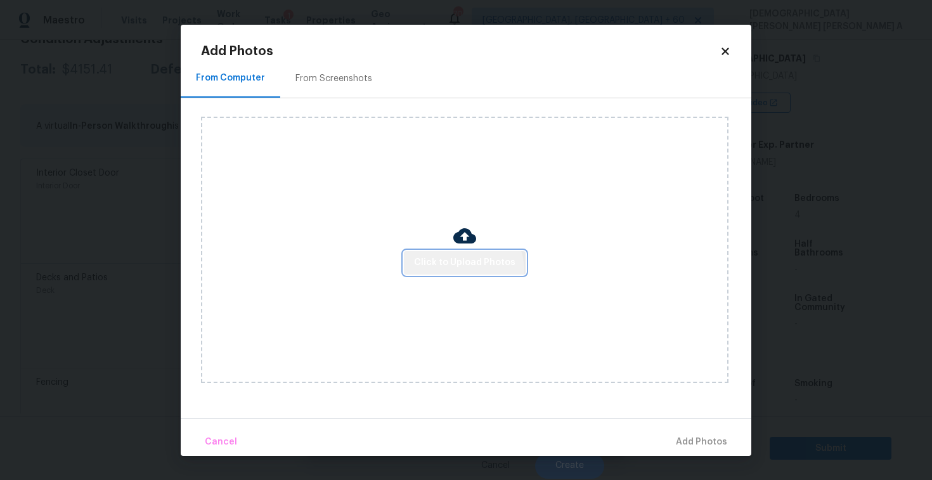
click at [465, 270] on span "Click to Upload Photos" at bounding box center [464, 263] width 101 height 16
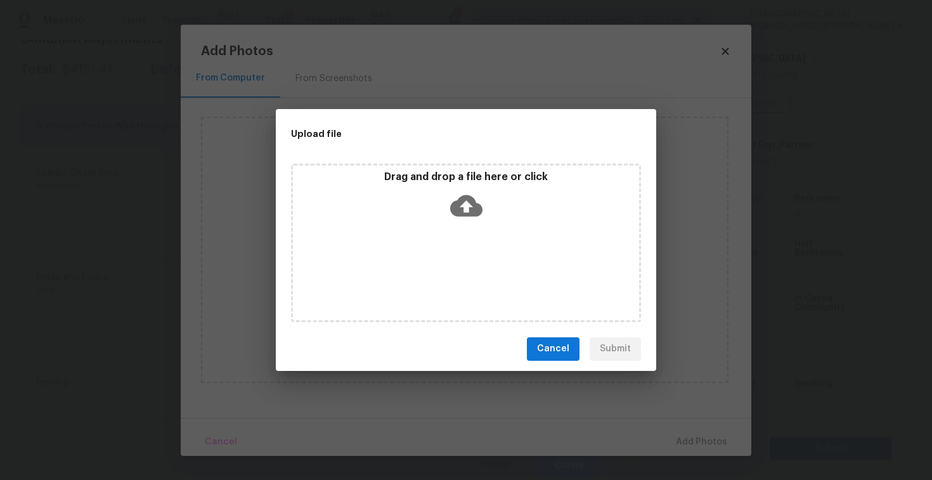
click at [469, 233] on div "Drag and drop a file here or click" at bounding box center [466, 243] width 350 height 158
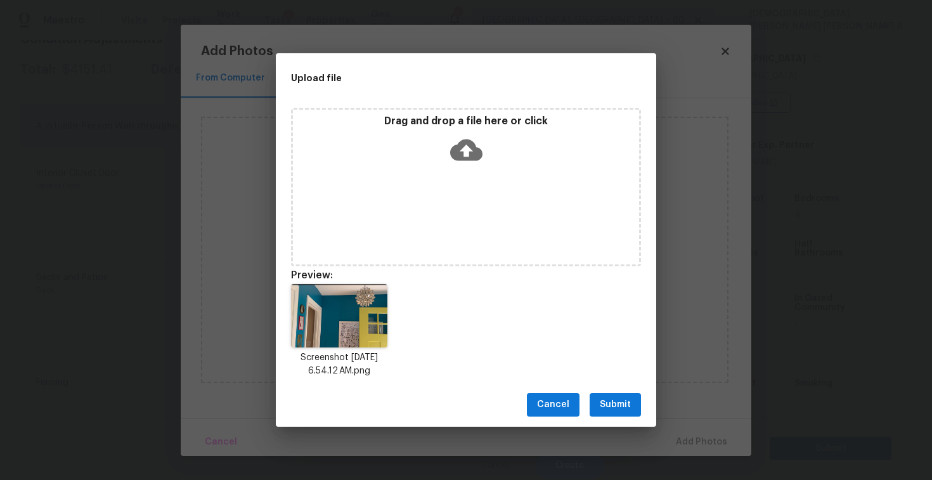
click at [613, 408] on span "Submit" at bounding box center [615, 405] width 31 height 16
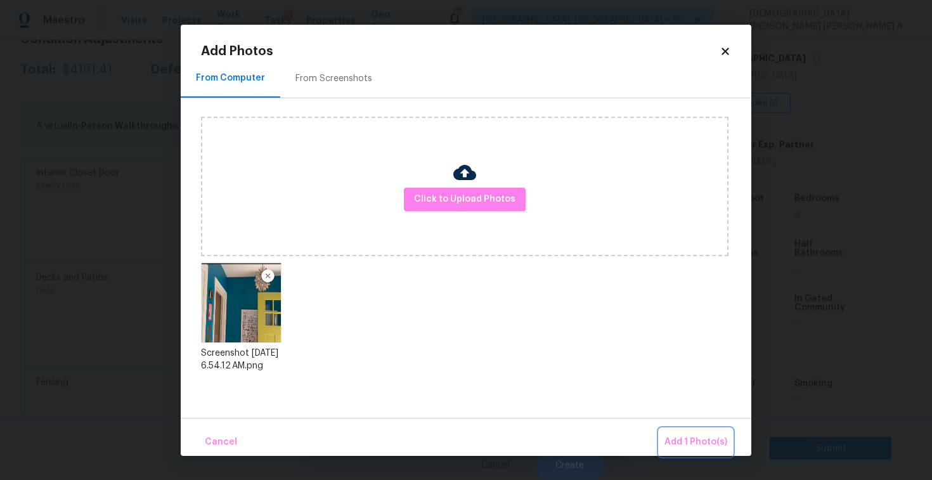
click at [686, 434] on span "Add 1 Photo(s)" at bounding box center [695, 442] width 63 height 16
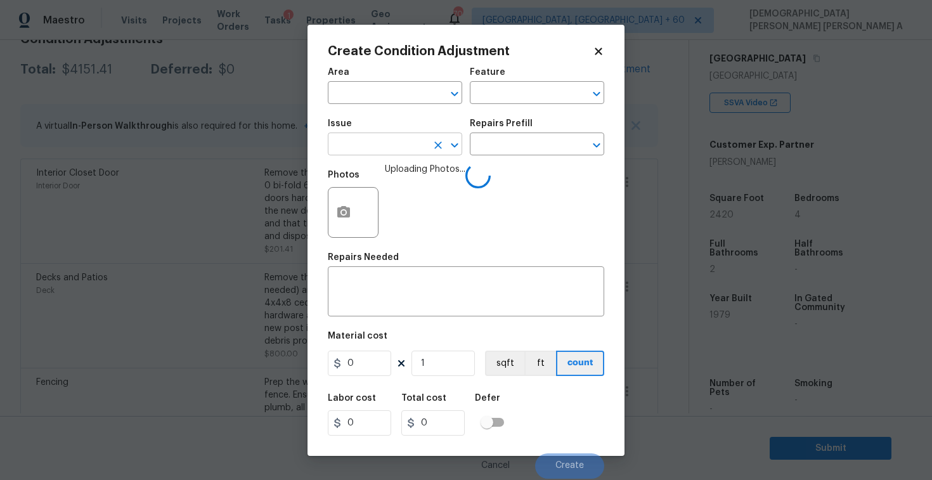
click at [366, 146] on input "text" at bounding box center [377, 146] width 99 height 20
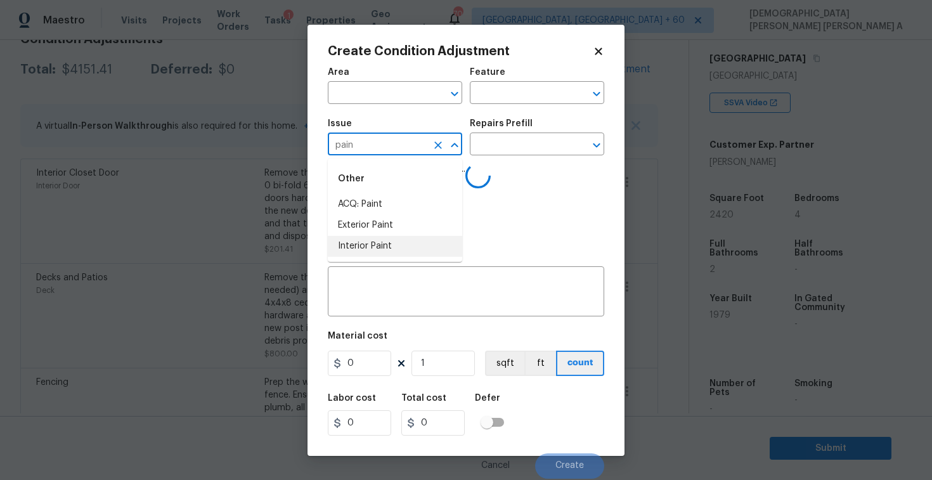
click at [378, 254] on li "Interior Paint" at bounding box center [395, 246] width 134 height 21
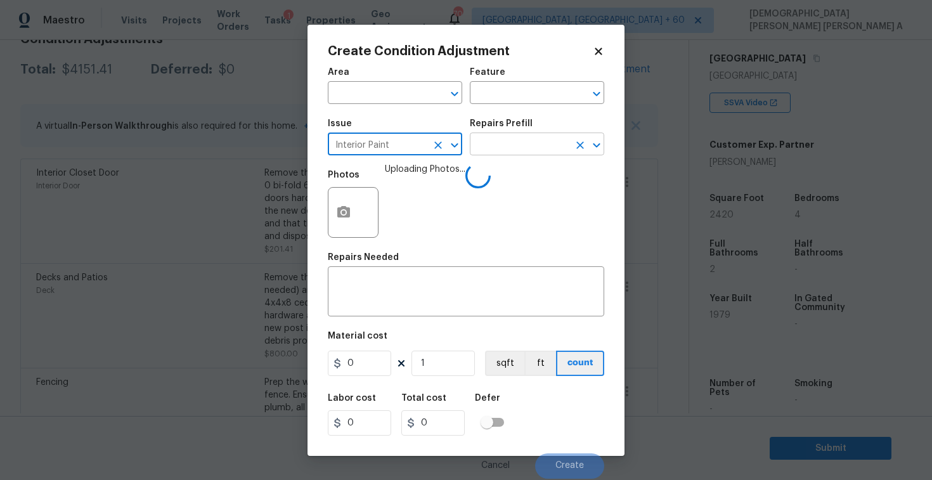
type input "Interior Paint"
click at [539, 153] on input "text" at bounding box center [519, 146] width 99 height 20
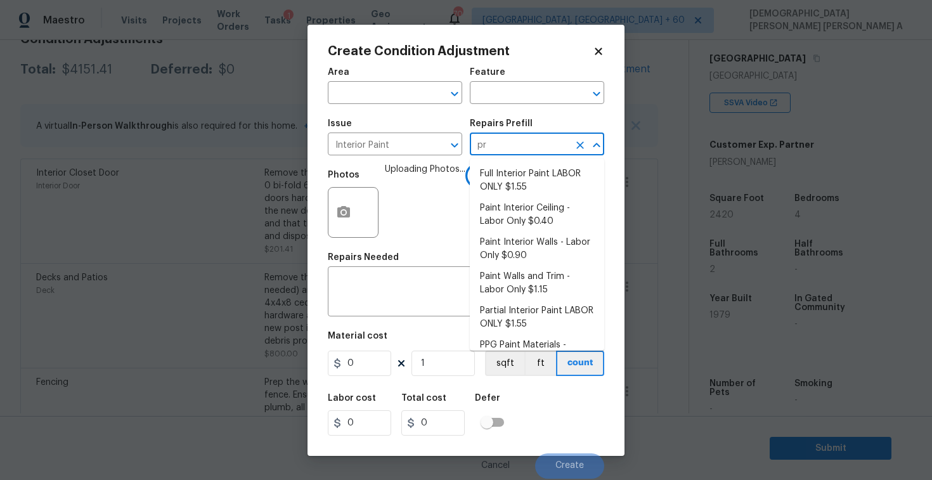
type input "pri"
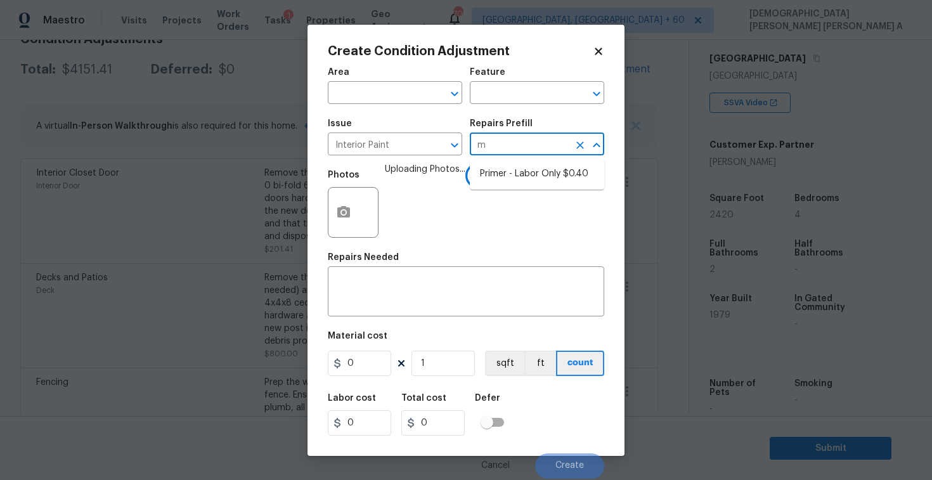
type input "me"
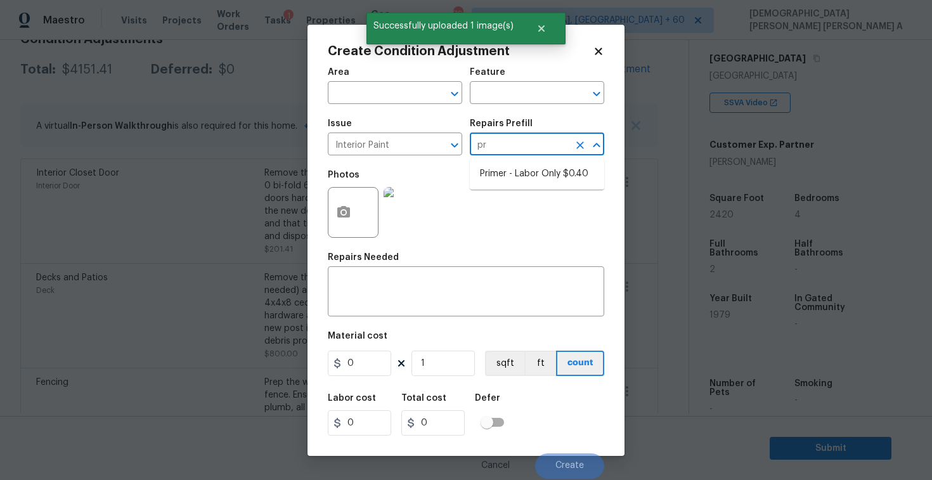
type input "pri"
type input "m"
type input "pri"
click at [548, 177] on li "Primer - Labor Only $0.40" at bounding box center [537, 174] width 134 height 21
type input "Overall Paint"
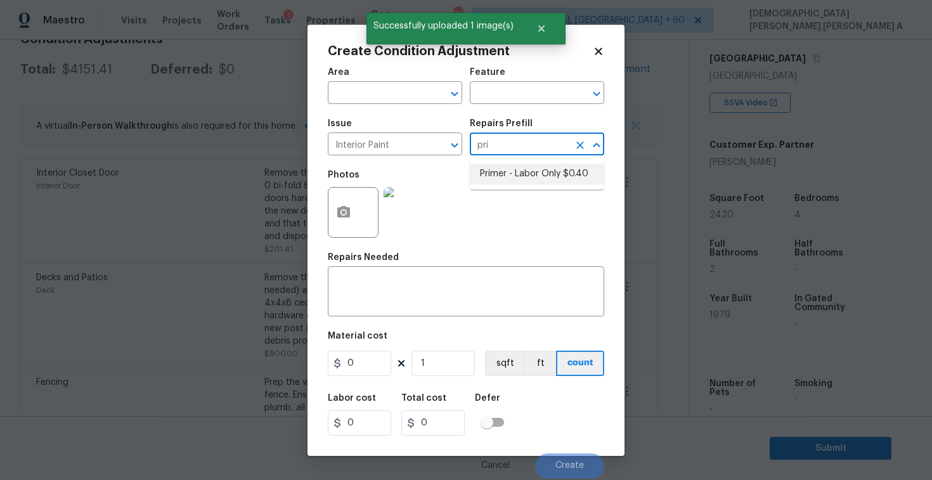
type textarea "Interior primer - PRIMER PROVIDED BY OPENDOOR - All nails, screws, drywall anch…"
type input "0.4"
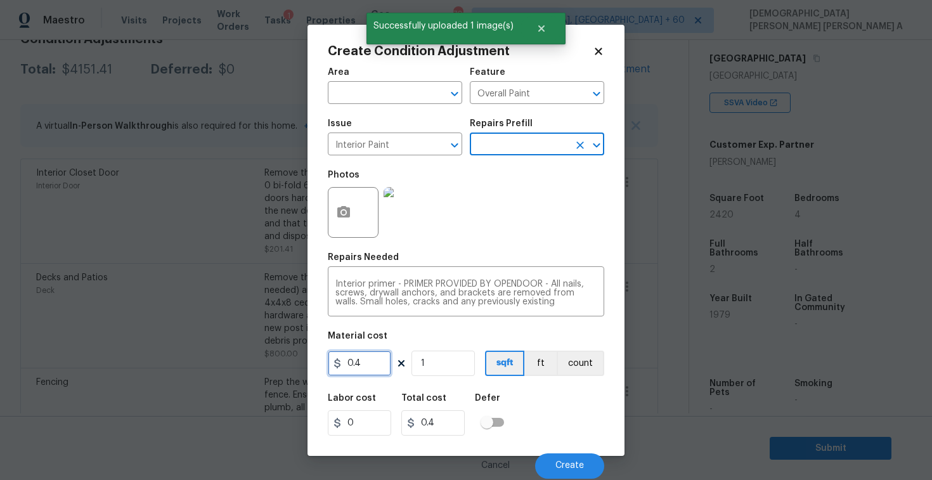
click at [354, 368] on input "0.4" at bounding box center [359, 362] width 63 height 25
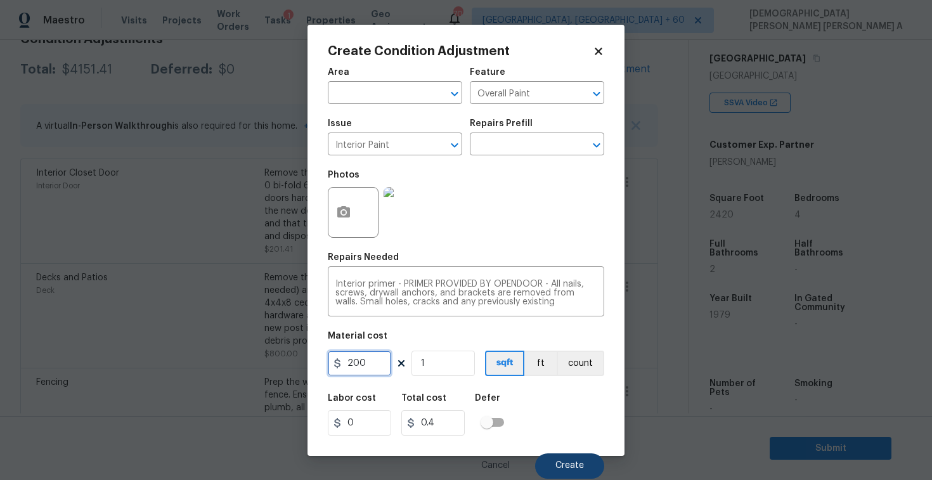
type input "200"
click at [556, 461] on span "Create" at bounding box center [569, 466] width 29 height 10
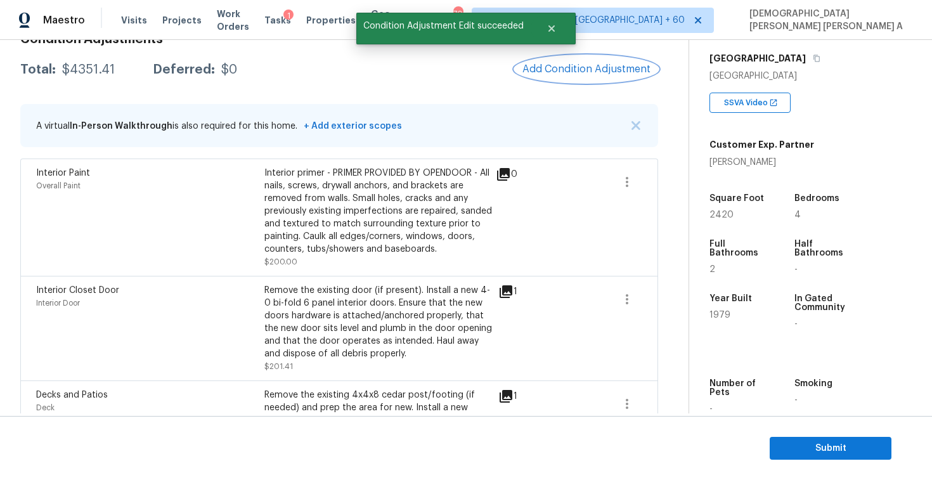
click at [595, 65] on span "Add Condition Adjustment" at bounding box center [586, 68] width 128 height 11
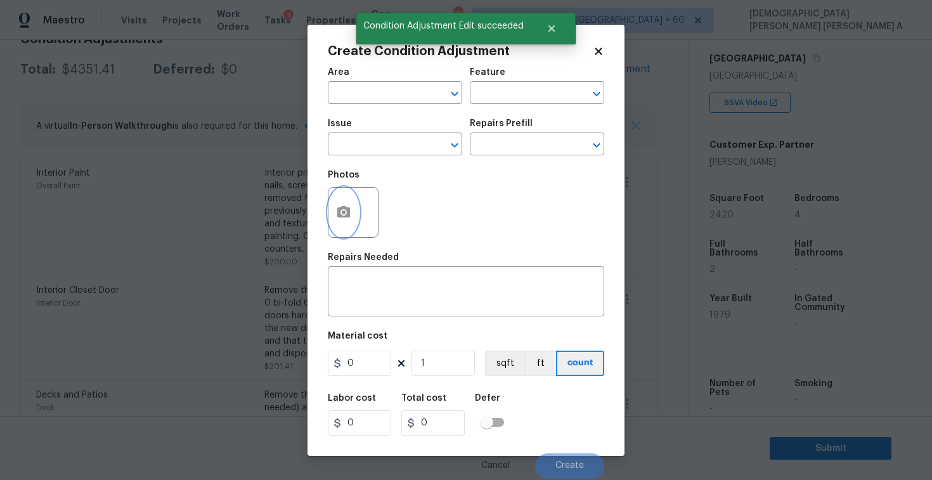
click at [344, 203] on button "button" at bounding box center [343, 212] width 30 height 49
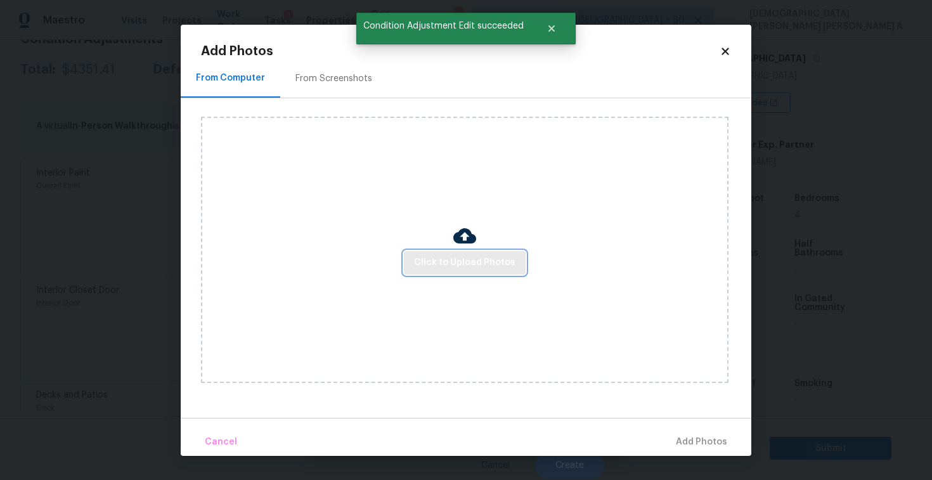
click at [491, 265] on span "Click to Upload Photos" at bounding box center [464, 263] width 101 height 16
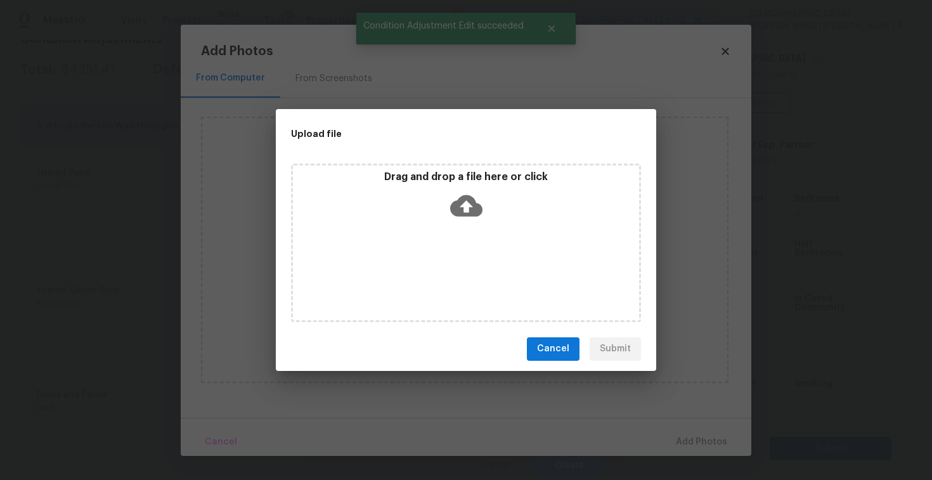
click at [472, 224] on div "Drag and drop a file here or click" at bounding box center [466, 197] width 346 height 55
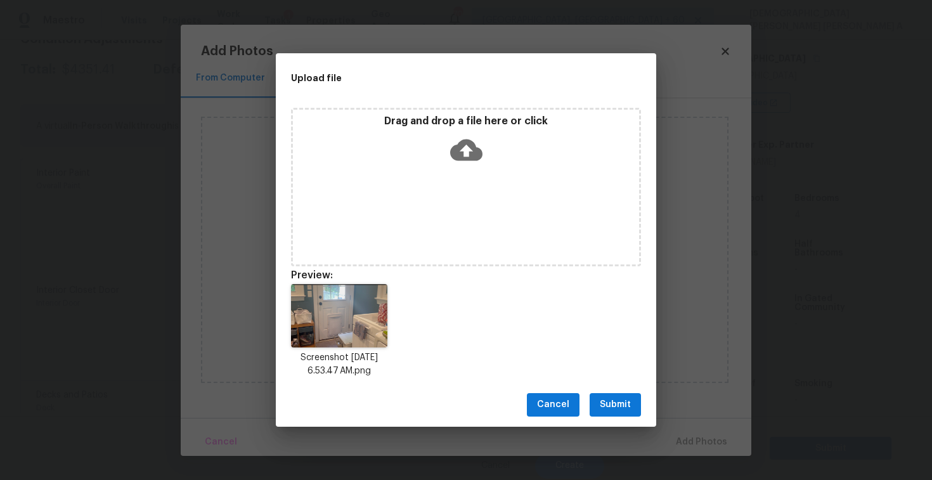
click at [618, 415] on button "Submit" at bounding box center [614, 404] width 51 height 23
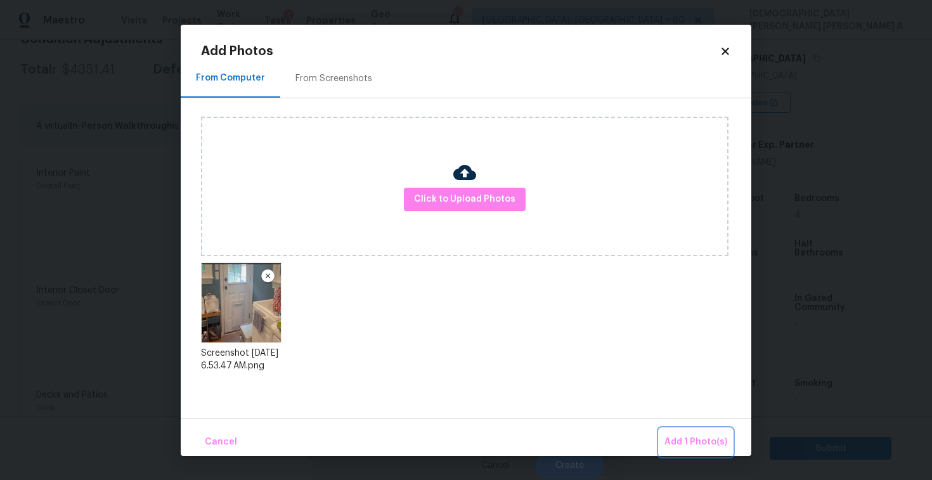
click at [707, 451] on button "Add 1 Photo(s)" at bounding box center [695, 441] width 73 height 27
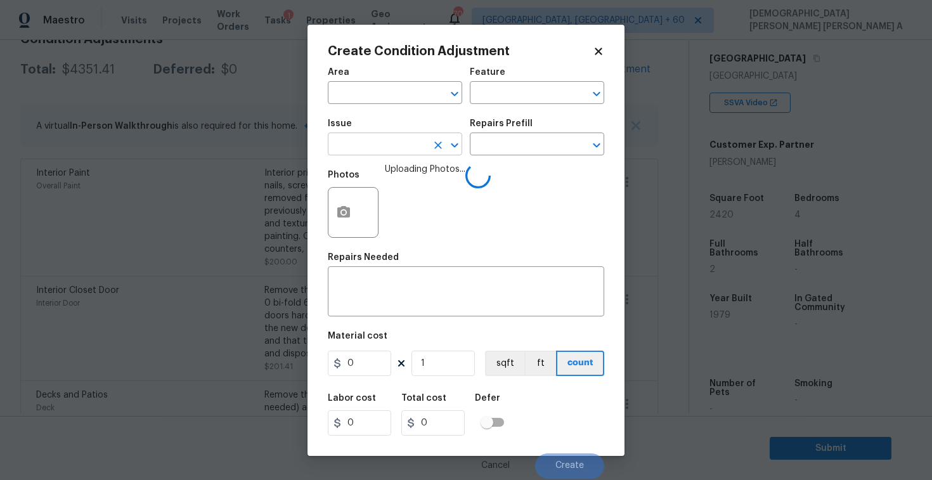
click at [405, 146] on input "text" at bounding box center [377, 146] width 99 height 20
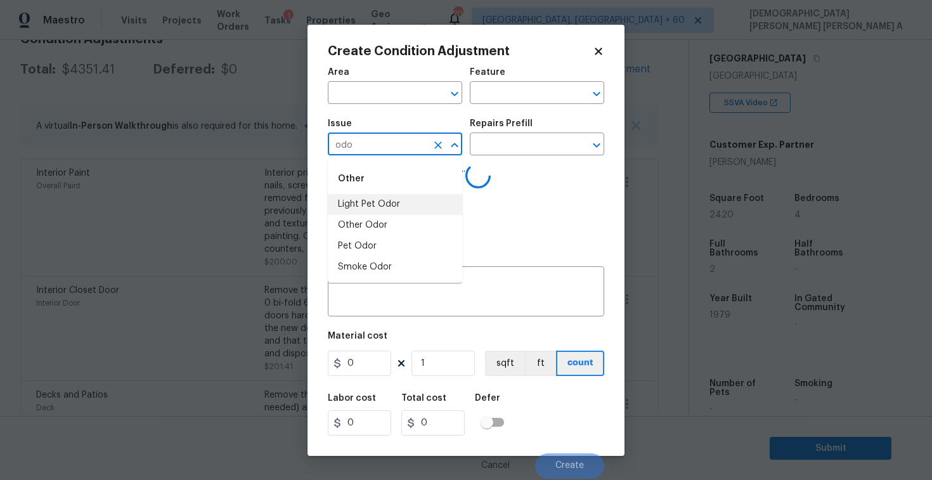
click at [414, 207] on li "Light Pet Odor" at bounding box center [395, 204] width 134 height 21
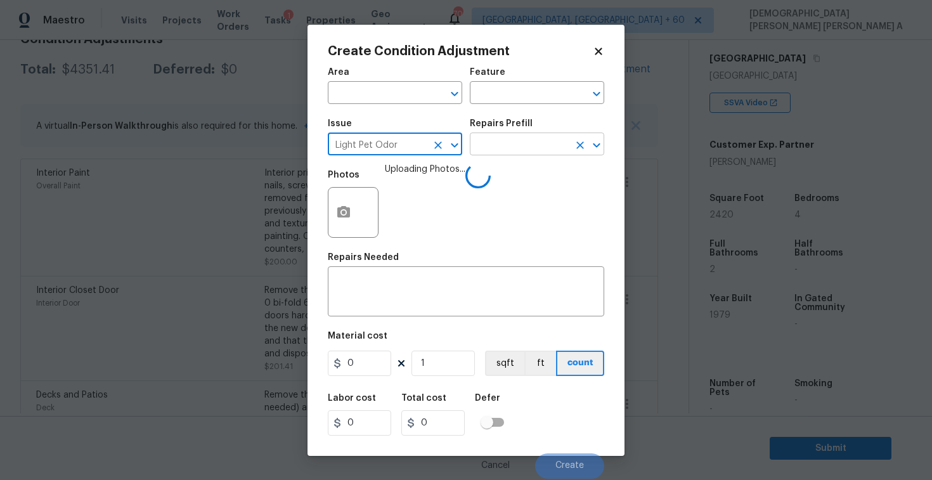
type input "Light Pet Odor"
click at [549, 147] on input "text" at bounding box center [519, 146] width 99 height 20
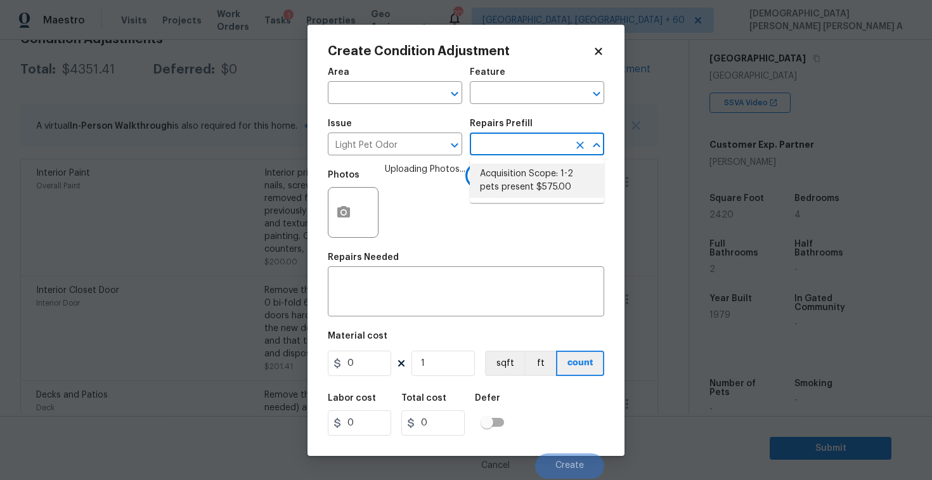
click at [536, 186] on li "Acquisition Scope: 1-2 pets present $575.00" at bounding box center [537, 181] width 134 height 34
type textarea "Acquisition Scope: 1-2 pets present"
type input "575"
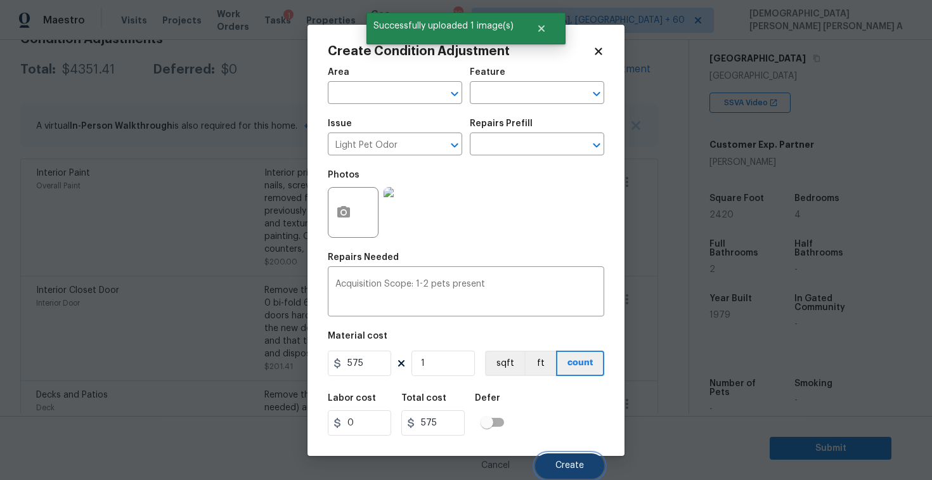
click at [565, 458] on button "Create" at bounding box center [569, 465] width 69 height 25
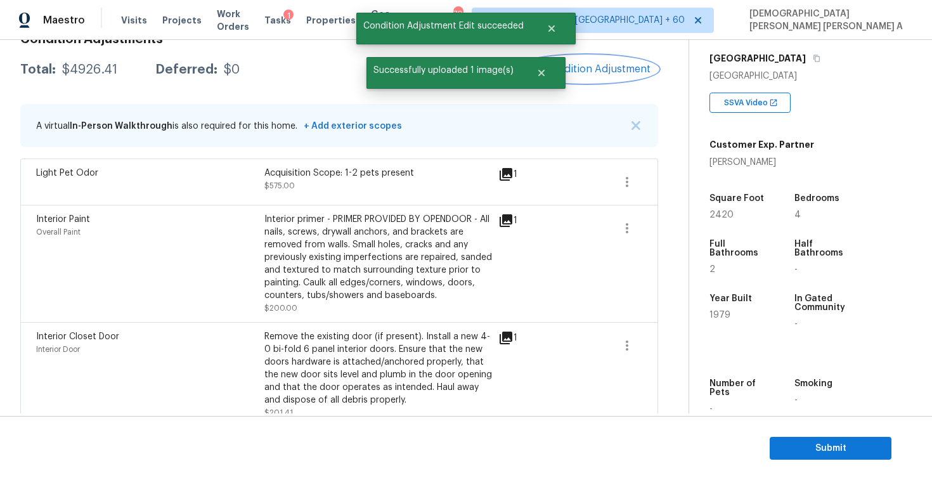
click at [565, 64] on span "Add Condition Adjustment" at bounding box center [586, 68] width 128 height 11
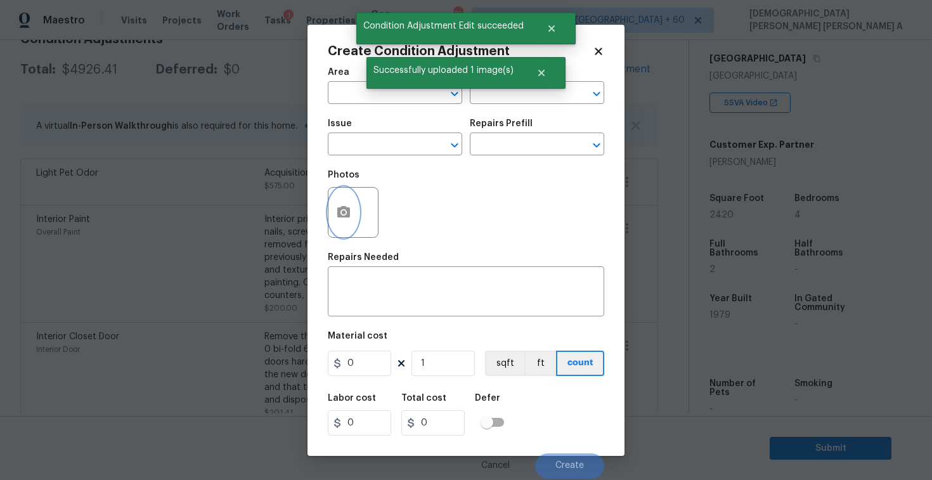
click at [347, 220] on button "button" at bounding box center [343, 212] width 30 height 49
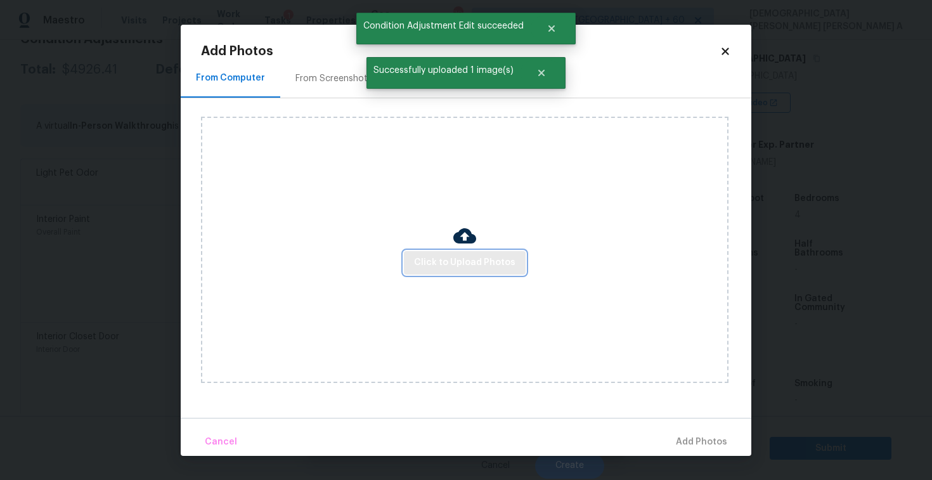
click at [492, 273] on button "Click to Upload Photos" at bounding box center [465, 262] width 122 height 23
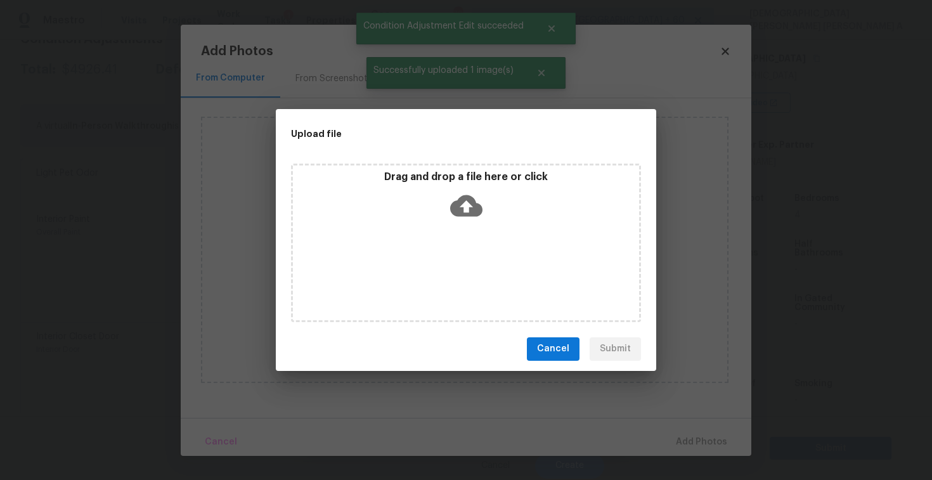
click at [472, 238] on div "Drag and drop a file here or click" at bounding box center [466, 243] width 350 height 158
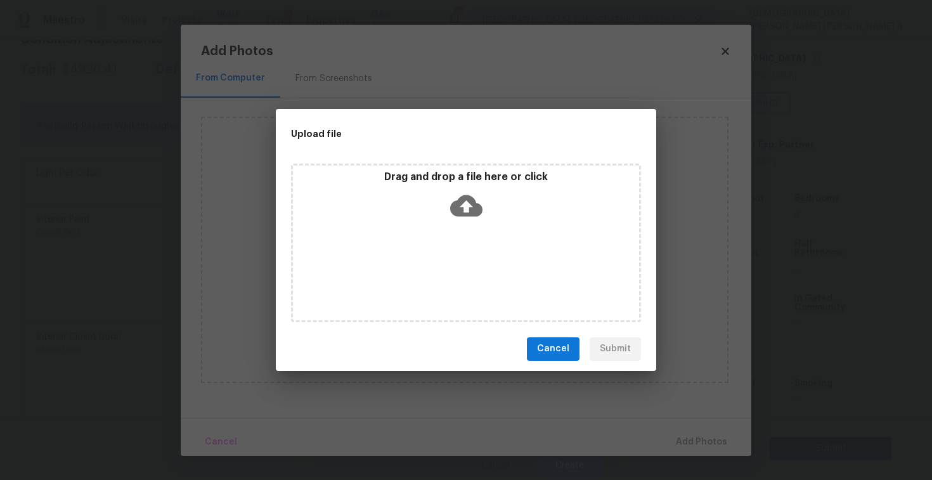
click at [570, 356] on button "Cancel" at bounding box center [553, 348] width 53 height 23
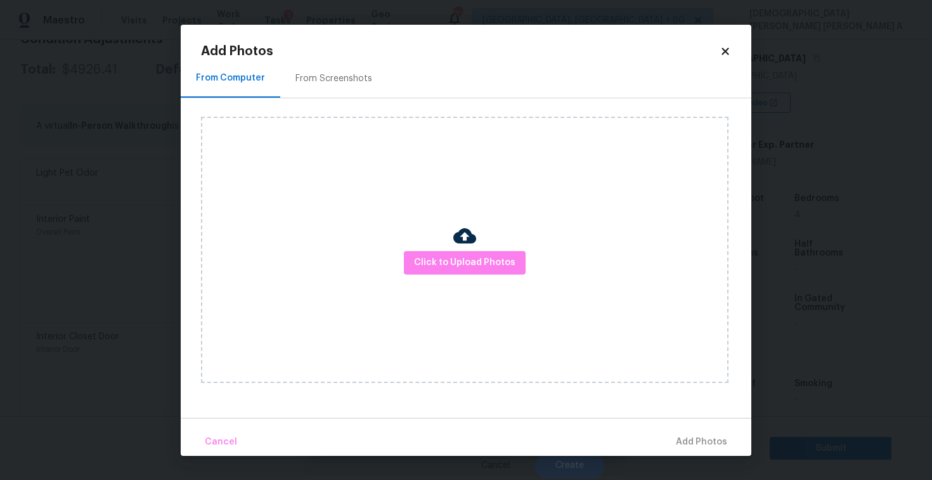
click at [733, 50] on div "Add Photos From Computer From Screenshots Click to Upload Photos Cancel Add Pho…" at bounding box center [466, 240] width 570 height 431
click at [725, 50] on icon at bounding box center [724, 51] width 7 height 7
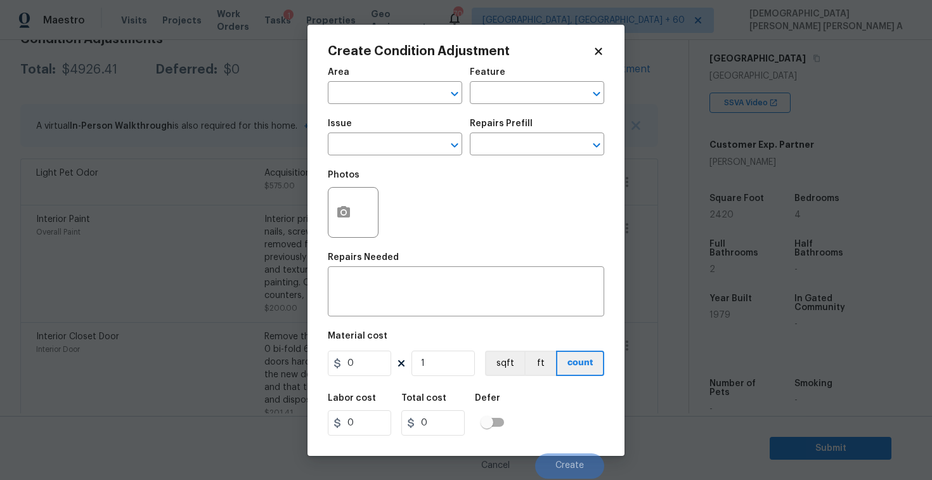
click at [599, 53] on icon at bounding box center [597, 51] width 7 height 7
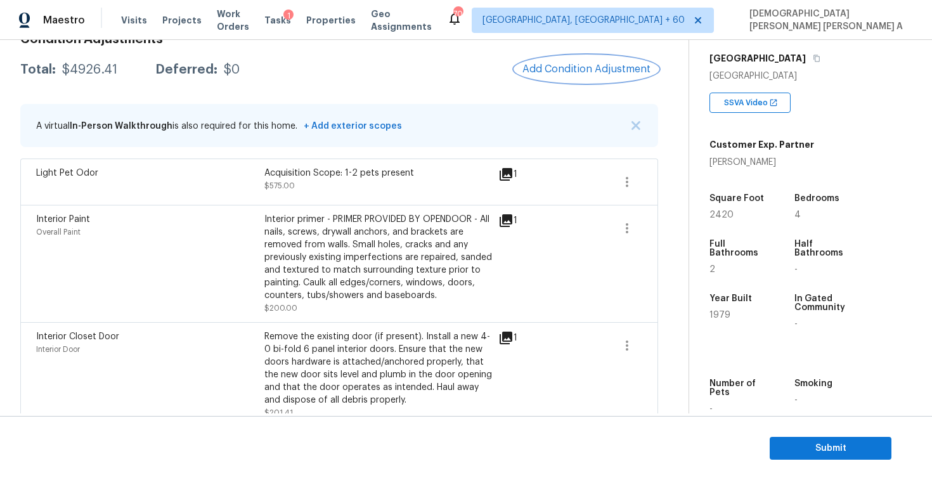
click at [589, 65] on span "Add Condition Adjustment" at bounding box center [586, 68] width 128 height 11
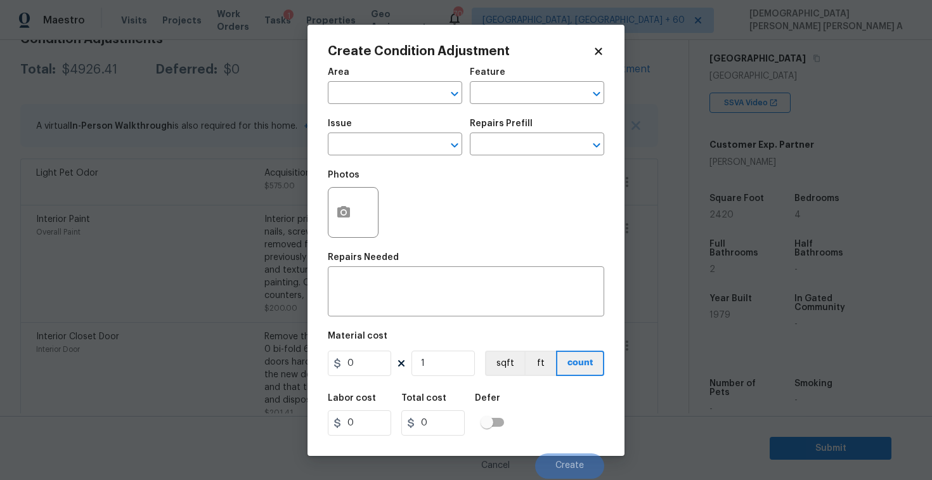
click at [598, 46] on icon at bounding box center [598, 51] width 11 height 11
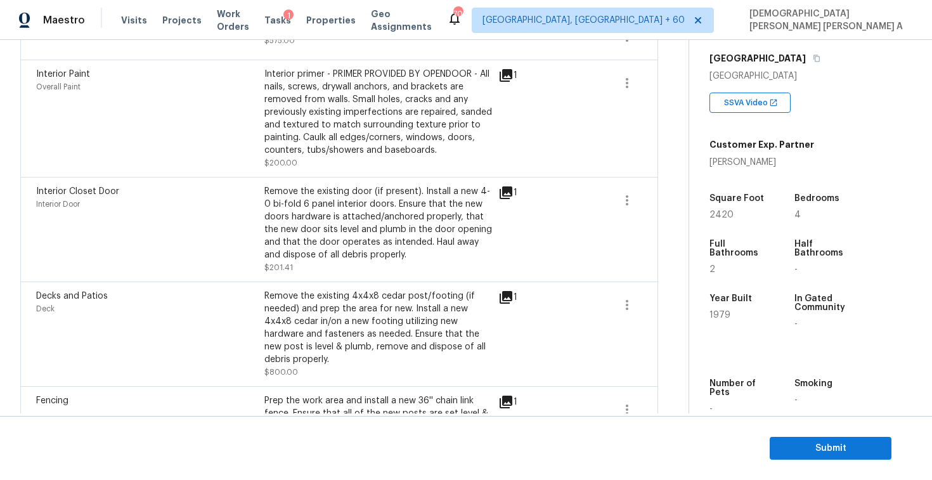
scroll to position [0, 0]
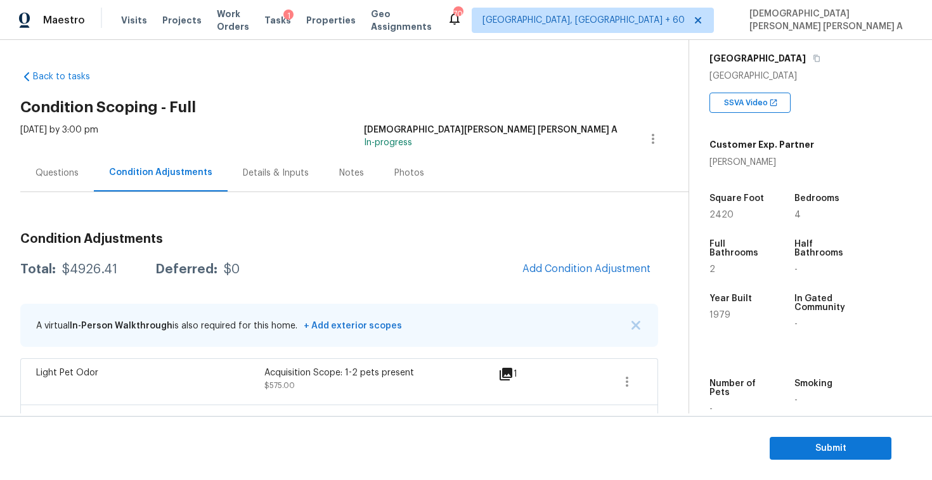
click at [579, 277] on button "Add Condition Adjustment" at bounding box center [586, 268] width 143 height 27
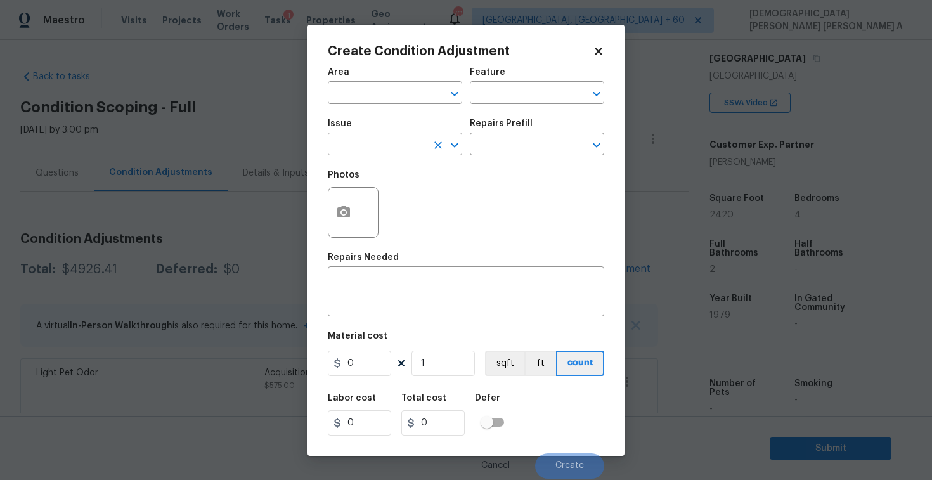
click at [367, 151] on input "text" at bounding box center [377, 146] width 99 height 20
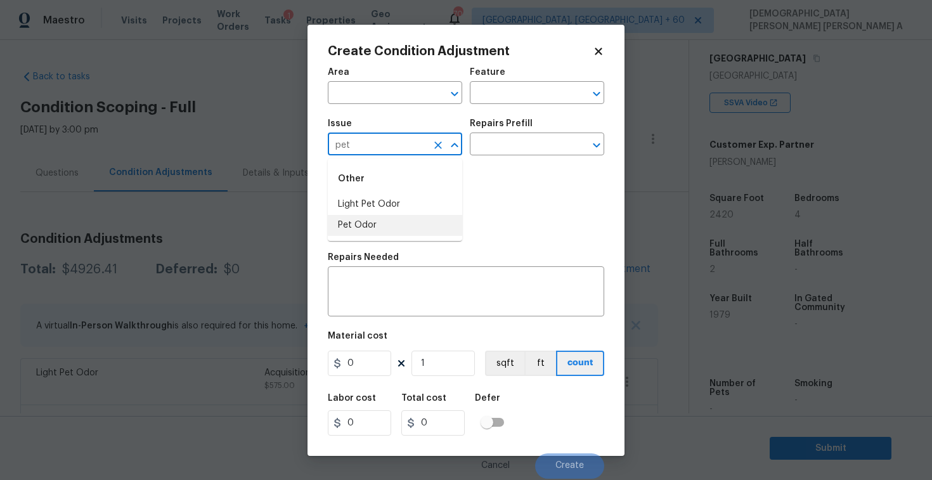
type input "pet"
click at [374, 266] on div "Repairs Needed" at bounding box center [466, 261] width 276 height 16
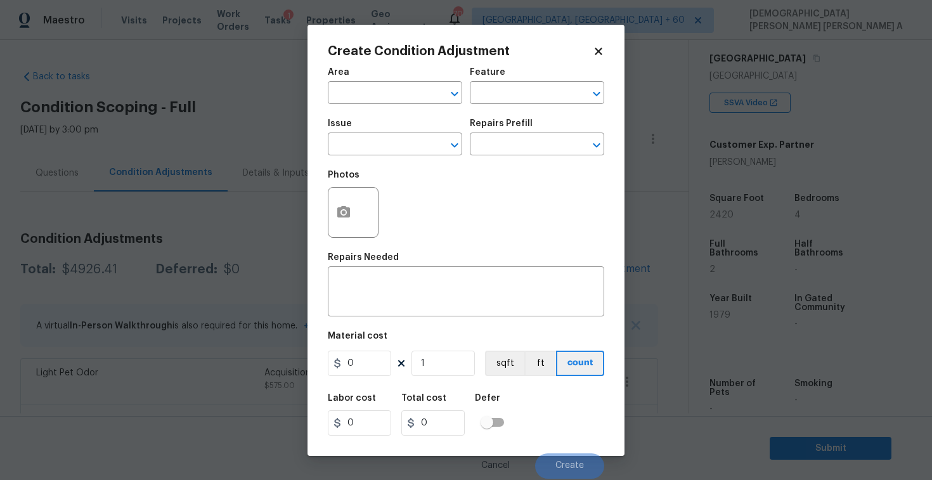
click at [339, 183] on div "Photos" at bounding box center [354, 178] width 53 height 16
click at [342, 209] on icon "button" at bounding box center [343, 211] width 13 height 11
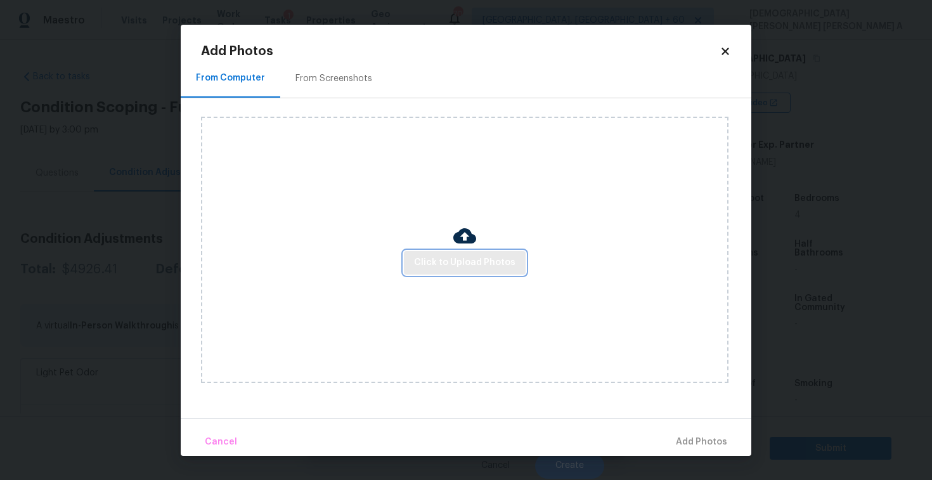
click at [451, 251] on button "Click to Upload Photos" at bounding box center [465, 262] width 122 height 23
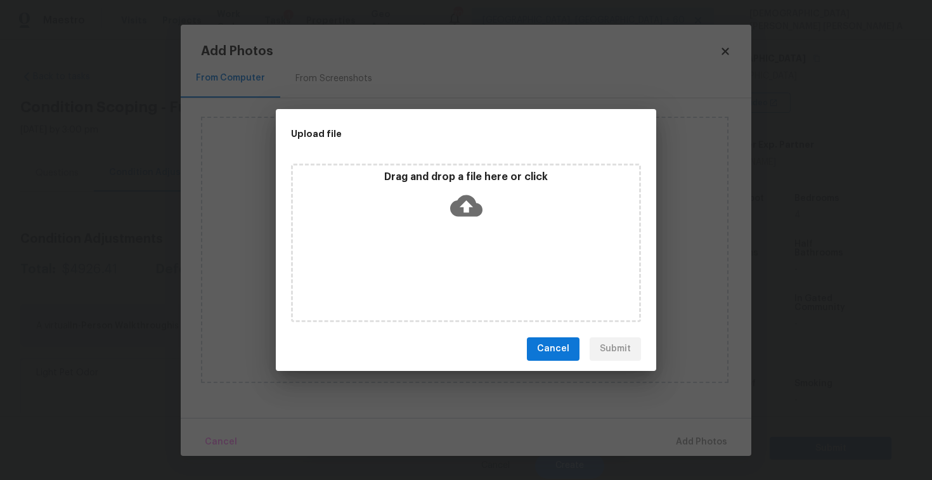
click at [461, 182] on p "Drag and drop a file here or click" at bounding box center [466, 176] width 346 height 13
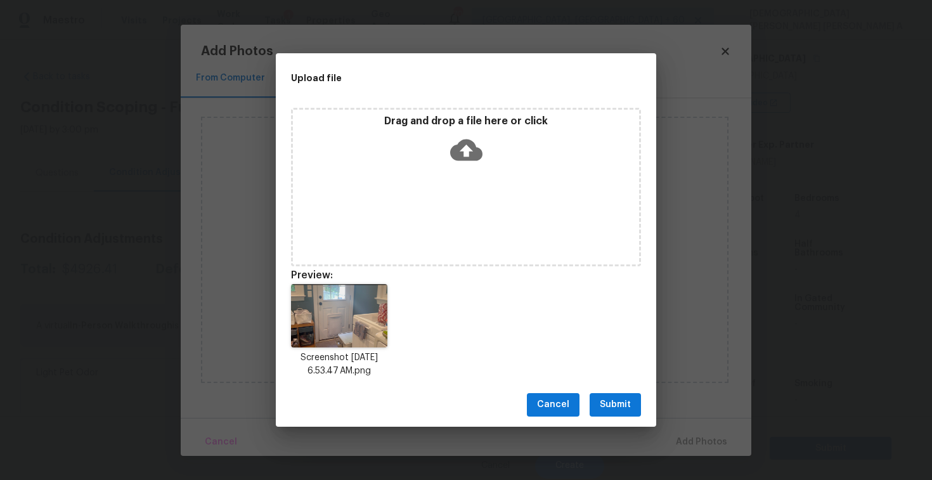
click at [619, 411] on span "Submit" at bounding box center [615, 405] width 31 height 16
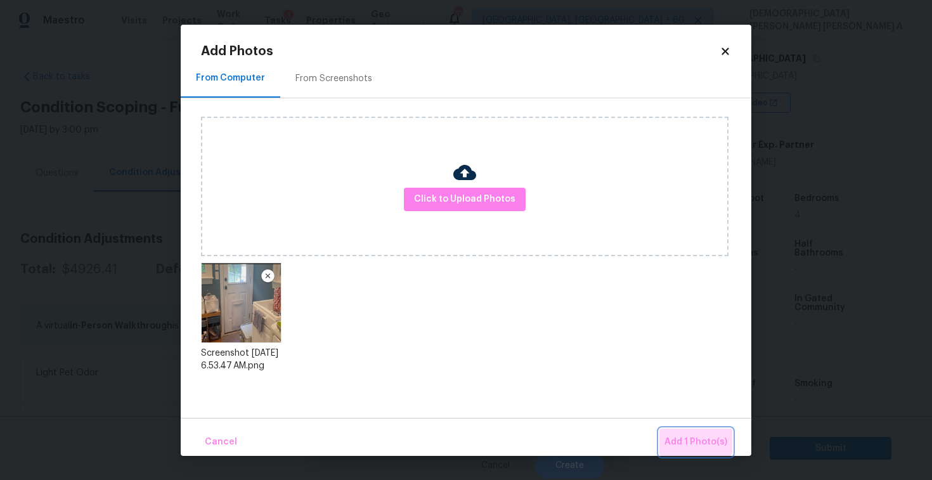
click at [691, 432] on button "Add 1 Photo(s)" at bounding box center [695, 441] width 73 height 27
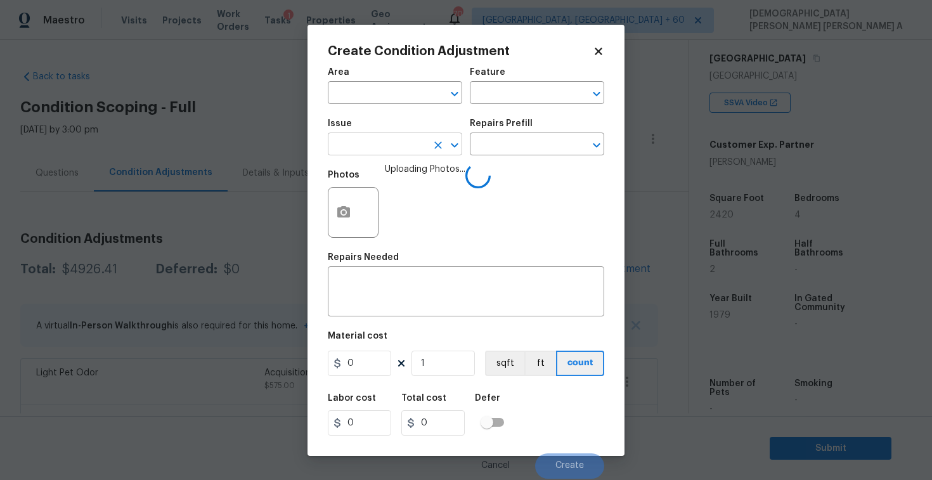
click at [391, 146] on input "text" at bounding box center [377, 146] width 99 height 20
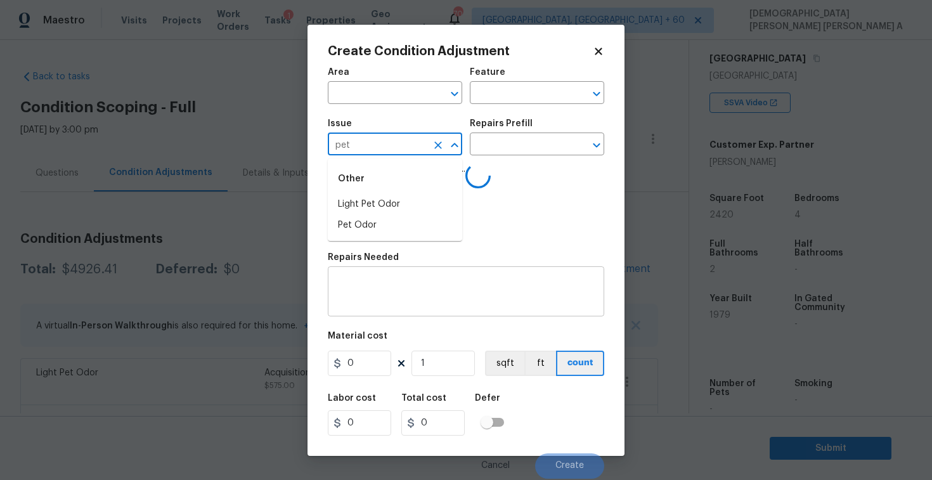
type input "pet"
click at [437, 299] on textarea at bounding box center [465, 293] width 261 height 27
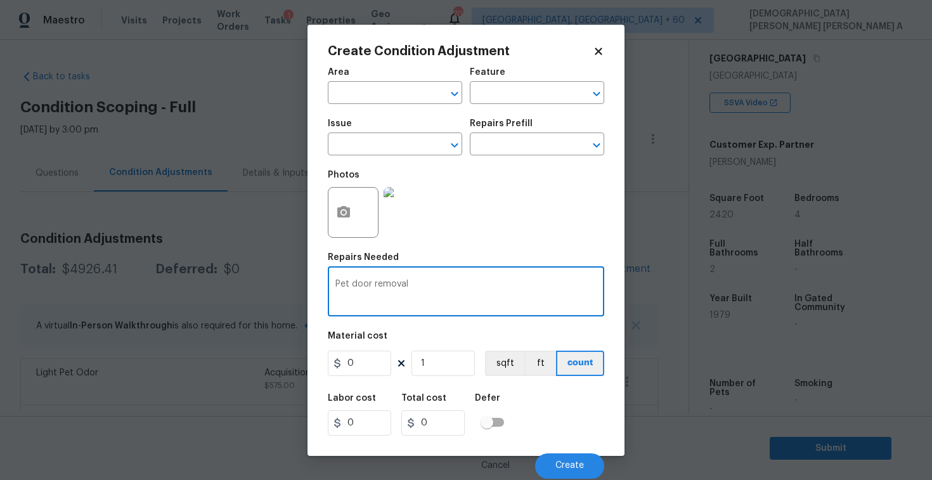
type textarea "Pet door removal"
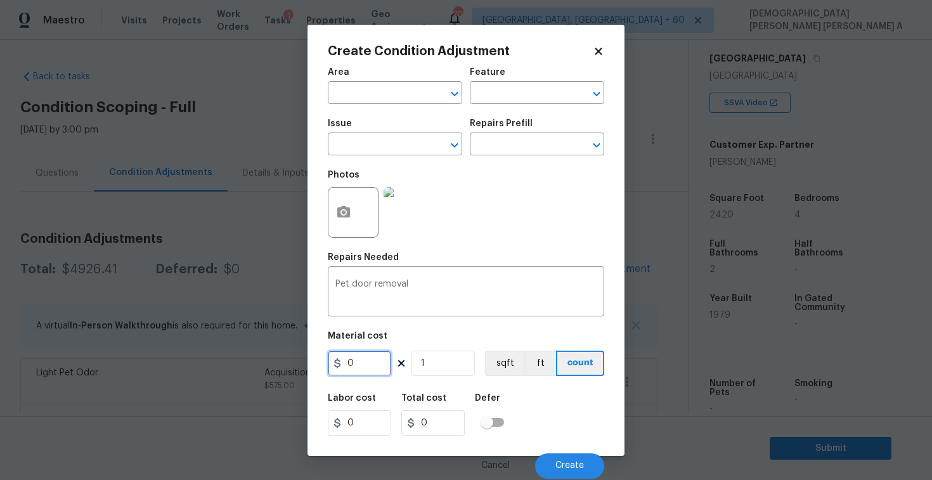
click at [371, 361] on input "0" at bounding box center [359, 362] width 63 height 25
type input "250"
click at [551, 278] on div "Pet door removal x ​" at bounding box center [466, 292] width 276 height 47
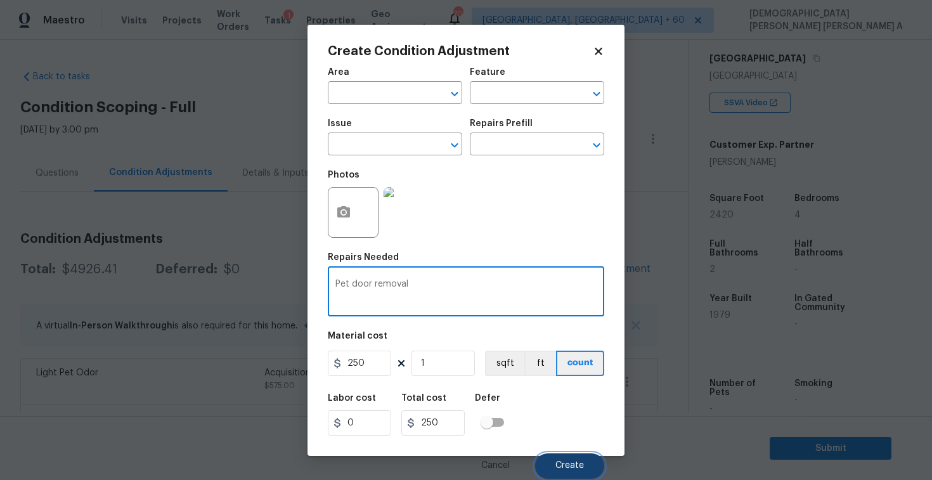
click at [560, 464] on span "Create" at bounding box center [569, 466] width 29 height 10
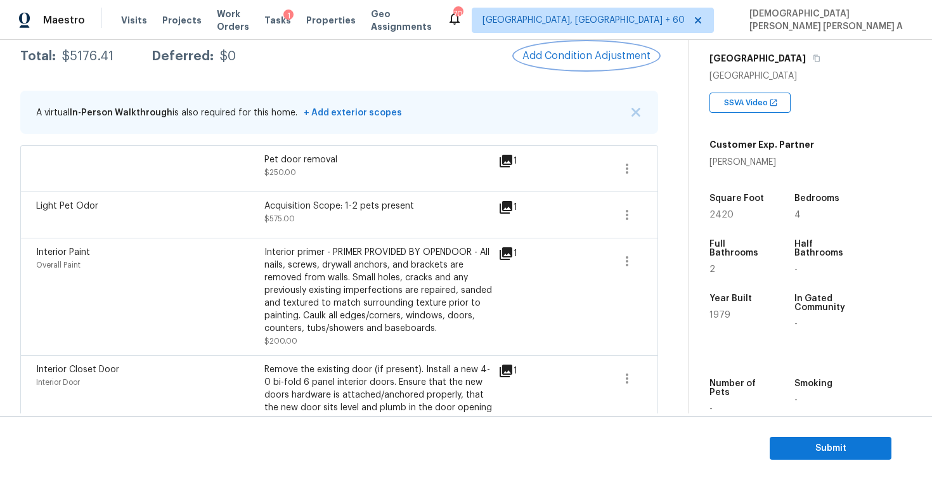
scroll to position [119, 0]
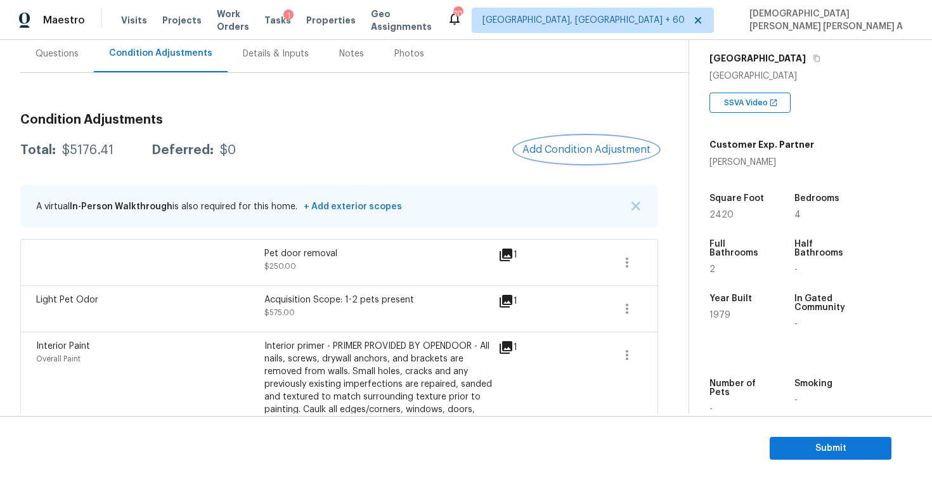
click at [573, 142] on button "Add Condition Adjustment" at bounding box center [586, 149] width 143 height 27
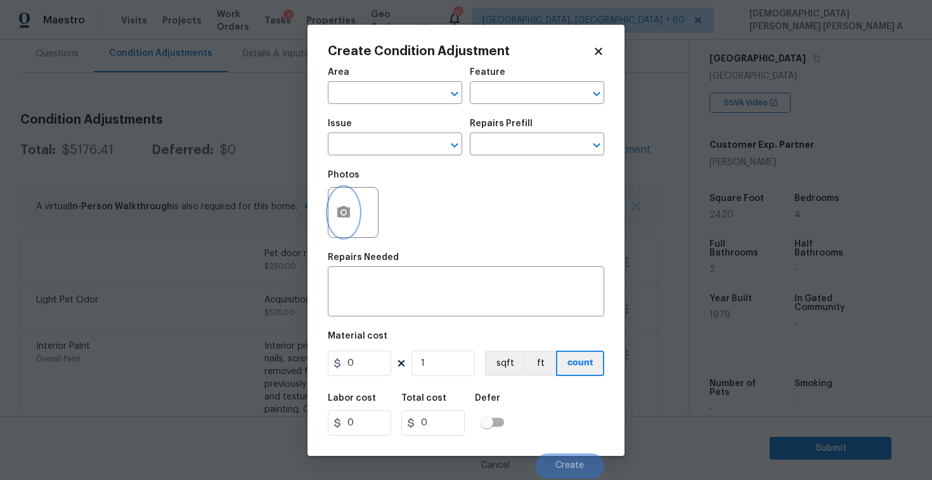
click at [344, 205] on icon "button" at bounding box center [343, 212] width 15 height 15
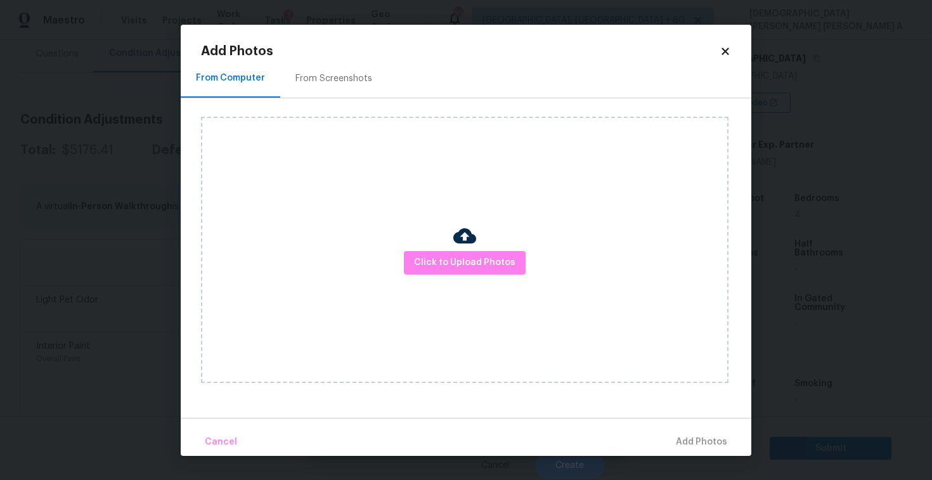
click at [347, 63] on div "From Screenshots" at bounding box center [333, 78] width 107 height 37
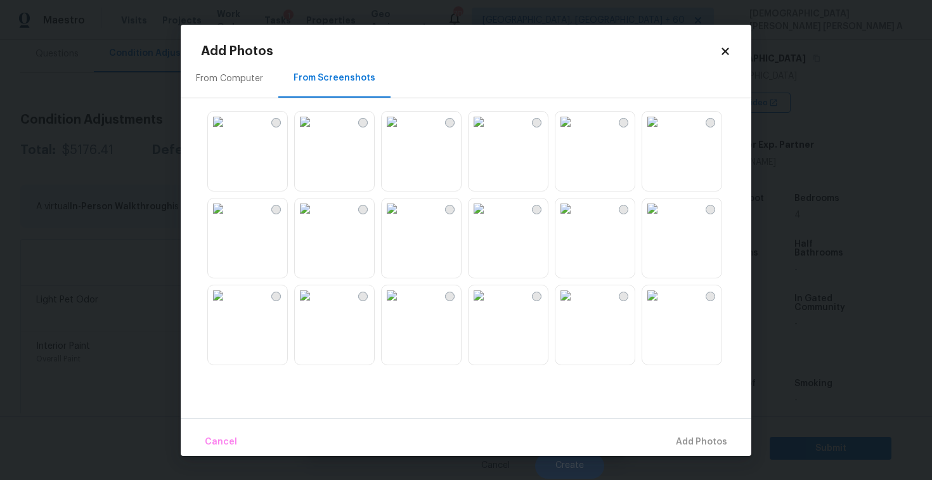
click at [402, 219] on img at bounding box center [392, 208] width 20 height 20
click at [315, 219] on img at bounding box center [305, 208] width 20 height 20
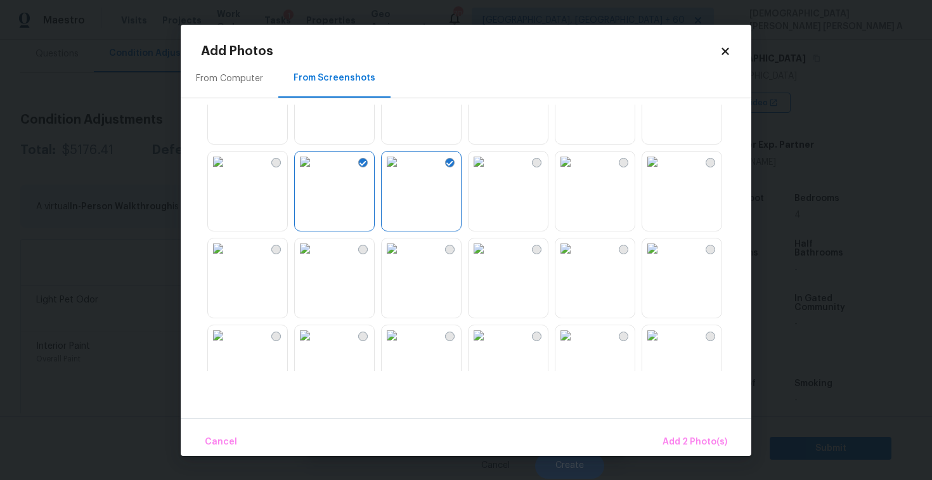
click at [662, 259] on img at bounding box center [652, 248] width 20 height 20
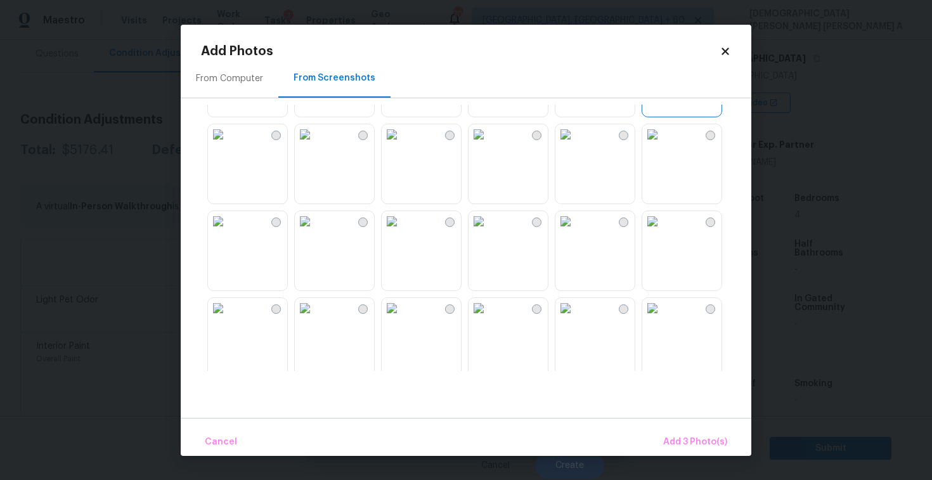
click at [575, 145] on img at bounding box center [565, 134] width 20 height 20
click at [315, 231] on img at bounding box center [305, 221] width 20 height 20
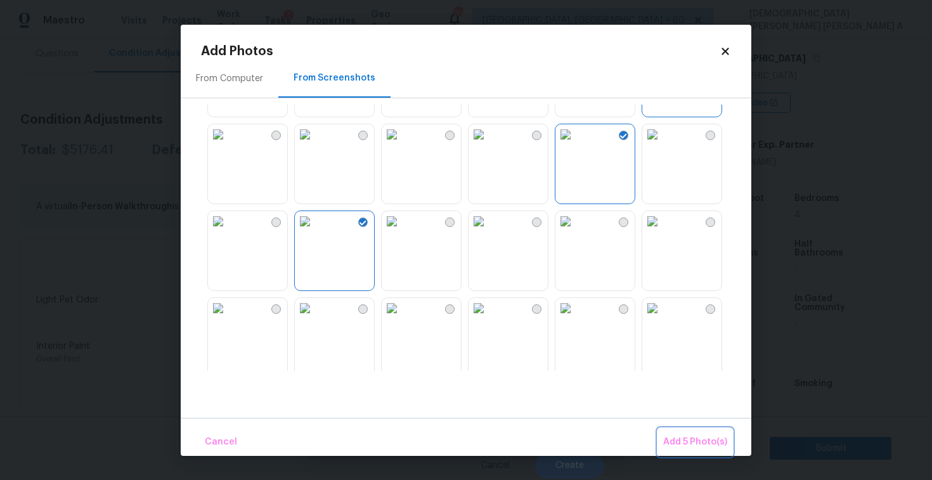
click at [681, 436] on span "Add 5 Photo(s)" at bounding box center [695, 442] width 64 height 16
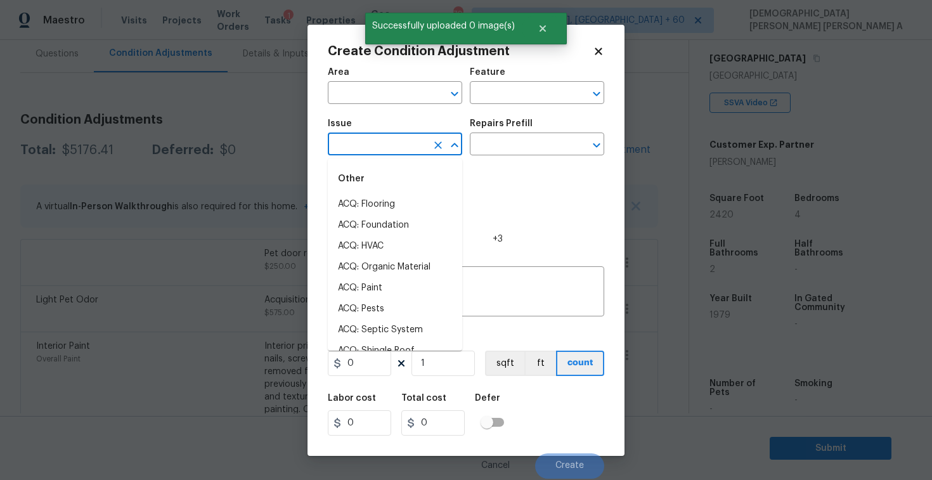
click at [406, 145] on input "text" at bounding box center [377, 146] width 99 height 20
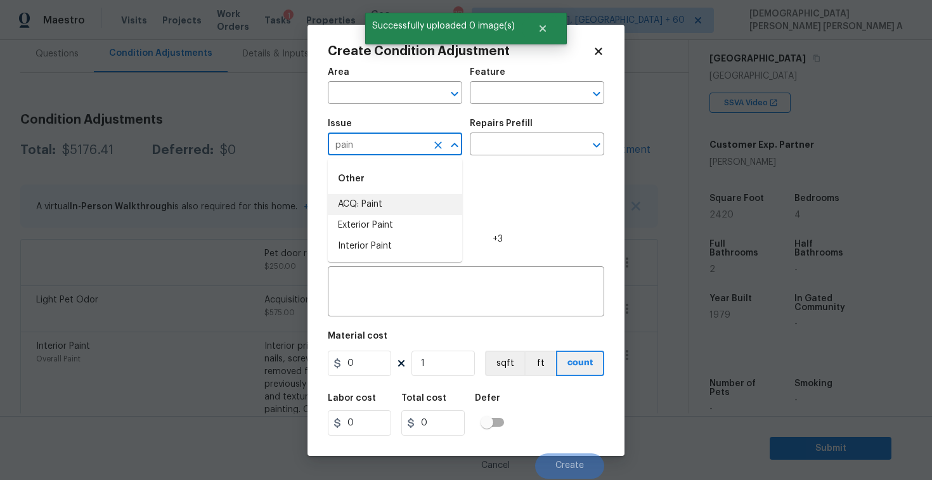
click at [401, 205] on li "ACQ: Paint" at bounding box center [395, 204] width 134 height 21
type input "ACQ: Paint"
click at [542, 142] on input "text" at bounding box center [519, 146] width 99 height 20
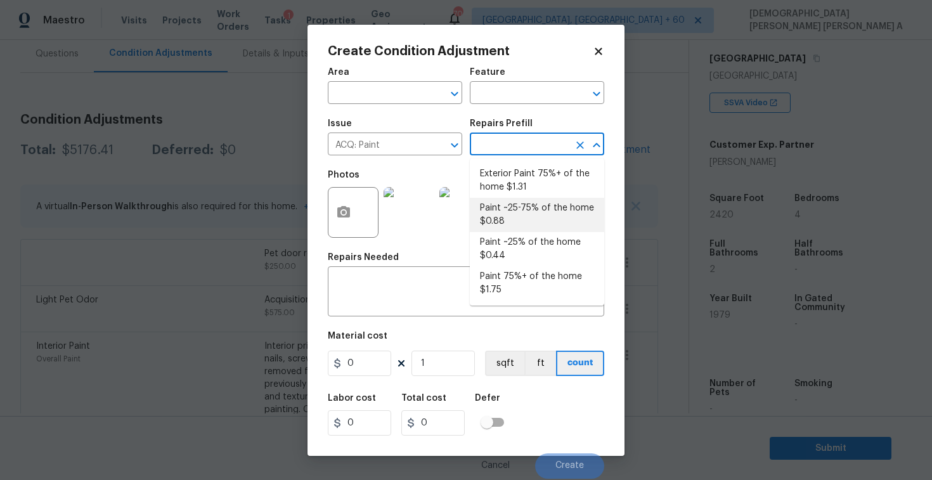
click at [516, 200] on li "Paint ~25-75% of the home $0.88" at bounding box center [537, 215] width 134 height 34
type input "Acquisition"
type textarea "Acquisition Scope: ~25 - 75% of the home needs interior paint"
type input "0.88"
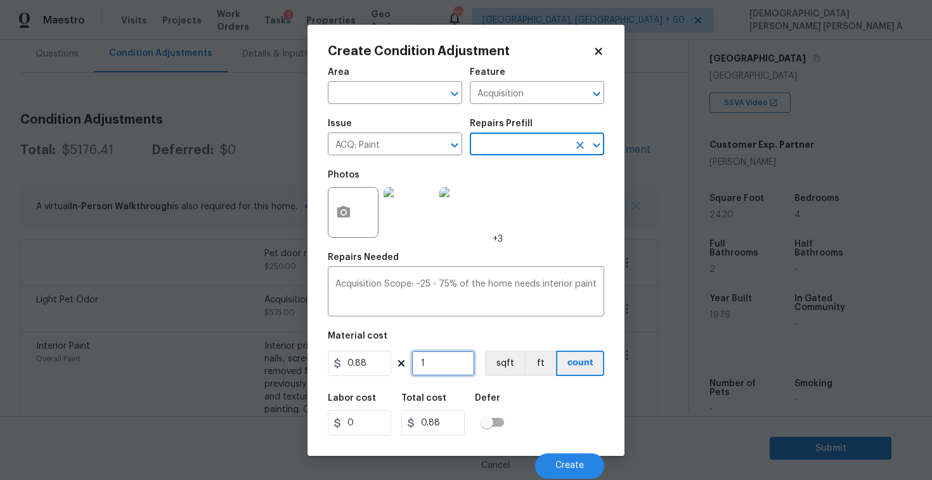
click at [454, 364] on input "1" at bounding box center [442, 362] width 63 height 25
type input "0"
type input "2"
type input "1.76"
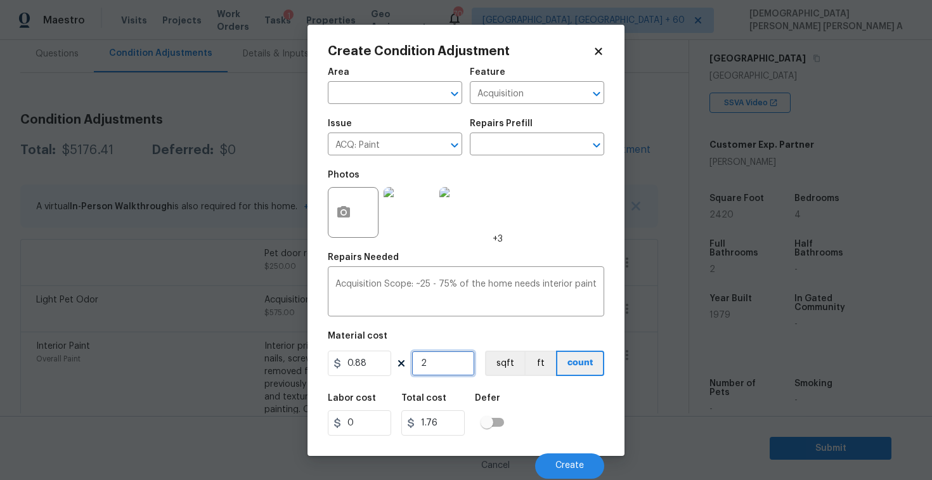
type input "24"
type input "21.12"
type input "242"
type input "212.96"
type input "2420"
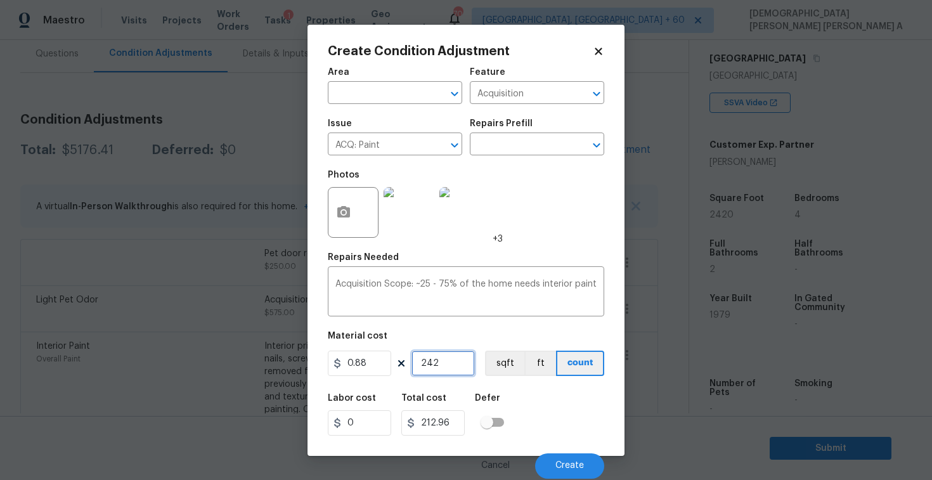
type input "2129.6"
type input "2420"
click at [497, 356] on button "sqft" at bounding box center [504, 362] width 39 height 25
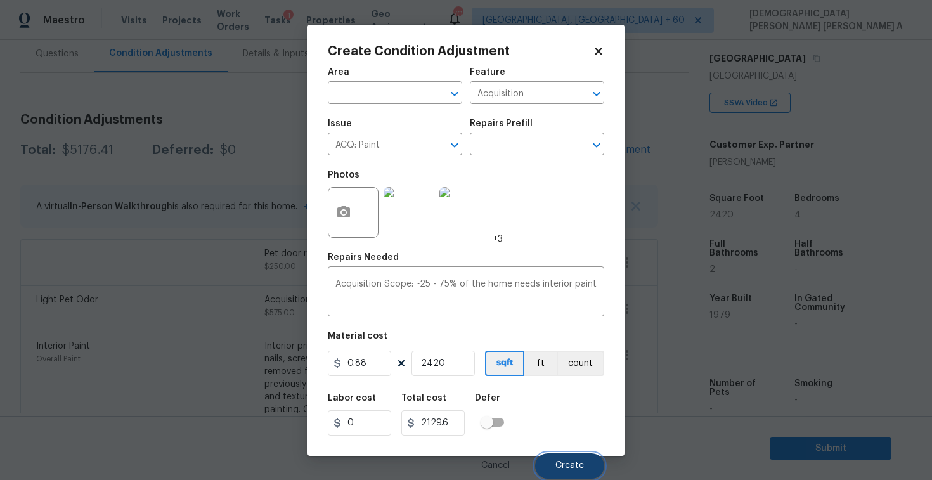
click at [580, 471] on button "Create" at bounding box center [569, 465] width 69 height 25
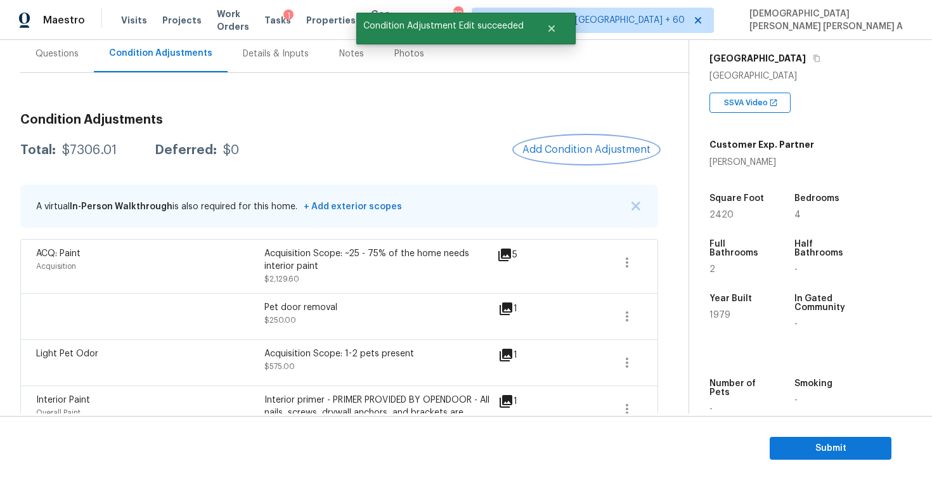
click at [584, 150] on span "Add Condition Adjustment" at bounding box center [586, 149] width 128 height 11
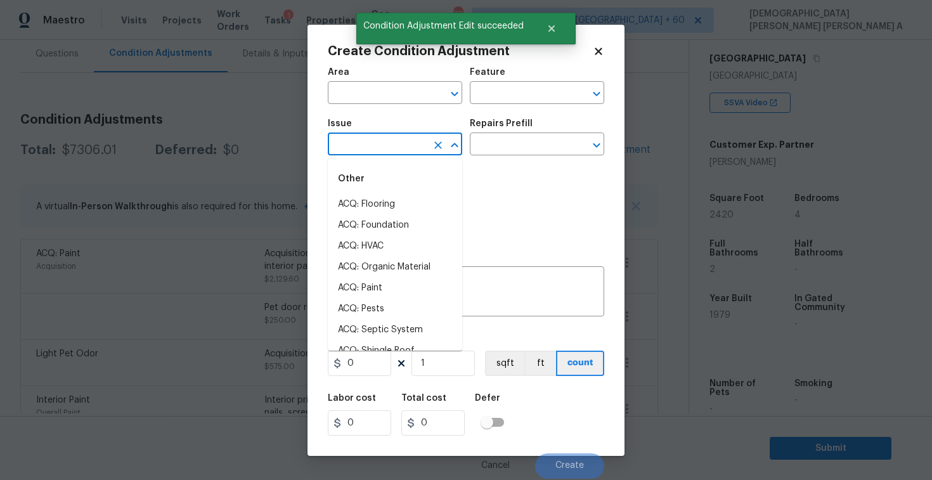
click at [361, 151] on input "text" at bounding box center [377, 146] width 99 height 20
click at [381, 193] on div "Other" at bounding box center [395, 179] width 134 height 30
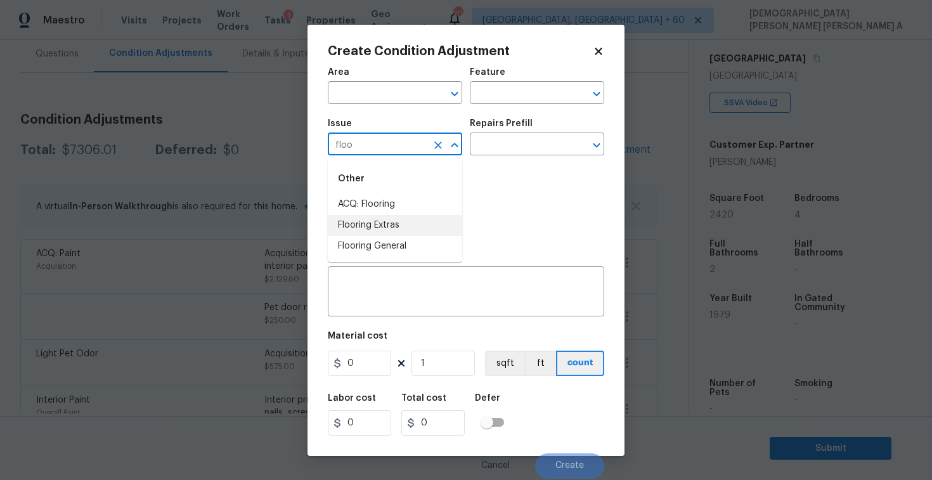
click at [370, 209] on li "ACQ: Flooring" at bounding box center [395, 204] width 134 height 21
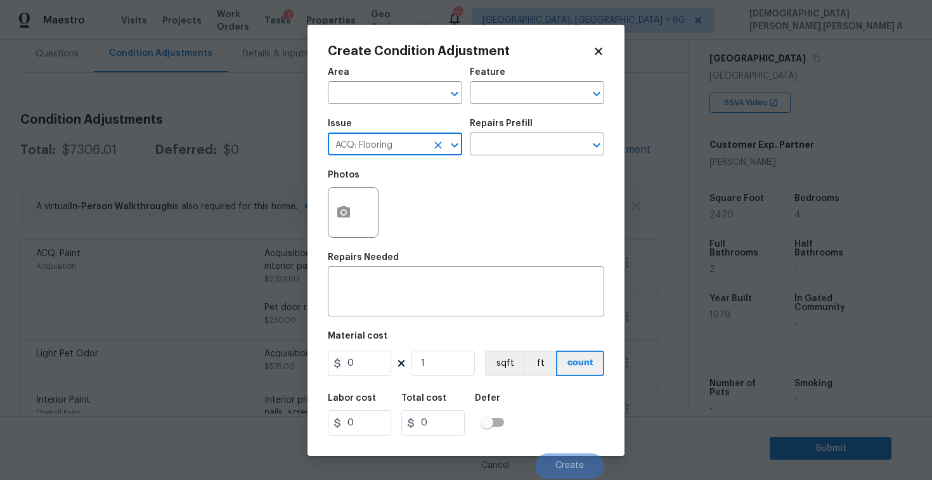
type input "ACQ: Flooring"
click at [339, 229] on button "button" at bounding box center [343, 212] width 30 height 49
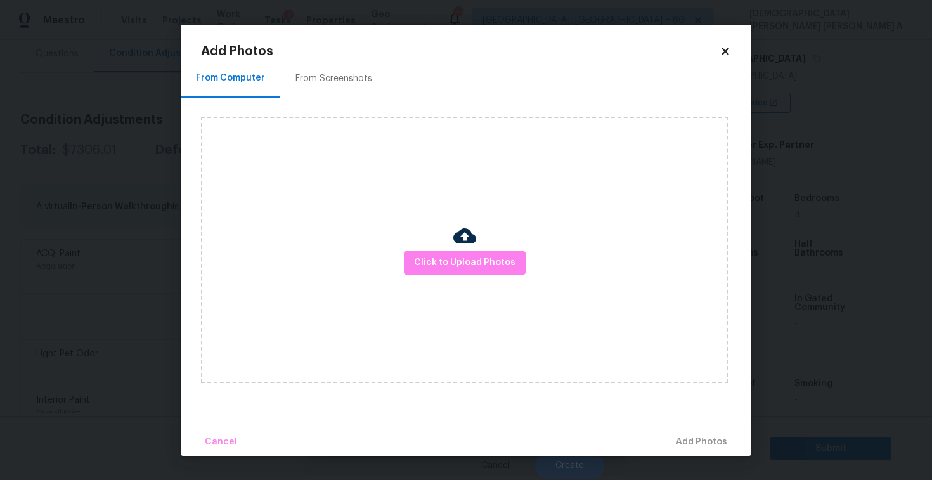
click at [317, 60] on div "From Screenshots" at bounding box center [333, 78] width 107 height 37
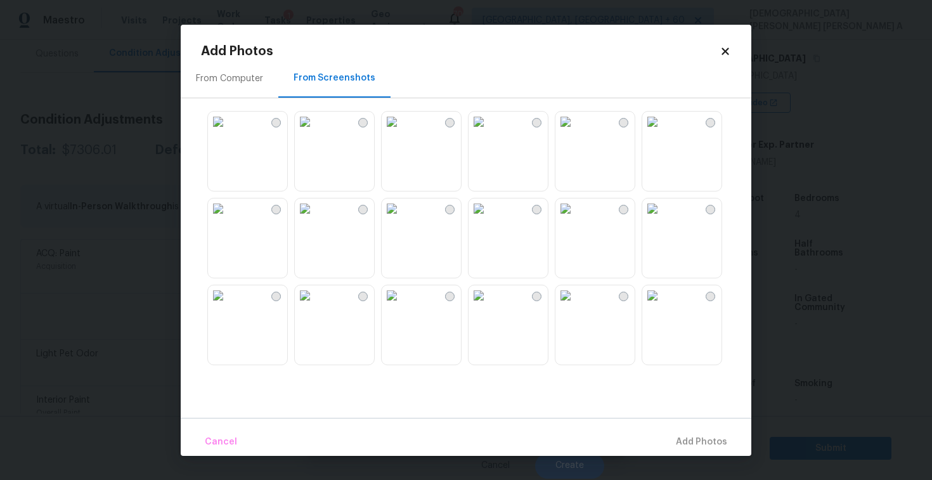
click at [575, 219] on img at bounding box center [565, 208] width 20 height 20
click at [402, 132] on img at bounding box center [392, 122] width 20 height 20
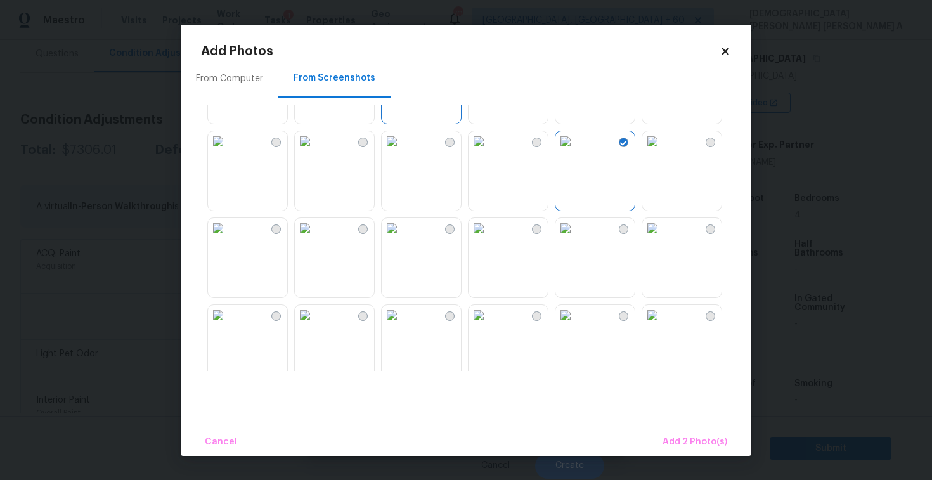
scroll to position [116, 0]
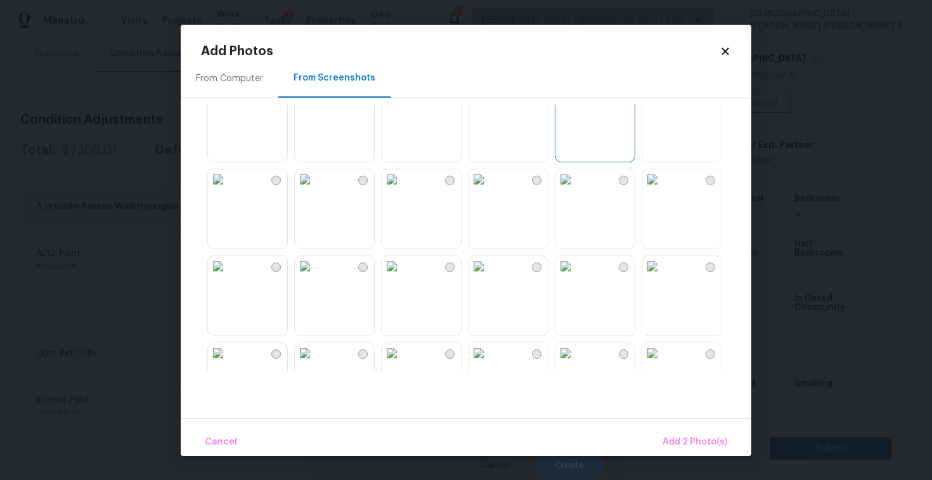
click at [315, 276] on img at bounding box center [305, 266] width 20 height 20
click at [228, 276] on img at bounding box center [218, 266] width 20 height 20
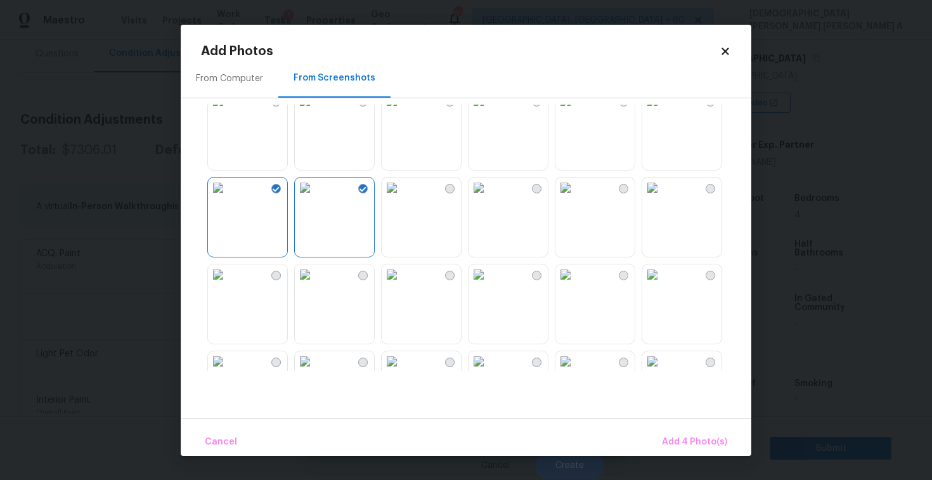
click at [489, 285] on img at bounding box center [478, 274] width 20 height 20
click at [315, 285] on img at bounding box center [305, 274] width 20 height 20
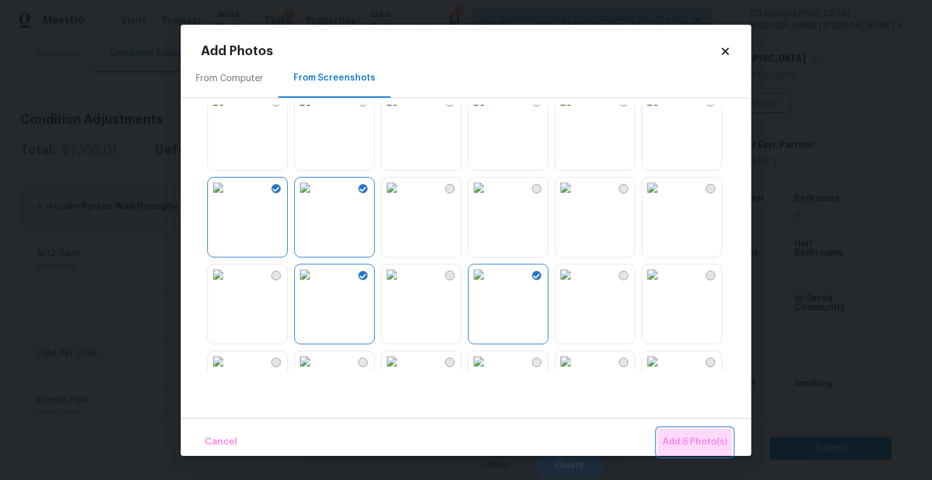
click at [693, 443] on span "Add 6 Photo(s)" at bounding box center [694, 442] width 65 height 16
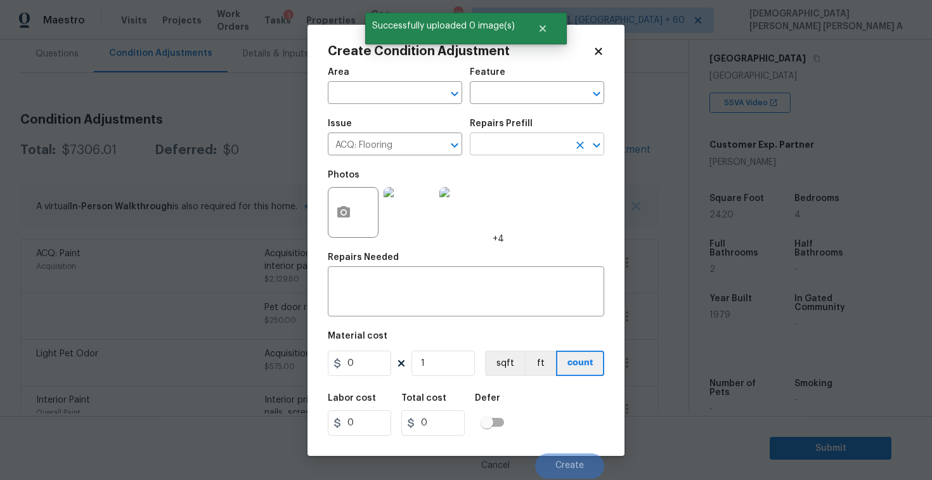
click at [511, 146] on input "text" at bounding box center [519, 146] width 99 height 20
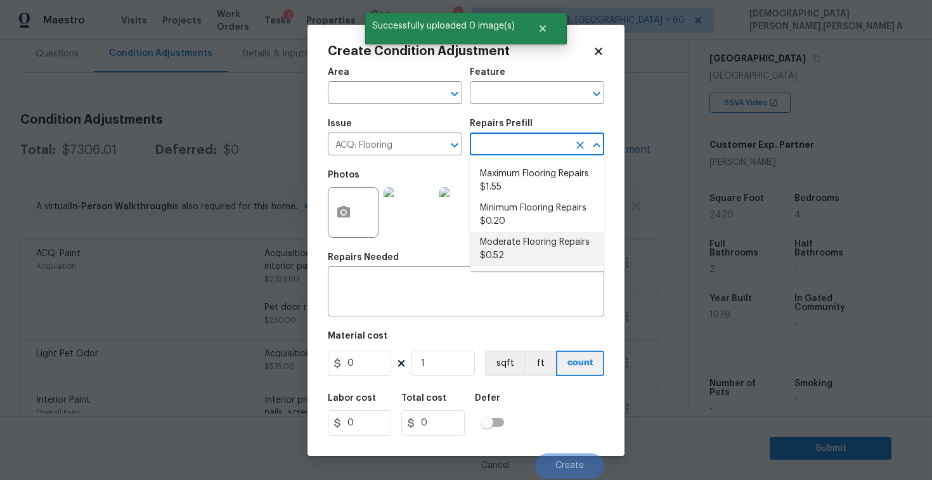
click at [510, 241] on li "Moderate Flooring Repairs $0.52" at bounding box center [537, 249] width 134 height 34
type input "Acquisition"
type textarea "Acquisition Scope: Moderate flooring repairs"
type input "0.52"
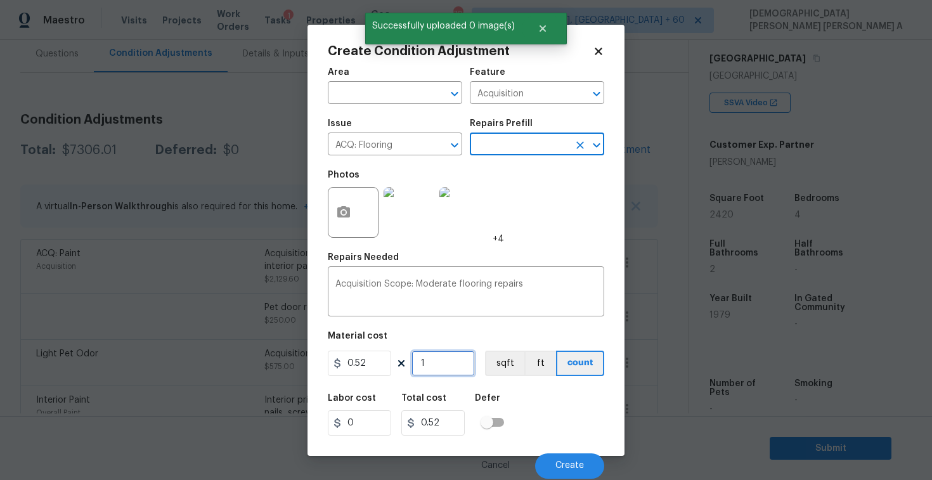
click at [449, 370] on input "1" at bounding box center [442, 362] width 63 height 25
type input "0"
type input "2"
type input "1.04"
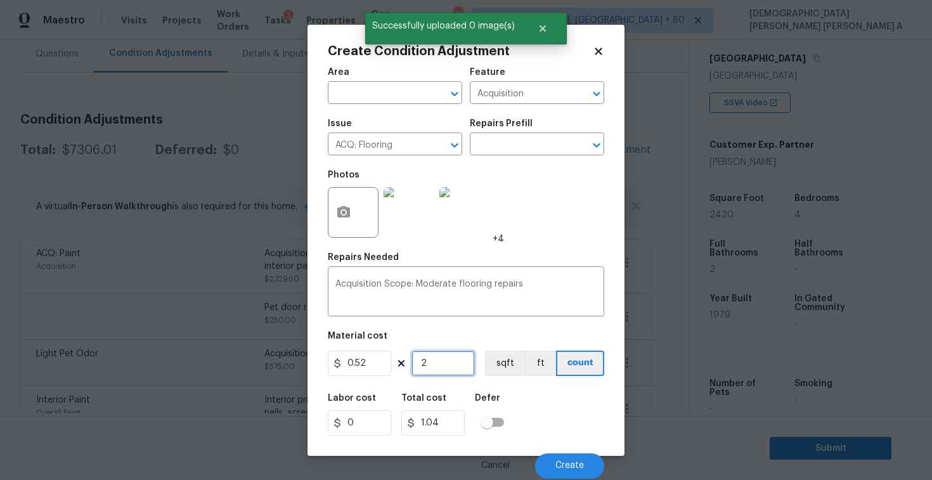
type input "24"
type input "12.48"
type input "242"
type input "125.84"
type input "2420"
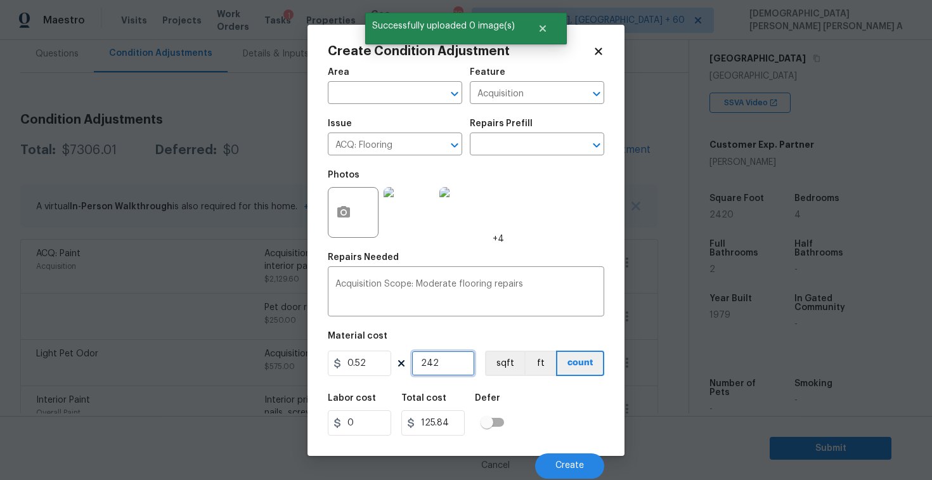
type input "1258.4"
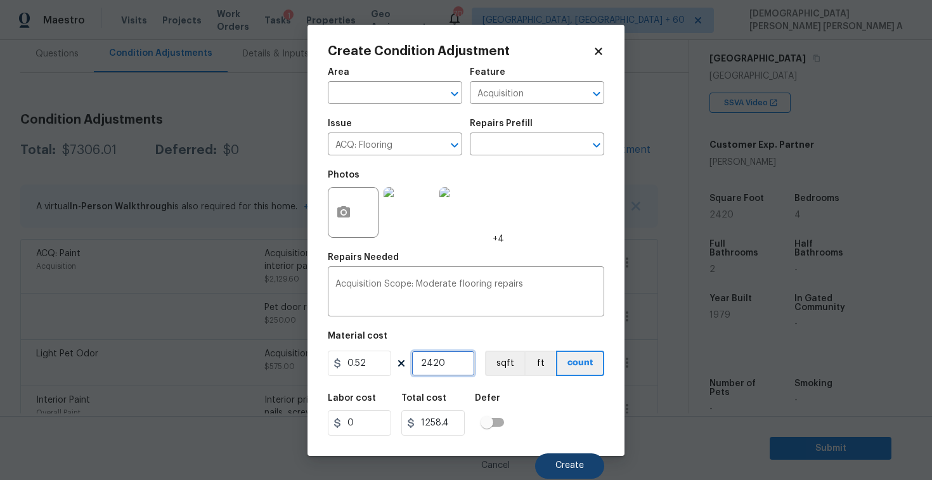
type input "2420"
click at [569, 468] on span "Create" at bounding box center [569, 466] width 29 height 10
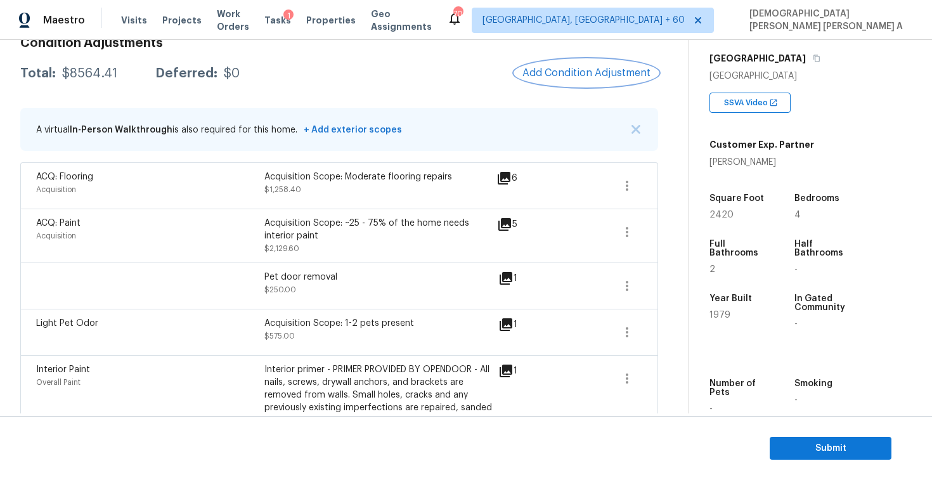
scroll to position [68, 0]
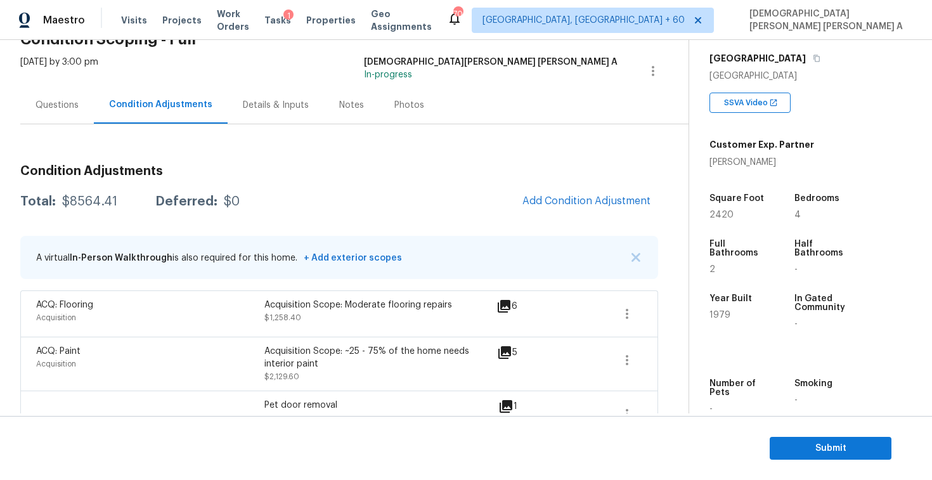
click at [51, 93] on div "Questions" at bounding box center [57, 104] width 74 height 37
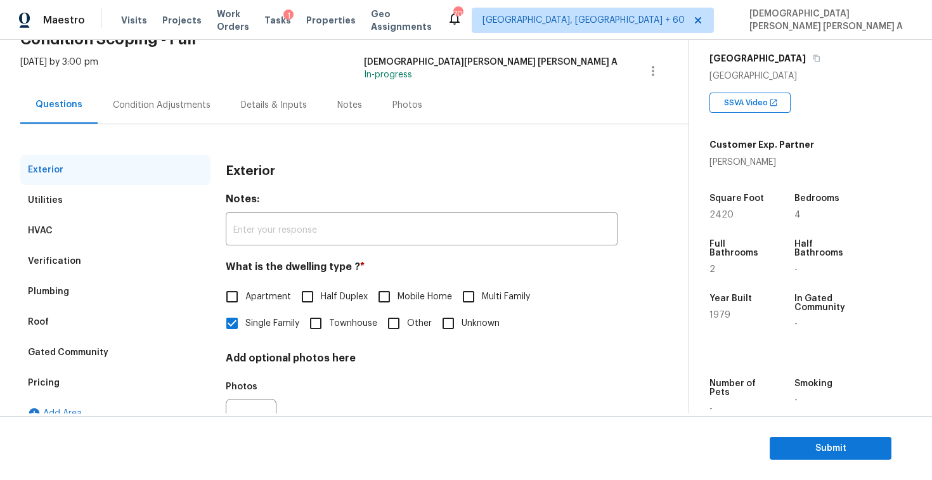
click at [72, 385] on div "Pricing" at bounding box center [115, 383] width 190 height 30
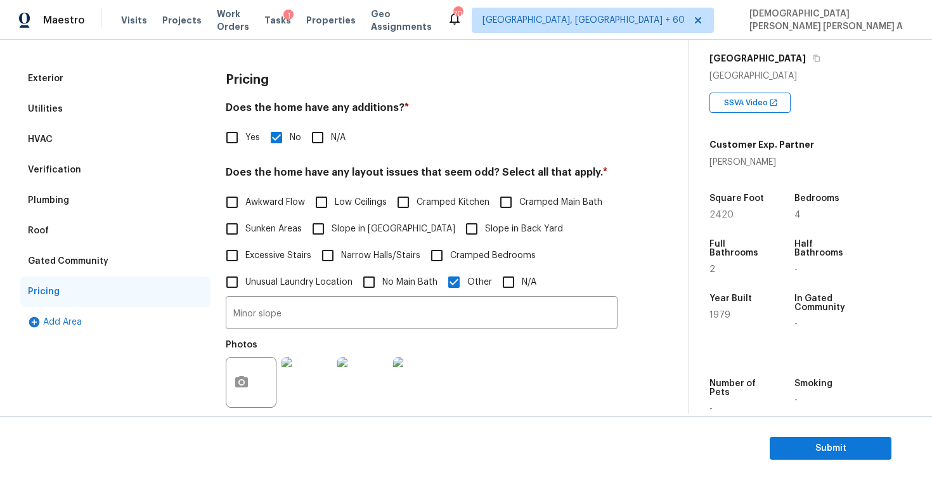
scroll to position [25, 0]
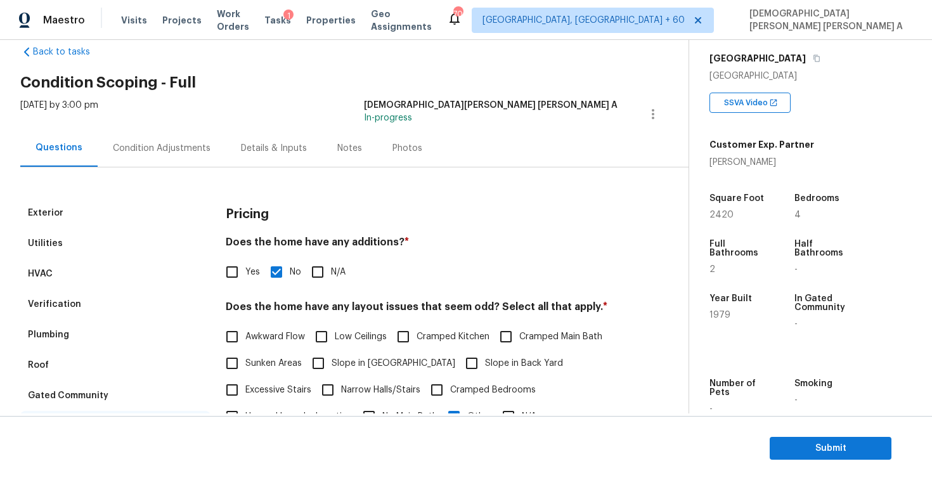
click at [143, 166] on div "Condition Adjustments" at bounding box center [162, 147] width 128 height 37
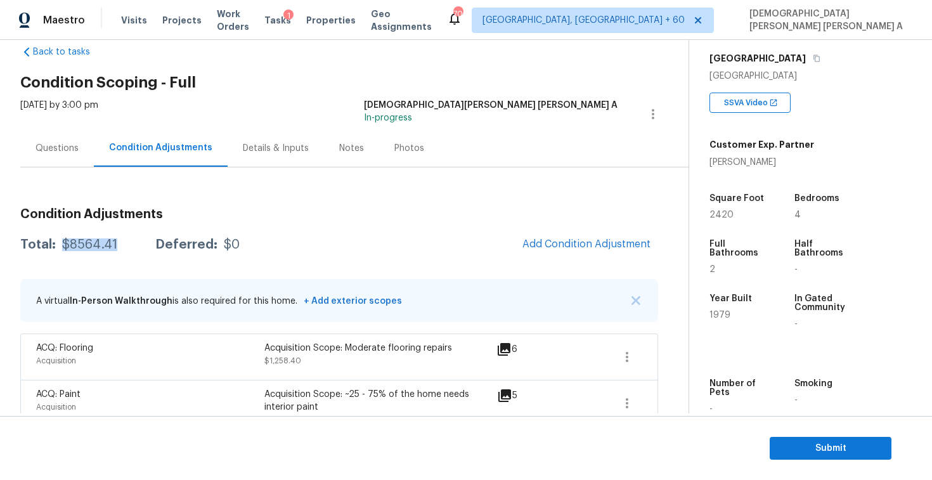
drag, startPoint x: 118, startPoint y: 241, endPoint x: 59, endPoint y: 241, distance: 58.9
click at [59, 241] on div "Total: $8564.41 Deferred: $0" at bounding box center [129, 244] width 219 height 13
copy div "$8564.41"
click at [78, 145] on div "Questions" at bounding box center [57, 147] width 74 height 37
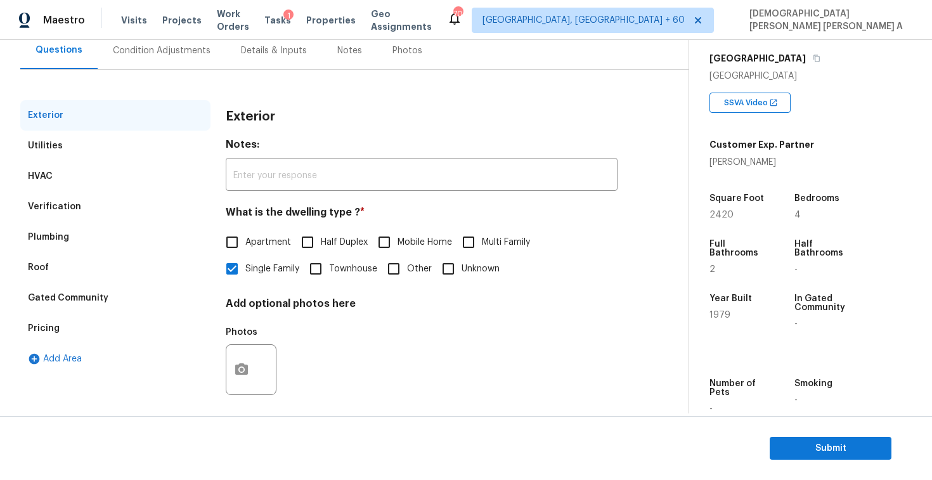
scroll to position [131, 0]
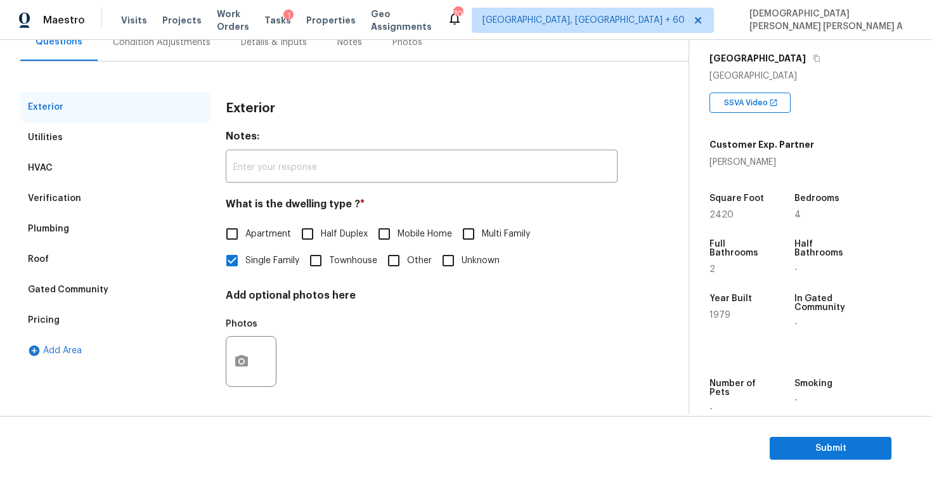
click at [41, 322] on div "Pricing" at bounding box center [44, 320] width 32 height 13
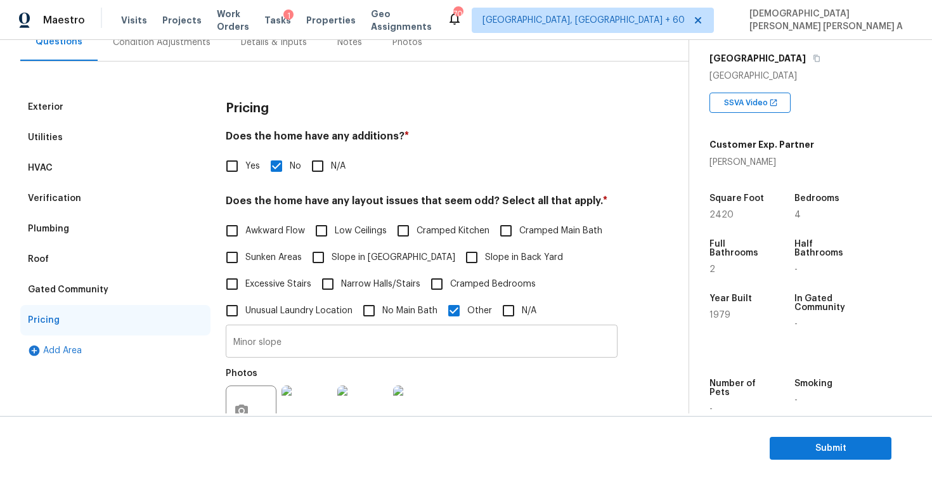
scroll to position [154, 0]
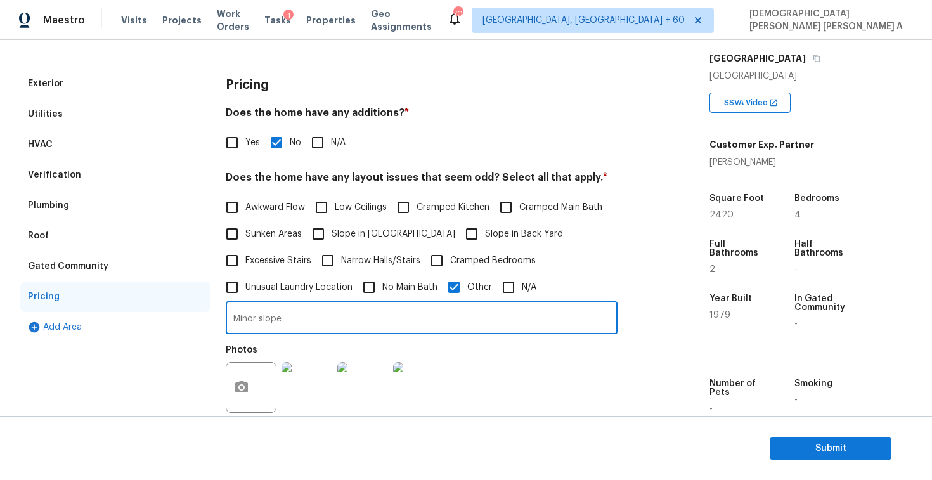
click at [246, 314] on input "Minor slope" at bounding box center [422, 319] width 392 height 30
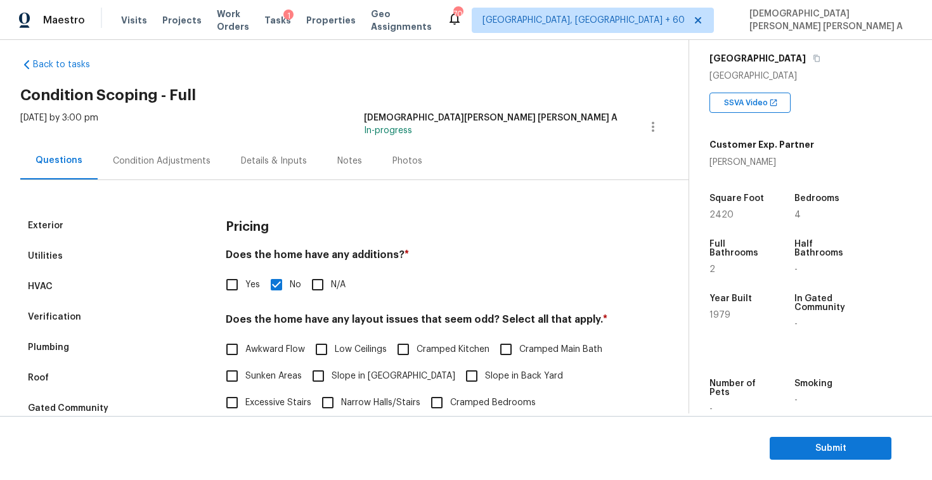
click at [176, 155] on div "Condition Adjustments" at bounding box center [162, 161] width 98 height 13
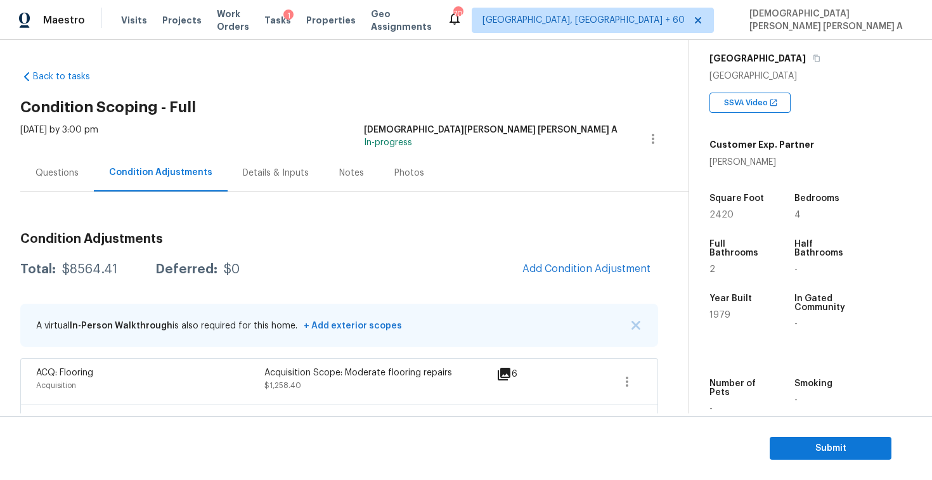
scroll to position [67, 0]
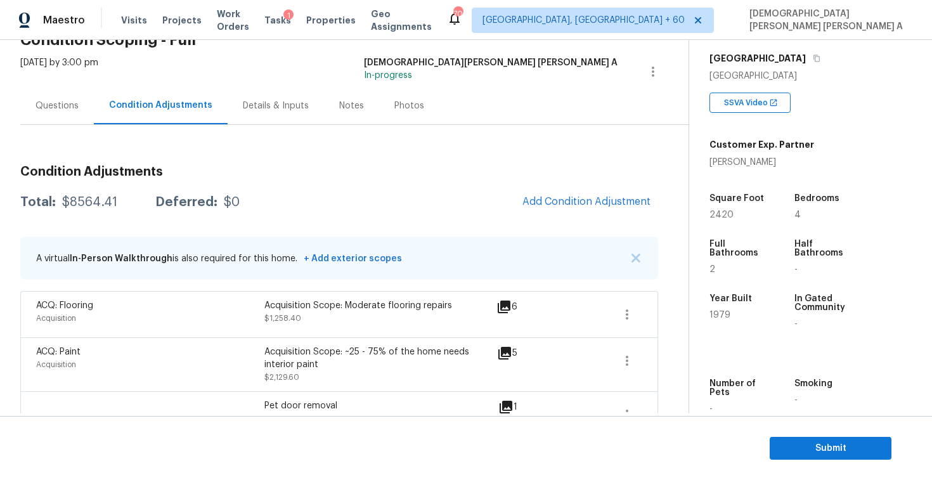
click at [33, 106] on div "Questions" at bounding box center [57, 105] width 74 height 37
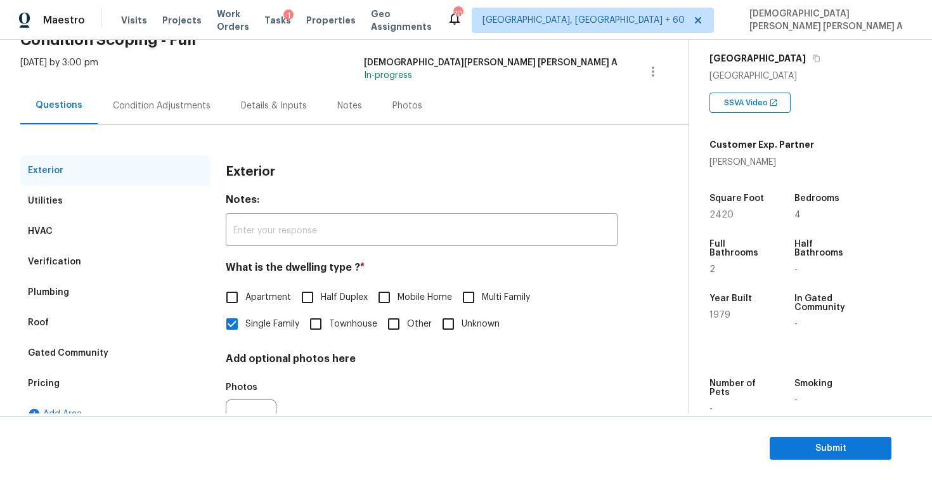
click at [183, 113] on div "Condition Adjustments" at bounding box center [162, 105] width 128 height 37
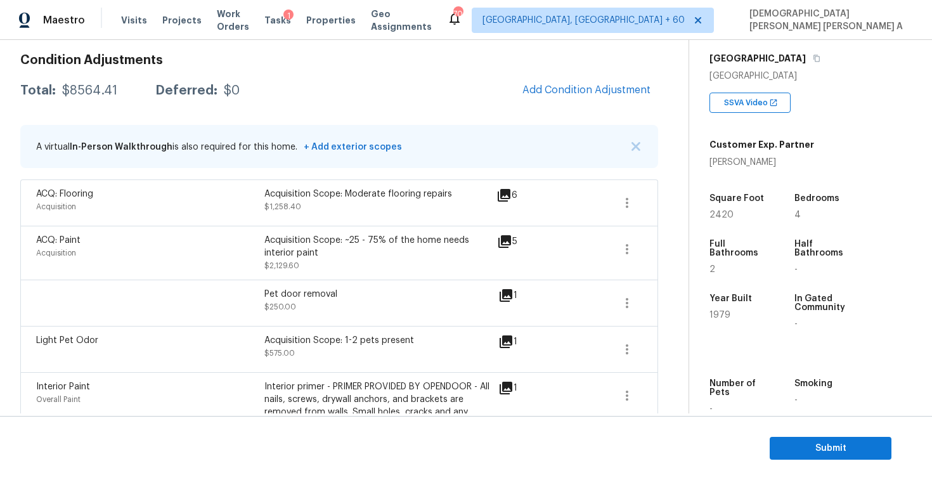
scroll to position [110, 0]
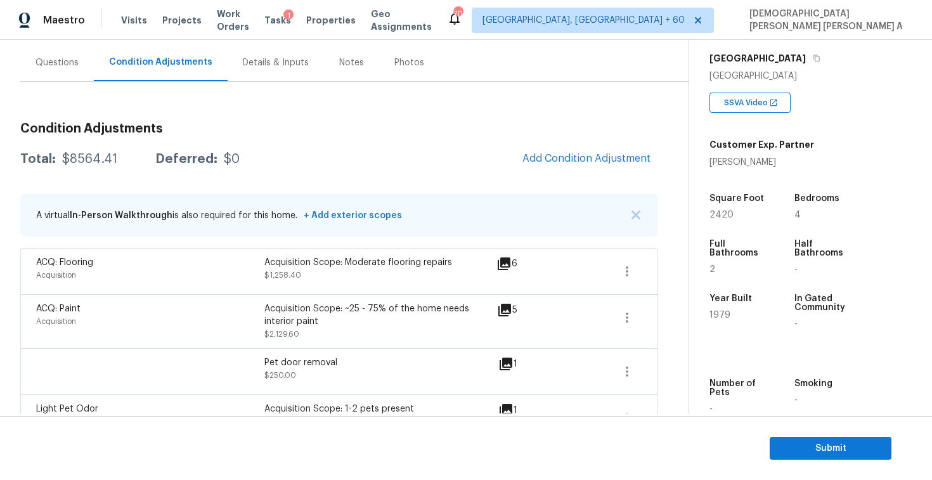
click at [68, 68] on div "Questions" at bounding box center [56, 62] width 43 height 13
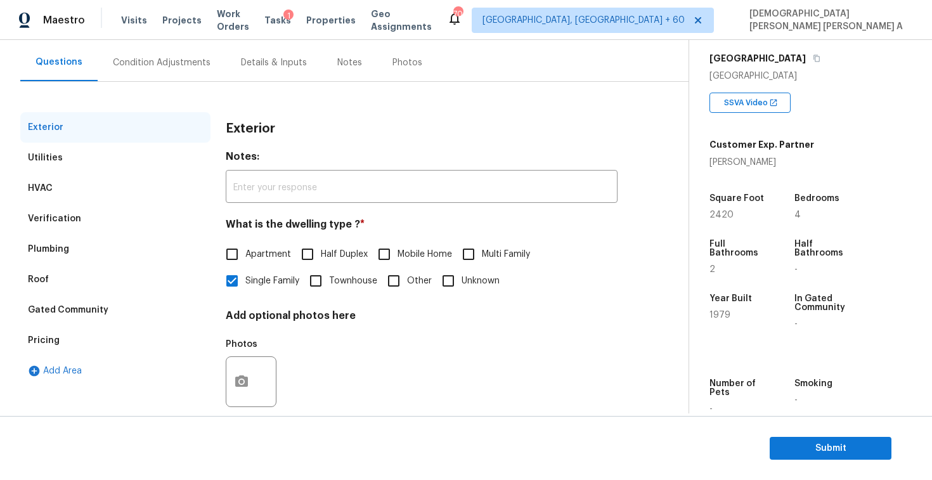
scroll to position [110, 0]
click at [187, 67] on div "Condition Adjustments" at bounding box center [162, 62] width 98 height 13
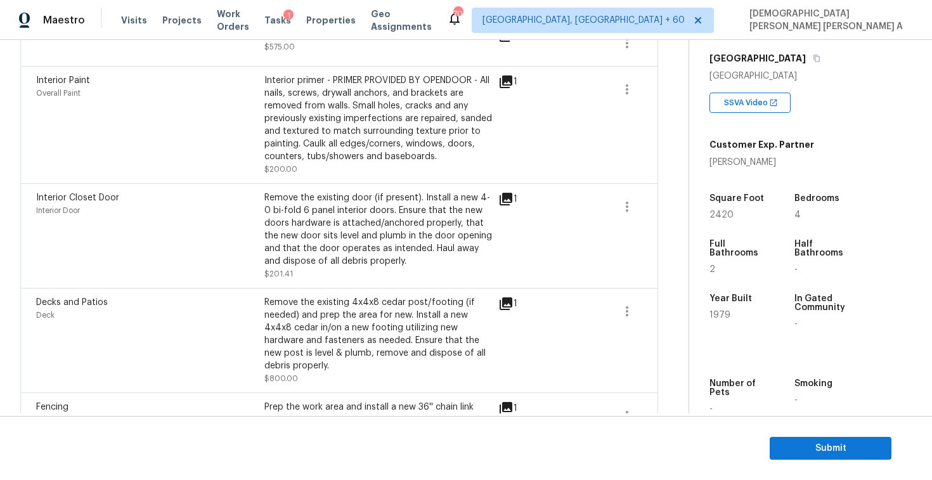
scroll to position [345, 0]
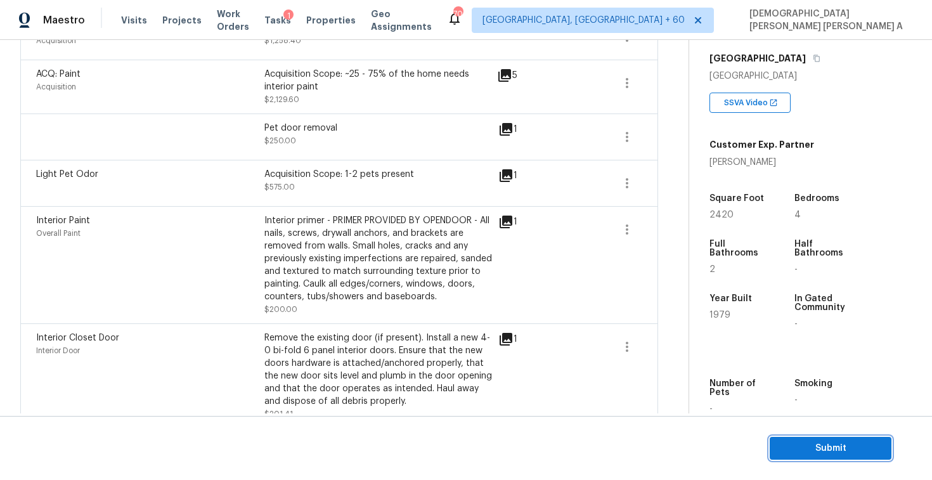
click at [813, 443] on span "Submit" at bounding box center [830, 448] width 101 height 16
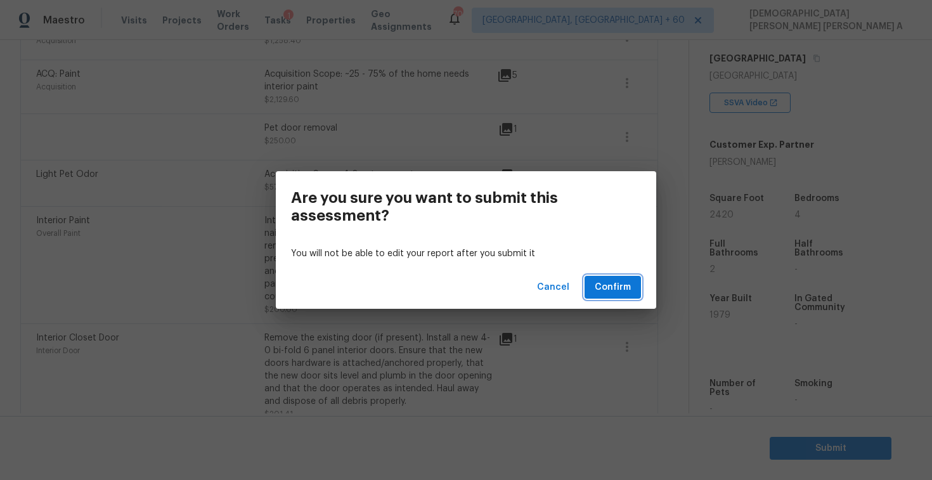
click at [624, 288] on span "Confirm" at bounding box center [612, 288] width 36 height 16
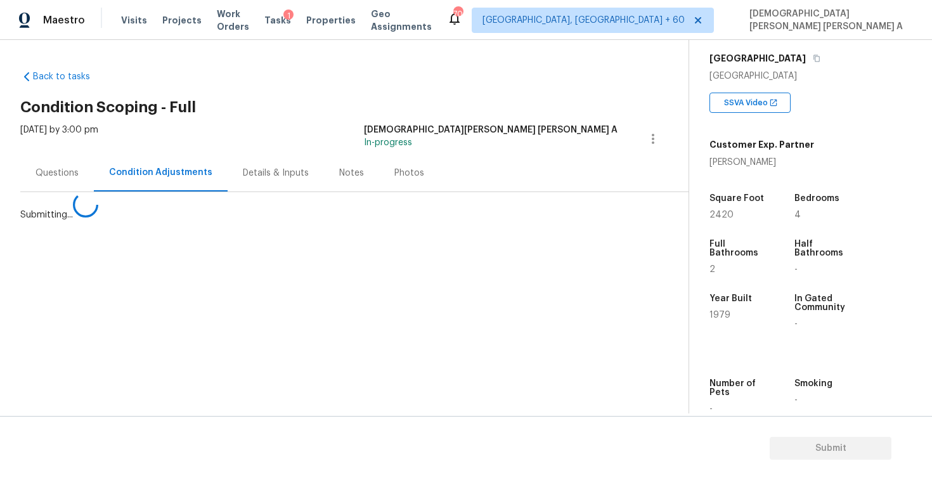
scroll to position [0, 0]
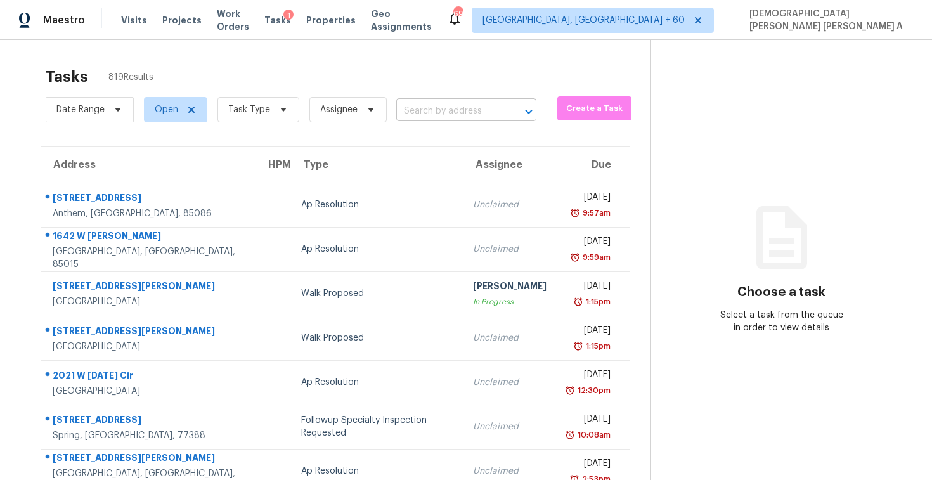
click at [442, 106] on input "text" at bounding box center [448, 111] width 105 height 20
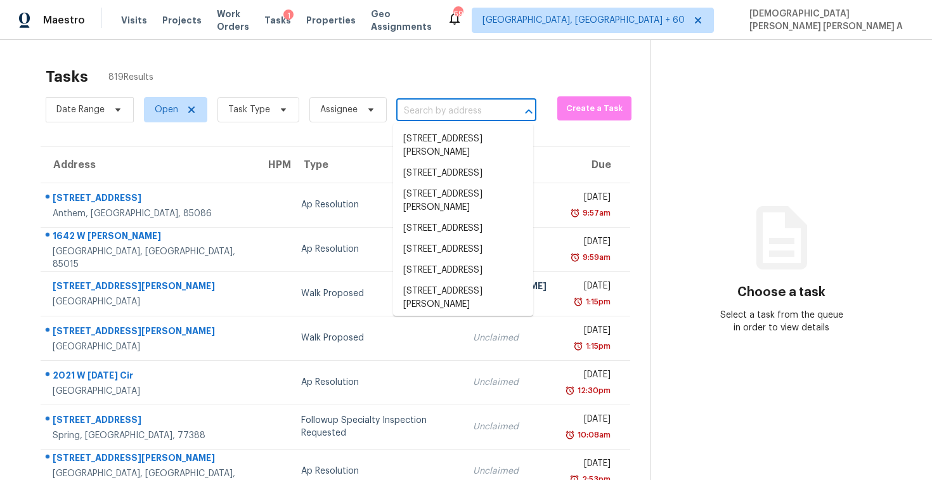
paste input "2150 Cypress Landing Dr, Jacksonville, FL 32233"
type input "2150 Cypress Landing Dr, Jacksonville, FL 32233"
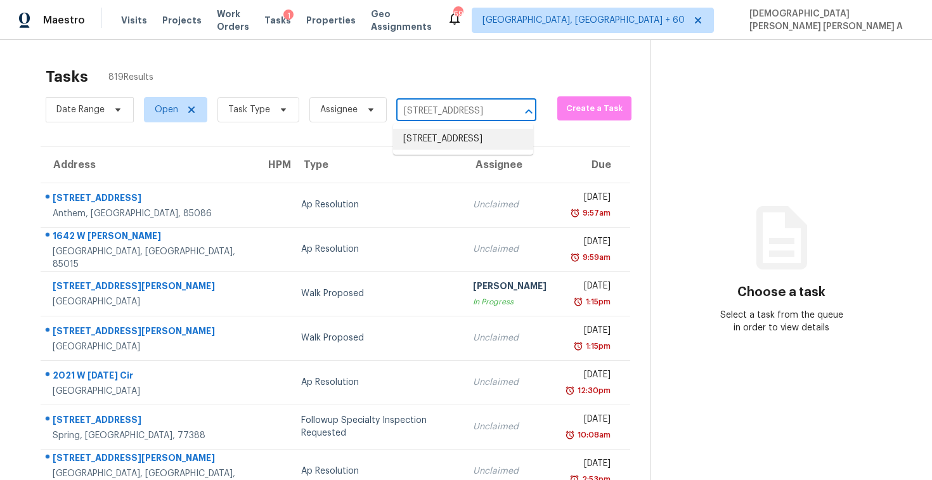
click at [442, 131] on li "2150 Cypress Landing Dr, Jacksonville, FL 32233" at bounding box center [463, 139] width 140 height 21
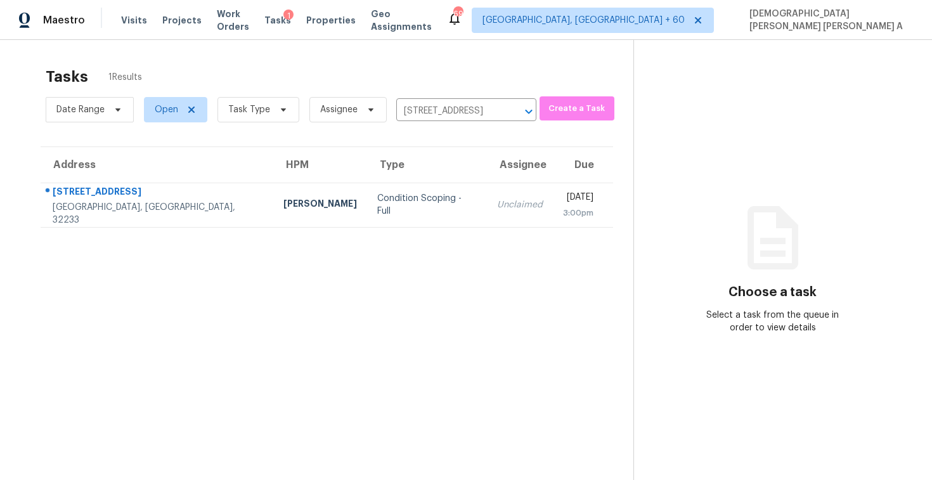
click at [397, 193] on td "Condition Scoping - Full" at bounding box center [427, 205] width 120 height 44
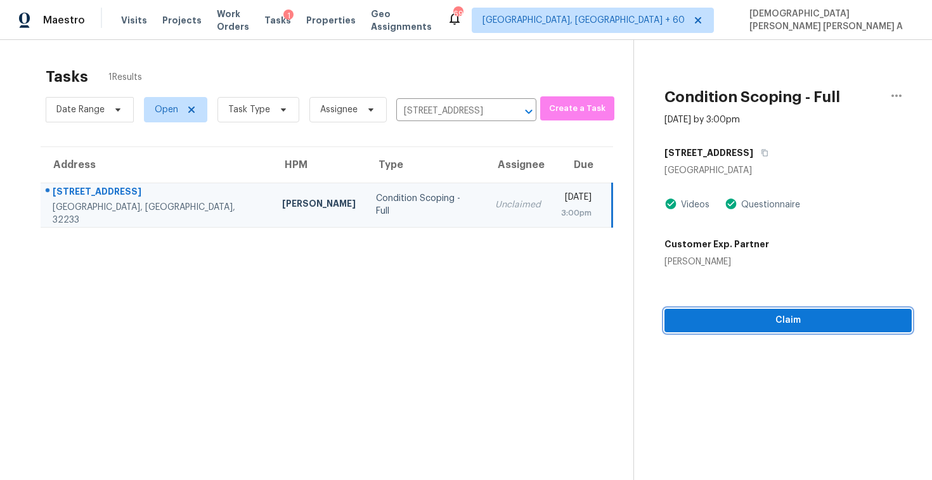
click at [714, 319] on span "Claim" at bounding box center [787, 320] width 227 height 16
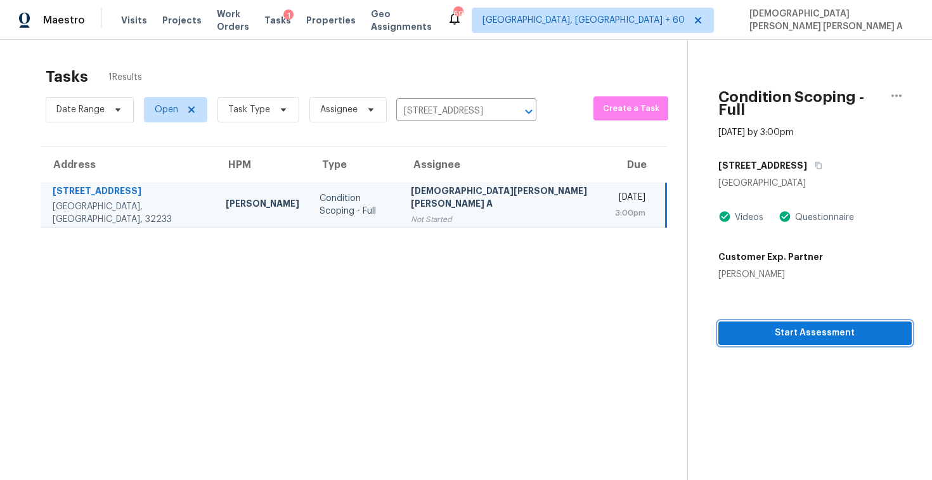
click at [755, 325] on span "Start Assessment" at bounding box center [814, 333] width 173 height 16
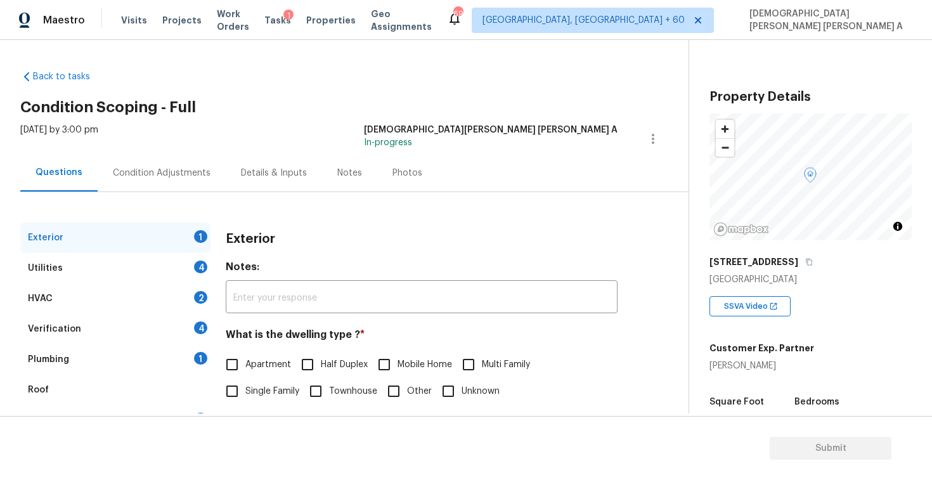
click at [312, 74] on div "Back to tasks Condition Scoping - Full Wed, Sep 24 2025 by 3:00 pm Mohamed Azee…" at bounding box center [354, 302] width 668 height 484
click at [236, 389] on input "Single Family" at bounding box center [232, 391] width 27 height 27
checkbox input "true"
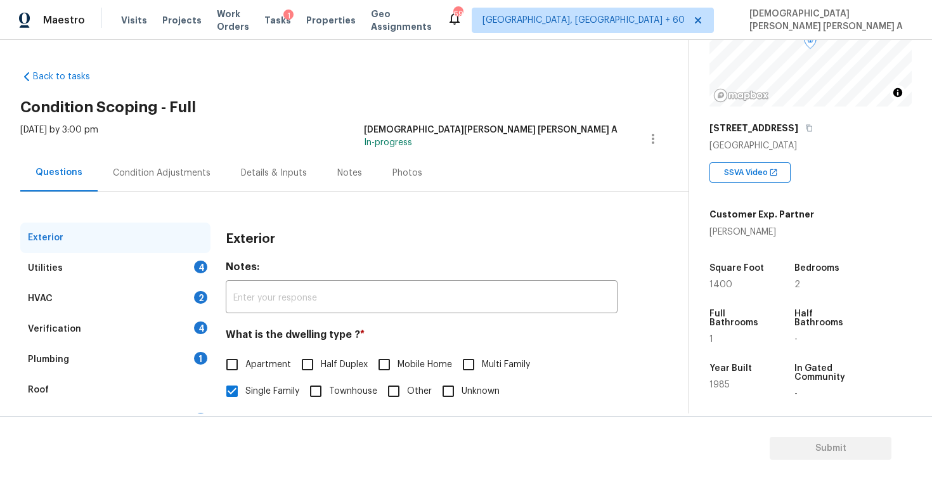
click at [127, 280] on div "Utilities 4" at bounding box center [115, 268] width 190 height 30
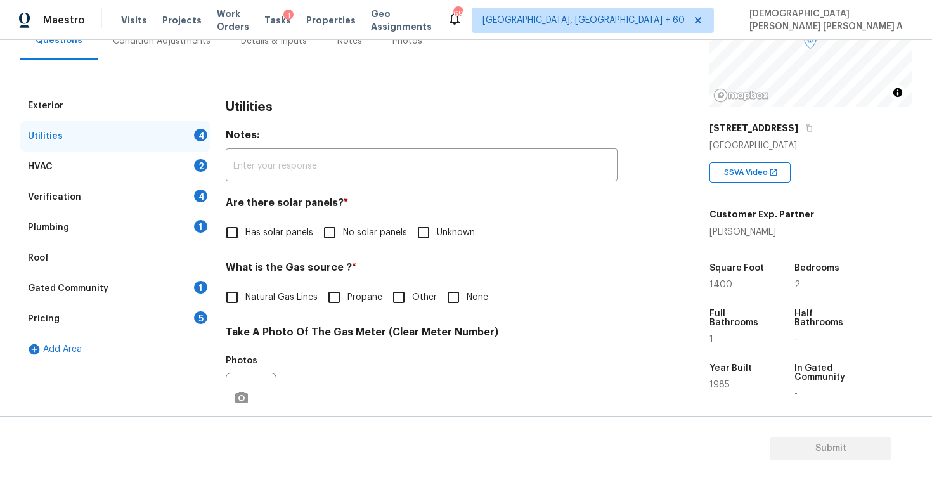
scroll to position [145, 0]
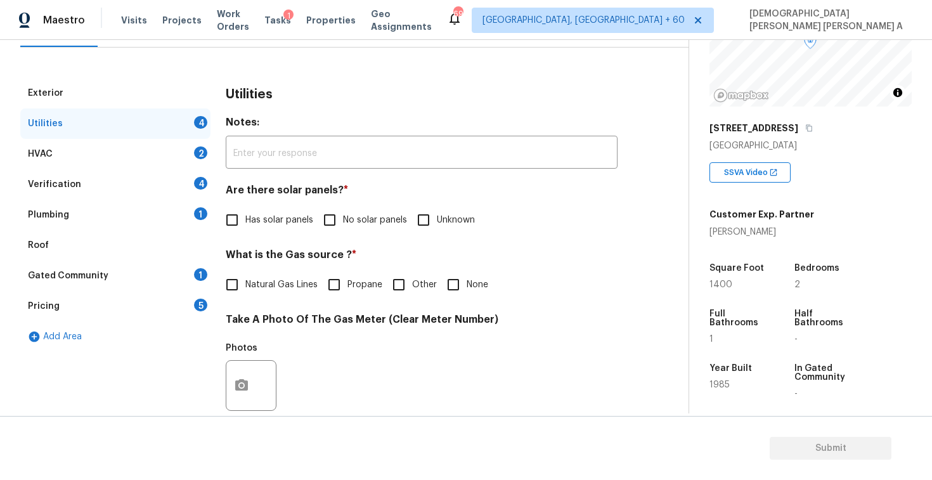
click at [328, 220] on input "No solar panels" at bounding box center [329, 220] width 27 height 27
checkbox input "true"
click at [232, 283] on input "Natural Gas Lines" at bounding box center [232, 286] width 27 height 27
checkbox input "true"
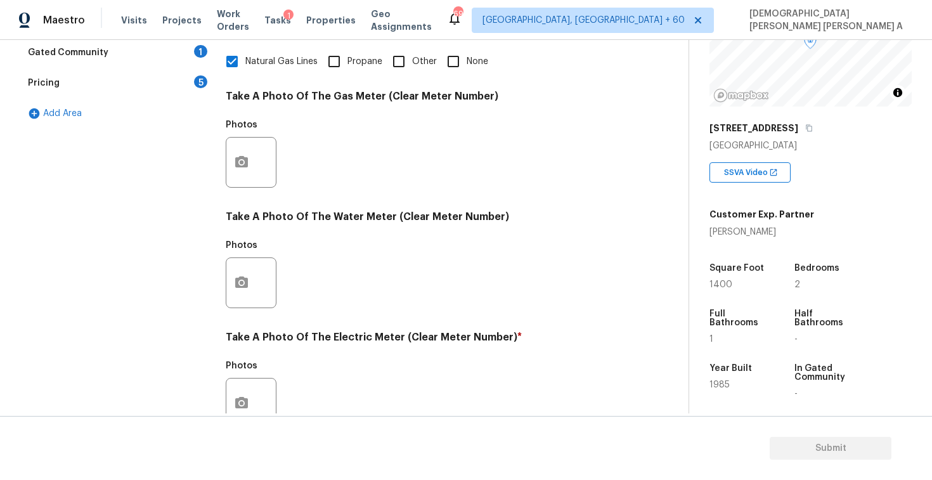
scroll to position [473, 0]
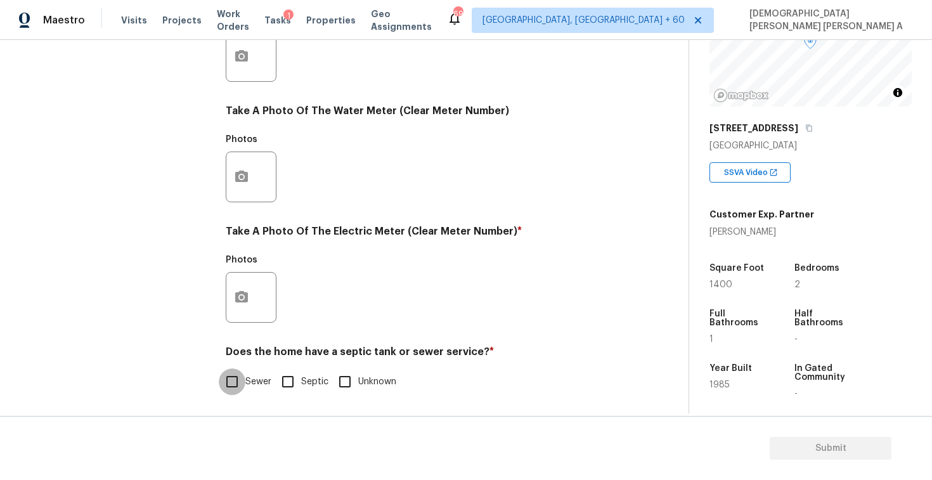
click at [223, 383] on input "Sewer" at bounding box center [232, 381] width 27 height 27
checkbox input "true"
click at [242, 292] on icon "button" at bounding box center [241, 296] width 13 height 11
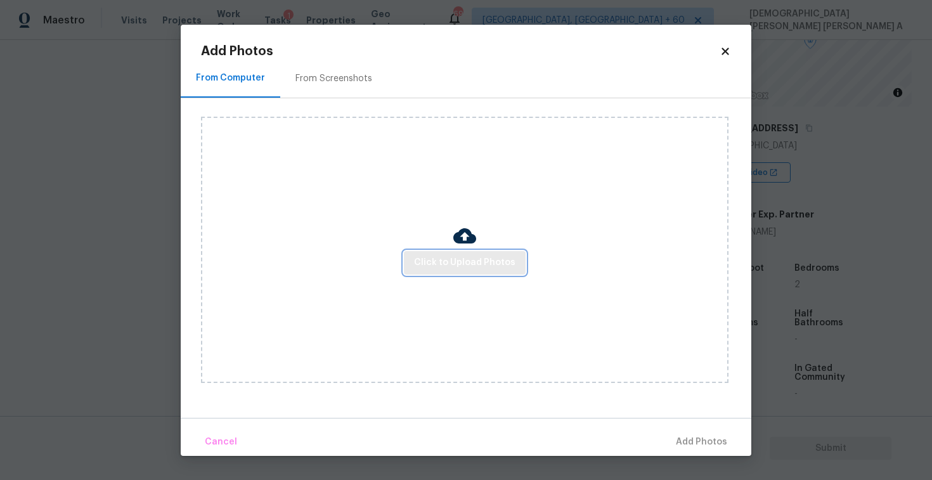
click at [482, 265] on span "Click to Upload Photos" at bounding box center [464, 263] width 101 height 16
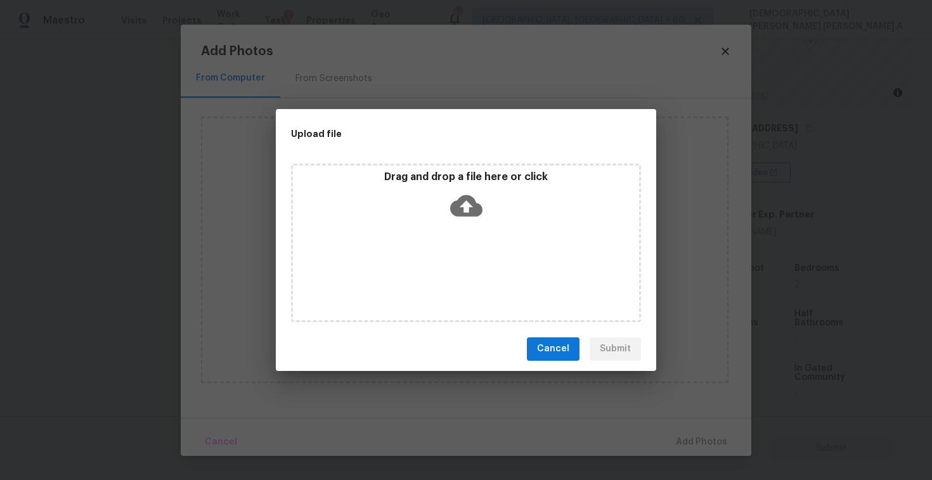
click at [475, 195] on icon at bounding box center [466, 206] width 32 height 32
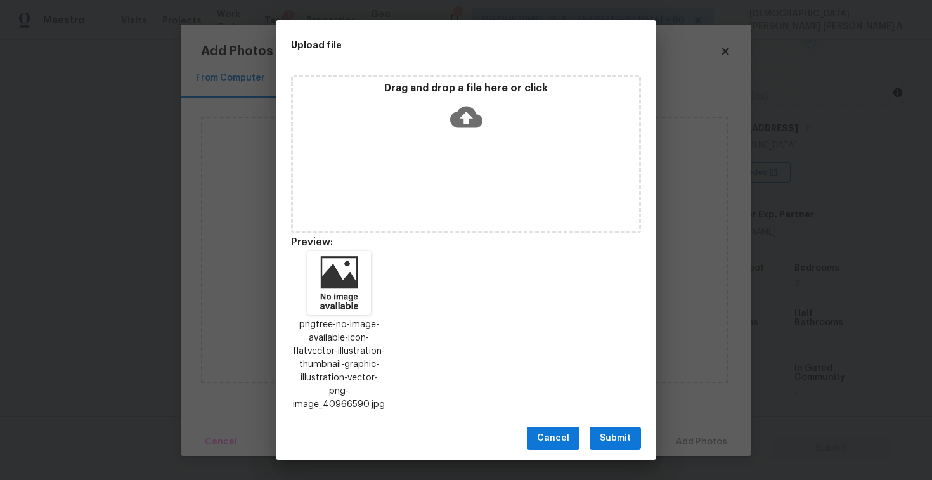
click at [613, 431] on span "Submit" at bounding box center [615, 438] width 31 height 16
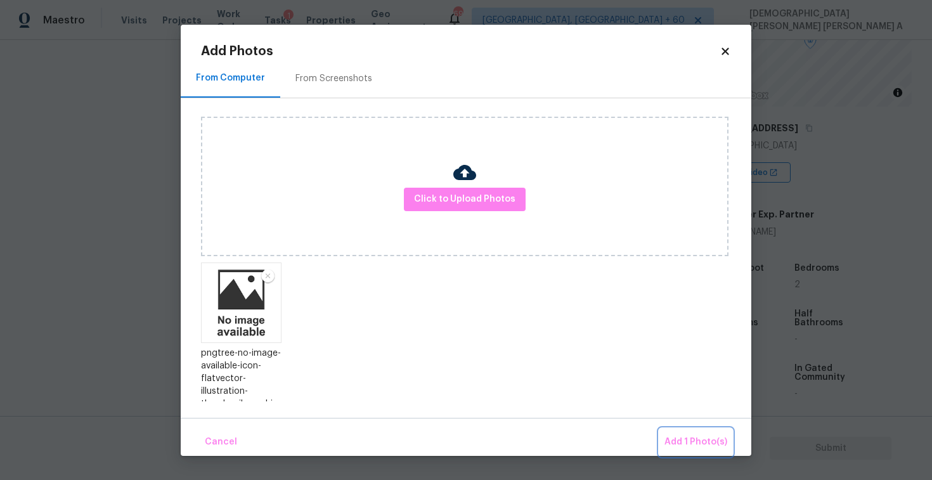
click at [687, 438] on span "Add 1 Photo(s)" at bounding box center [695, 442] width 63 height 16
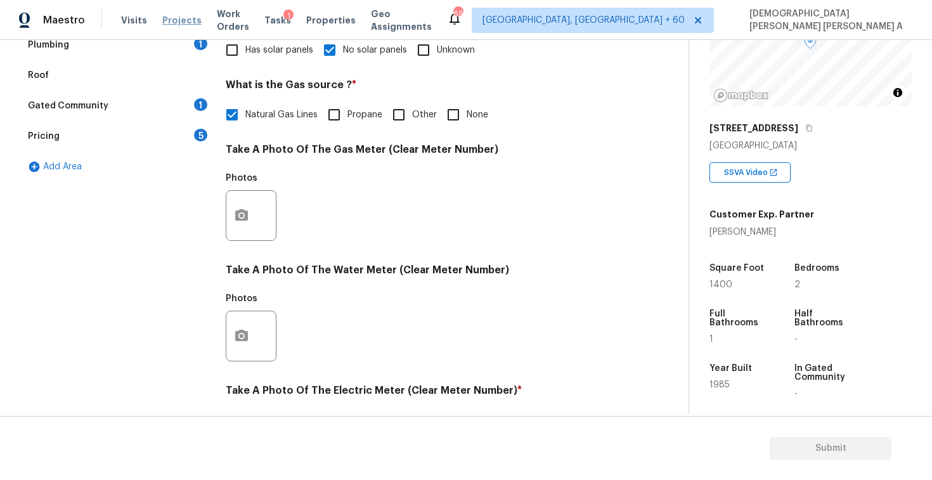
scroll to position [89, 0]
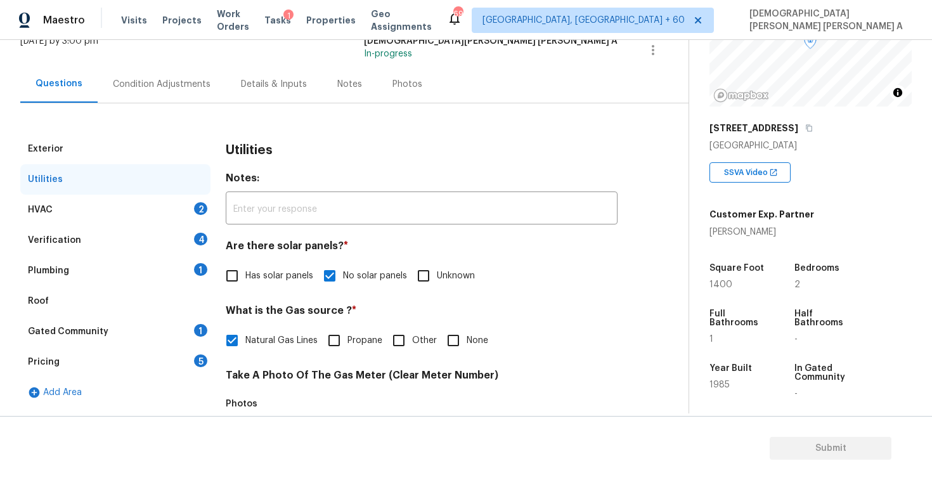
click at [157, 207] on div "HVAC 2" at bounding box center [115, 210] width 190 height 30
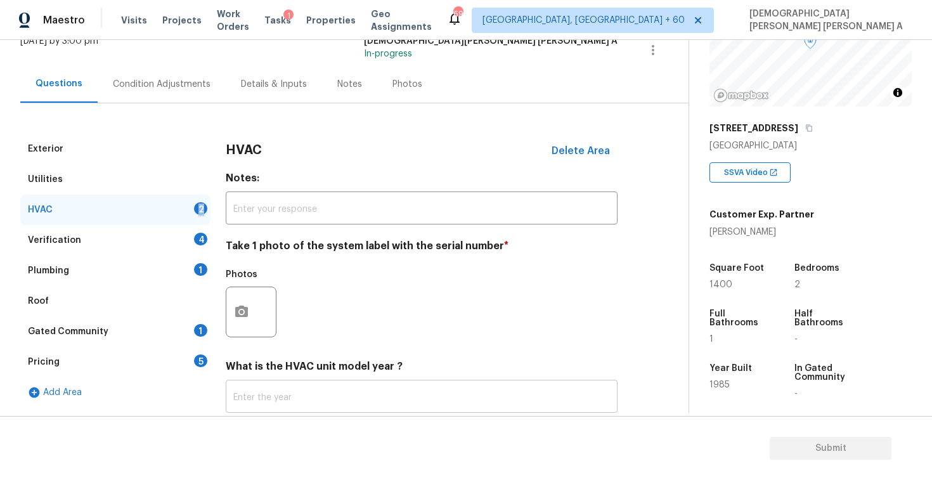
scroll to position [172, 0]
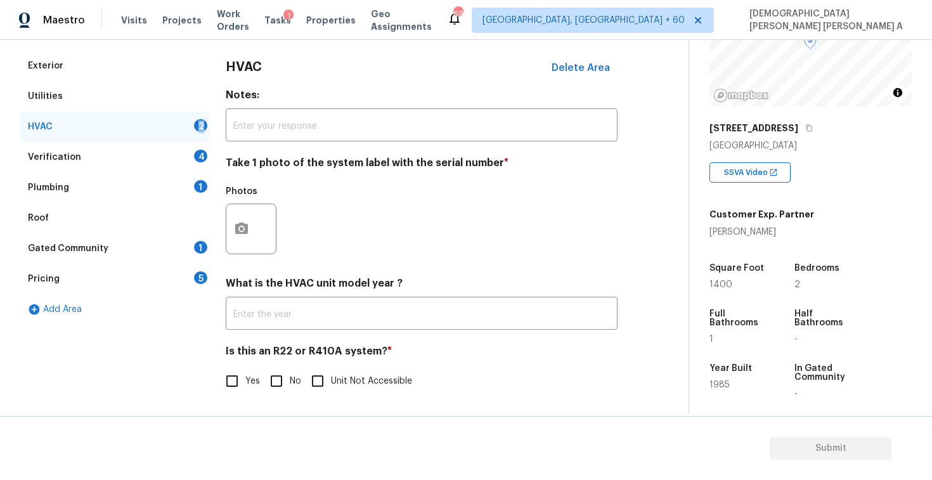
click at [286, 389] on input "No" at bounding box center [276, 381] width 27 height 27
checkbox input "true"
click at [243, 222] on icon "button" at bounding box center [241, 228] width 15 height 15
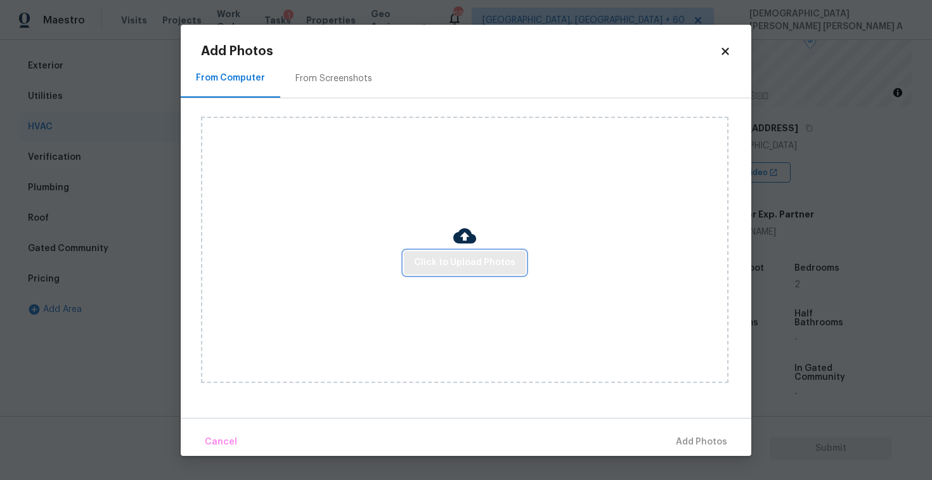
click at [459, 269] on span "Click to Upload Photos" at bounding box center [464, 263] width 101 height 16
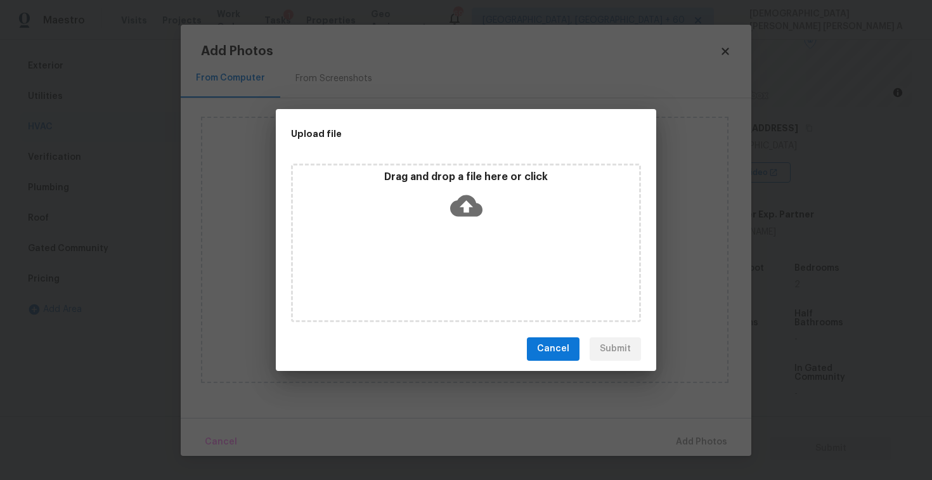
click at [453, 187] on div "Drag and drop a file here or click" at bounding box center [466, 197] width 346 height 55
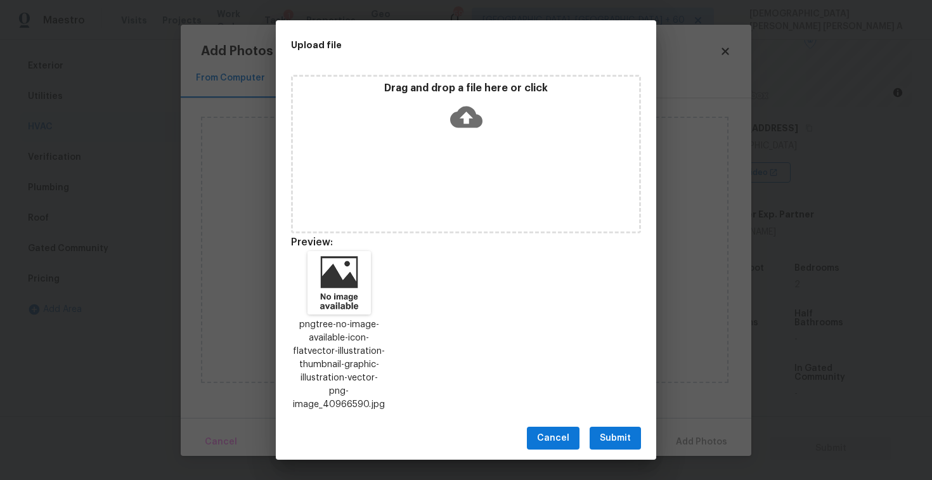
click at [622, 402] on div "pngtree-no-image-available-icon-flatvector-illustration-thumbnail-graphic-illus…" at bounding box center [466, 331] width 380 height 191
click at [620, 427] on button "Submit" at bounding box center [614, 438] width 51 height 23
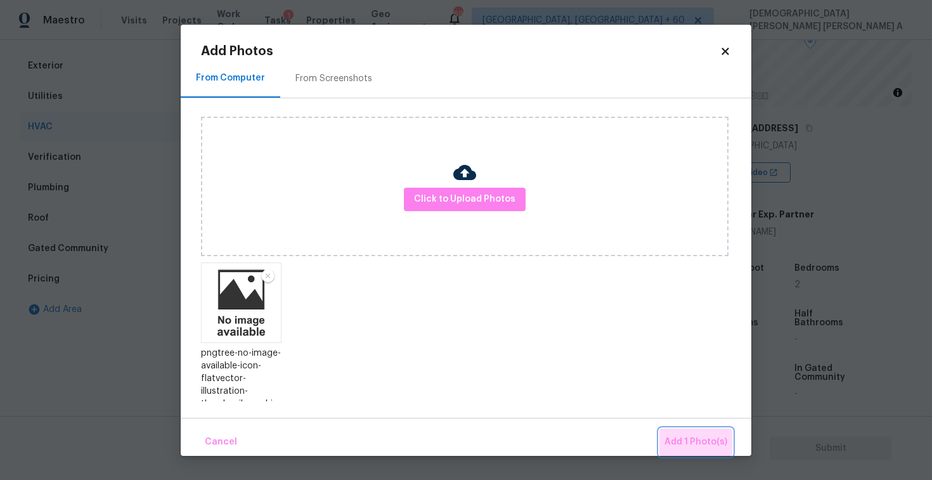
click at [697, 437] on span "Add 1 Photo(s)" at bounding box center [695, 442] width 63 height 16
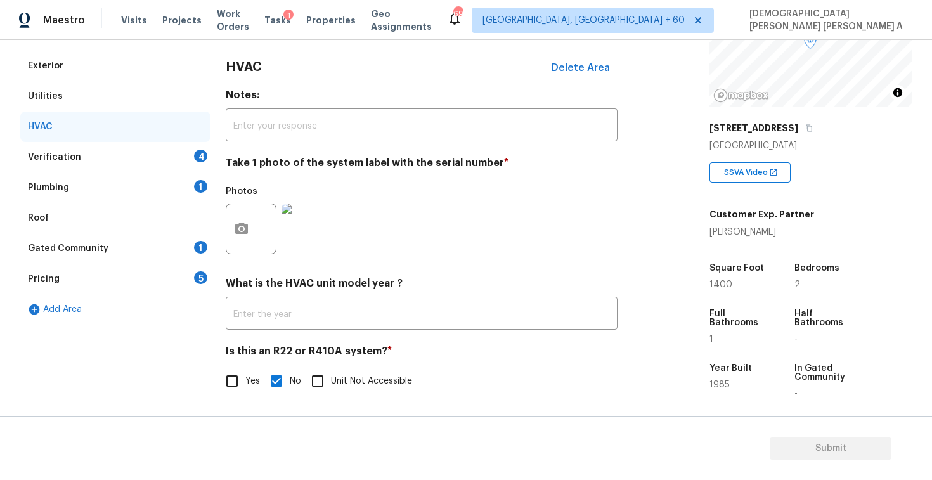
click at [112, 158] on div "Verification 4" at bounding box center [115, 157] width 190 height 30
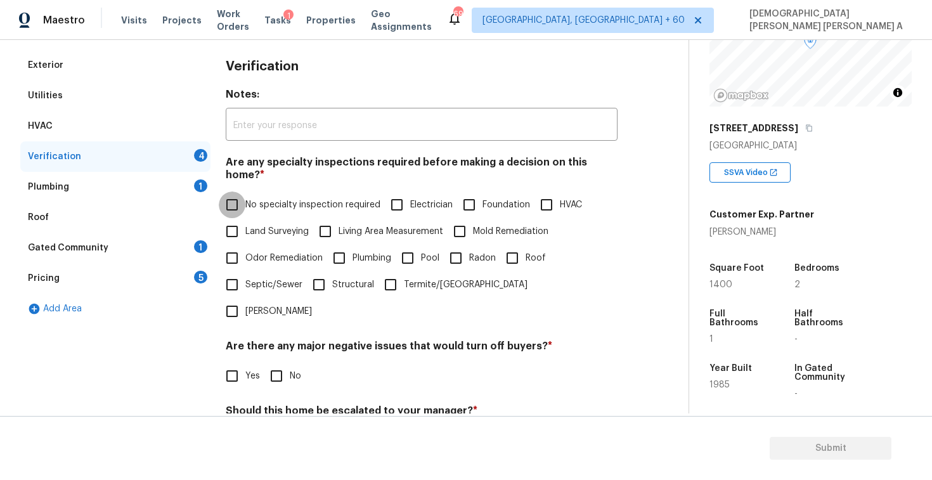
click at [226, 191] on input "No specialty inspection required" at bounding box center [232, 204] width 27 height 27
checkbox input "true"
click at [286, 363] on input "No" at bounding box center [276, 376] width 27 height 27
checkbox input "true"
click at [280, 428] on input "No" at bounding box center [276, 441] width 27 height 27
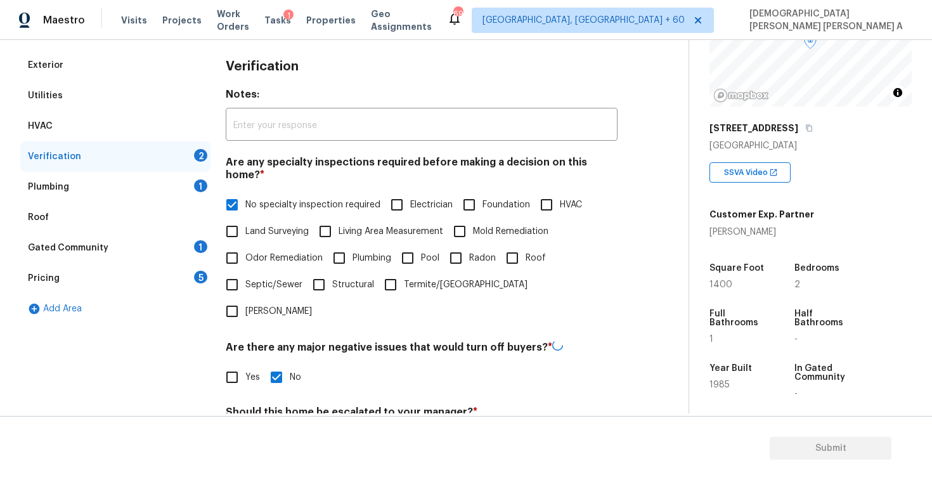
checkbox input "true"
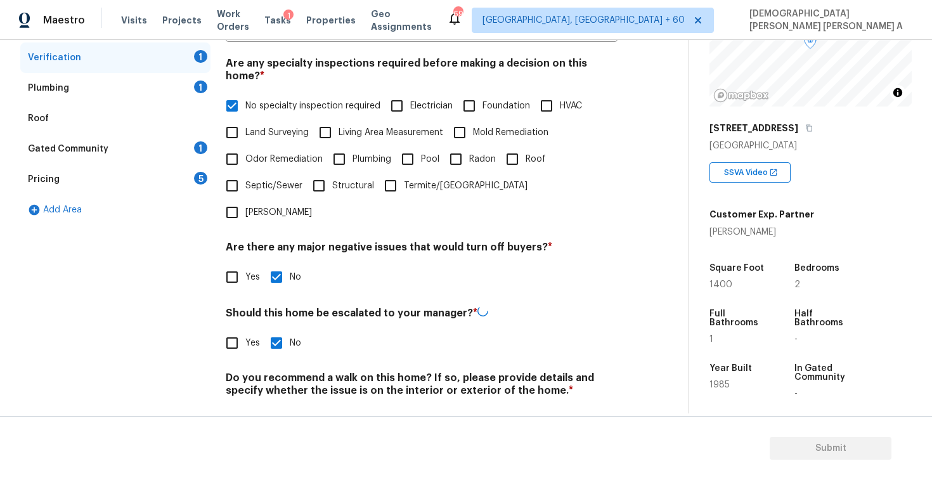
scroll to position [270, 0]
click at [280, 396] on div "Verification Notes: ​ Are any specialty inspections required before making a de…" at bounding box center [422, 200] width 392 height 496
click at [281, 407] on input "No" at bounding box center [276, 420] width 27 height 27
checkbox input "true"
click at [121, 93] on div "Plumbing 1" at bounding box center [115, 89] width 190 height 30
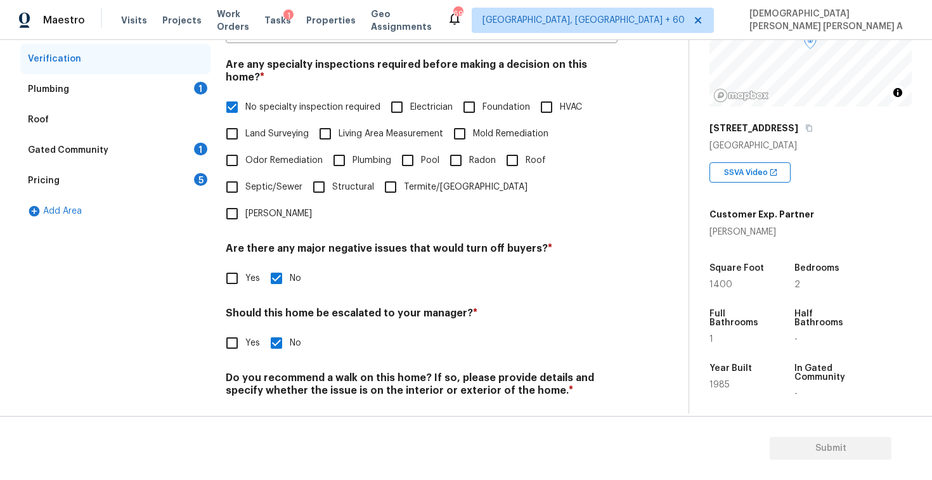
scroll to position [87, 0]
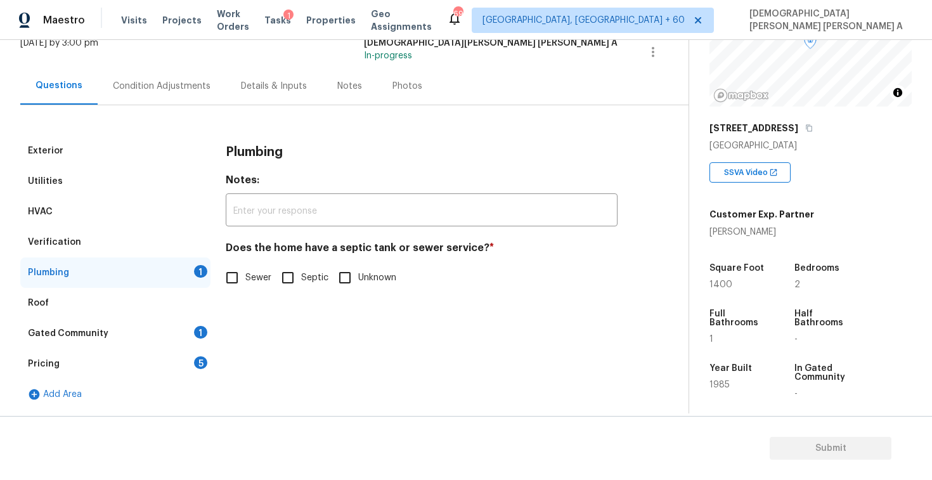
click at [231, 280] on input "Sewer" at bounding box center [232, 277] width 27 height 27
checkbox input "true"
click at [162, 325] on div "Gated Community 1" at bounding box center [115, 333] width 190 height 30
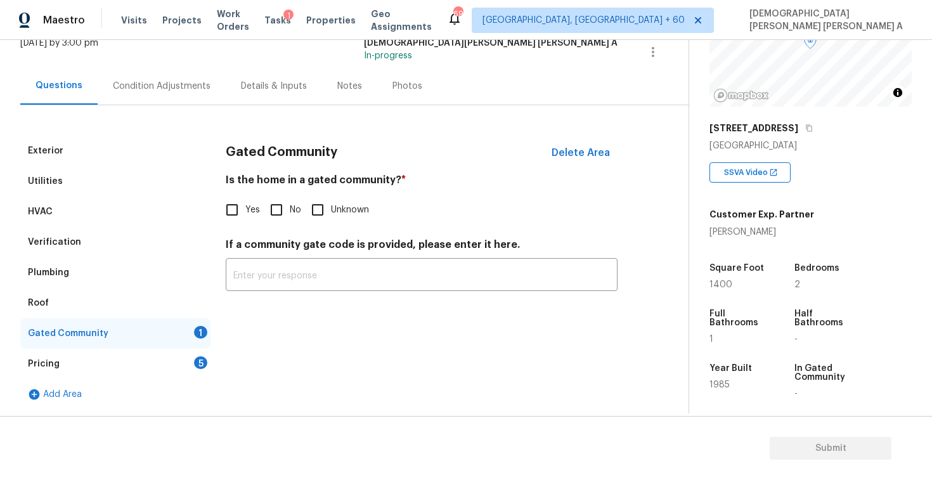
click at [280, 208] on input "No" at bounding box center [276, 209] width 27 height 27
checkbox input "true"
click at [148, 357] on div "Pricing 5" at bounding box center [115, 364] width 190 height 30
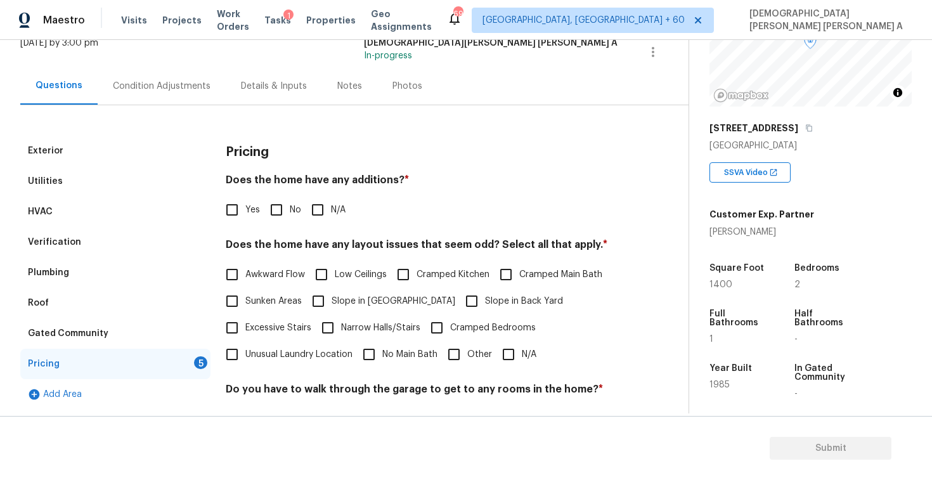
click at [277, 206] on input "No" at bounding box center [276, 209] width 27 height 27
checkbox input "true"
click at [508, 349] on input "N/A" at bounding box center [508, 354] width 27 height 27
checkbox input "true"
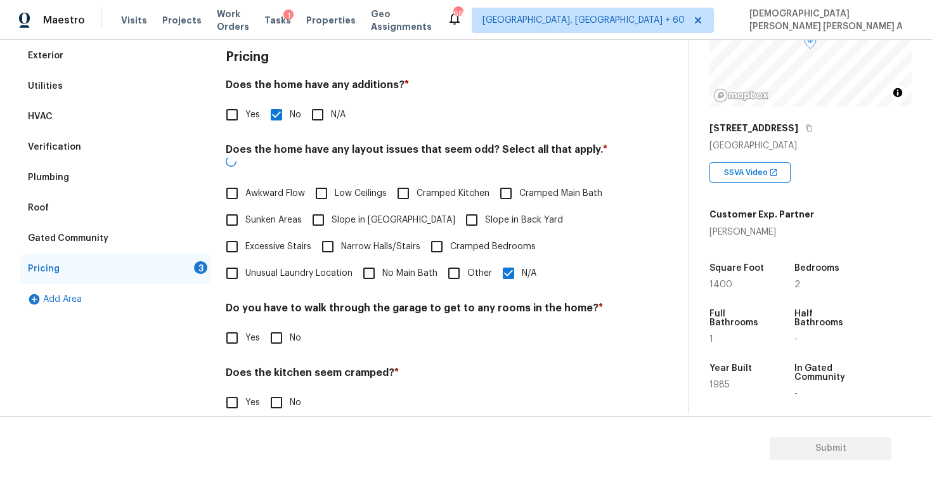
scroll to position [224, 0]
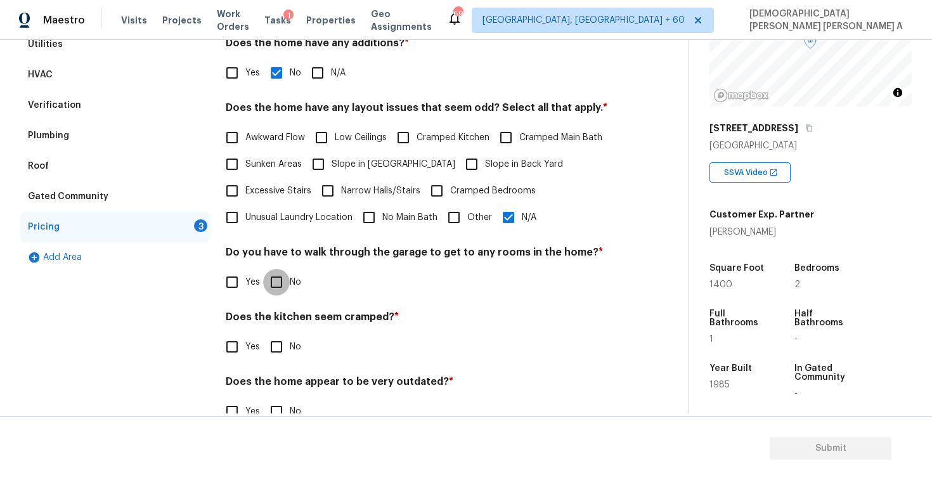
click at [263, 275] on input "No" at bounding box center [276, 282] width 27 height 27
checkbox input "true"
click at [273, 338] on input "No" at bounding box center [276, 346] width 27 height 27
checkbox input "true"
click at [277, 418] on section "Submit" at bounding box center [466, 448] width 932 height 65
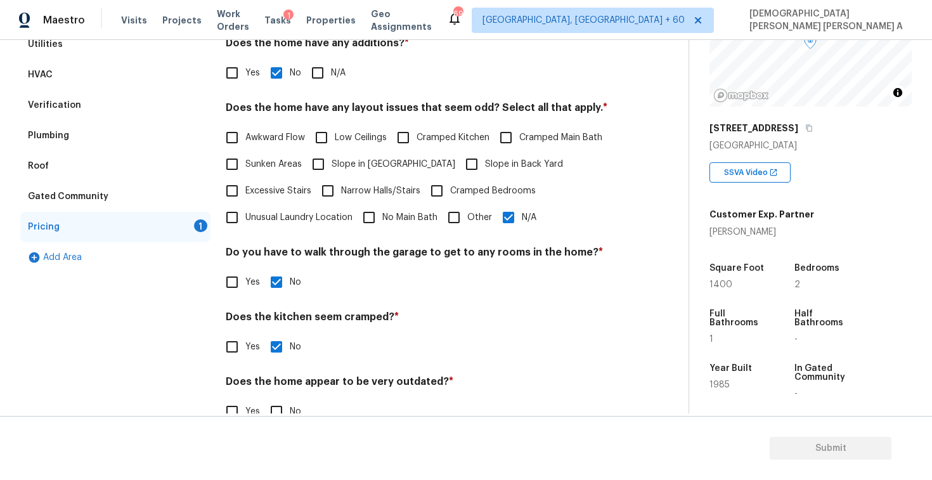
click at [277, 408] on input "No" at bounding box center [276, 411] width 27 height 27
checkbox input "true"
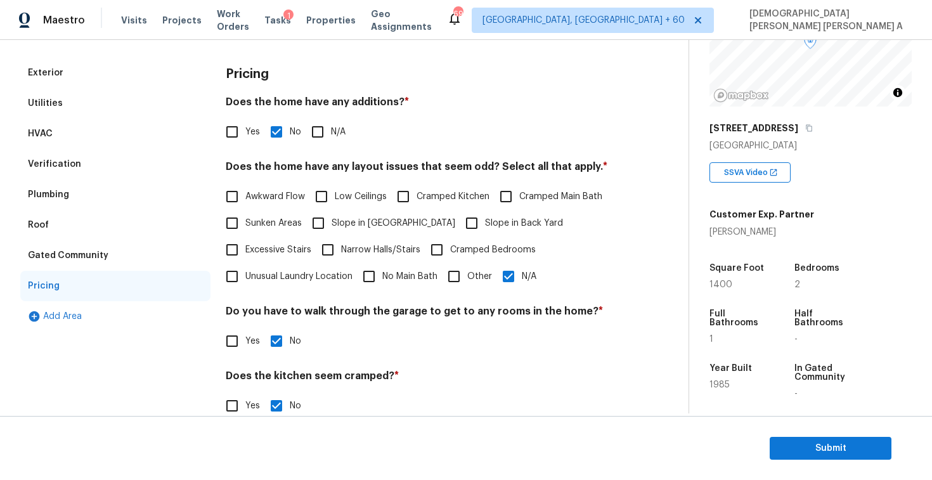
scroll to position [10, 0]
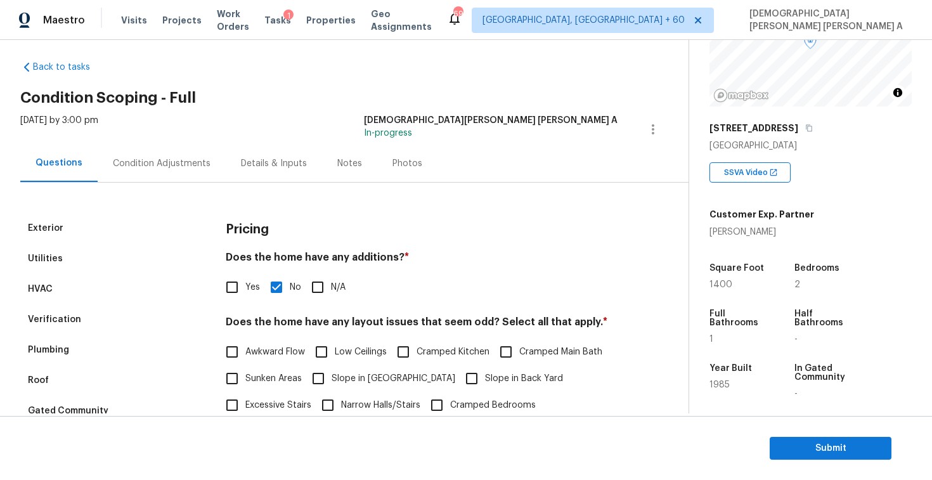
click at [185, 170] on div "Condition Adjustments" at bounding box center [162, 163] width 128 height 37
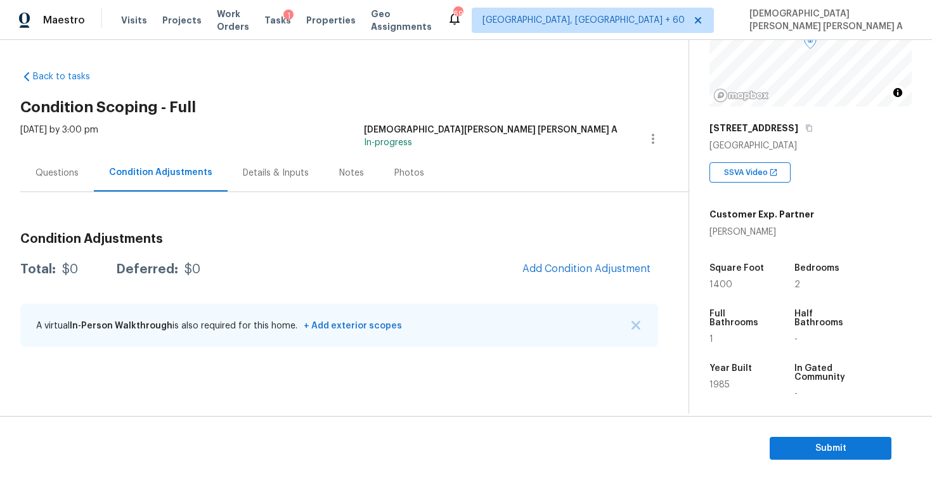
click at [401, 173] on div "Photos" at bounding box center [409, 173] width 30 height 13
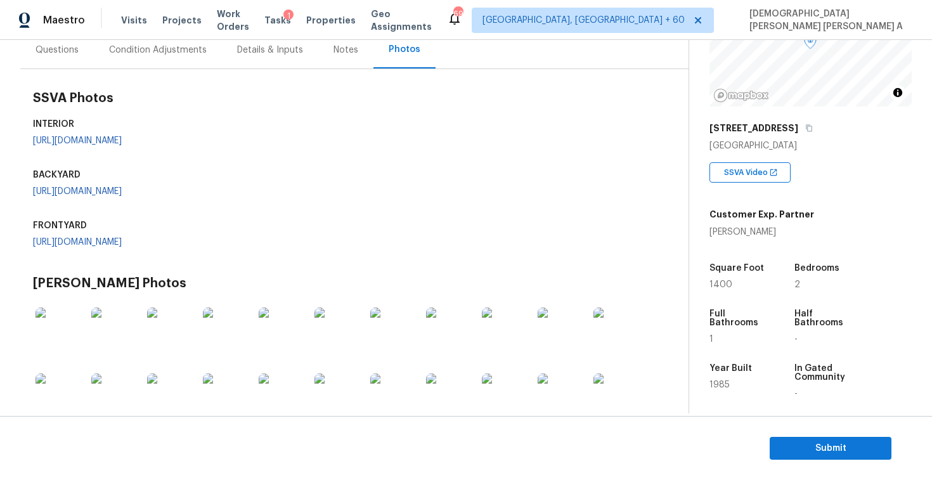
scroll to position [39, 0]
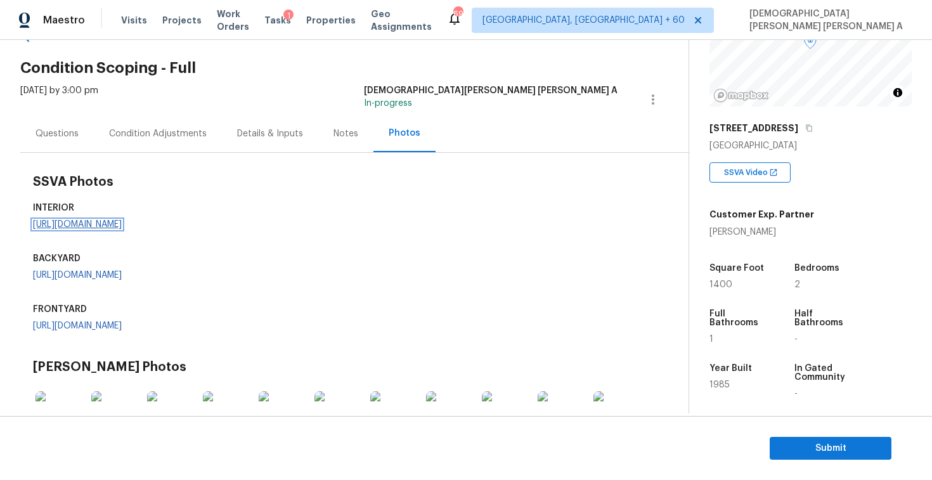
click at [93, 229] on link "https://opendoor-admin-client-upload-production.s3.amazonaws.com/uploads/Cake/S…" at bounding box center [77, 224] width 89 height 9
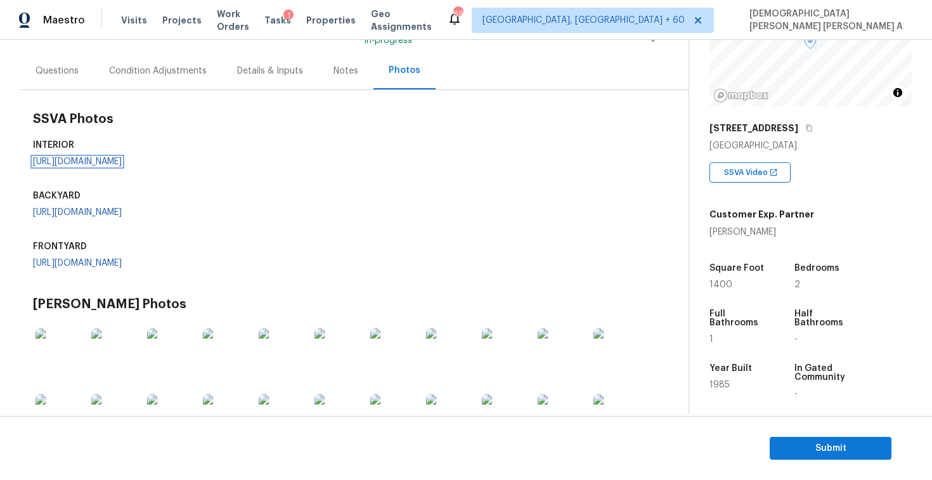
scroll to position [157, 0]
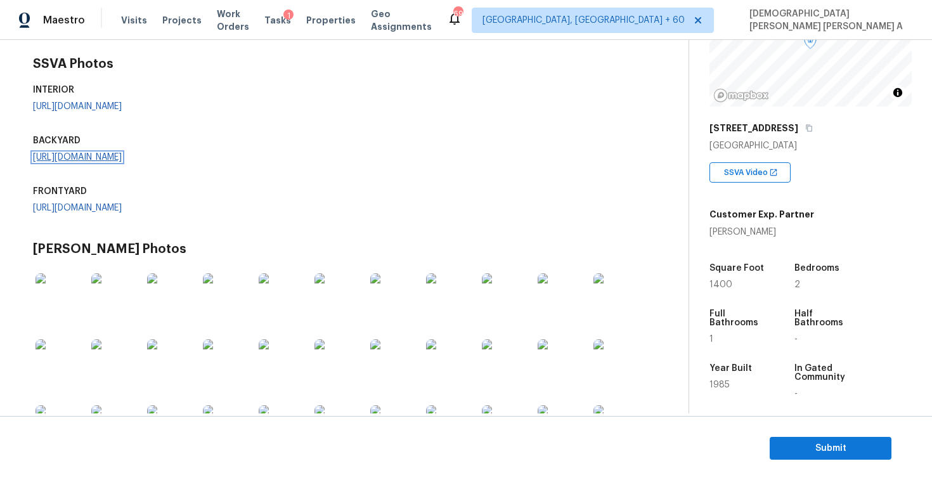
click at [77, 162] on link "https://opendoor-admin-client-upload-production.s3.amazonaws.com/uploads/Cake/S…" at bounding box center [77, 157] width 89 height 9
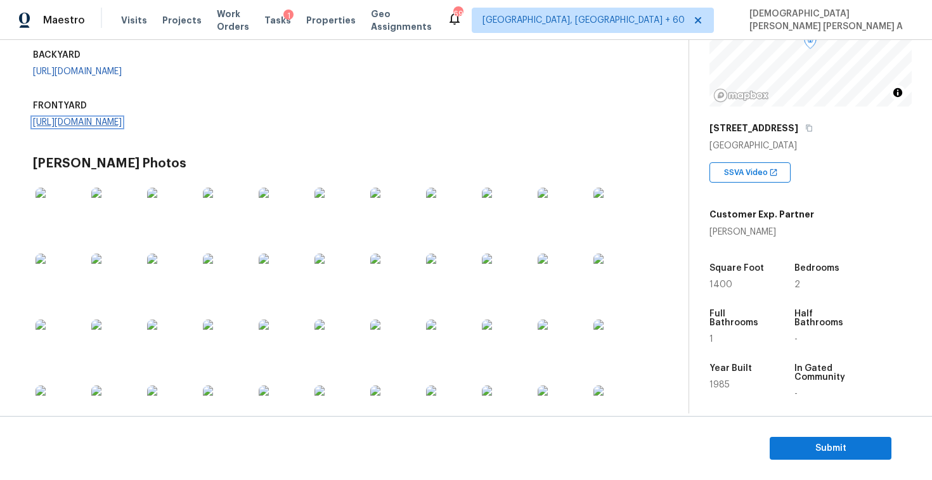
click at [102, 127] on link "https://opendoor-admin-client-upload-production.s3.amazonaws.com/uploads/Cake/S…" at bounding box center [77, 122] width 89 height 9
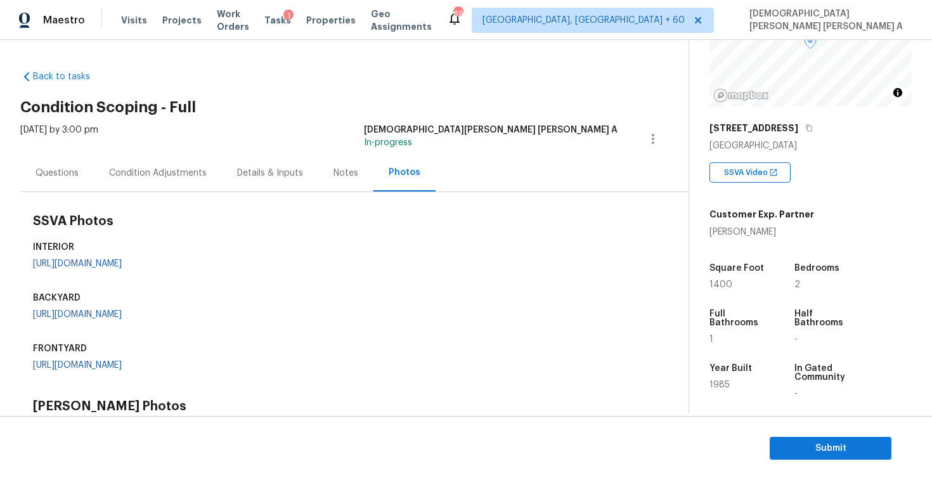
click at [122, 164] on div "Condition Adjustments" at bounding box center [158, 172] width 128 height 37
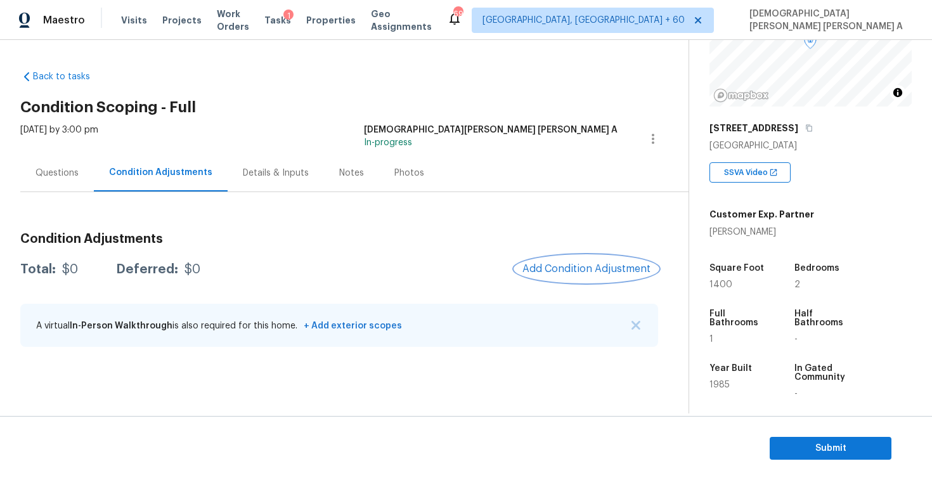
click at [598, 257] on button "Add Condition Adjustment" at bounding box center [586, 268] width 143 height 27
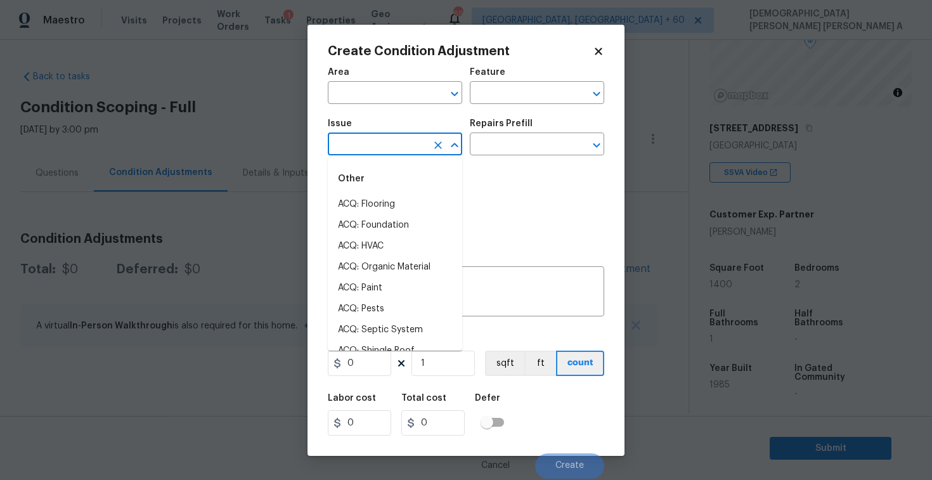
click at [383, 139] on input "text" at bounding box center [377, 146] width 99 height 20
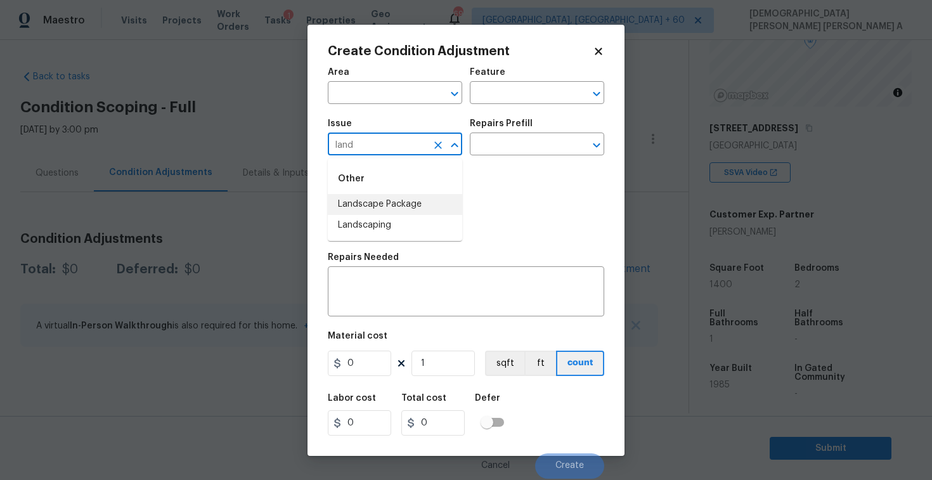
click at [376, 200] on li "Landscape Package" at bounding box center [395, 204] width 134 height 21
type input "Landscape Package"
click at [536, 149] on input "text" at bounding box center [519, 146] width 99 height 20
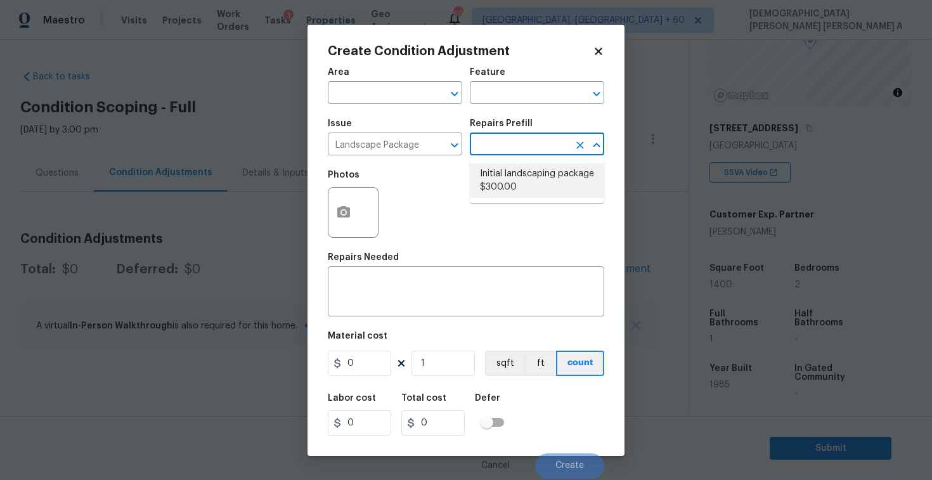
click at [520, 188] on li "Initial landscaping package $300.00" at bounding box center [537, 181] width 134 height 34
type input "Home Readiness Packages"
type textarea "Mowing of grass up to 6" in height. Mow, edge along driveways & sidewalks, trim…"
type input "300"
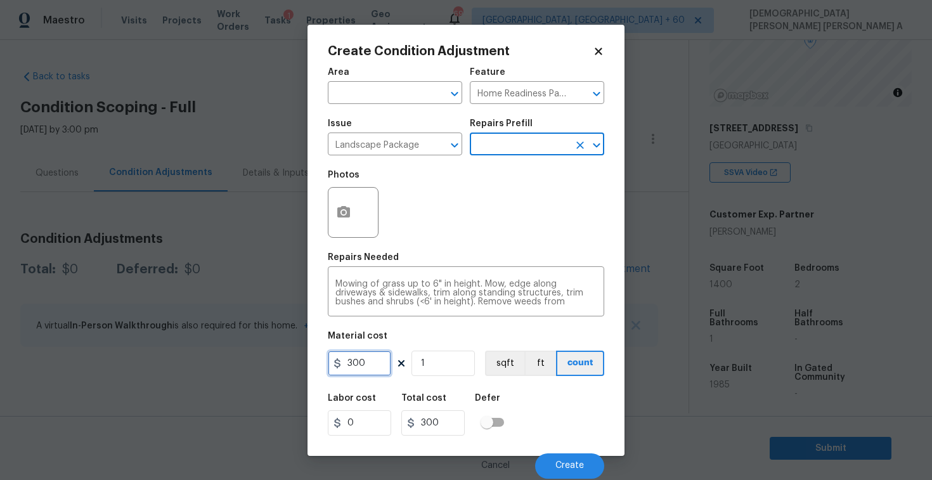
click at [369, 369] on input "300" at bounding box center [359, 362] width 63 height 25
type input "2000"
click at [347, 219] on icon "button" at bounding box center [343, 212] width 15 height 15
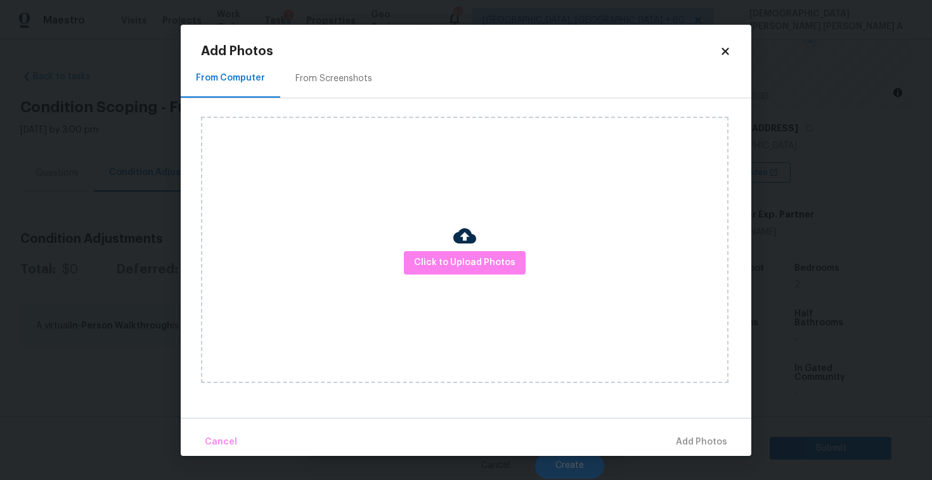
click at [331, 87] on div "From Screenshots" at bounding box center [333, 78] width 107 height 37
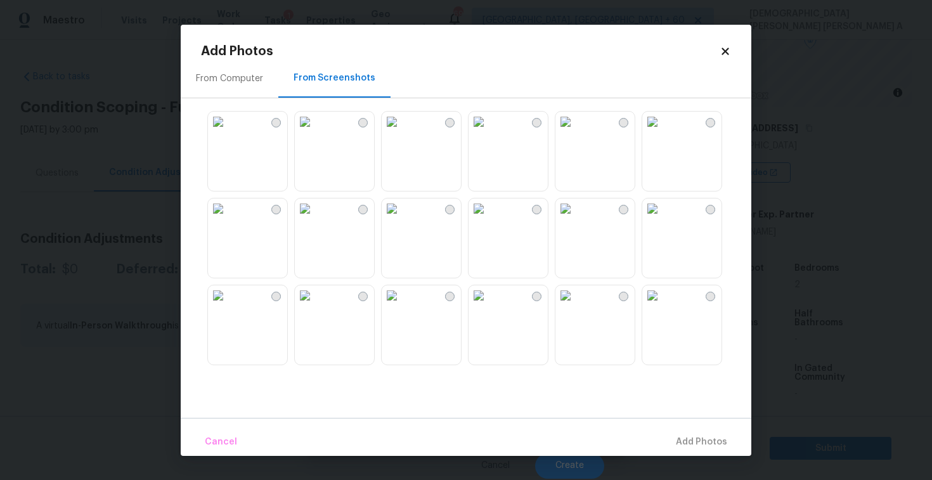
click at [228, 219] on img at bounding box center [218, 208] width 20 height 20
click at [575, 305] on img at bounding box center [565, 295] width 20 height 20
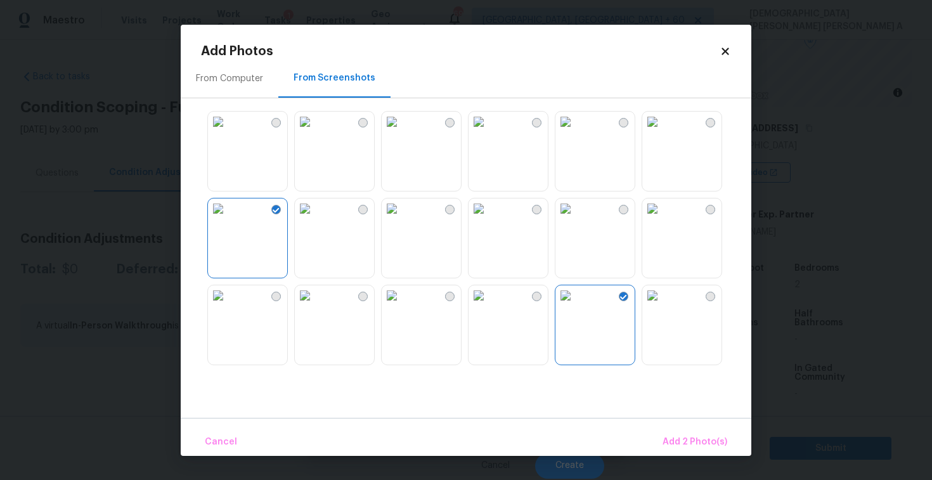
click at [662, 305] on img at bounding box center [652, 295] width 20 height 20
click at [681, 444] on span "Add 3 Photo(s)" at bounding box center [695, 442] width 64 height 16
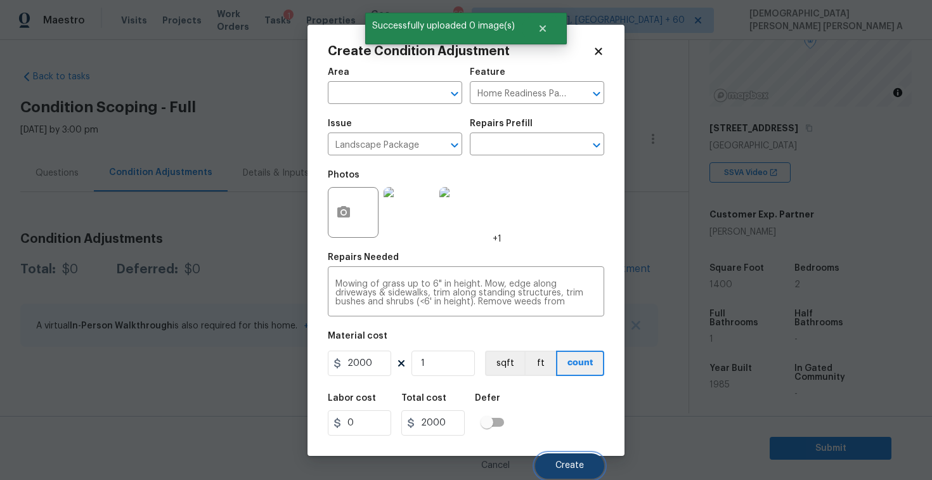
click at [574, 454] on button "Create" at bounding box center [569, 465] width 69 height 25
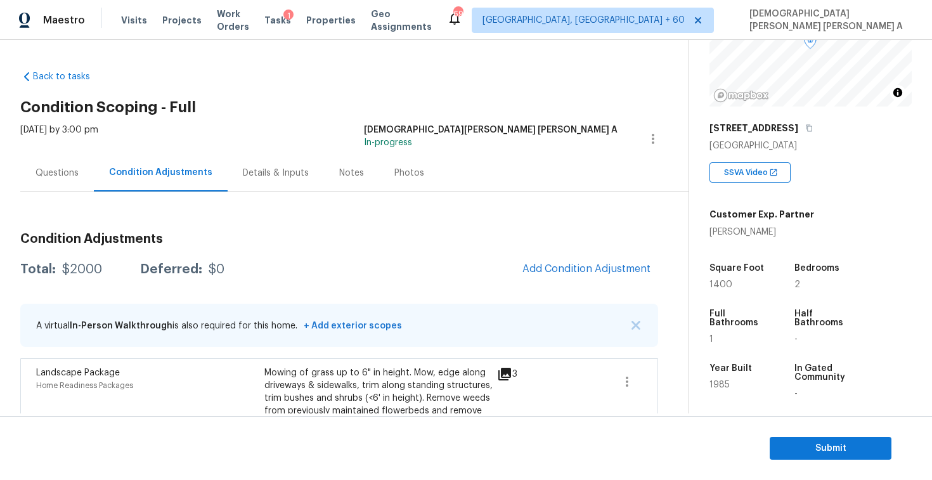
click at [563, 253] on div "Condition Adjustments Total: $2000 Deferred: $0 Add Condition Adjustment A virt…" at bounding box center [339, 349] width 638 height 254
click at [561, 267] on span "Add Condition Adjustment" at bounding box center [586, 268] width 128 height 11
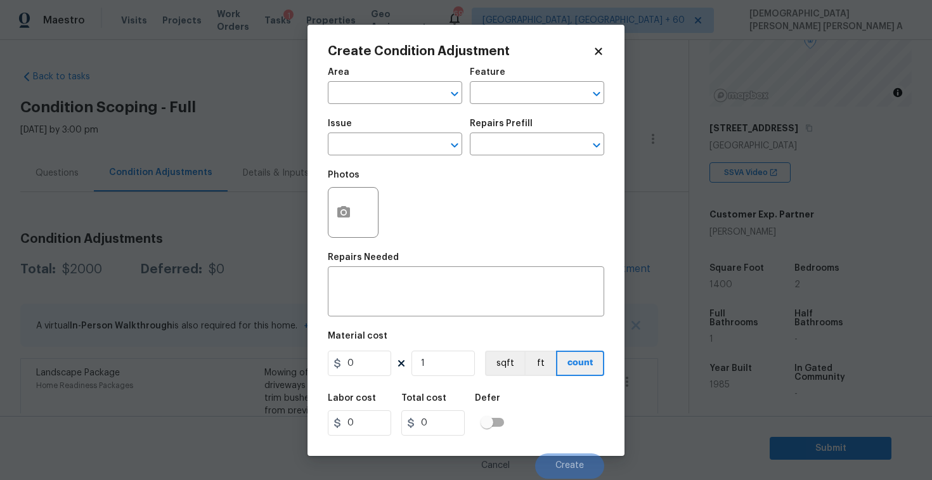
click at [373, 134] on div "Issue" at bounding box center [395, 127] width 134 height 16
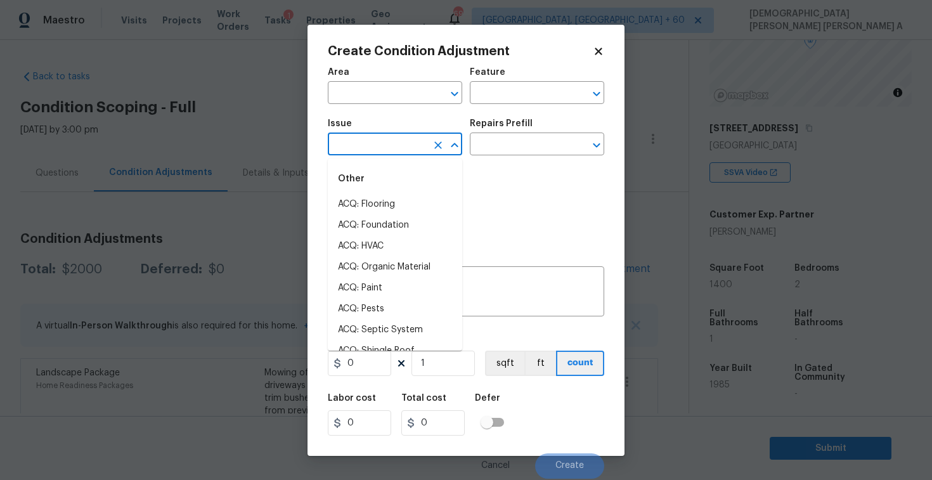
click at [371, 140] on input "text" at bounding box center [377, 146] width 99 height 20
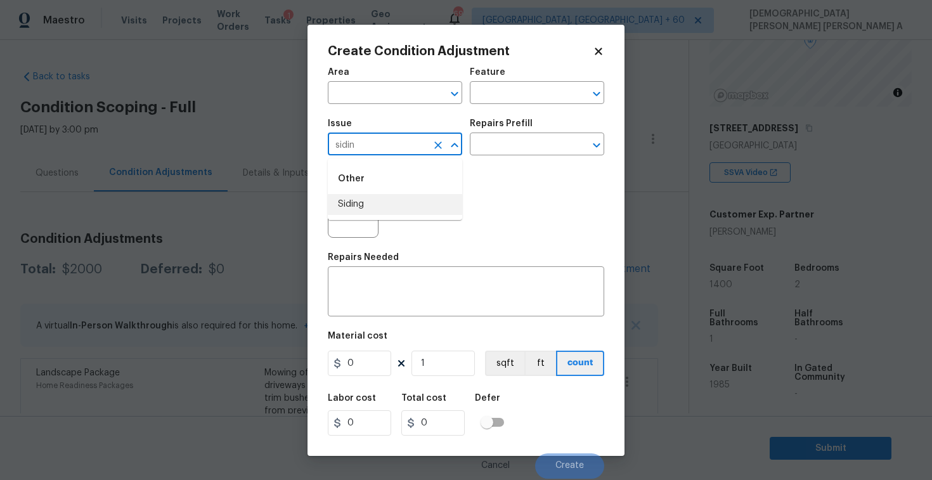
click at [373, 206] on li "Siding" at bounding box center [395, 204] width 134 height 21
type input "Siding"
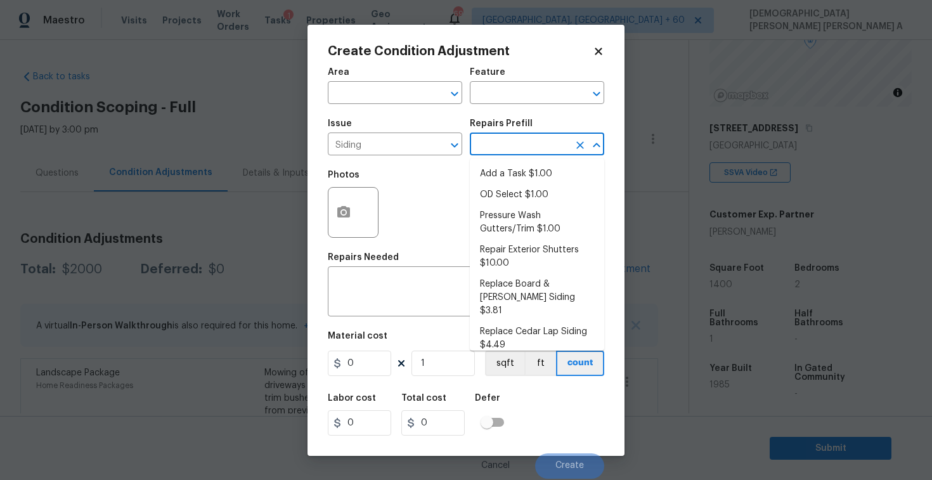
click at [557, 151] on input "text" at bounding box center [519, 146] width 99 height 20
click at [542, 230] on li "Pressure Wash Gutters/Trim $1.00" at bounding box center [537, 222] width 134 height 34
type input "Siding"
type textarea "Protect areas as needed for pressure washing. Pressure wash the gutters and tri…"
type input "1"
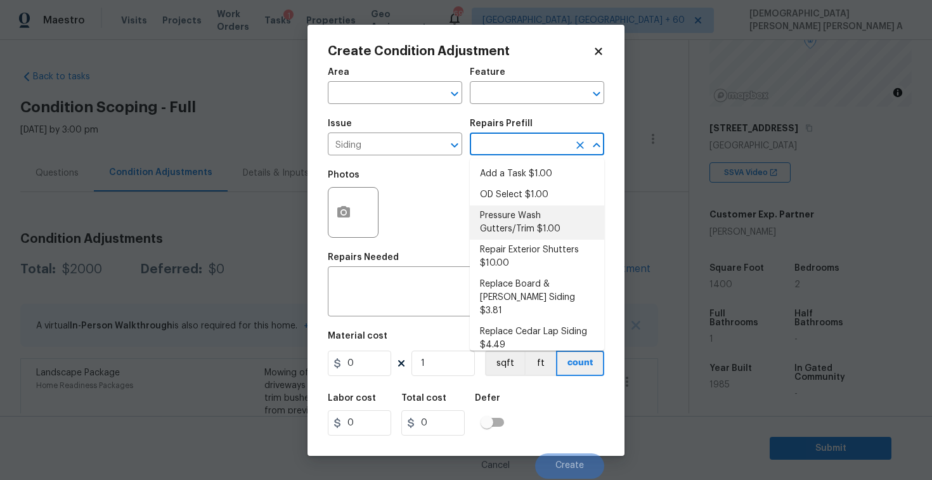
type input "1"
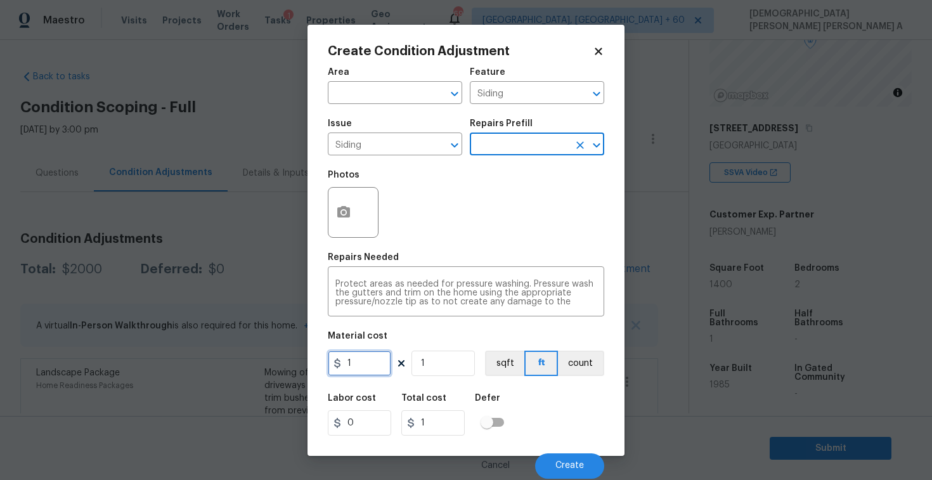
click at [377, 373] on input "1" at bounding box center [359, 362] width 63 height 25
type input "1500"
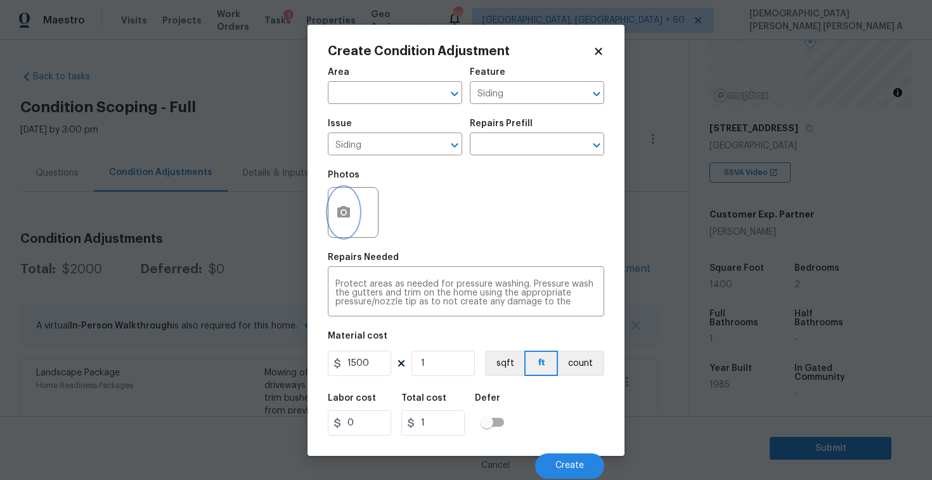
type input "1500"
click at [345, 215] on icon "button" at bounding box center [343, 211] width 13 height 11
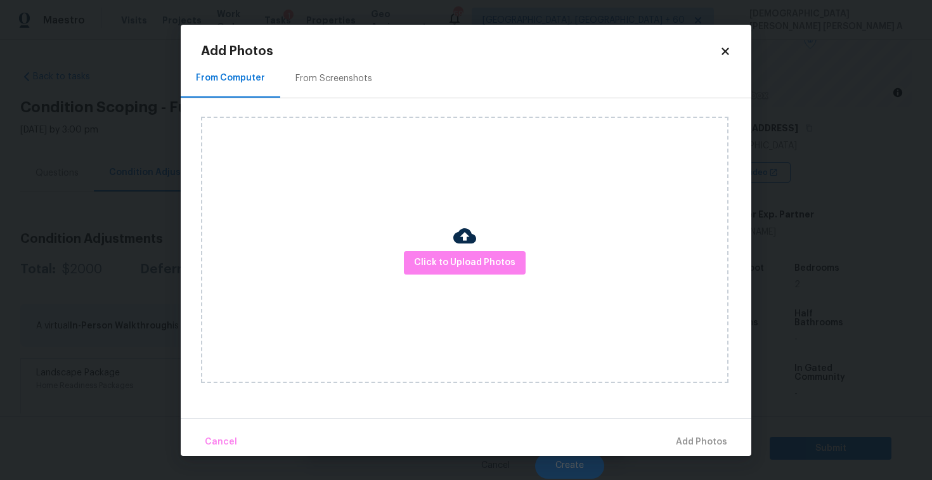
click at [320, 102] on div "Click to Upload Photos" at bounding box center [476, 249] width 550 height 303
click at [320, 61] on div "From Screenshots" at bounding box center [333, 78] width 107 height 37
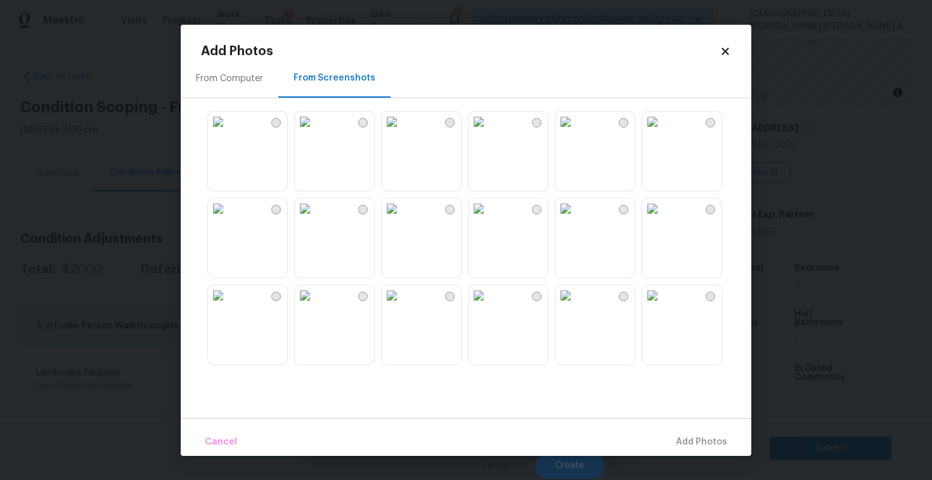
click at [315, 132] on img at bounding box center [305, 122] width 20 height 20
click at [402, 132] on img at bounding box center [392, 122] width 20 height 20
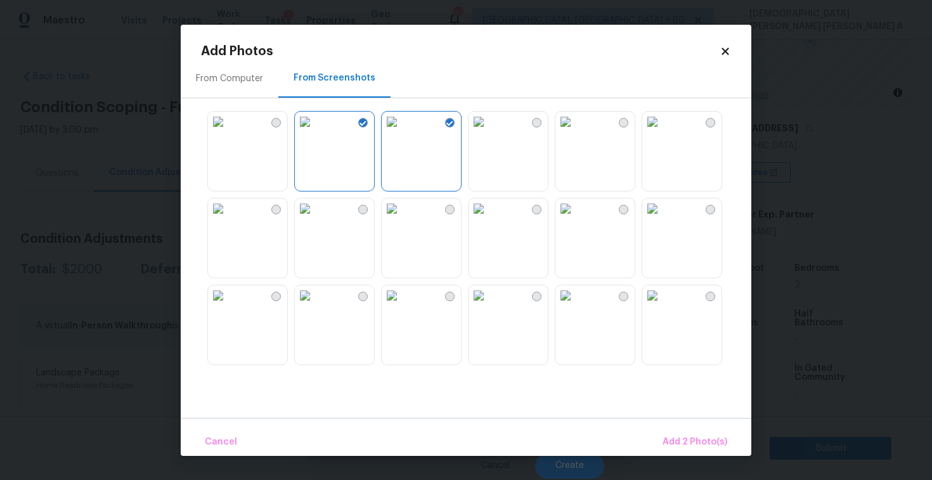
click at [489, 219] on img at bounding box center [478, 208] width 20 height 20
click at [683, 441] on span "Add 3 Photo(s)" at bounding box center [695, 442] width 64 height 16
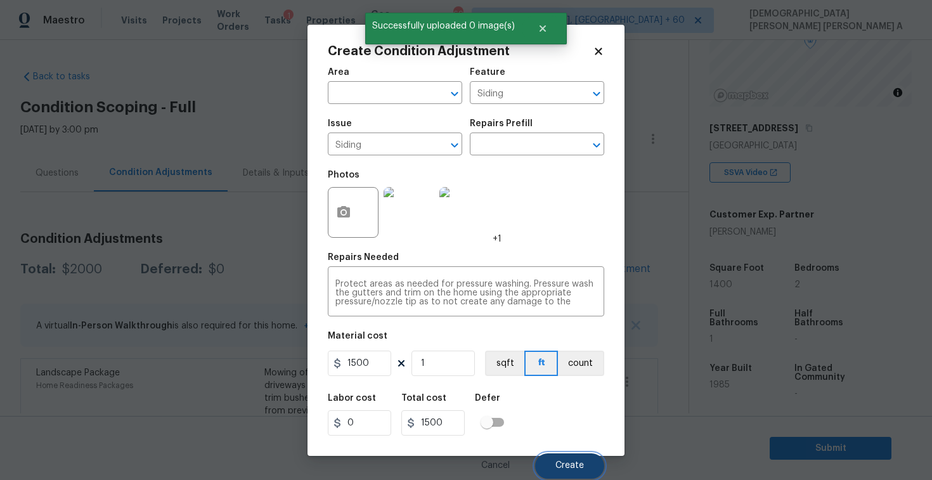
click at [559, 462] on span "Create" at bounding box center [569, 466] width 29 height 10
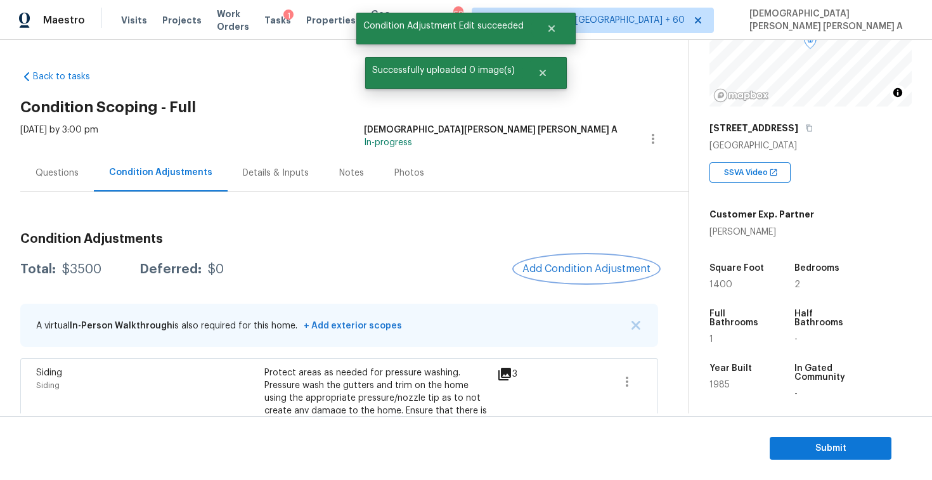
scroll to position [94, 0]
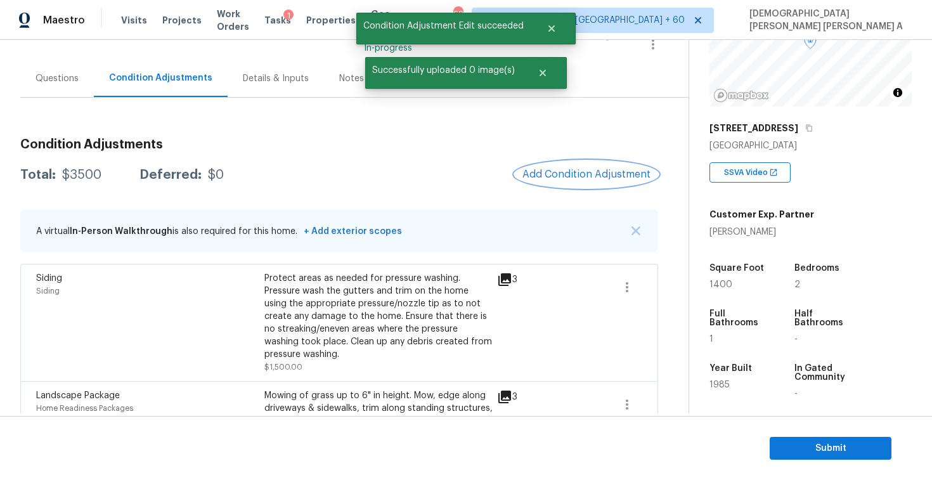
click at [569, 177] on span "Add Condition Adjustment" at bounding box center [586, 174] width 128 height 11
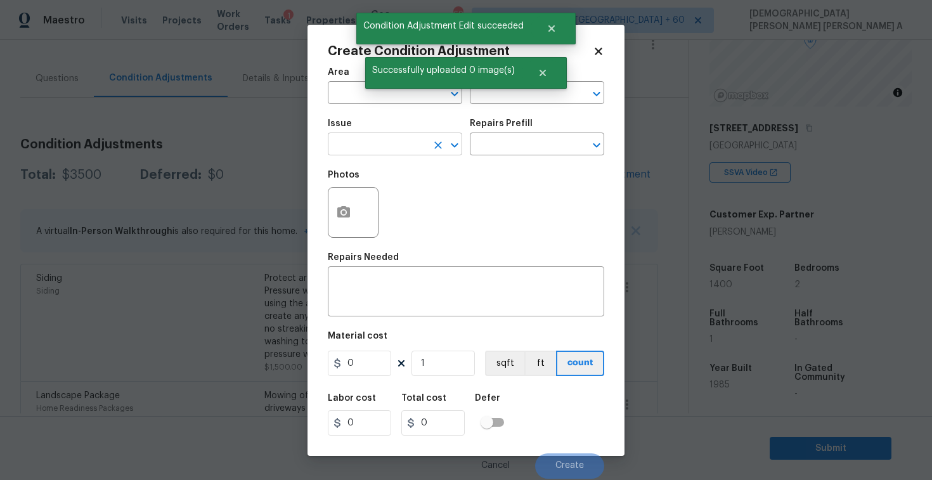
click at [384, 148] on input "text" at bounding box center [377, 146] width 99 height 20
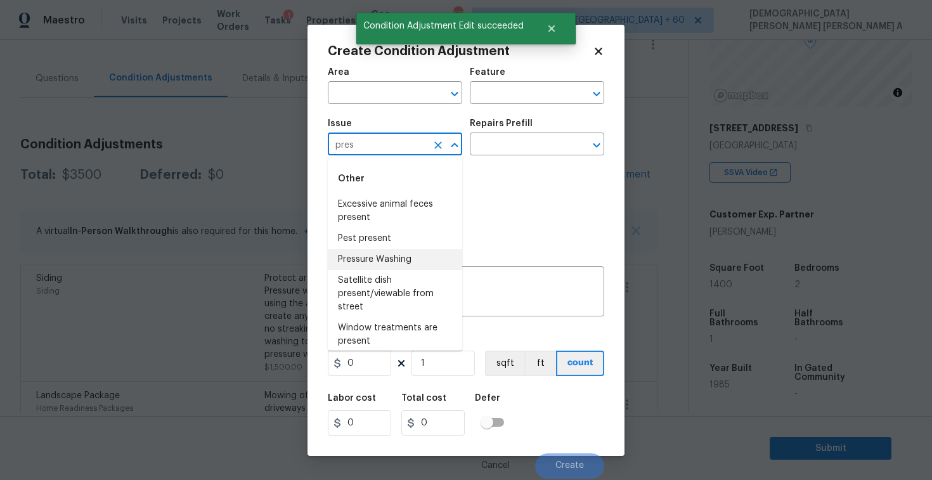
click at [395, 255] on li "Pressure Washing" at bounding box center [395, 259] width 134 height 21
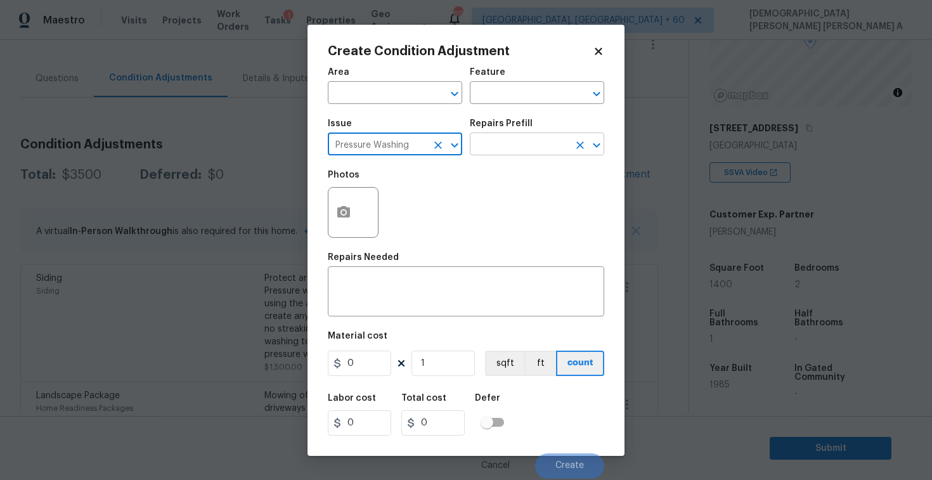
type input "Pressure Washing"
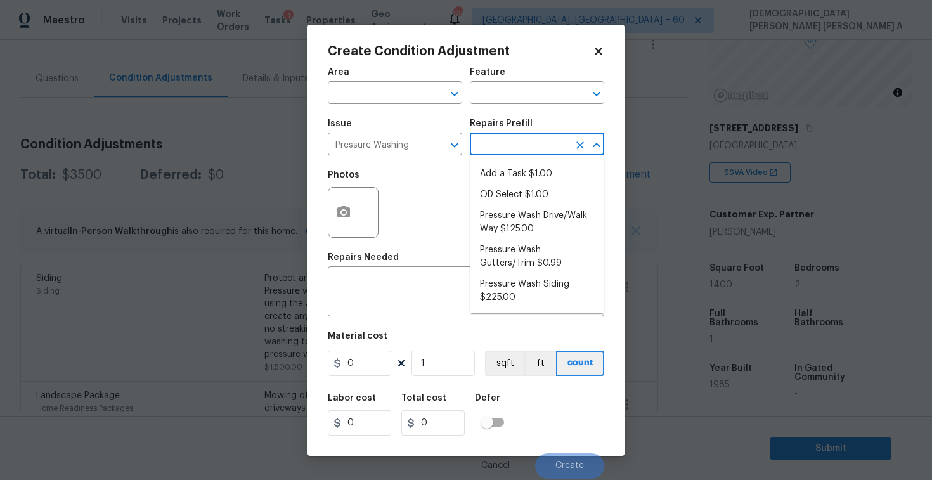
click at [510, 146] on input "text" at bounding box center [519, 146] width 99 height 20
click at [510, 235] on li "Pressure Wash Drive/Walk Way $125.00" at bounding box center [537, 222] width 134 height 34
type input "Siding"
type textarea "Pressure wash the driveways/walkways as directed by the PM. Ensure that all deb…"
type input "125"
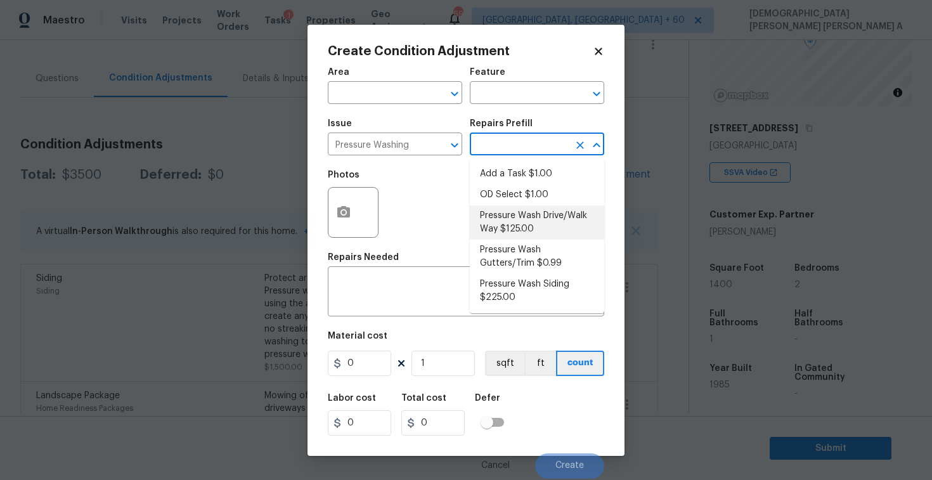
type input "125"
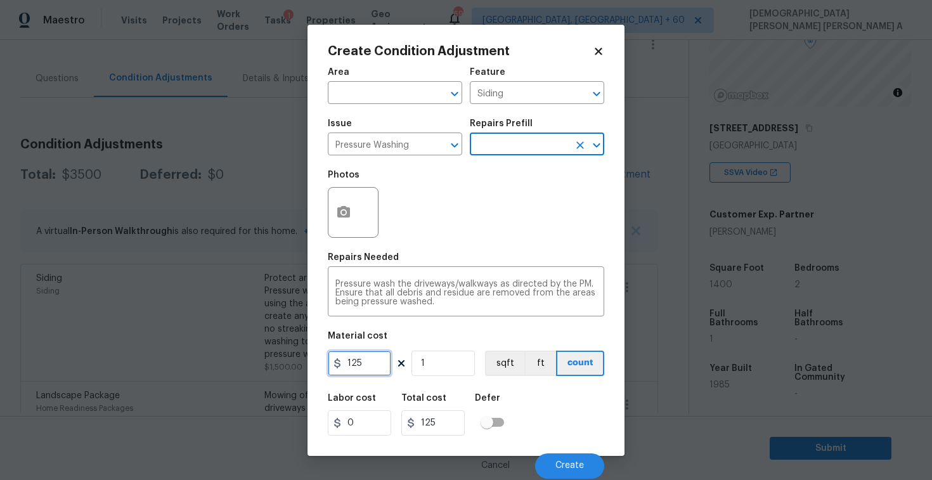
click at [382, 368] on input "125" at bounding box center [359, 362] width 63 height 25
type input "200"
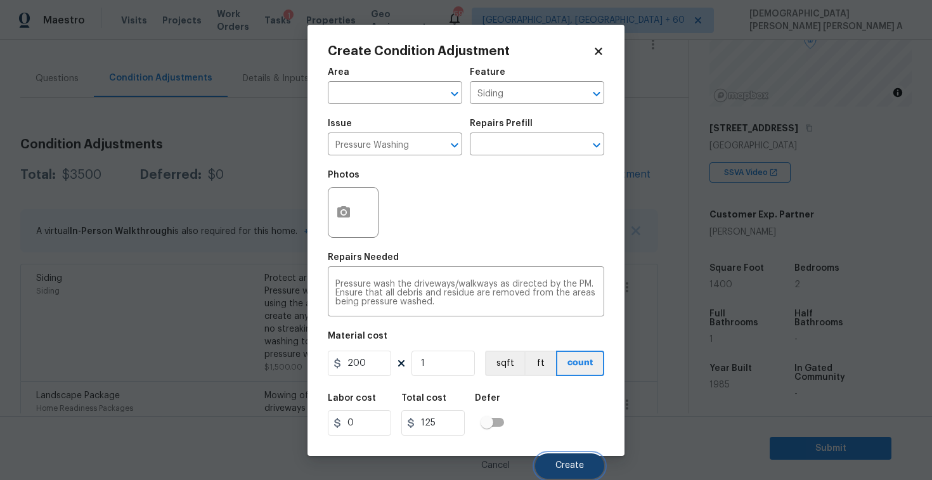
type input "200"
click at [572, 458] on button "Create" at bounding box center [569, 465] width 69 height 25
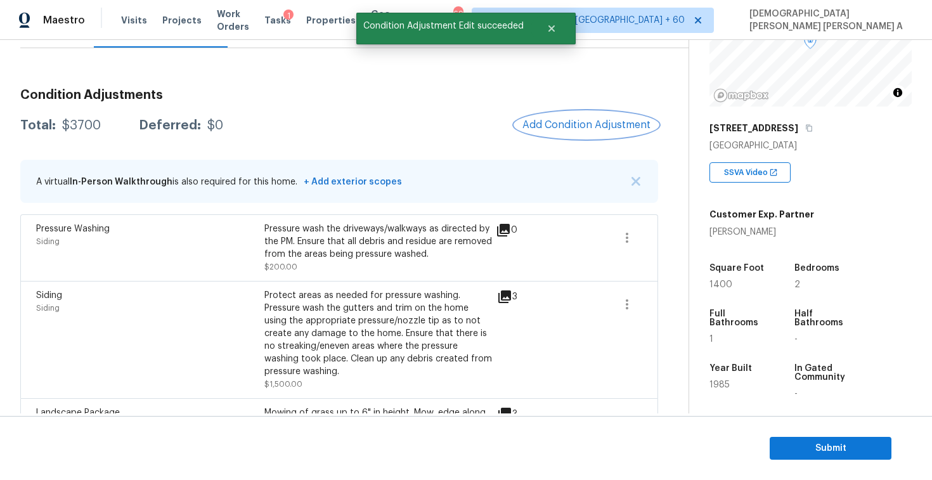
scroll to position [142, 0]
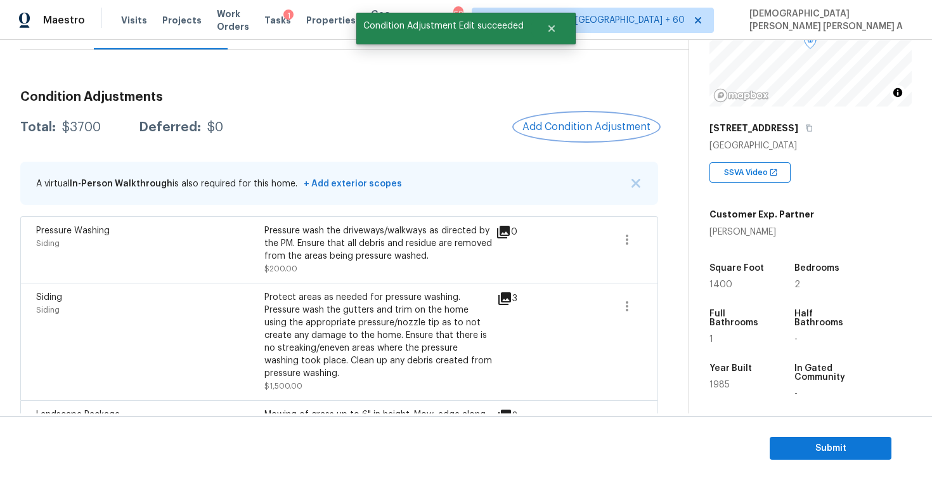
click at [576, 131] on span "Add Condition Adjustment" at bounding box center [586, 126] width 128 height 11
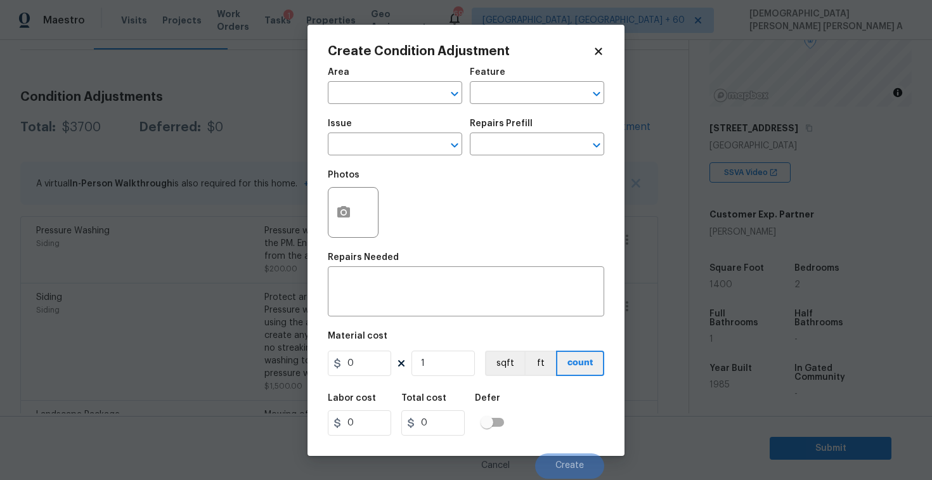
click at [597, 56] on icon at bounding box center [598, 51] width 11 height 11
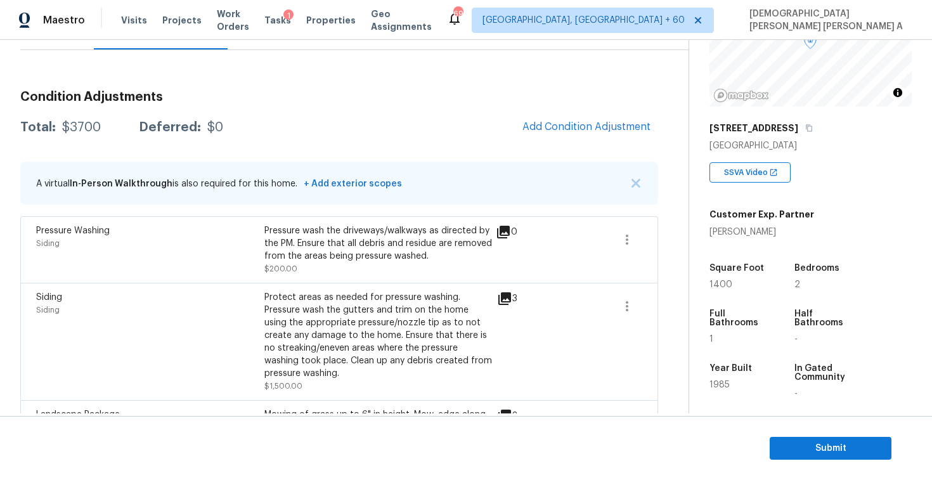
click at [453, 136] on div "Total: $3700 Deferred: $0 Add Condition Adjustment" at bounding box center [339, 127] width 638 height 28
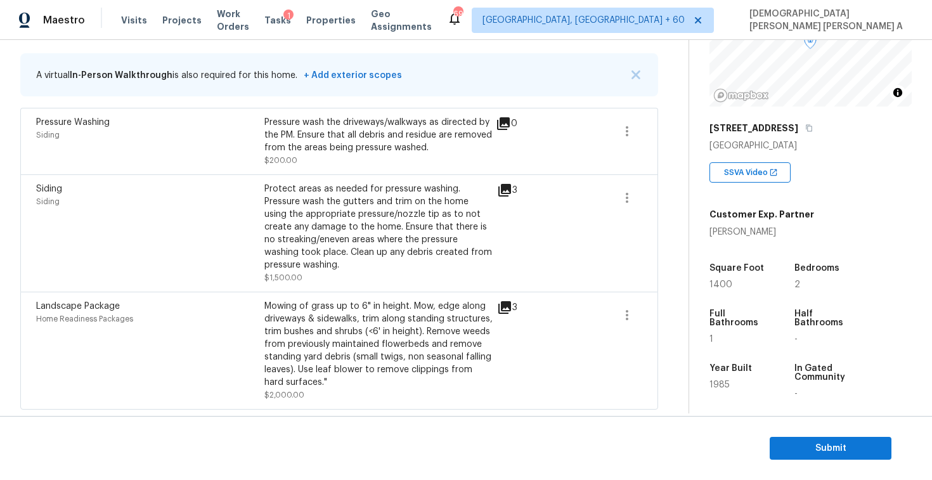
scroll to position [28, 0]
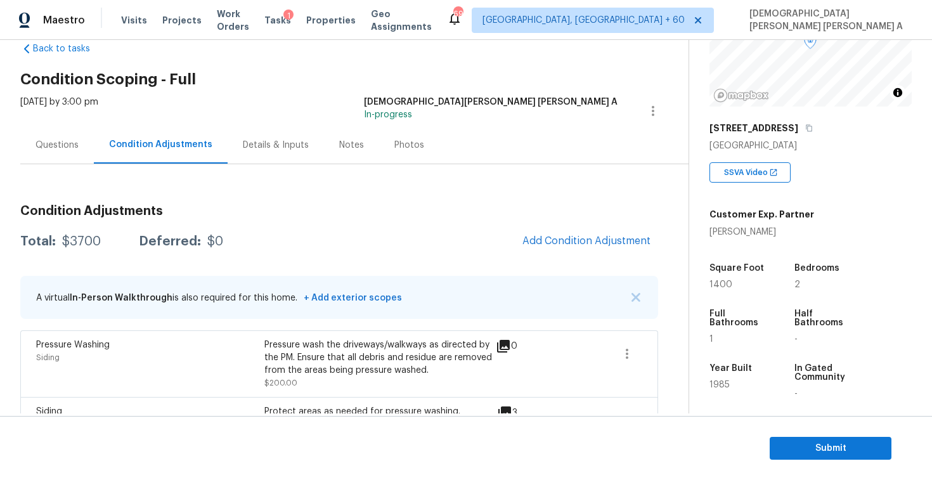
click at [398, 136] on div "Photos" at bounding box center [409, 144] width 60 height 37
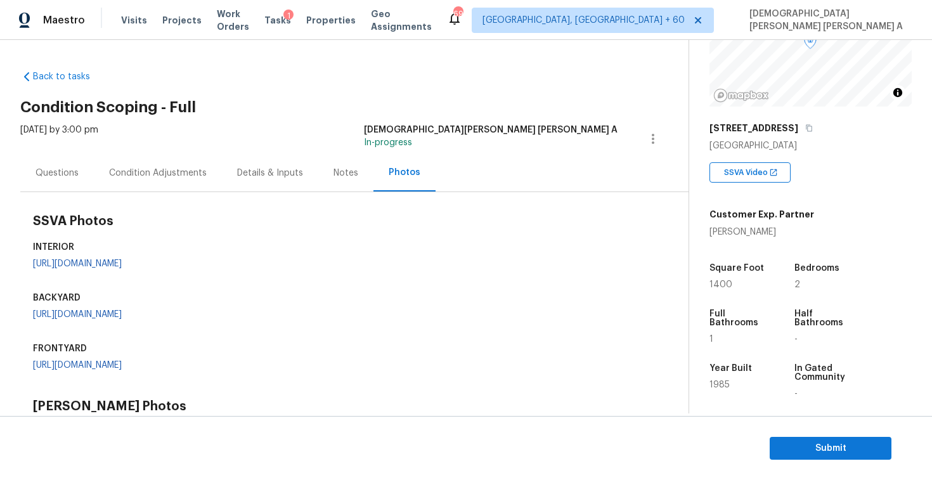
click at [65, 168] on div "Questions" at bounding box center [56, 173] width 43 height 13
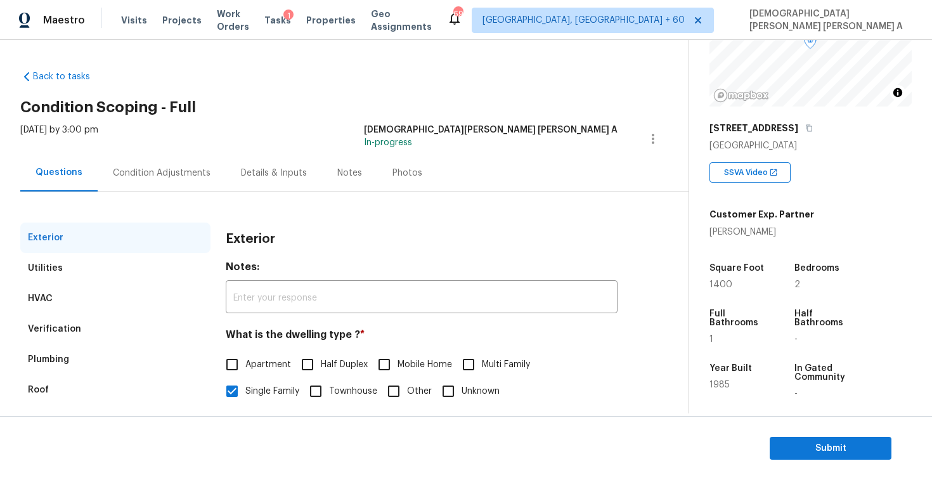
scroll to position [123, 0]
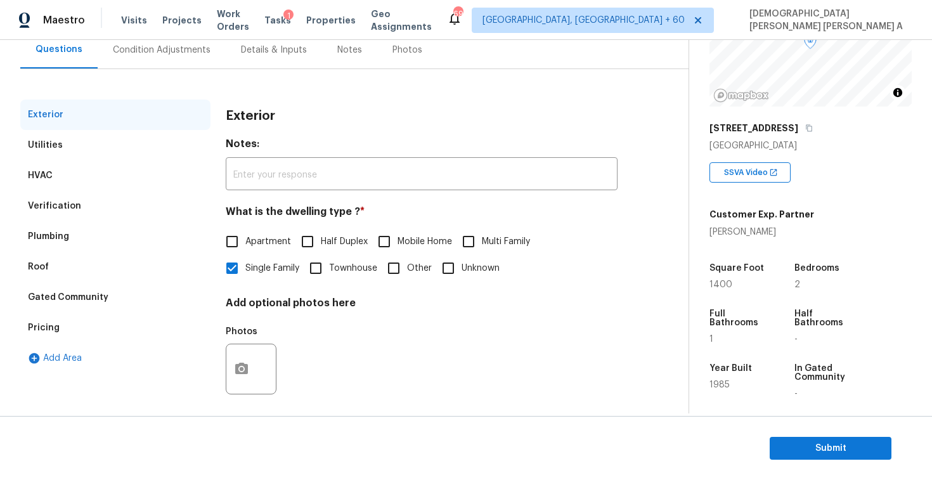
click at [74, 207] on div "Verification" at bounding box center [54, 206] width 53 height 13
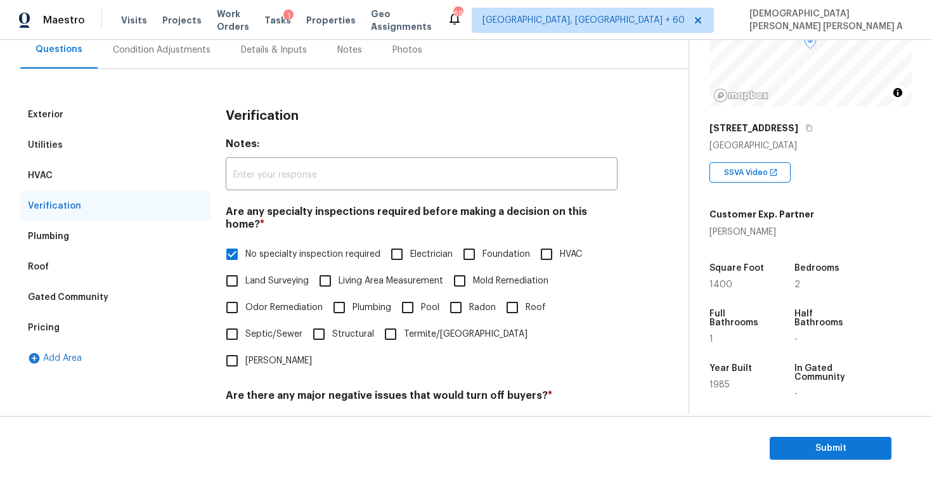
scroll to position [270, 0]
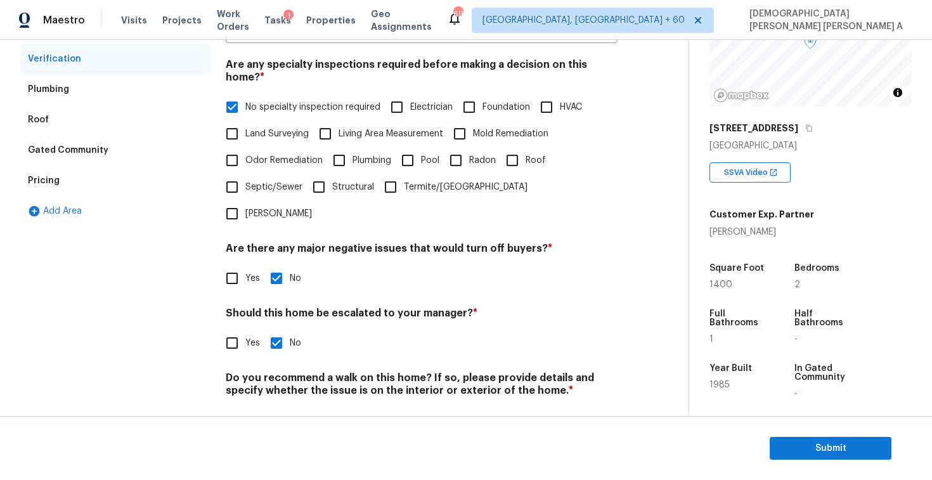
click at [223, 330] on input "Yes" at bounding box center [232, 343] width 27 height 27
checkbox input "true"
checkbox input "false"
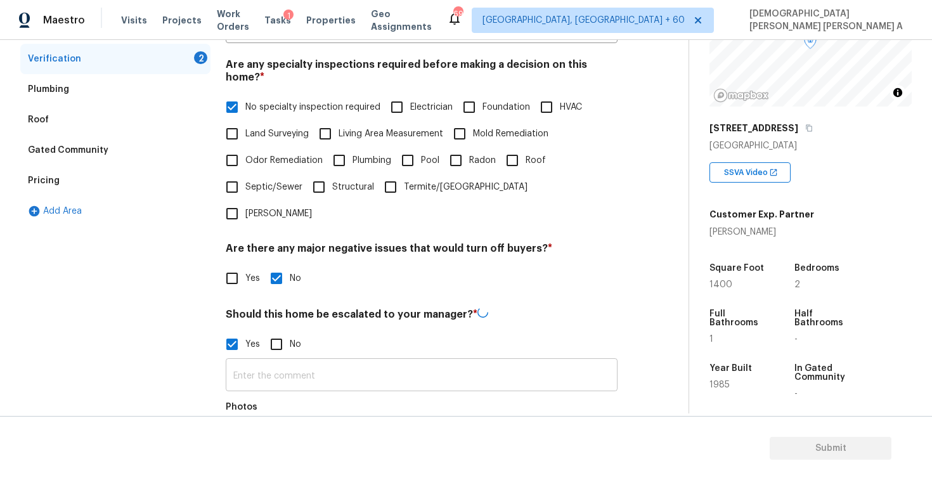
click at [300, 361] on input "text" at bounding box center [422, 376] width 392 height 30
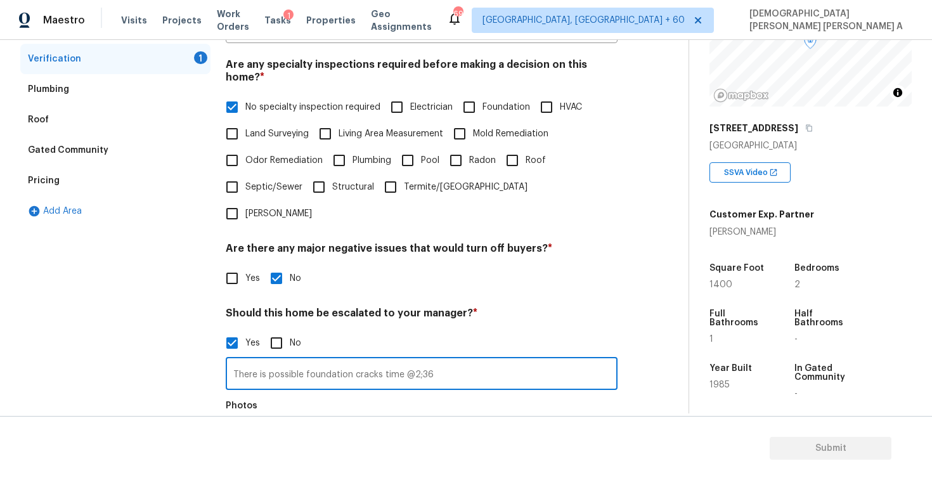
type input "There is possible foundation cracks time @2;36"
click at [247, 437] on icon "button" at bounding box center [241, 442] width 13 height 11
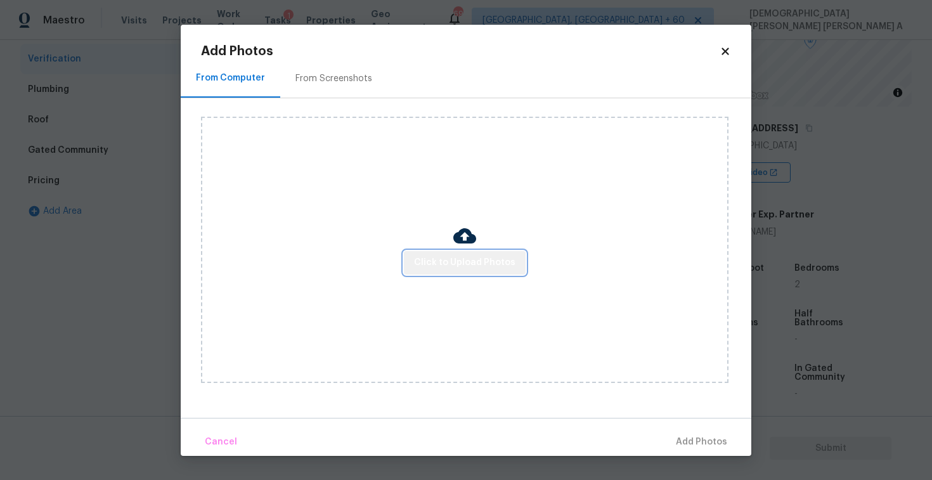
click at [470, 259] on span "Click to Upload Photos" at bounding box center [464, 263] width 101 height 16
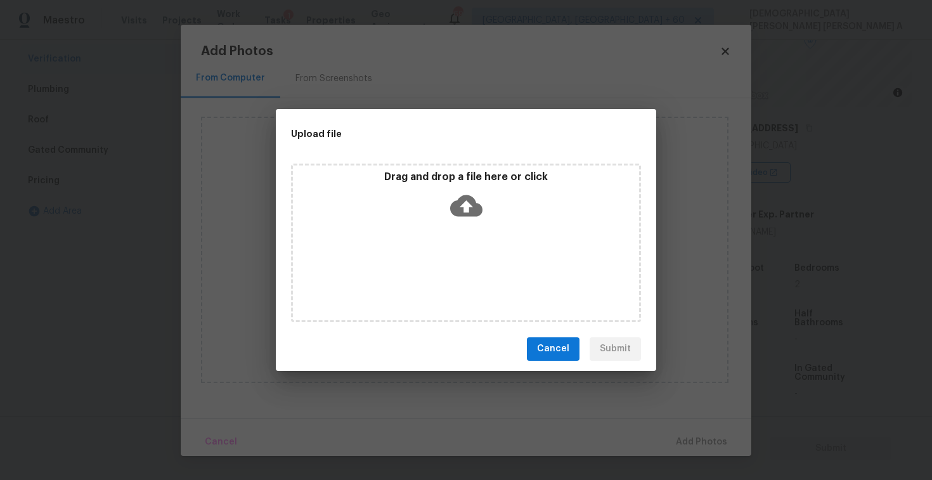
click at [471, 214] on icon at bounding box center [466, 206] width 32 height 22
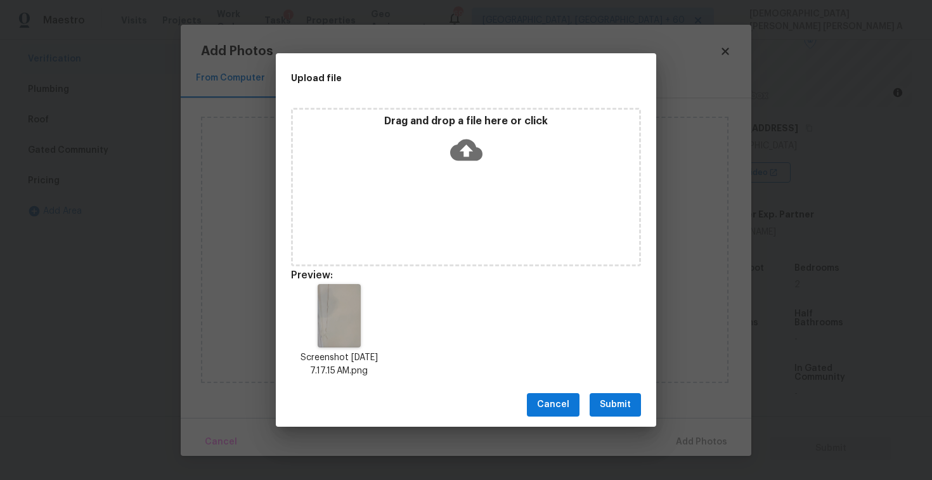
click at [623, 406] on span "Submit" at bounding box center [615, 405] width 31 height 16
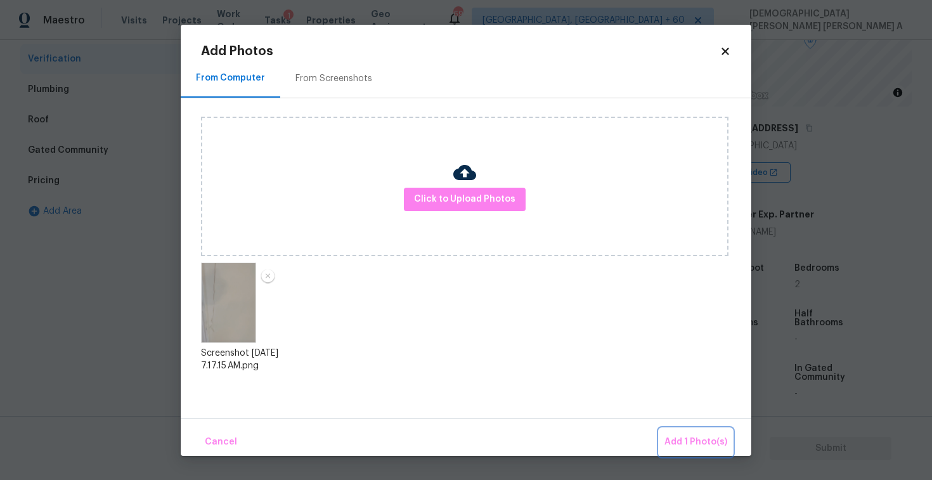
click at [680, 431] on button "Add 1 Photo(s)" at bounding box center [695, 441] width 73 height 27
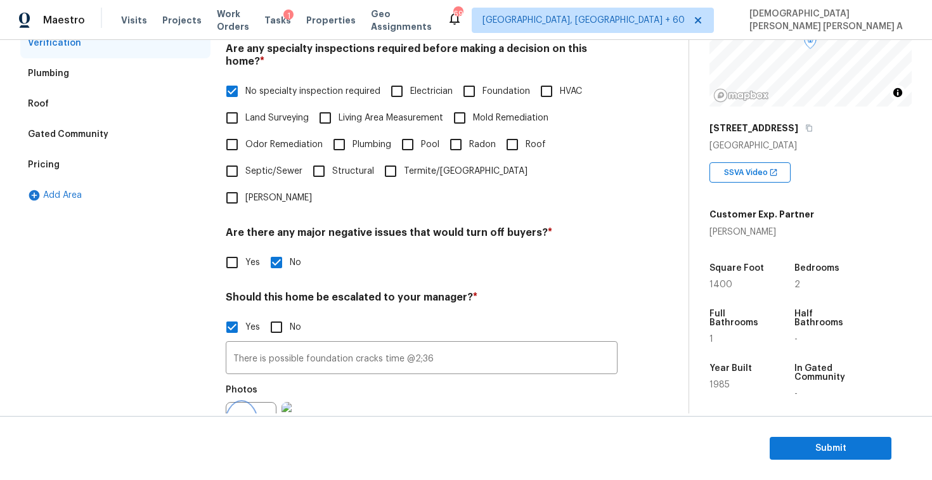
scroll to position [109, 0]
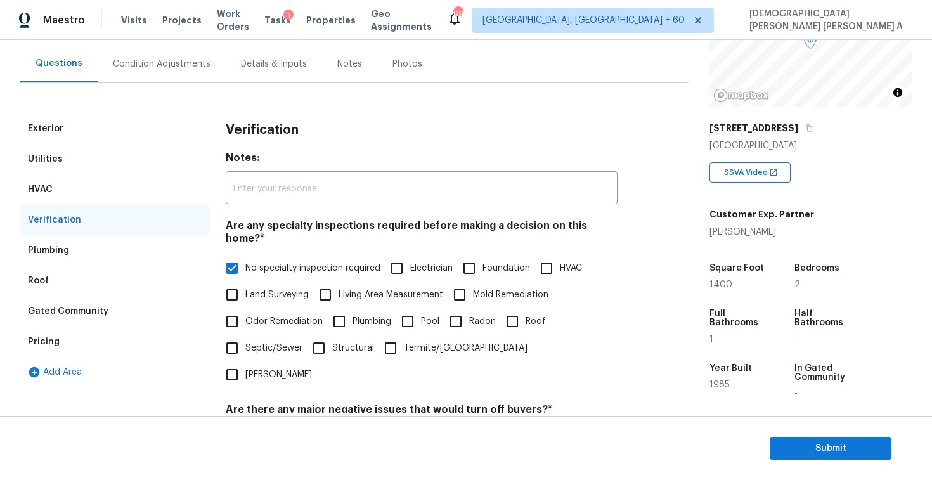
click at [153, 59] on div "Condition Adjustments" at bounding box center [162, 64] width 98 height 13
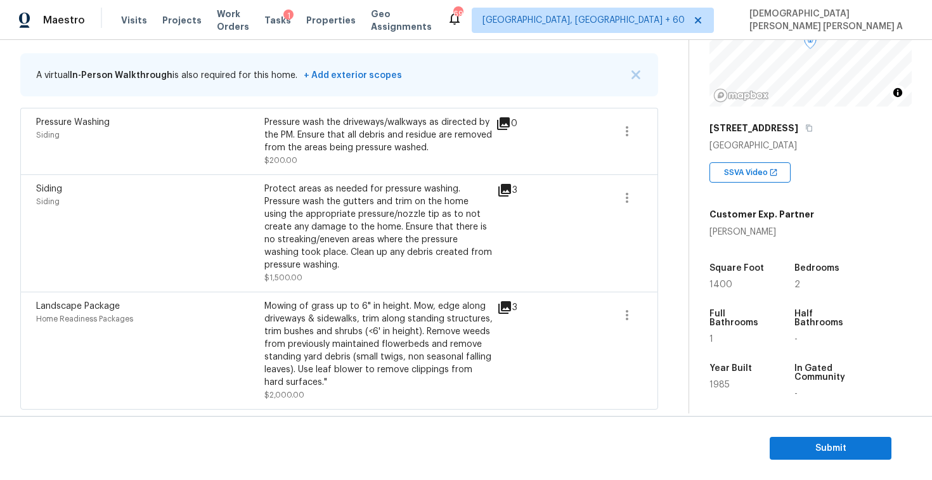
scroll to position [186, 0]
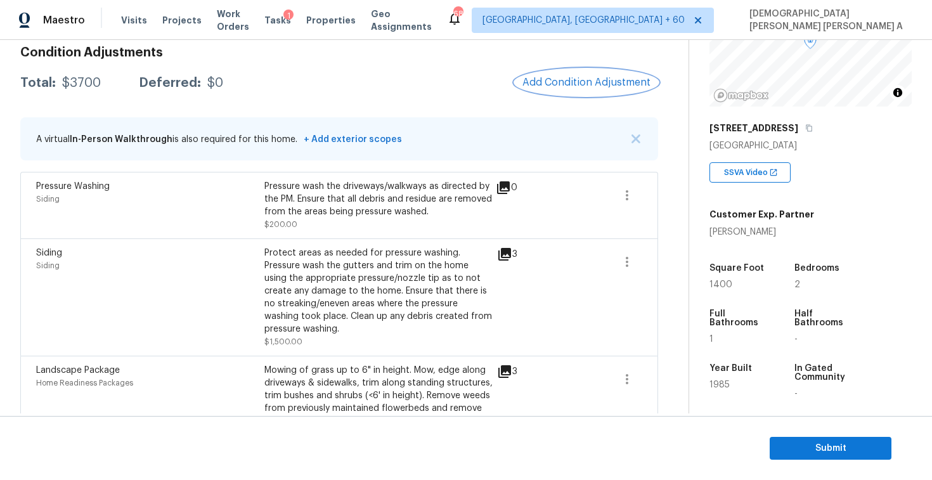
click at [567, 79] on span "Add Condition Adjustment" at bounding box center [586, 82] width 128 height 11
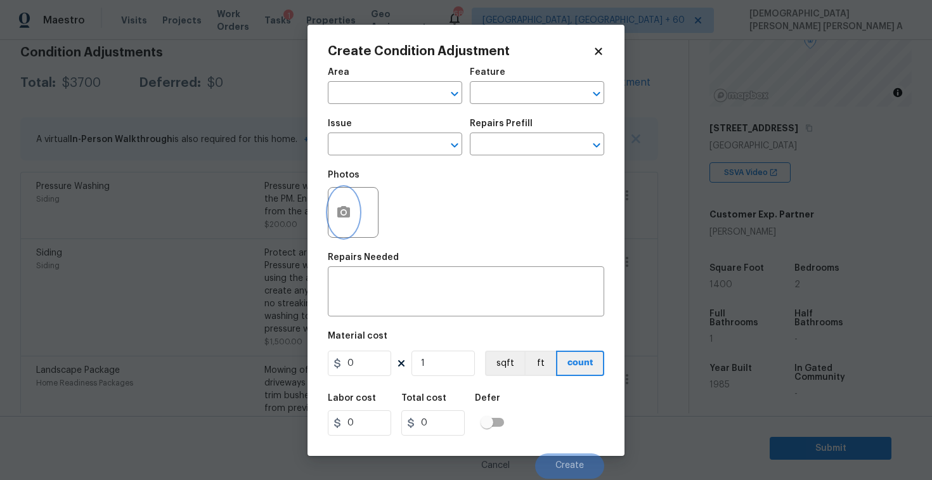
click at [333, 217] on button "button" at bounding box center [343, 212] width 30 height 49
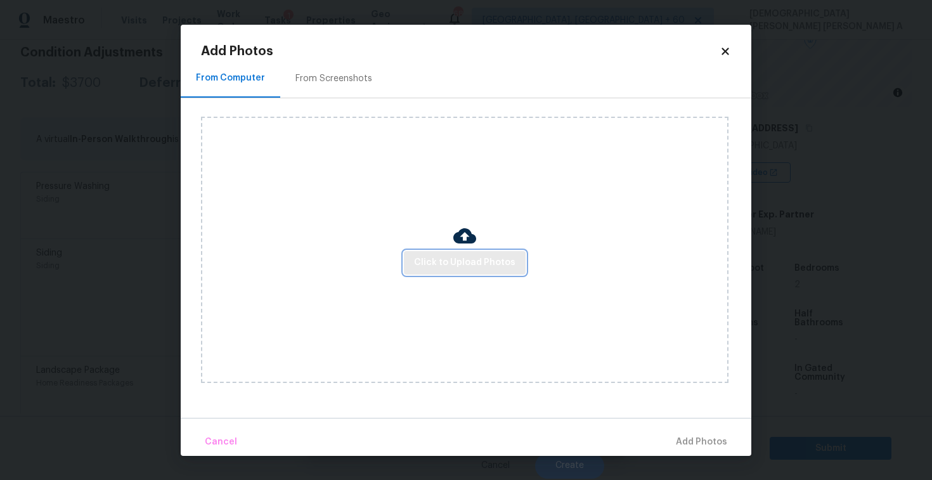
click at [458, 260] on span "Click to Upload Photos" at bounding box center [464, 263] width 101 height 16
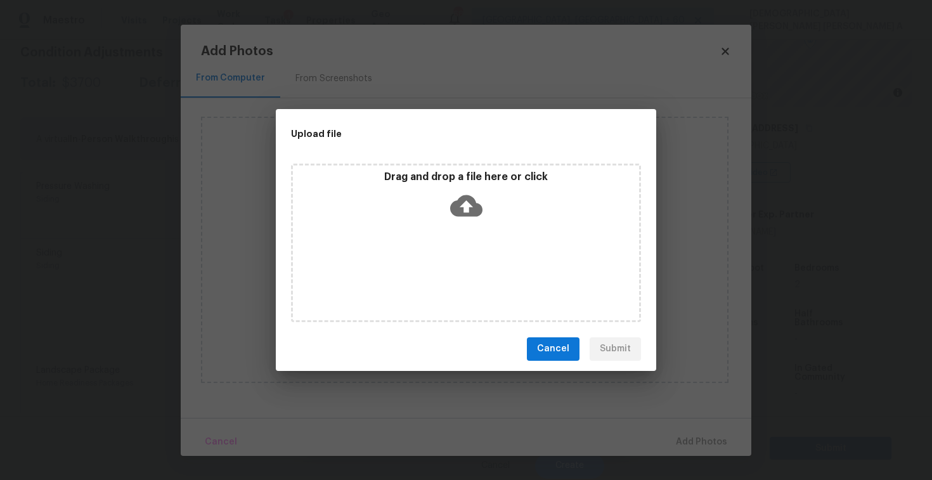
click at [456, 207] on icon at bounding box center [466, 206] width 32 height 22
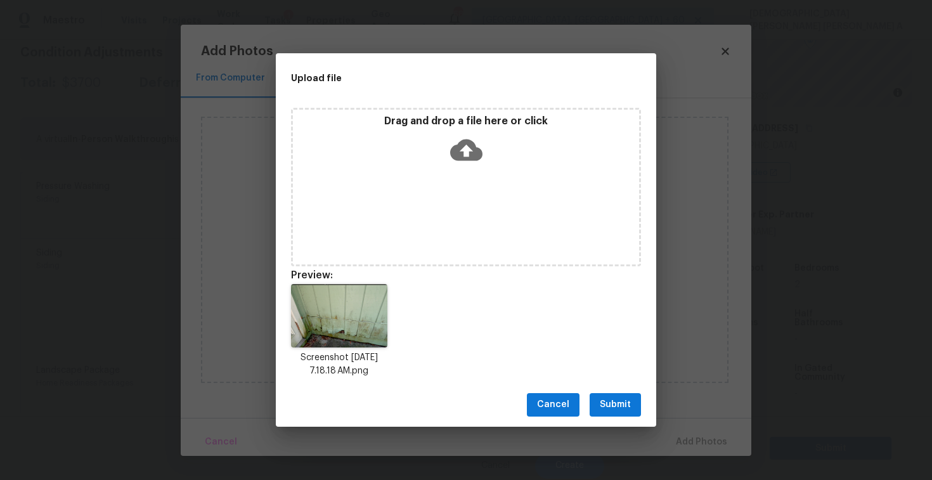
click at [626, 405] on span "Submit" at bounding box center [615, 405] width 31 height 16
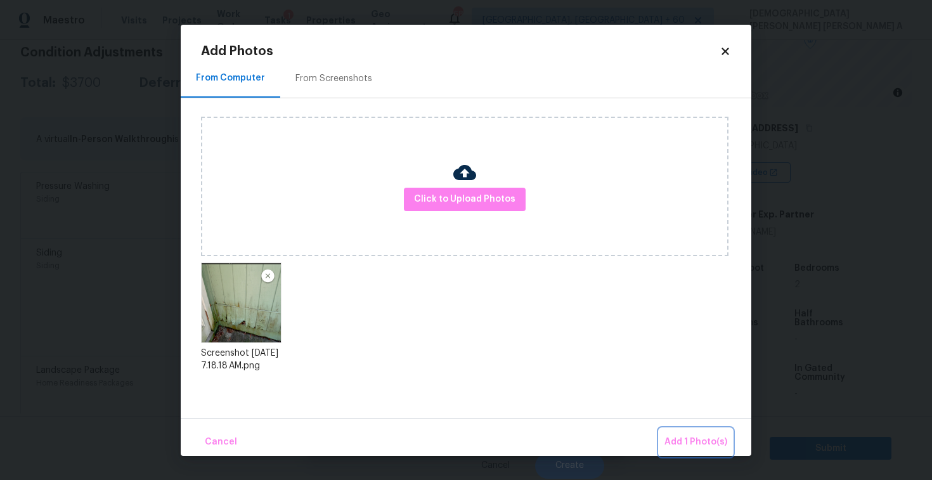
click at [684, 443] on span "Add 1 Photo(s)" at bounding box center [695, 442] width 63 height 16
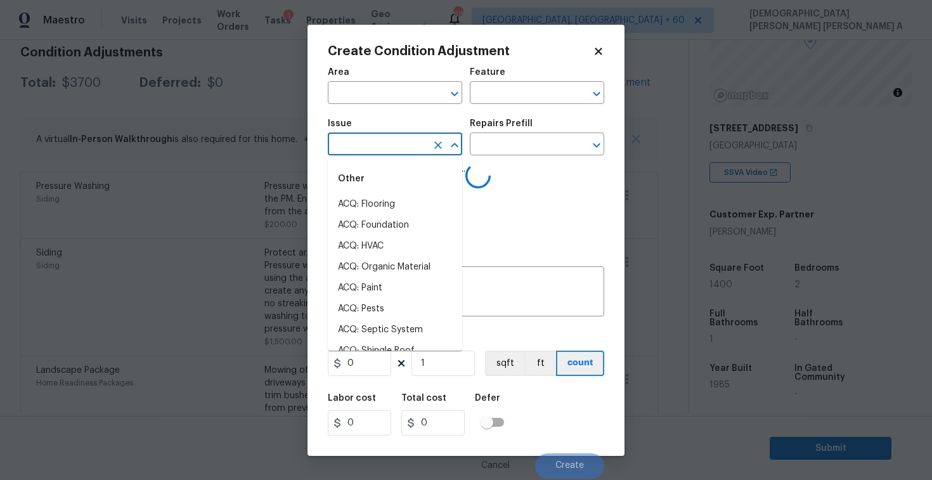
click at [375, 144] on input "text" at bounding box center [377, 146] width 99 height 20
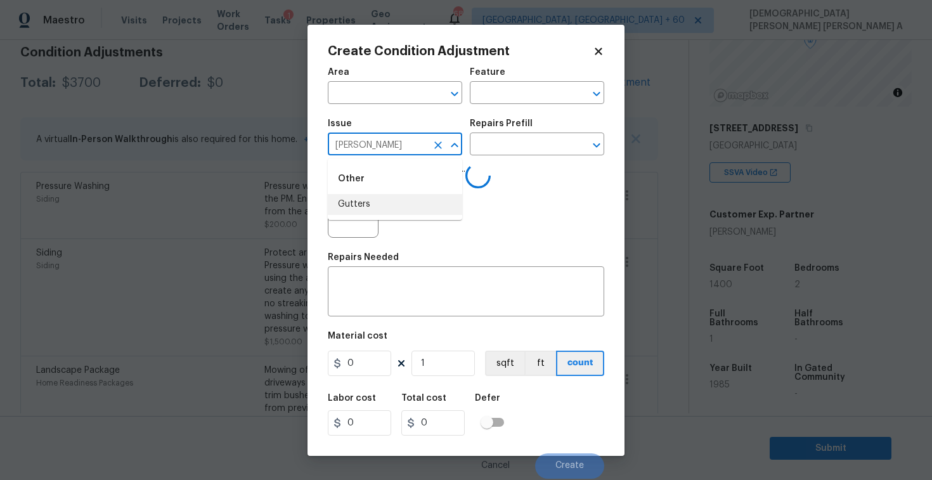
click at [372, 210] on li "Gutters" at bounding box center [395, 204] width 134 height 21
type input "Gutters"
click at [497, 143] on input "text" at bounding box center [519, 146] width 99 height 20
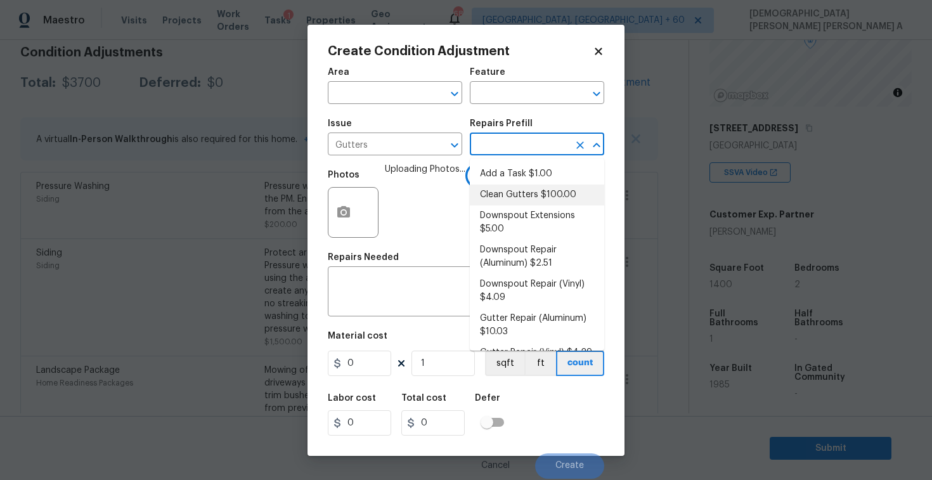
click at [496, 190] on li "Clean Gutters $100.00" at bounding box center [537, 194] width 134 height 21
type input "[PERSON_NAME] and Trim"
type textarea "Clean all debris from the gutter. The debris from the gutters is to be disposed…"
type input "100"
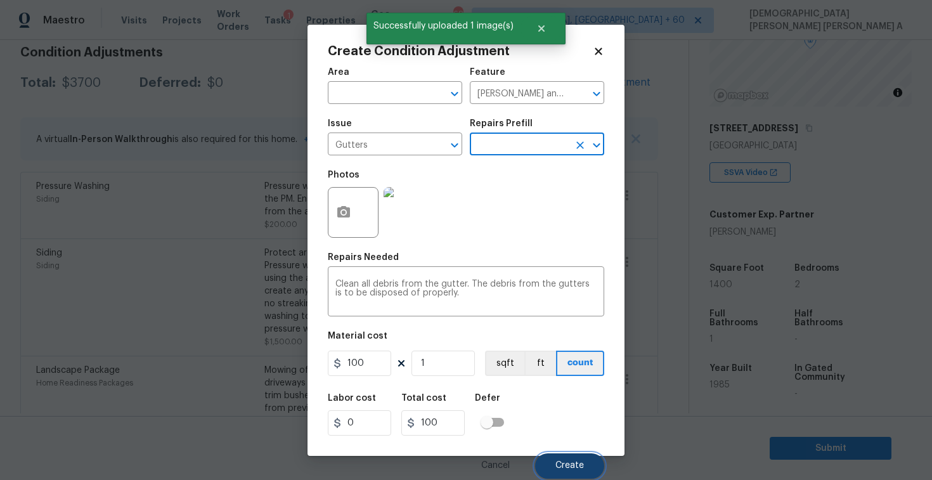
click at [569, 460] on button "Create" at bounding box center [569, 465] width 69 height 25
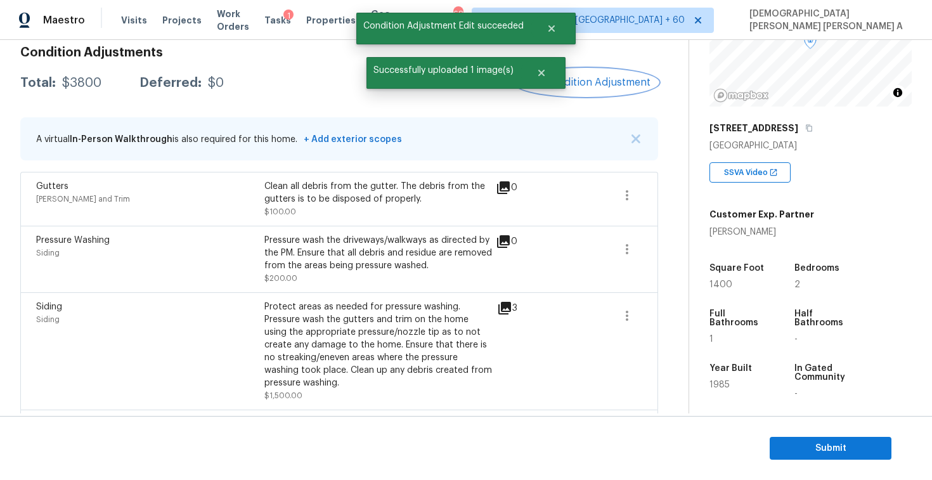
click at [575, 71] on button "Add Condition Adjustment" at bounding box center [586, 82] width 143 height 27
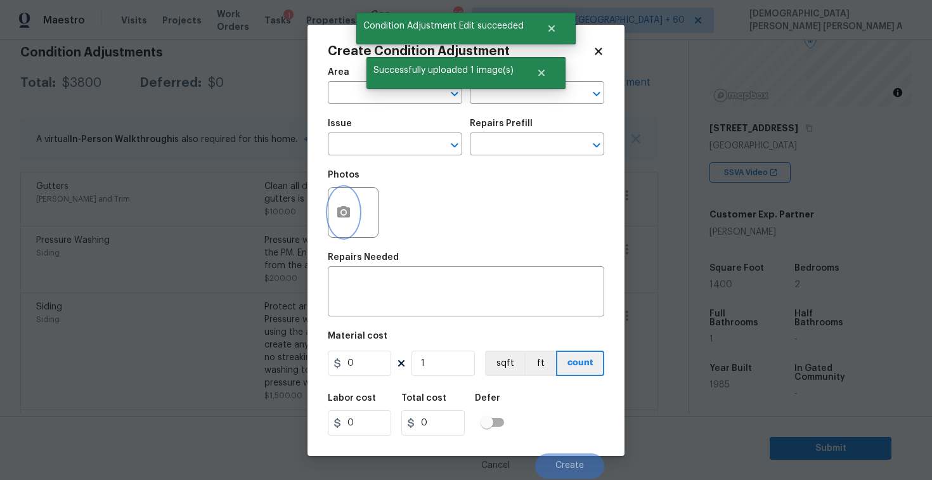
click at [354, 215] on button "button" at bounding box center [343, 212] width 30 height 49
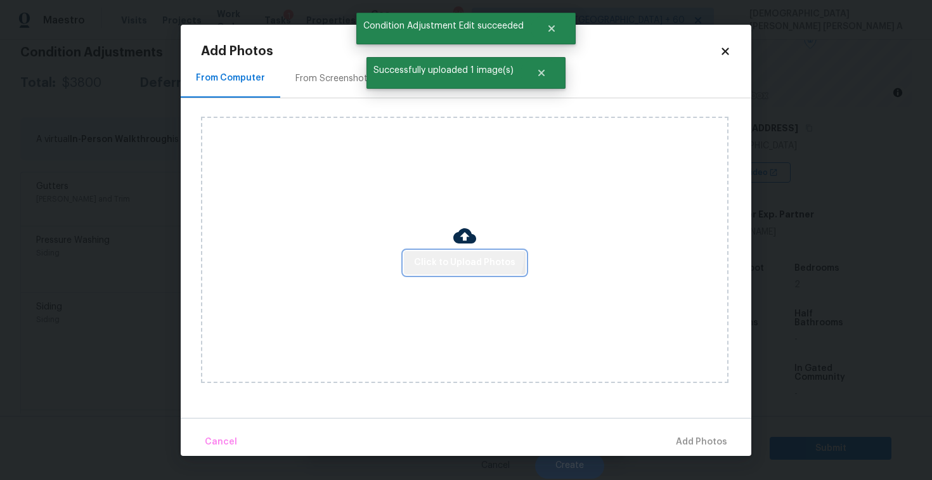
click at [459, 254] on button "Click to Upload Photos" at bounding box center [465, 262] width 122 height 23
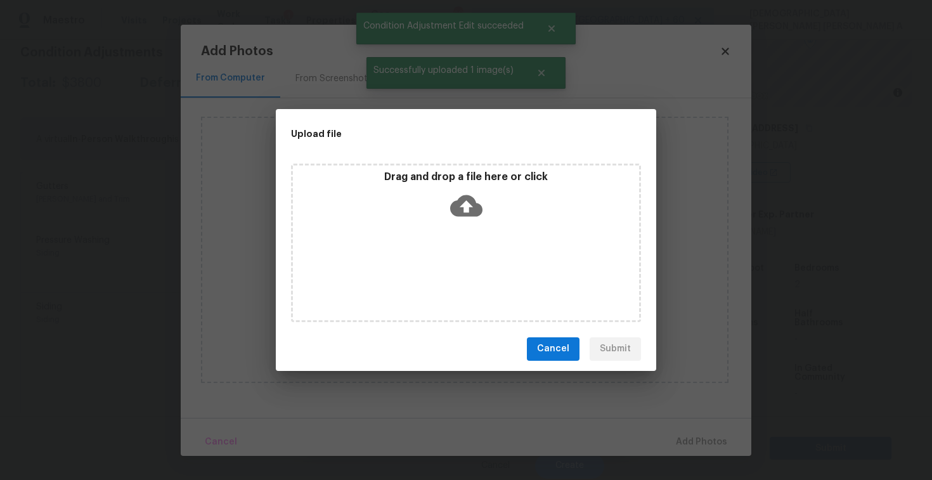
click at [459, 224] on div "Drag and drop a file here or click" at bounding box center [466, 197] width 346 height 55
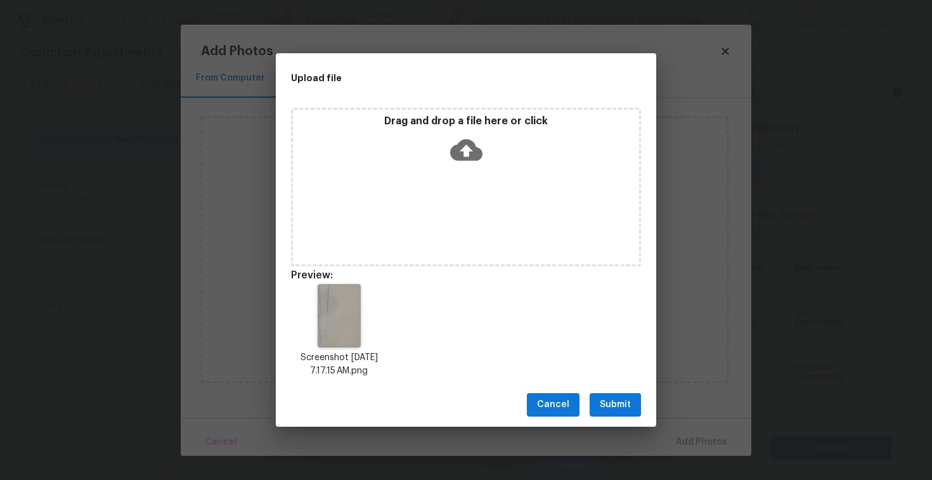
click at [617, 398] on span "Submit" at bounding box center [615, 405] width 31 height 16
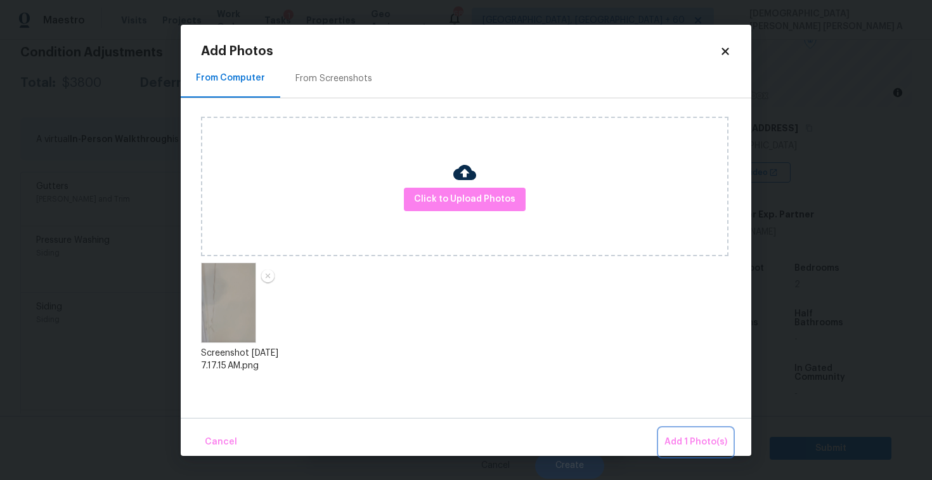
click at [683, 442] on span "Add 1 Photo(s)" at bounding box center [695, 442] width 63 height 16
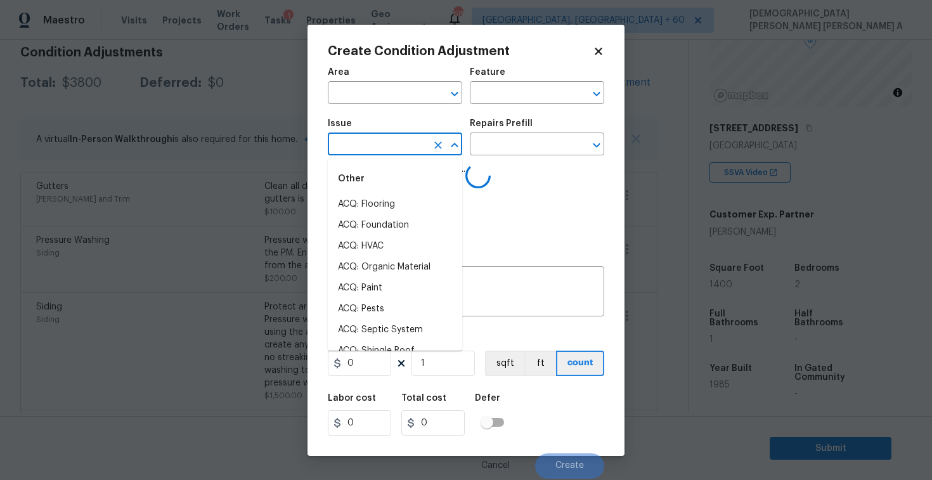
click at [372, 150] on input "text" at bounding box center [377, 146] width 99 height 20
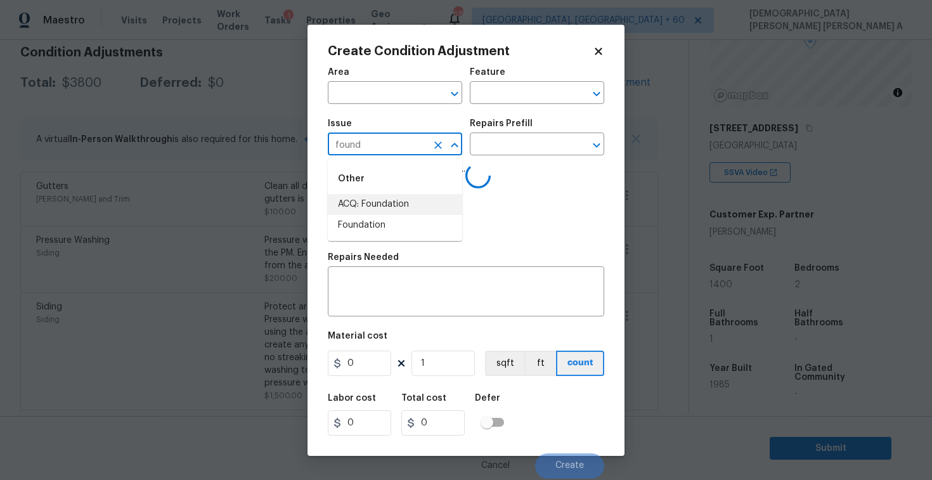
click at [375, 204] on li "ACQ: Foundation" at bounding box center [395, 204] width 134 height 21
type input "ACQ: Foundation"
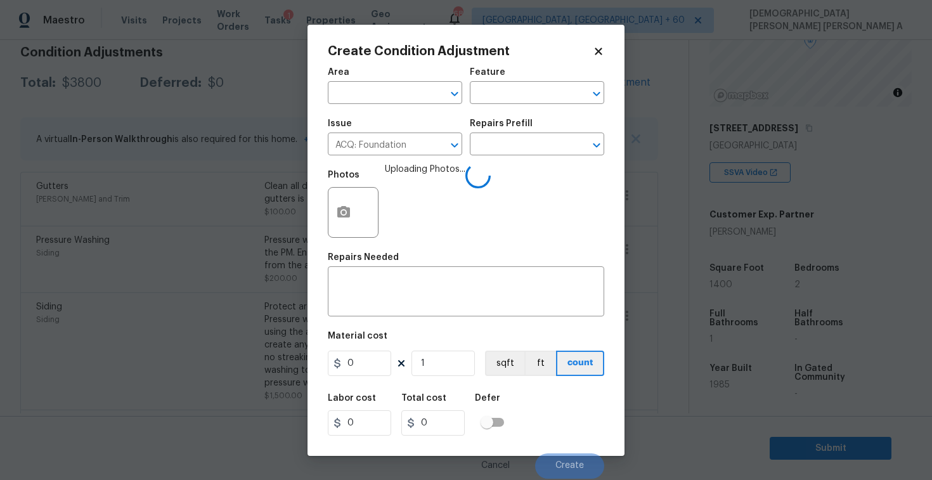
click at [504, 158] on div "Issue ACQ: Foundation ​ Repairs Prefill ​" at bounding box center [466, 137] width 276 height 51
click at [505, 150] on input "text" at bounding box center [519, 146] width 99 height 20
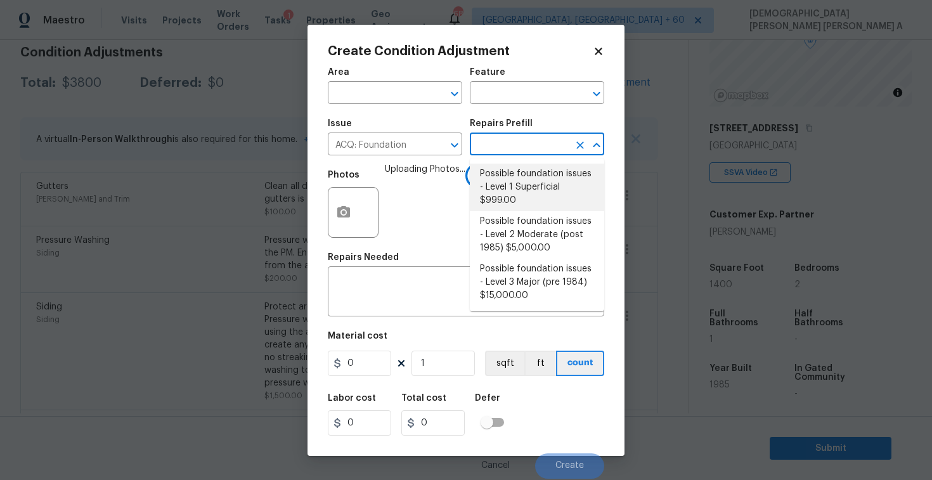
click at [504, 187] on li "Possible foundation issues - Level 1 Superficial $999.00" at bounding box center [537, 188] width 134 height 48
type input "Acquisition"
type textarea "Possible foundation issues - Level 1 - Superficial. Disclaimer: This is NOT a t…"
type input "999"
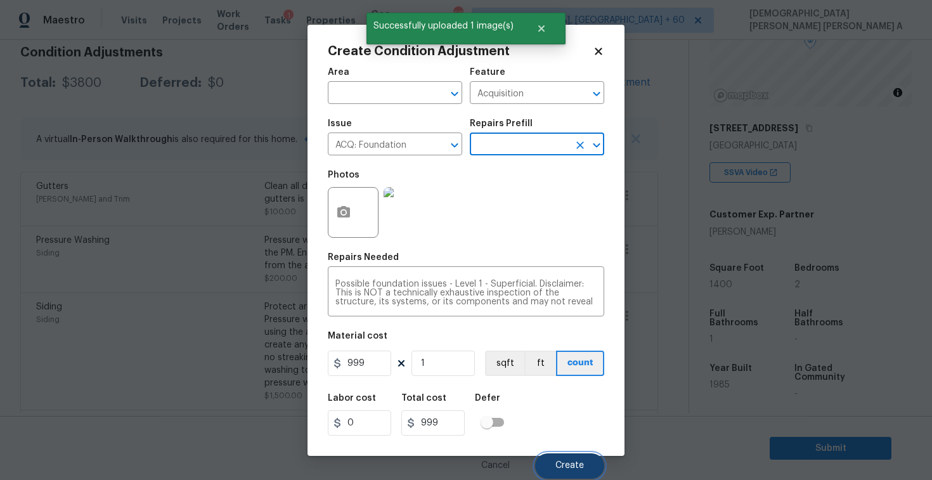
click at [581, 463] on span "Create" at bounding box center [569, 466] width 29 height 10
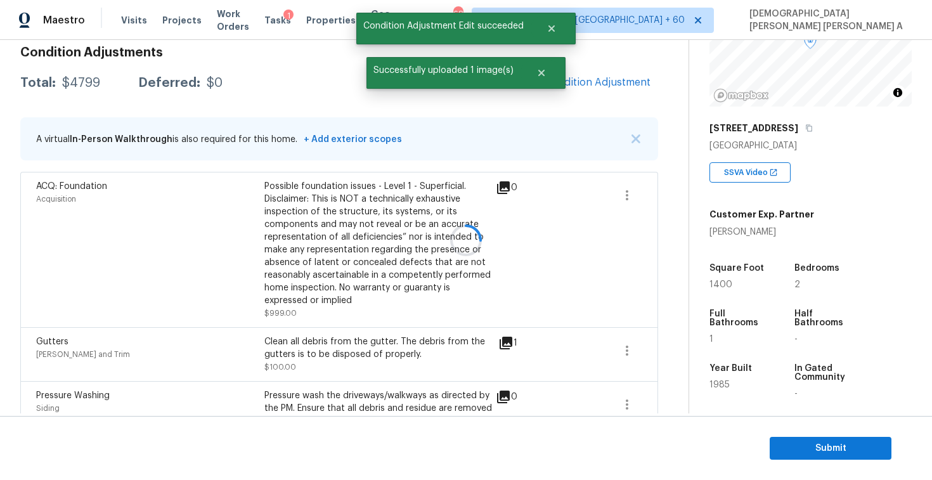
click at [609, 87] on div at bounding box center [466, 240] width 932 height 480
click at [569, 81] on span "Add Condition Adjustment" at bounding box center [586, 82] width 128 height 11
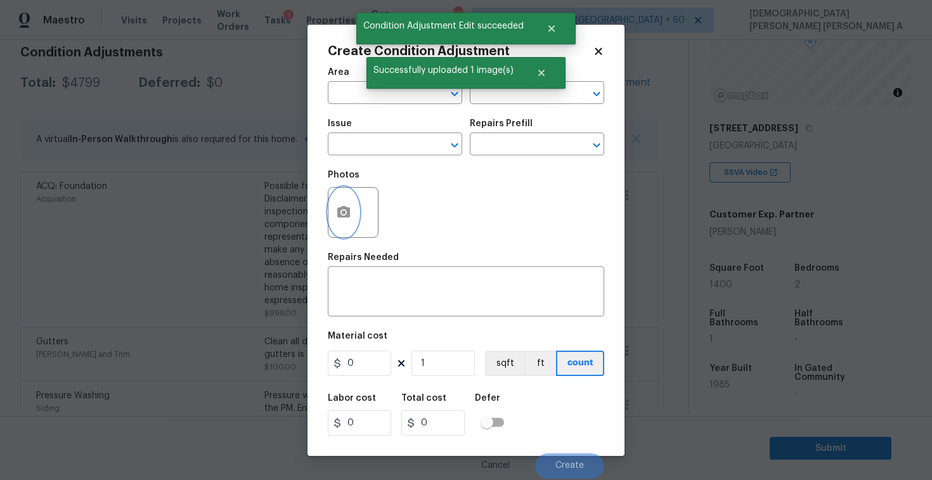
click at [337, 215] on icon "button" at bounding box center [343, 211] width 13 height 11
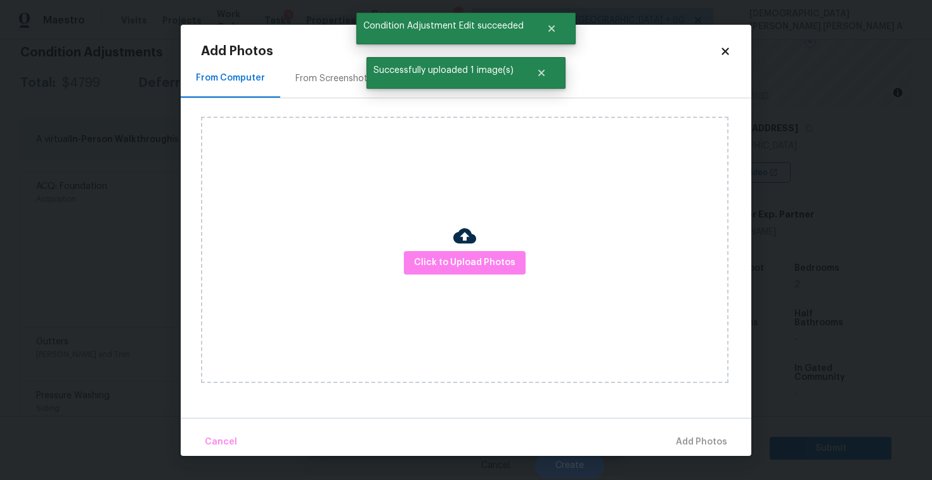
click at [519, 278] on div "Click to Upload Photos" at bounding box center [464, 250] width 527 height 266
click at [494, 272] on button "Click to Upload Photos" at bounding box center [465, 262] width 122 height 23
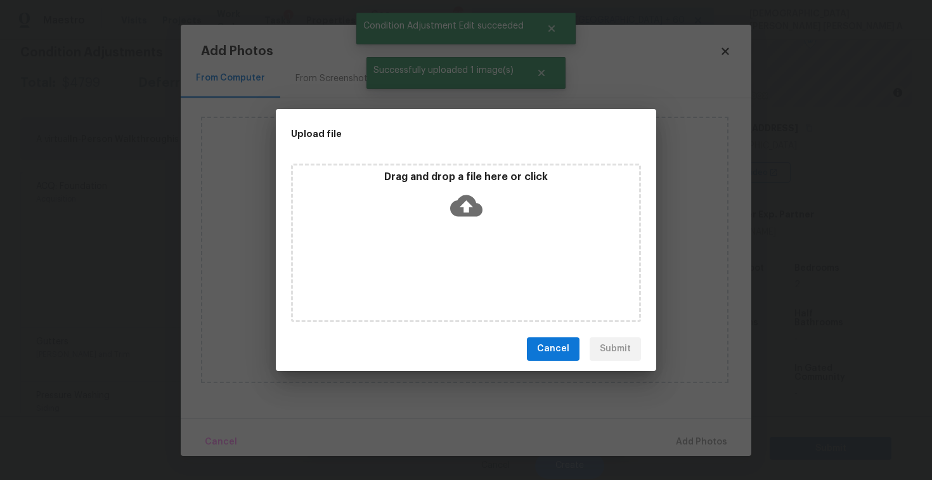
click at [477, 212] on icon at bounding box center [466, 206] width 32 height 22
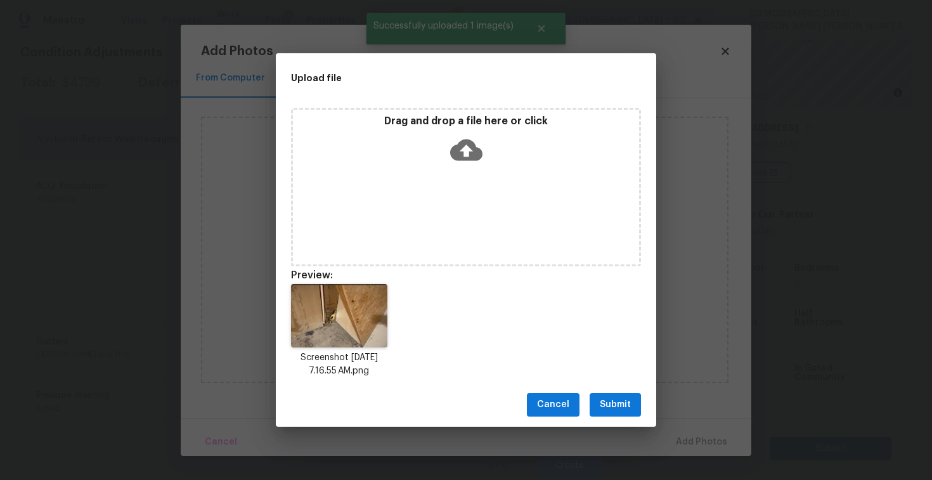
click at [617, 409] on span "Submit" at bounding box center [615, 405] width 31 height 16
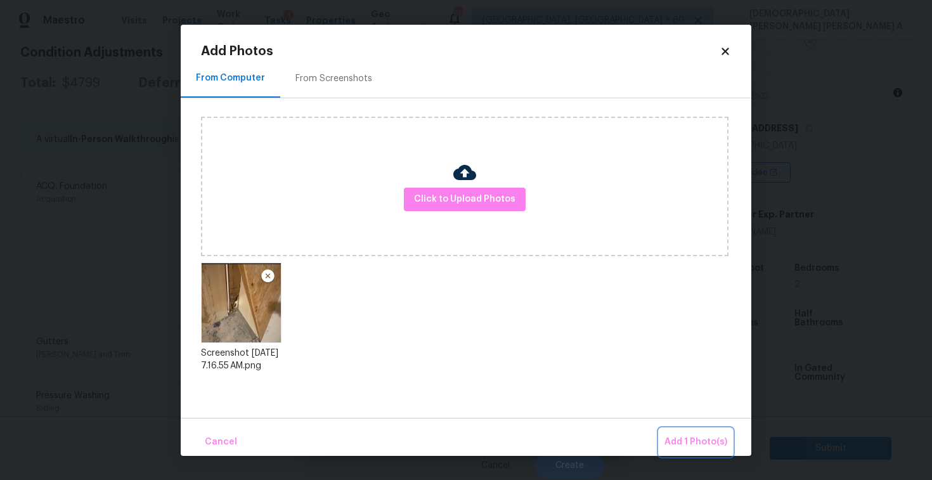
click at [676, 441] on span "Add 1 Photo(s)" at bounding box center [695, 442] width 63 height 16
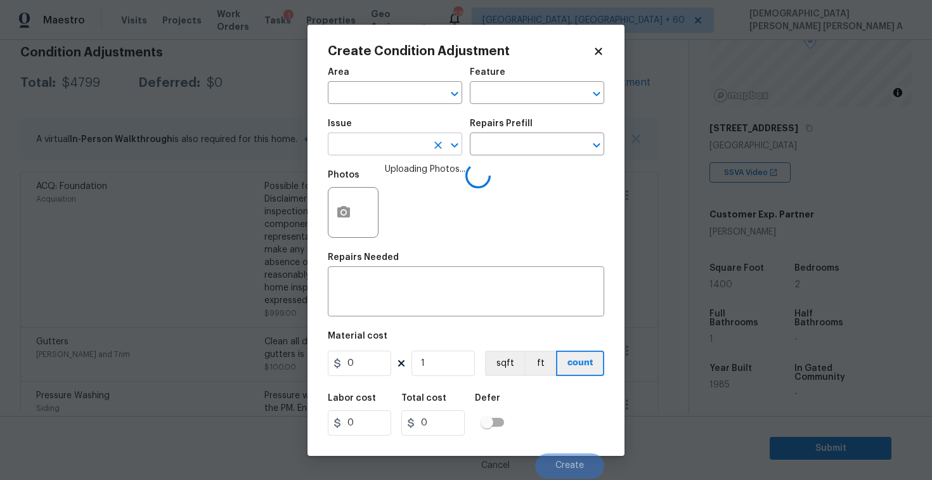
click at [385, 154] on input "text" at bounding box center [377, 146] width 99 height 20
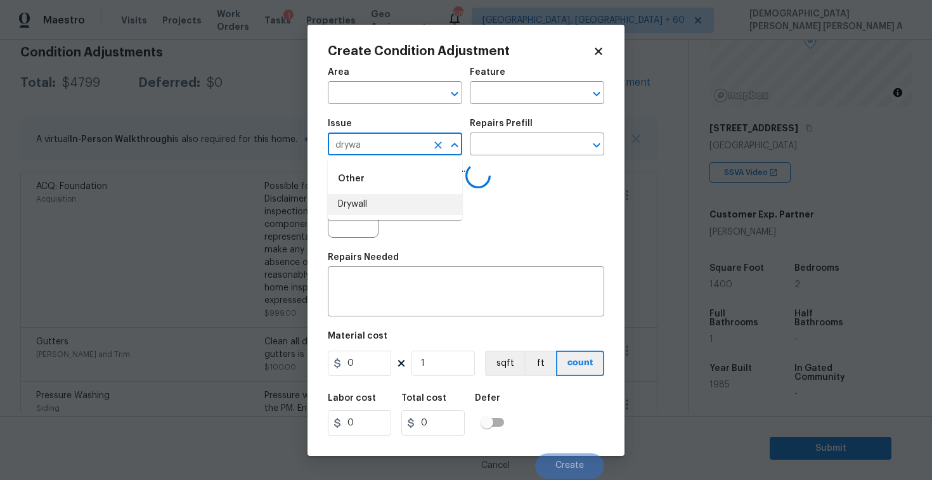
click at [390, 212] on li "Drywall" at bounding box center [395, 204] width 134 height 21
type input "Drywall"
click at [524, 141] on input "text" at bounding box center [519, 146] width 99 height 20
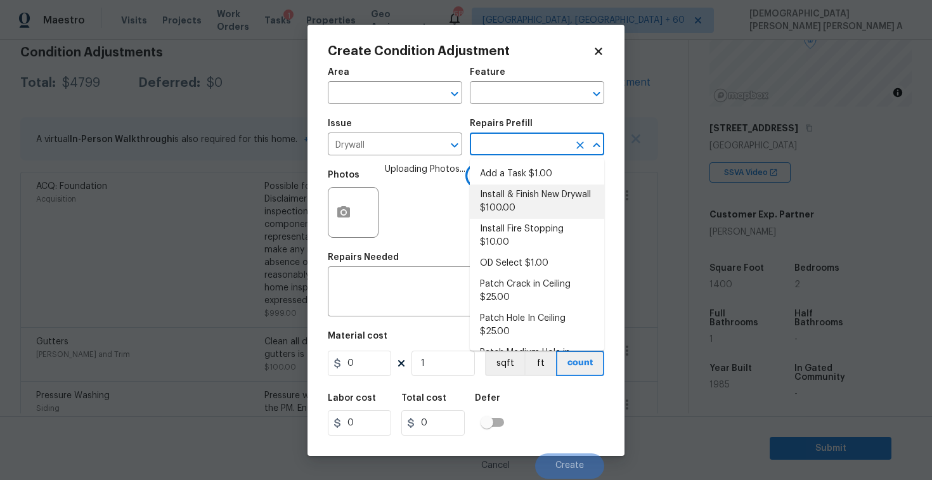
click at [515, 212] on li "Install & Finish New Drywall $100.00" at bounding box center [537, 201] width 134 height 34
type input "Walls and Ceiling"
type textarea "Remove the existing damaged drywall and replace with new. Ensure that the new d…"
type input "100"
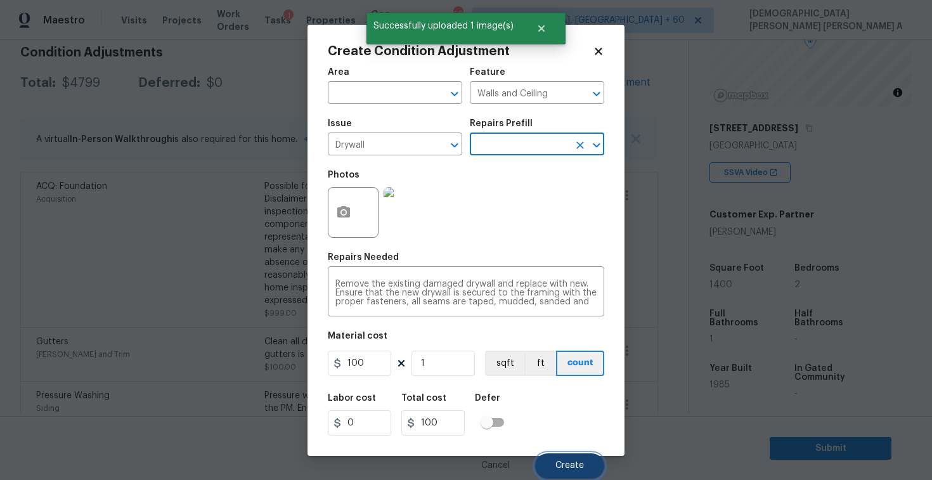
click at [569, 460] on button "Create" at bounding box center [569, 465] width 69 height 25
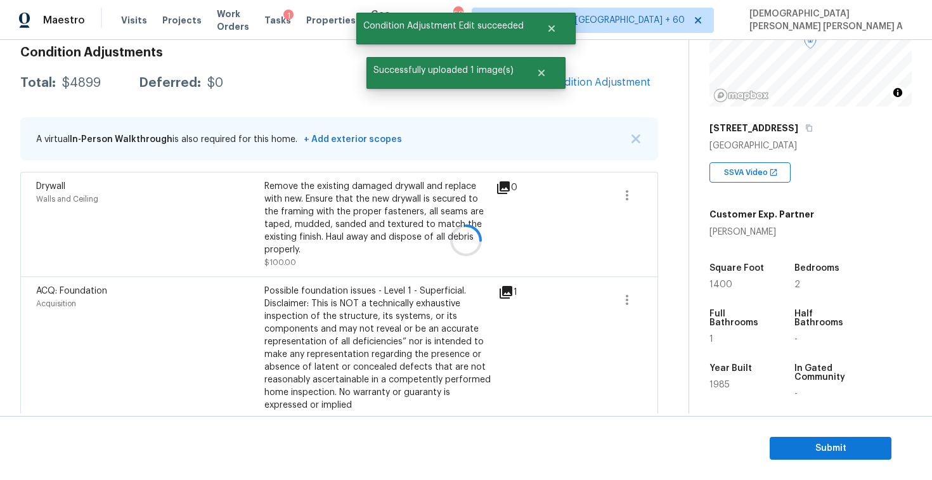
click at [587, 85] on div at bounding box center [466, 240] width 932 height 480
click at [587, 85] on span "Add Condition Adjustment" at bounding box center [586, 82] width 128 height 11
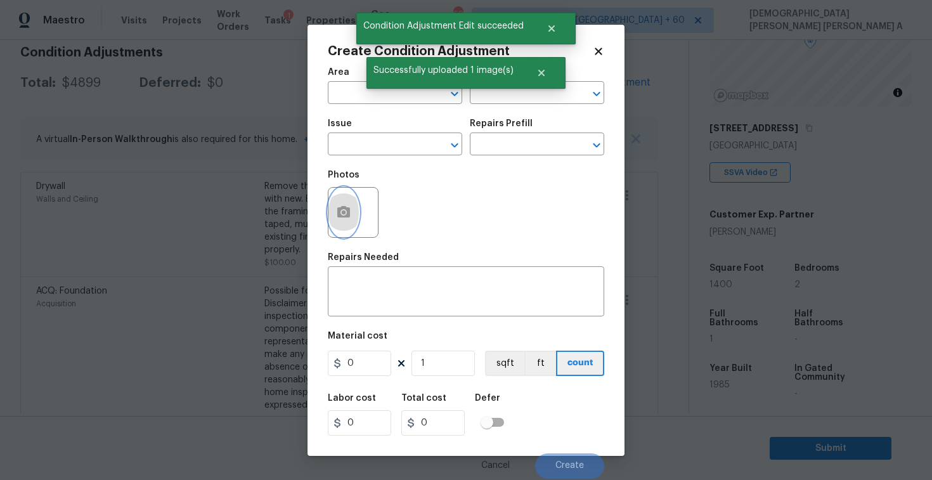
click at [336, 229] on button "button" at bounding box center [343, 212] width 30 height 49
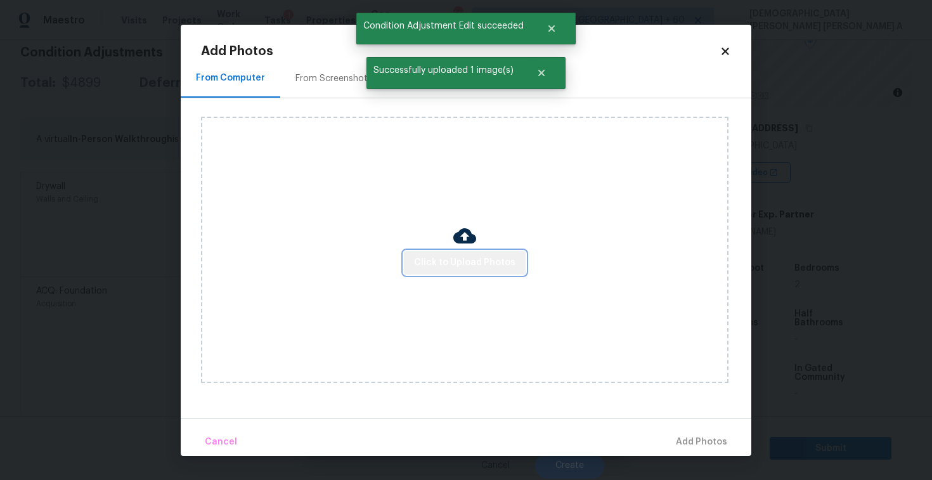
click at [475, 271] on button "Click to Upload Photos" at bounding box center [465, 262] width 122 height 23
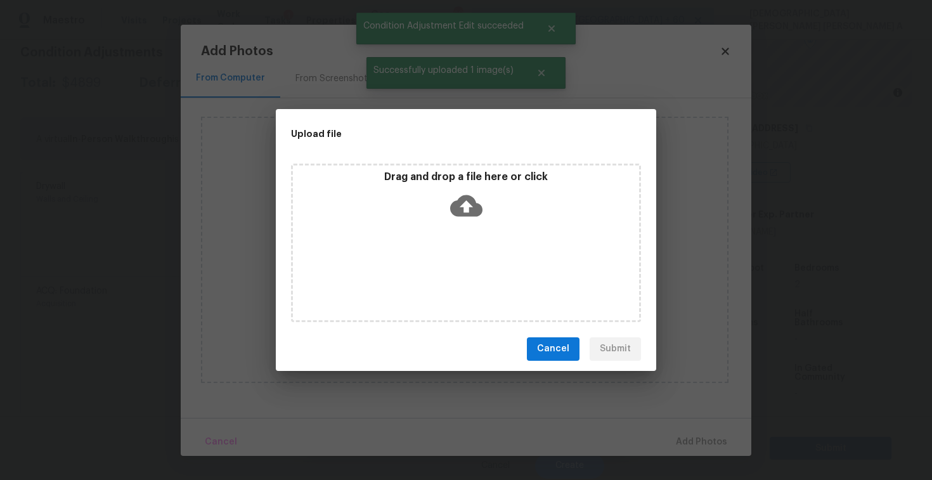
click at [473, 222] on div "Drag and drop a file here or click" at bounding box center [466, 197] width 346 height 55
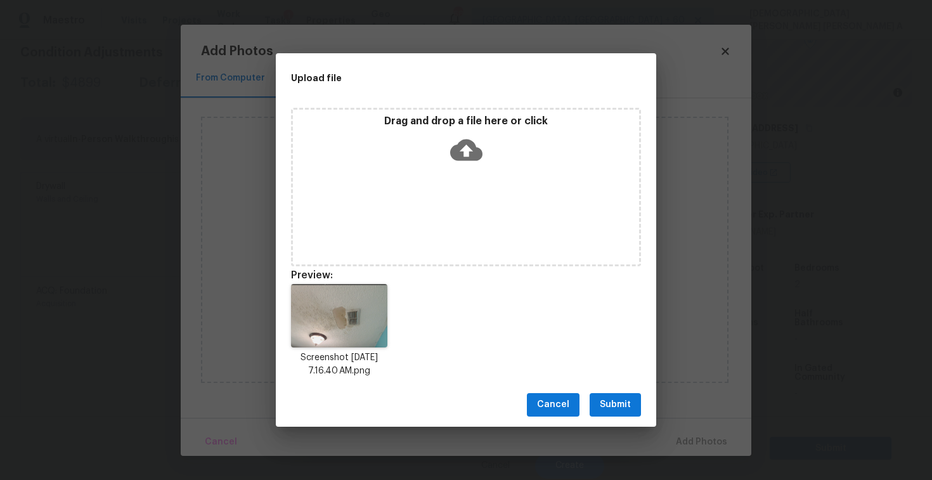
click at [624, 411] on span "Submit" at bounding box center [615, 405] width 31 height 16
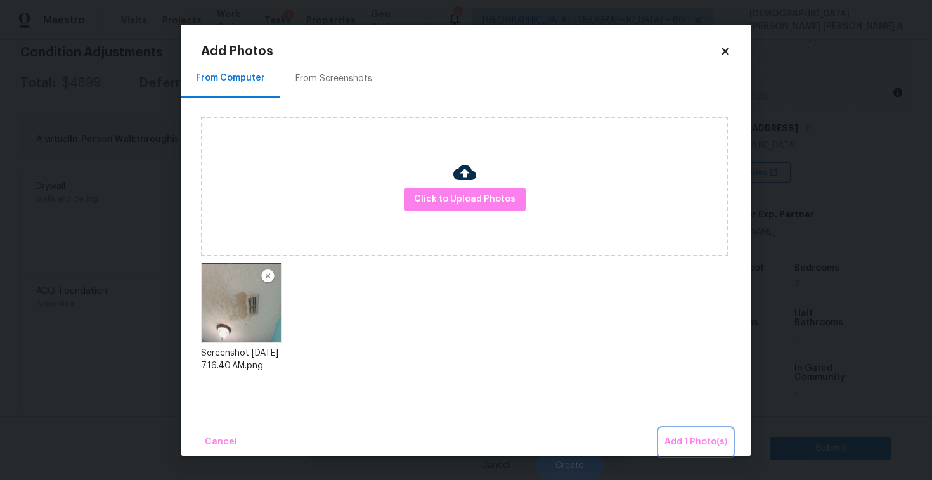
click at [679, 436] on span "Add 1 Photo(s)" at bounding box center [695, 442] width 63 height 16
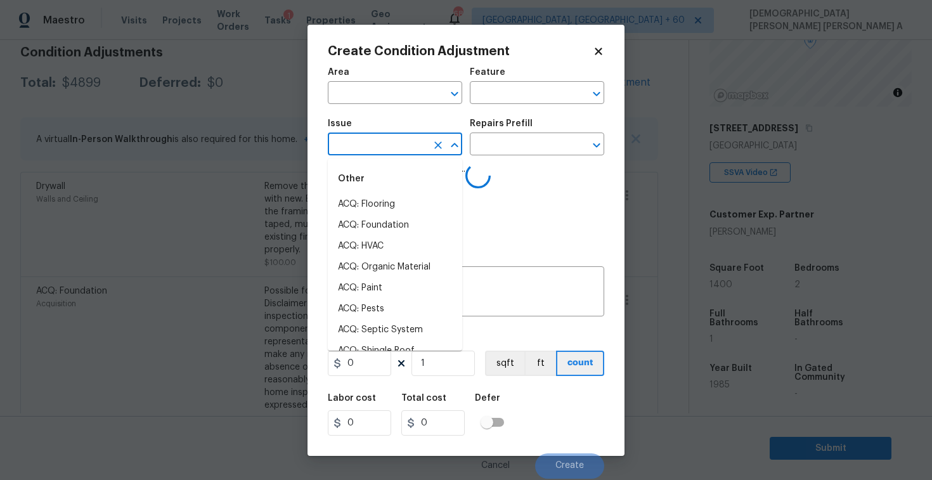
click at [366, 143] on input "text" at bounding box center [377, 146] width 99 height 20
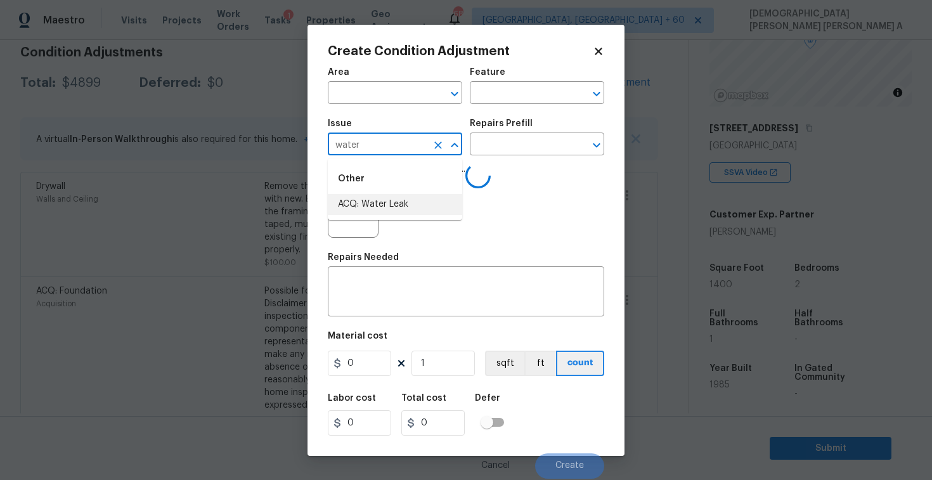
click at [389, 206] on li "ACQ: Water Leak" at bounding box center [395, 204] width 134 height 21
type input "ACQ: Water Leak"
click at [508, 144] on input "text" at bounding box center [519, 146] width 99 height 20
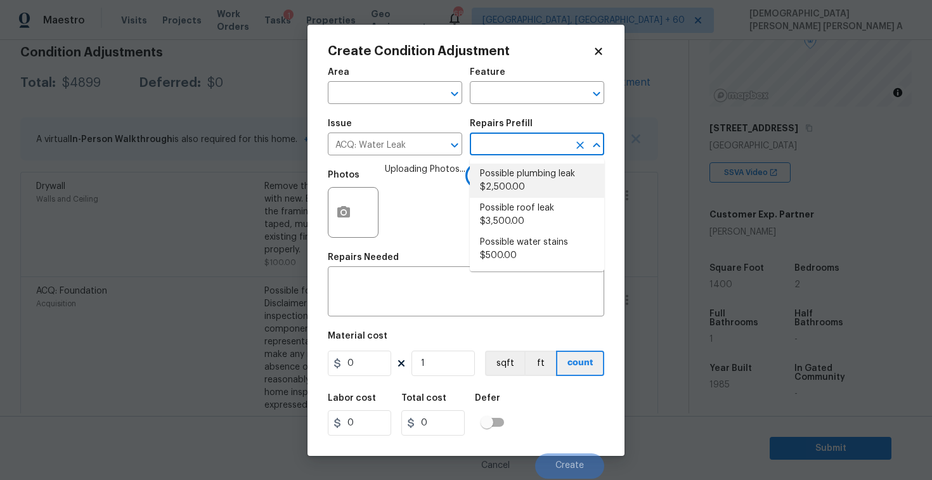
click at [508, 181] on li "Possible plumbing leak $2,500.00" at bounding box center [537, 181] width 134 height 34
type input "Acquisition"
type textarea "Acquisition Scope: Possible plumbing leak"
type input "2500"
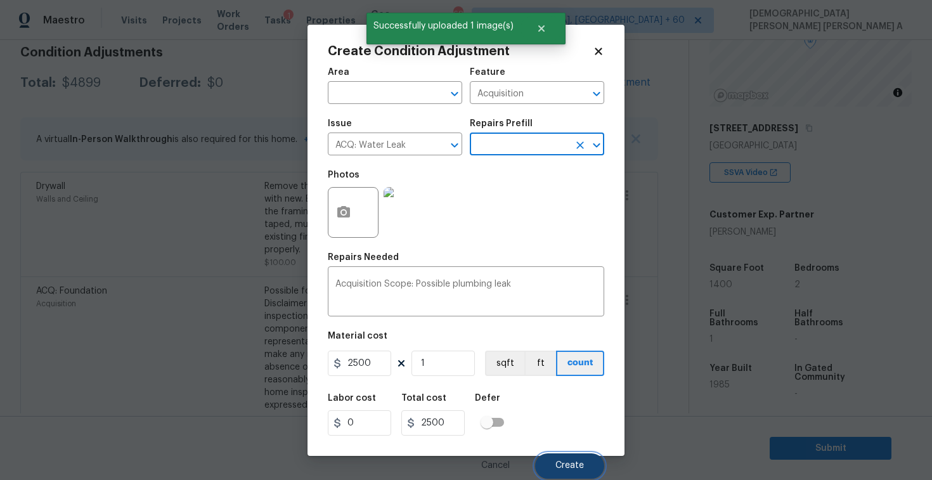
click at [569, 461] on span "Create" at bounding box center [569, 466] width 29 height 10
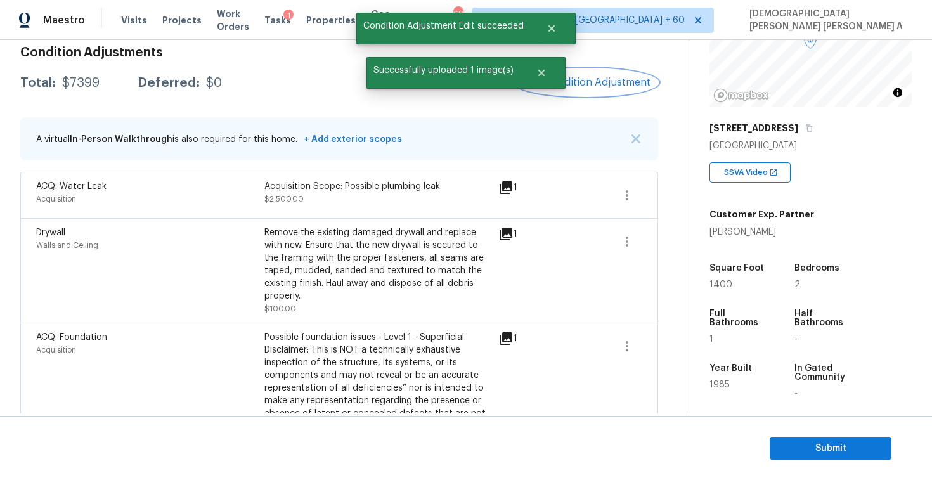
click at [601, 86] on span "Add Condition Adjustment" at bounding box center [586, 82] width 128 height 11
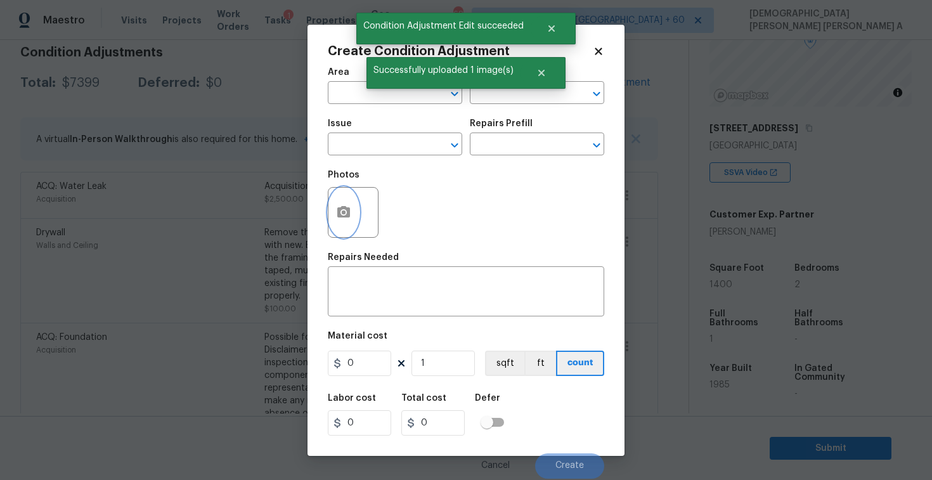
click at [338, 214] on icon "button" at bounding box center [343, 211] width 13 height 11
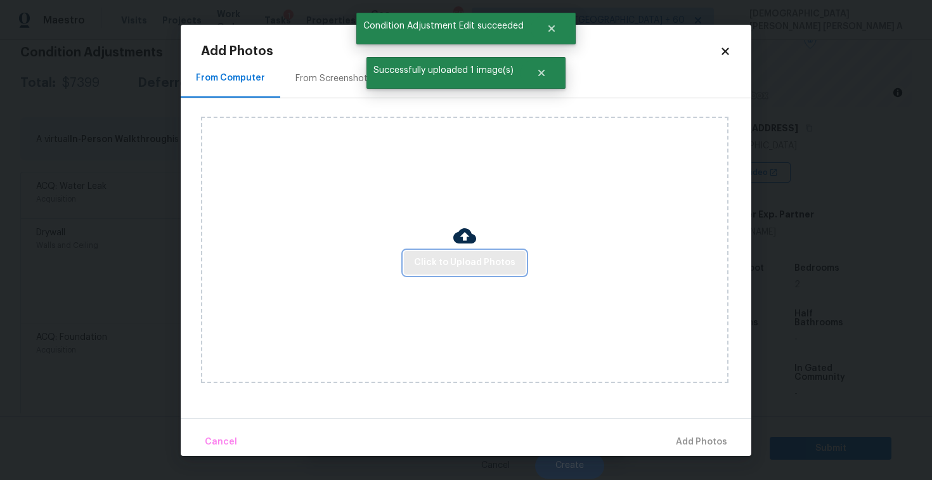
click at [461, 257] on span "Click to Upload Photos" at bounding box center [464, 263] width 101 height 16
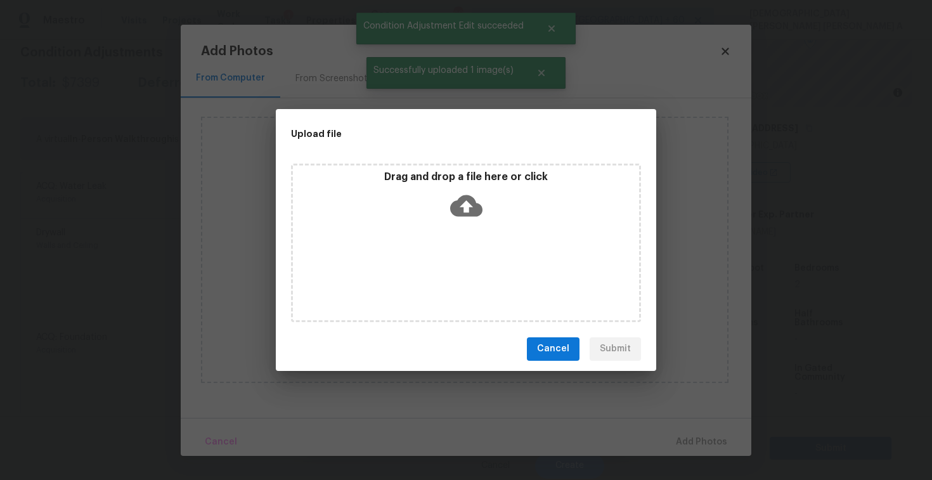
click at [461, 233] on div "Drag and drop a file here or click" at bounding box center [466, 243] width 350 height 158
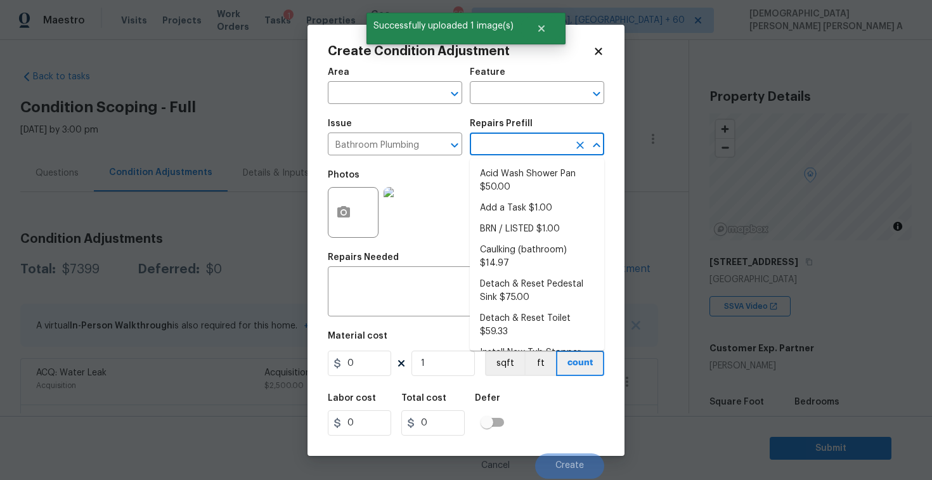
click at [534, 376] on li "Install New Tub/Shower Door (large) $711.12" at bounding box center [537, 393] width 134 height 34
type input "Plumbing"
type input "711.12"
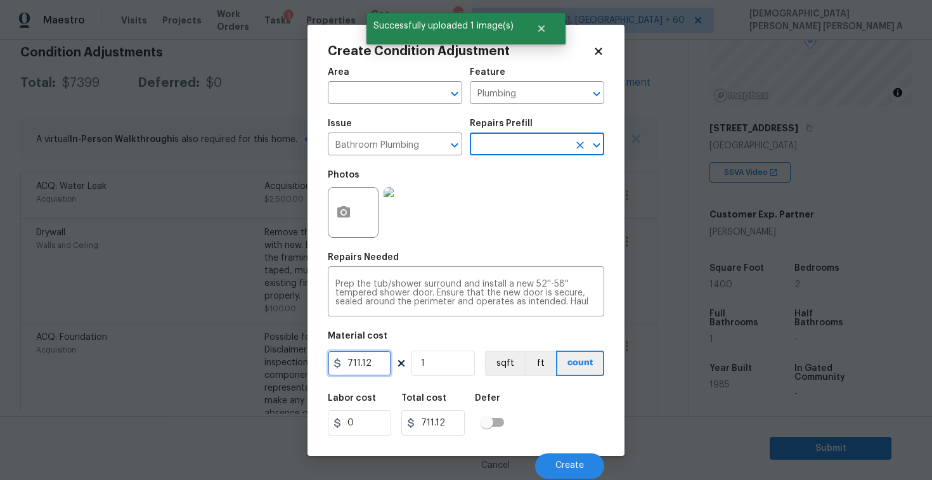
click at [364, 363] on input "711.12" at bounding box center [359, 362] width 63 height 25
type input "350"
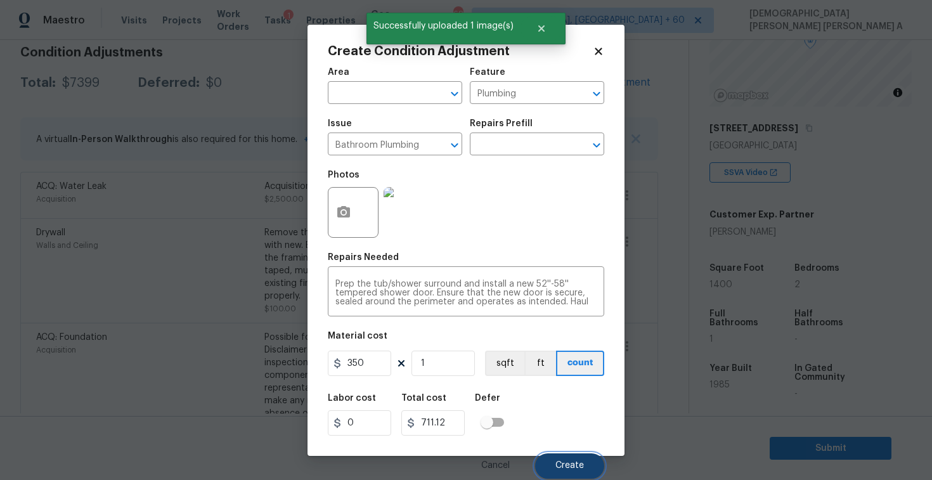
type input "350"
click at [578, 467] on span "Create" at bounding box center [569, 466] width 29 height 10
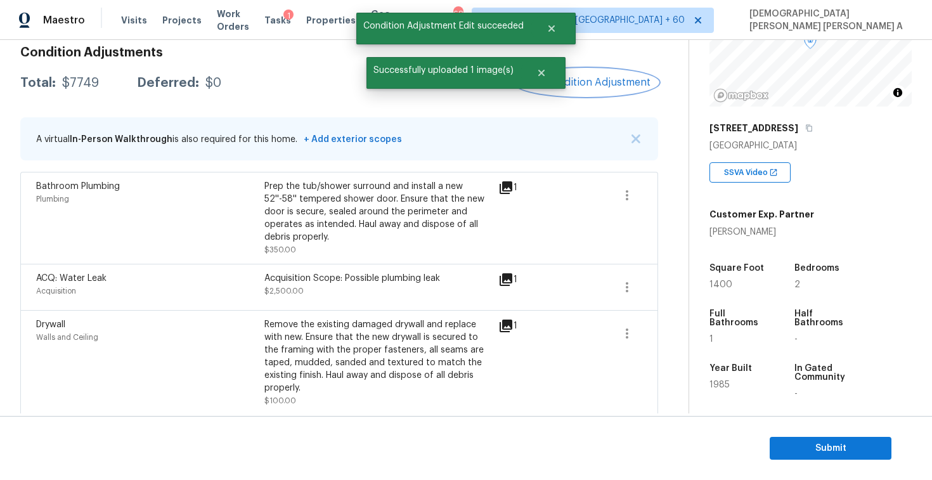
click at [590, 92] on button "Add Condition Adjustment" at bounding box center [586, 82] width 143 height 27
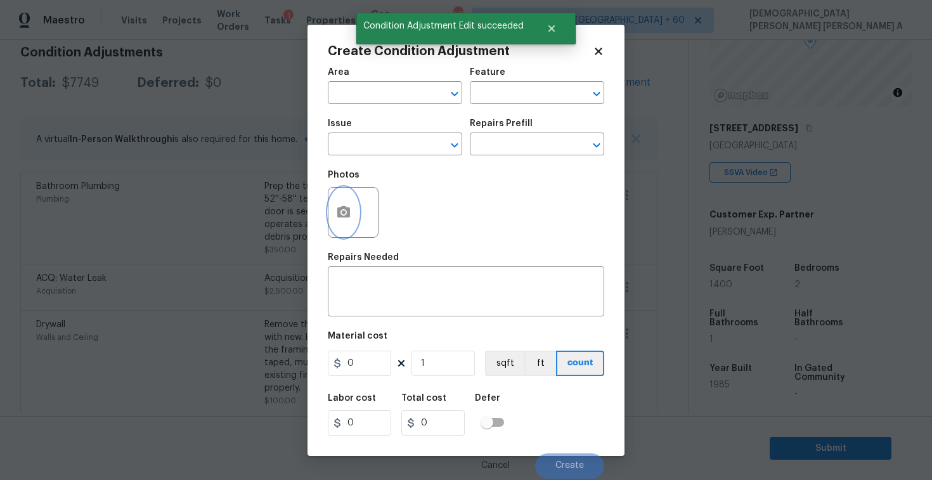
click at [347, 235] on button "button" at bounding box center [343, 212] width 30 height 49
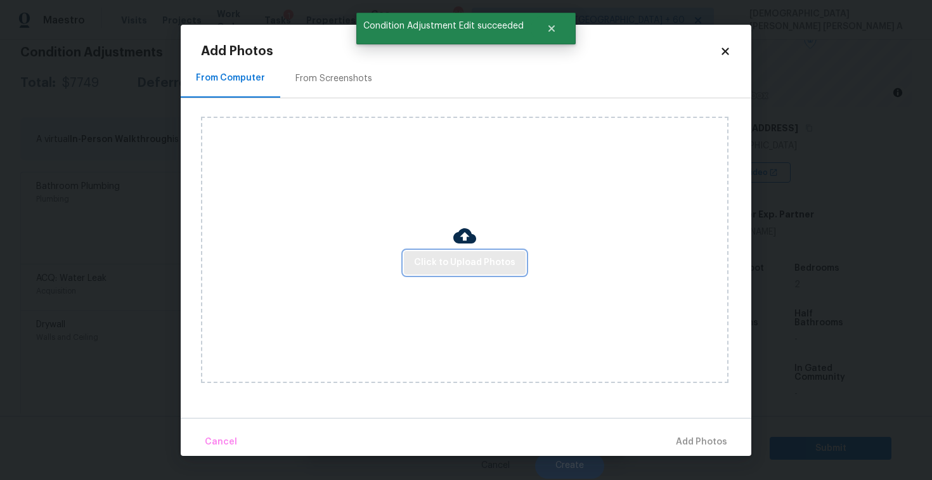
click at [493, 255] on span "Click to Upload Photos" at bounding box center [464, 263] width 101 height 16
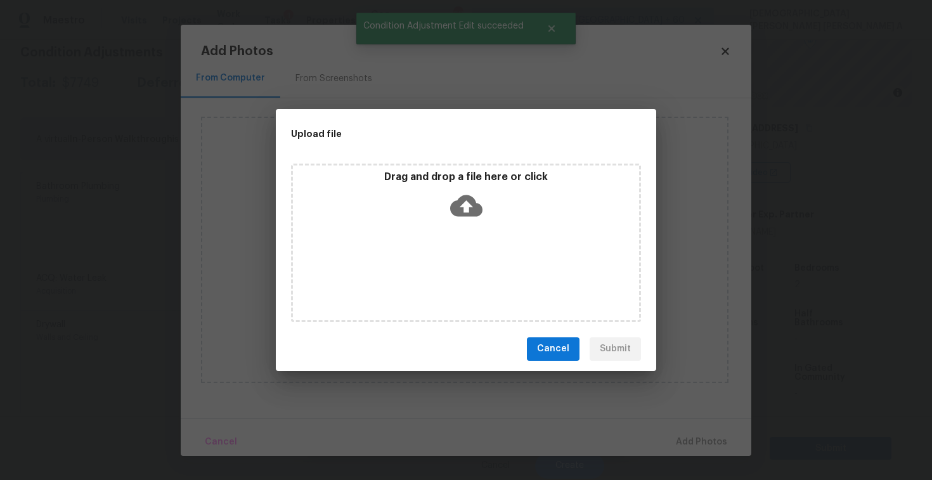
click at [479, 224] on div "Drag and drop a file here or click" at bounding box center [466, 243] width 350 height 158
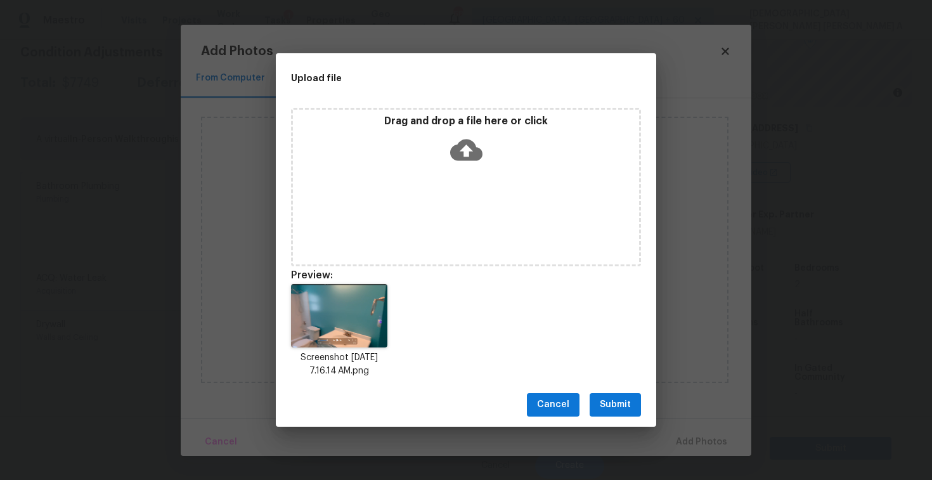
click at [627, 409] on span "Submit" at bounding box center [615, 405] width 31 height 16
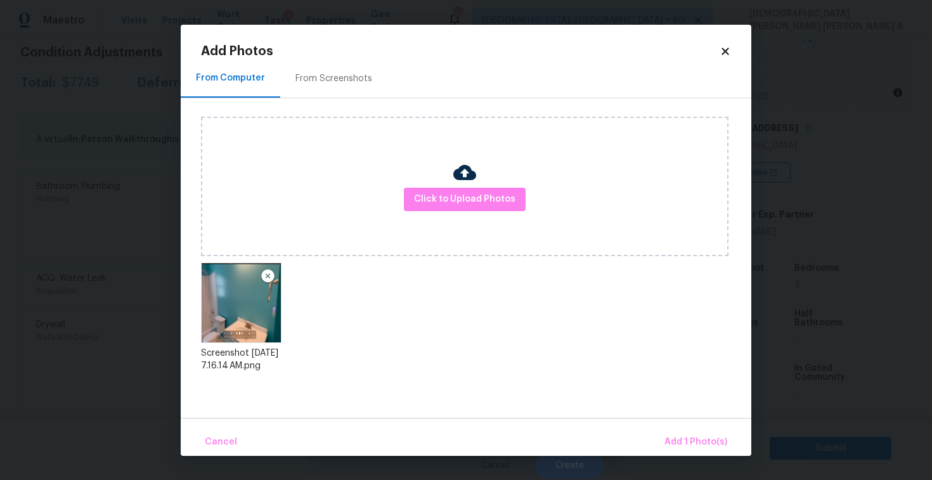
click at [686, 425] on div "Cancel Add 1 Photo(s)" at bounding box center [466, 437] width 570 height 38
click at [683, 436] on span "Add 1 Photo(s)" at bounding box center [695, 442] width 63 height 16
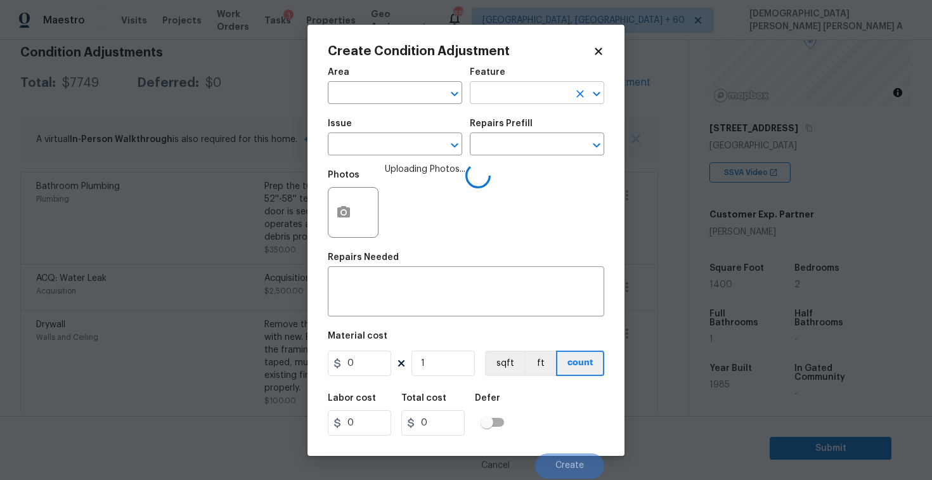
click at [498, 95] on input "text" at bounding box center [519, 94] width 99 height 20
click at [494, 153] on li "Vanity" at bounding box center [537, 152] width 134 height 21
type input "Vanity"
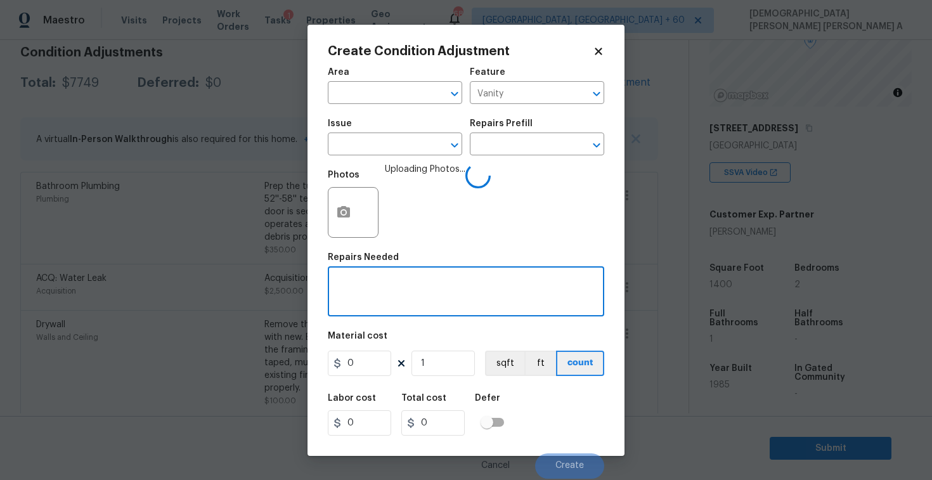
click at [371, 302] on textarea at bounding box center [465, 293] width 261 height 27
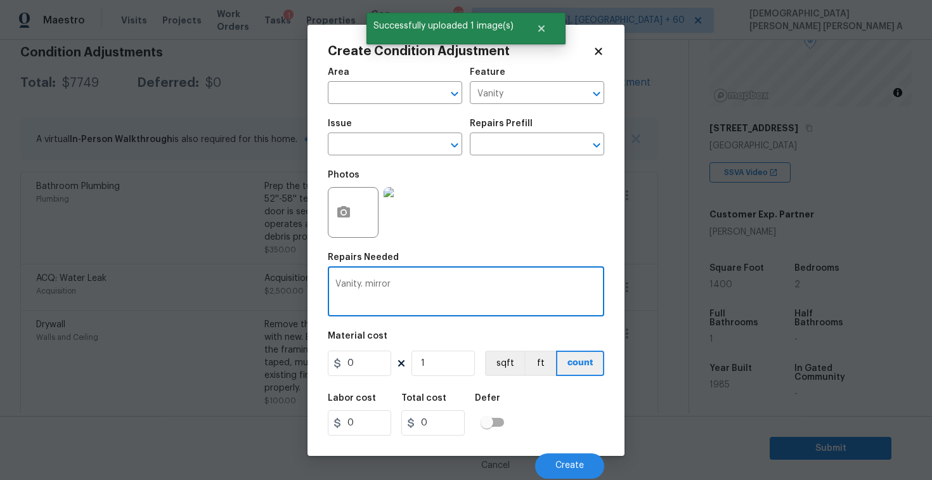
type textarea "Vanity. mirror"
click at [365, 373] on input "0" at bounding box center [359, 362] width 63 height 25
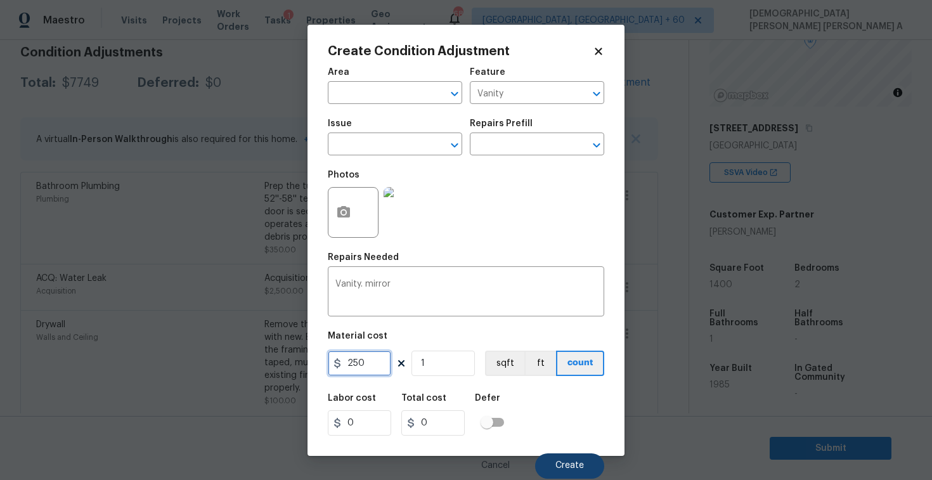
type input "250"
click at [558, 463] on span "Create" at bounding box center [569, 466] width 29 height 10
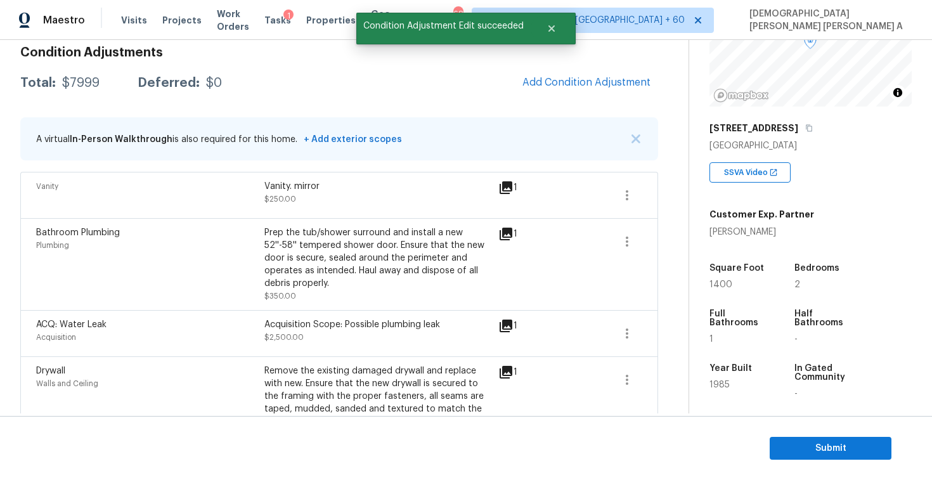
click at [581, 29] on div "Maestro Visits Projects Work Orders Tasks 1 Properties Geo Assignments 688 [GEO…" at bounding box center [466, 20] width 932 height 40
click at [563, 85] on span "Add Condition Adjustment" at bounding box center [586, 82] width 128 height 11
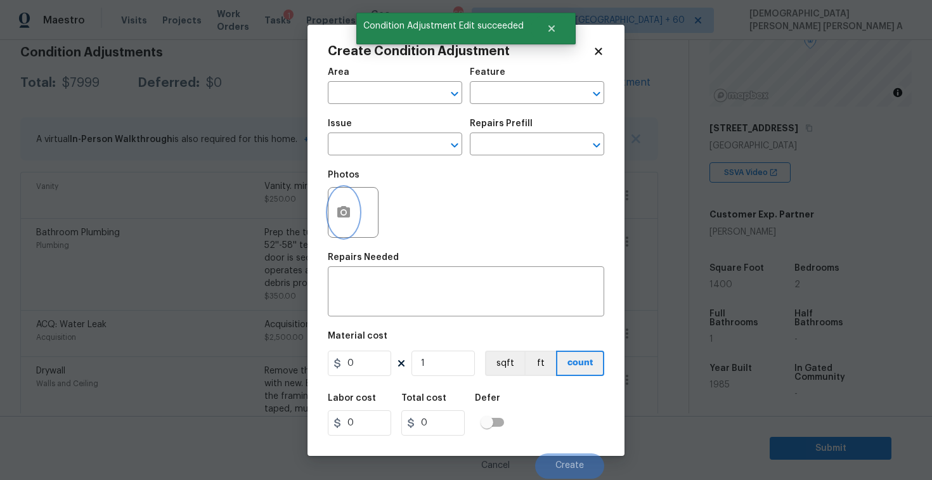
click at [331, 215] on button "button" at bounding box center [343, 212] width 30 height 49
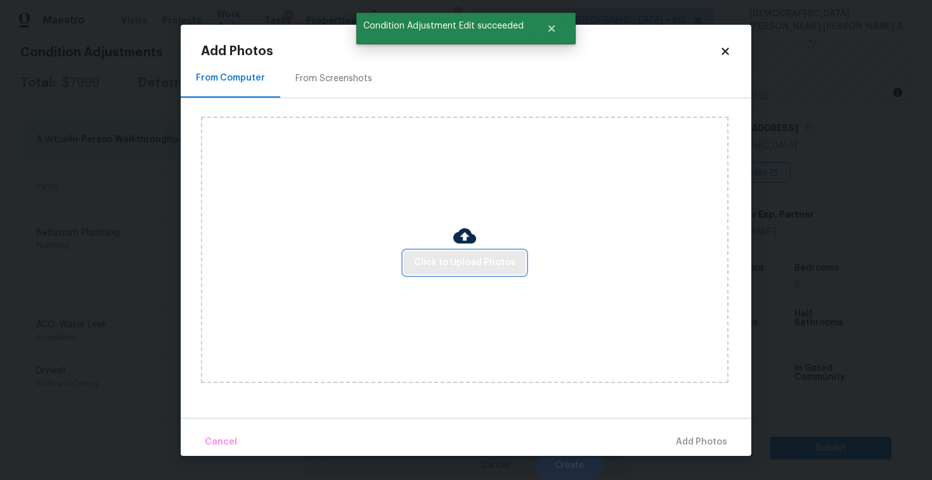
click at [473, 264] on span "Click to Upload Photos" at bounding box center [464, 263] width 101 height 16
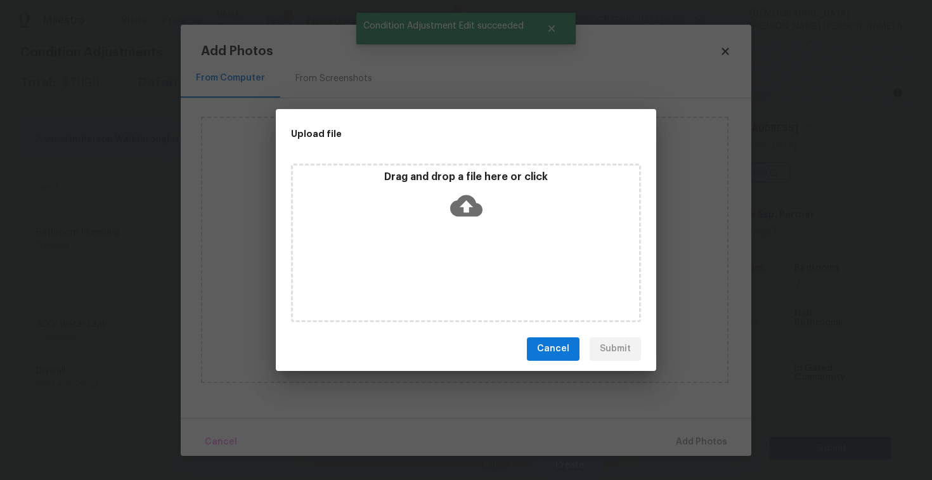
click at [466, 241] on div "Drag and drop a file here or click" at bounding box center [466, 243] width 350 height 158
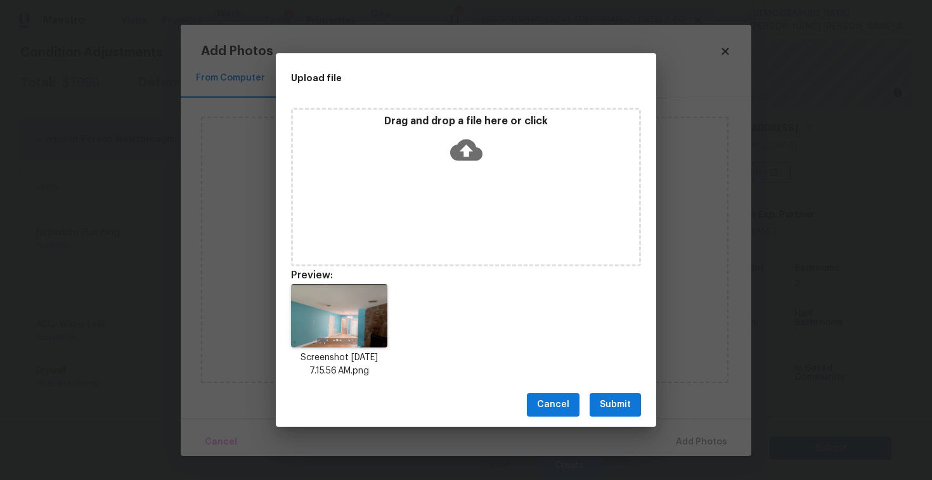
click at [620, 392] on div "Cancel Submit" at bounding box center [466, 405] width 380 height 44
click at [620, 405] on span "Submit" at bounding box center [615, 405] width 31 height 16
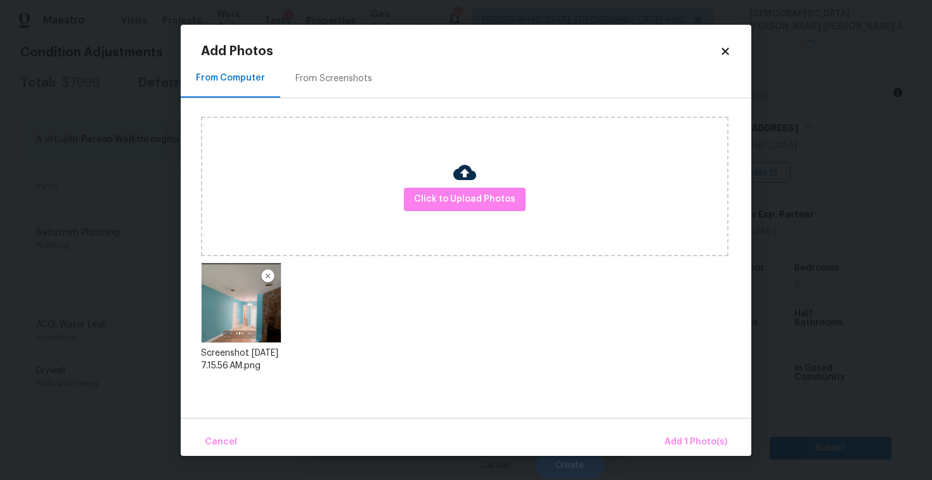
click at [676, 427] on div "Cancel Add 1 Photo(s)" at bounding box center [466, 437] width 570 height 38
click at [672, 428] on button "Add 1 Photo(s)" at bounding box center [695, 441] width 73 height 27
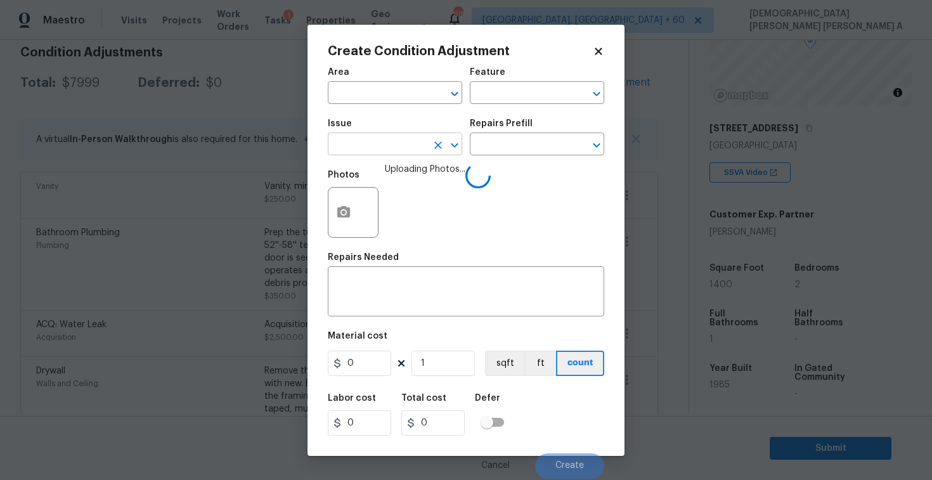
click at [404, 145] on input "text" at bounding box center [377, 146] width 99 height 20
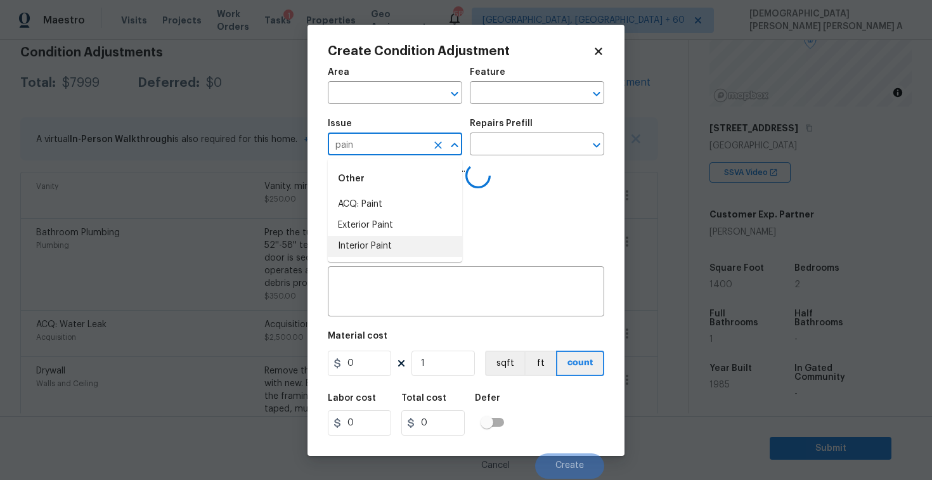
click at [419, 247] on li "Interior Paint" at bounding box center [395, 246] width 134 height 21
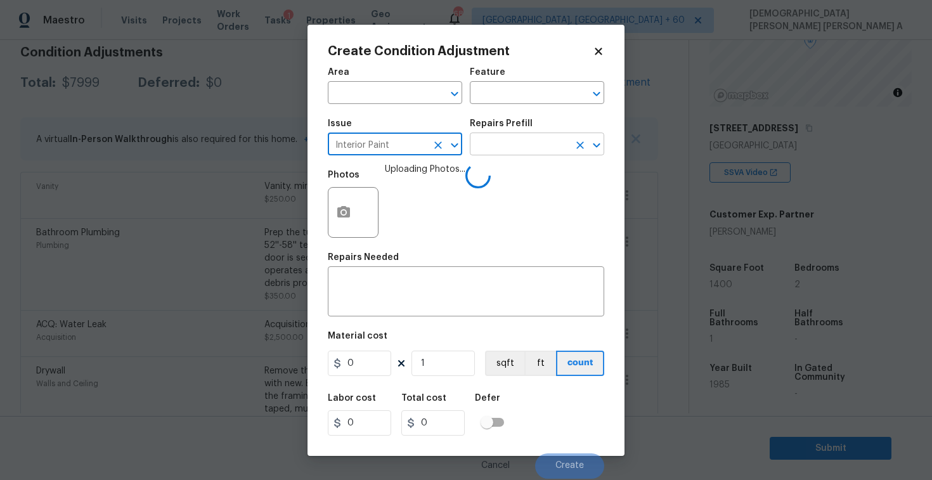
type input "Interior Paint"
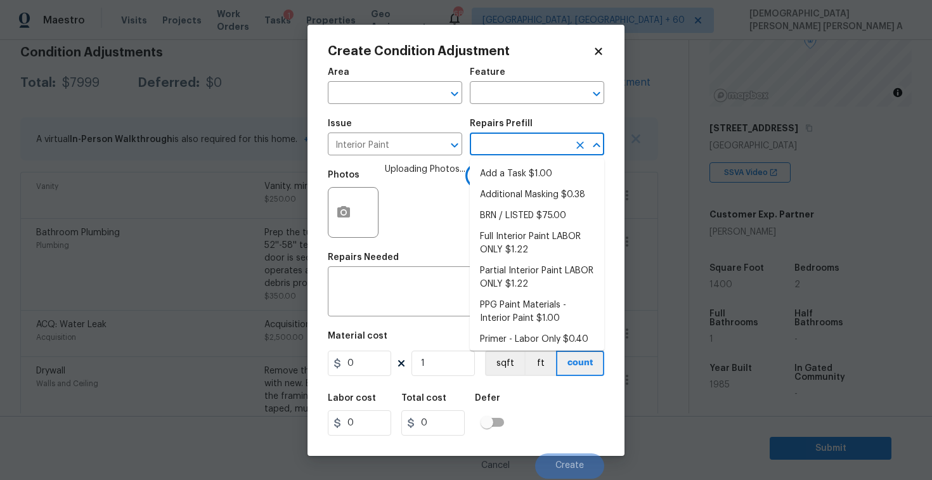
click at [509, 155] on input "text" at bounding box center [519, 146] width 99 height 20
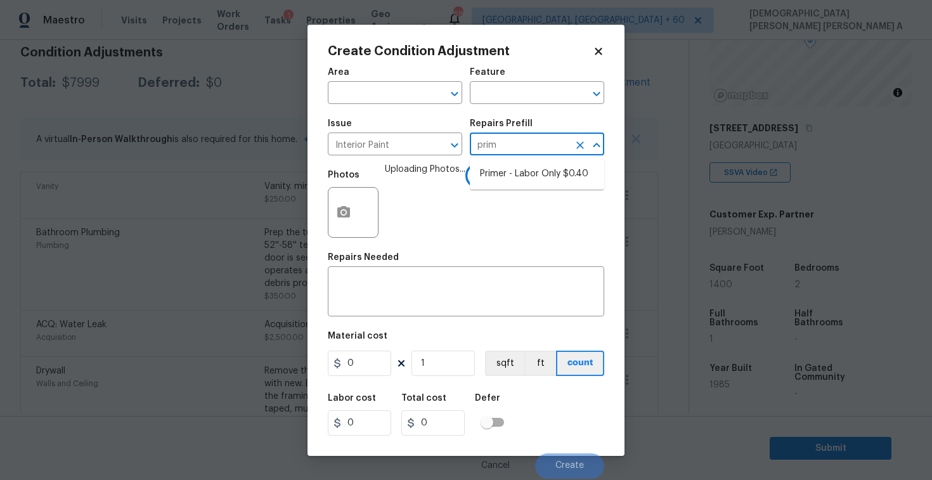
type input "prime"
click at [508, 181] on li "Primer - Labor Only $0.40" at bounding box center [537, 174] width 134 height 21
type input "Overall Paint"
type textarea "HPM to detail"
type input "1"
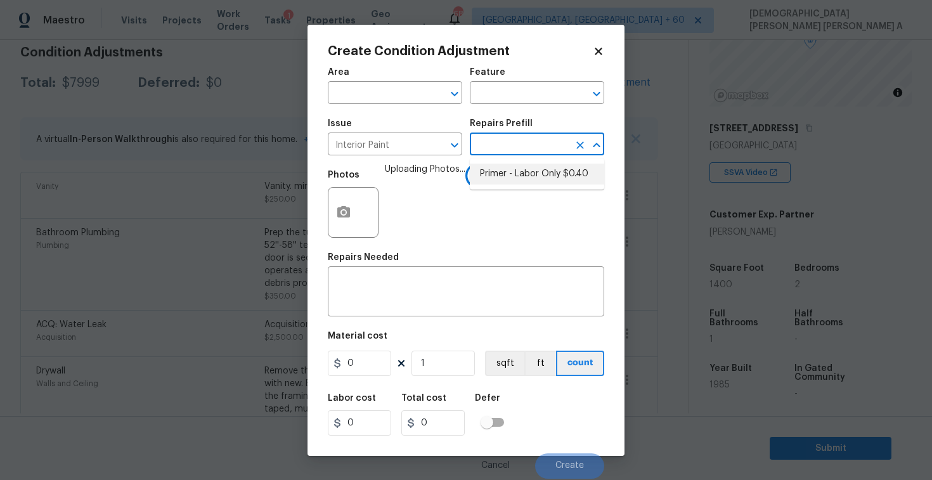
type input "1"
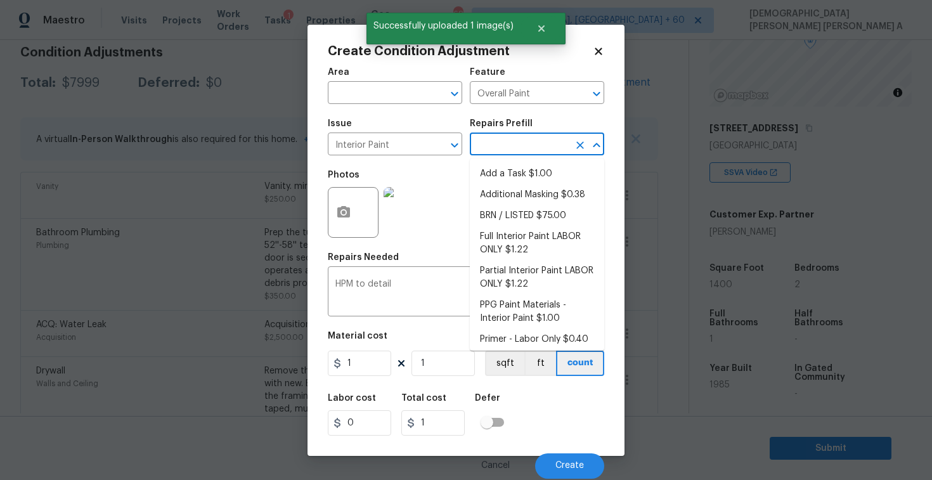
click at [534, 138] on input "text" at bounding box center [519, 146] width 99 height 20
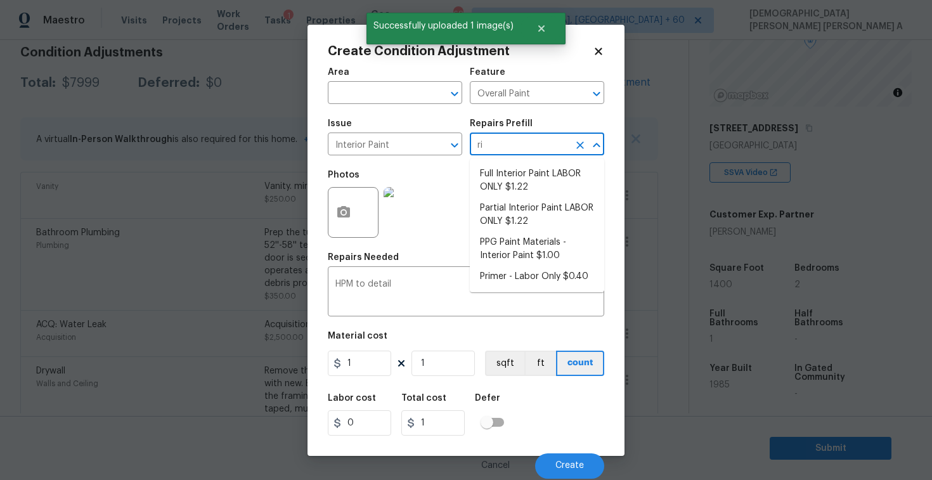
type input "rim"
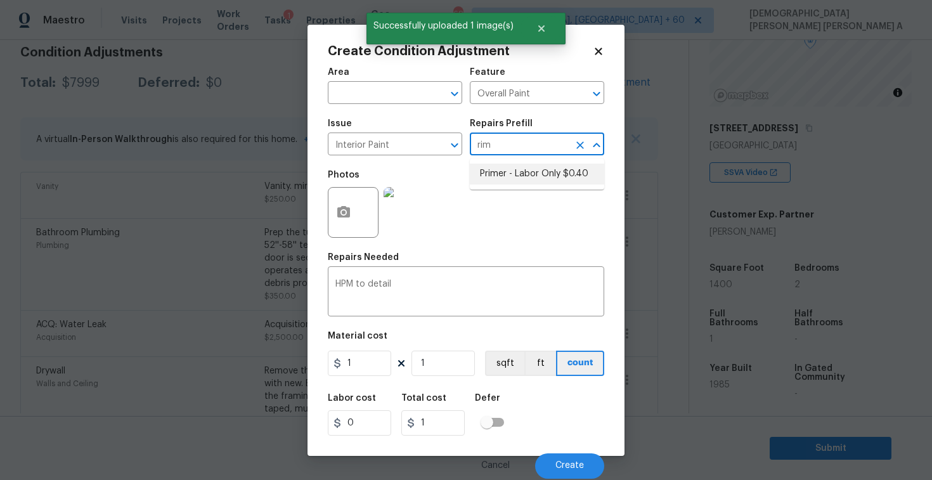
click at [529, 167] on li "Primer - Labor Only $0.40" at bounding box center [537, 174] width 134 height 21
type textarea "Interior primer - PRIMER PROVIDED BY OPENDOOR - All nails, screws, drywall anch…"
type input "0.4"
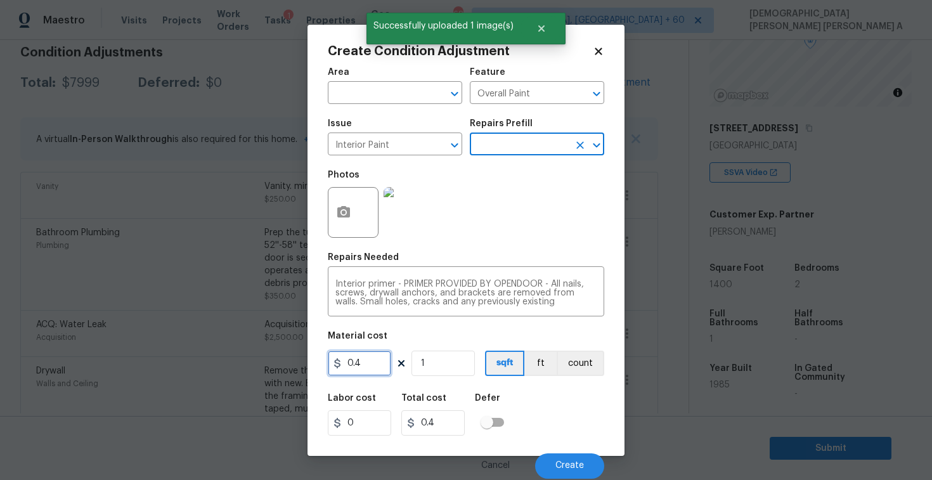
click at [362, 374] on input "0.4" at bounding box center [359, 362] width 63 height 25
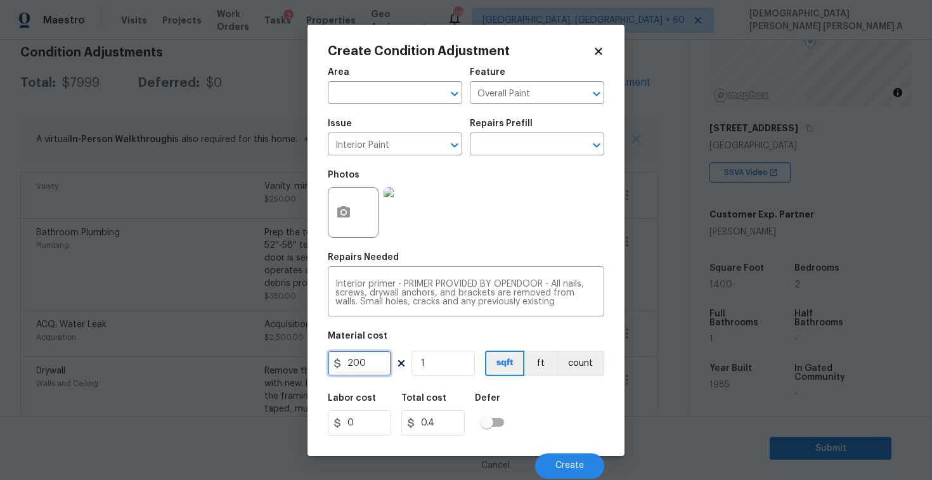
click at [360, 371] on input "200" at bounding box center [359, 362] width 63 height 25
type input "400"
click at [568, 458] on button "Create" at bounding box center [569, 465] width 69 height 25
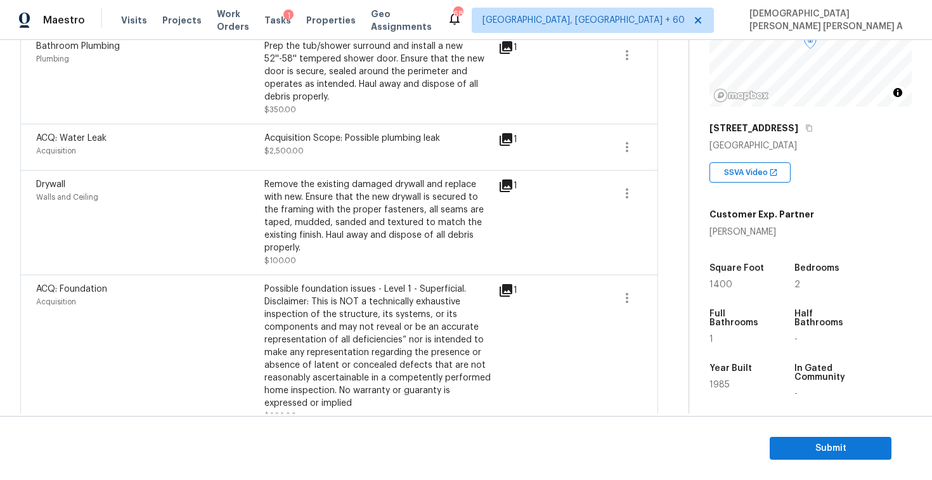
scroll to position [856, 0]
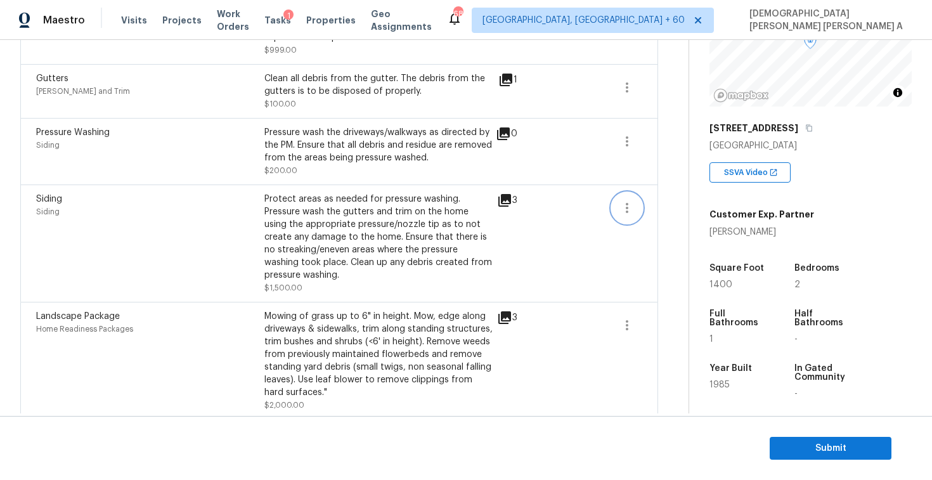
click at [625, 193] on button "button" at bounding box center [627, 208] width 30 height 30
click at [646, 191] on link "Edit" at bounding box center [699, 194] width 108 height 19
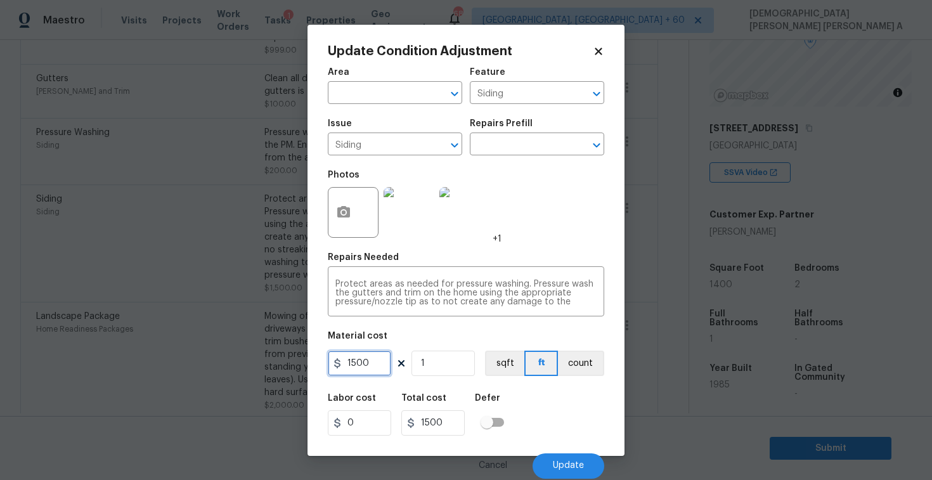
click at [378, 370] on input "1500" at bounding box center [359, 362] width 63 height 25
type input "2500"
click at [551, 461] on button "Update" at bounding box center [568, 465] width 72 height 25
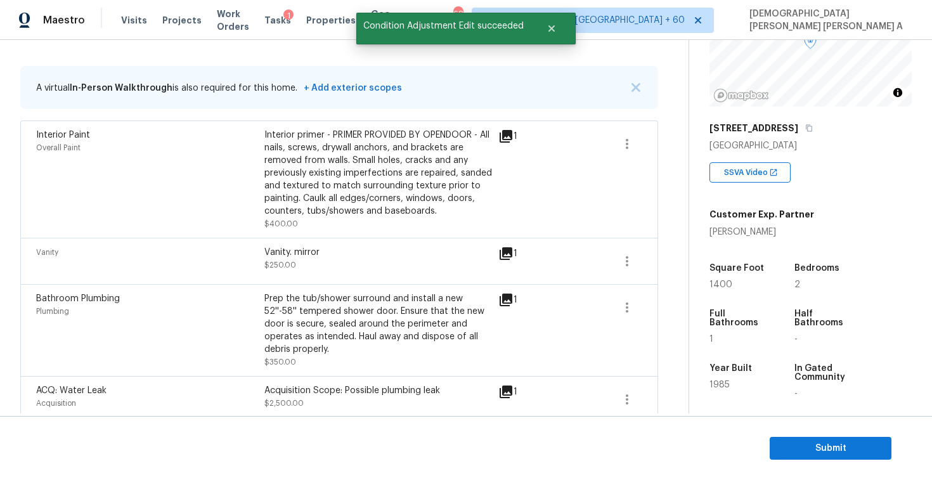
scroll to position [158, 0]
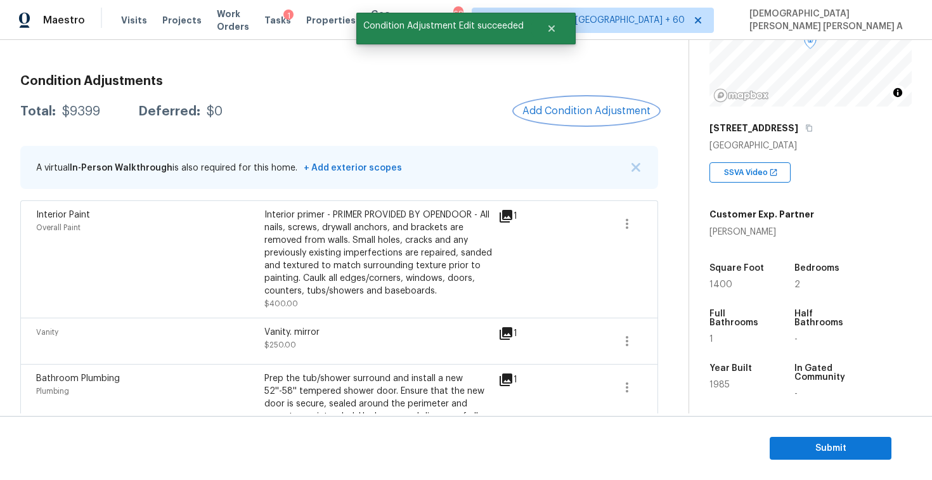
click at [591, 117] on button "Add Condition Adjustment" at bounding box center [586, 111] width 143 height 27
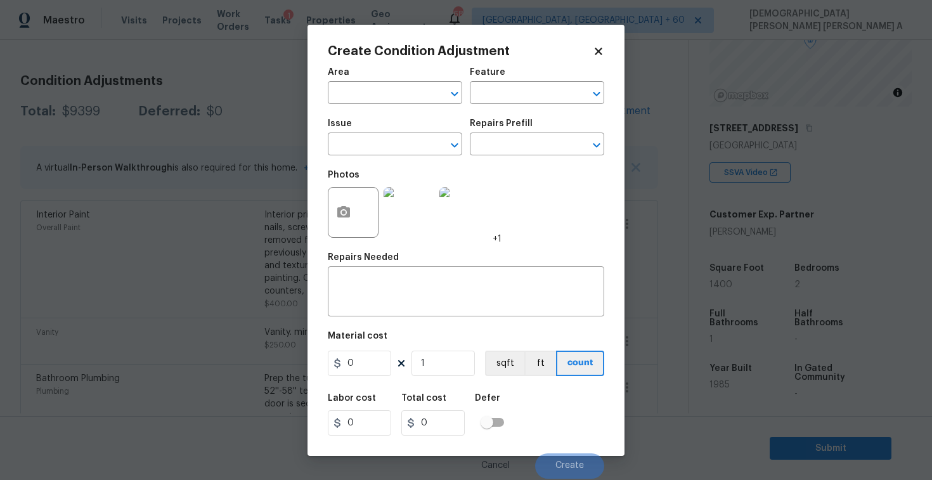
click at [388, 134] on div "Issue" at bounding box center [395, 127] width 134 height 16
click at [381, 157] on span "Issue ​" at bounding box center [395, 137] width 134 height 51
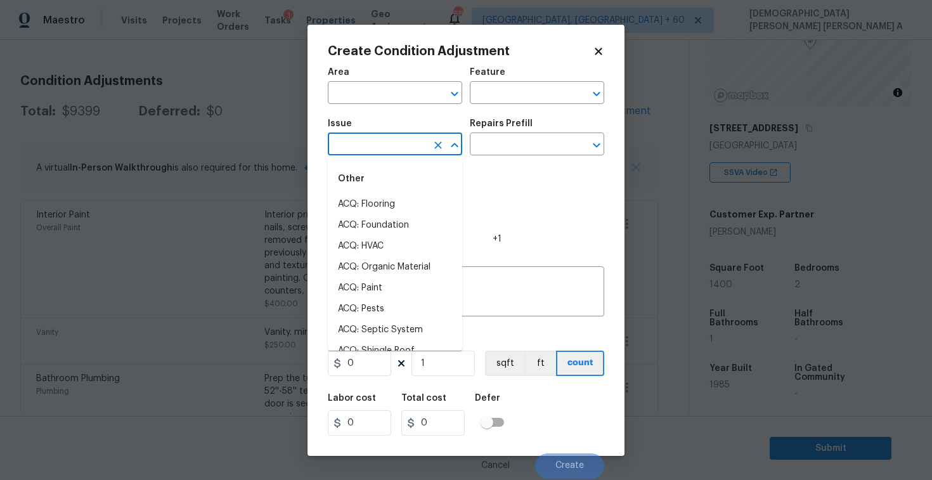
click at [385, 138] on input "text" at bounding box center [377, 146] width 99 height 20
click at [368, 247] on li "Pet Odor" at bounding box center [395, 246] width 134 height 21
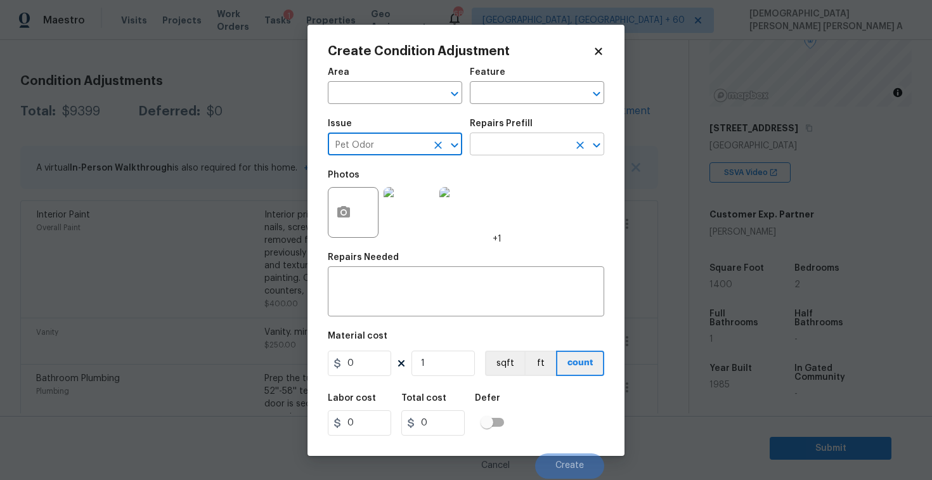
type input "Pet Odor"
click at [509, 151] on input "text" at bounding box center [519, 146] width 99 height 20
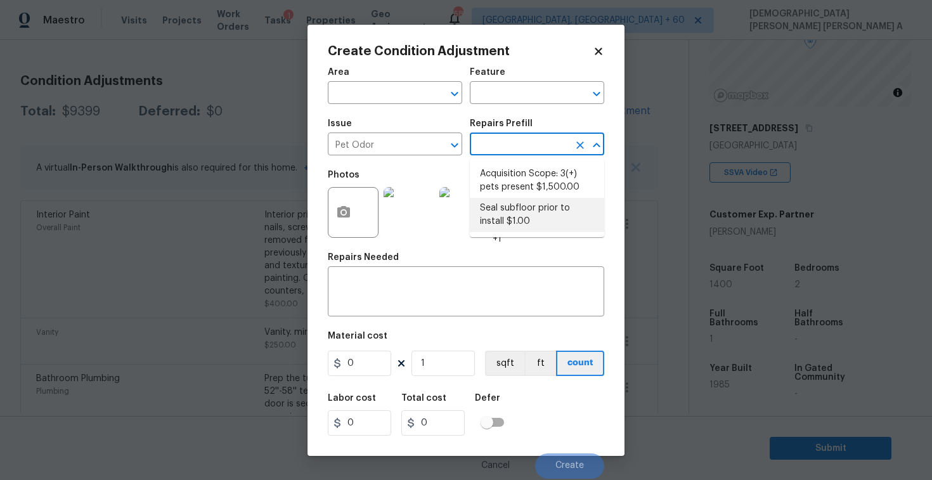
click at [510, 202] on li "Seal subfloor prior to install $1.00" at bounding box center [537, 215] width 134 height 34
type textarea "OD Odor Protocol: Seal subfloor prior to flooring installation"
type input "1"
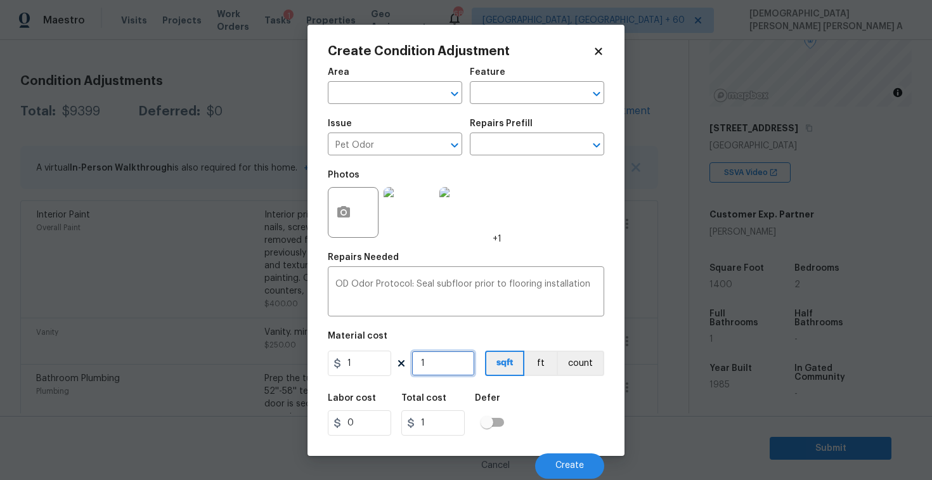
click at [461, 371] on input "1" at bounding box center [442, 362] width 63 height 25
type input "14"
type input "140"
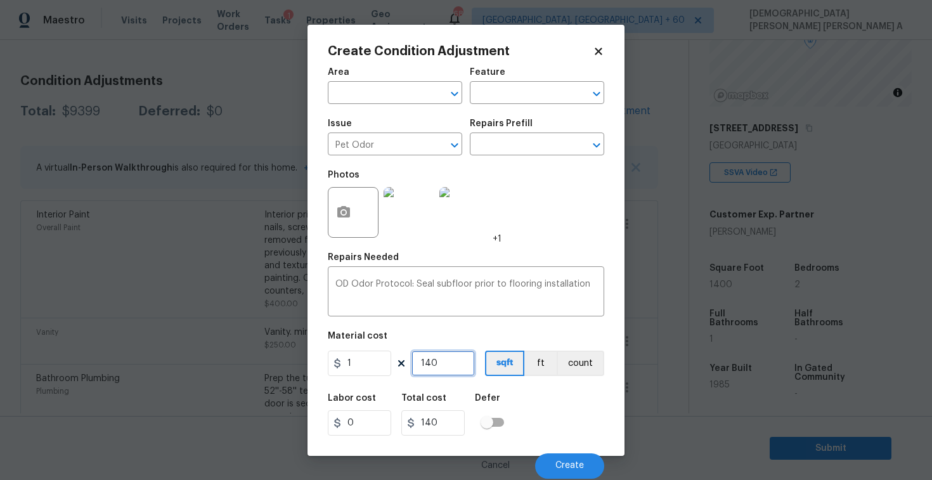
type input "1400"
click at [586, 470] on button "Create" at bounding box center [569, 465] width 69 height 25
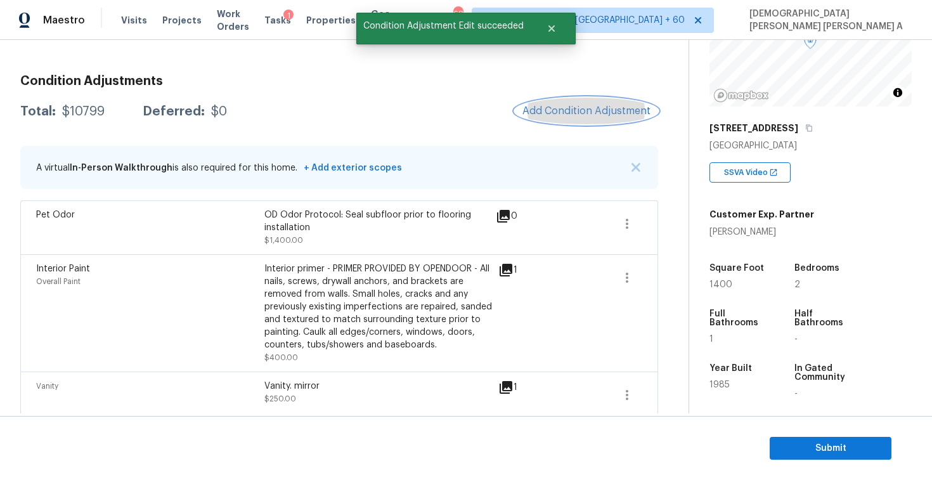
click at [593, 117] on button "Add Condition Adjustment" at bounding box center [586, 111] width 143 height 27
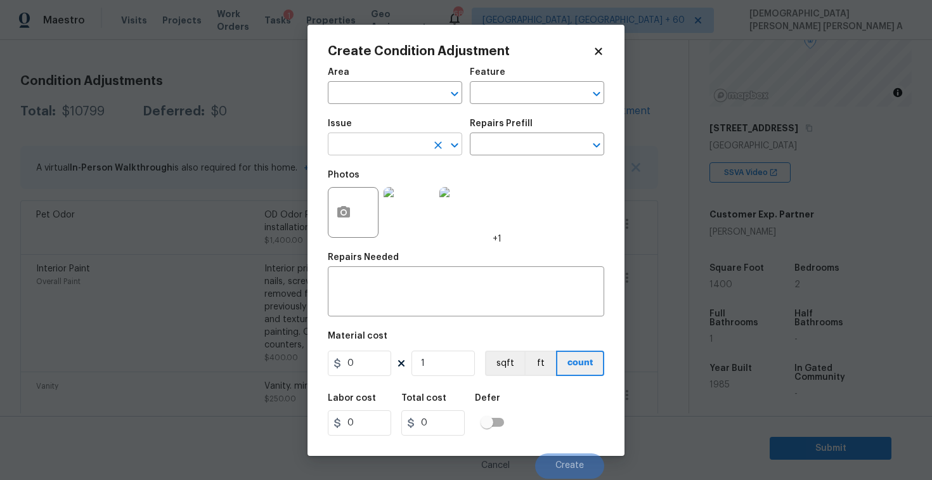
click at [377, 145] on input "text" at bounding box center [377, 146] width 99 height 20
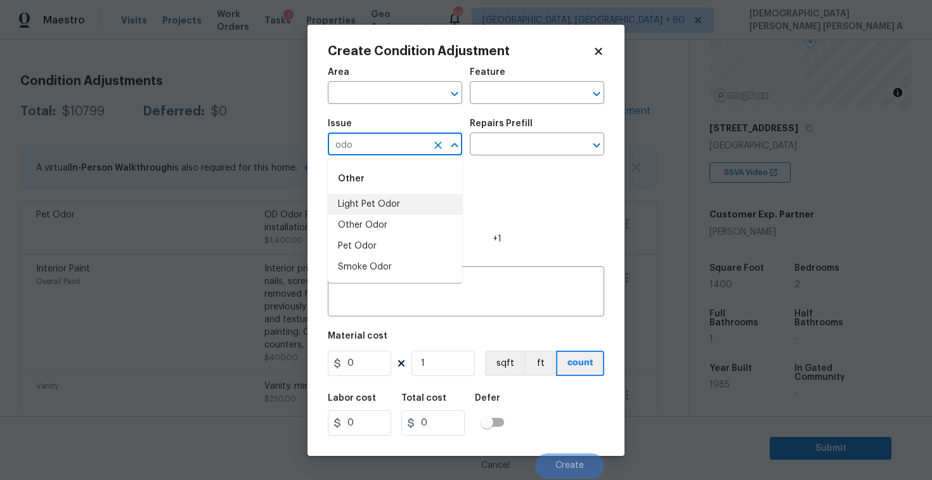
click at [393, 200] on li "Light Pet Odor" at bounding box center [395, 204] width 134 height 21
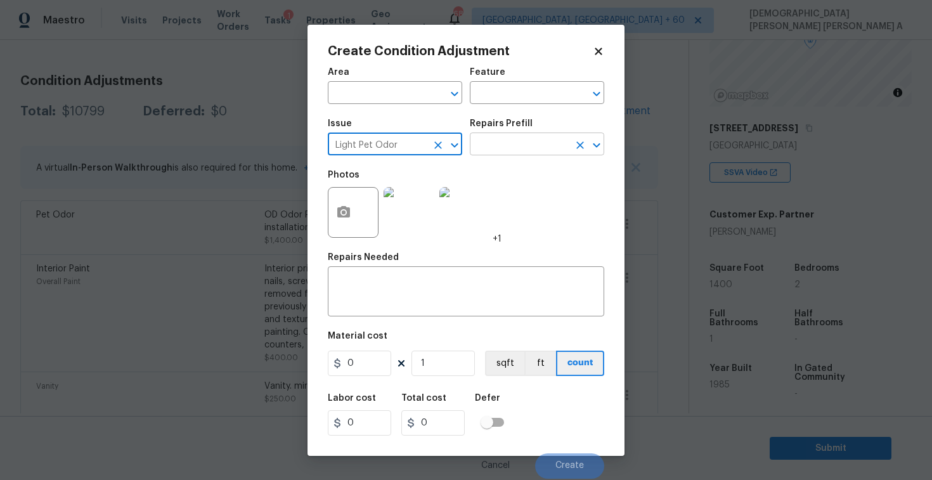
type input "Light Pet Odor"
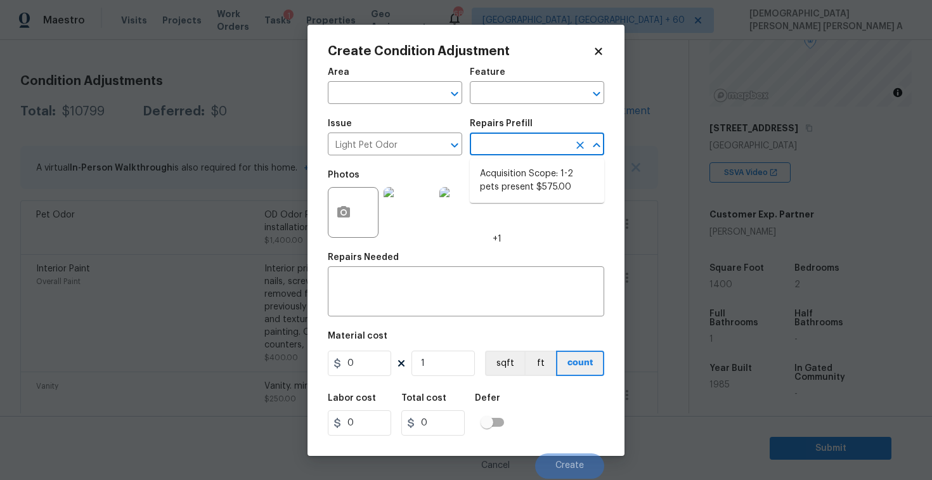
click at [532, 143] on input "text" at bounding box center [519, 146] width 99 height 20
click at [523, 168] on li "Acquisition Scope: 1-2 pets present $575.00" at bounding box center [537, 181] width 134 height 34
type textarea "Acquisition Scope: 1-2 pets present"
type input "575"
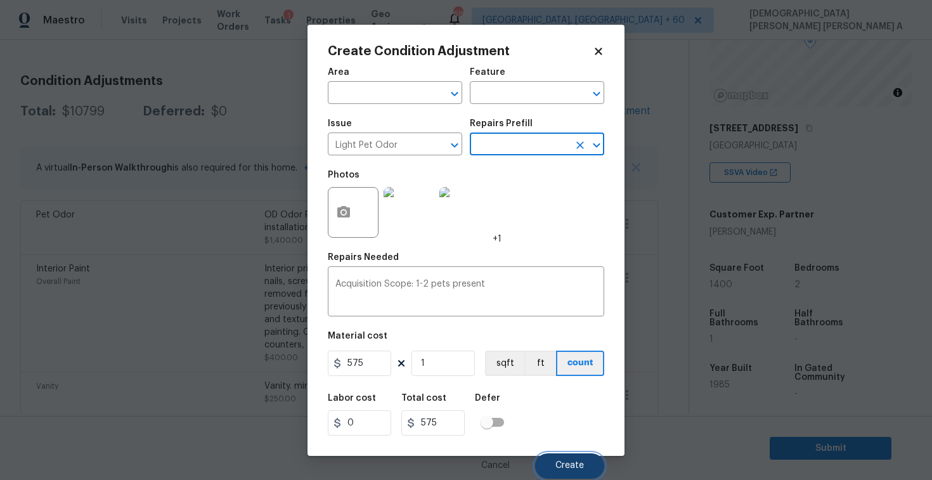
click at [577, 459] on button "Create" at bounding box center [569, 465] width 69 height 25
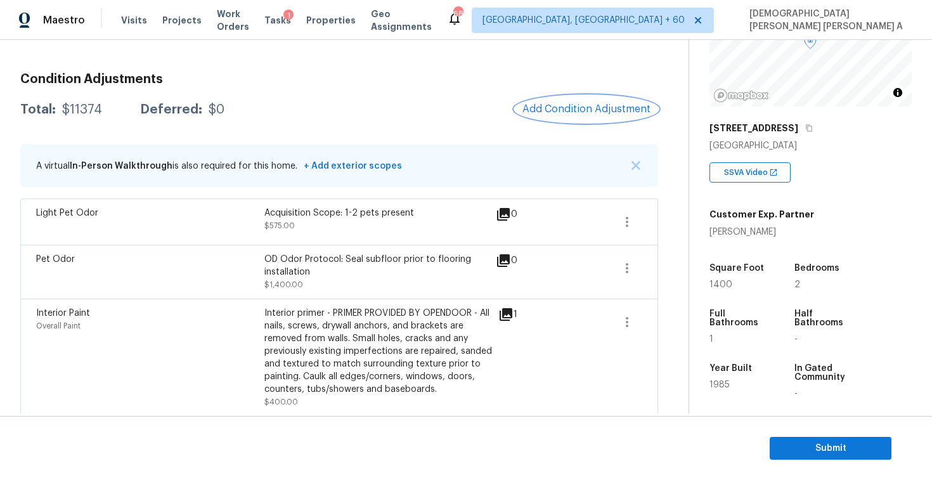
scroll to position [116, 0]
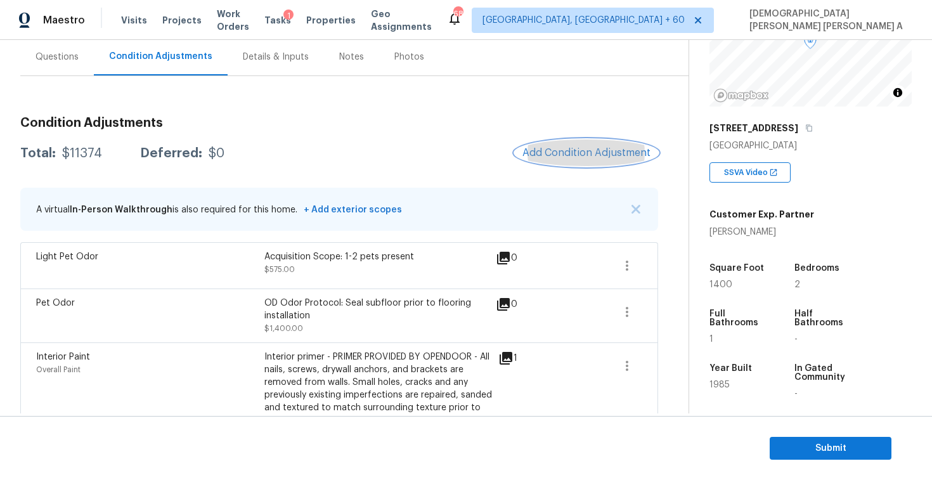
click at [558, 150] on span "Add Condition Adjustment" at bounding box center [586, 152] width 128 height 11
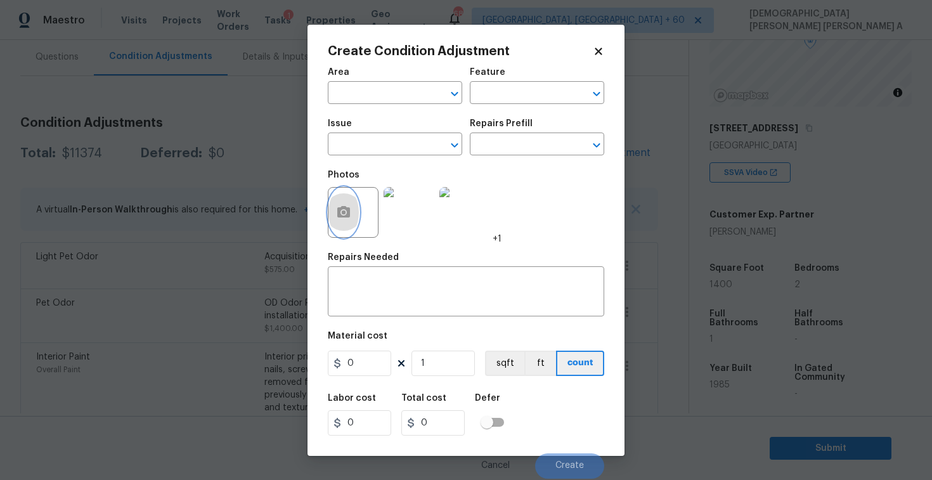
click at [347, 210] on icon "button" at bounding box center [343, 211] width 13 height 11
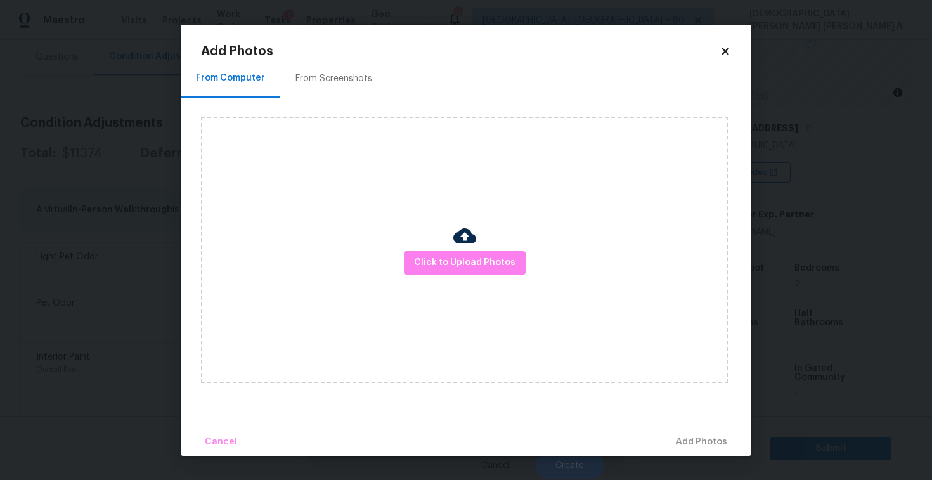
click at [726, 41] on div "Add Photos From Computer From Screenshots Click to Upload Photos Cancel Add Pho…" at bounding box center [466, 240] width 570 height 431
click at [724, 45] on div "Add Photos" at bounding box center [466, 51] width 530 height 13
click at [726, 49] on icon at bounding box center [724, 51] width 7 height 7
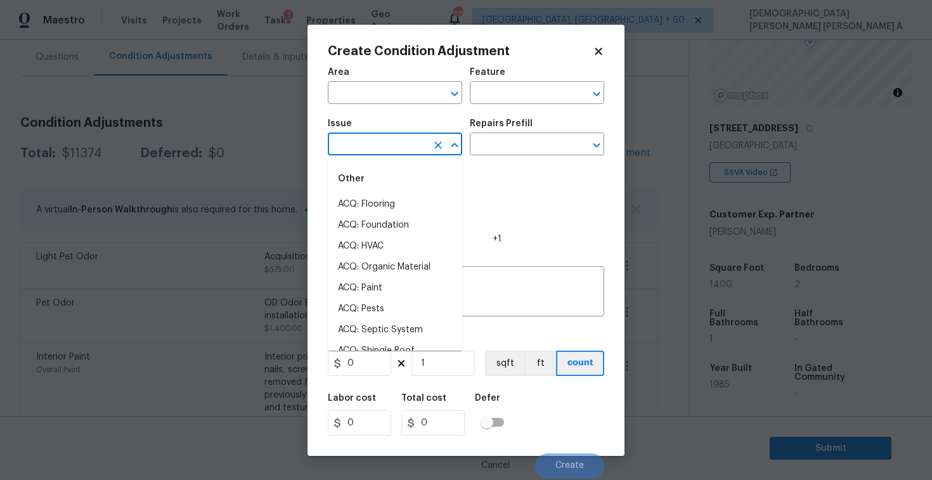
click at [394, 144] on input "text" at bounding box center [377, 146] width 99 height 20
type input "o"
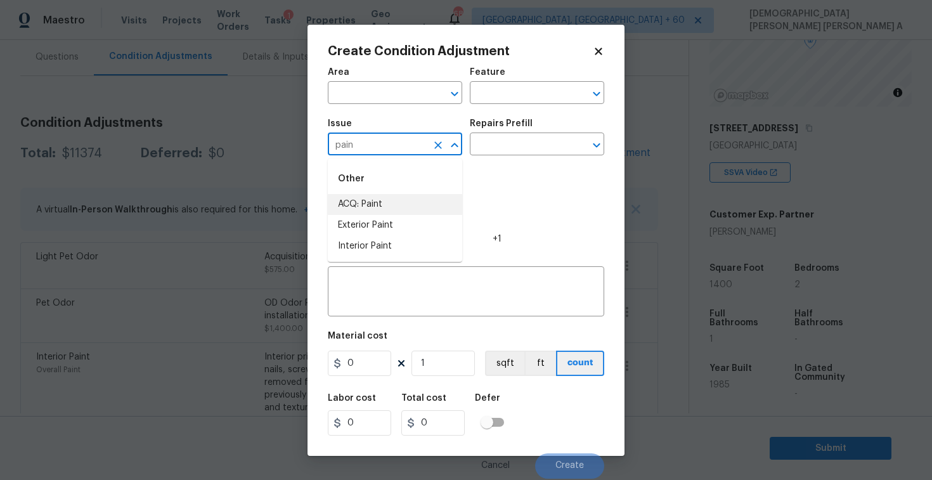
click at [387, 203] on li "ACQ: Paint" at bounding box center [395, 204] width 134 height 21
type input "ACQ: Paint"
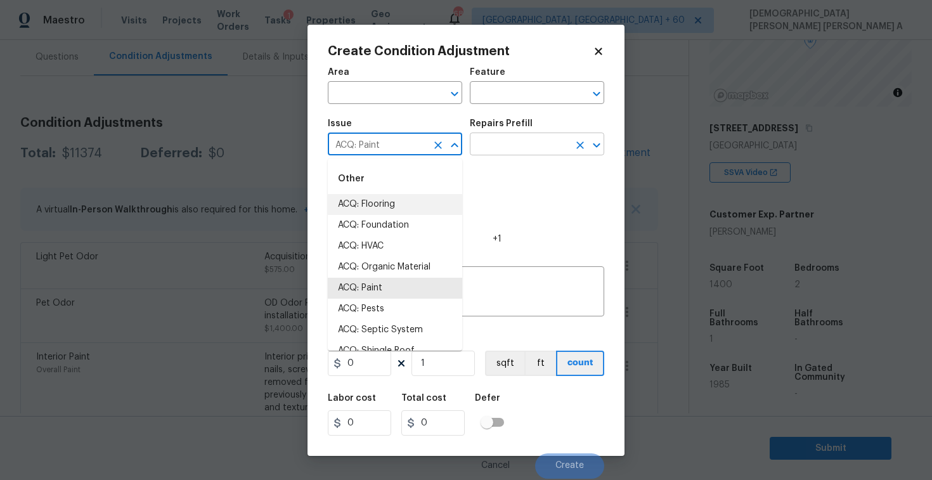
click at [543, 143] on input "text" at bounding box center [519, 146] width 99 height 20
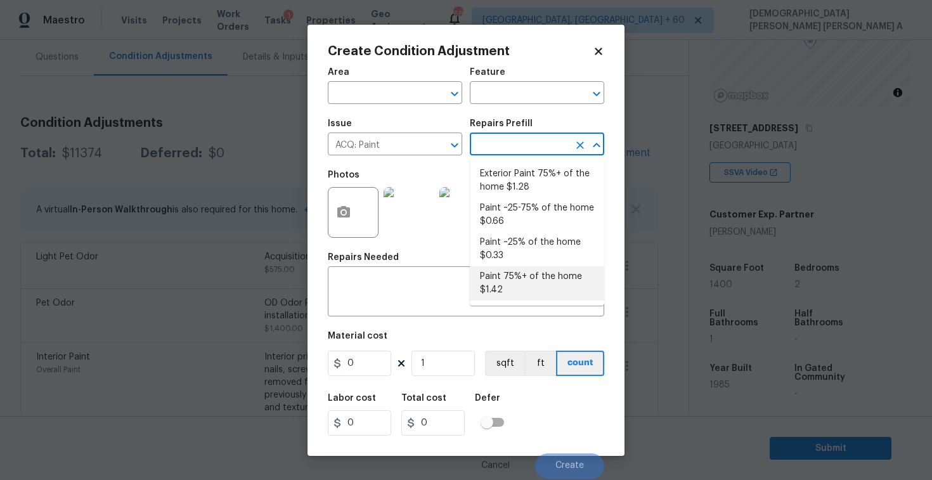
click at [531, 286] on li "Paint 75%+ of the home $1.42" at bounding box center [537, 283] width 134 height 34
type input "Acquisition"
type textarea "Acquisition Scope: 75%+ of the home will likely require interior paint"
type input "1.42"
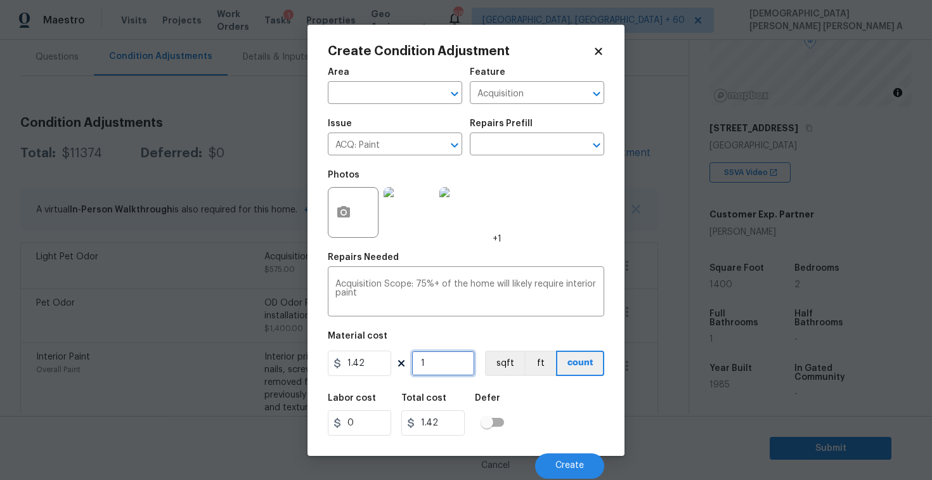
click at [454, 358] on input "1" at bounding box center [442, 362] width 63 height 25
type input "14"
type input "19.88"
type input "140"
type input "198.8"
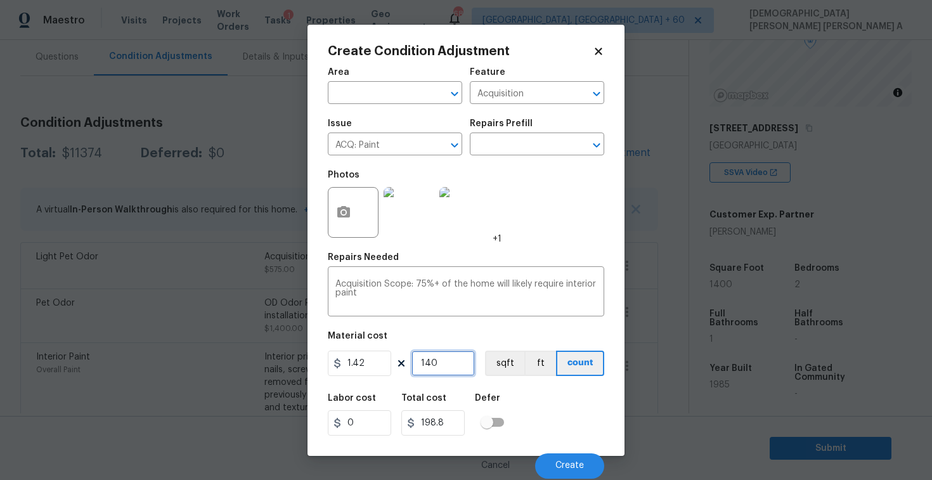
type input "1400"
type input "1988"
type input "1400"
click at [329, 207] on button "button" at bounding box center [343, 212] width 30 height 49
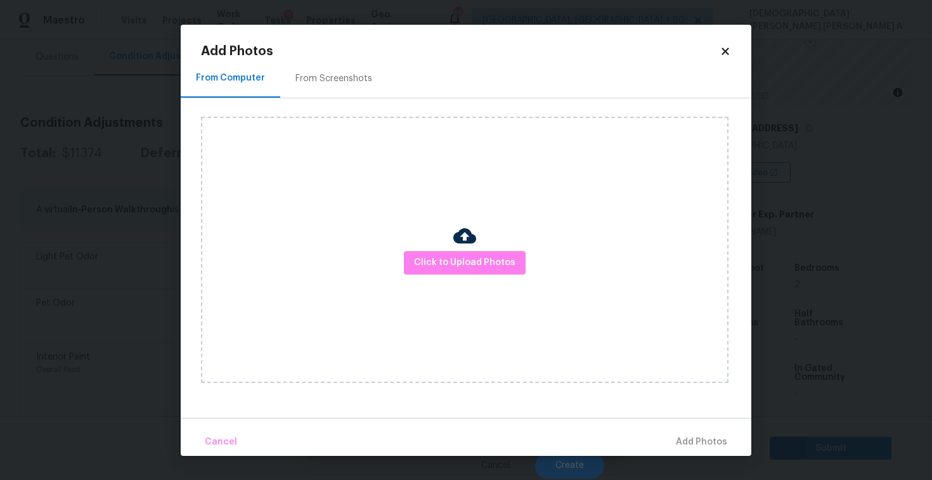
click at [335, 78] on div "From Screenshots" at bounding box center [333, 78] width 77 height 13
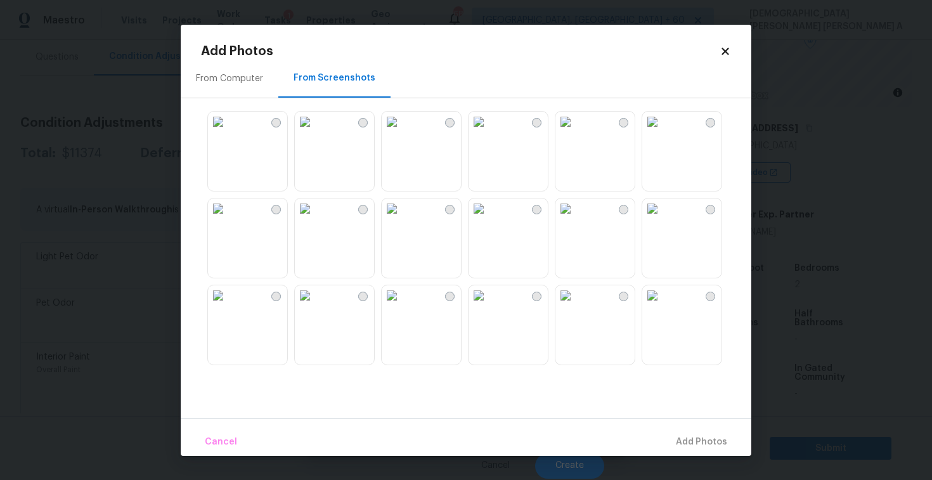
click at [575, 219] on img at bounding box center [565, 208] width 20 height 20
click at [397, 219] on img at bounding box center [392, 208] width 20 height 20
click at [395, 305] on img at bounding box center [392, 295] width 20 height 20
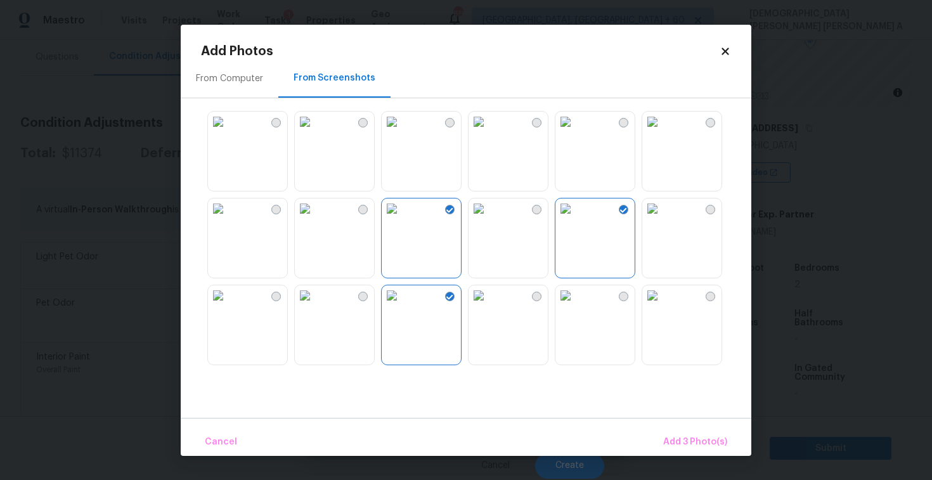
click at [315, 305] on img at bounding box center [305, 295] width 20 height 20
click at [315, 219] on img at bounding box center [305, 208] width 20 height 20
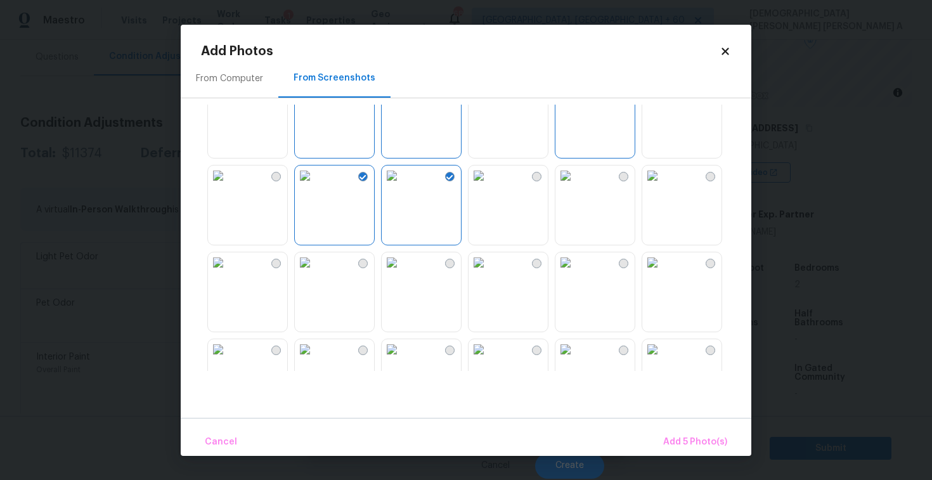
scroll to position [134, 0]
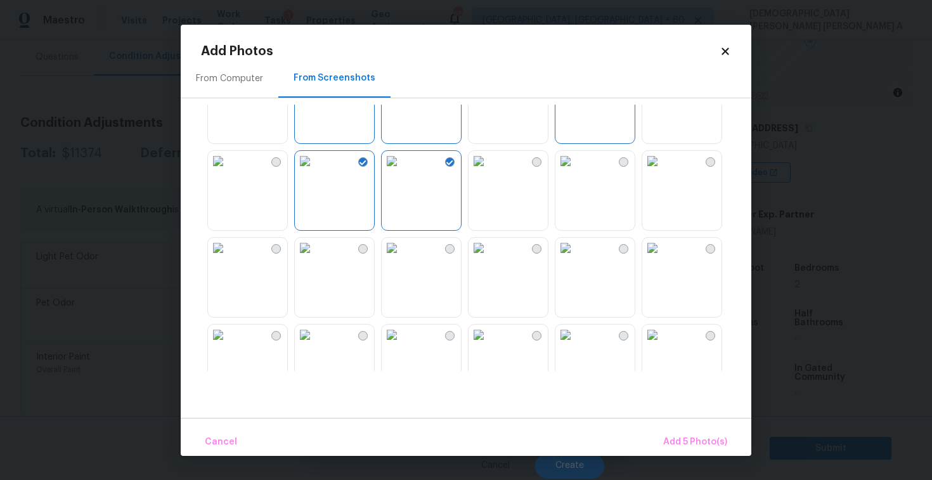
click at [402, 258] on img at bounding box center [392, 248] width 20 height 20
click at [679, 439] on span "Add 6 Photo(s)" at bounding box center [694, 442] width 65 height 16
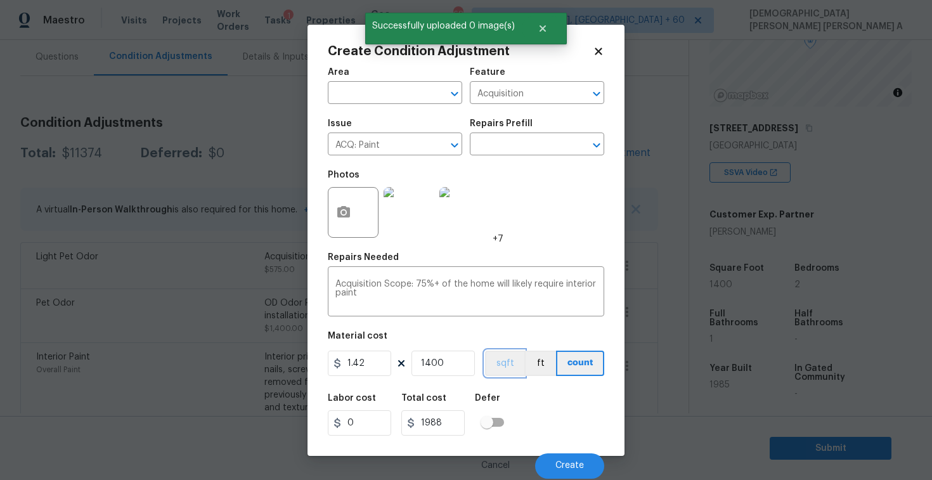
click at [508, 375] on button "sqft" at bounding box center [504, 362] width 39 height 25
click at [580, 458] on button "Create" at bounding box center [569, 465] width 69 height 25
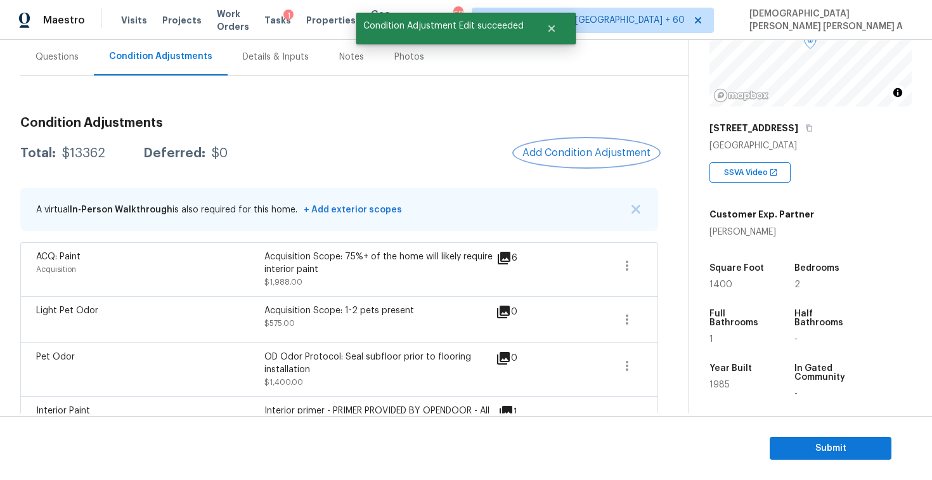
click at [556, 149] on span "Add Condition Adjustment" at bounding box center [586, 152] width 128 height 11
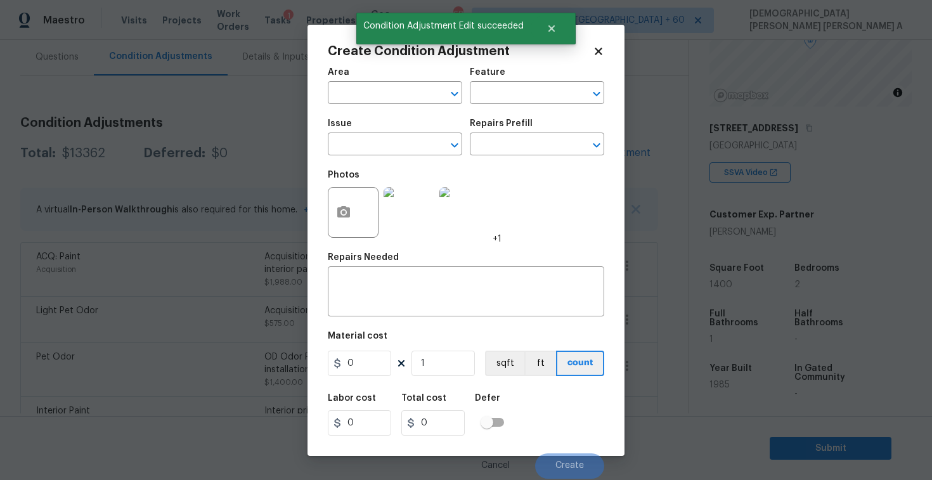
click at [373, 159] on span "Issue ​" at bounding box center [395, 137] width 134 height 51
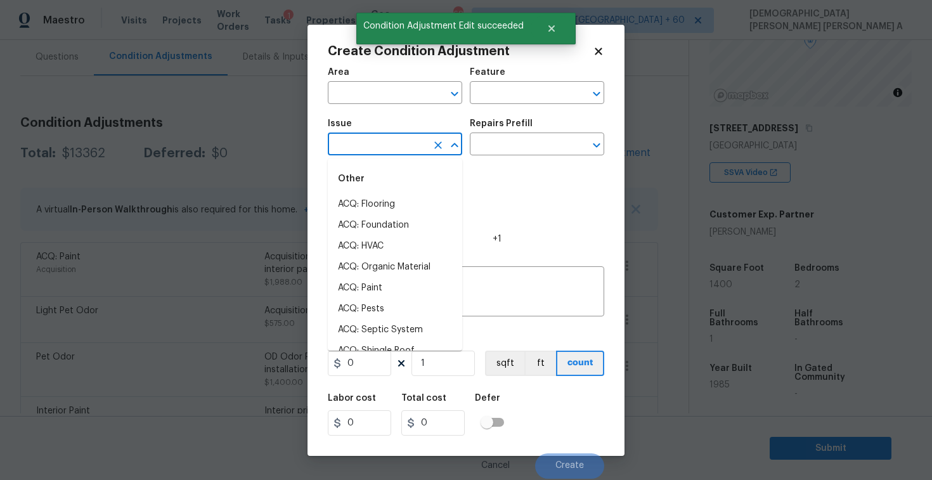
click at [378, 147] on input "text" at bounding box center [377, 146] width 99 height 20
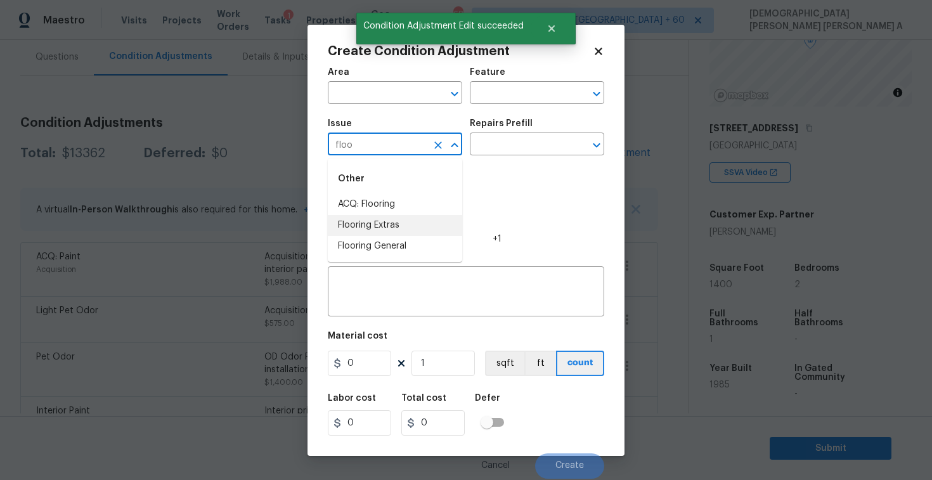
click at [387, 215] on li "Flooring Extras" at bounding box center [395, 225] width 134 height 21
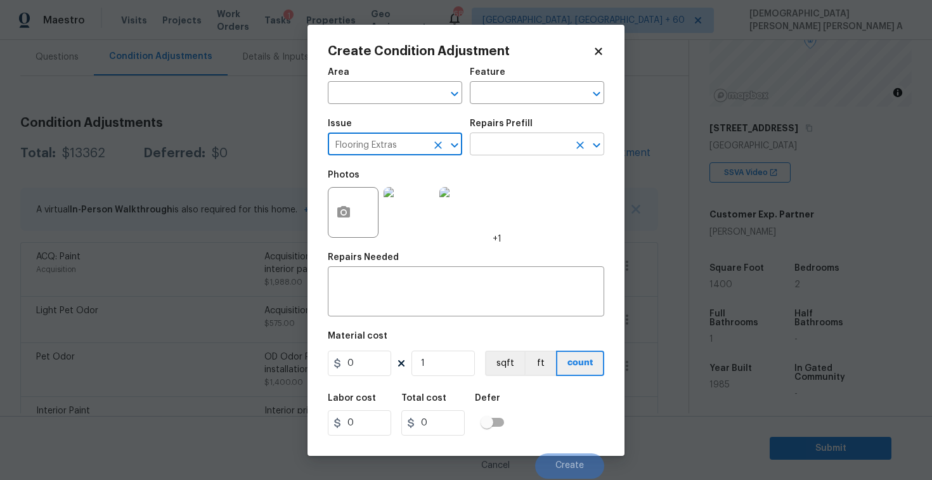
type input "Flooring Extras"
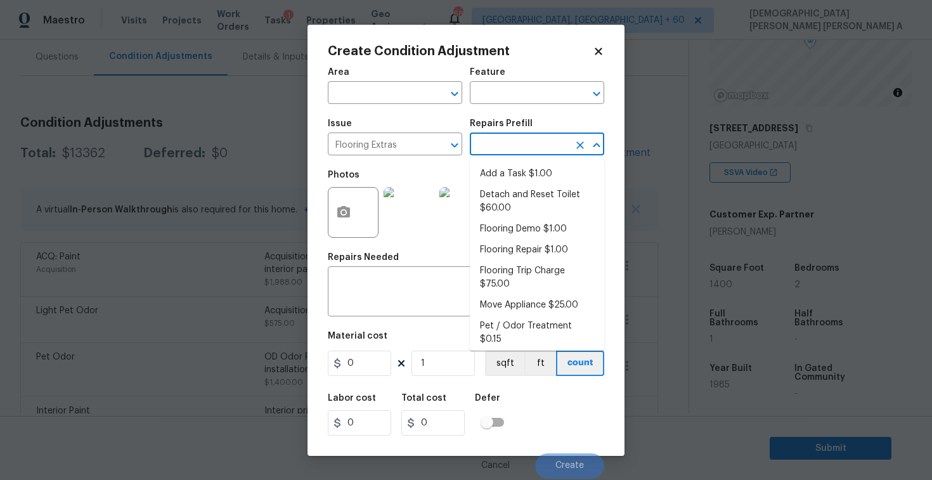
click at [523, 148] on input "text" at bounding box center [519, 146] width 99 height 20
click at [432, 146] on icon "Clear" at bounding box center [438, 145] width 13 height 13
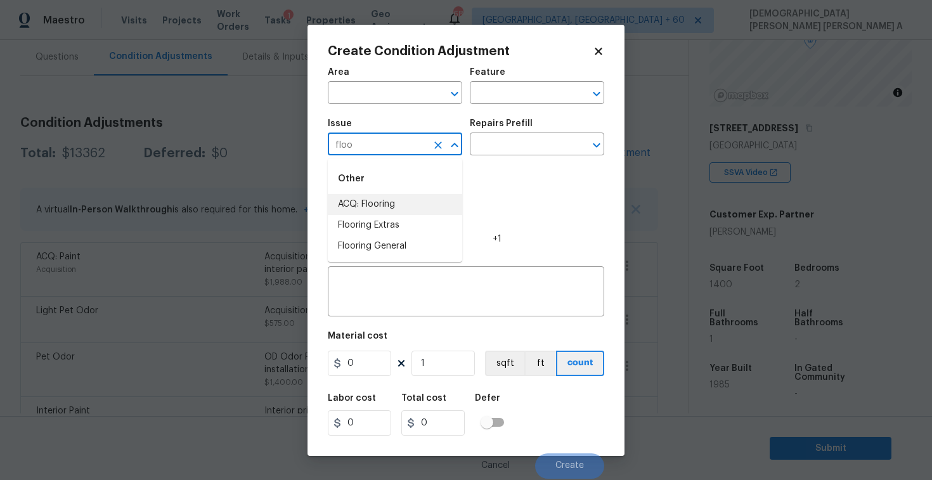
click at [406, 209] on li "ACQ: Flooring" at bounding box center [395, 204] width 134 height 21
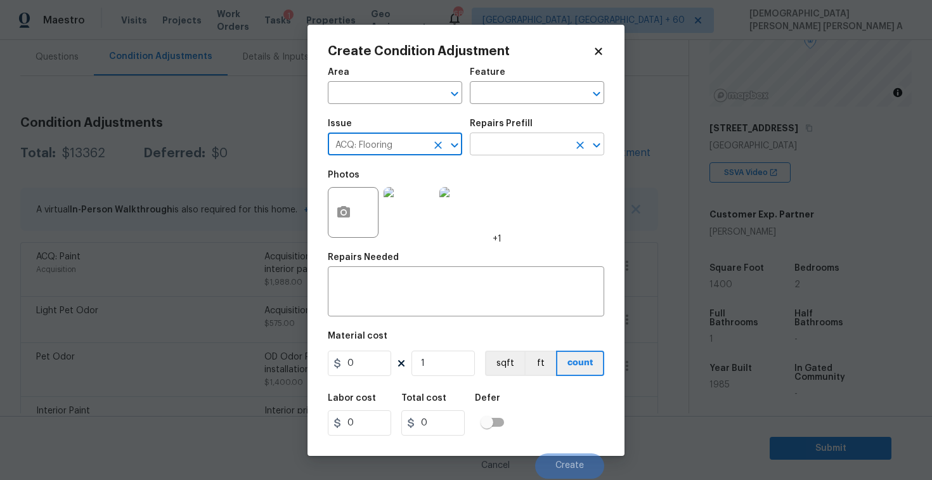
type input "ACQ: Flooring"
click at [515, 149] on input "text" at bounding box center [519, 146] width 99 height 20
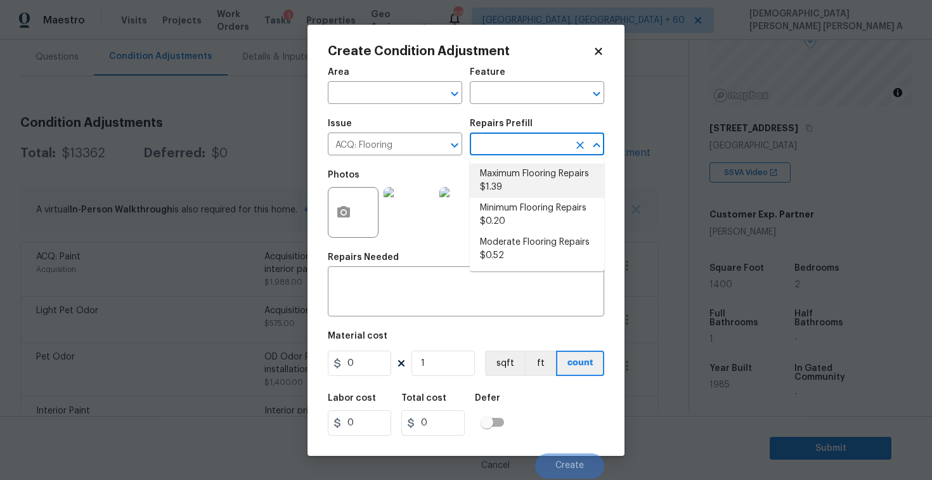
click at [520, 176] on li "Maximum Flooring Repairs $1.39" at bounding box center [537, 181] width 134 height 34
type input "Acquisition"
type textarea "Acquisition Scope: Maximum flooring repairs"
type input "1.39"
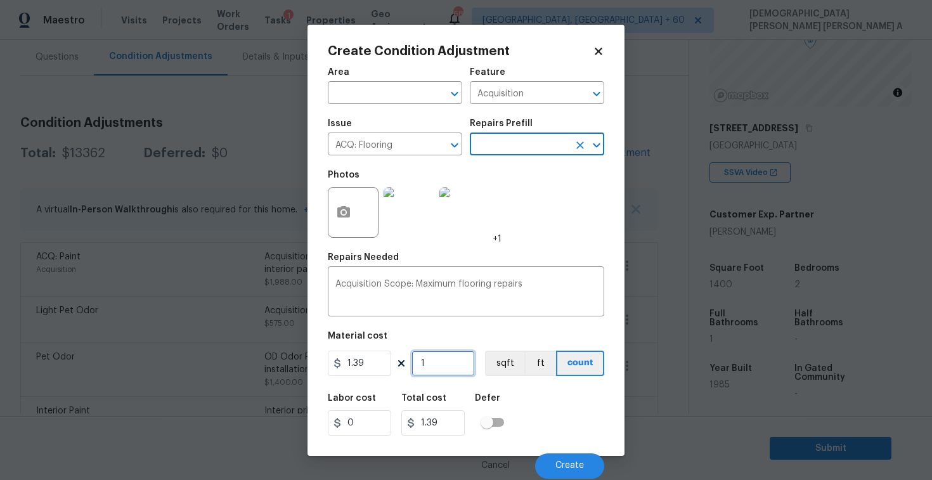
click at [452, 371] on input "1" at bounding box center [442, 362] width 63 height 25
type input "14"
type input "19.46"
type input "140"
type input "194.6"
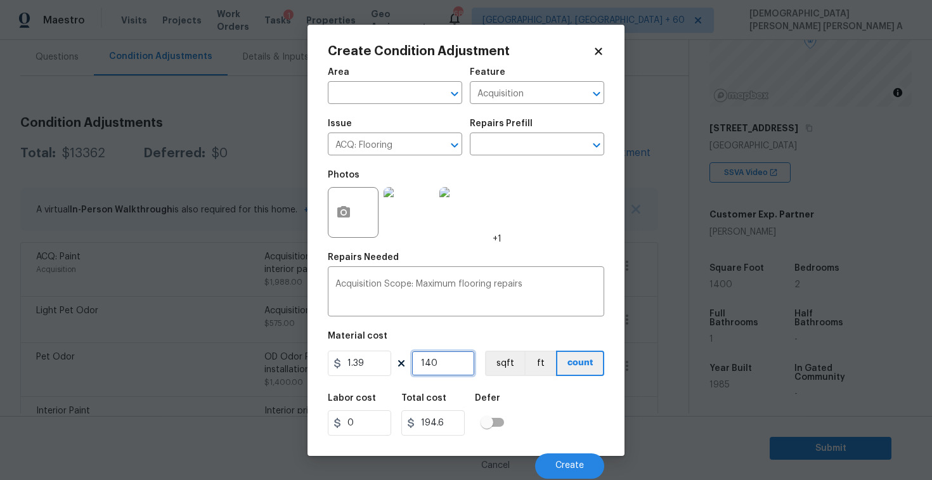
type input "1400"
type input "1946"
type input "1400"
click at [340, 218] on icon "button" at bounding box center [343, 212] width 15 height 15
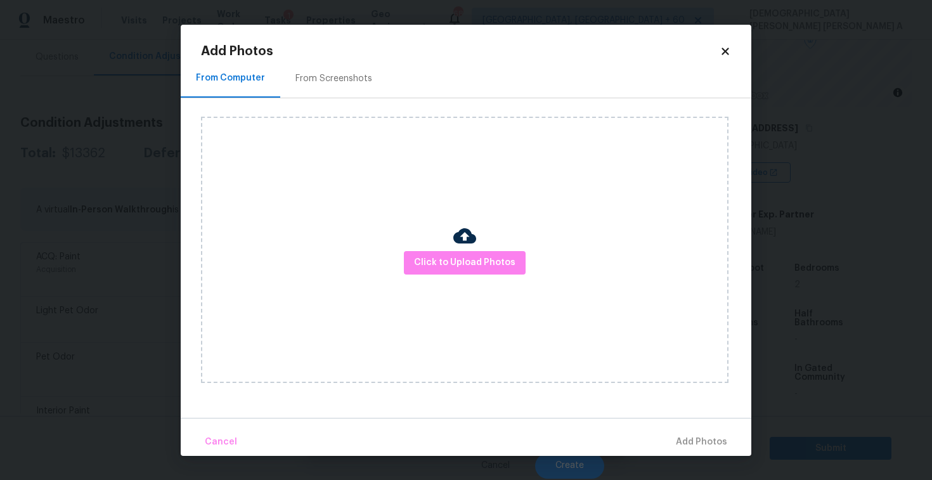
click at [323, 67] on div "From Screenshots" at bounding box center [333, 78] width 107 height 37
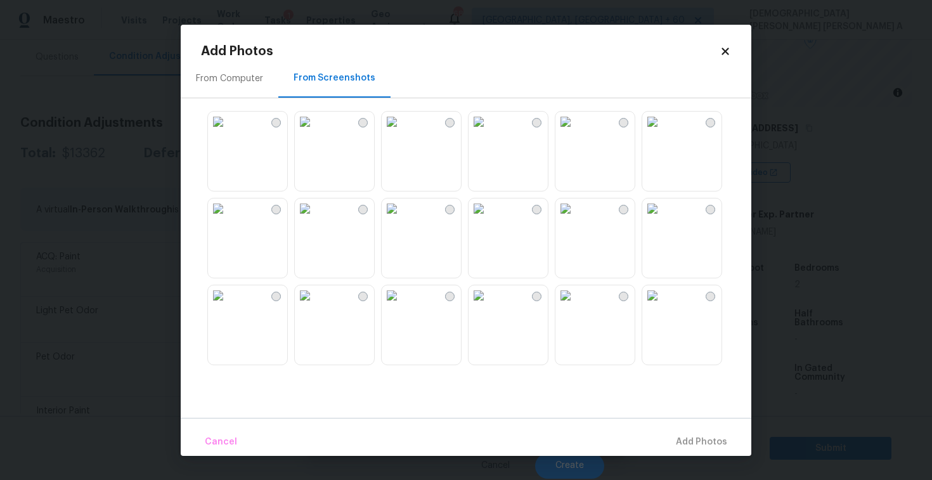
click at [315, 219] on img at bounding box center [305, 208] width 20 height 20
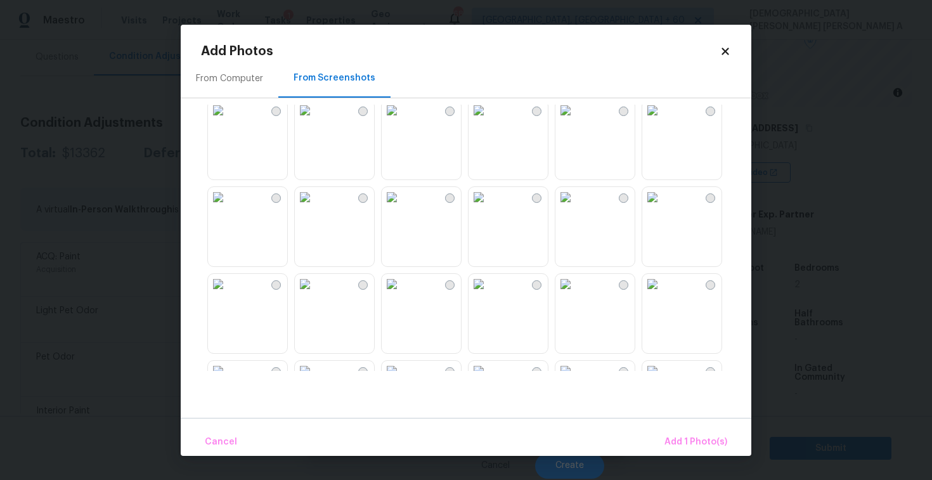
scroll to position [360, 0]
click at [489, 293] on img at bounding box center [478, 283] width 20 height 20
click at [575, 206] on img at bounding box center [565, 196] width 20 height 20
click at [662, 119] on img at bounding box center [652, 109] width 20 height 20
click at [315, 206] on img at bounding box center [305, 196] width 20 height 20
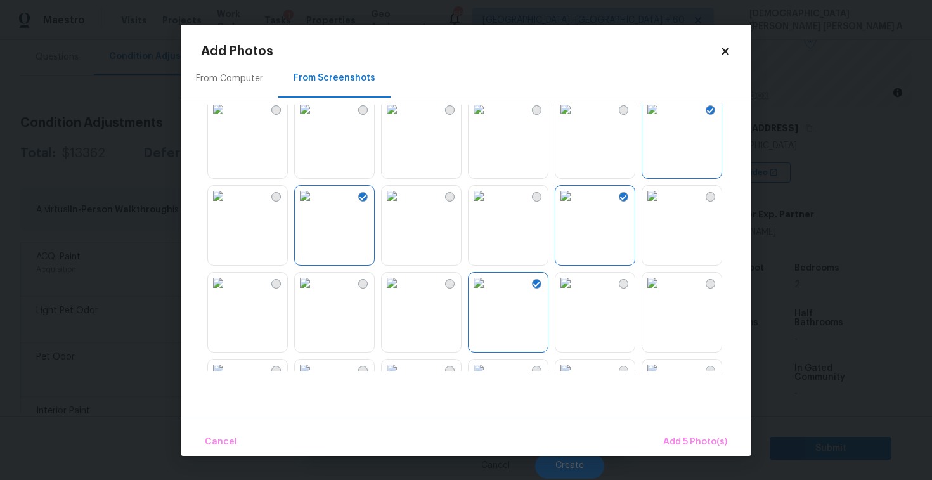
scroll to position [574, 0]
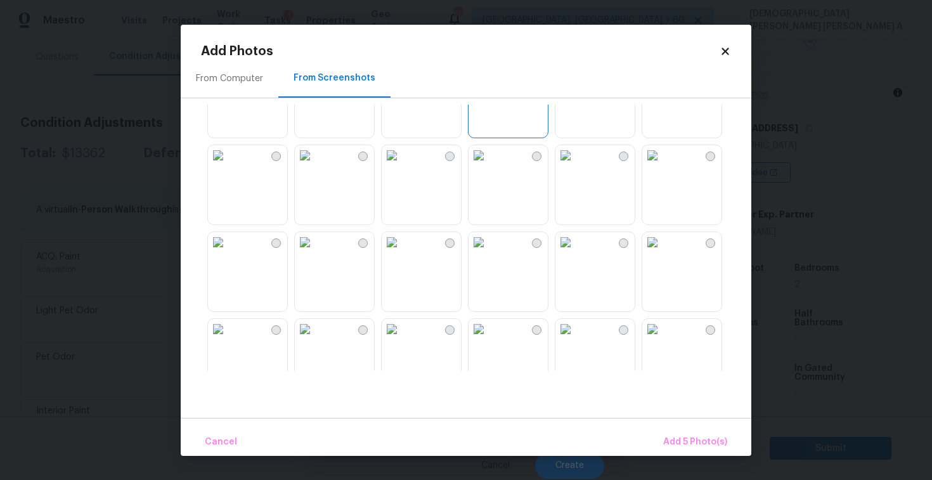
click at [489, 252] on img at bounding box center [478, 242] width 20 height 20
click at [402, 252] on img at bounding box center [392, 242] width 20 height 20
click at [690, 439] on span "Add 7 Photo(s)" at bounding box center [694, 442] width 65 height 16
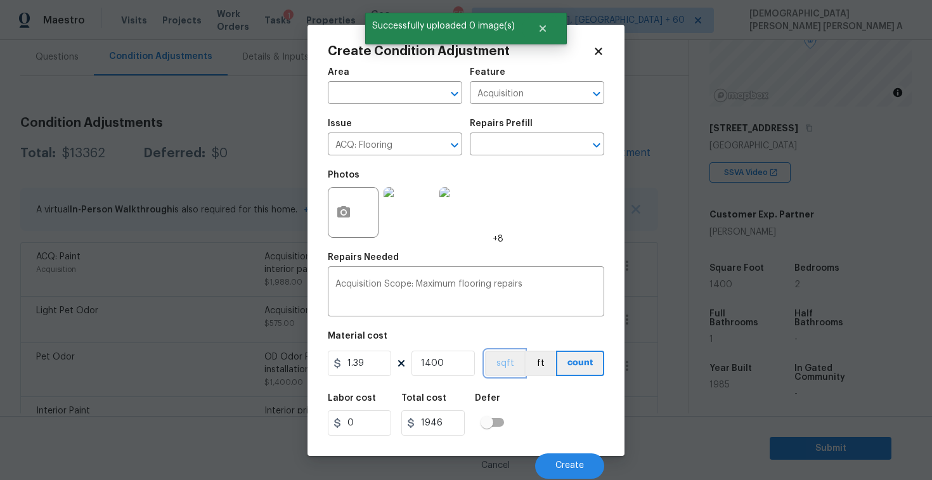
click at [493, 360] on button "sqft" at bounding box center [504, 362] width 39 height 25
click at [570, 462] on span "Create" at bounding box center [569, 466] width 29 height 10
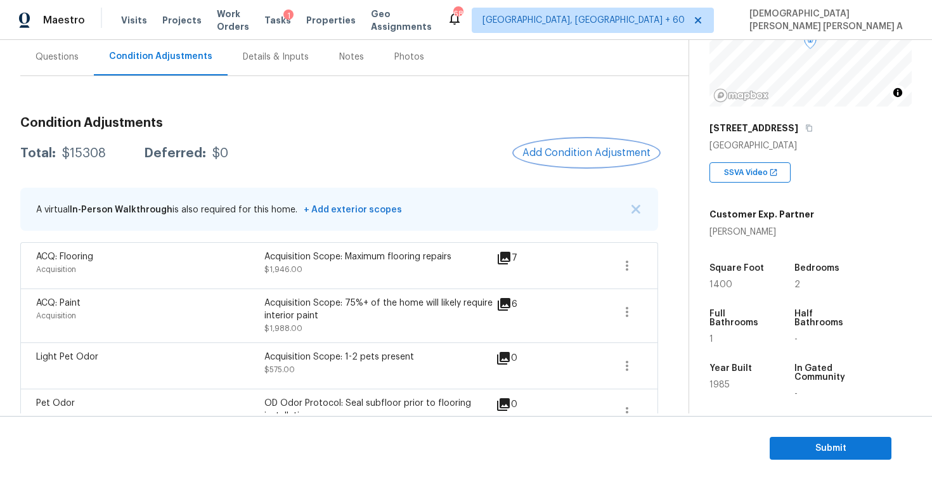
click at [592, 152] on span "Add Condition Adjustment" at bounding box center [586, 152] width 128 height 11
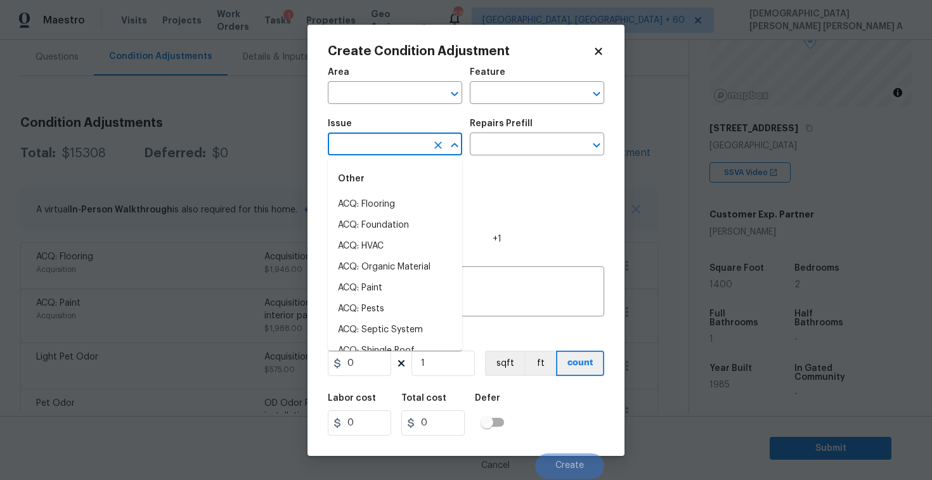
click at [376, 151] on input "text" at bounding box center [377, 146] width 99 height 20
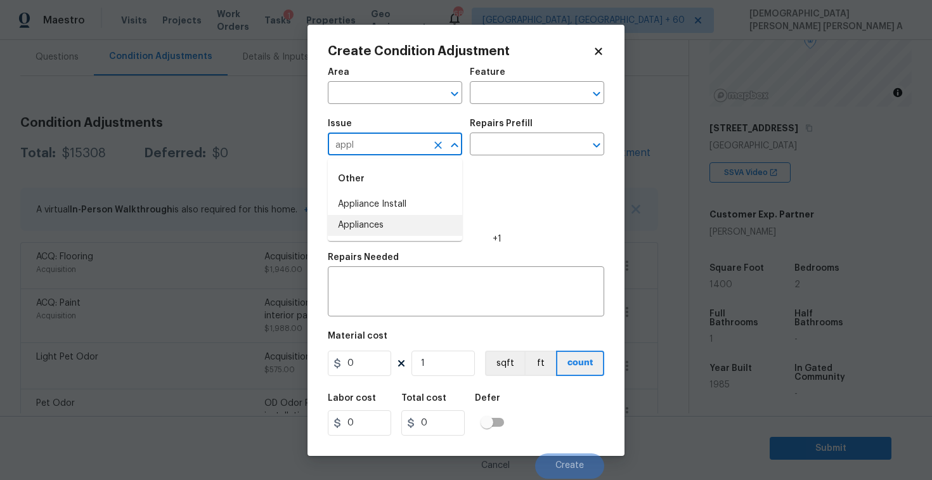
click at [379, 231] on li "Appliances" at bounding box center [395, 225] width 134 height 21
type input "Appliances"
click at [521, 143] on input "text" at bounding box center [519, 146] width 99 height 20
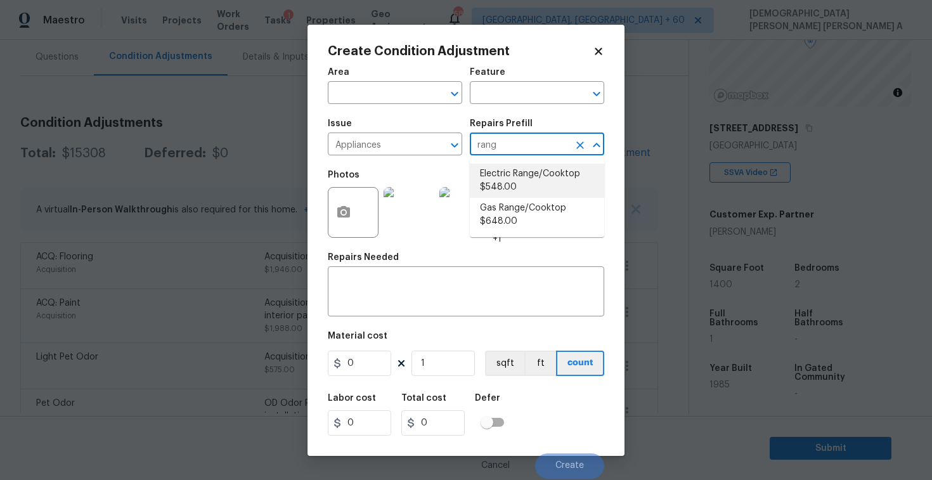
type input "rang"
type input "range"
click at [511, 184] on li "Electric Range/Cooktop $548.00" at bounding box center [537, 181] width 134 height 34
type input "Appliances"
type textarea "Remove the existing electric range/cooktop and prep the area for a new unit. In…"
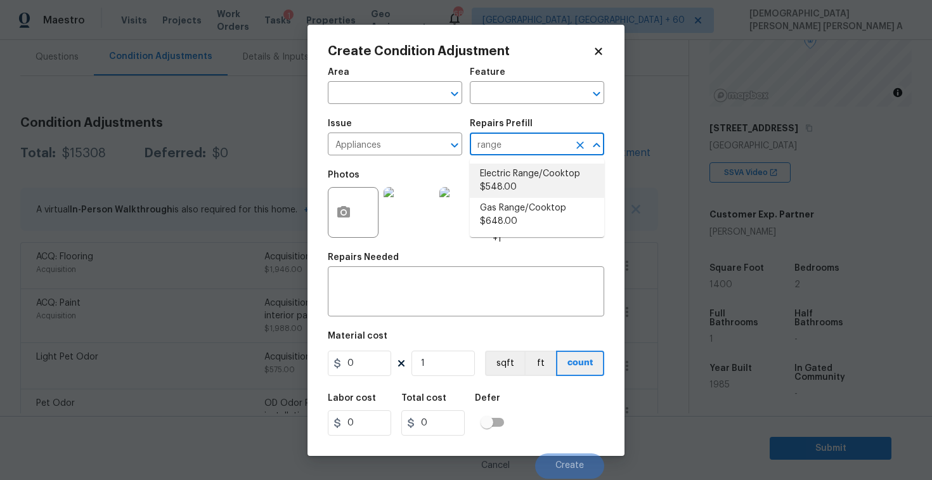
type input "548"
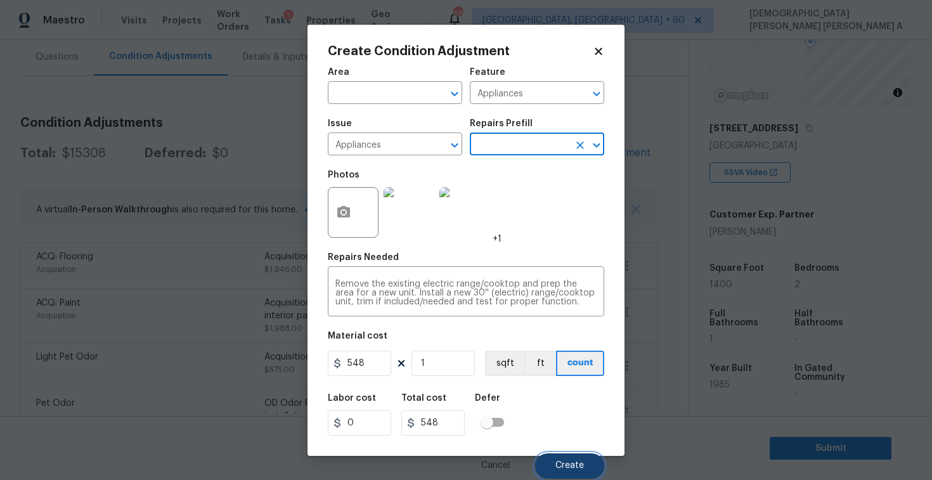
click at [569, 456] on button "Create" at bounding box center [569, 465] width 69 height 25
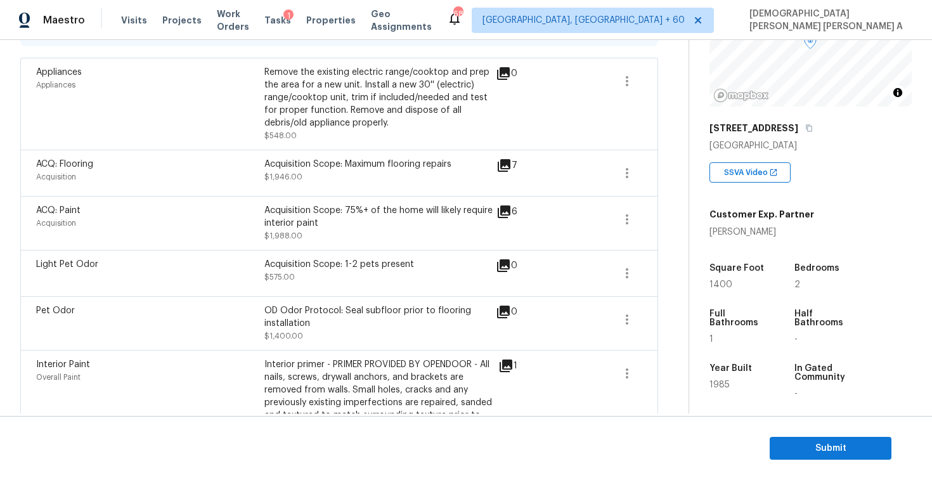
scroll to position [153, 0]
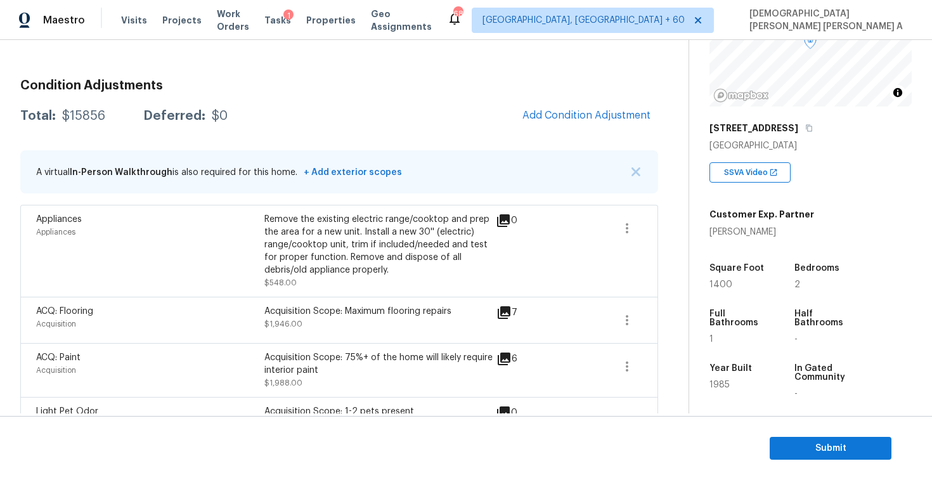
click at [583, 108] on button "Add Condition Adjustment" at bounding box center [586, 115] width 143 height 27
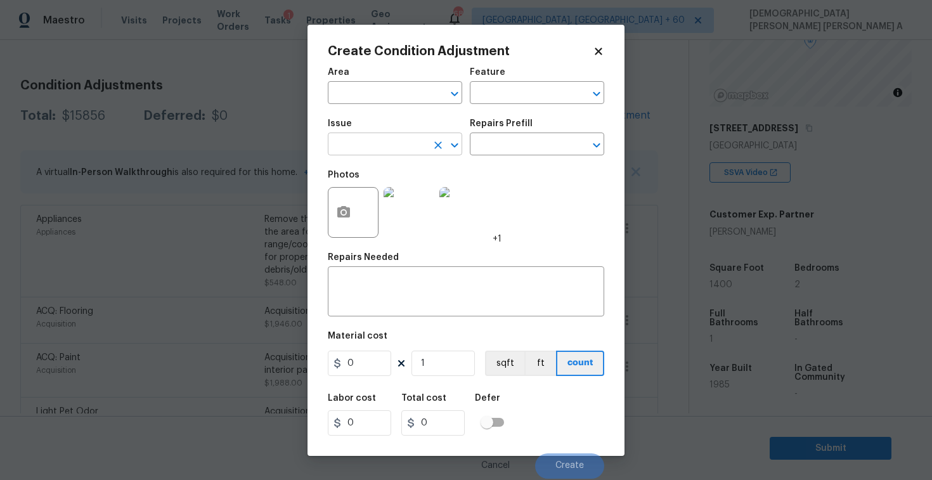
click at [377, 147] on input "text" at bounding box center [377, 146] width 99 height 20
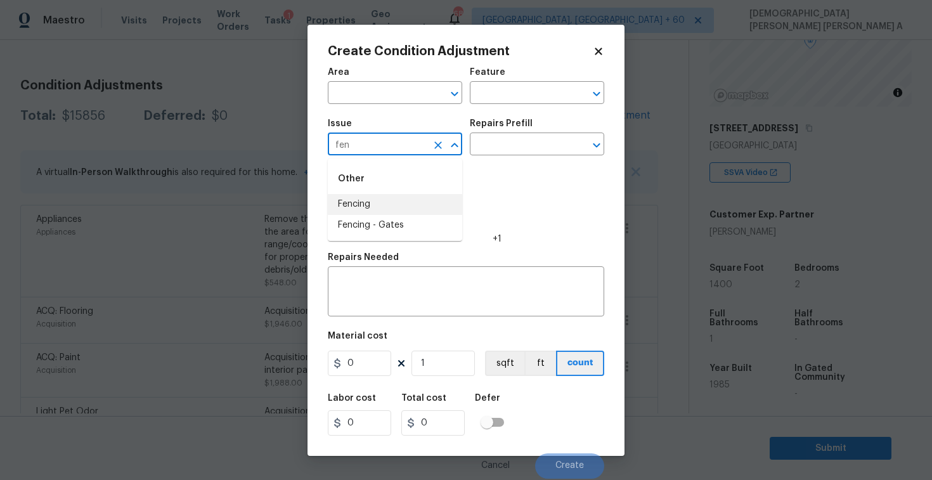
click at [385, 205] on li "Fencing" at bounding box center [395, 204] width 134 height 21
type input "Fencing"
click at [498, 150] on input "text" at bounding box center [519, 146] width 99 height 20
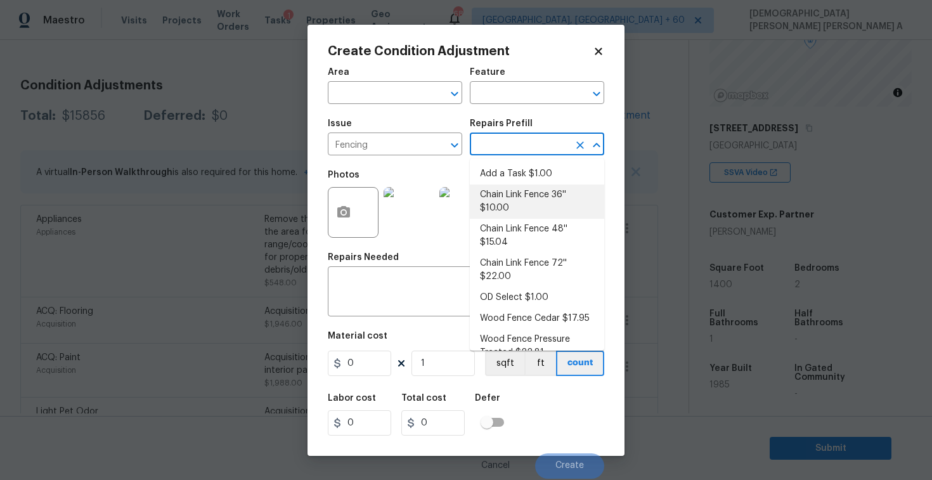
click at [501, 201] on li "Chain Link Fence 36'' $10.00" at bounding box center [537, 201] width 134 height 34
type textarea "Prep the work area and install a new 36'' chain link fence. Ensure that all of …"
type input "10"
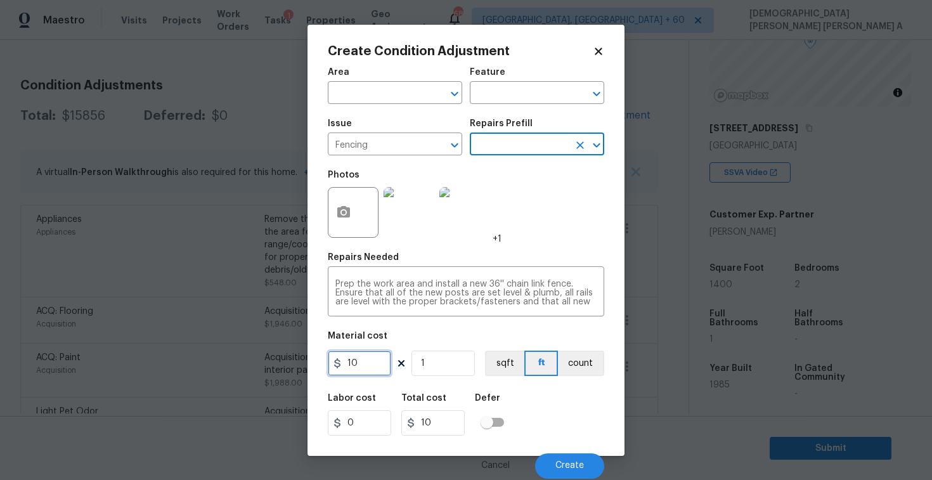
click at [375, 356] on input "10" at bounding box center [359, 362] width 63 height 25
type input "800"
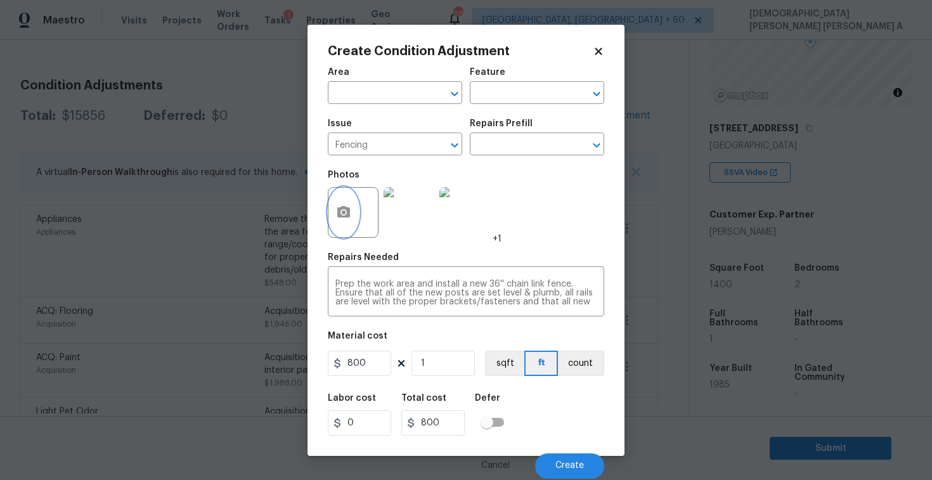
click at [344, 206] on icon "button" at bounding box center [343, 212] width 15 height 15
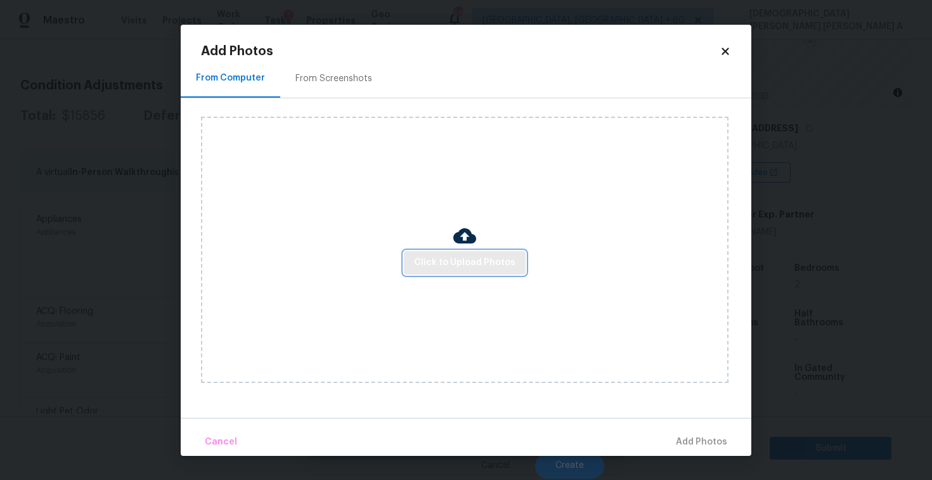
click at [466, 268] on span "Click to Upload Photos" at bounding box center [464, 263] width 101 height 16
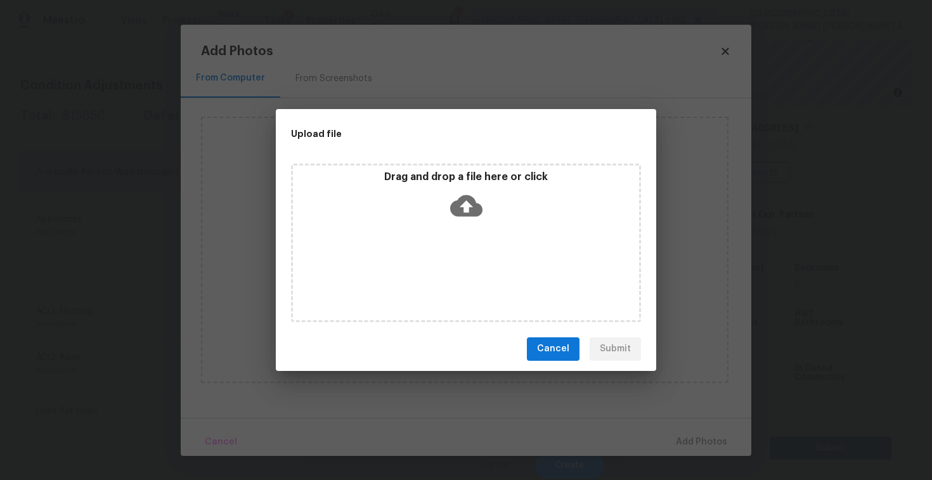
click at [466, 168] on div "Drag and drop a file here or click" at bounding box center [466, 243] width 350 height 158
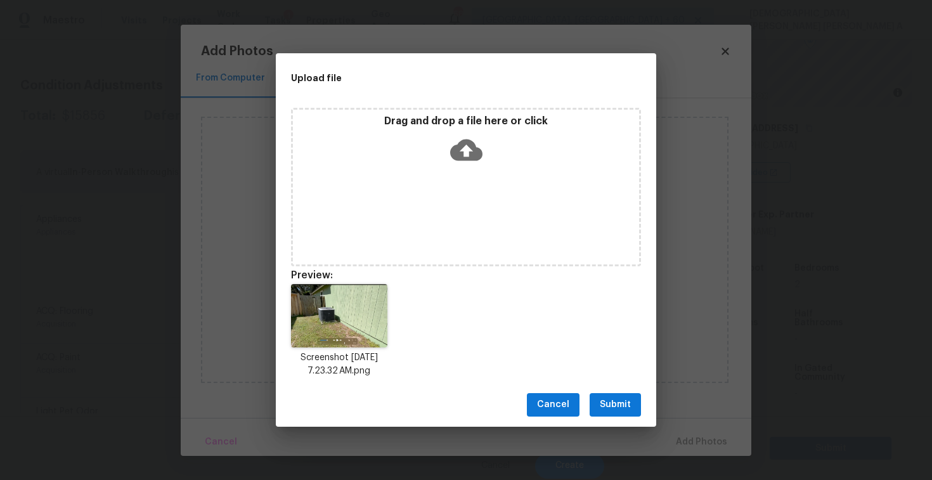
click at [617, 405] on span "Submit" at bounding box center [615, 405] width 31 height 16
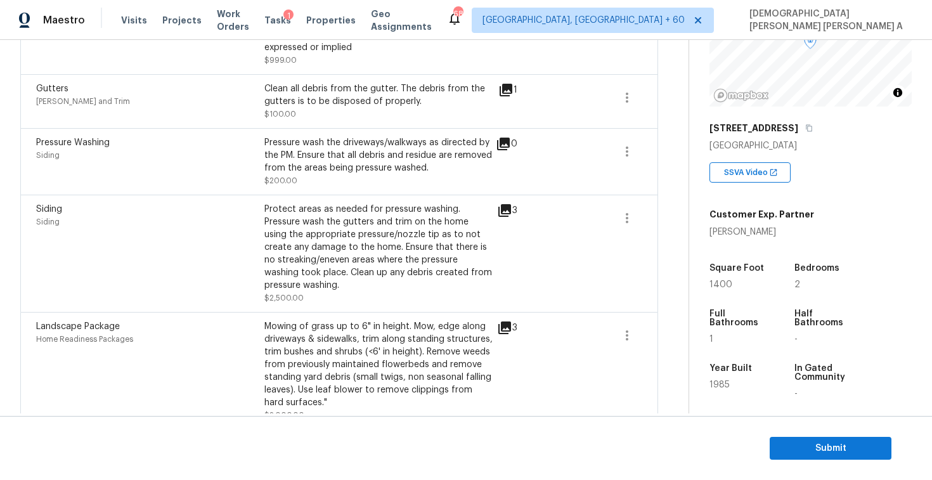
scroll to position [1230, 0]
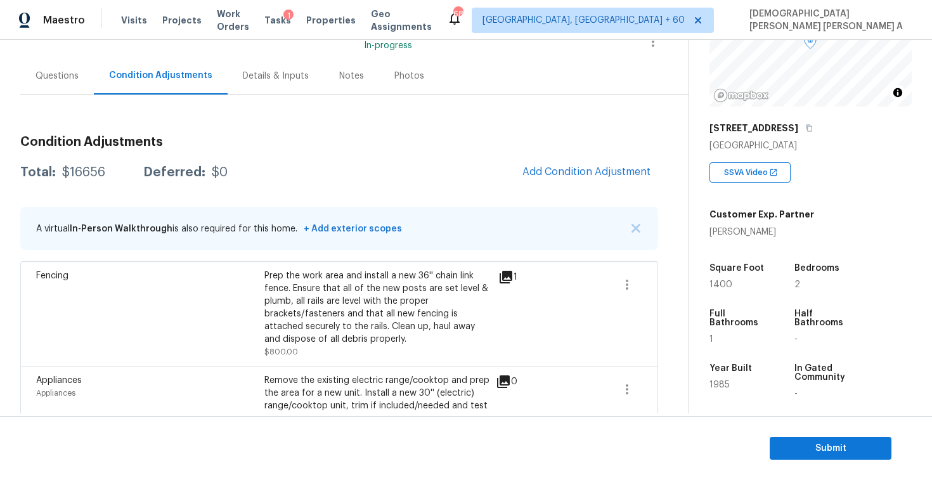
click at [51, 85] on div "Questions" at bounding box center [57, 75] width 74 height 37
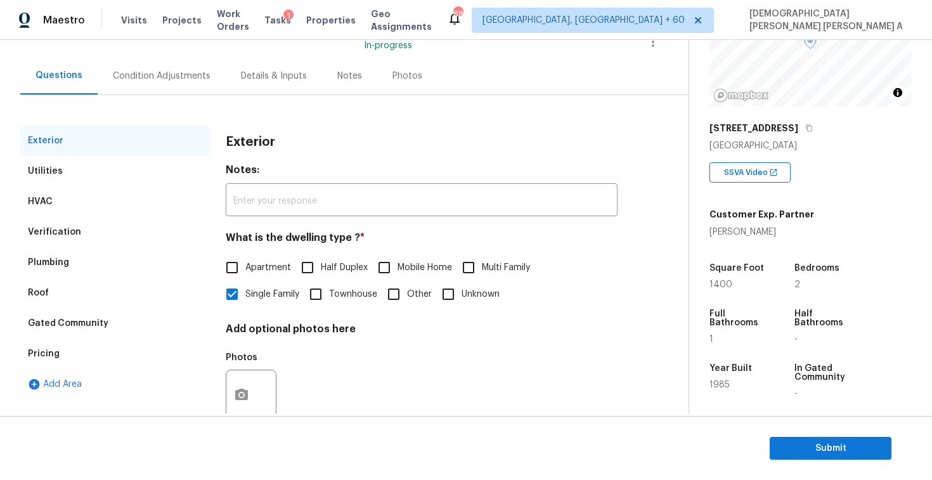
scroll to position [97, 0]
click at [65, 238] on div "Verification" at bounding box center [54, 232] width 53 height 13
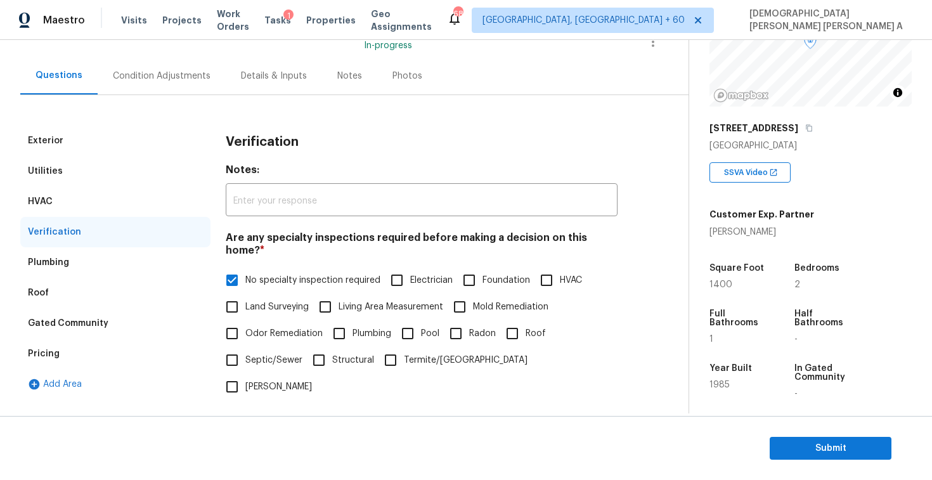
scroll to position [330, 0]
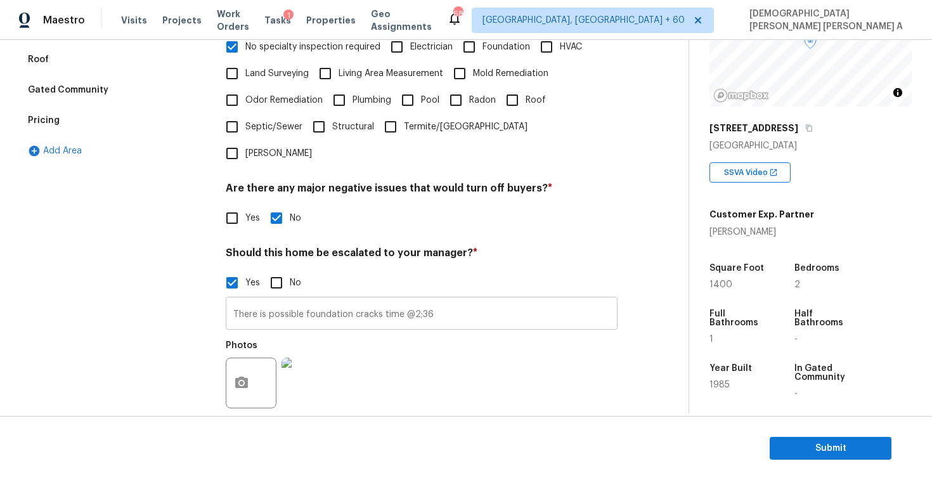
click at [454, 300] on input "There is possible foundation cracks time @2;36" at bounding box center [422, 315] width 392 height 30
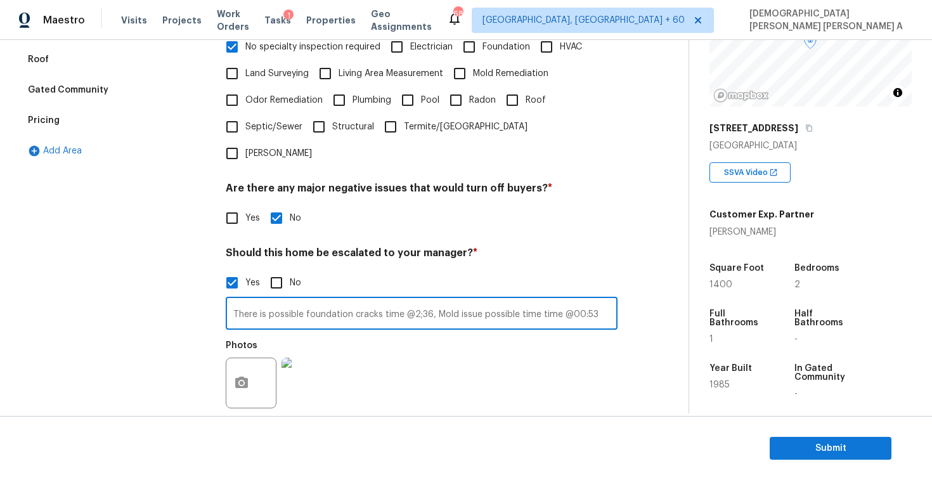
type input "There is possible foundation cracks time @2;36, Mold issue possible time time @…"
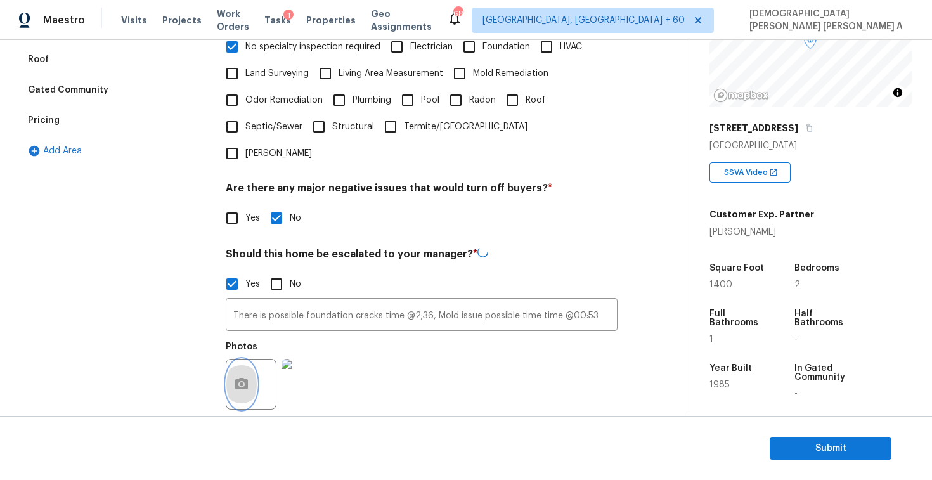
click at [243, 382] on circle "button" at bounding box center [242, 384] width 4 height 4
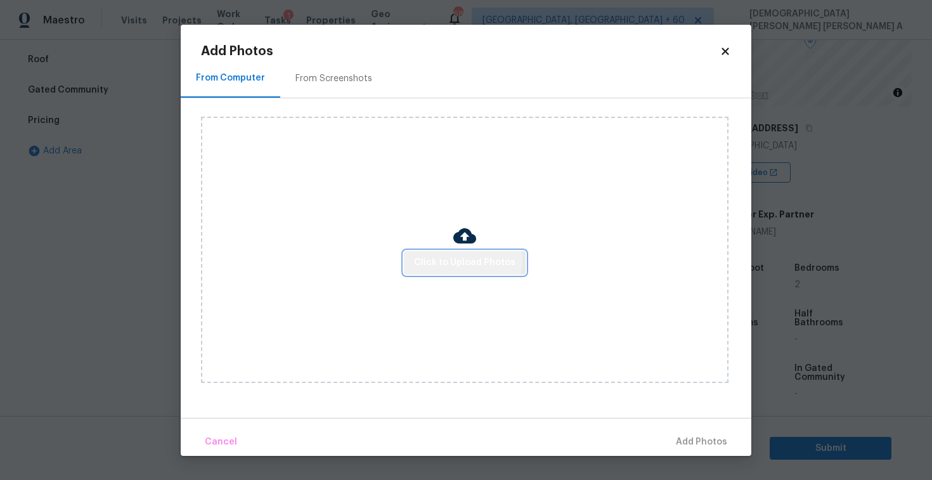
click at [456, 259] on span "Click to Upload Photos" at bounding box center [464, 263] width 101 height 16
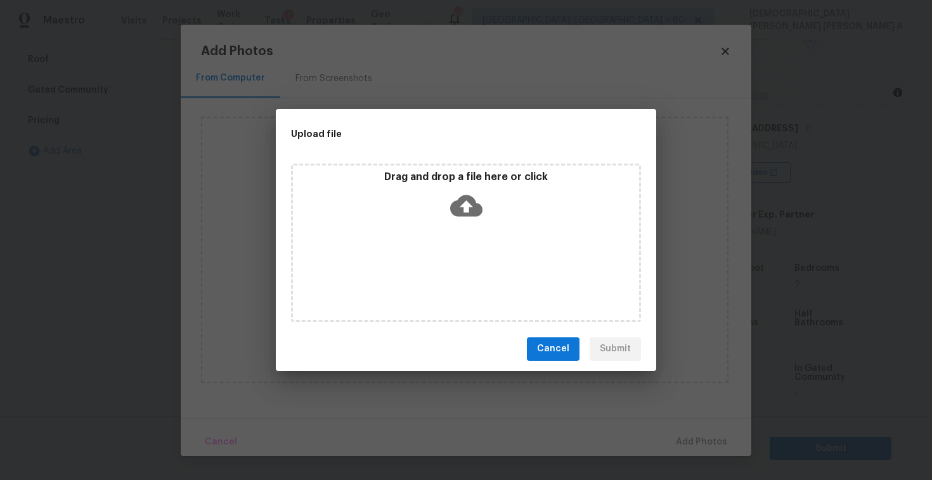
click at [468, 190] on icon at bounding box center [466, 206] width 32 height 32
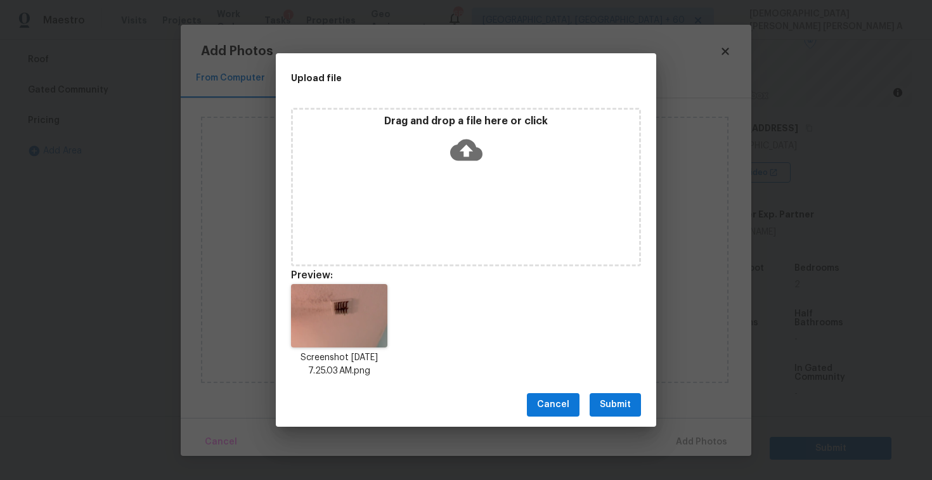
click at [624, 396] on button "Submit" at bounding box center [614, 404] width 51 height 23
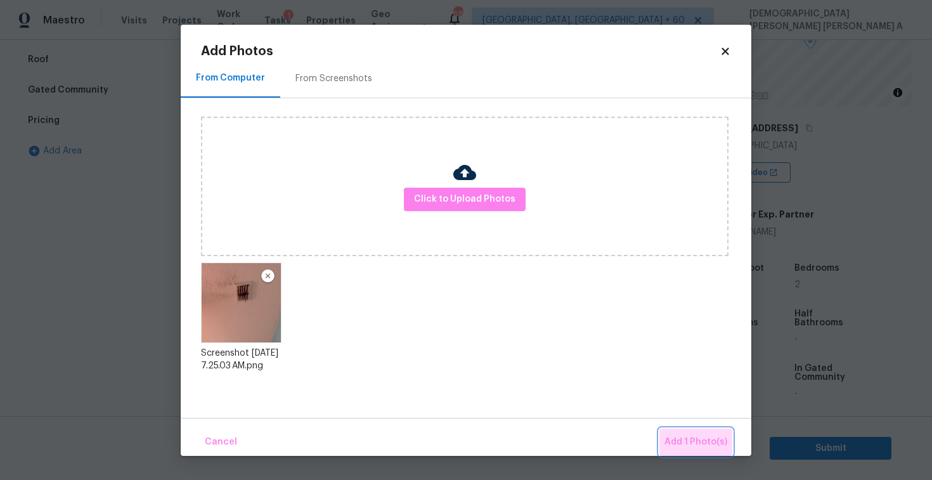
click at [700, 444] on span "Add 1 Photo(s)" at bounding box center [695, 442] width 63 height 16
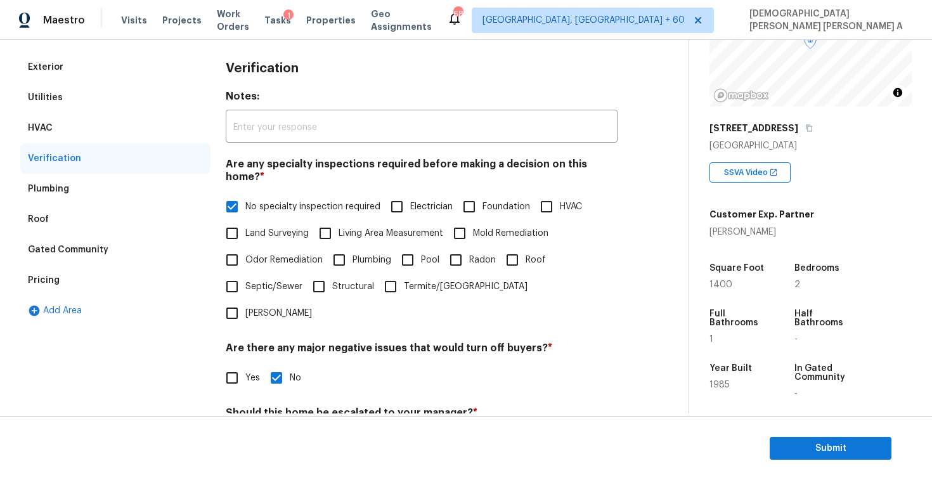
scroll to position [0, 0]
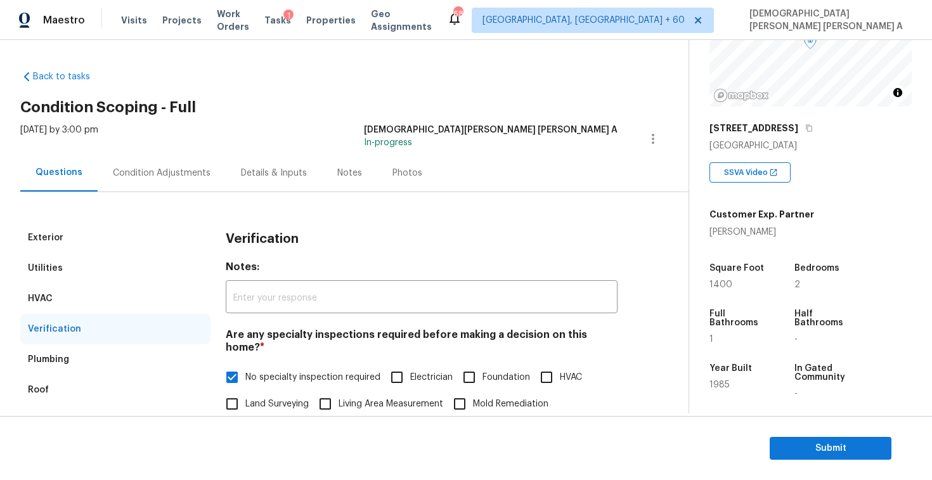
click at [148, 161] on div "Condition Adjustments" at bounding box center [162, 172] width 128 height 37
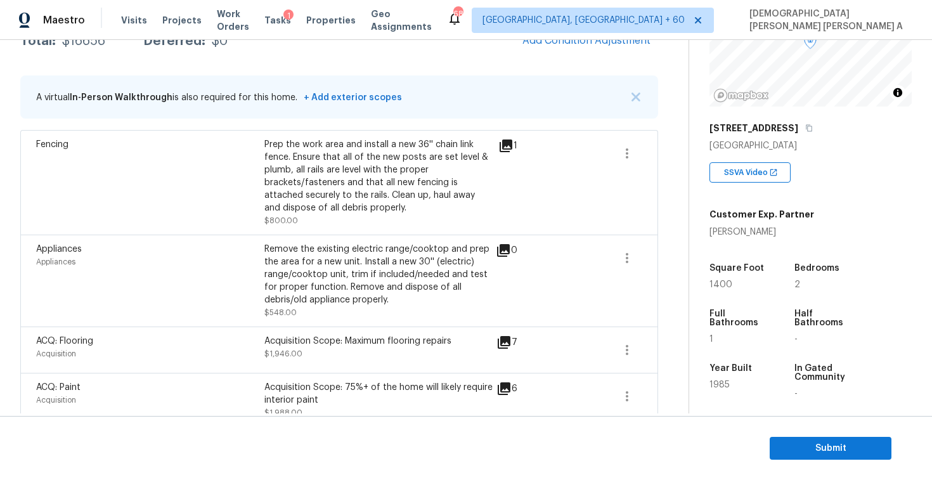
scroll to position [61, 0]
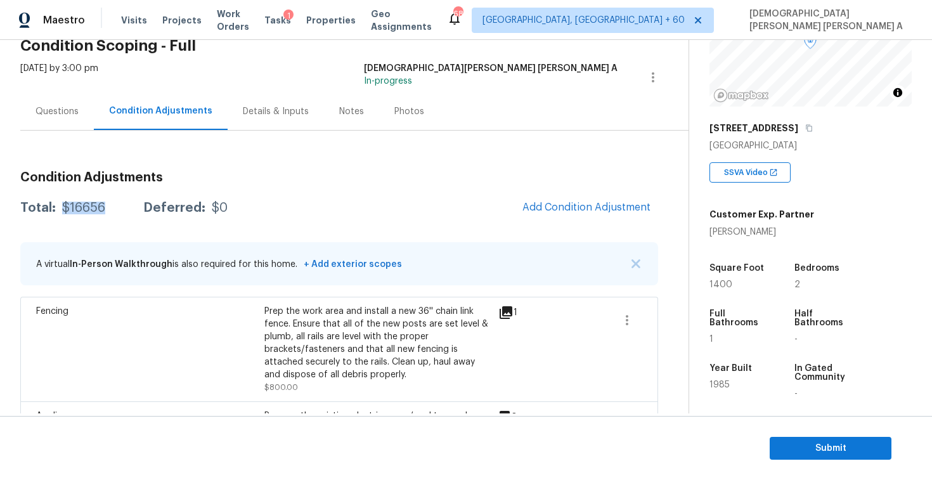
drag, startPoint x: 110, startPoint y: 205, endPoint x: 57, endPoint y: 205, distance: 53.2
click at [57, 205] on div "Total: $16656 Deferred: $0" at bounding box center [123, 208] width 207 height 13
copy div "$16656"
click at [46, 106] on div "Questions" at bounding box center [56, 111] width 43 height 13
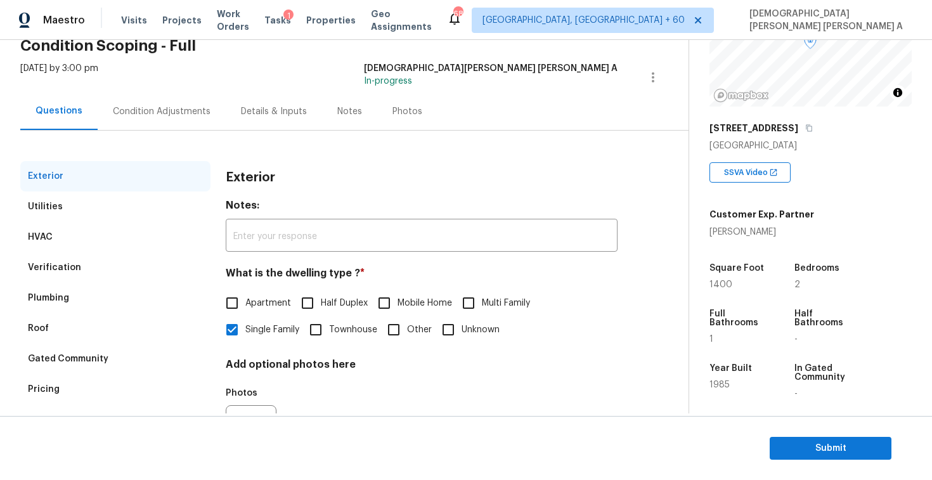
scroll to position [131, 0]
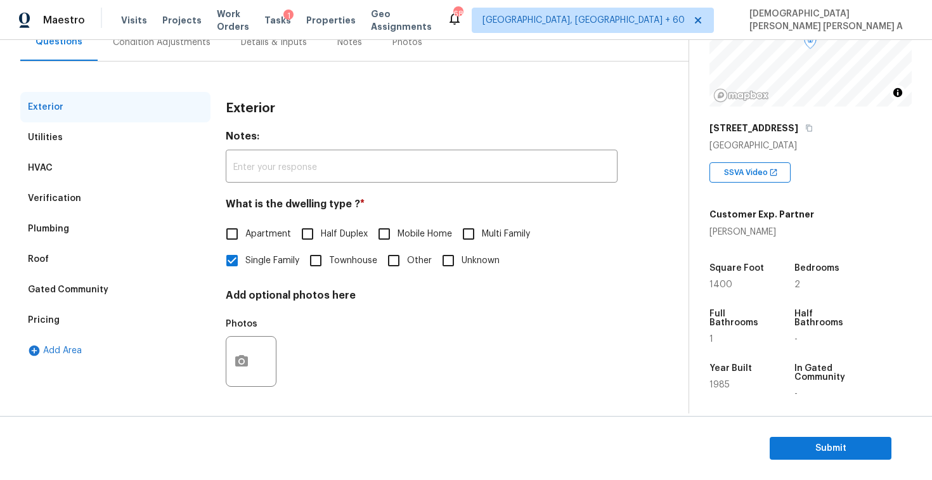
click at [63, 191] on div "Verification" at bounding box center [115, 198] width 190 height 30
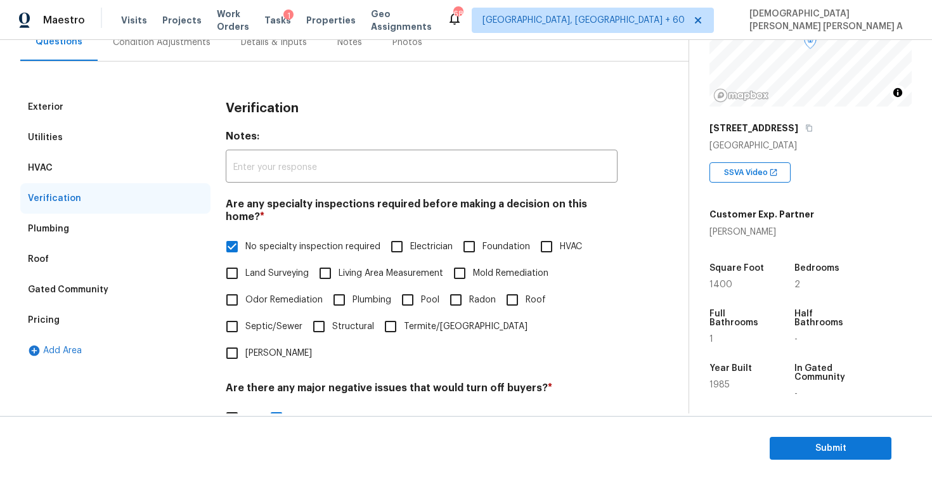
scroll to position [309, 0]
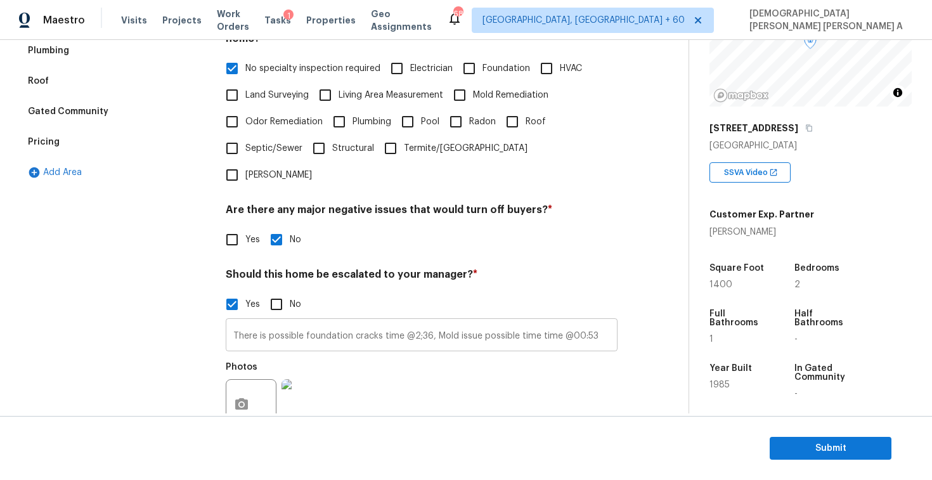
click at [325, 321] on input "There is possible foundation cracks time @2;36, Mold issue possible time time @…" at bounding box center [422, 336] width 392 height 30
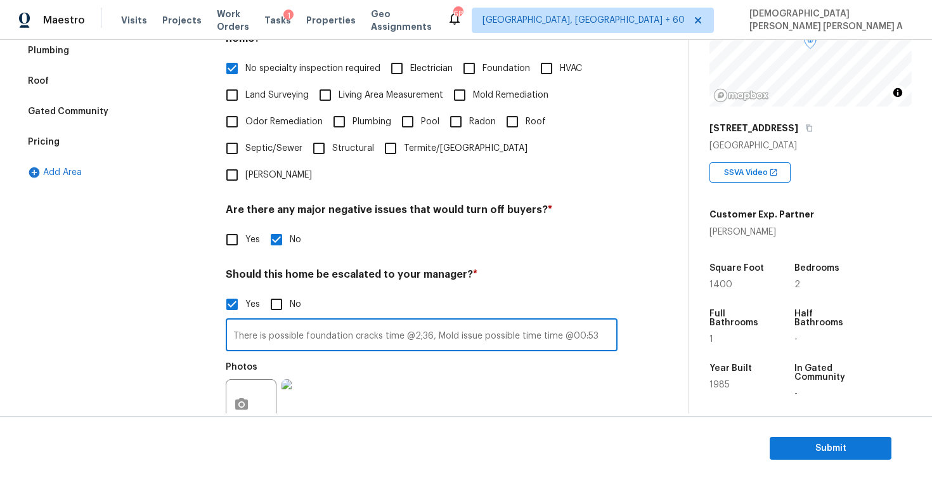
click at [325, 321] on input "There is possible foundation cracks time @2;36, Mold issue possible time time @…" at bounding box center [422, 336] width 392 height 30
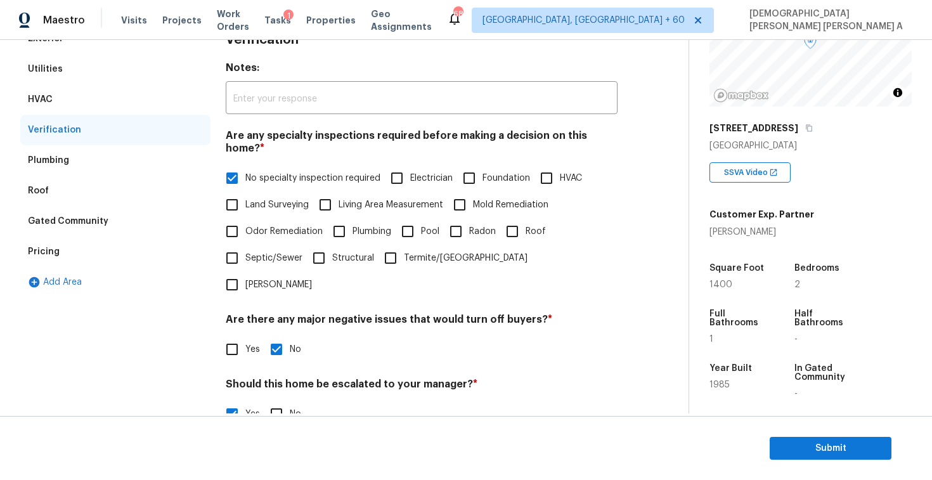
scroll to position [73, 0]
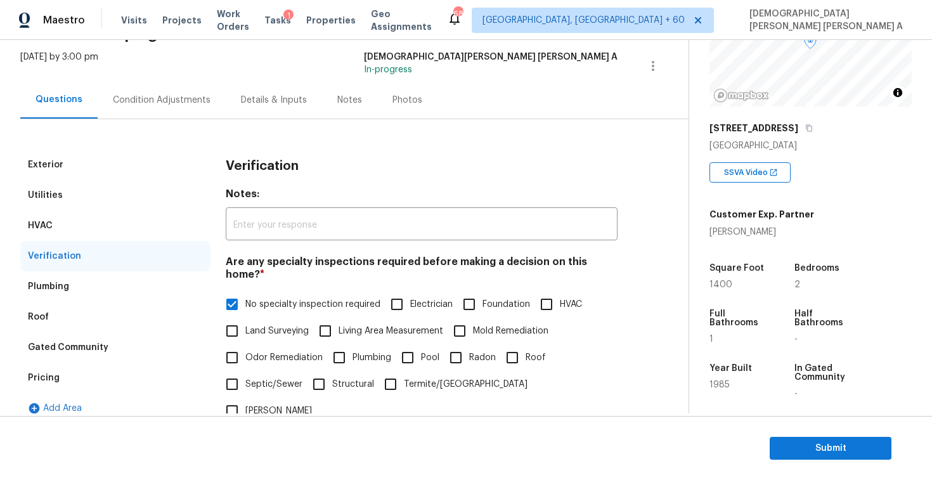
click at [70, 373] on div "Pricing" at bounding box center [115, 378] width 190 height 30
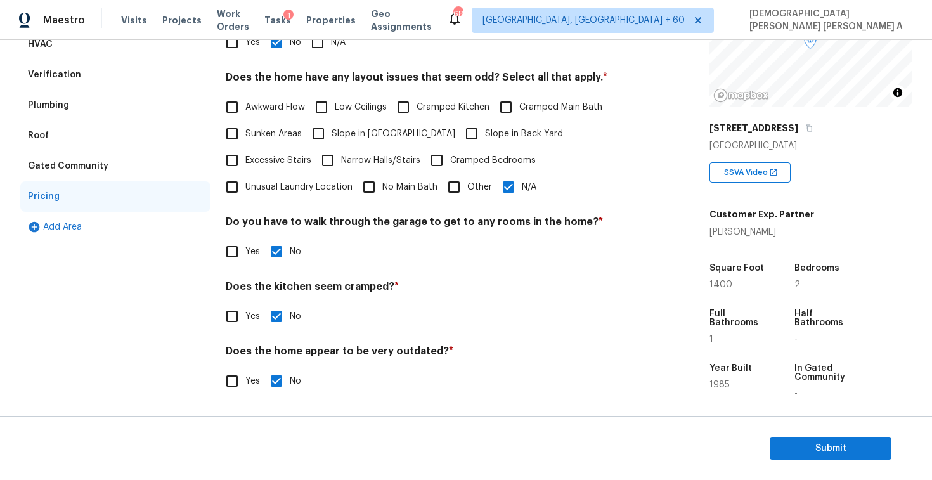
scroll to position [0, 0]
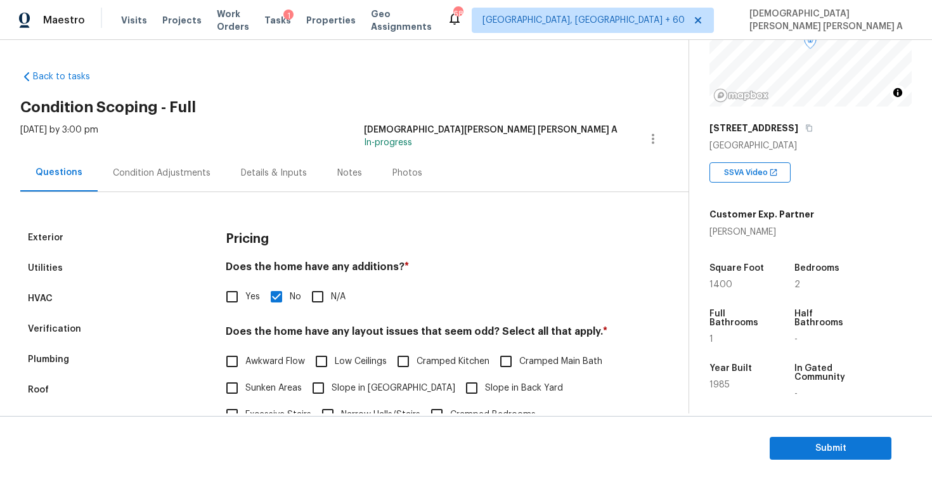
click at [167, 157] on div "Condition Adjustments" at bounding box center [162, 172] width 128 height 37
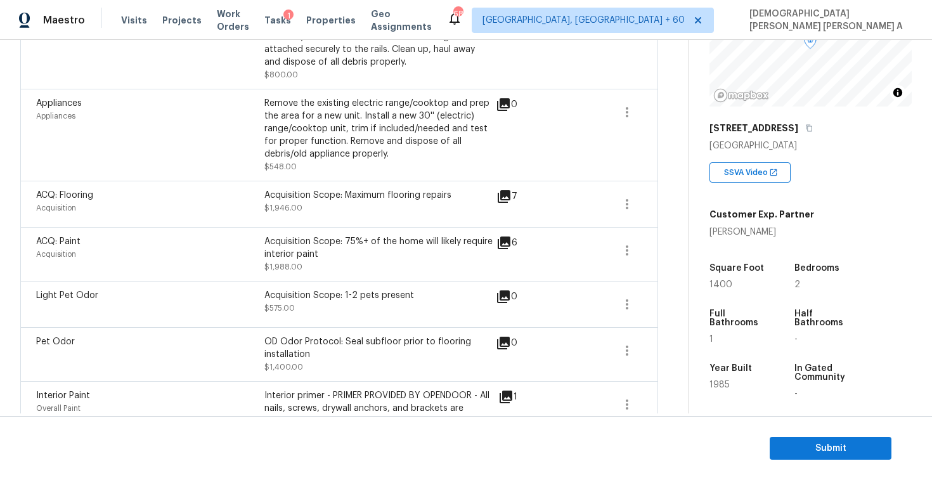
scroll to position [53, 0]
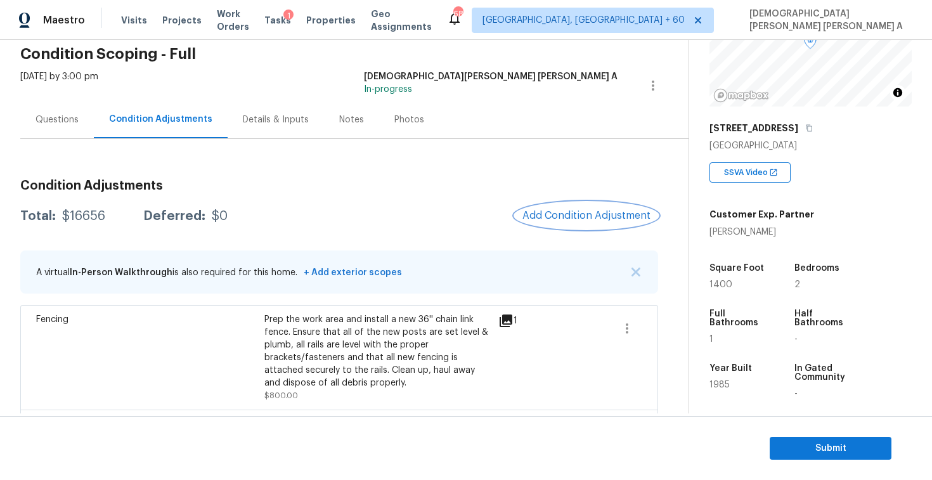
click at [601, 220] on span "Add Condition Adjustment" at bounding box center [586, 215] width 128 height 11
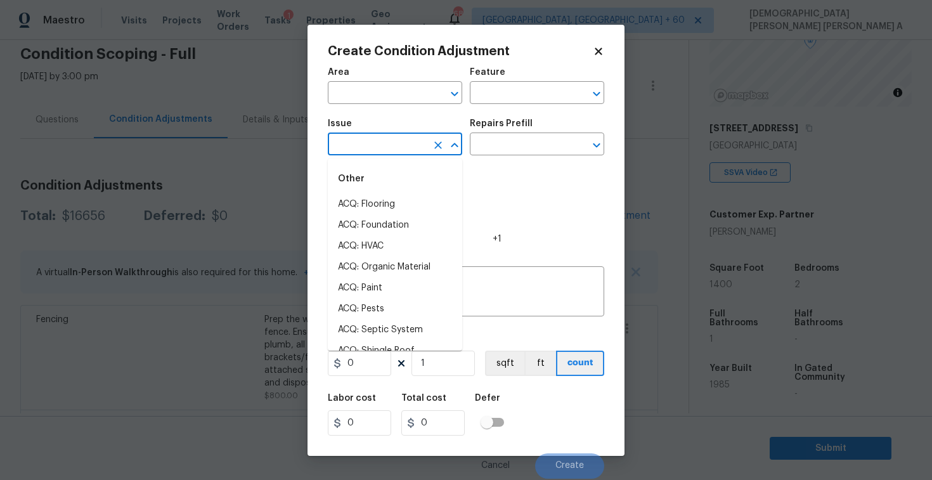
click at [409, 144] on input "text" at bounding box center [377, 146] width 99 height 20
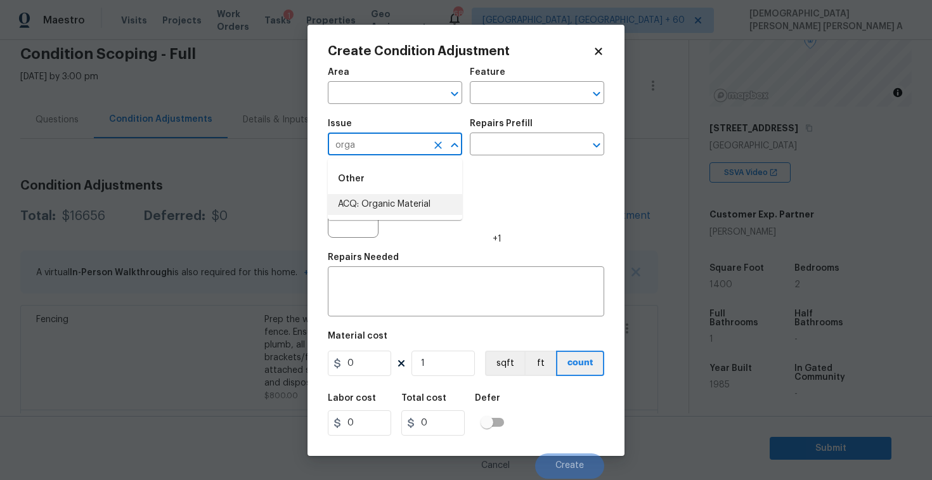
click at [423, 206] on li "ACQ: Organic Material" at bounding box center [395, 204] width 134 height 21
type input "ACQ: Organic Material"
click at [492, 149] on input "text" at bounding box center [519, 146] width 99 height 20
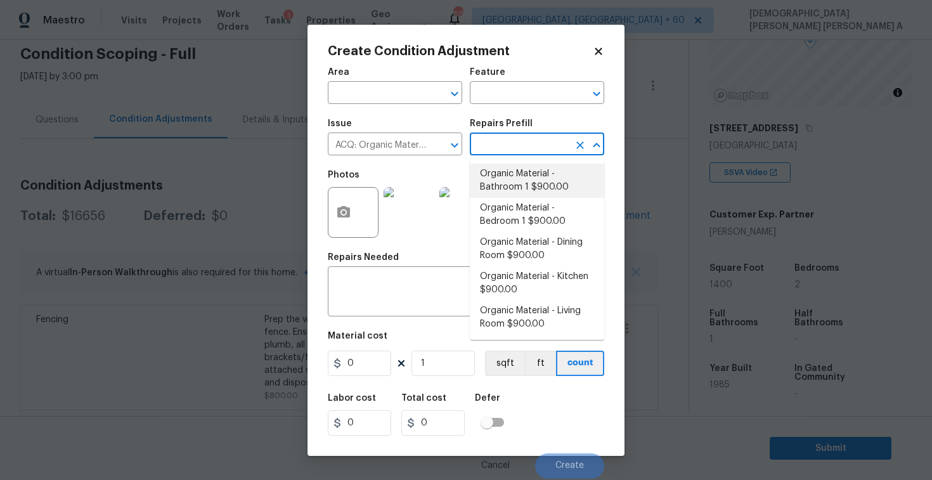
click at [516, 196] on li "Organic Material - Bathroom 1 $900.00" at bounding box center [537, 181] width 134 height 34
type input "Acquisition"
type textarea "Acquisition Scope: Conditions Conducive to Organic Material - Bathroom 1 Discla…"
type input "900"
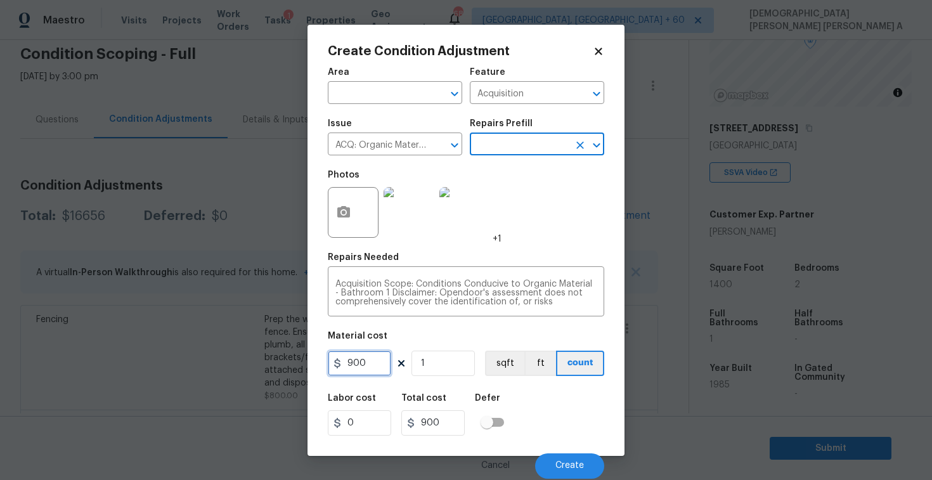
click at [369, 361] on input "900" at bounding box center [359, 362] width 63 height 25
type input "0"
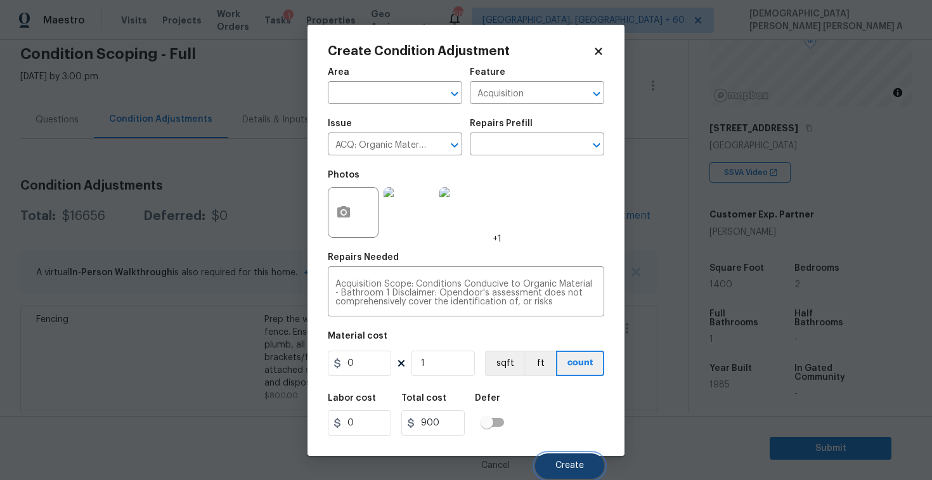
type input "0"
click at [577, 477] on button "Create" at bounding box center [569, 465] width 69 height 25
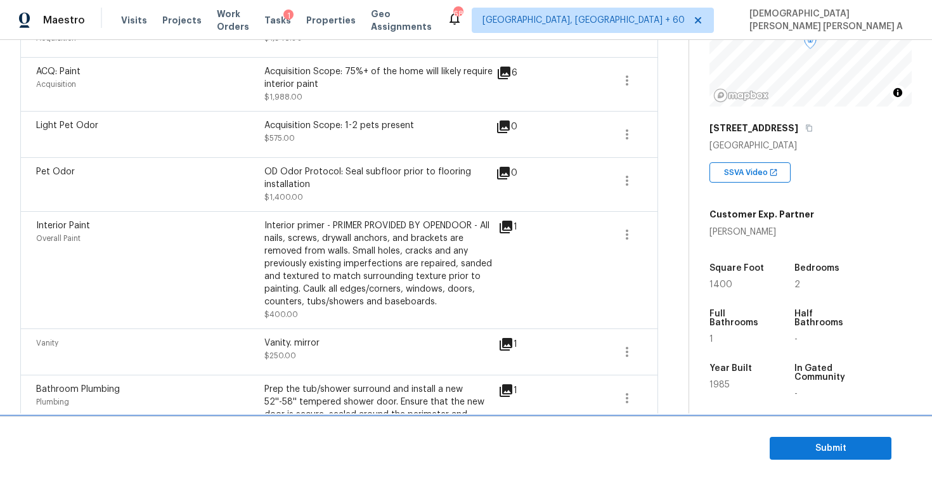
scroll to position [517, 0]
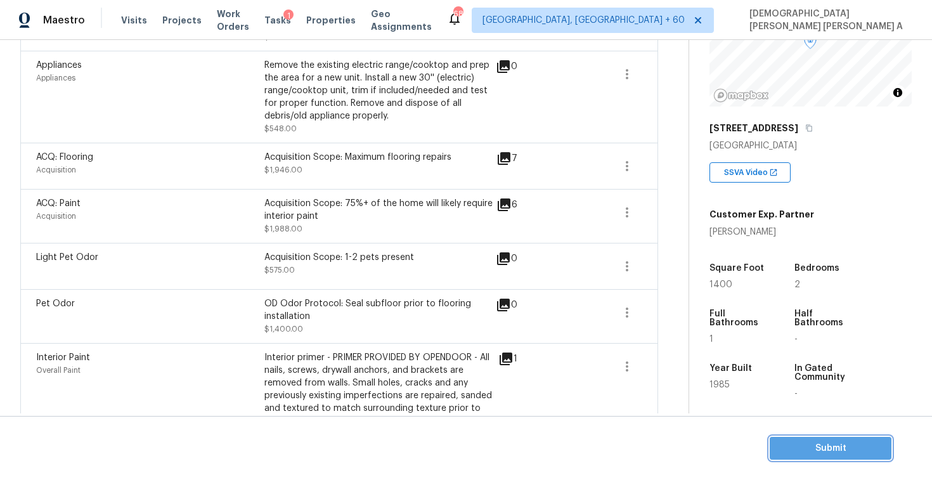
click at [830, 446] on span "Submit" at bounding box center [830, 448] width 101 height 16
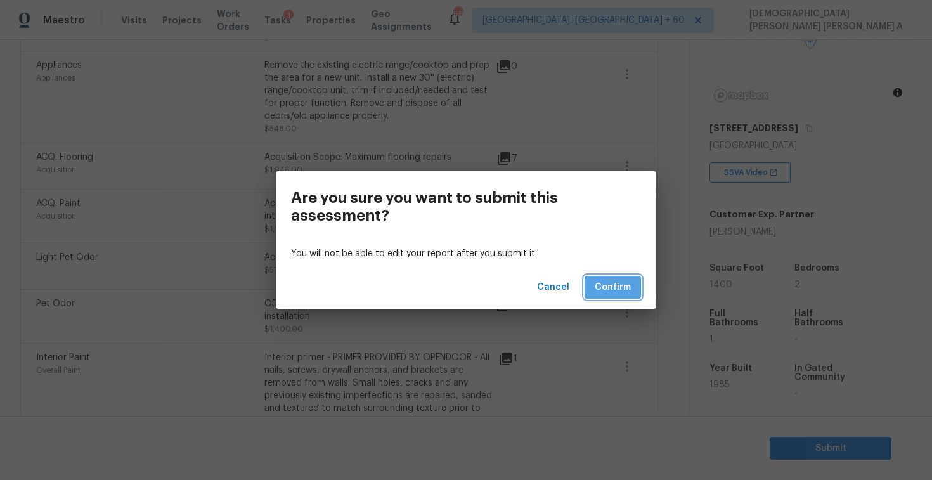
click at [627, 290] on span "Confirm" at bounding box center [612, 288] width 36 height 16
